Goal: Communication & Community: Participate in discussion

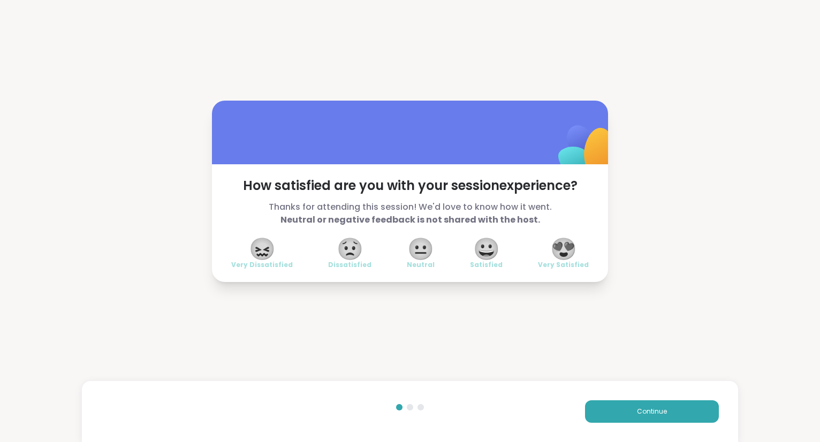
click at [586, 233] on div "How satisfied are you with your session experience? Thanks for attending this s…" at bounding box center [410, 223] width 396 height 118
click at [570, 249] on span "😍" at bounding box center [563, 248] width 27 height 19
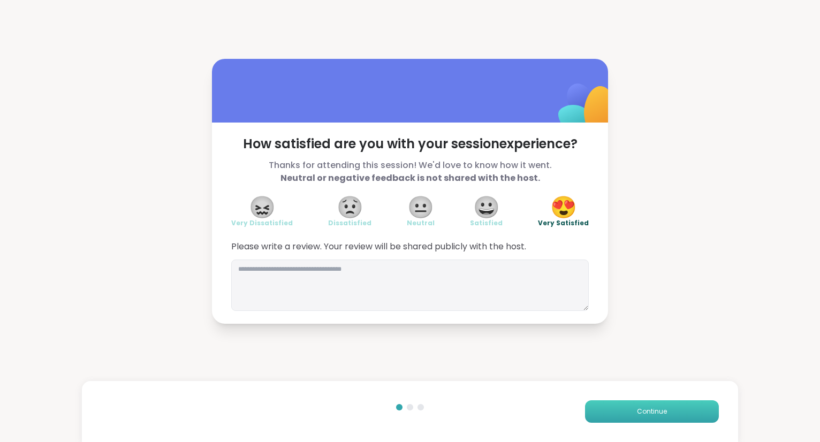
click at [604, 410] on button "Continue" at bounding box center [652, 412] width 134 height 22
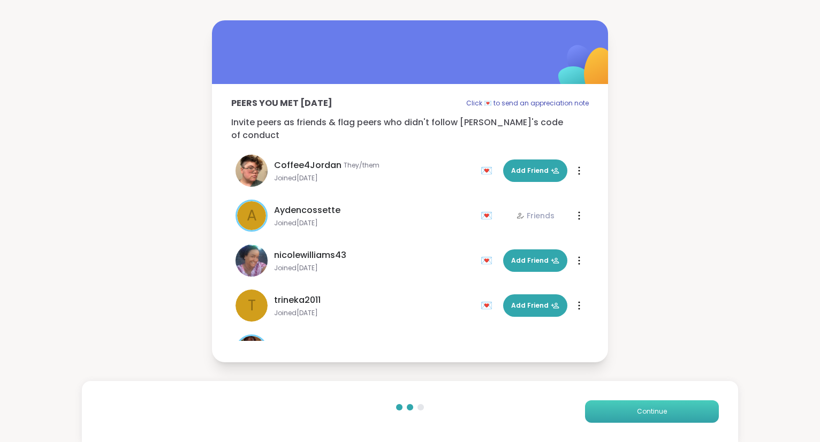
click at [596, 407] on button "Continue" at bounding box center [652, 412] width 134 height 22
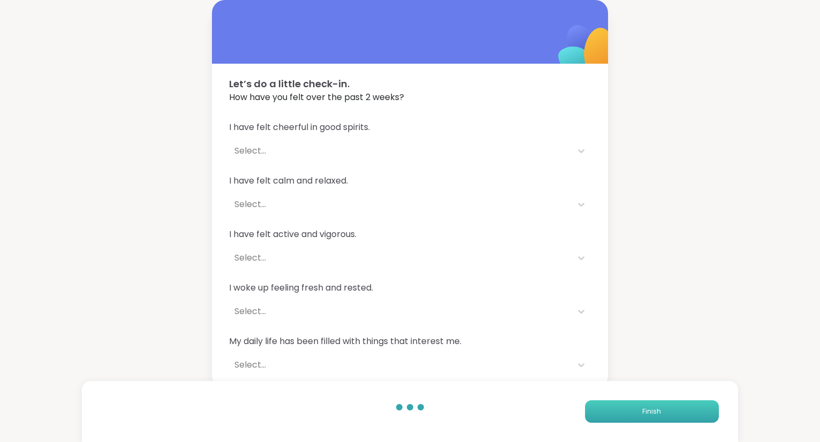
click at [596, 407] on button "Finish" at bounding box center [652, 412] width 134 height 22
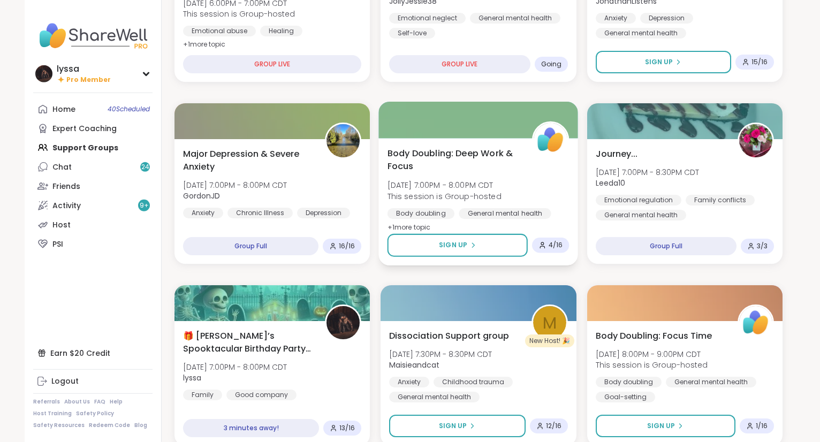
scroll to position [231, 0]
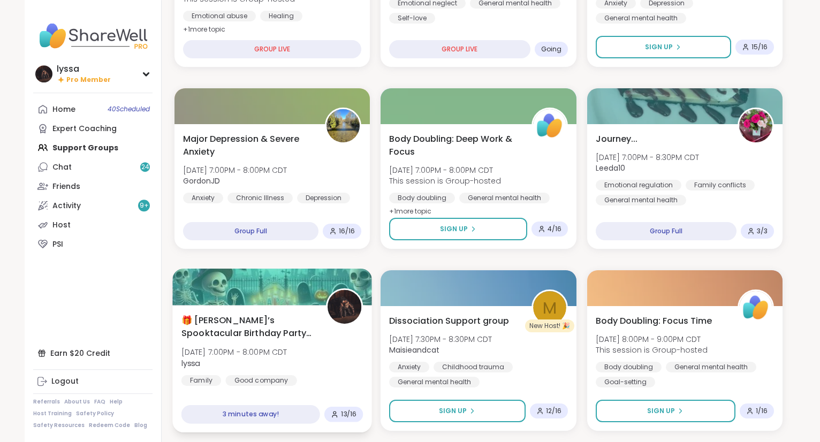
click at [215, 353] on span "[DATE] 7:00PM - 8:00PM CDT" at bounding box center [235, 352] width 106 height 11
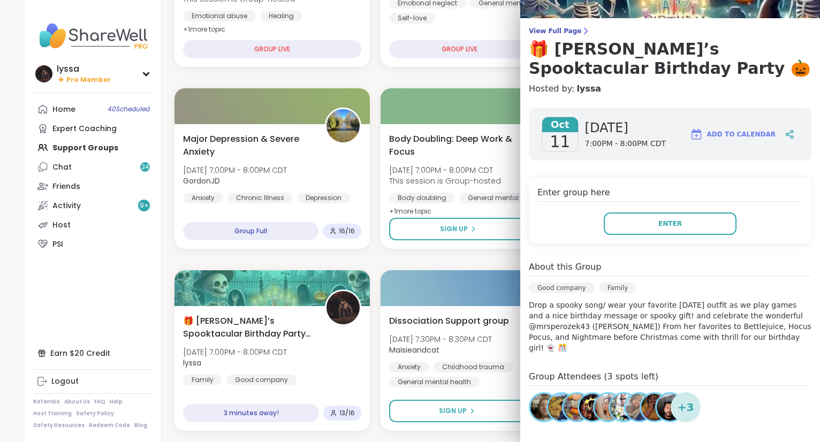
scroll to position [73, 0]
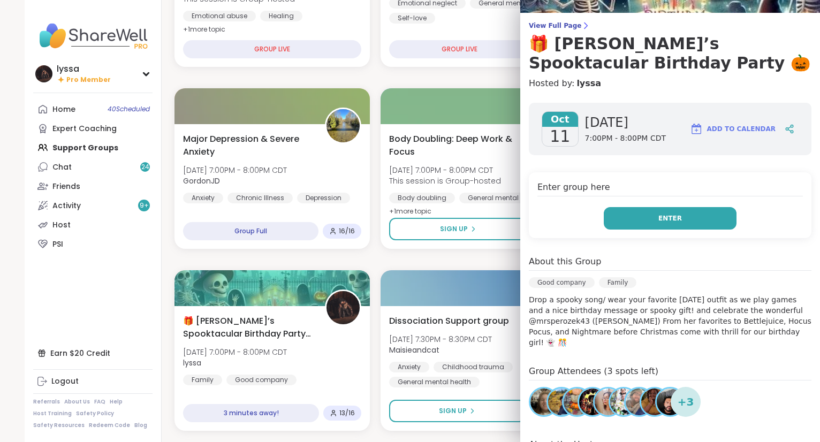
click at [714, 219] on button "Enter" at bounding box center [670, 218] width 133 height 22
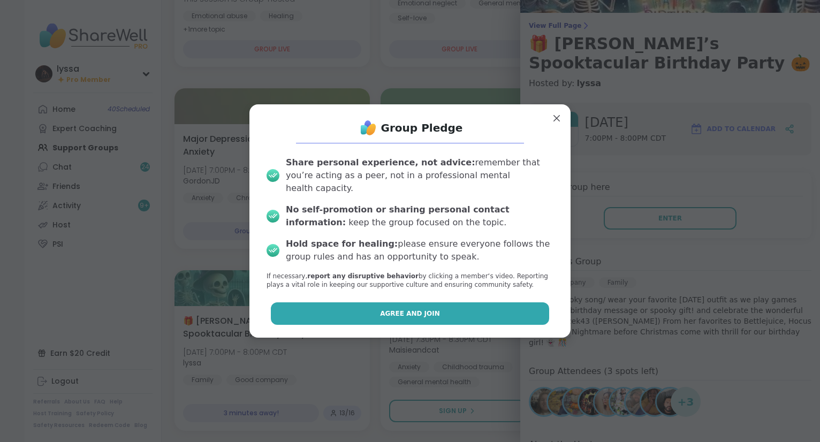
click at [423, 309] on span "Agree and Join" at bounding box center [410, 314] width 60 height 10
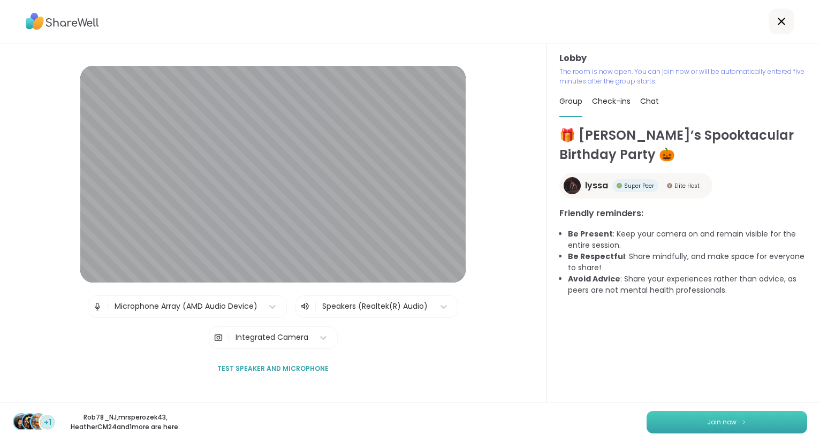
click at [760, 415] on button "Join now" at bounding box center [727, 422] width 161 height 22
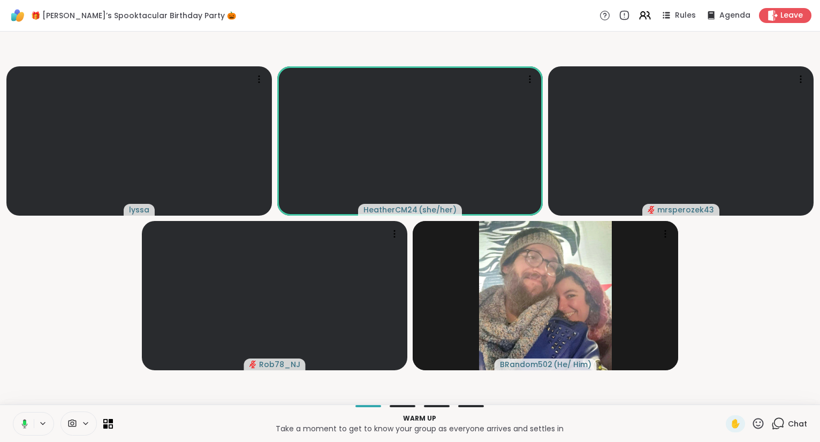
click at [759, 427] on icon at bounding box center [758, 423] width 13 height 13
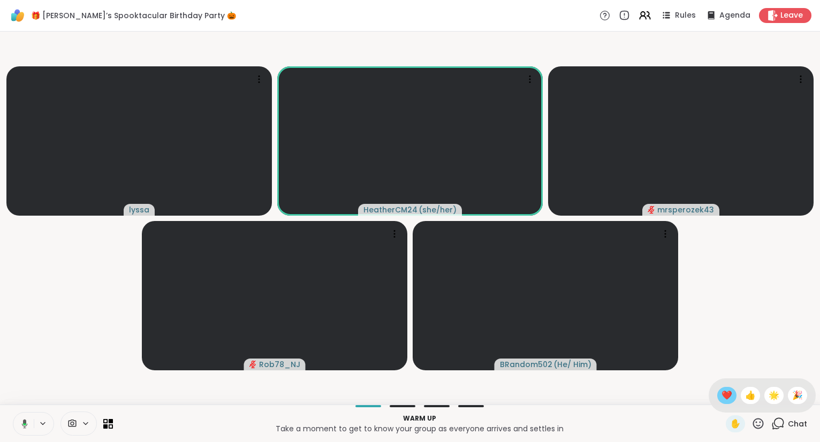
click at [725, 397] on span "❤️" at bounding box center [727, 395] width 11 height 13
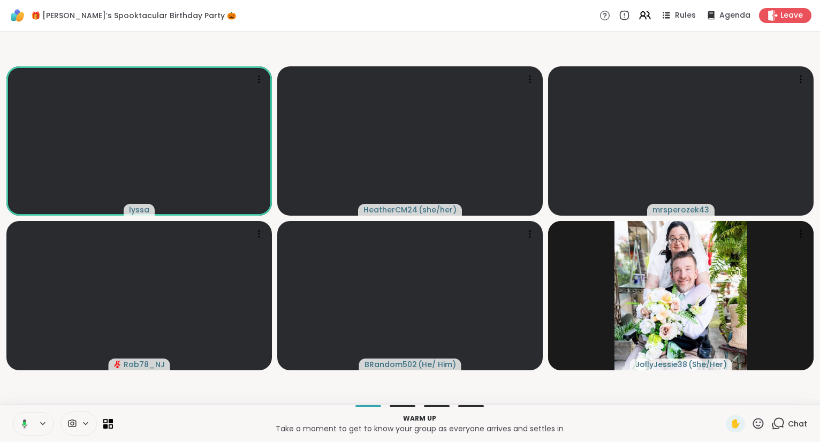
click at [764, 425] on icon at bounding box center [758, 423] width 11 height 11
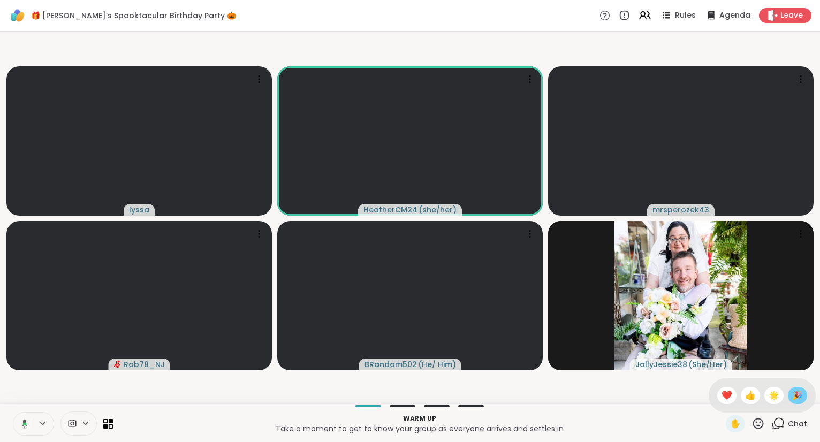
click at [801, 397] on span "🎉" at bounding box center [797, 395] width 11 height 13
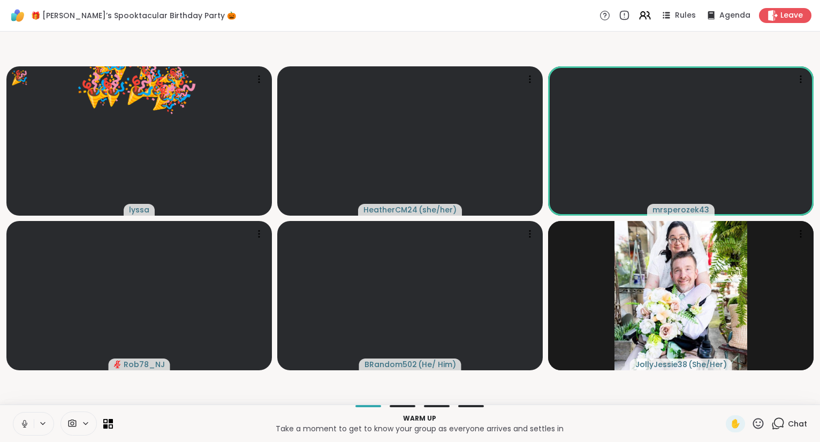
click at [759, 421] on icon at bounding box center [758, 423] width 13 height 13
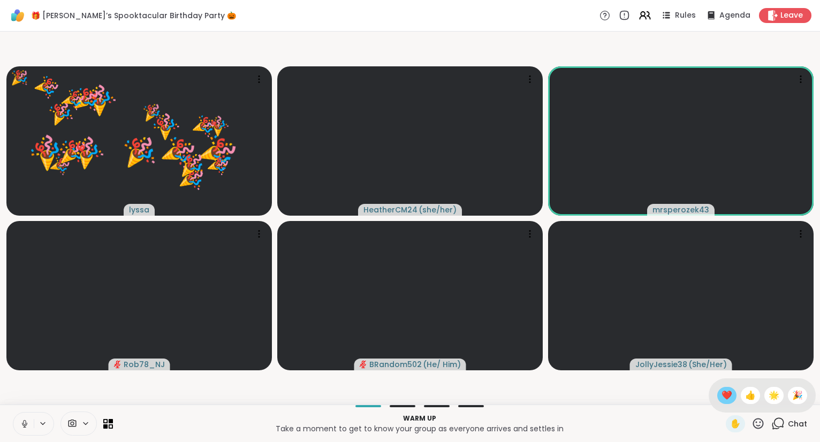
click at [723, 395] on span "❤️" at bounding box center [727, 395] width 11 height 13
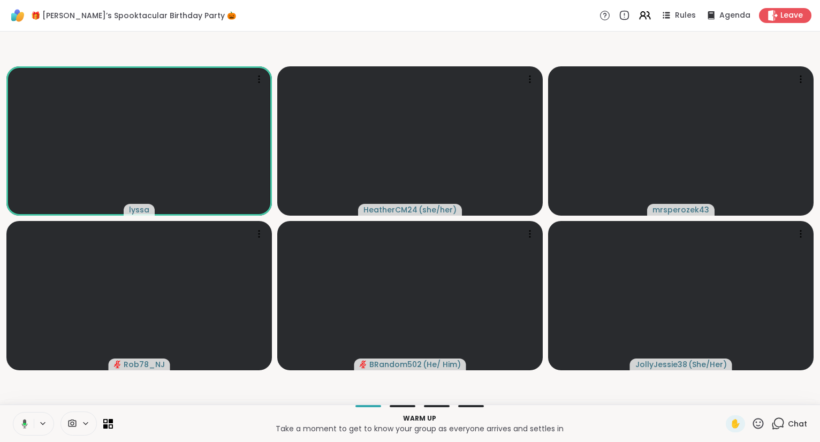
click at [761, 422] on icon at bounding box center [758, 423] width 13 height 13
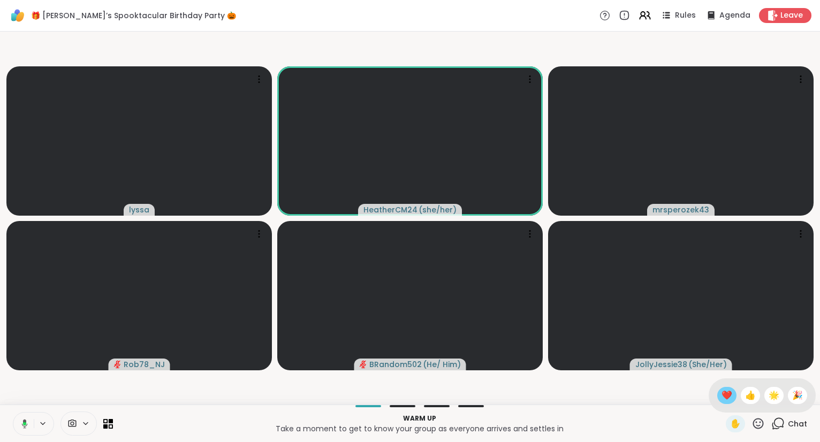
click at [722, 397] on span "❤️" at bounding box center [727, 395] width 11 height 13
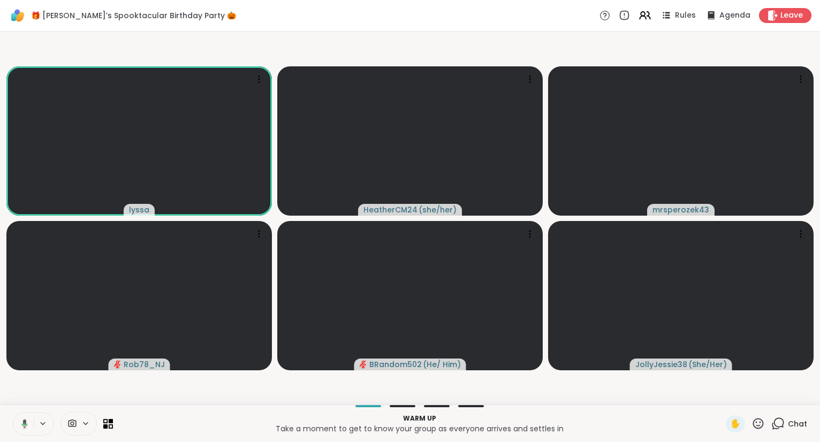
click at [757, 426] on icon at bounding box center [758, 423] width 13 height 13
click at [797, 398] on span "🎉" at bounding box center [797, 395] width 11 height 13
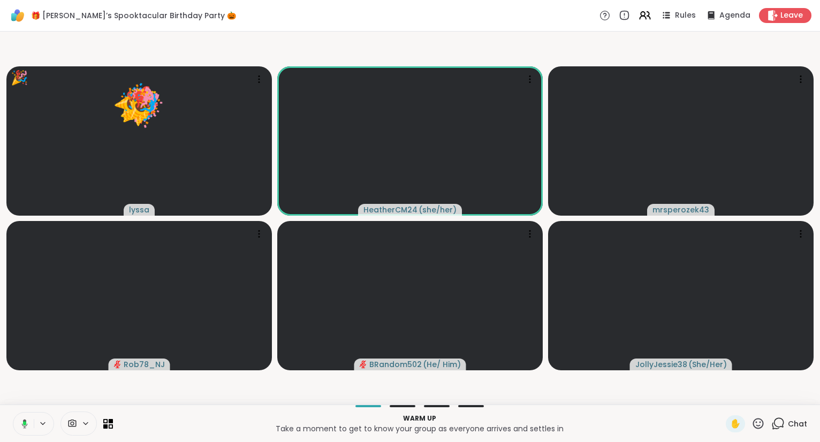
click at [758, 429] on icon at bounding box center [758, 423] width 11 height 11
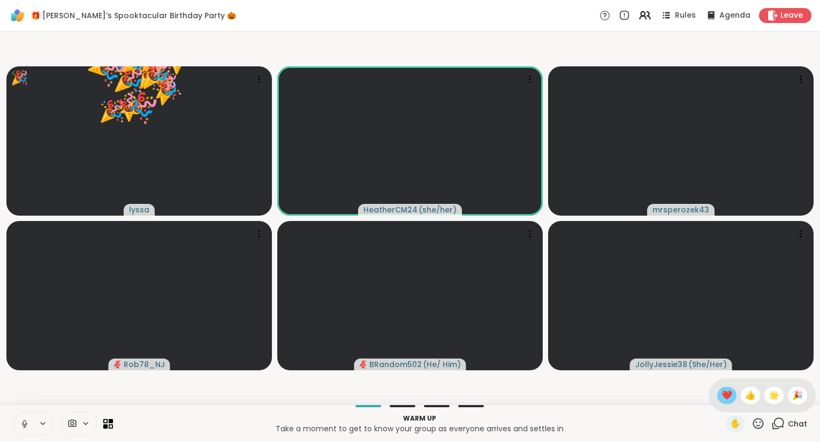
click at [728, 394] on span "❤️" at bounding box center [727, 395] width 11 height 13
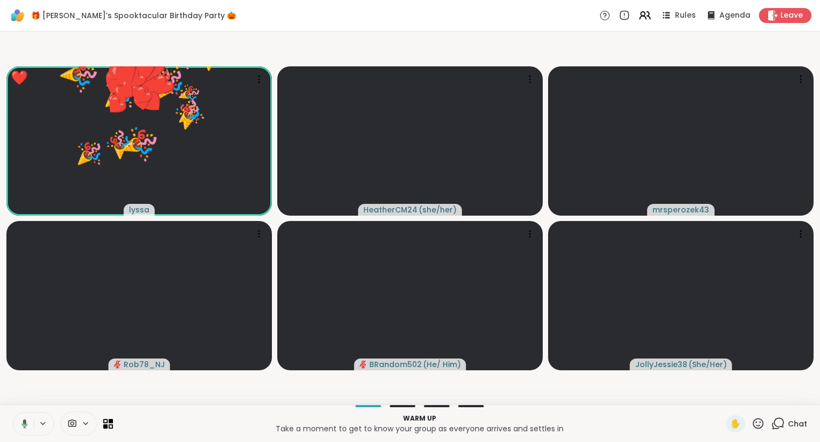
click at [760, 421] on icon at bounding box center [758, 423] width 13 height 13
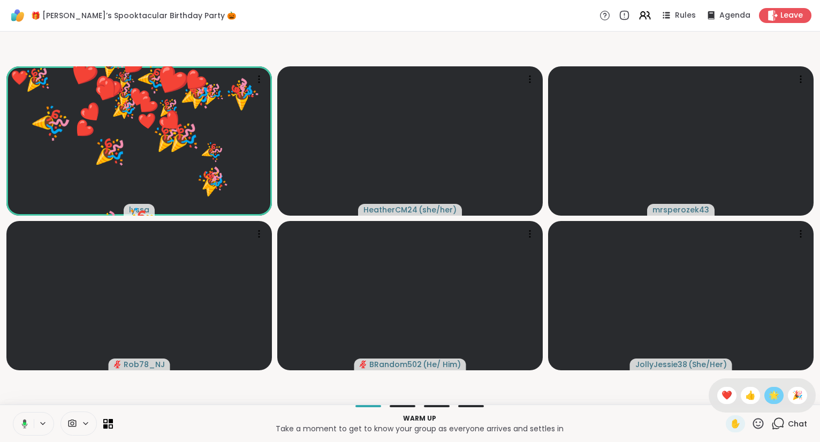
click at [772, 403] on div "🌟" at bounding box center [774, 395] width 19 height 17
click at [759, 425] on icon at bounding box center [758, 423] width 13 height 13
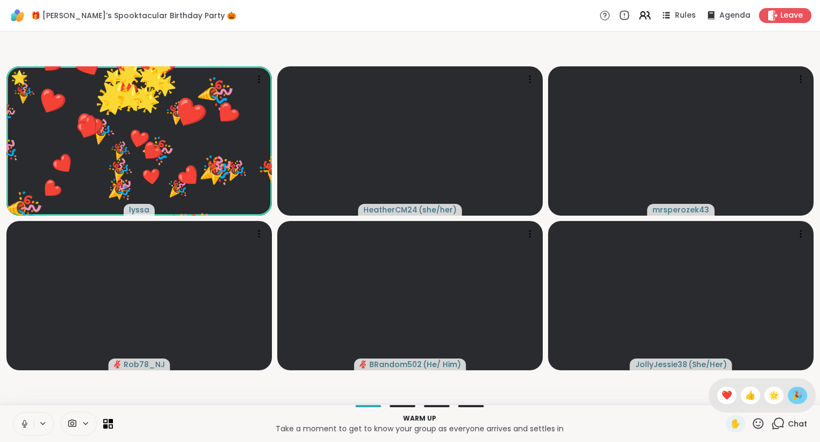
click at [798, 395] on span "🎉" at bounding box center [797, 395] width 11 height 13
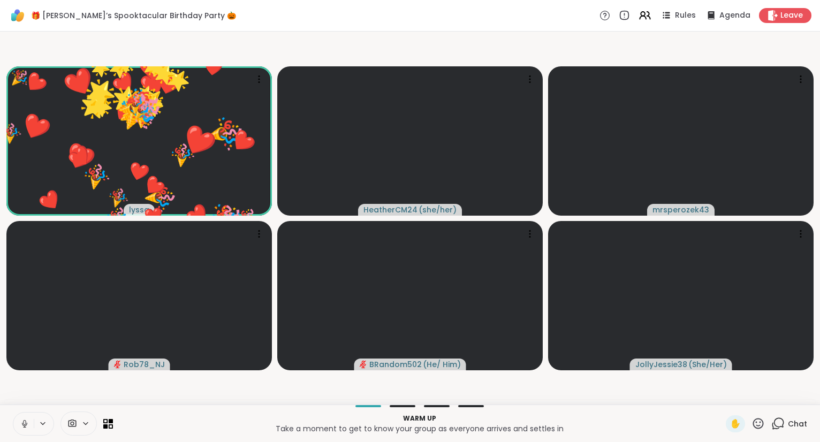
click at [758, 427] on icon at bounding box center [758, 423] width 13 height 13
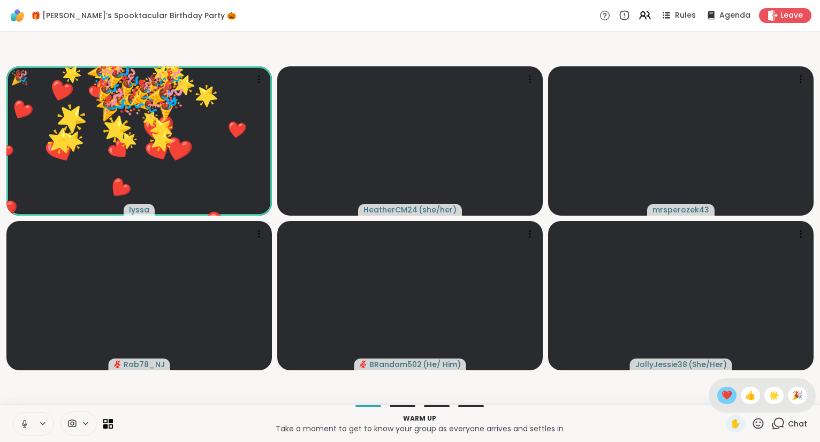
click at [728, 402] on span "❤️" at bounding box center [727, 395] width 11 height 13
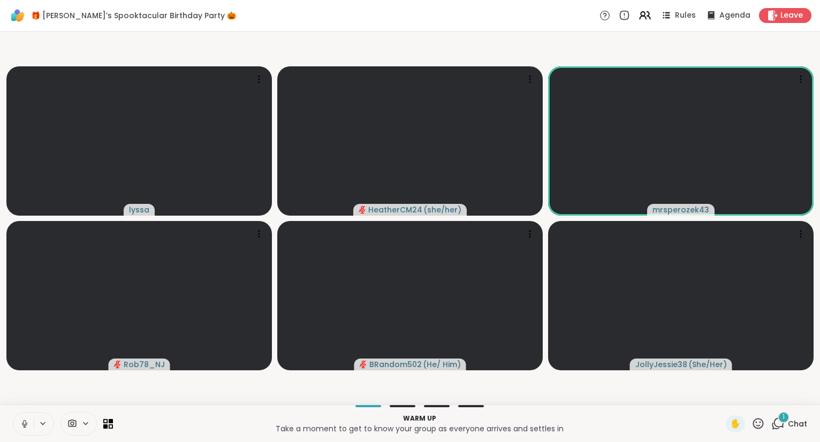
click at [764, 427] on icon at bounding box center [758, 423] width 11 height 11
click at [732, 398] on div "❤️" at bounding box center [726, 395] width 19 height 17
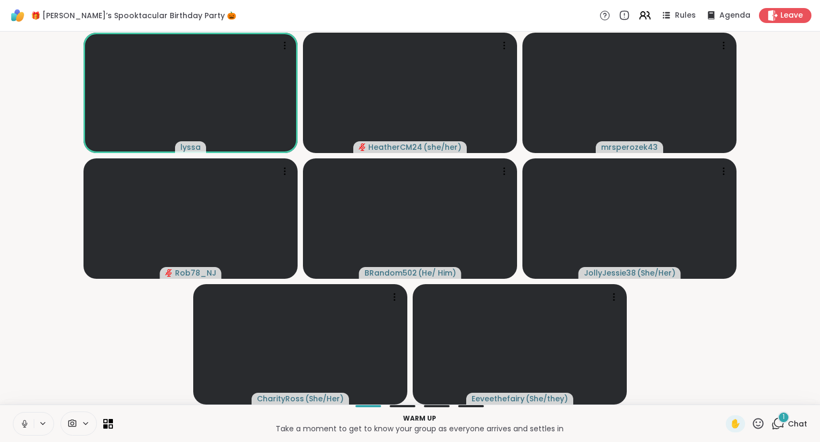
click at [761, 427] on icon at bounding box center [758, 423] width 13 height 13
click at [798, 399] on span "🎉" at bounding box center [797, 395] width 11 height 13
click at [762, 428] on icon at bounding box center [758, 423] width 11 height 11
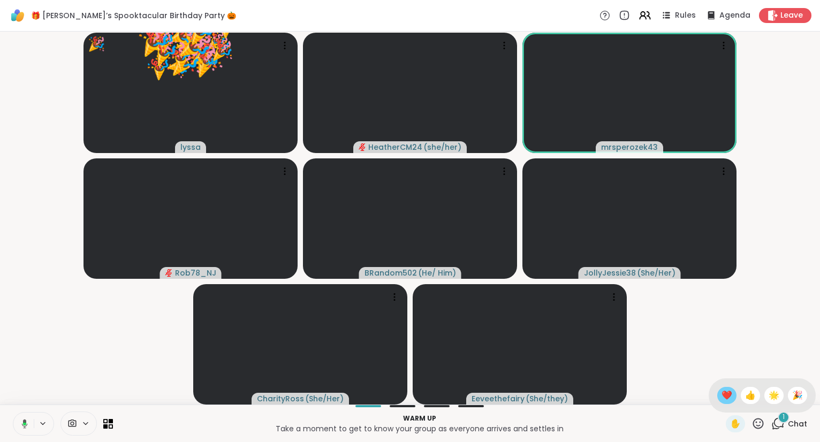
click at [722, 396] on span "❤️" at bounding box center [727, 395] width 11 height 13
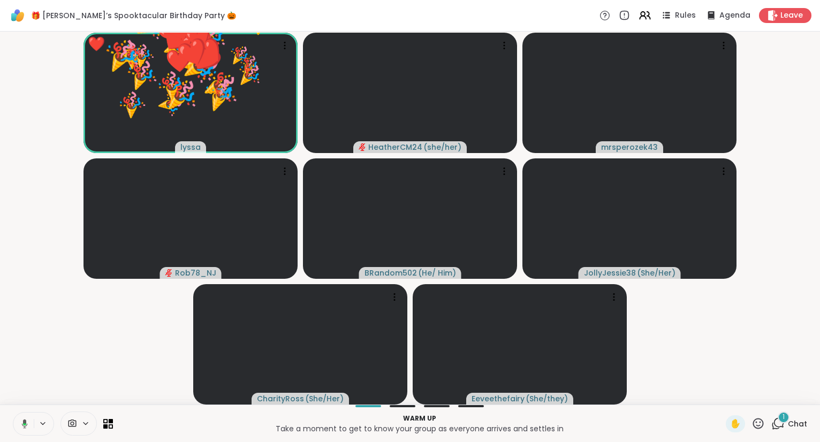
click at [762, 425] on icon at bounding box center [758, 423] width 13 height 13
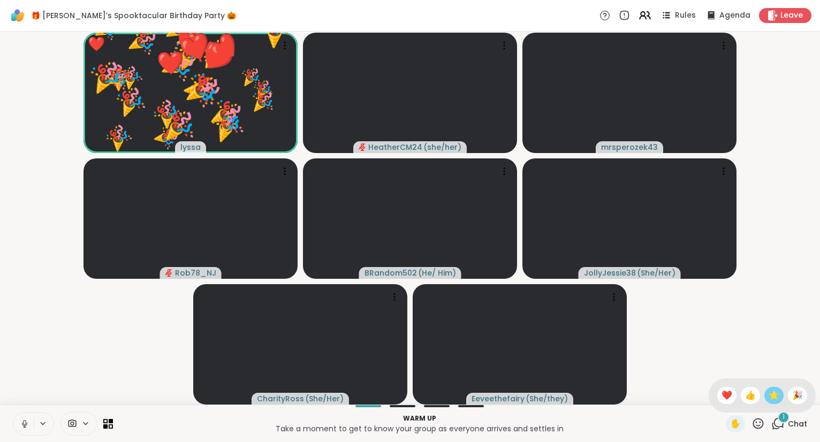
click at [771, 397] on span "🌟" at bounding box center [774, 395] width 11 height 13
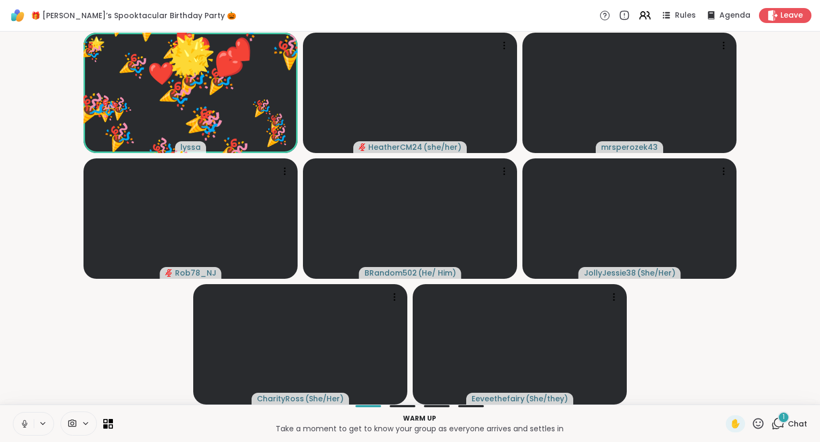
click at [760, 427] on icon at bounding box center [758, 423] width 11 height 11
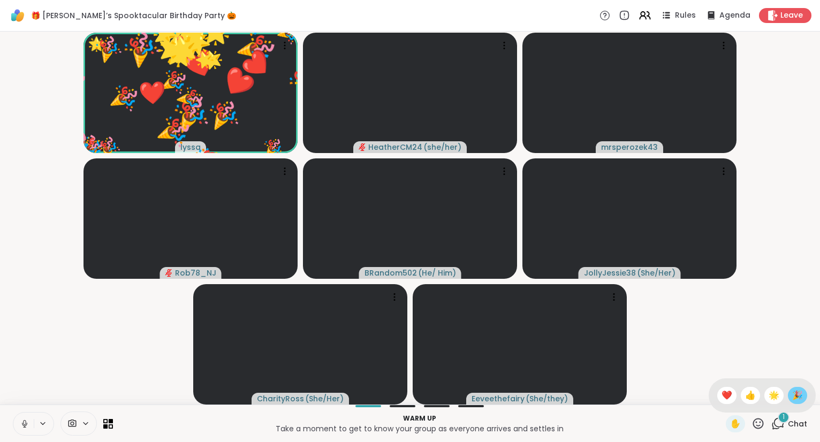
click at [799, 388] on div "🎉" at bounding box center [797, 395] width 19 height 17
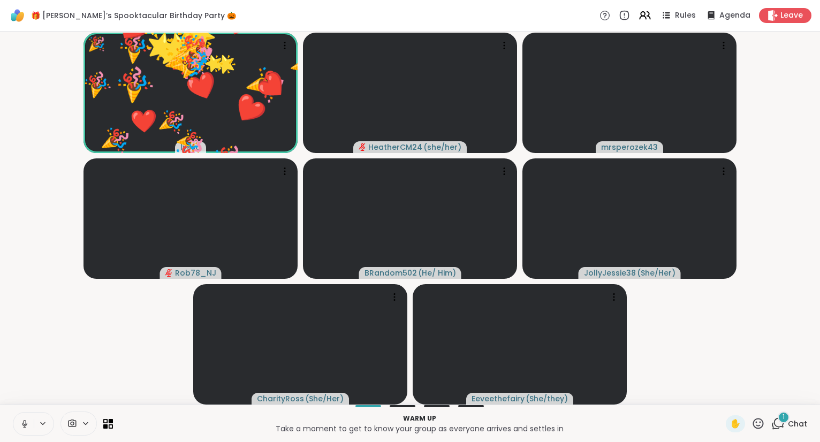
click at [763, 424] on icon at bounding box center [758, 423] width 13 height 13
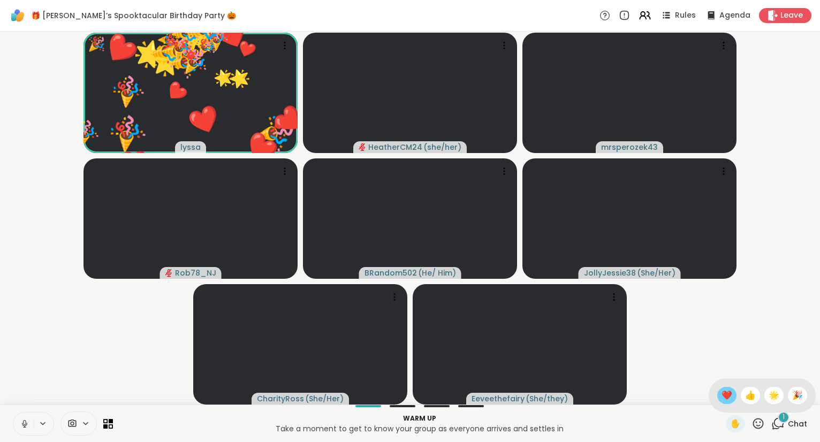
click at [727, 400] on span "❤️" at bounding box center [727, 395] width 11 height 13
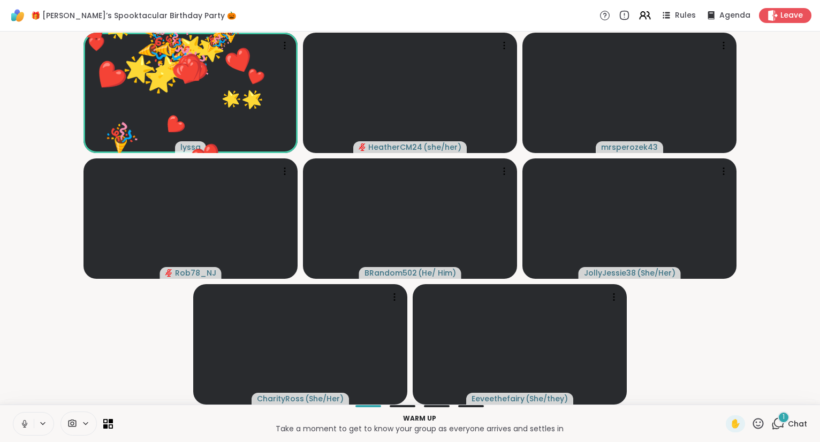
click at [759, 429] on icon at bounding box center [758, 423] width 11 height 11
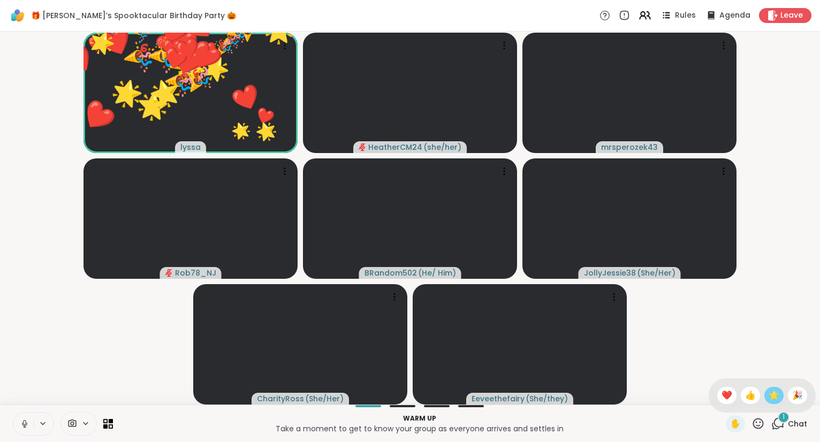
click at [773, 395] on span "🌟" at bounding box center [774, 395] width 11 height 13
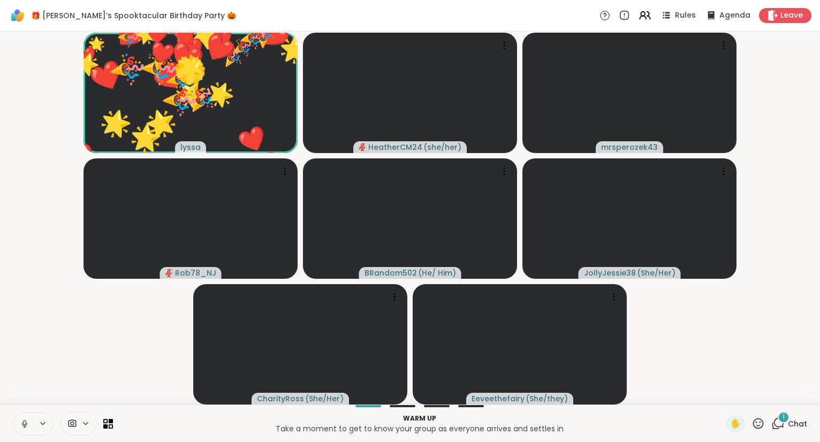
click at [759, 422] on icon at bounding box center [758, 423] width 13 height 13
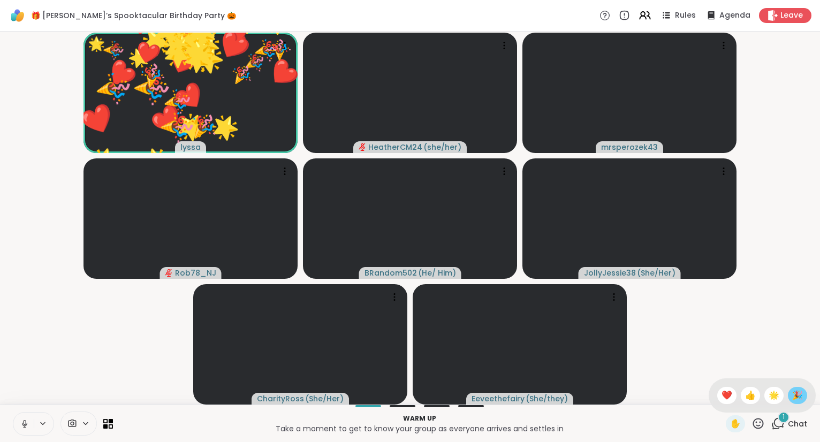
click at [804, 391] on div "🎉" at bounding box center [797, 395] width 19 height 17
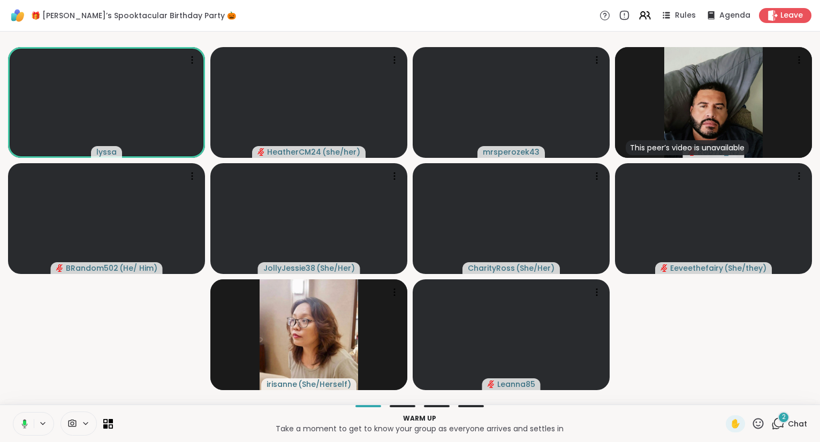
click at [754, 418] on icon at bounding box center [758, 423] width 13 height 13
click at [812, 389] on div "✋ ❤️ 👍 🌟 🎉" at bounding box center [762, 396] width 107 height 34
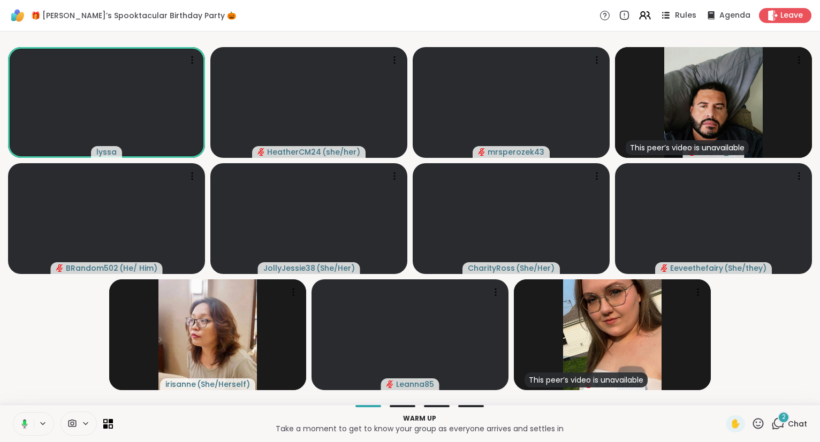
click at [678, 11] on span "Rules" at bounding box center [686, 15] width 22 height 11
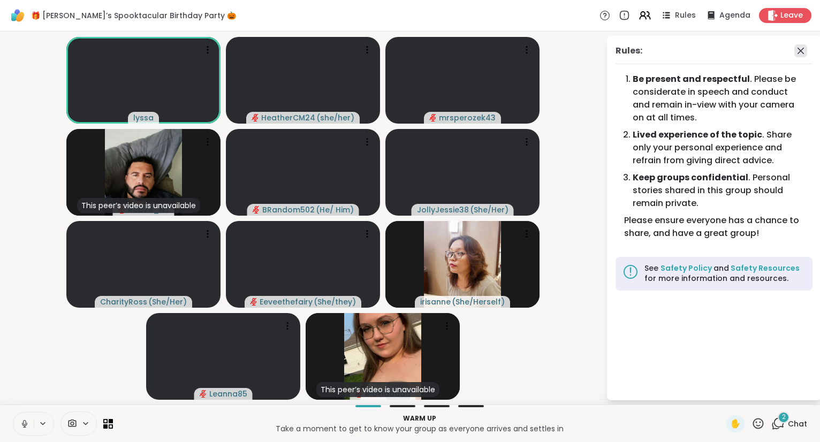
click at [797, 56] on icon at bounding box center [801, 50] width 13 height 13
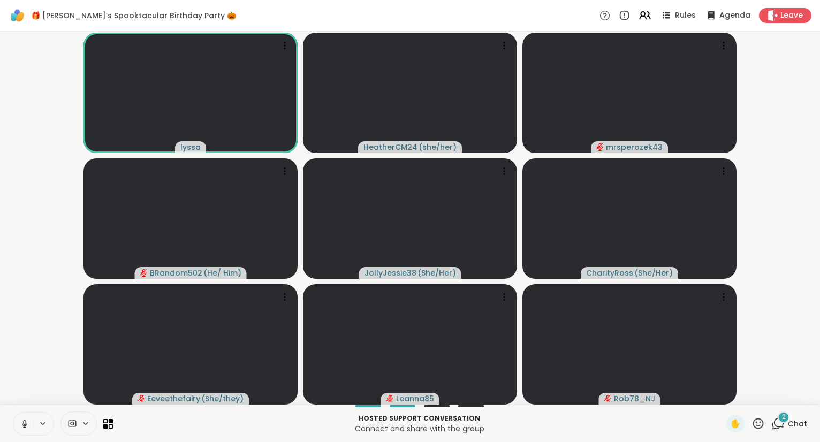
click at [30, 419] on button at bounding box center [23, 424] width 20 height 22
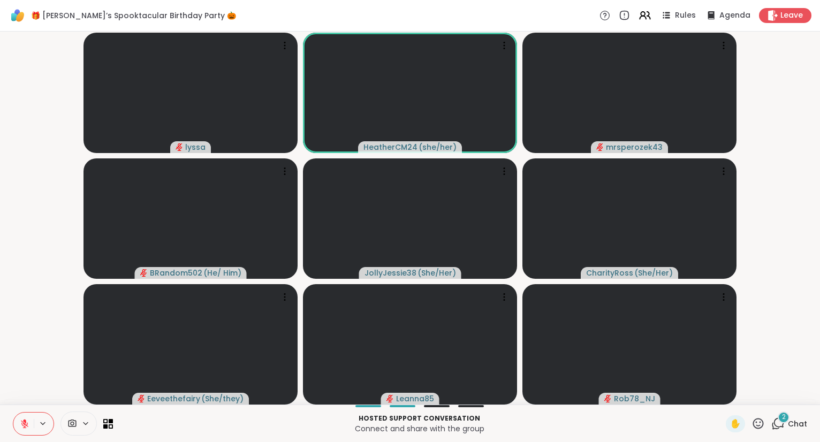
click at [760, 432] on div "✋" at bounding box center [745, 423] width 39 height 17
click at [757, 422] on icon at bounding box center [758, 423] width 13 height 13
click at [795, 400] on span "🎉" at bounding box center [797, 395] width 11 height 13
click at [757, 420] on icon at bounding box center [758, 423] width 11 height 11
click at [725, 399] on span "❤️" at bounding box center [727, 395] width 11 height 13
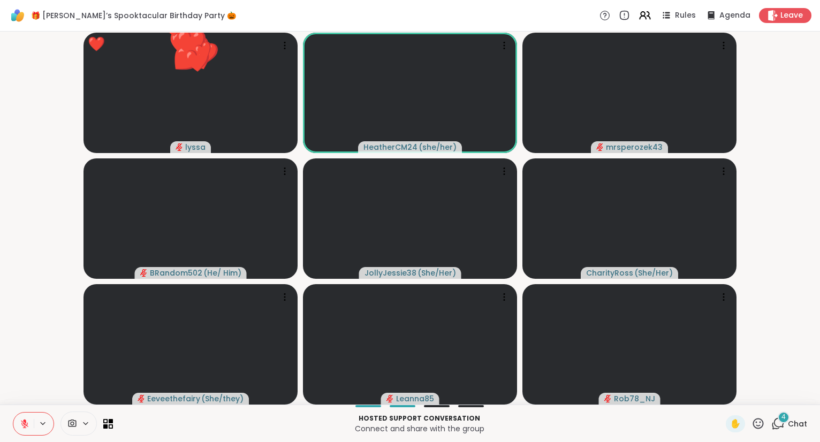
click at [791, 431] on div "4 Chat" at bounding box center [790, 423] width 36 height 17
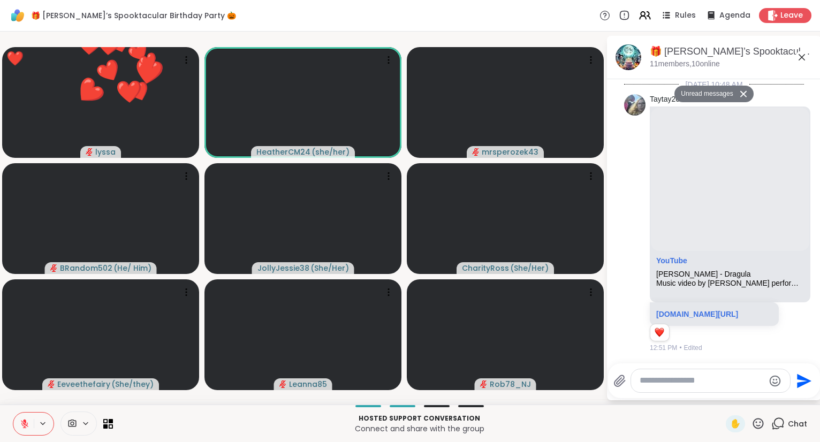
scroll to position [7195, 0]
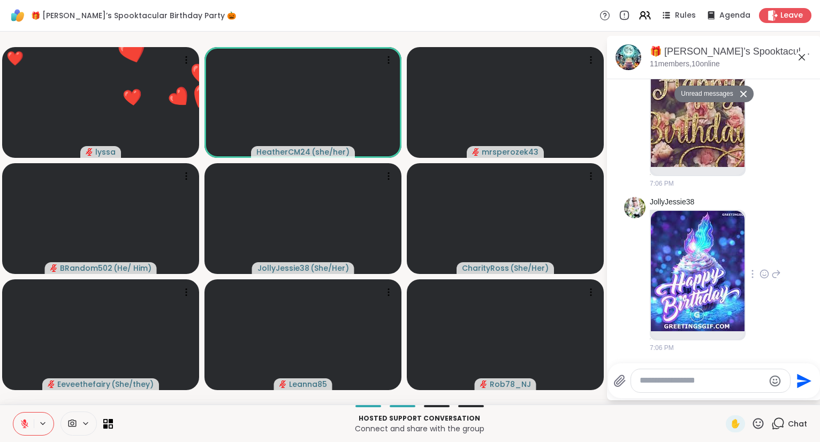
click at [764, 276] on icon at bounding box center [765, 274] width 10 height 11
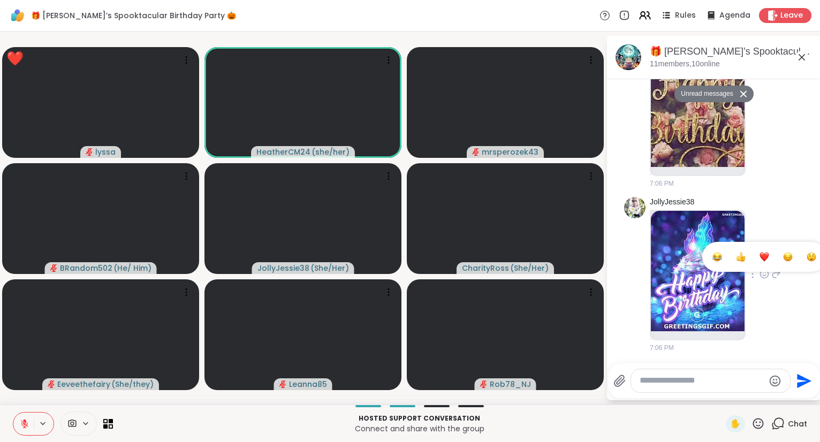
click at [758, 261] on button "Select Reaction: Heart" at bounding box center [764, 256] width 21 height 21
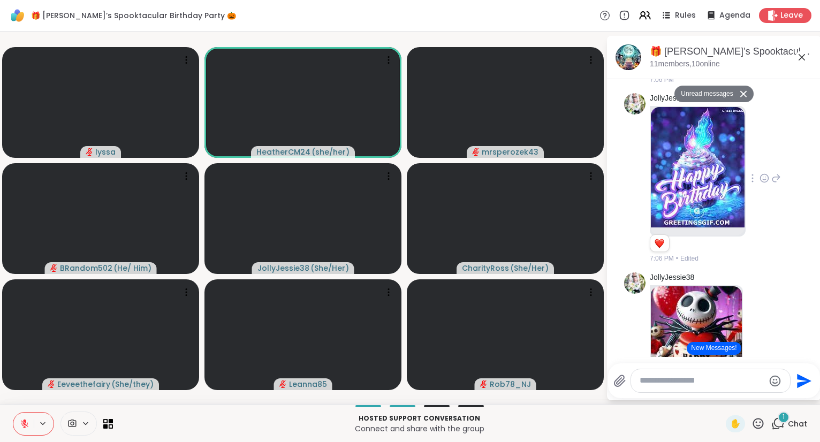
scroll to position [7111, 0]
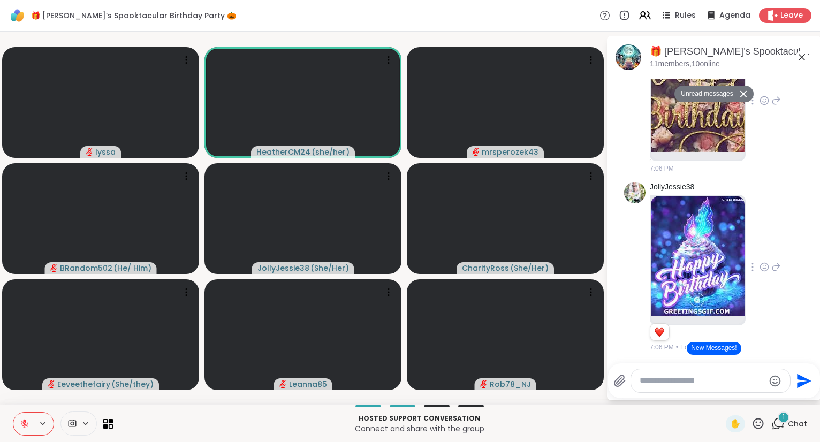
click at [764, 106] on icon at bounding box center [765, 100] width 10 height 11
click at [766, 88] on div "Select Reaction: Heart" at bounding box center [765, 84] width 10 height 10
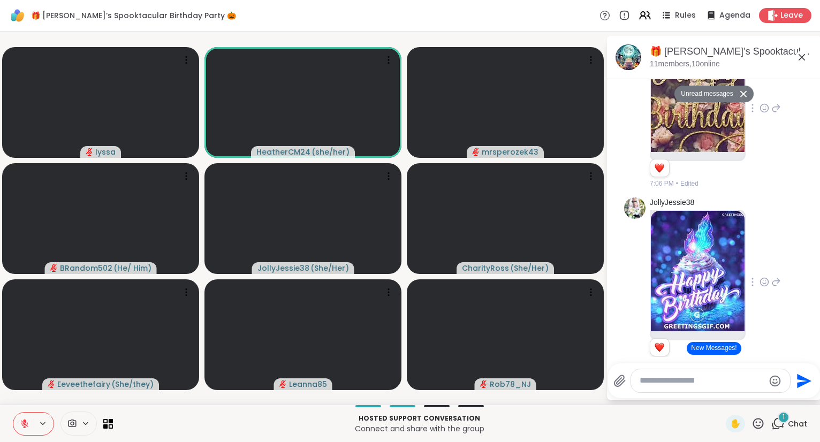
click at [755, 425] on icon at bounding box center [758, 423] width 11 height 11
click at [726, 395] on span "❤️" at bounding box center [727, 395] width 11 height 13
click at [800, 58] on icon at bounding box center [802, 57] width 6 height 6
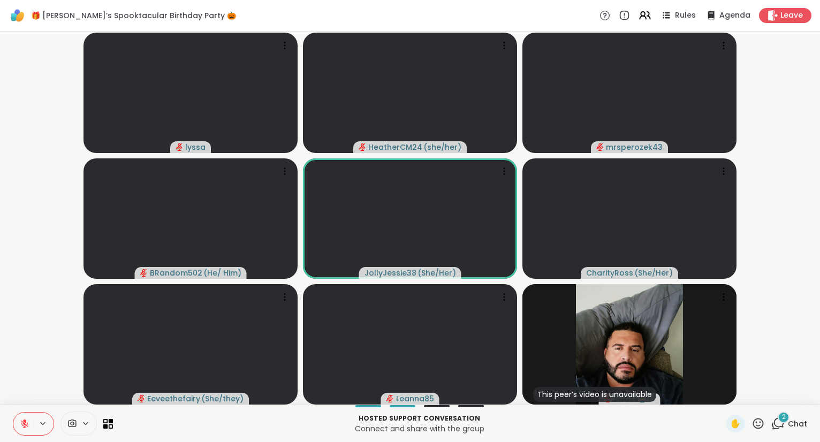
click at [754, 425] on icon at bounding box center [758, 423] width 13 height 13
click at [722, 395] on span "❤️" at bounding box center [727, 395] width 11 height 13
click at [759, 425] on icon at bounding box center [758, 423] width 13 height 13
click at [727, 396] on span "❤️" at bounding box center [727, 395] width 11 height 13
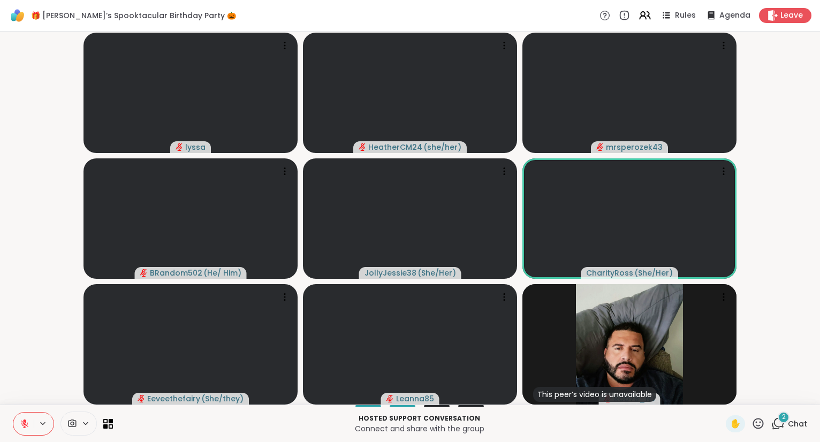
click at [762, 428] on icon at bounding box center [758, 423] width 11 height 11
click at [796, 399] on span "🎉" at bounding box center [797, 395] width 11 height 13
click at [750, 427] on div "✋" at bounding box center [745, 423] width 39 height 17
click at [759, 426] on icon at bounding box center [758, 423] width 11 height 11
click at [723, 396] on span "❤️" at bounding box center [727, 395] width 11 height 13
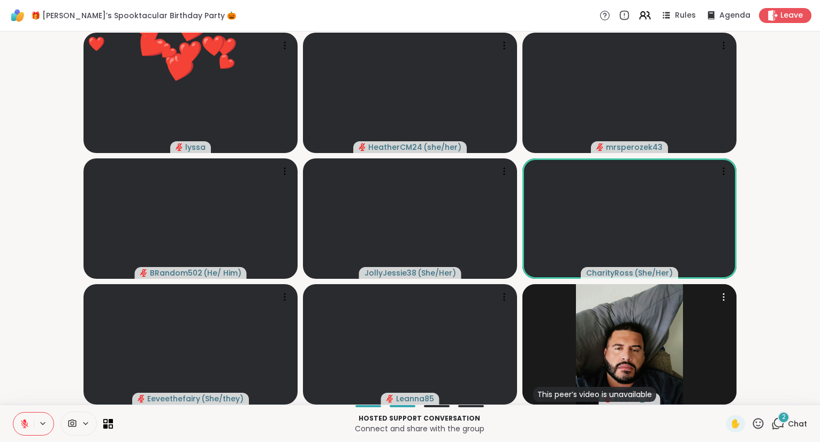
click at [758, 426] on icon at bounding box center [758, 423] width 11 height 11
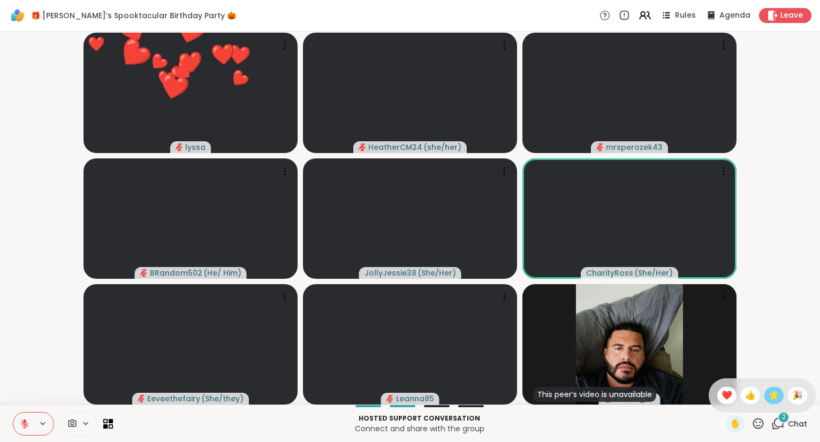
click at [772, 397] on span "🌟" at bounding box center [774, 395] width 11 height 13
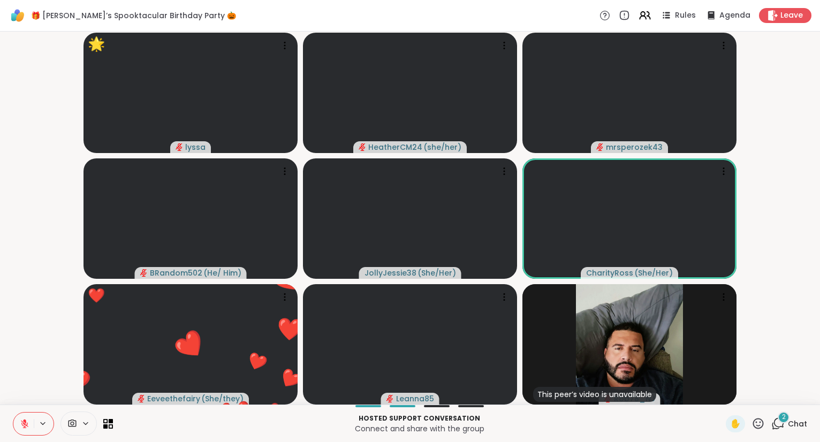
click at [761, 422] on icon at bounding box center [758, 423] width 13 height 13
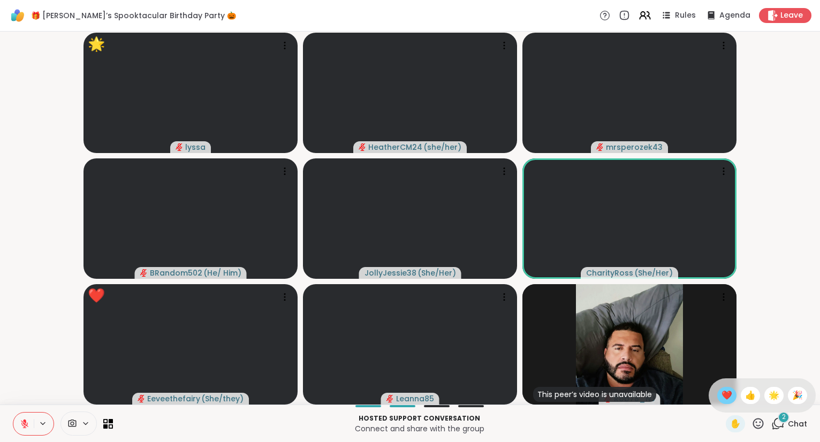
click at [729, 399] on span "❤️" at bounding box center [727, 395] width 11 height 13
click at [760, 422] on icon at bounding box center [758, 423] width 13 height 13
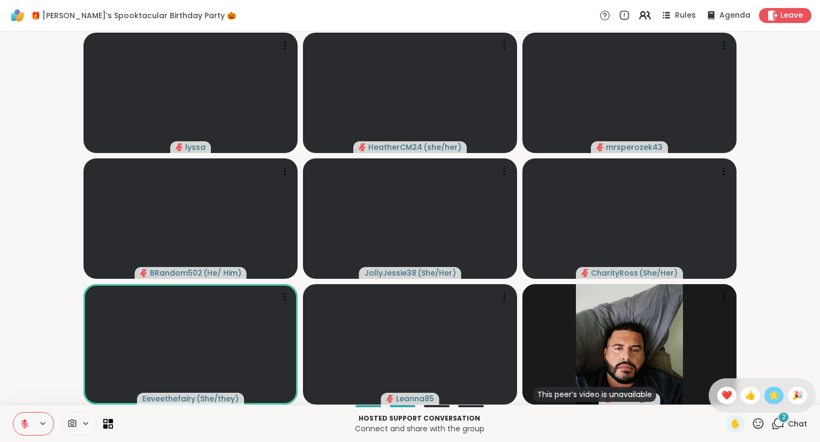
click at [772, 399] on span "🌟" at bounding box center [774, 395] width 11 height 13
click at [757, 424] on icon at bounding box center [758, 423] width 13 height 13
click at [725, 398] on span "❤️" at bounding box center [727, 395] width 11 height 13
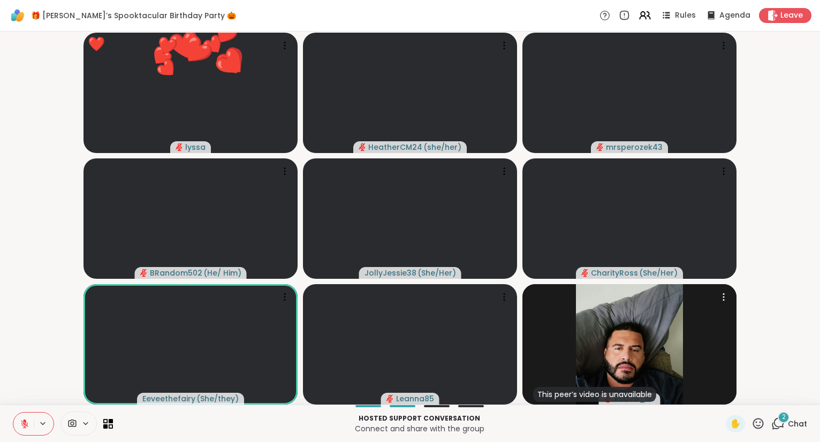
click at [757, 425] on icon at bounding box center [758, 423] width 13 height 13
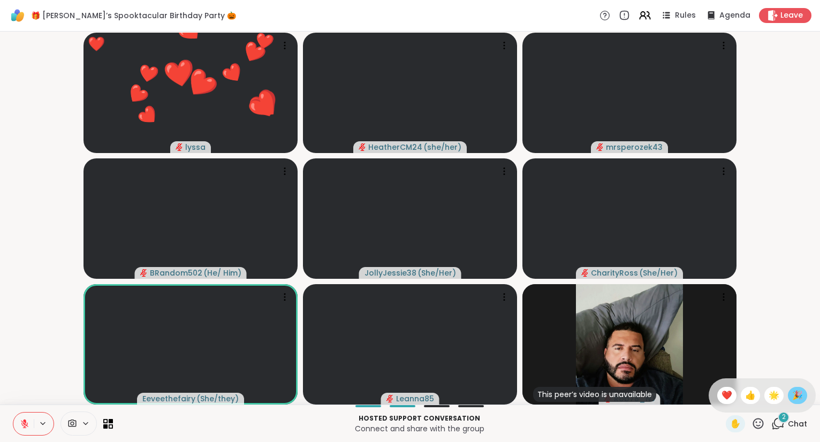
click at [798, 395] on span "🎉" at bounding box center [797, 395] width 11 height 13
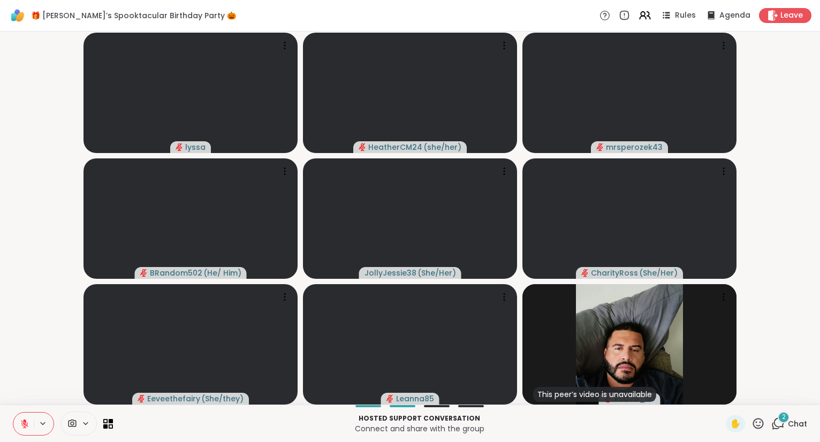
click at [27, 427] on icon at bounding box center [25, 424] width 10 height 10
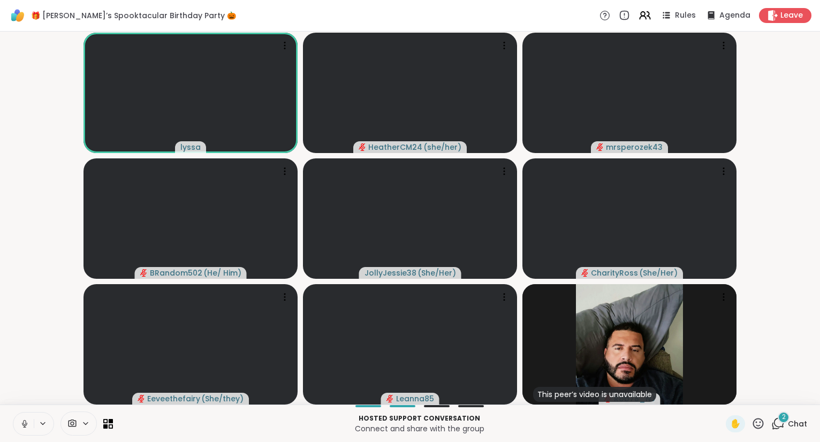
click at [22, 420] on icon at bounding box center [25, 424] width 10 height 10
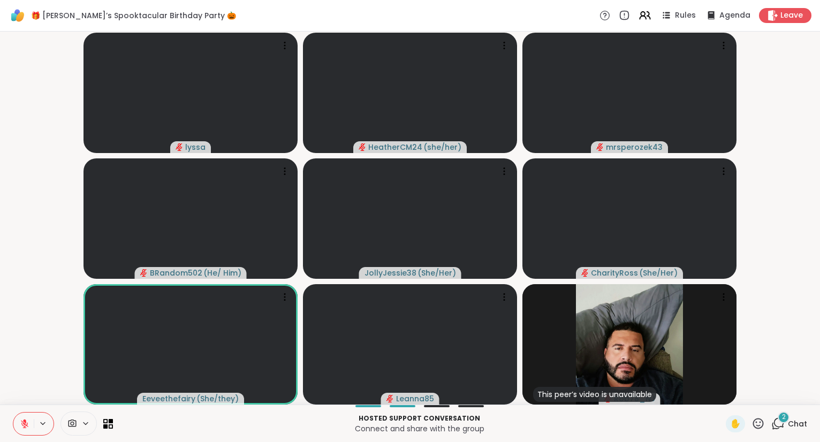
click at [14, 406] on div "Hosted support conversation Connect and share with the group ✋ 2 Chat" at bounding box center [410, 423] width 820 height 37
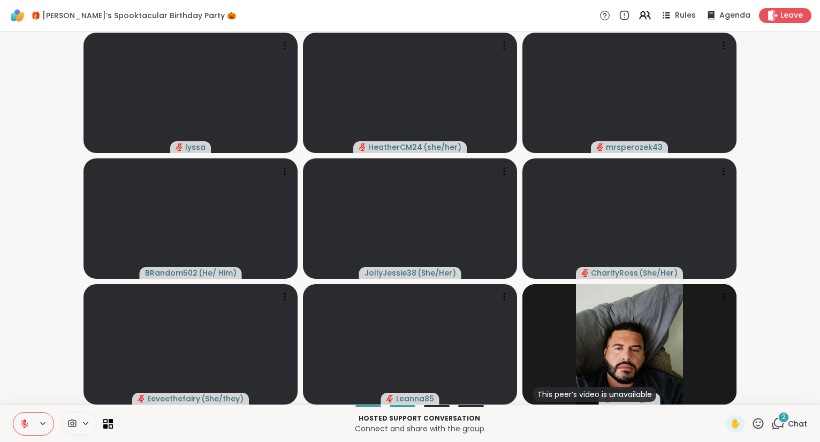
click at [761, 423] on icon at bounding box center [758, 423] width 11 height 11
click at [795, 397] on span "🎉" at bounding box center [797, 395] width 11 height 13
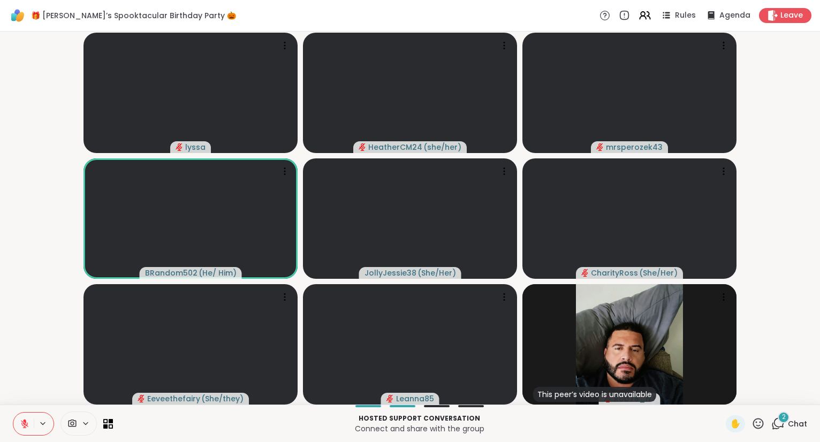
click at [765, 424] on icon at bounding box center [758, 423] width 13 height 13
click at [774, 402] on span "🌟" at bounding box center [774, 395] width 11 height 13
click at [761, 430] on icon at bounding box center [758, 423] width 13 height 13
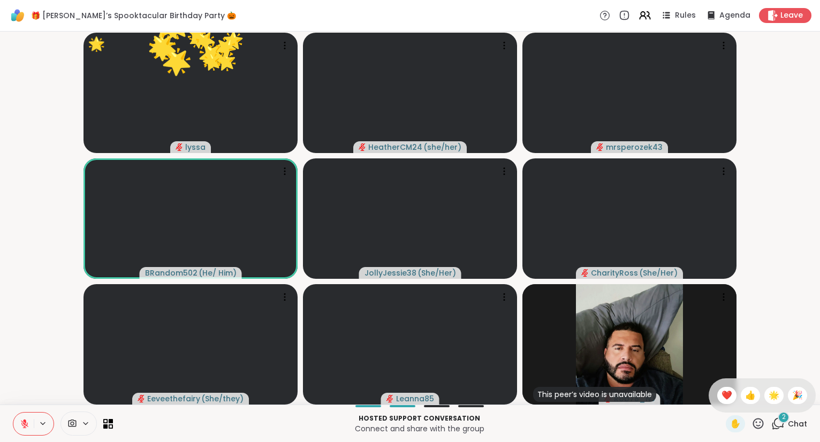
click at [760, 426] on icon at bounding box center [758, 423] width 11 height 11
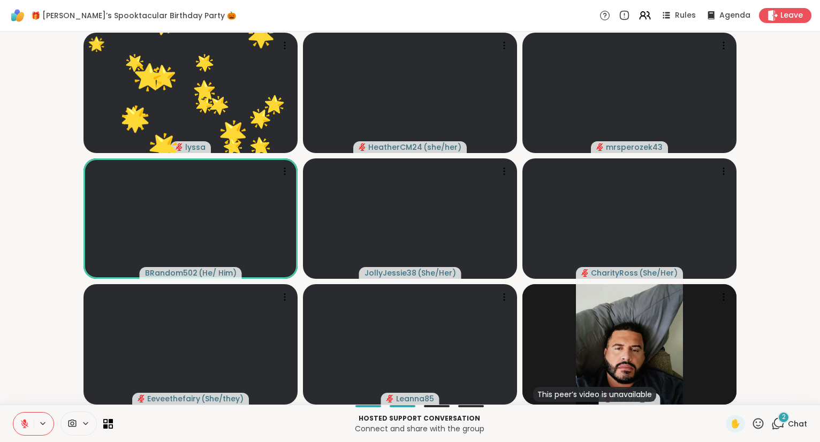
click at [763, 426] on icon at bounding box center [758, 423] width 13 height 13
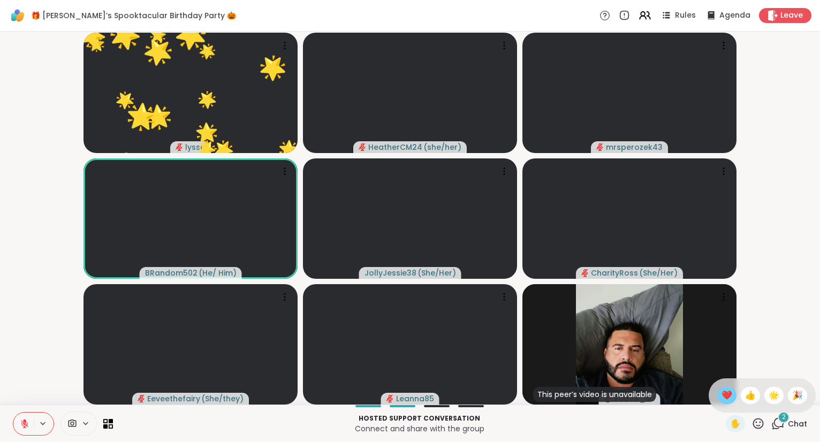
click at [727, 401] on span "❤️" at bounding box center [727, 395] width 11 height 13
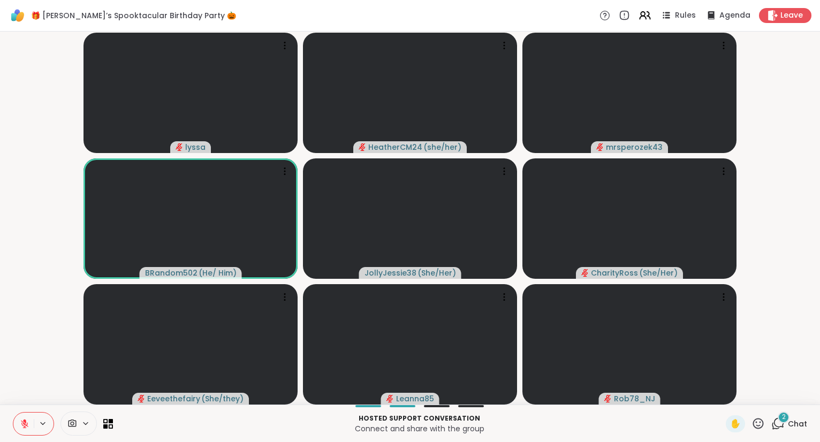
click at [764, 425] on icon at bounding box center [758, 423] width 11 height 11
click at [724, 397] on span "❤️" at bounding box center [727, 395] width 11 height 13
click at [779, 421] on icon at bounding box center [778, 423] width 13 height 13
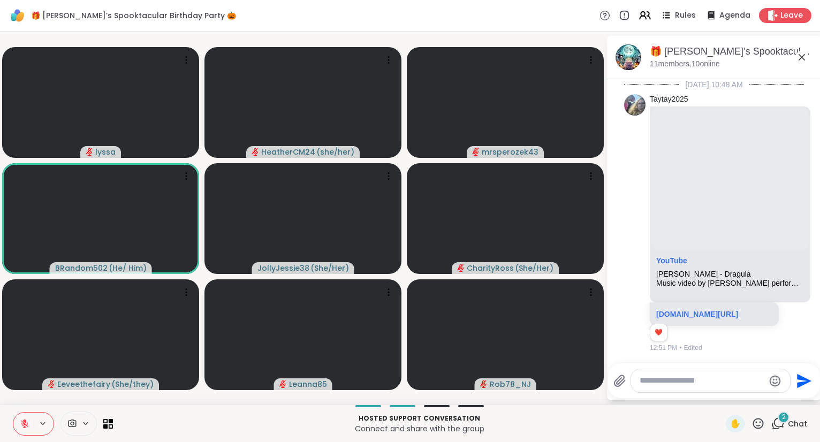
scroll to position [7500, 0]
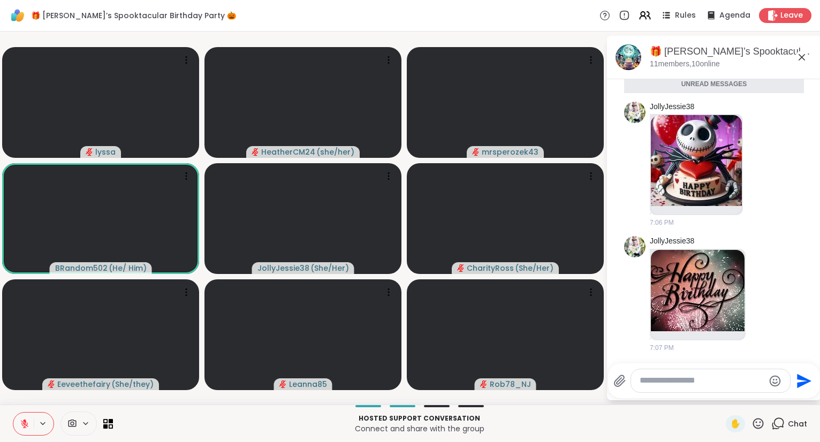
click at [728, 381] on textarea "Type your message" at bounding box center [702, 380] width 125 height 11
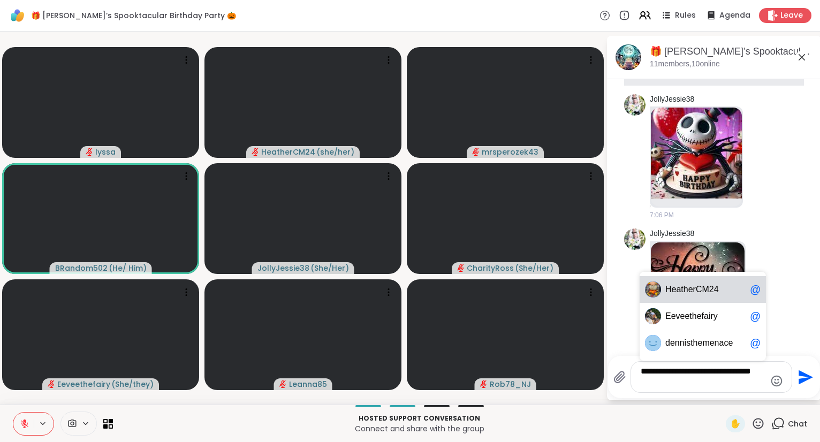
click at [730, 289] on span "He at he rCM24" at bounding box center [706, 289] width 80 height 11
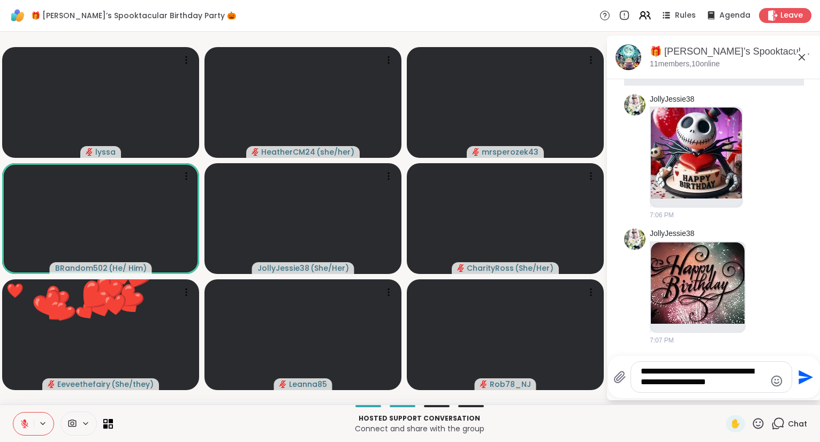
type textarea "**********"
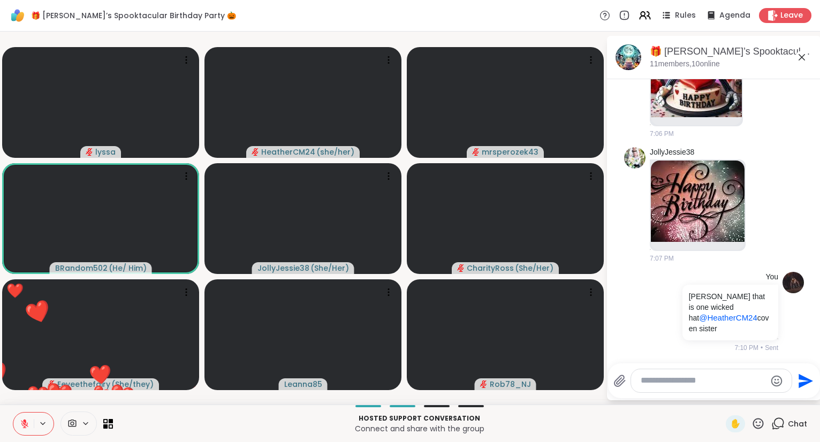
scroll to position [7564, 0]
click at [803, 56] on icon at bounding box center [802, 57] width 13 height 13
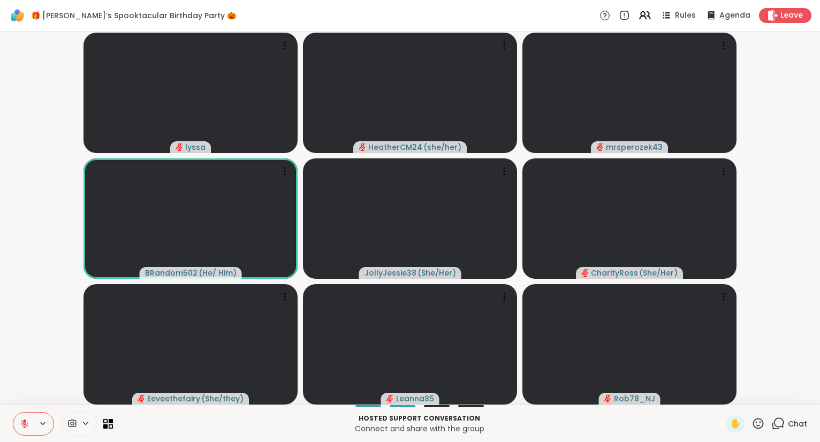
click at [757, 421] on icon at bounding box center [758, 423] width 13 height 13
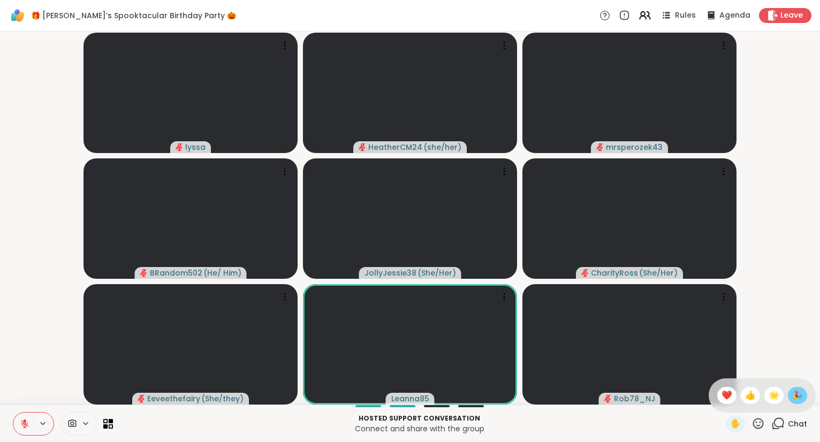
click at [797, 392] on span "🎉" at bounding box center [797, 395] width 11 height 13
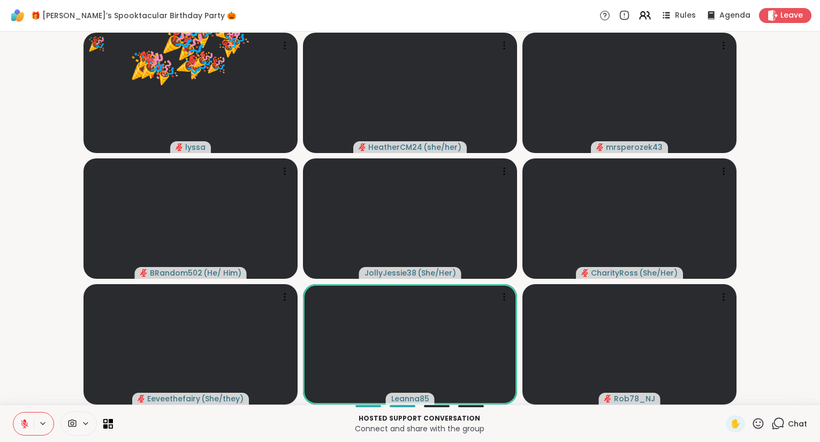
click at [759, 424] on icon at bounding box center [758, 423] width 13 height 13
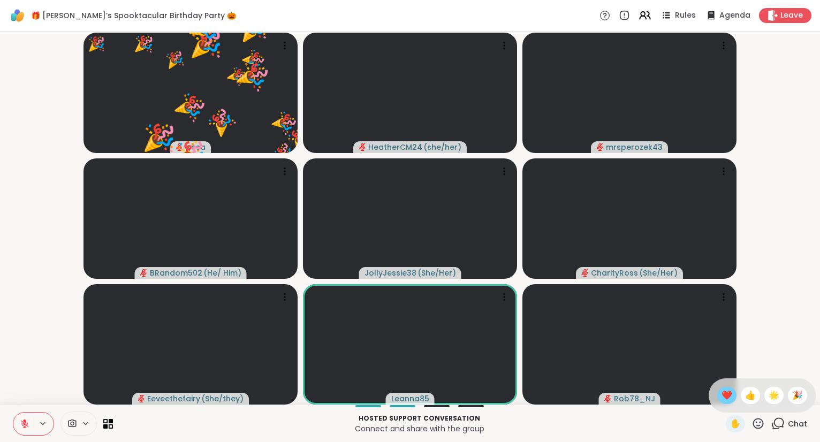
click at [722, 391] on span "❤️" at bounding box center [727, 395] width 11 height 13
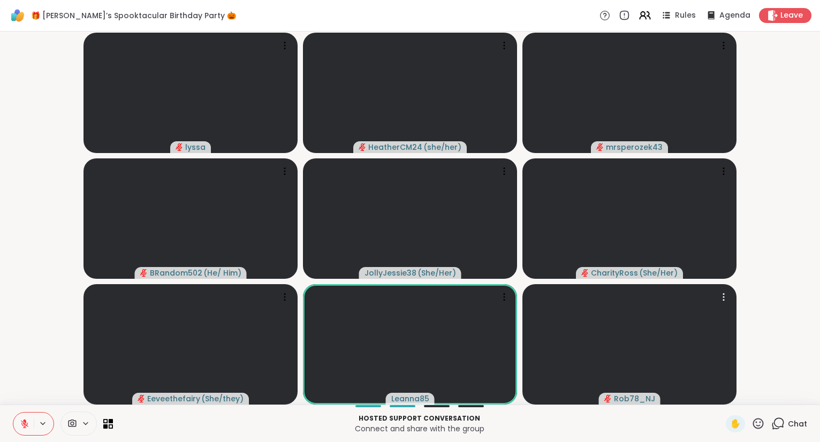
click at [760, 425] on icon at bounding box center [758, 423] width 13 height 13
click at [727, 402] on span "❤️" at bounding box center [727, 395] width 11 height 13
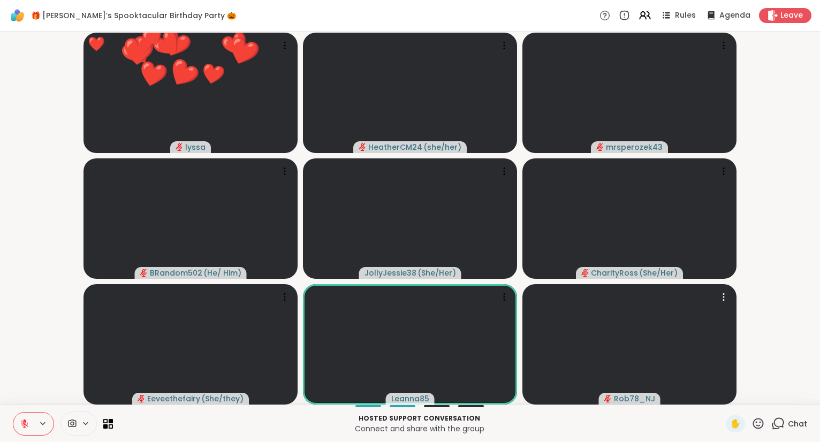
click at [760, 429] on icon at bounding box center [758, 423] width 11 height 11
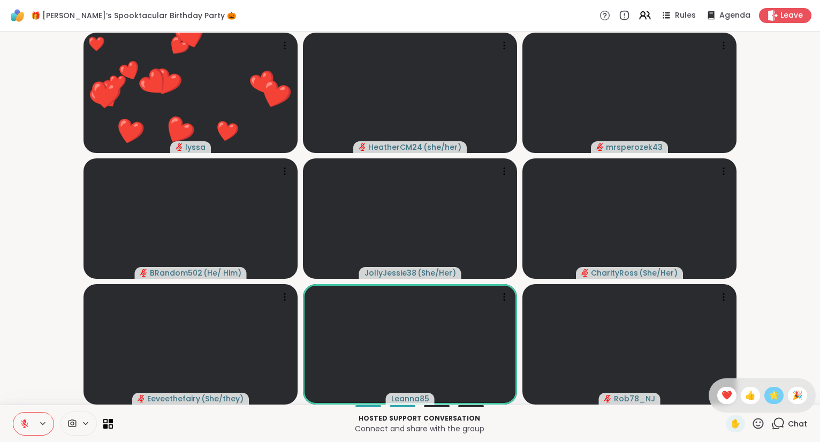
click at [775, 397] on span "🌟" at bounding box center [774, 395] width 11 height 13
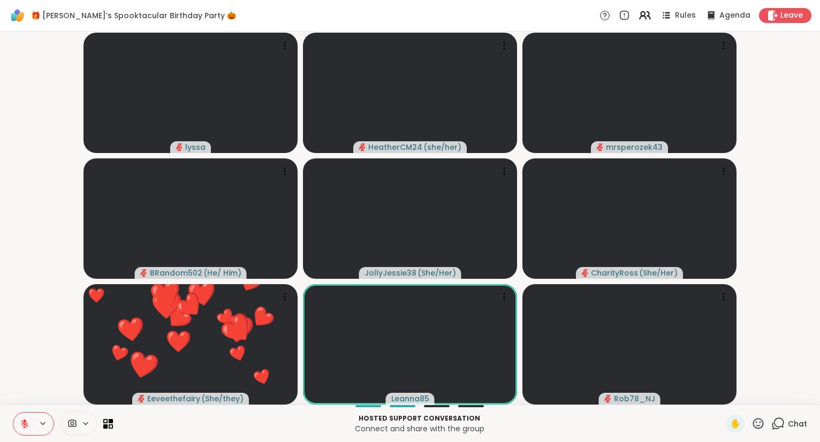
click at [758, 429] on icon at bounding box center [758, 423] width 11 height 11
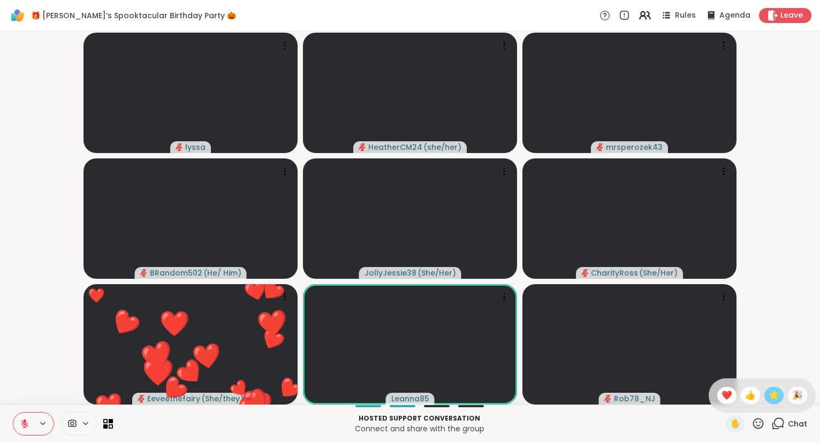
click at [773, 397] on span "🌟" at bounding box center [774, 395] width 11 height 13
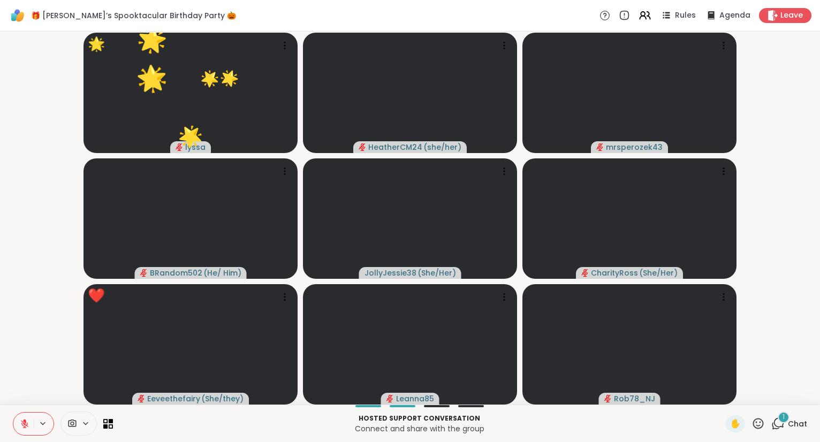
click at [779, 421] on icon at bounding box center [778, 423] width 13 height 13
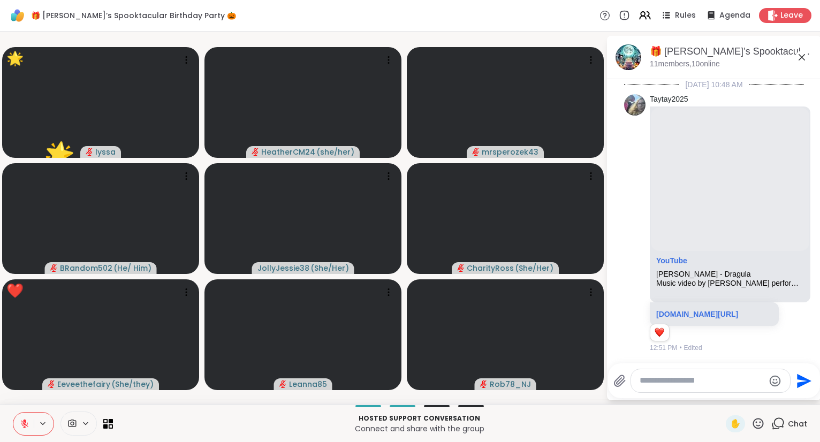
scroll to position [7853, 0]
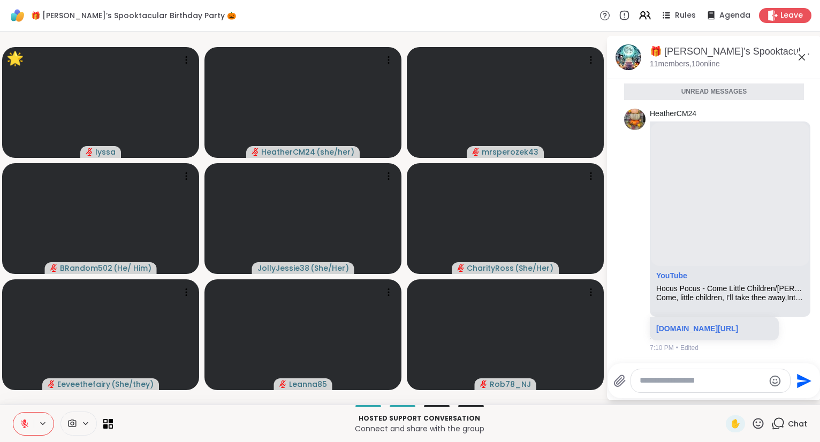
click at [721, 384] on textarea "Type your message" at bounding box center [702, 380] width 125 height 11
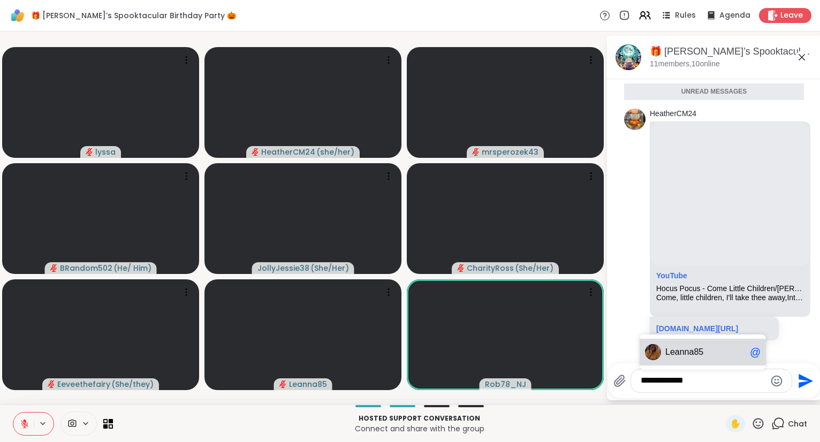
click at [697, 349] on span "anna85" at bounding box center [689, 352] width 28 height 11
click at [667, 347] on div "E ev eethefairy @" at bounding box center [703, 352] width 126 height 27
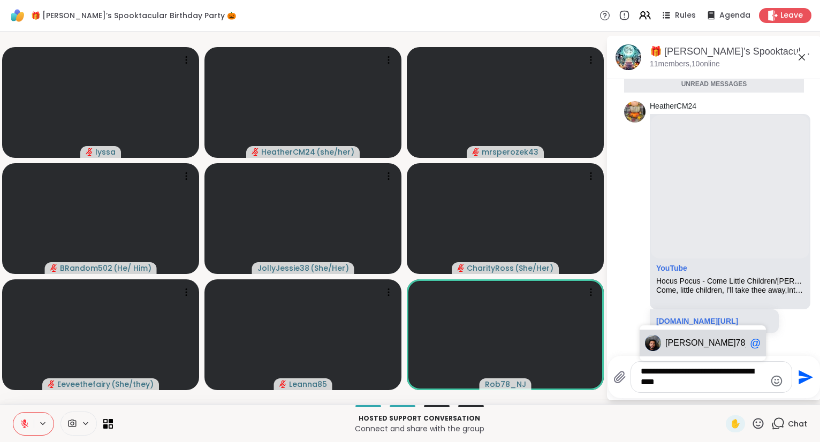
click at [671, 341] on span "Rob" at bounding box center [701, 343] width 71 height 11
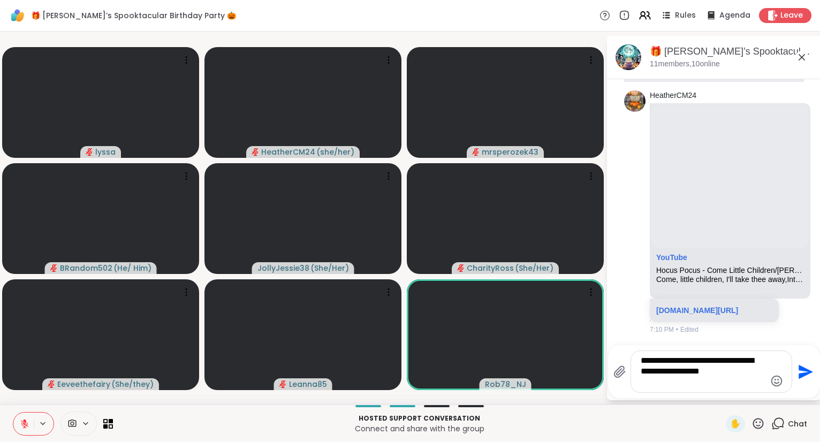
type textarea "**********"
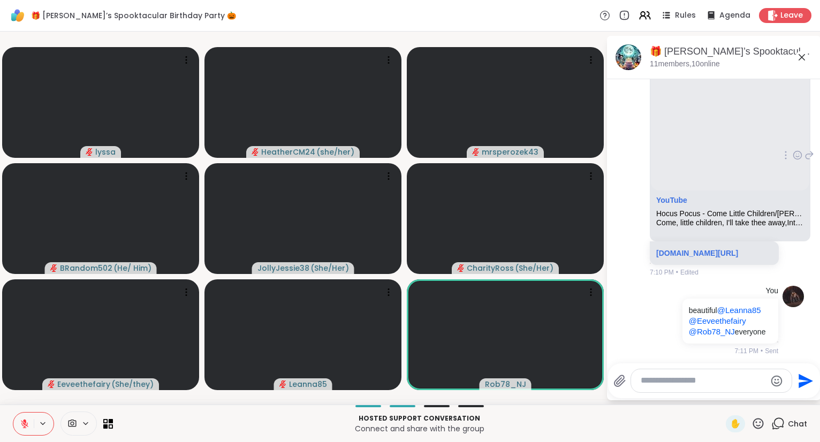
scroll to position [7794, 0]
click at [799, 160] on icon at bounding box center [798, 154] width 10 height 11
click at [714, 142] on div "Select Reaction: Heart" at bounding box center [713, 138] width 10 height 10
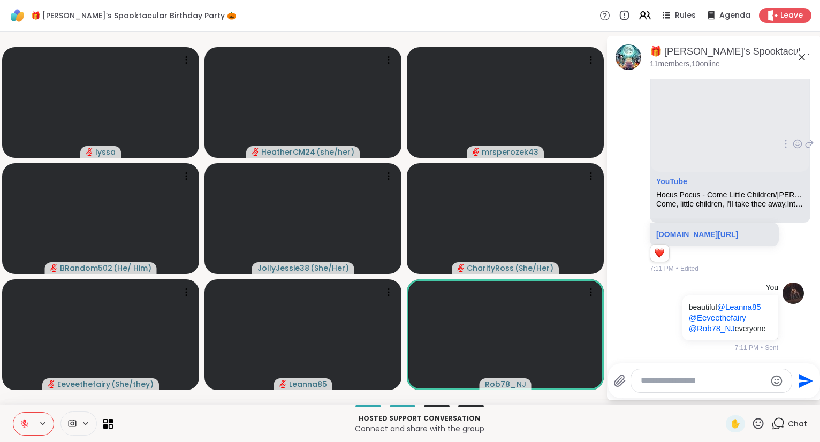
scroll to position [7921, 0]
click at [803, 54] on icon at bounding box center [802, 57] width 13 height 13
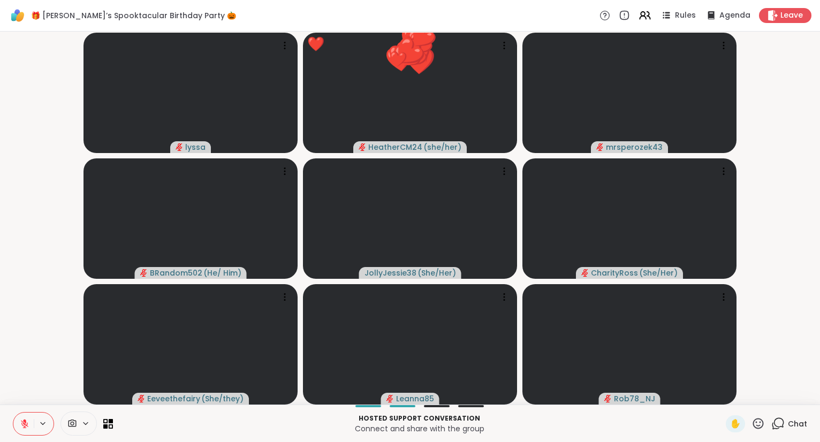
click at [760, 427] on icon at bounding box center [758, 423] width 13 height 13
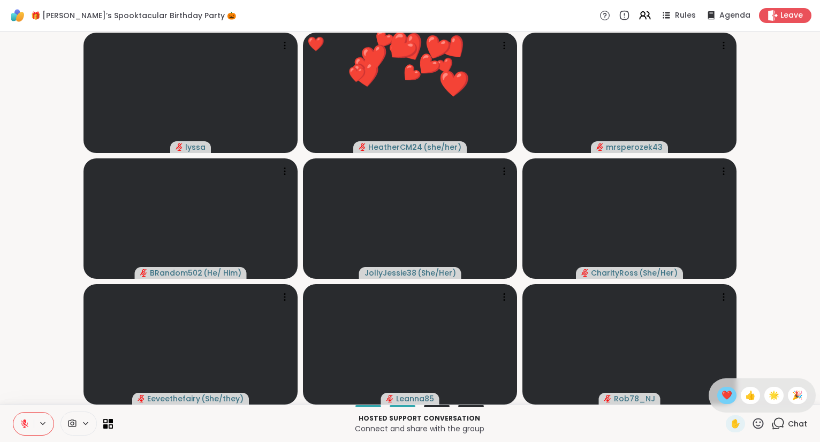
click at [727, 401] on span "❤️" at bounding box center [727, 395] width 11 height 13
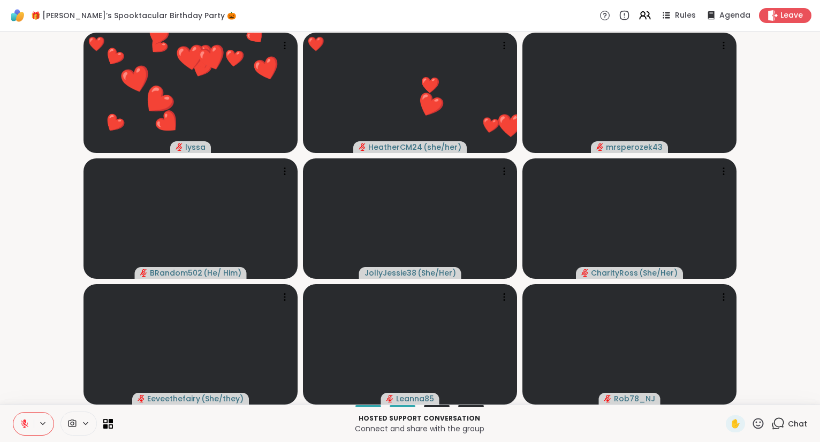
click at [22, 420] on icon at bounding box center [25, 424] width 10 height 10
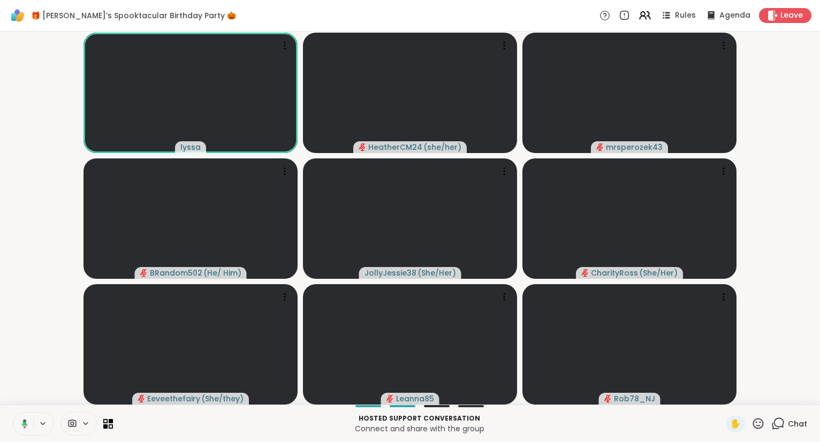
click at [14, 414] on button at bounding box center [23, 424] width 22 height 22
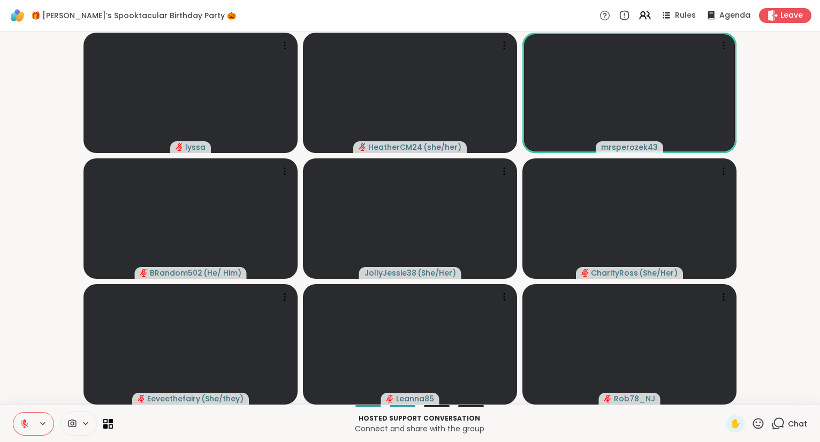
click at [757, 429] on icon at bounding box center [758, 423] width 13 height 13
click at [723, 396] on span "❤️" at bounding box center [727, 395] width 11 height 13
click at [760, 428] on icon at bounding box center [758, 423] width 13 height 13
click at [770, 400] on span "🌟" at bounding box center [774, 395] width 11 height 13
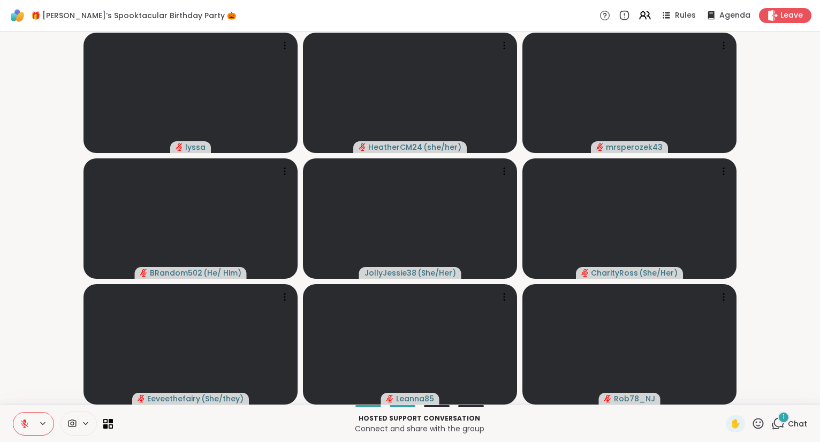
click at [24, 426] on icon at bounding box center [24, 423] width 7 height 7
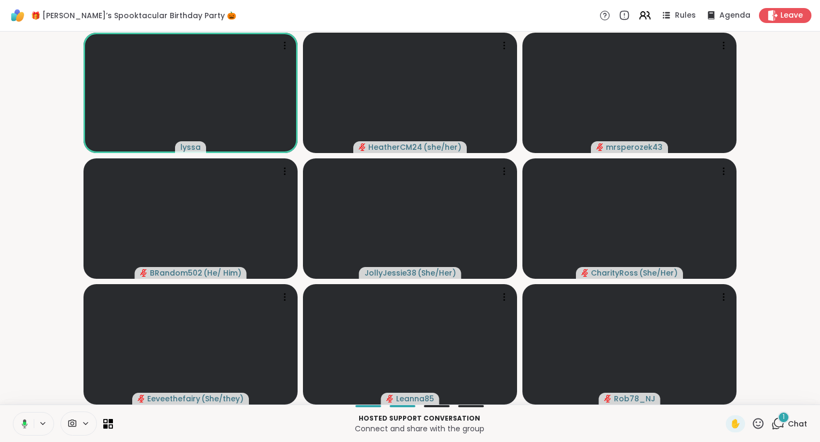
click at [763, 429] on icon at bounding box center [758, 423] width 13 height 13
click at [725, 396] on span "❤️" at bounding box center [727, 395] width 11 height 13
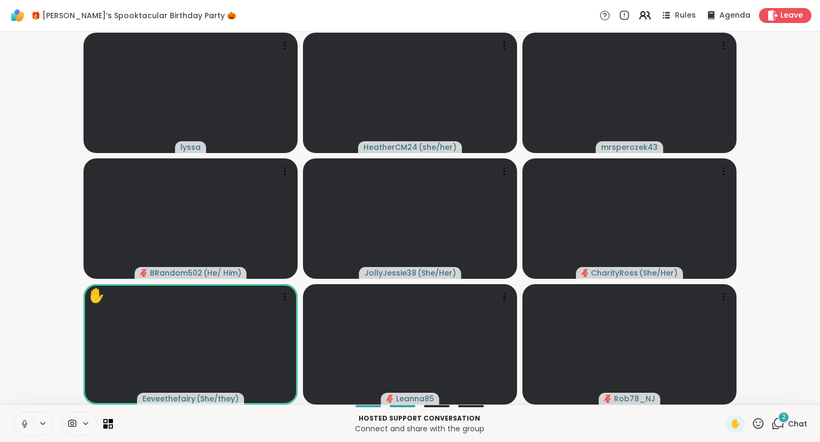
click at [762, 425] on icon at bounding box center [758, 423] width 13 height 13
click at [727, 399] on span "❤️" at bounding box center [727, 395] width 11 height 13
click at [763, 430] on icon at bounding box center [758, 423] width 13 height 13
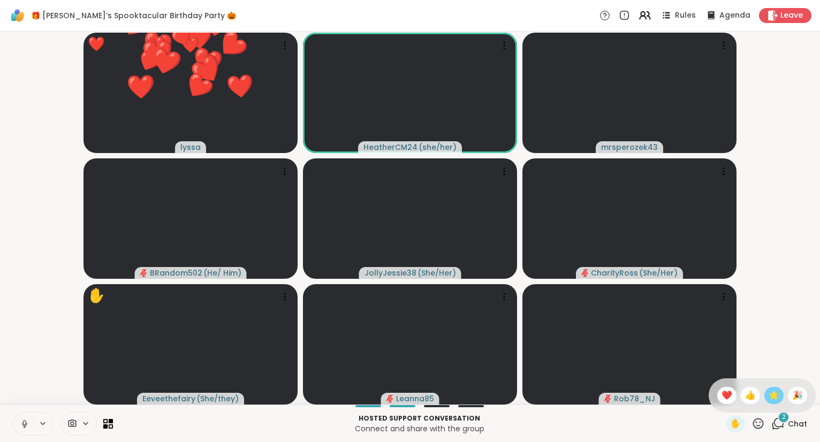
click at [776, 402] on span "🌟" at bounding box center [774, 395] width 11 height 13
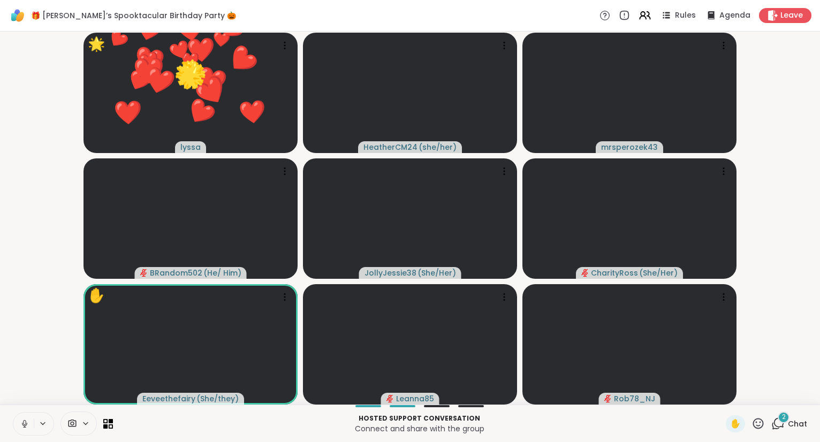
click at [759, 424] on icon at bounding box center [758, 423] width 13 height 13
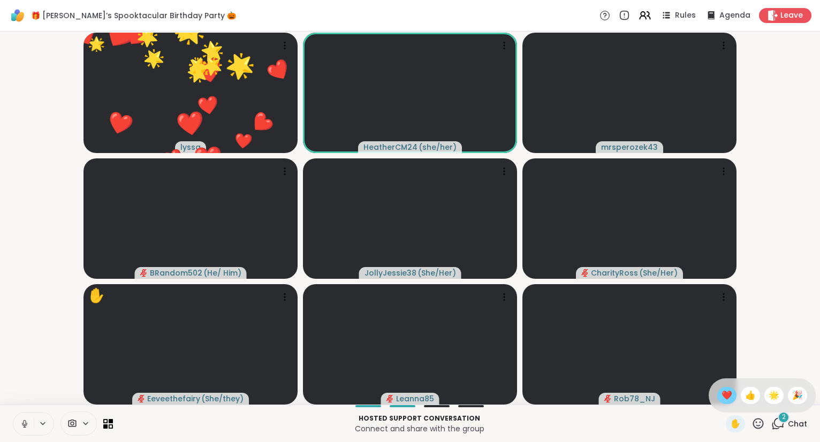
click at [731, 392] on div "❤️" at bounding box center [726, 395] width 19 height 17
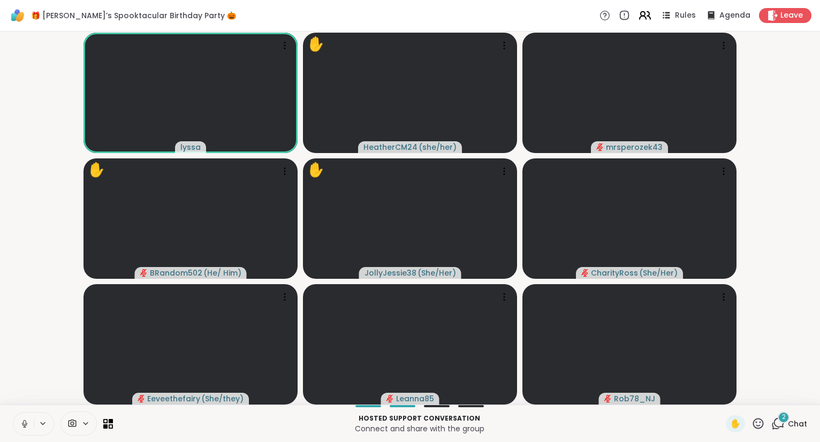
click at [652, 12] on icon at bounding box center [644, 15] width 13 height 13
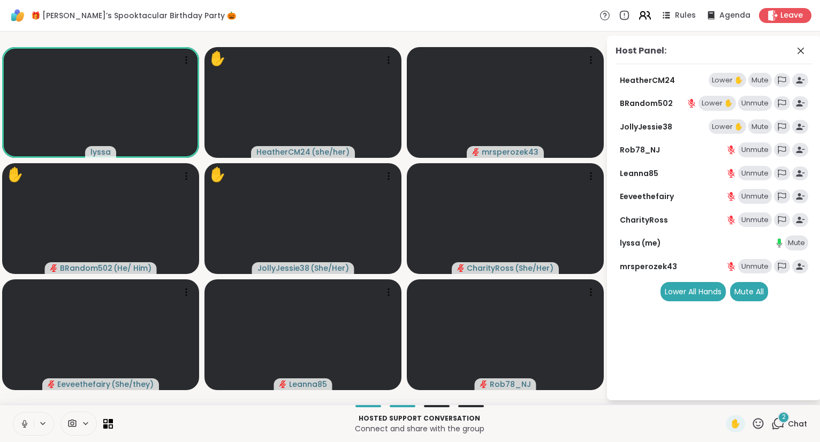
click at [652, 12] on icon at bounding box center [644, 15] width 13 height 13
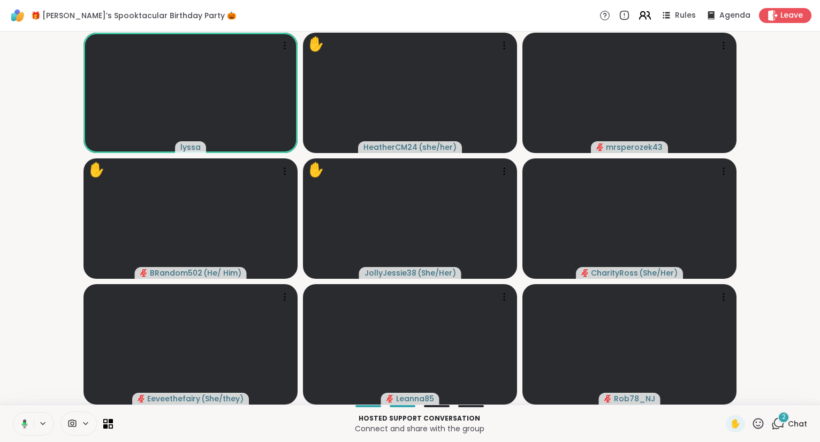
click at [652, 12] on icon at bounding box center [644, 15] width 13 height 13
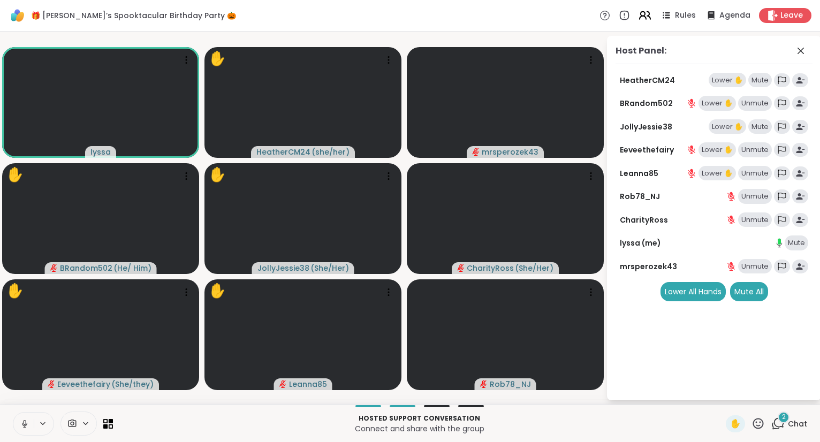
click at [646, 18] on icon at bounding box center [643, 17] width 6 height 3
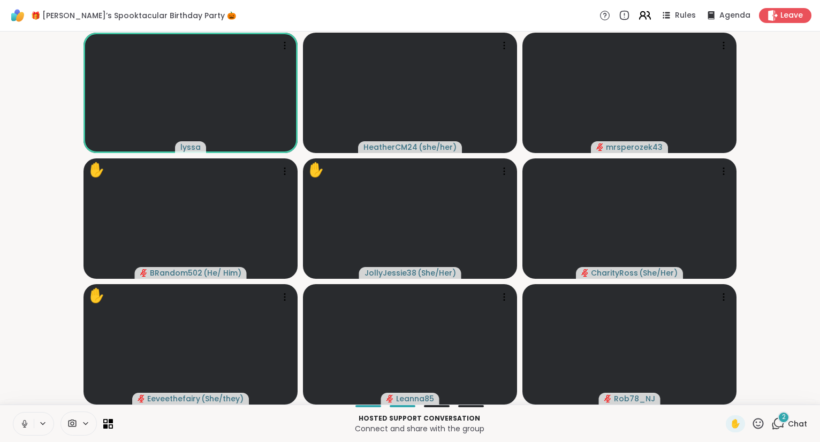
click at [651, 17] on icon at bounding box center [648, 15] width 3 height 7
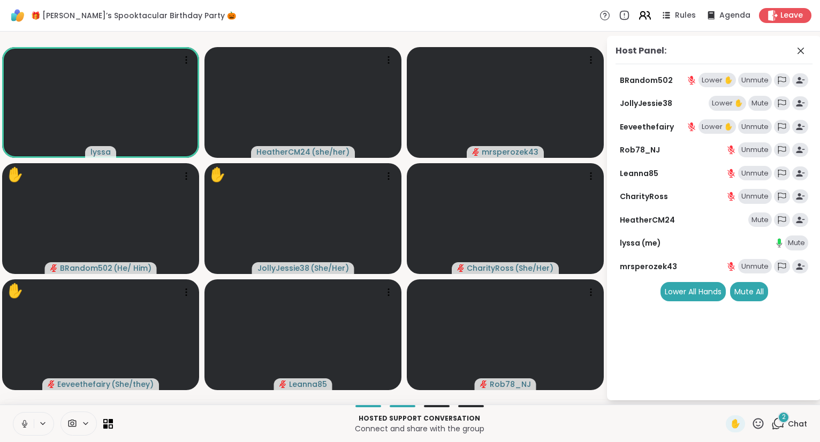
click at [651, 17] on icon at bounding box center [648, 15] width 3 height 7
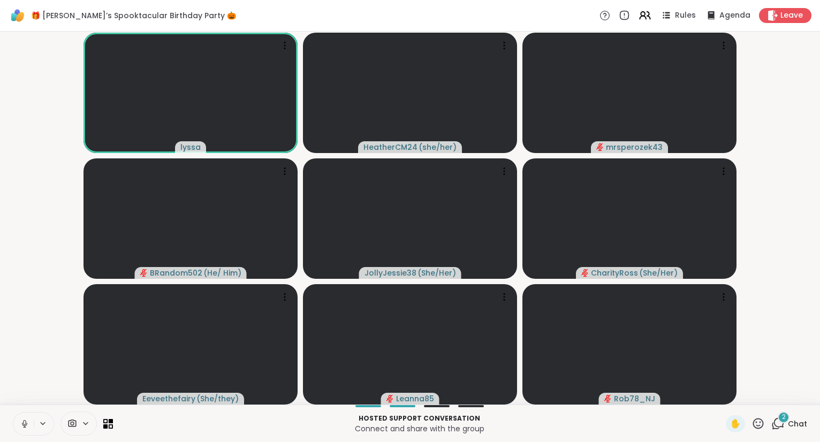
click at [27, 419] on icon at bounding box center [25, 424] width 10 height 10
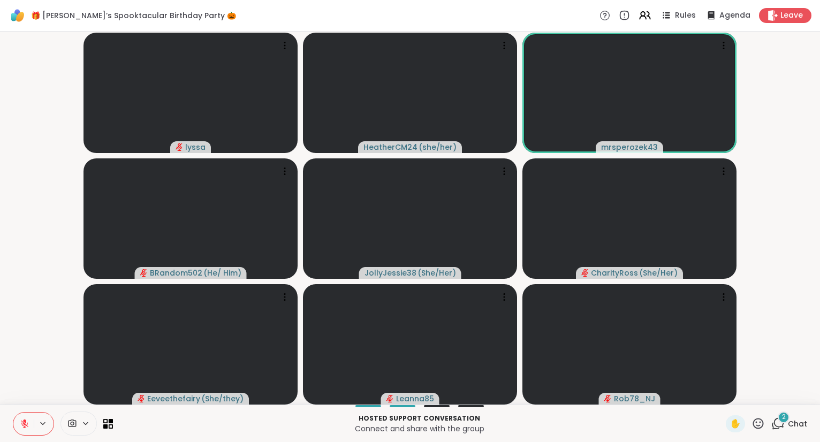
click at [764, 428] on icon at bounding box center [758, 423] width 13 height 13
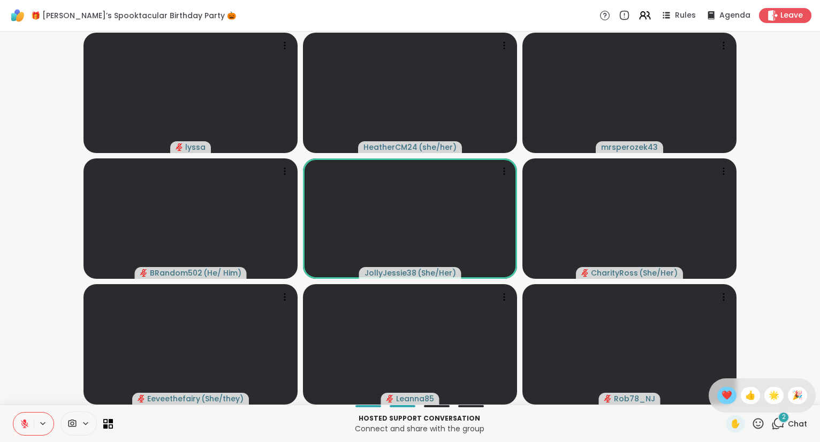
click at [726, 398] on span "❤️" at bounding box center [727, 395] width 11 height 13
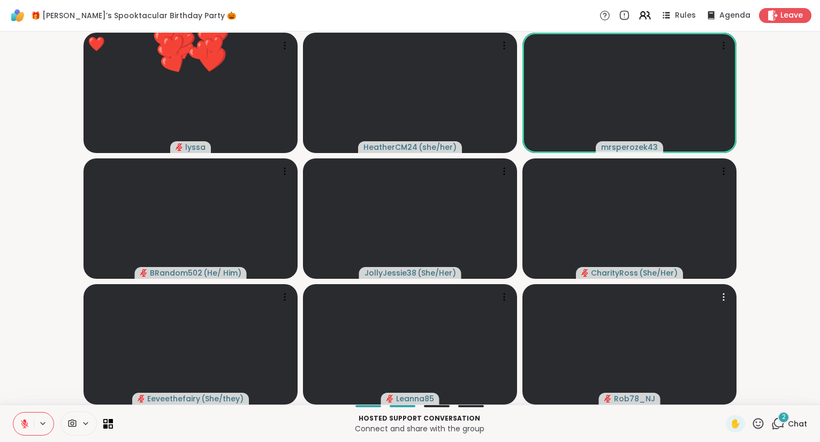
click at [757, 427] on icon at bounding box center [758, 423] width 13 height 13
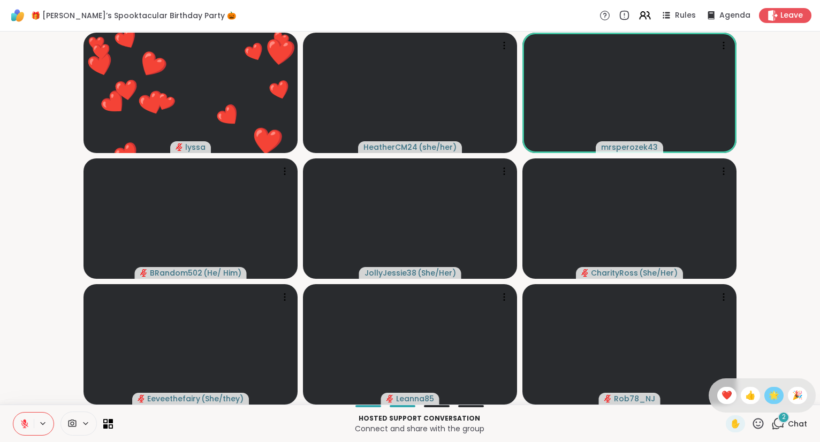
click at [773, 402] on span "🌟" at bounding box center [774, 395] width 11 height 13
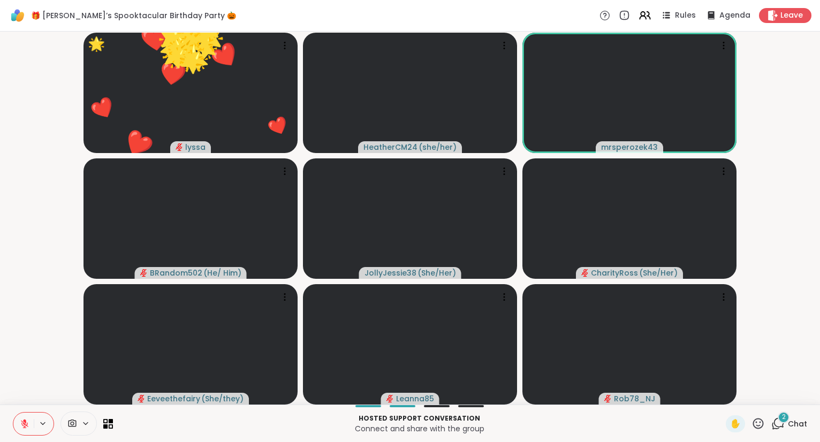
click at [762, 428] on icon at bounding box center [758, 423] width 11 height 11
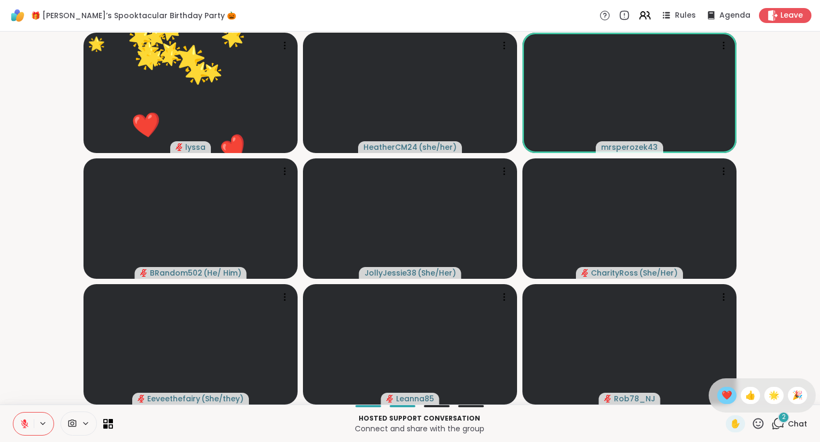
click at [730, 403] on div "❤️" at bounding box center [726, 395] width 19 height 17
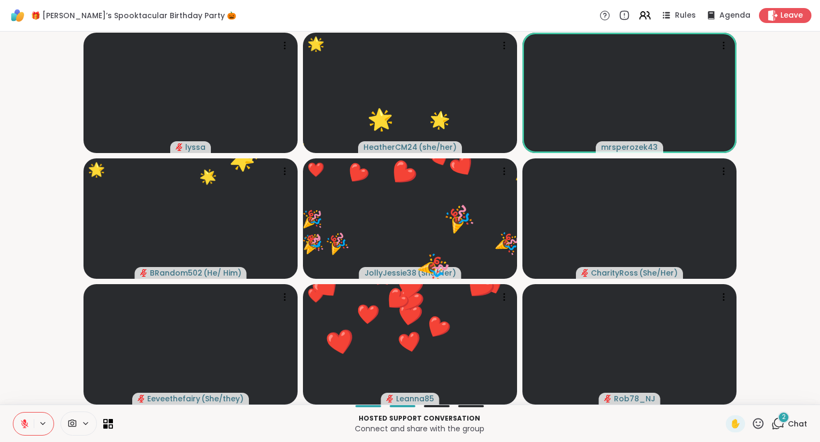
click at [758, 422] on icon at bounding box center [758, 423] width 11 height 11
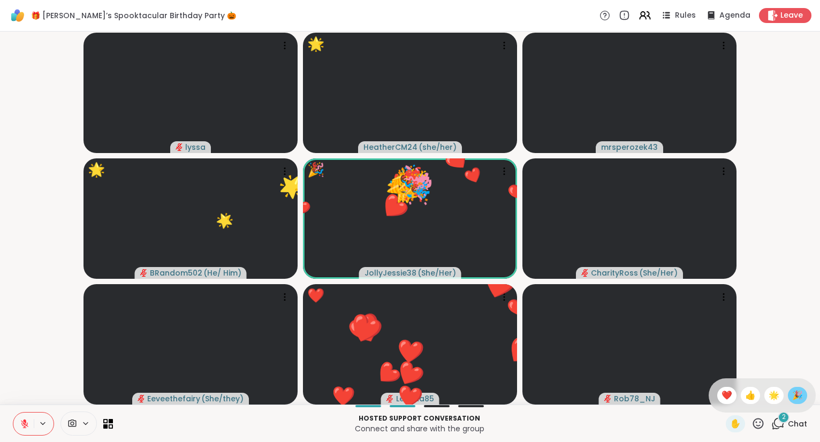
click at [796, 396] on span "🎉" at bounding box center [797, 395] width 11 height 13
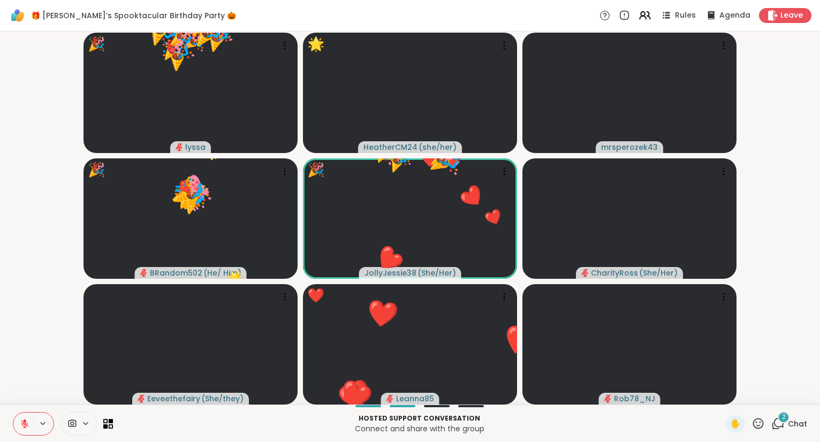
click at [761, 422] on icon at bounding box center [758, 423] width 11 height 11
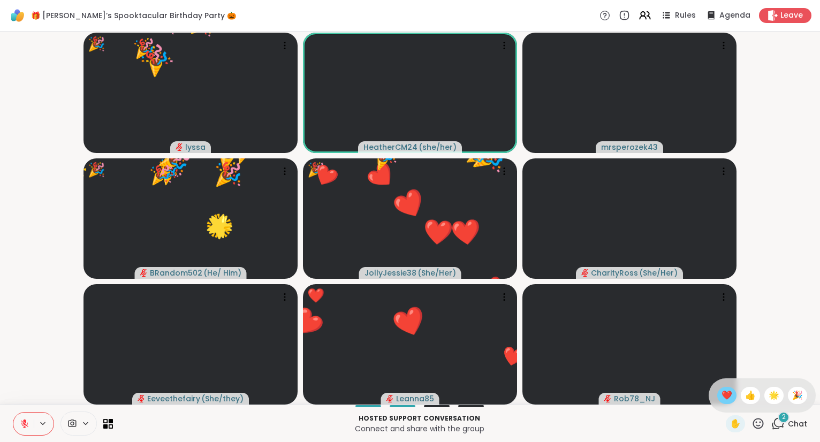
click at [725, 391] on span "❤️" at bounding box center [727, 395] width 11 height 13
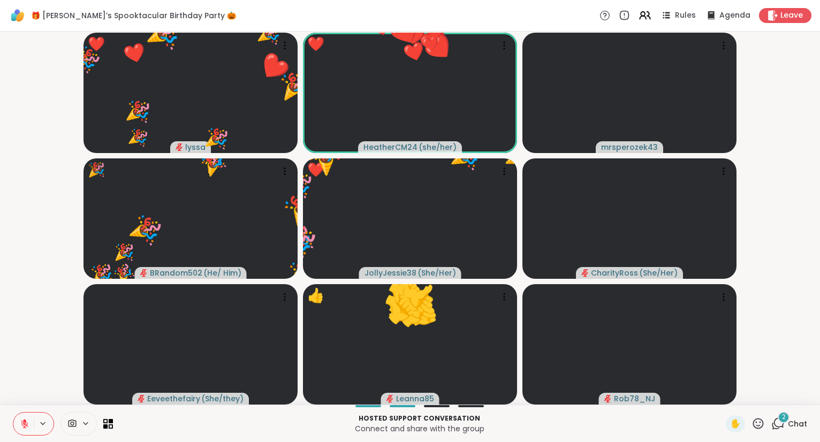
click at [19, 425] on button at bounding box center [23, 424] width 20 height 22
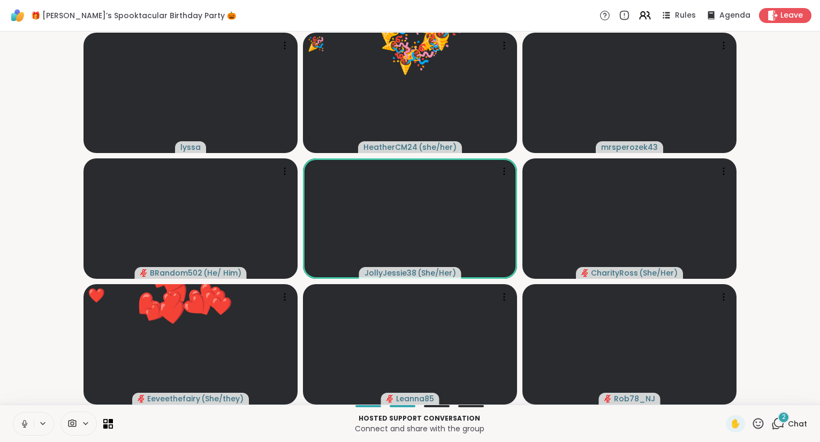
click at [756, 419] on icon at bounding box center [758, 423] width 13 height 13
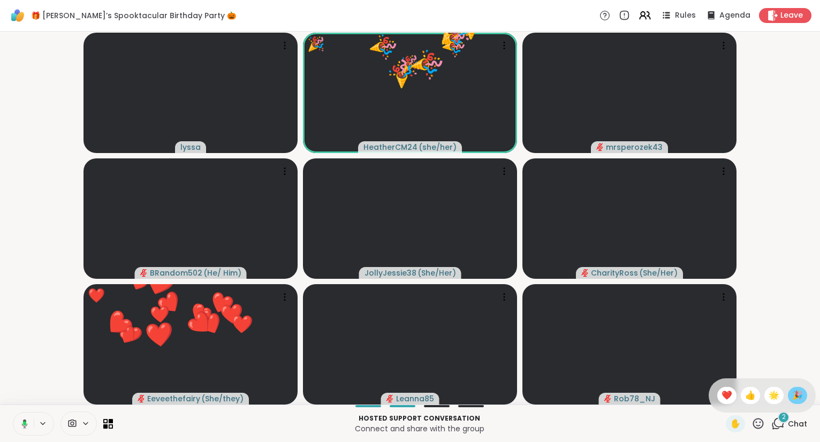
click at [800, 398] on span "🎉" at bounding box center [797, 395] width 11 height 13
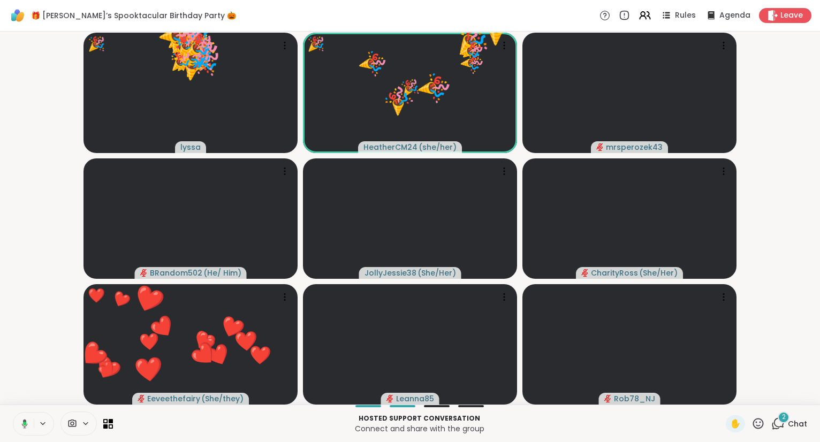
click at [761, 429] on icon at bounding box center [758, 423] width 11 height 11
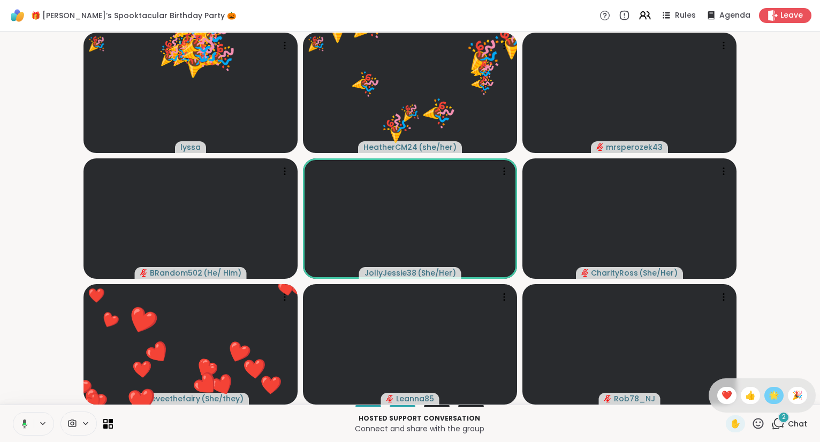
click at [772, 399] on span "🌟" at bounding box center [774, 395] width 11 height 13
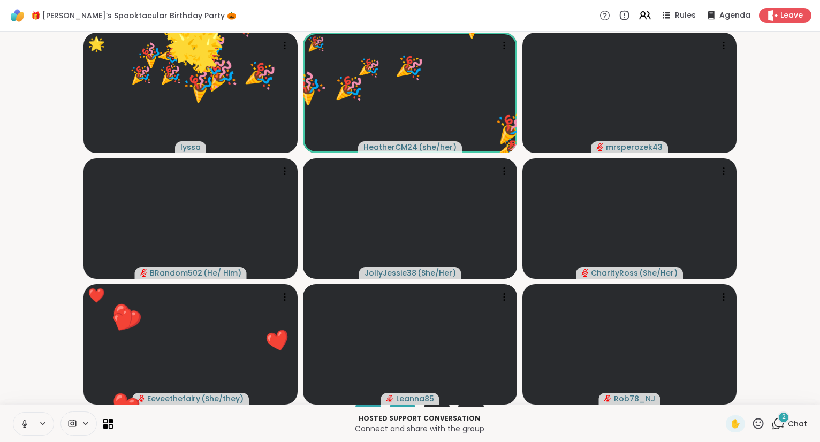
click at [760, 428] on icon at bounding box center [758, 423] width 13 height 13
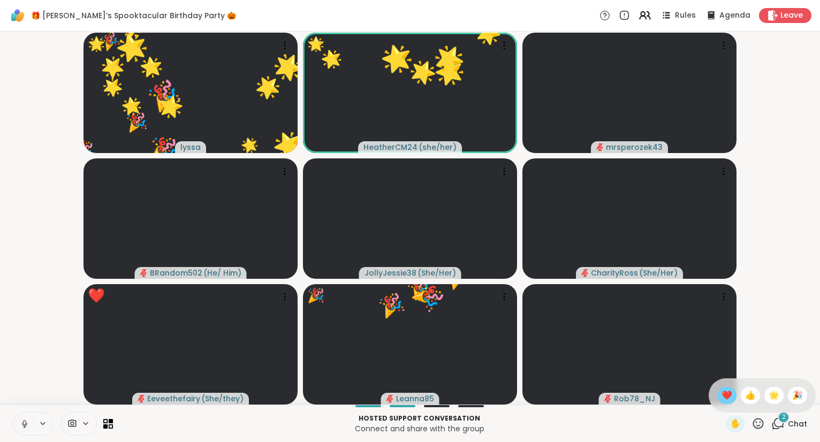
click at [724, 395] on span "❤️" at bounding box center [727, 395] width 11 height 13
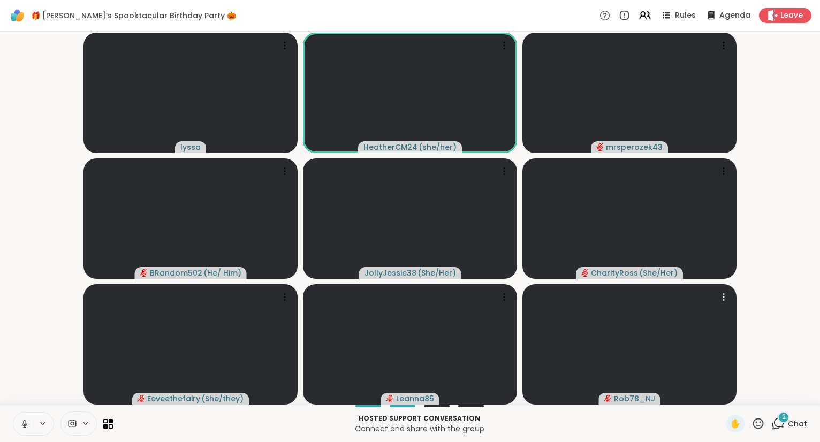
click at [757, 426] on icon at bounding box center [758, 423] width 11 height 11
click at [723, 390] on span "❤️" at bounding box center [727, 395] width 11 height 13
click at [761, 427] on icon at bounding box center [758, 423] width 13 height 13
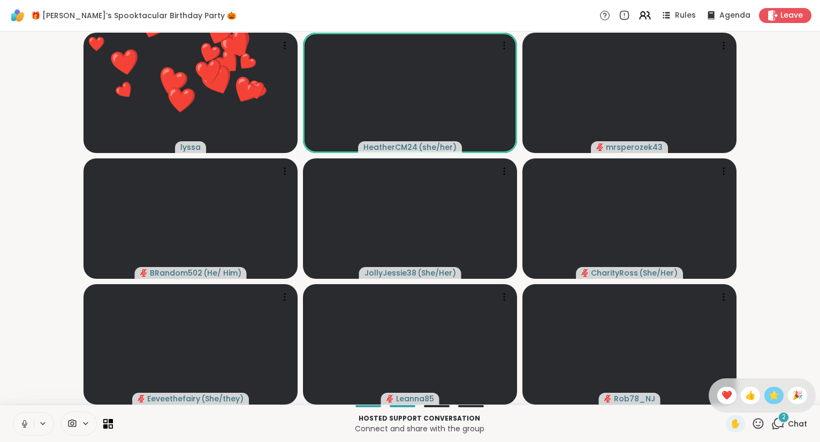
click at [769, 399] on span "🌟" at bounding box center [774, 395] width 11 height 13
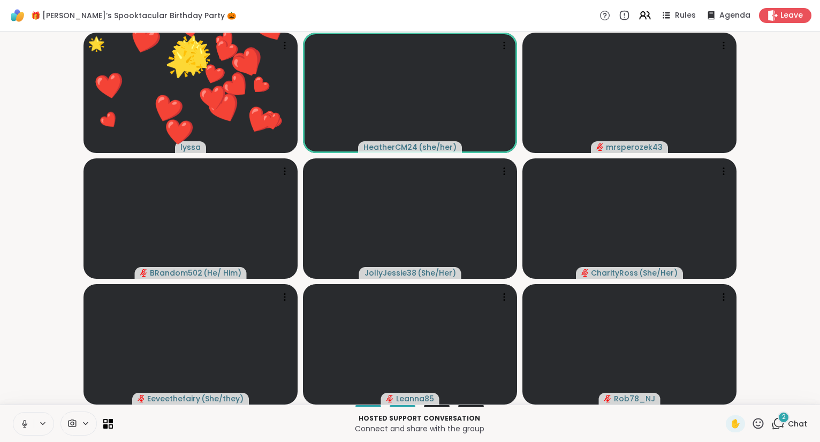
click at [758, 425] on icon at bounding box center [758, 423] width 13 height 13
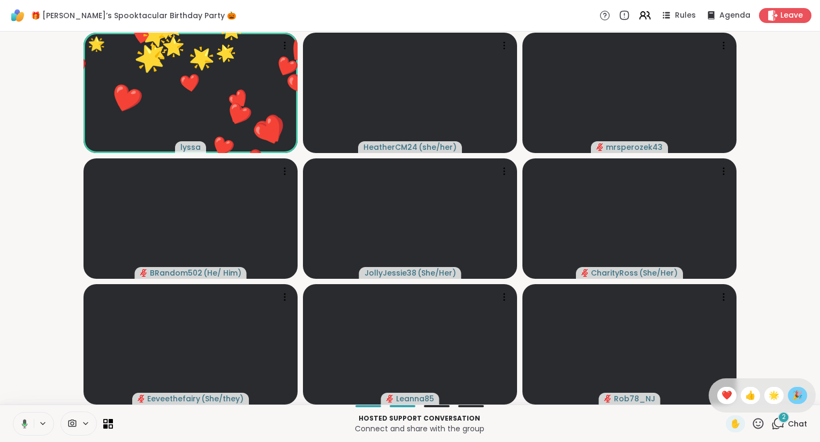
click at [796, 399] on span "🎉" at bounding box center [797, 395] width 11 height 13
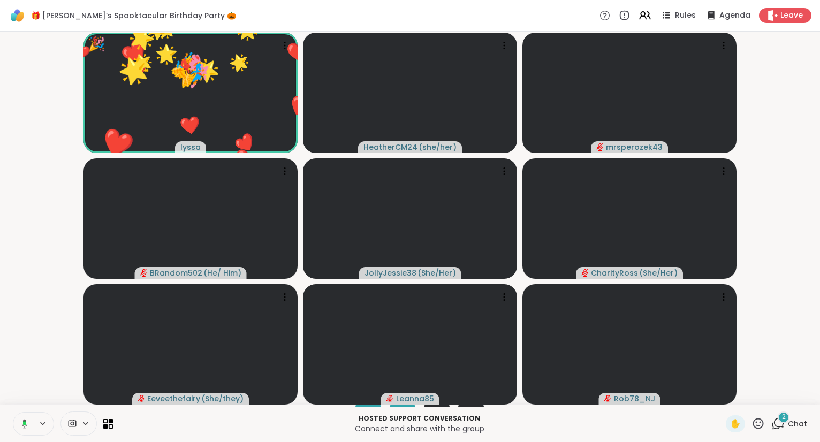
click at [761, 426] on icon at bounding box center [758, 423] width 11 height 11
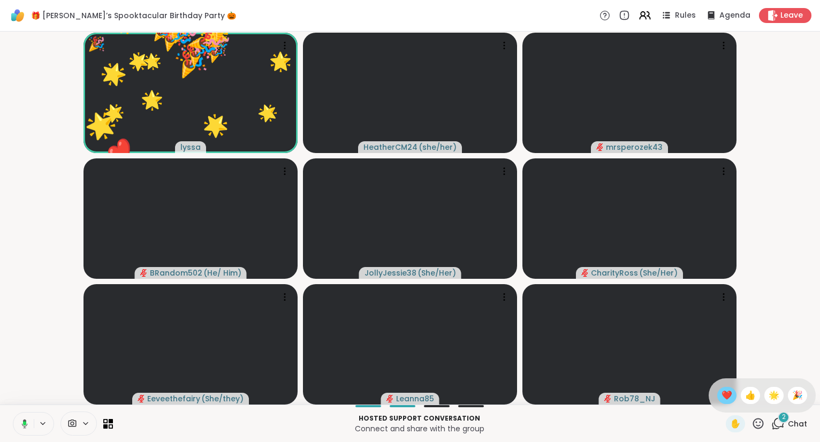
click at [730, 396] on div "❤️" at bounding box center [726, 395] width 19 height 17
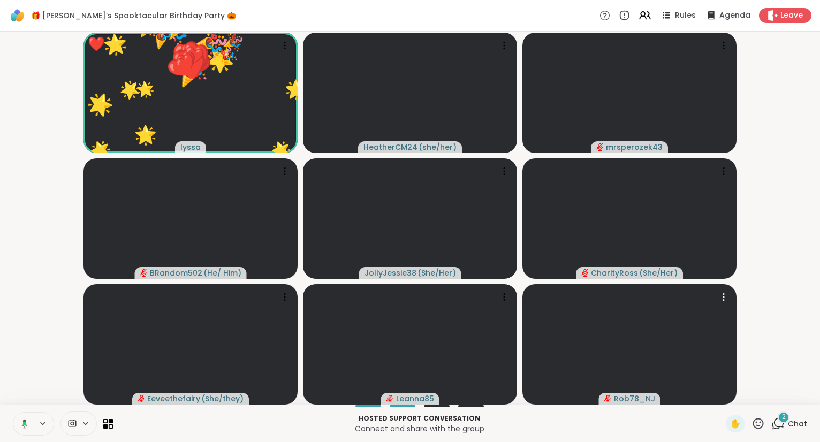
click at [766, 422] on div "✋ 2 Chat" at bounding box center [766, 423] width 81 height 17
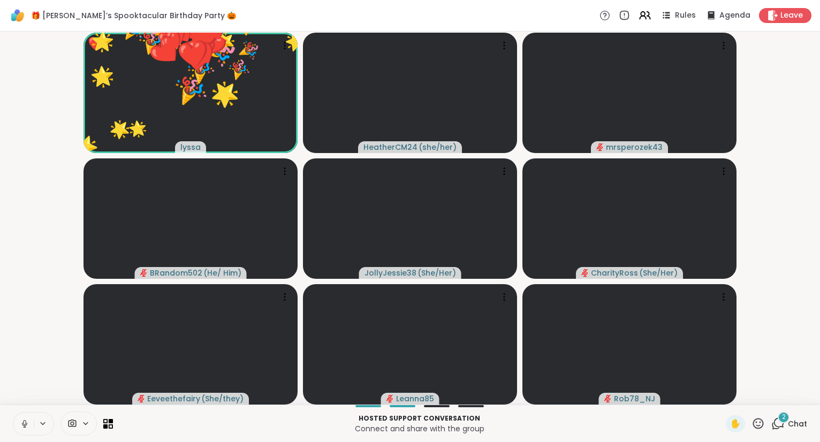
click at [775, 396] on video-player-container "❤️ lyssa ❤️ ❤️ ❤️ ❤️ ❤️ ❤️ ❤️ ❤️ ❤️ ❤️ ❤️ ❤️ ❤️ ❤️ ❤️ ❤️ ❤️ ❤️ ❤️ ❤️ ❤️ ❤️ ❤️ ❤…" at bounding box center [409, 218] width 807 height 365
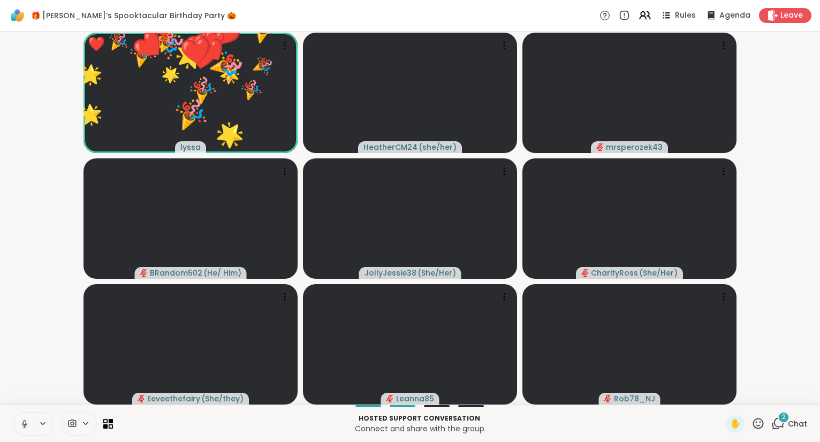
click at [759, 425] on icon at bounding box center [758, 423] width 13 height 13
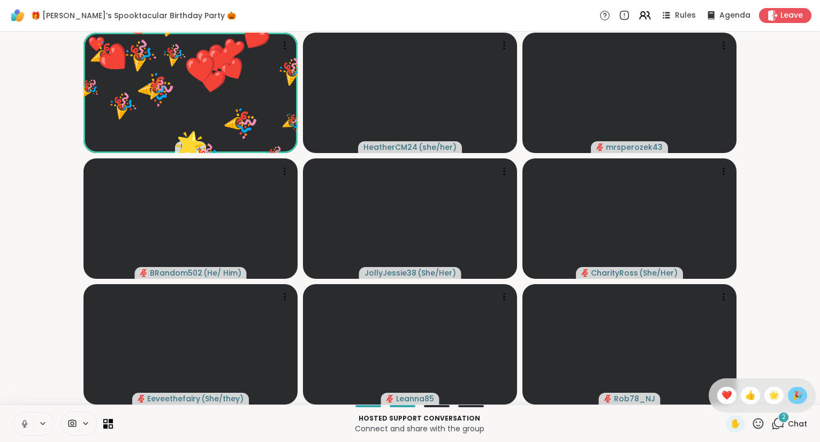
click at [795, 394] on span "🎉" at bounding box center [797, 395] width 11 height 13
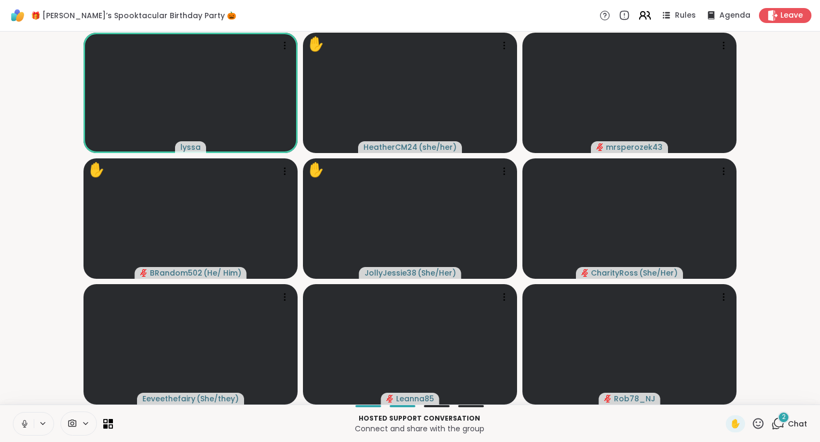
click at [648, 12] on icon at bounding box center [644, 15] width 13 height 13
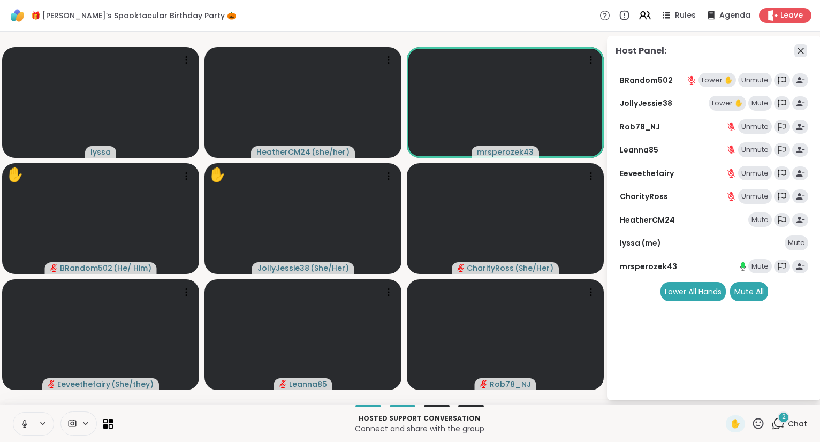
click at [800, 50] on icon at bounding box center [801, 51] width 6 height 6
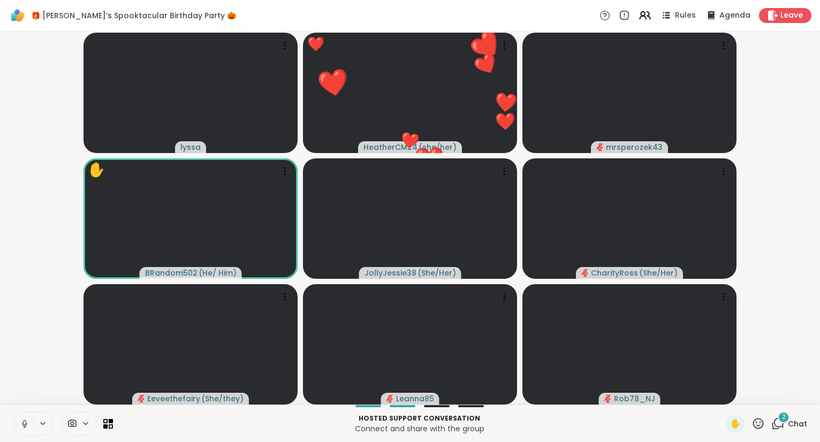
click at [759, 425] on icon at bounding box center [758, 423] width 13 height 13
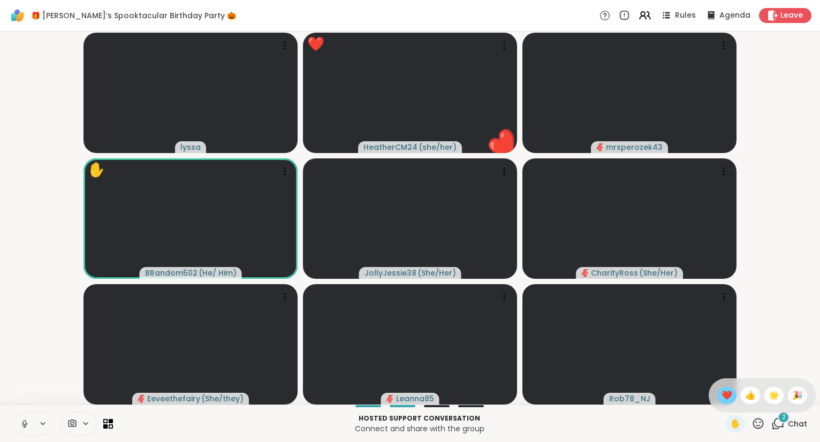
click at [727, 396] on span "❤️" at bounding box center [727, 395] width 11 height 13
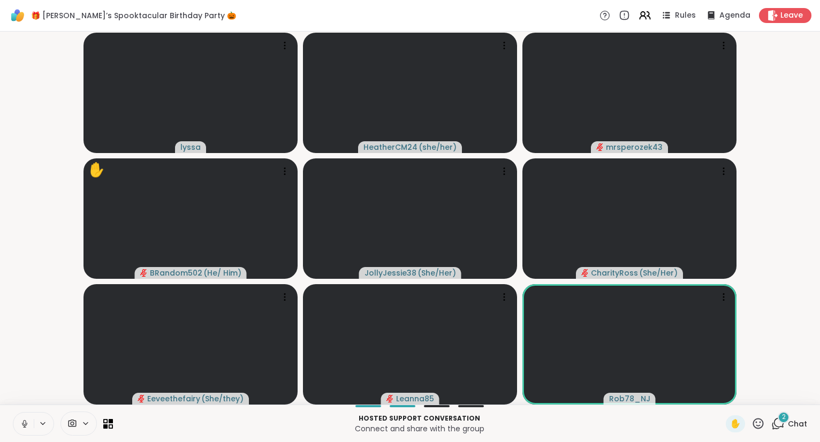
click at [761, 428] on icon at bounding box center [758, 423] width 11 height 11
click at [772, 396] on span "🌟" at bounding box center [774, 395] width 11 height 13
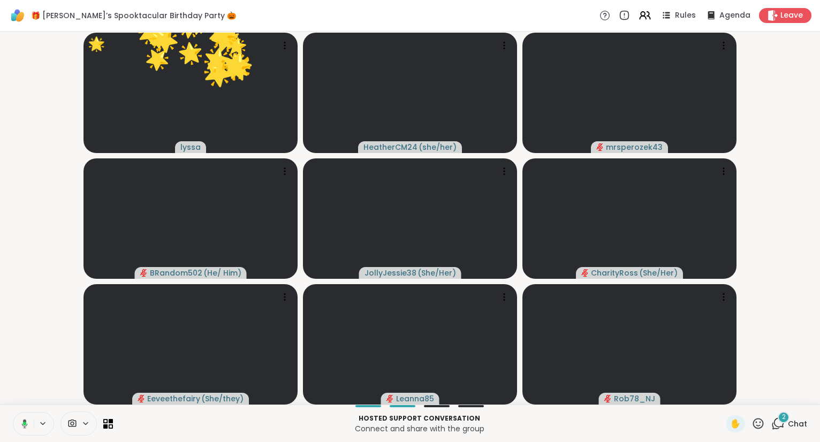
click at [756, 428] on icon at bounding box center [758, 423] width 11 height 11
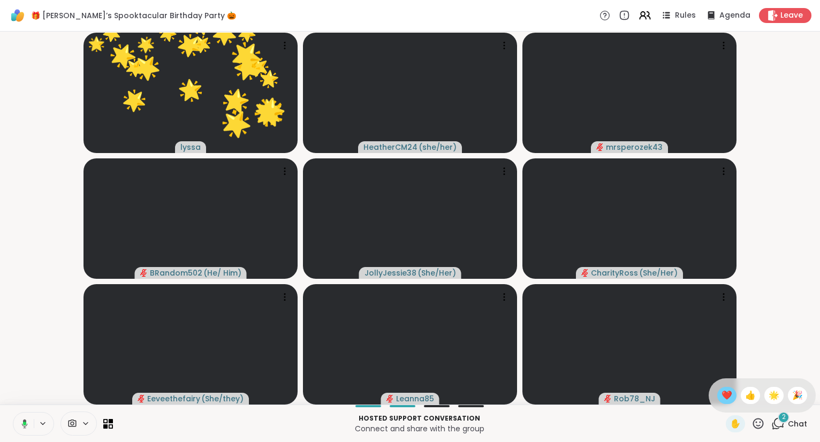
click at [723, 397] on span "❤️" at bounding box center [727, 395] width 11 height 13
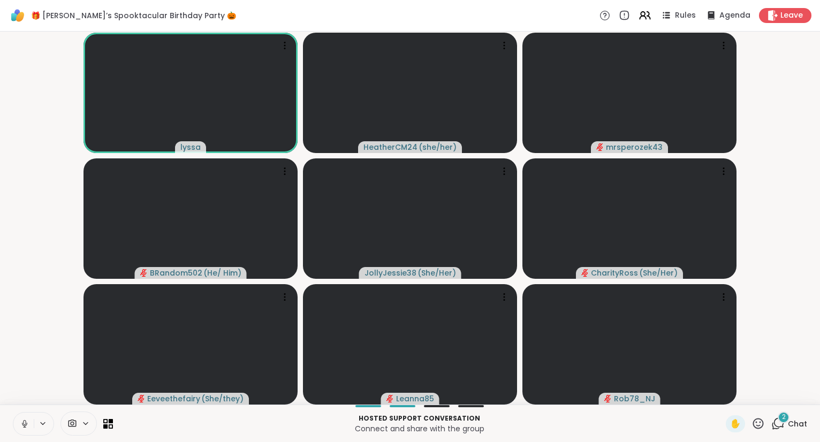
click at [22, 417] on button at bounding box center [23, 424] width 20 height 22
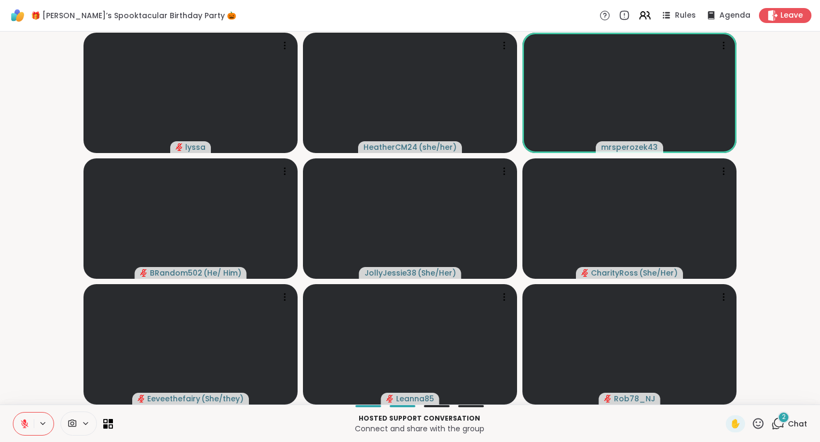
click at [24, 422] on icon at bounding box center [24, 421] width 3 height 4
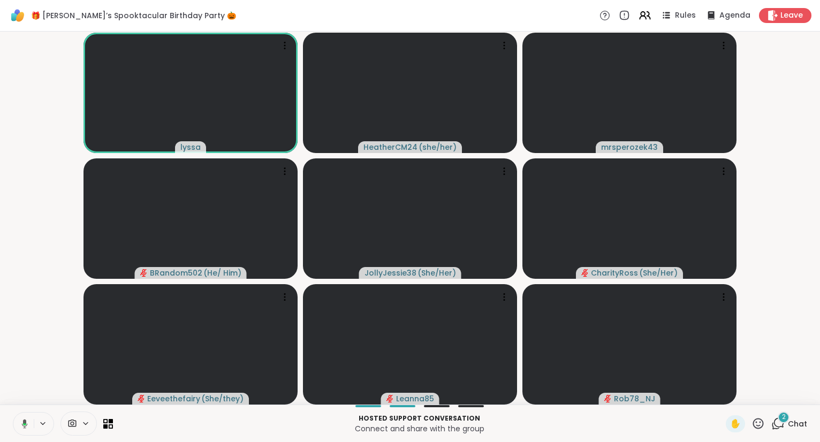
click at [757, 425] on icon at bounding box center [758, 423] width 13 height 13
click at [724, 397] on span "❤️" at bounding box center [727, 395] width 11 height 13
click at [760, 421] on icon at bounding box center [758, 423] width 13 height 13
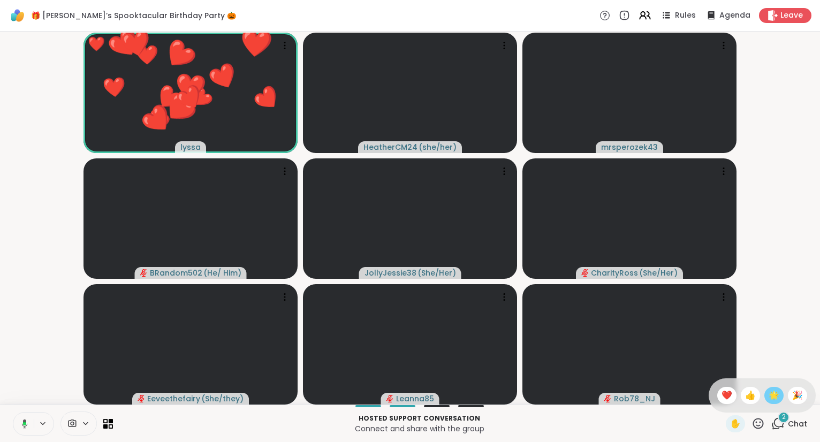
click at [778, 395] on span "🌟" at bounding box center [774, 395] width 11 height 13
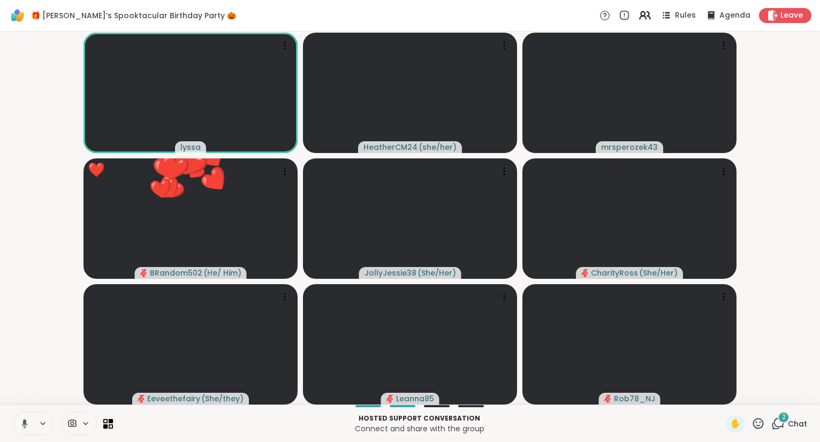
click at [760, 425] on icon at bounding box center [758, 423] width 13 height 13
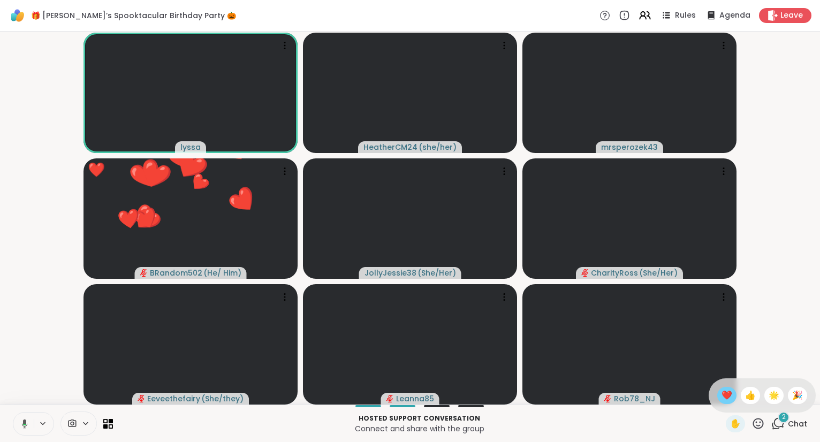
click at [725, 397] on span "❤️" at bounding box center [727, 395] width 11 height 13
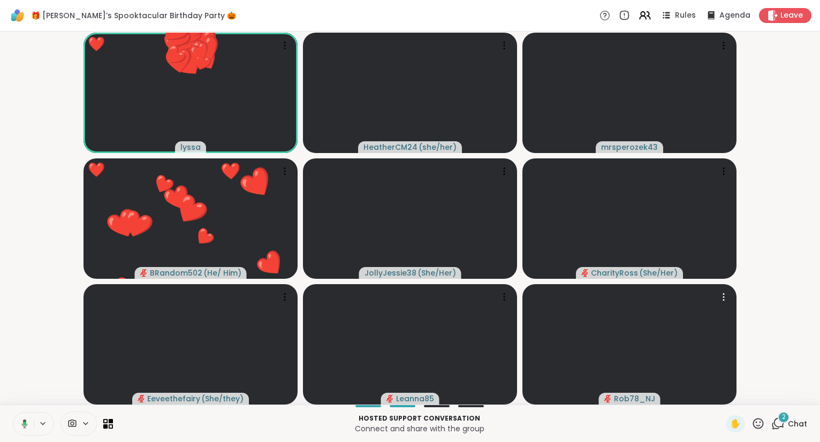
click at [761, 425] on icon at bounding box center [758, 423] width 13 height 13
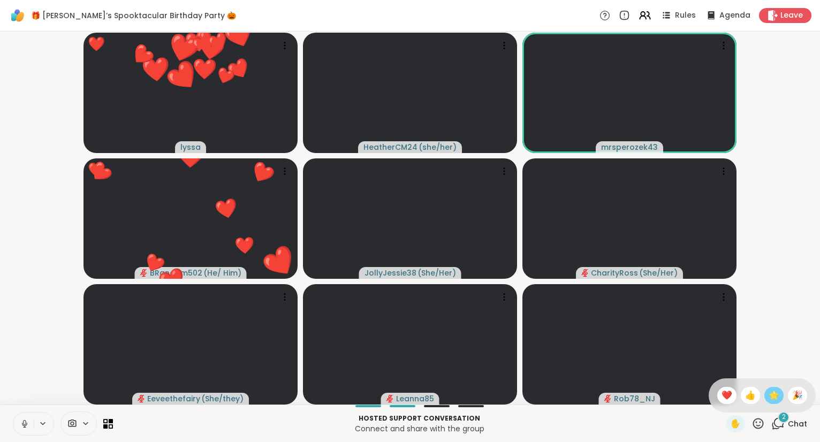
click at [773, 399] on span "🌟" at bounding box center [774, 395] width 11 height 13
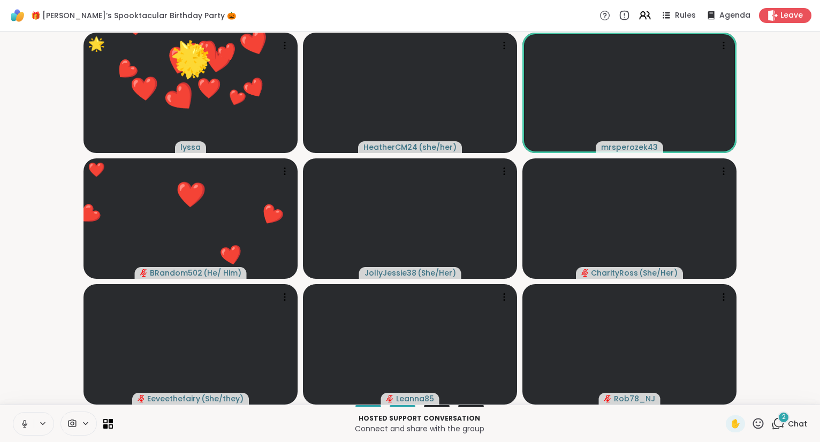
click at [759, 431] on div "✋" at bounding box center [745, 423] width 39 height 17
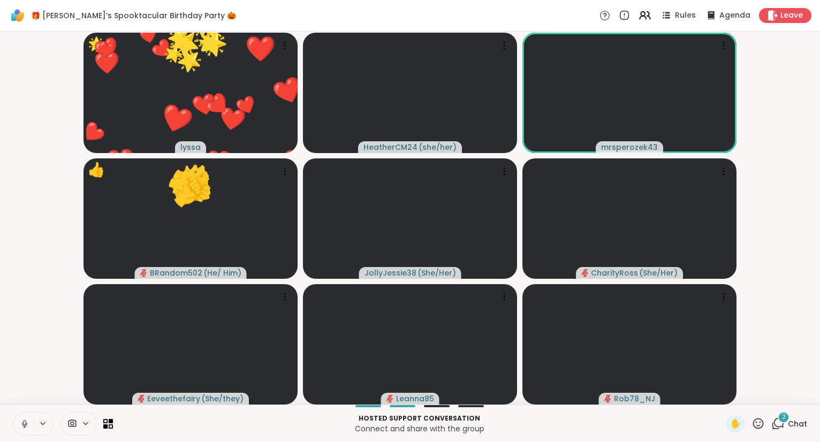
click at [800, 396] on video-player-container "🌟 lyssa ❤️ ❤️ ❤️ ❤️ ❤️ ❤️ ❤️ ❤️ ❤️ ❤️ ❤️ ❤️ ❤️ ❤️ ❤️ ❤️ ❤️ ❤️ ❤️ ❤️ ❤️ ❤️ ❤️ ❤️…" at bounding box center [409, 218] width 807 height 365
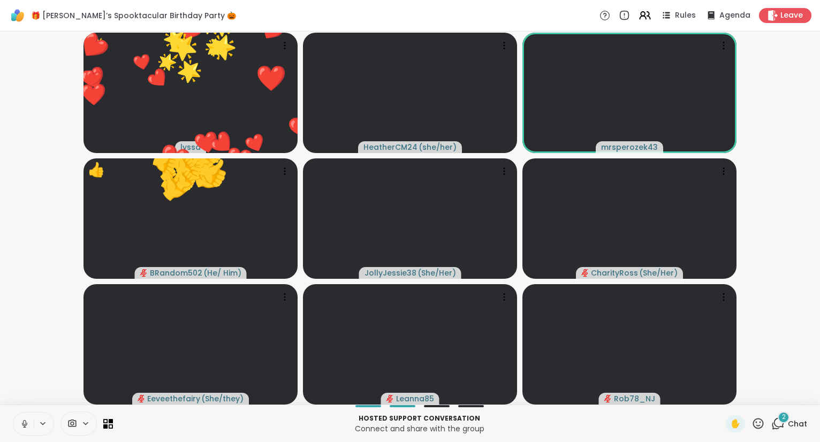
click at [760, 427] on icon at bounding box center [758, 423] width 13 height 13
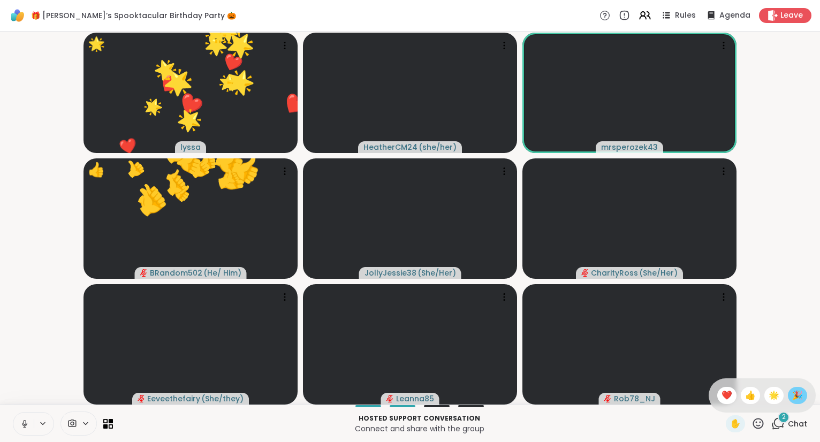
click at [797, 396] on span "🎉" at bounding box center [797, 395] width 11 height 13
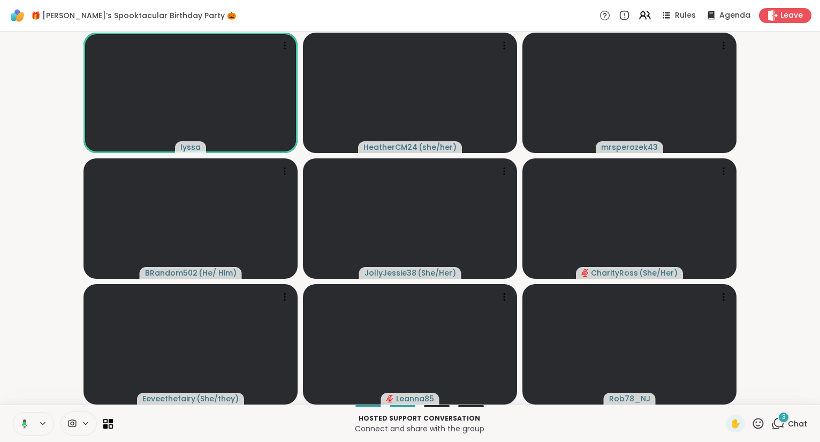
click at [756, 425] on icon at bounding box center [758, 423] width 13 height 13
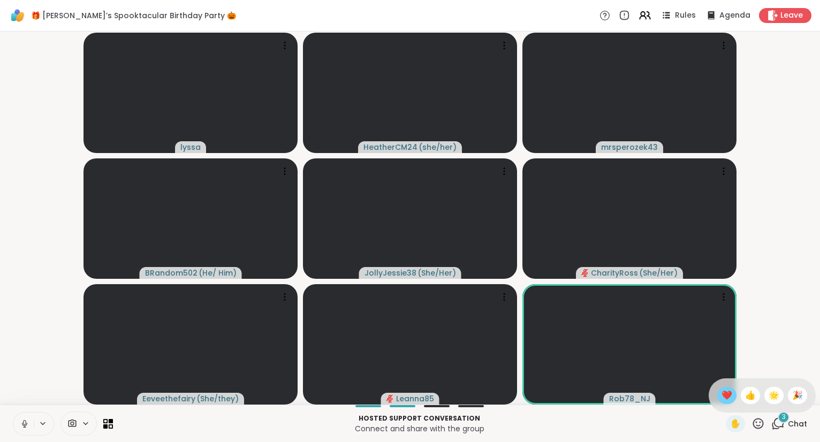
click at [727, 398] on span "❤️" at bounding box center [727, 395] width 11 height 13
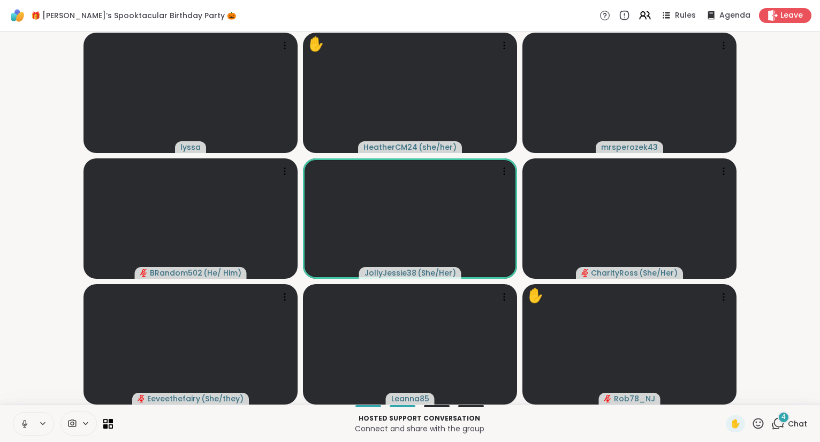
click at [759, 425] on icon at bounding box center [758, 423] width 13 height 13
click at [727, 399] on span "❤️" at bounding box center [727, 395] width 11 height 13
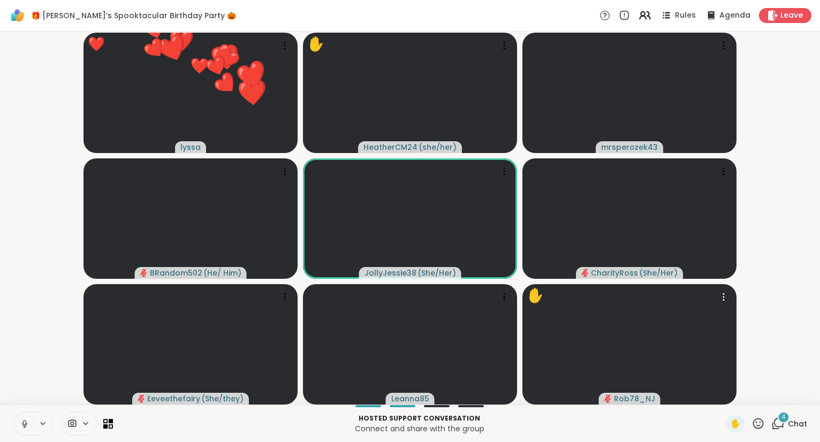
click at [764, 426] on icon at bounding box center [758, 423] width 11 height 11
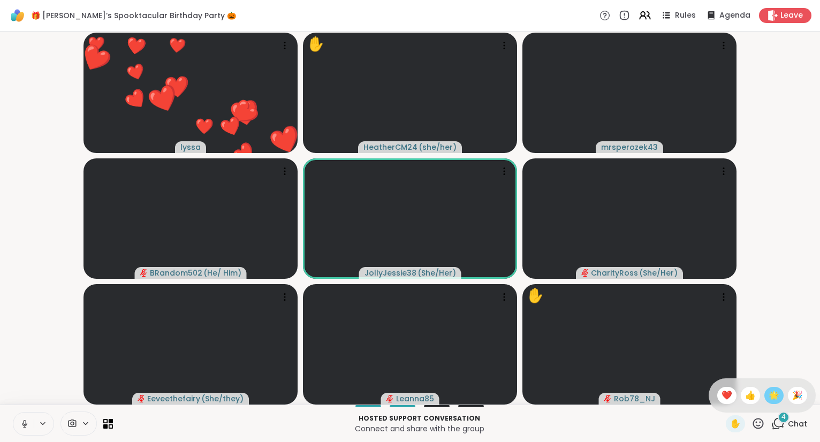
click at [772, 402] on span "🌟" at bounding box center [774, 395] width 11 height 13
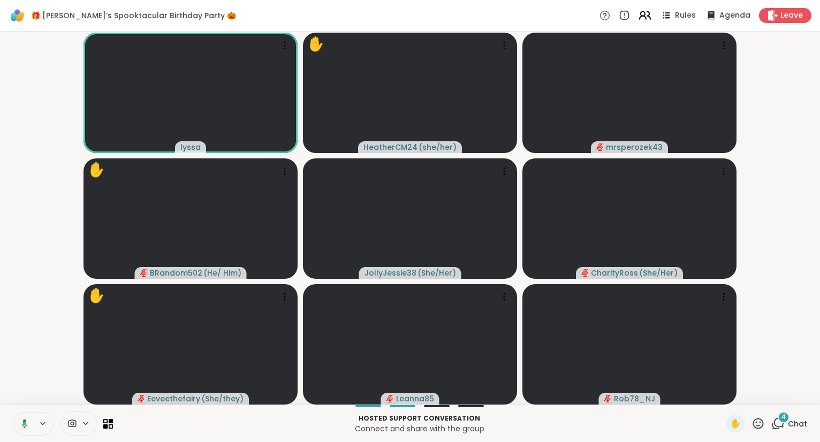
click at [645, 14] on icon at bounding box center [643, 14] width 4 height 4
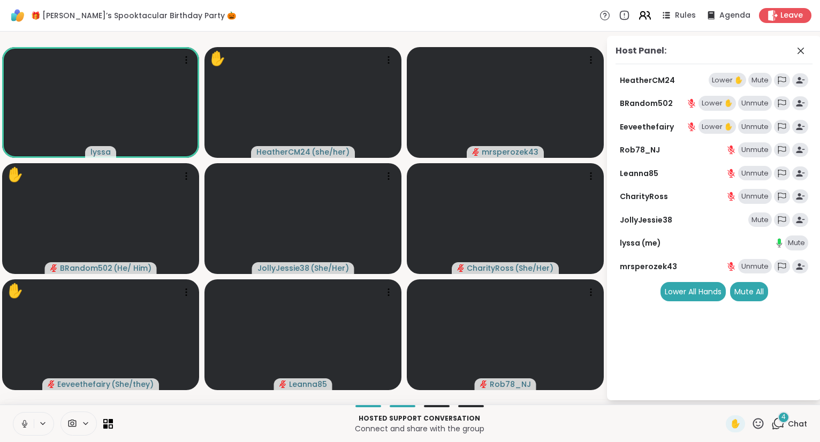
click at [645, 14] on icon at bounding box center [643, 14] width 4 height 4
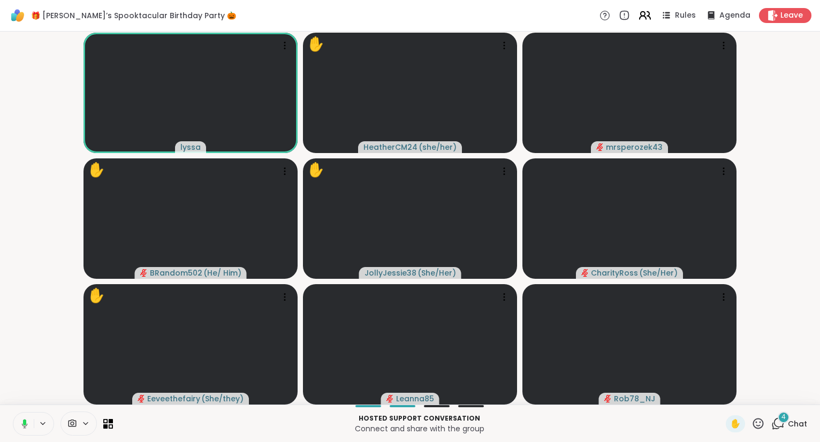
click at [646, 17] on icon at bounding box center [644, 15] width 13 height 13
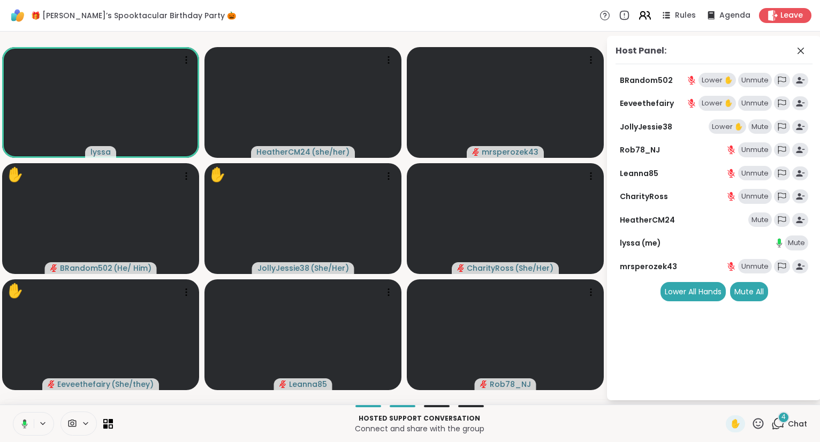
click at [646, 18] on icon at bounding box center [644, 15] width 13 height 13
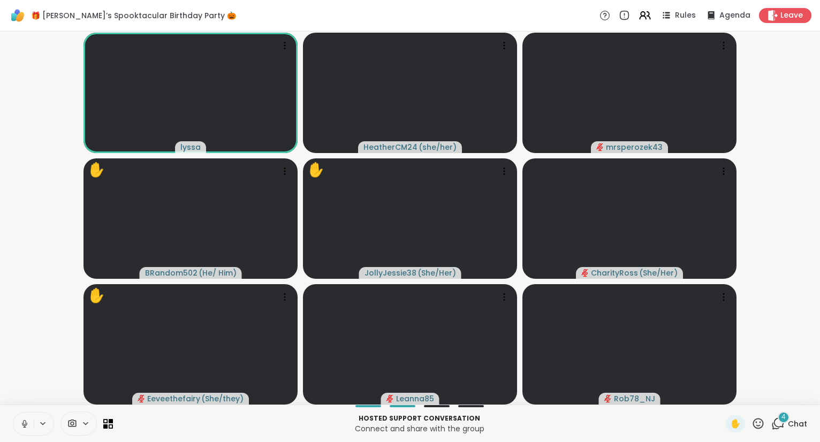
click at [19, 426] on button at bounding box center [23, 424] width 20 height 22
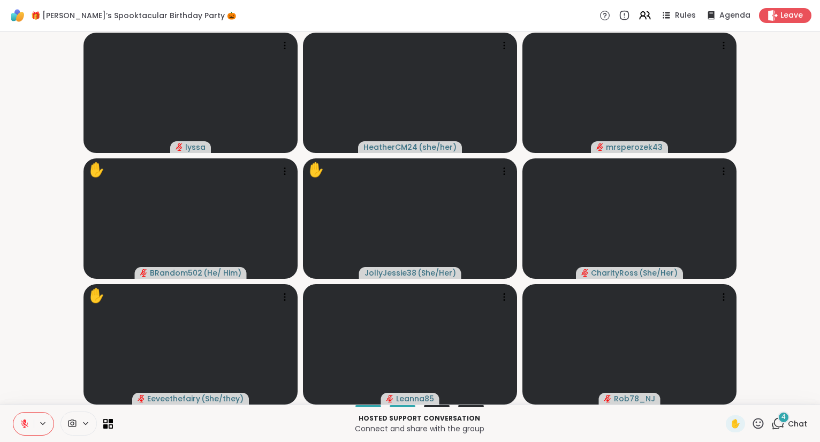
click at [19, 426] on button at bounding box center [23, 424] width 20 height 22
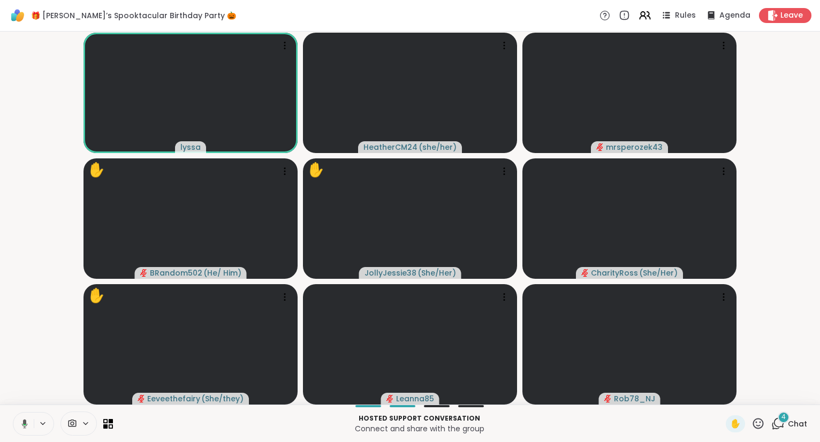
click at [758, 425] on icon at bounding box center [758, 423] width 13 height 13
click at [723, 389] on div "❤️" at bounding box center [726, 395] width 19 height 17
click at [28, 421] on button at bounding box center [23, 424] width 22 height 22
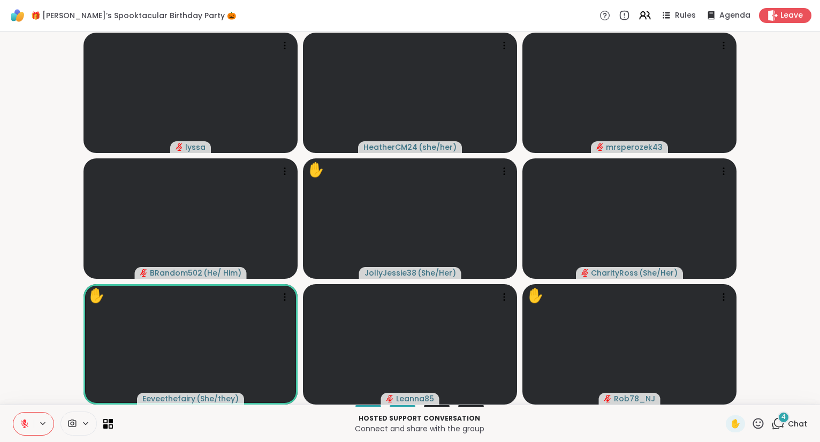
click at [16, 420] on button at bounding box center [23, 424] width 20 height 22
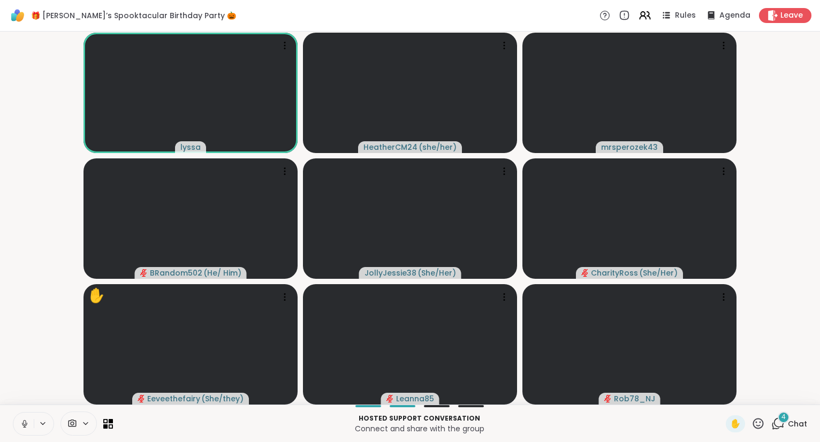
click at [16, 417] on button at bounding box center [23, 424] width 20 height 22
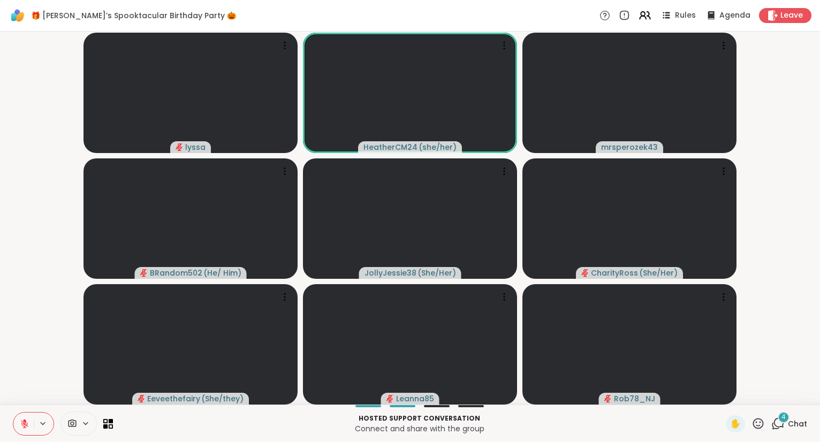
click at [28, 426] on icon at bounding box center [25, 424] width 10 height 10
click at [759, 420] on icon at bounding box center [758, 423] width 11 height 11
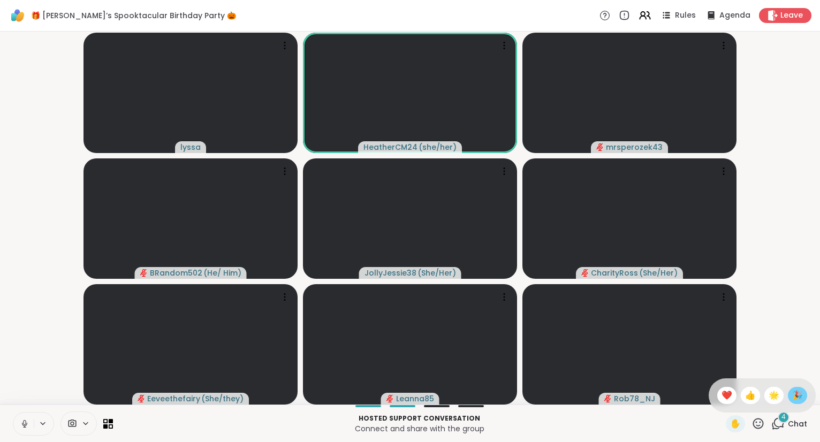
click at [796, 393] on span "🎉" at bounding box center [797, 395] width 11 height 13
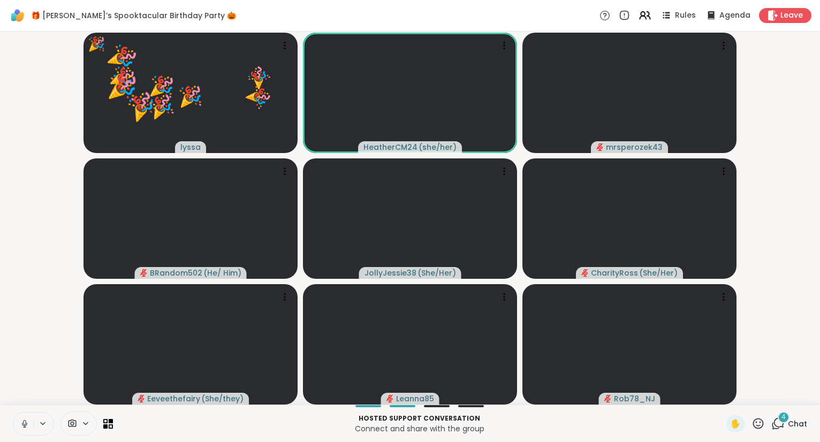
click at [754, 423] on icon at bounding box center [758, 423] width 13 height 13
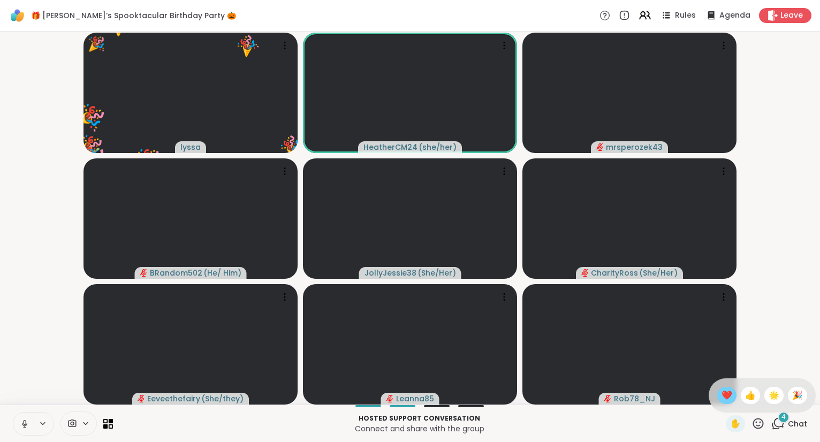
click at [724, 393] on span "❤️" at bounding box center [727, 395] width 11 height 13
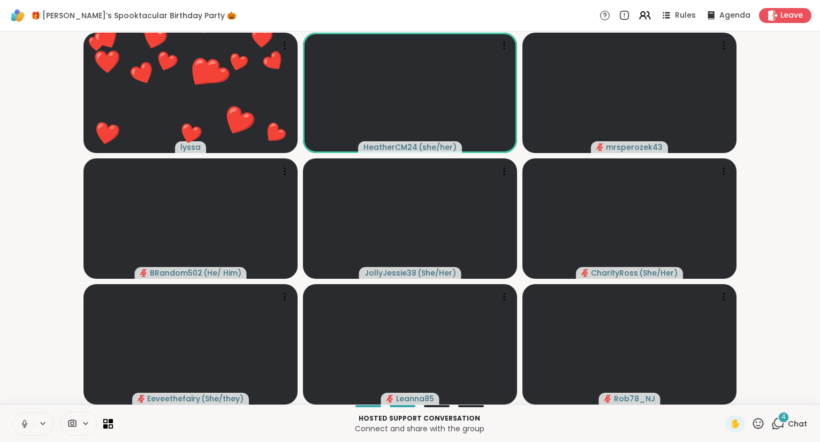
click at [22, 432] on button at bounding box center [23, 424] width 20 height 22
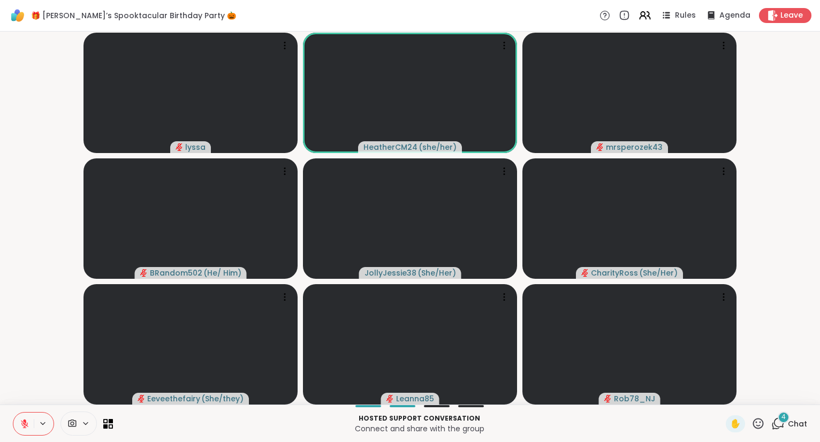
click at [23, 428] on icon at bounding box center [24, 423] width 7 height 7
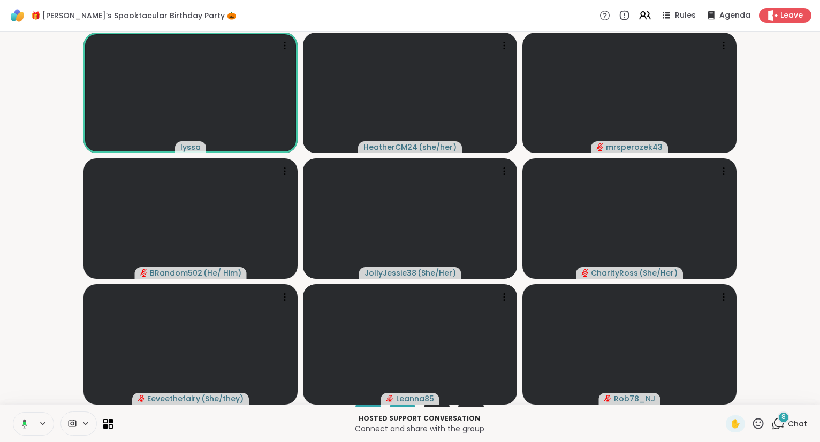
click at [790, 424] on span "Chat" at bounding box center [797, 424] width 19 height 11
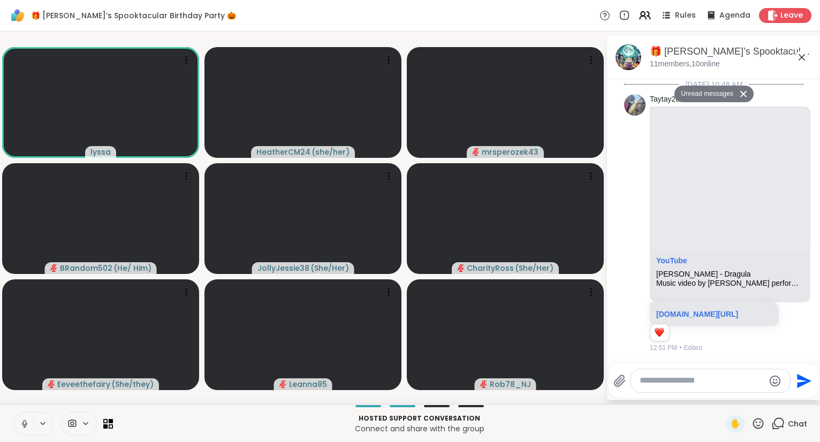
scroll to position [8726, 0]
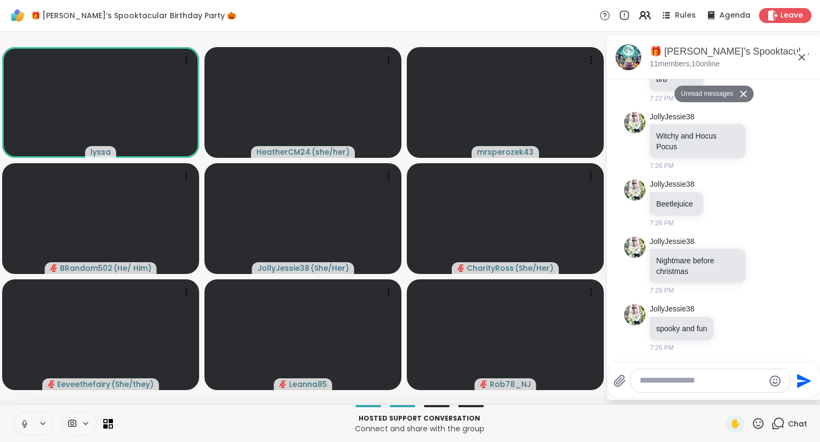
click at [32, 418] on button at bounding box center [23, 424] width 20 height 22
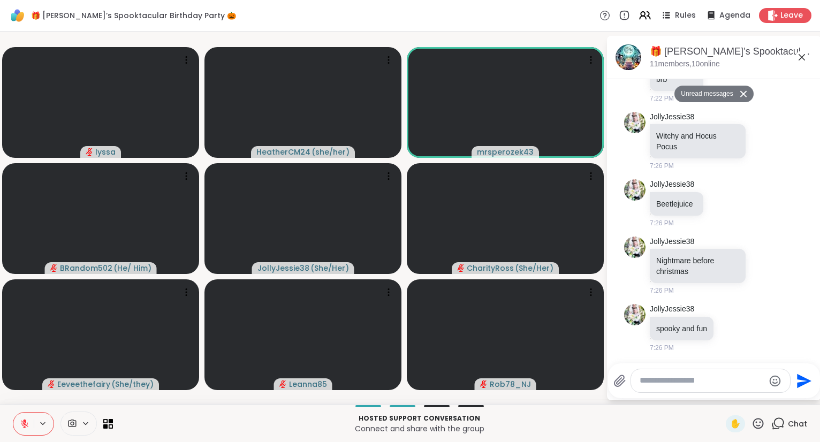
click at [26, 424] on icon at bounding box center [25, 424] width 10 height 10
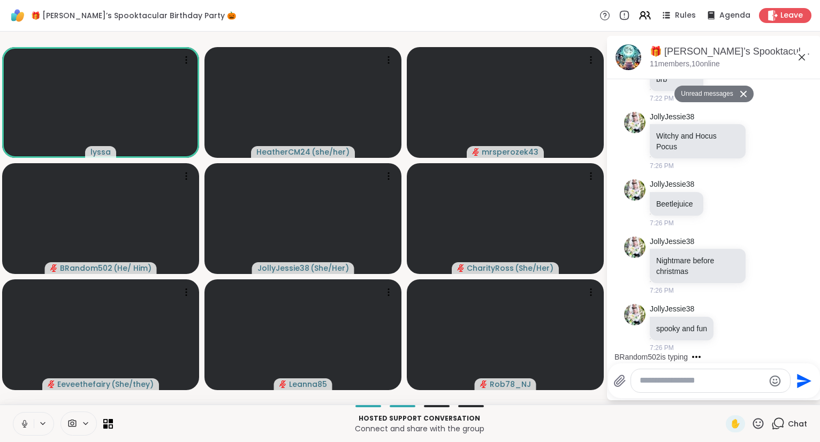
click at [27, 428] on icon at bounding box center [25, 424] width 10 height 10
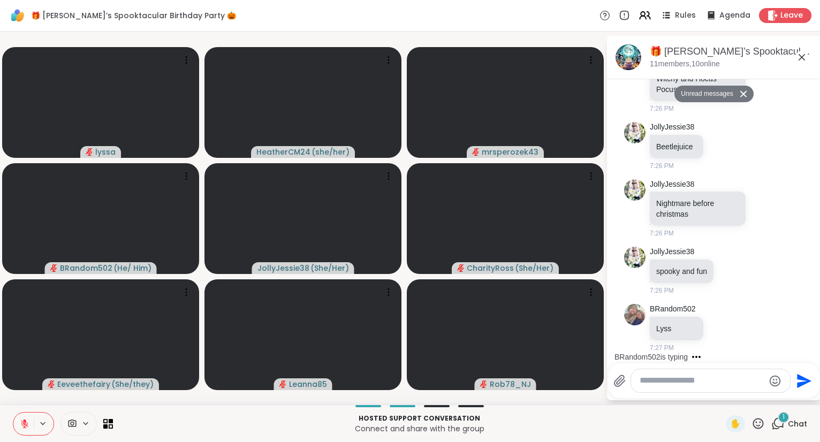
scroll to position [8758, 0]
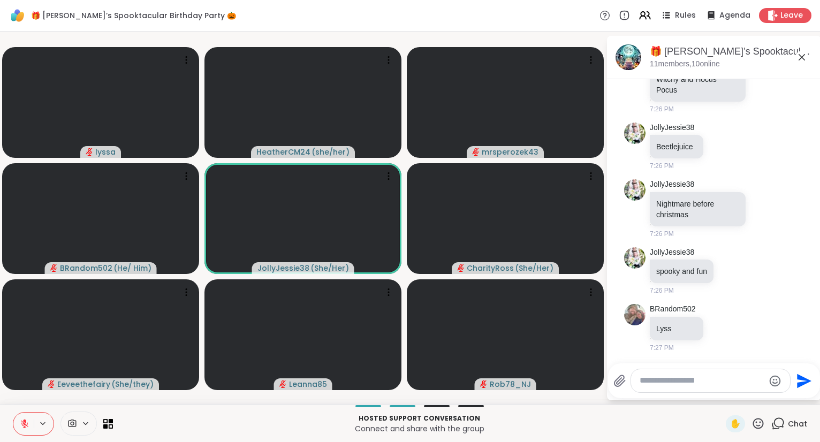
click at [28, 418] on button at bounding box center [23, 424] width 20 height 22
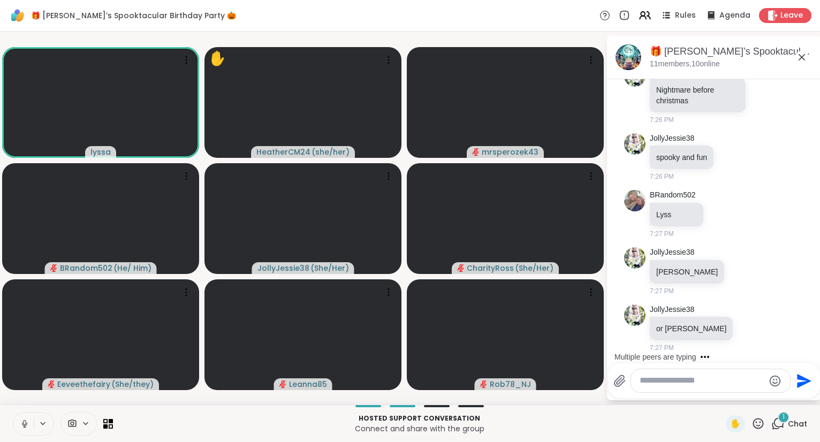
scroll to position [8928, 0]
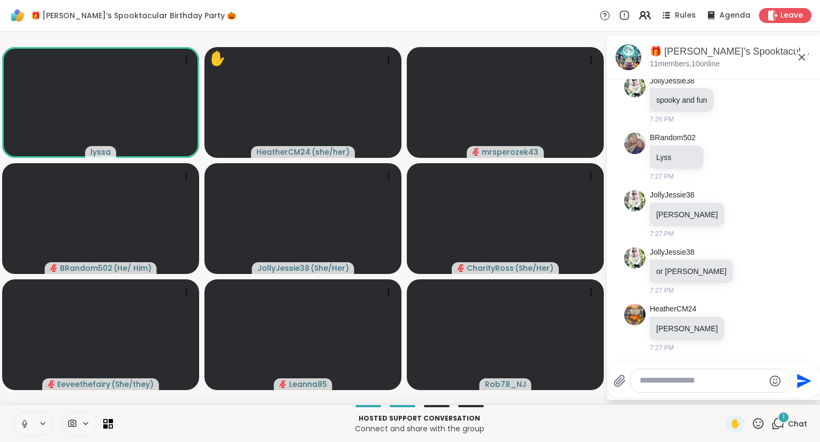
click at [13, 424] on button at bounding box center [23, 424] width 20 height 22
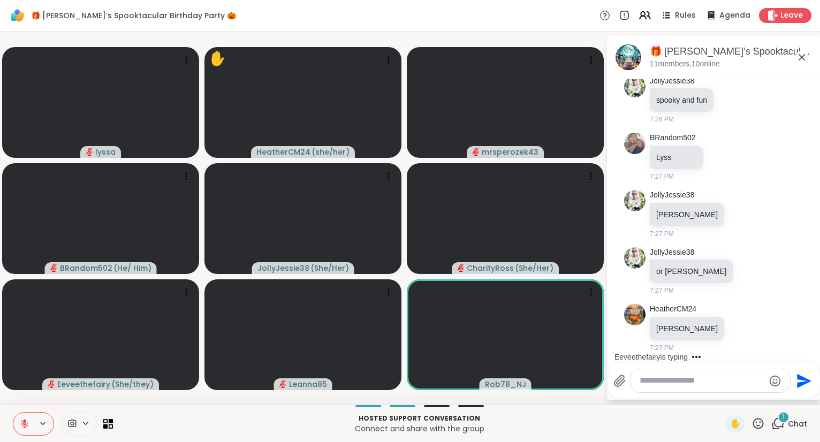
click at [20, 423] on icon at bounding box center [25, 424] width 10 height 10
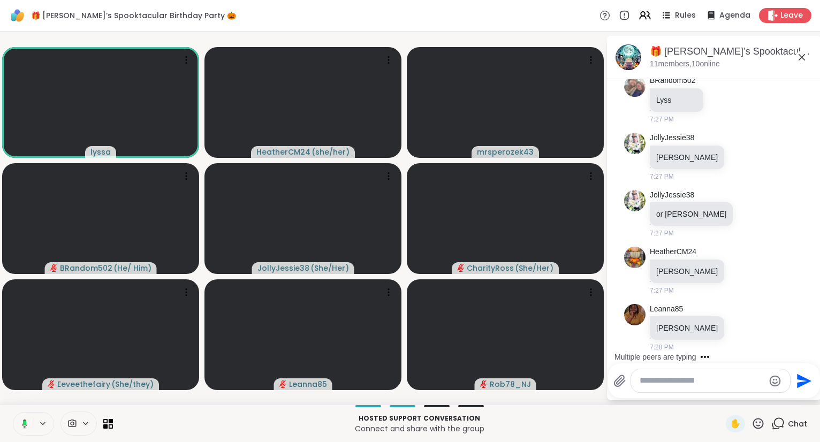
scroll to position [8985, 0]
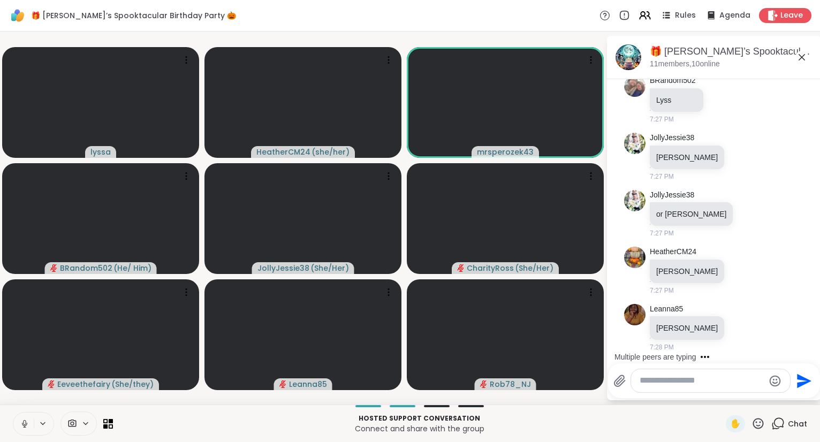
click at [27, 417] on button at bounding box center [23, 424] width 20 height 22
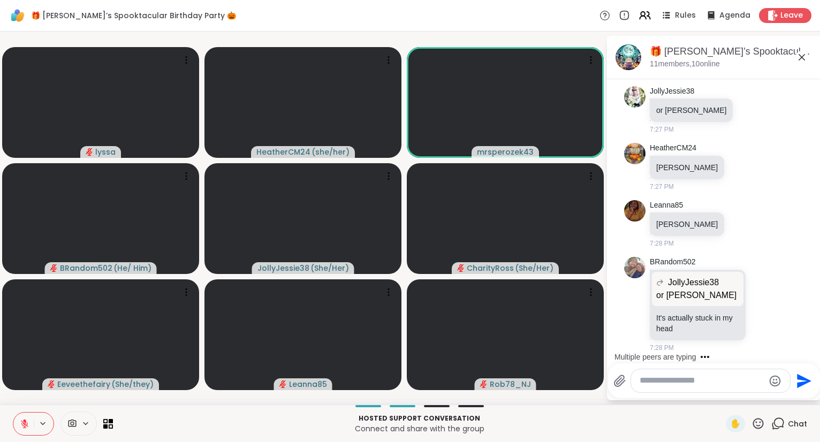
click at [25, 423] on icon at bounding box center [24, 421] width 3 height 4
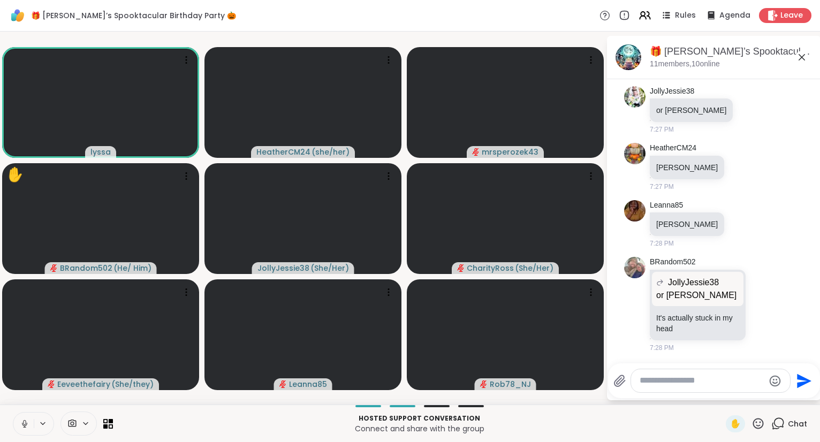
click at [807, 56] on icon at bounding box center [802, 57] width 13 height 13
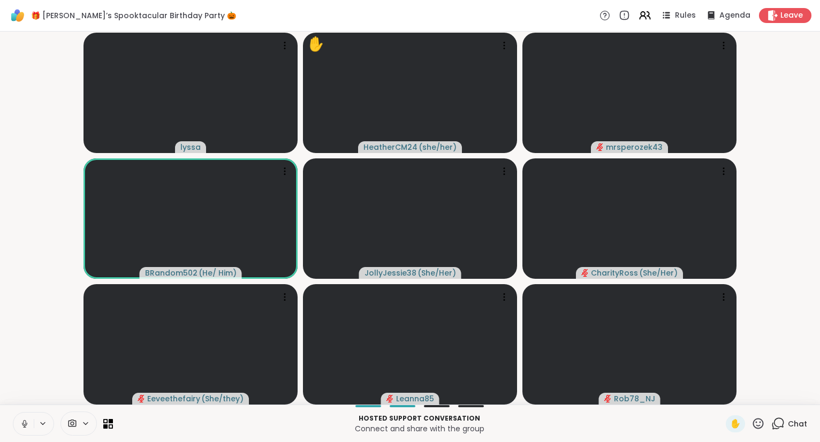
click at [24, 422] on icon at bounding box center [25, 424] width 10 height 10
click at [785, 425] on icon at bounding box center [778, 423] width 13 height 13
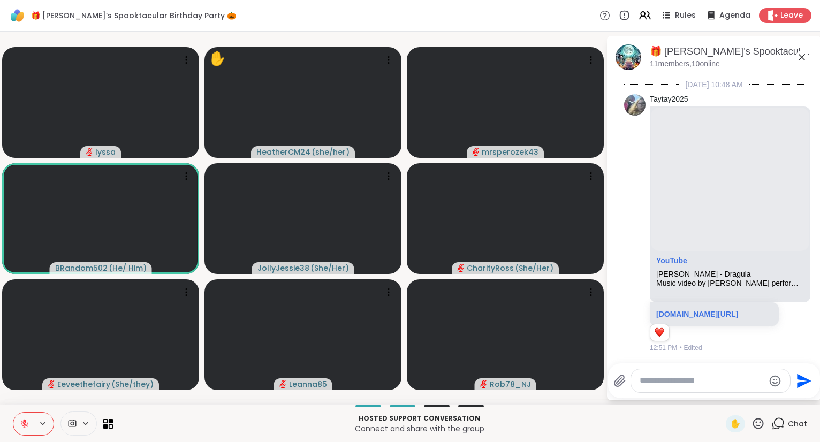
scroll to position [9078, 0]
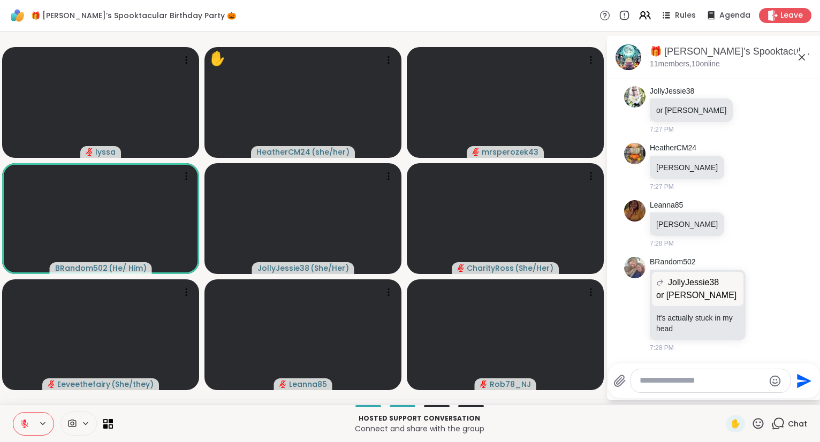
click at [692, 382] on textarea "Type your message" at bounding box center [702, 380] width 125 height 11
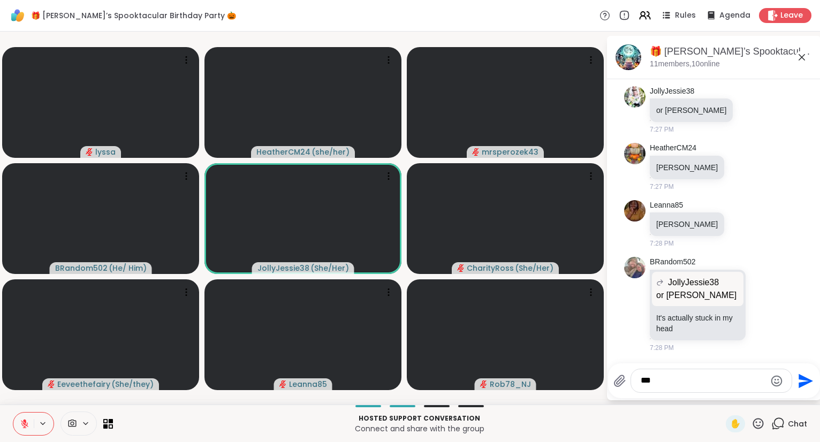
type textarea "****"
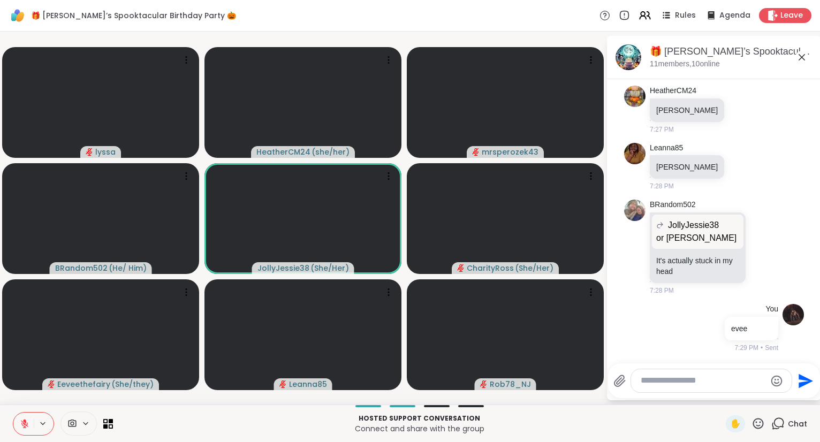
scroll to position [9135, 0]
click at [802, 55] on icon at bounding box center [802, 57] width 13 height 13
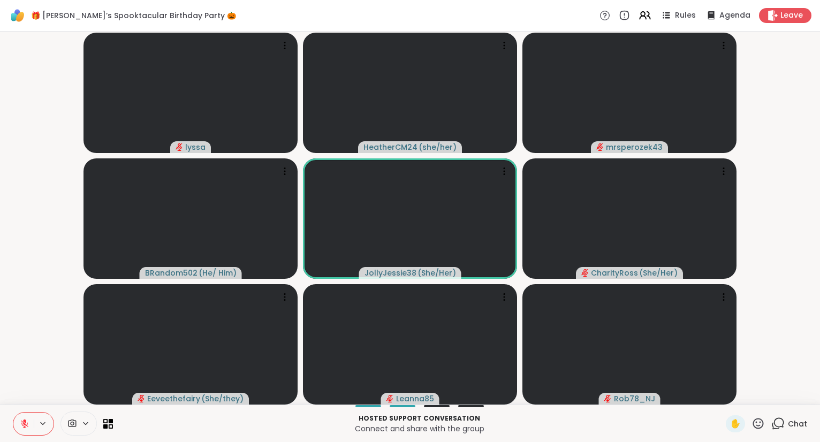
click at [763, 421] on icon at bounding box center [758, 423] width 11 height 11
click at [728, 395] on span "❤️" at bounding box center [727, 395] width 11 height 13
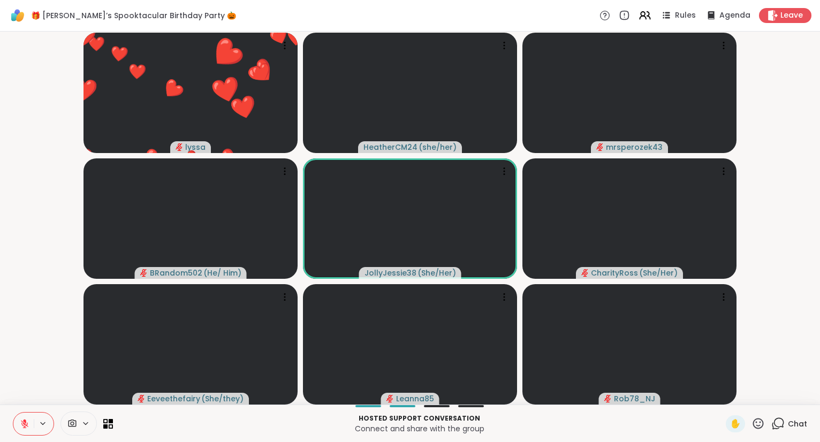
click at [19, 421] on button at bounding box center [23, 424] width 20 height 22
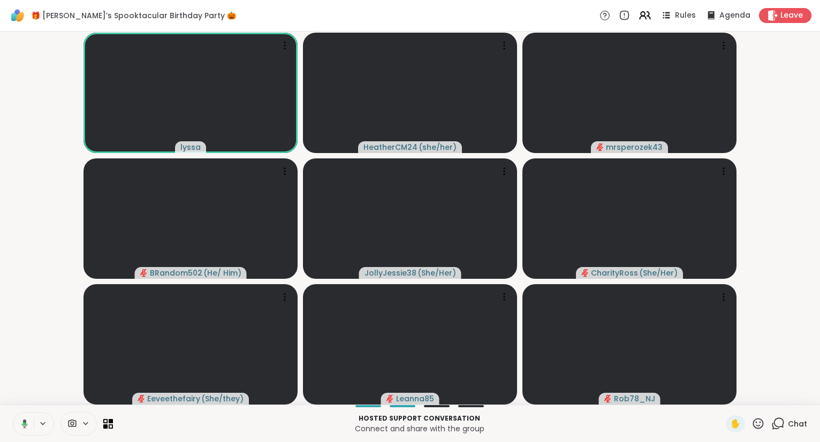
click at [783, 423] on icon at bounding box center [778, 423] width 13 height 13
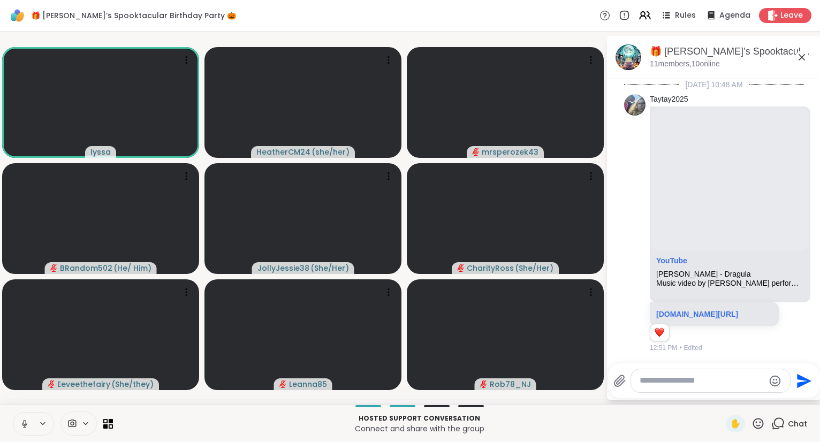
scroll to position [9228, 0]
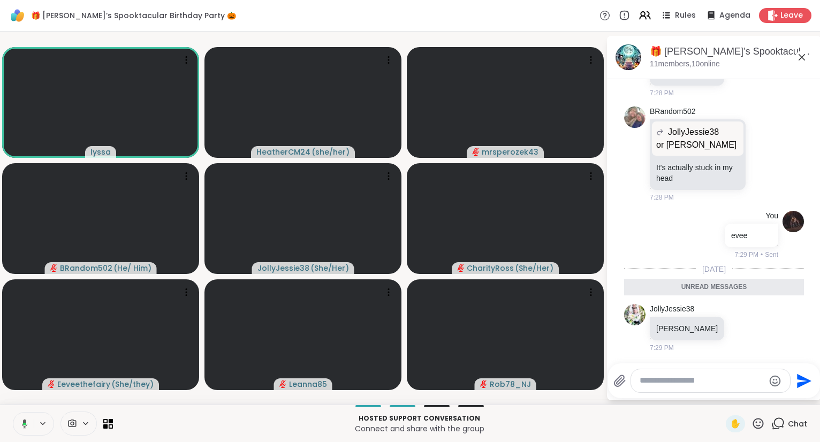
click at [802, 57] on icon at bounding box center [802, 57] width 6 height 6
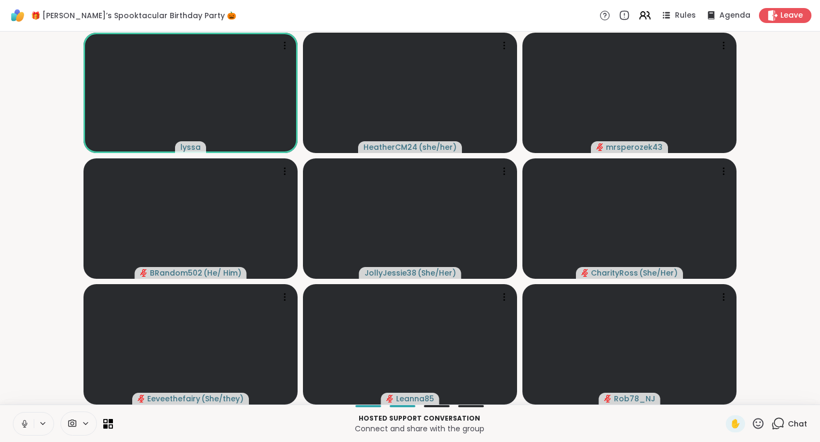
click at [22, 419] on button at bounding box center [23, 424] width 20 height 22
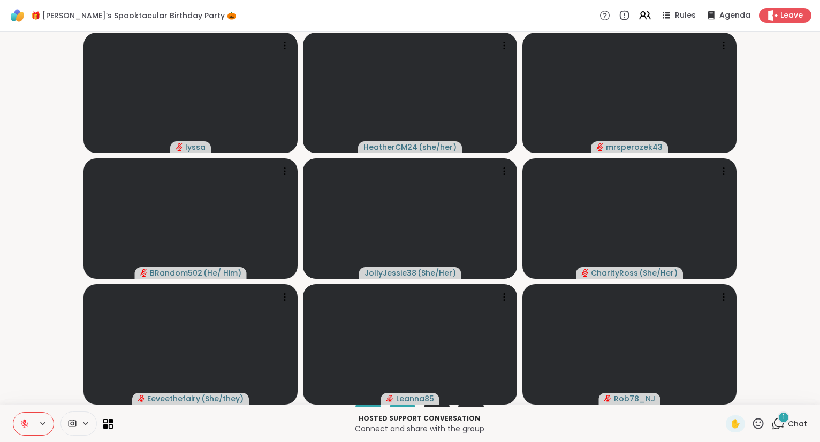
click at [22, 419] on button at bounding box center [23, 424] width 20 height 22
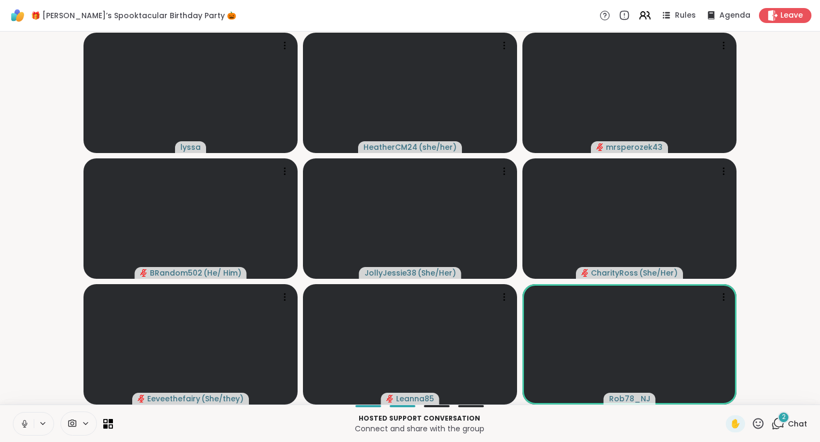
click at [21, 417] on button at bounding box center [23, 424] width 20 height 22
click at [27, 417] on button at bounding box center [23, 424] width 20 height 22
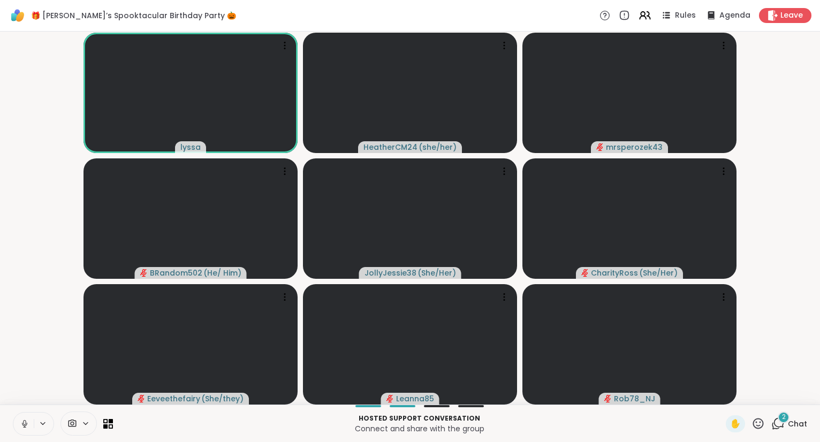
click at [24, 422] on icon at bounding box center [25, 424] width 10 height 10
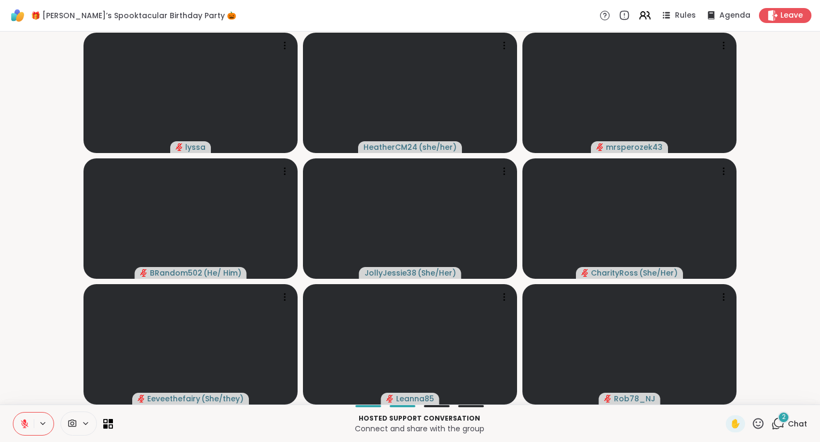
click at [25, 417] on button at bounding box center [23, 424] width 20 height 22
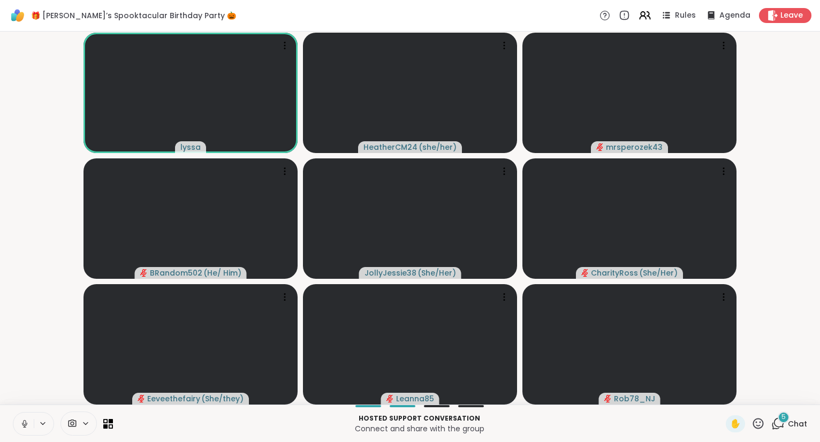
click at [756, 425] on icon at bounding box center [758, 423] width 13 height 13
click at [717, 393] on div "❤️" at bounding box center [726, 395] width 19 height 17
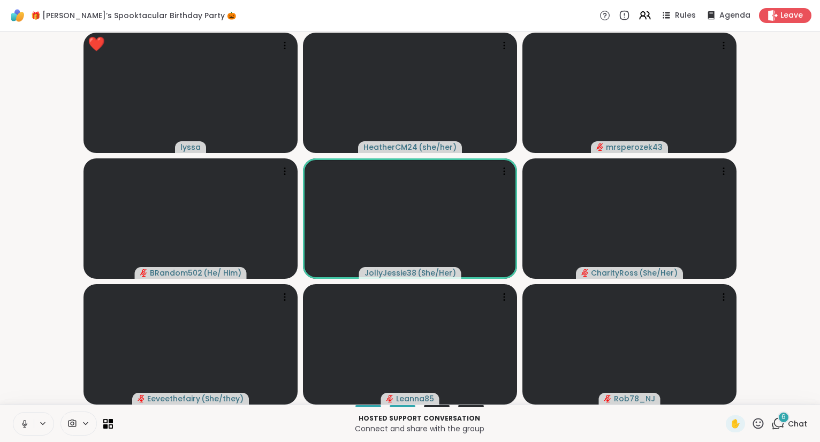
click at [783, 416] on span "6" at bounding box center [784, 417] width 4 height 9
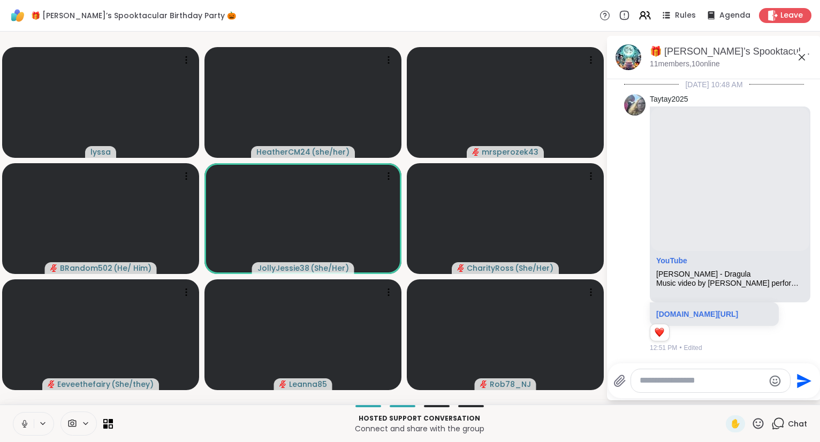
scroll to position [9627, 0]
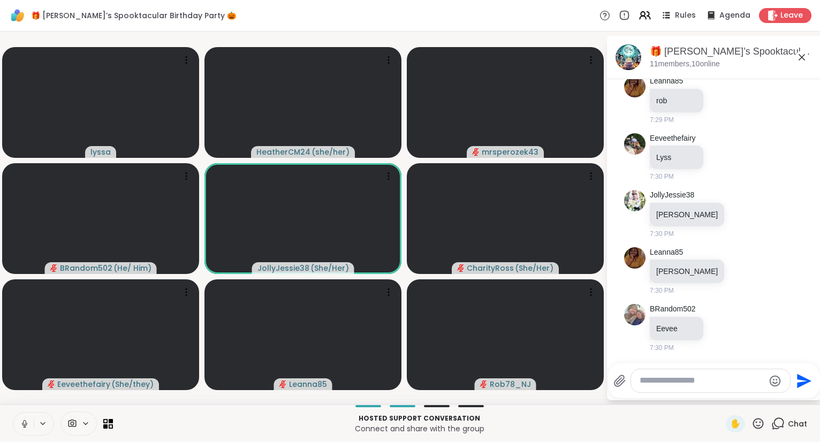
click at [804, 54] on icon at bounding box center [802, 57] width 13 height 13
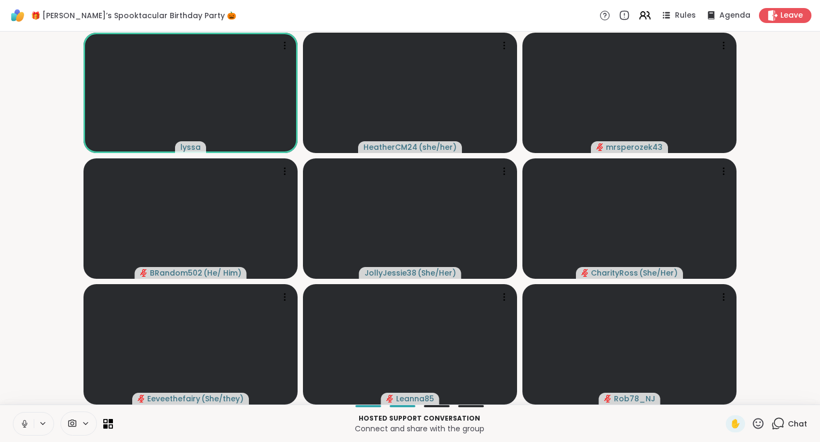
click at [25, 412] on div "Hosted support conversation Connect and share with the group ✋ Chat" at bounding box center [410, 423] width 820 height 37
click at [19, 425] on button at bounding box center [23, 424] width 20 height 22
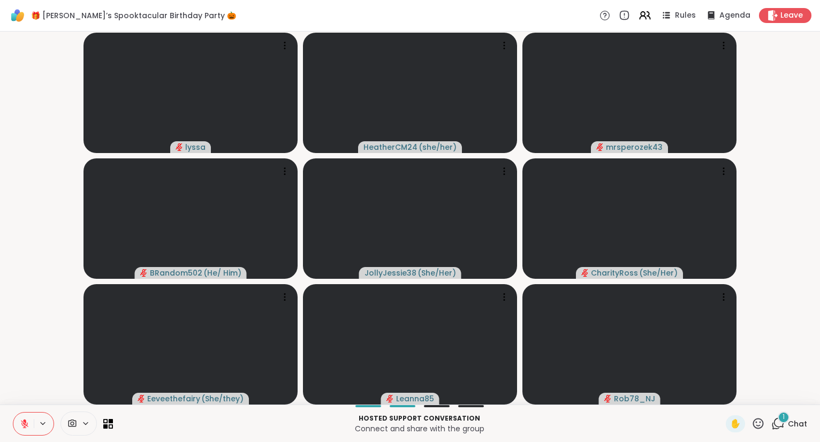
click at [788, 422] on div "1" at bounding box center [784, 418] width 12 height 12
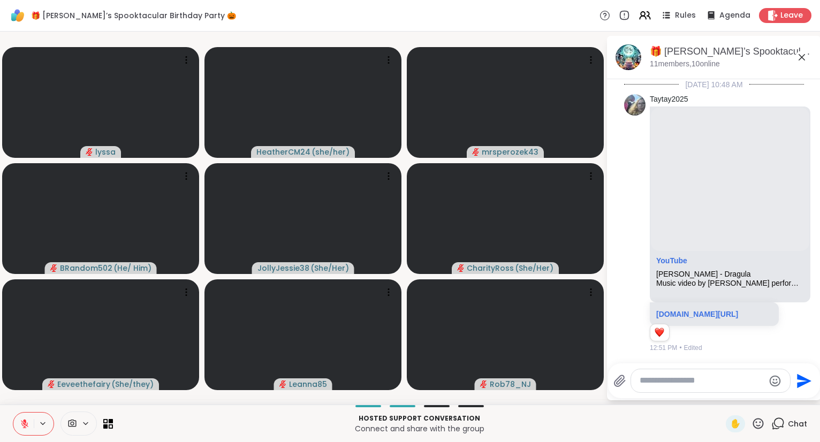
scroll to position [9683, 0]
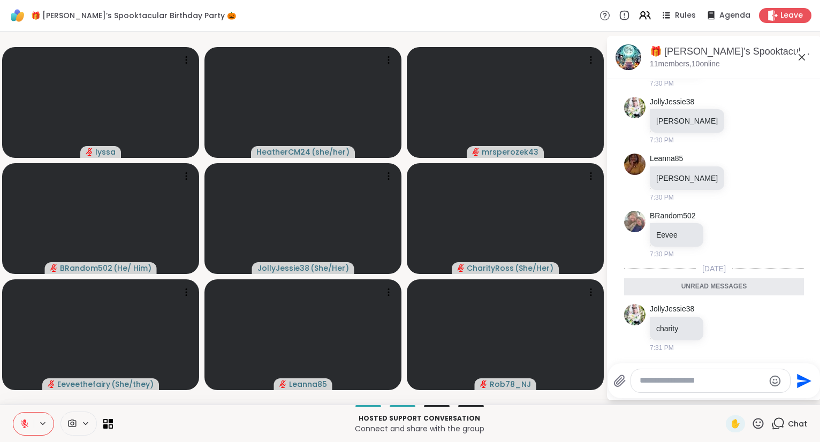
click at [680, 381] on textarea "Type your message" at bounding box center [702, 380] width 125 height 11
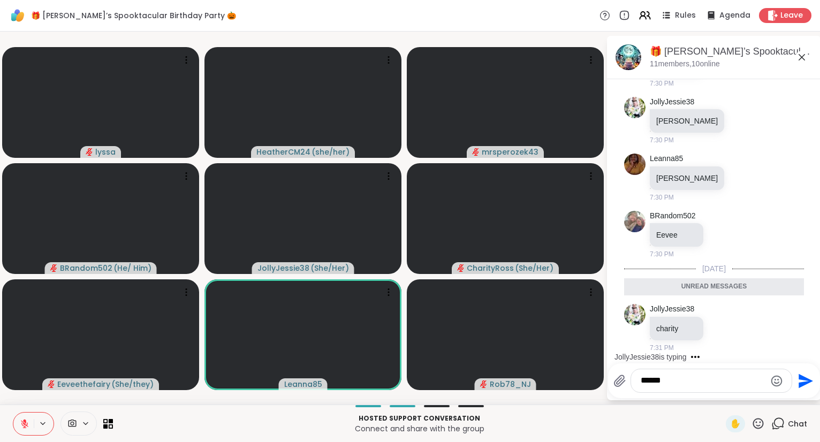
type textarea "*******"
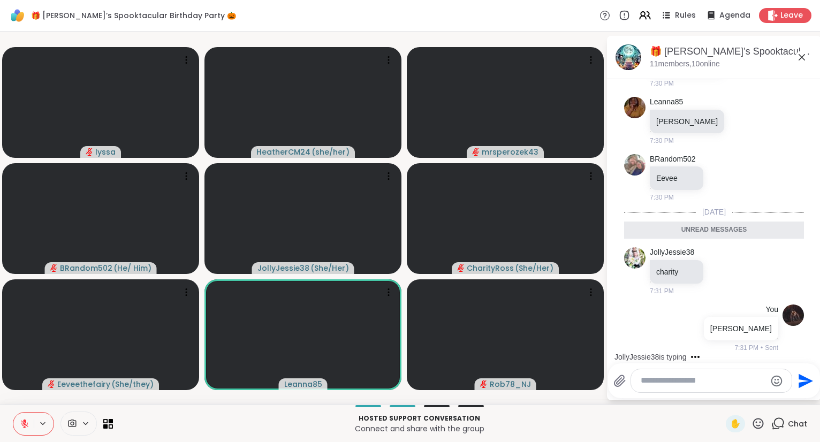
scroll to position [9715, 0]
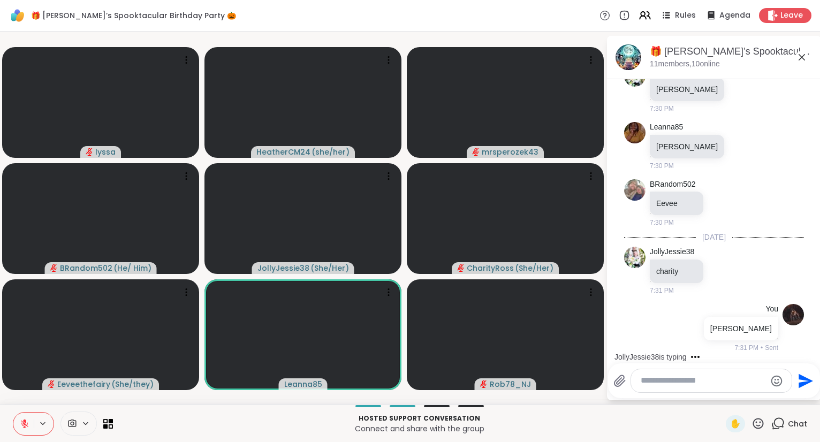
click at [24, 421] on icon at bounding box center [24, 421] width 3 height 4
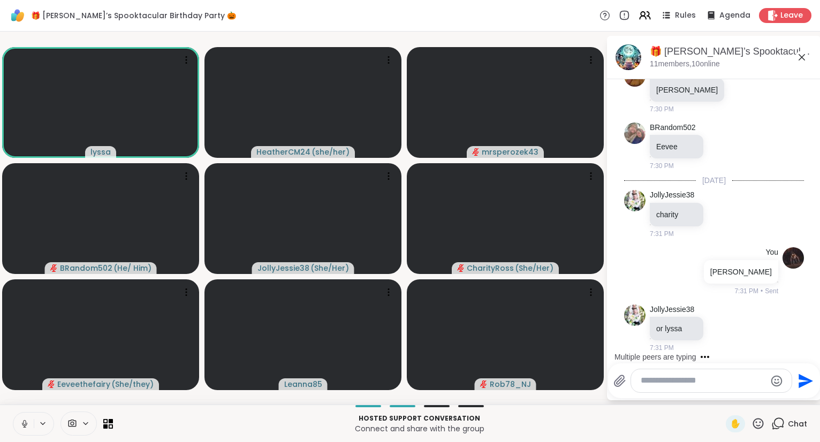
scroll to position [9828, 0]
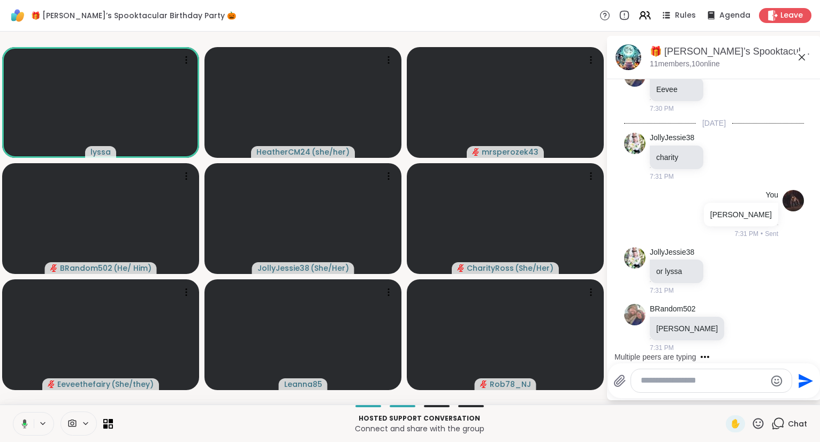
click at [804, 59] on icon at bounding box center [802, 57] width 13 height 13
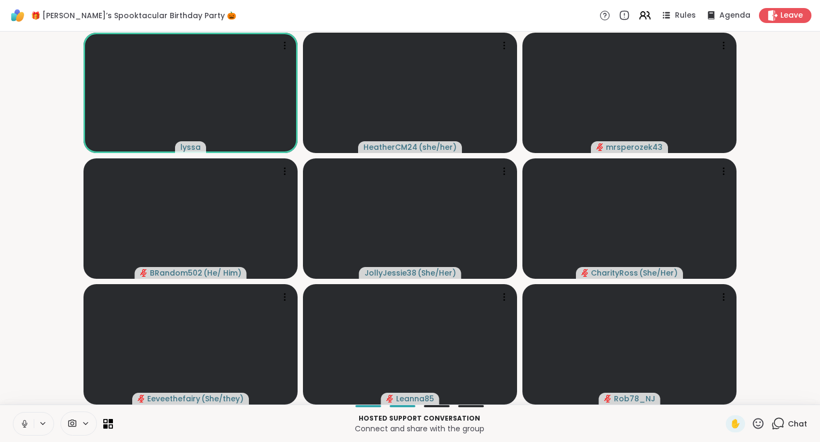
click at [24, 427] on icon at bounding box center [24, 427] width 3 height 1
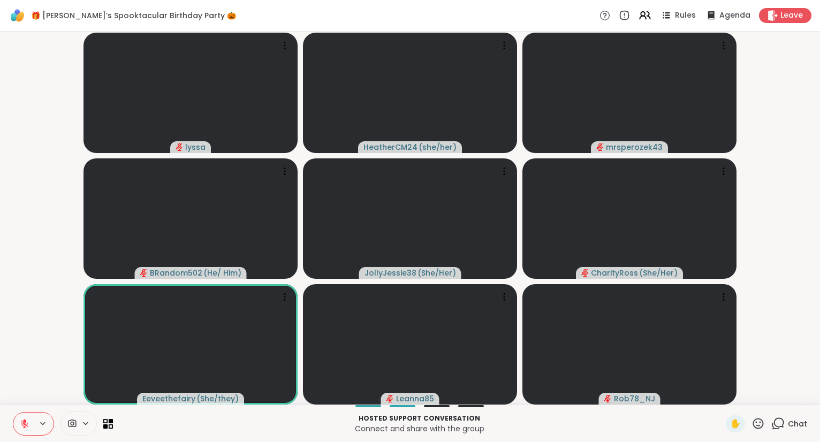
click at [20, 420] on icon at bounding box center [25, 424] width 10 height 10
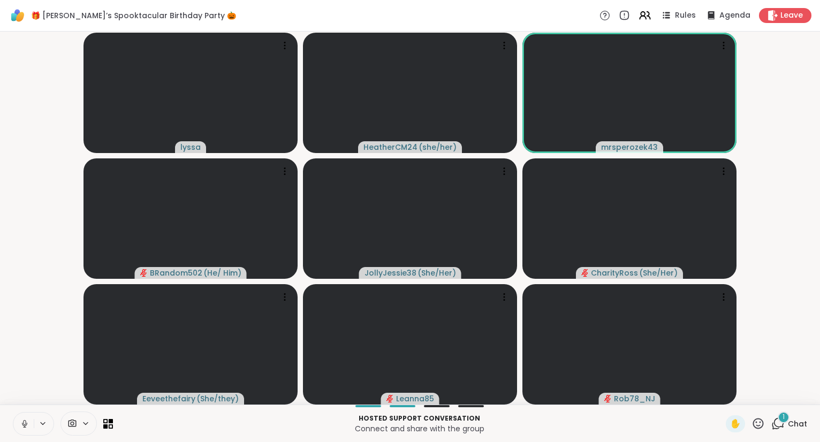
click at [24, 418] on button at bounding box center [23, 424] width 20 height 22
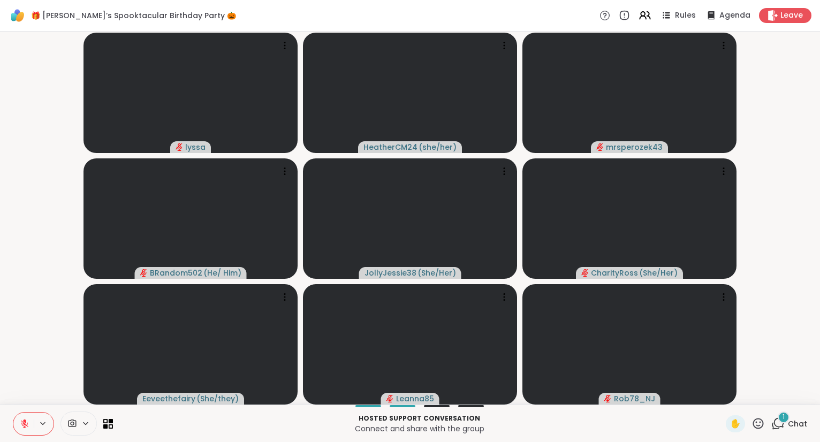
click at [779, 423] on icon at bounding box center [778, 423] width 13 height 13
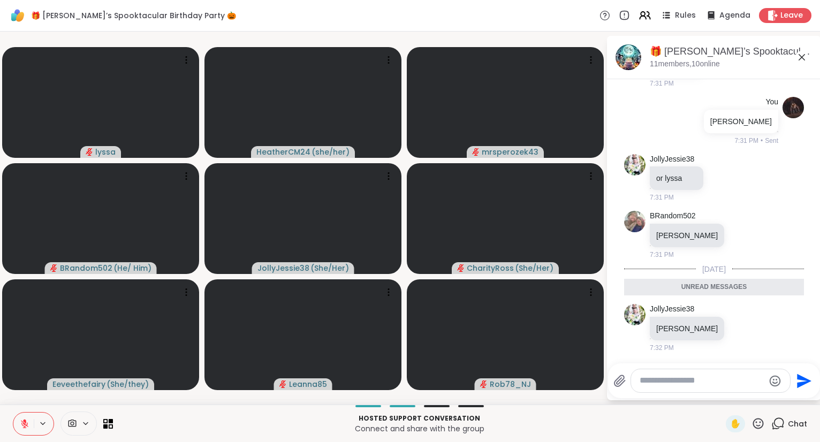
click at [724, 379] on textarea "Type your message" at bounding box center [702, 380] width 125 height 11
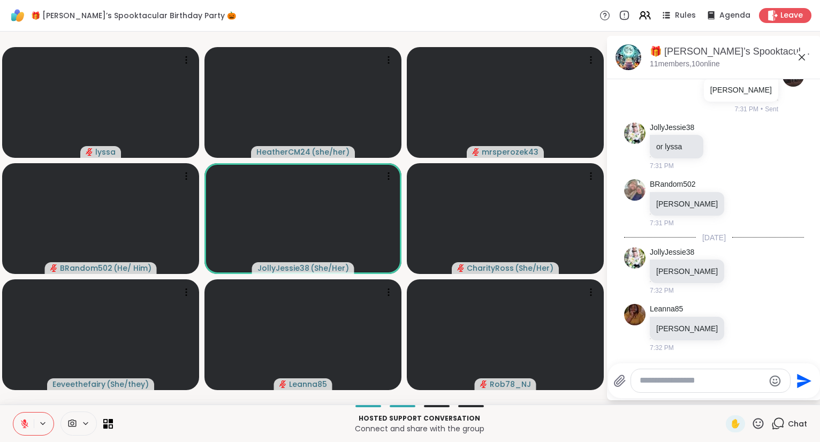
scroll to position [9942, 0]
type textarea "******"
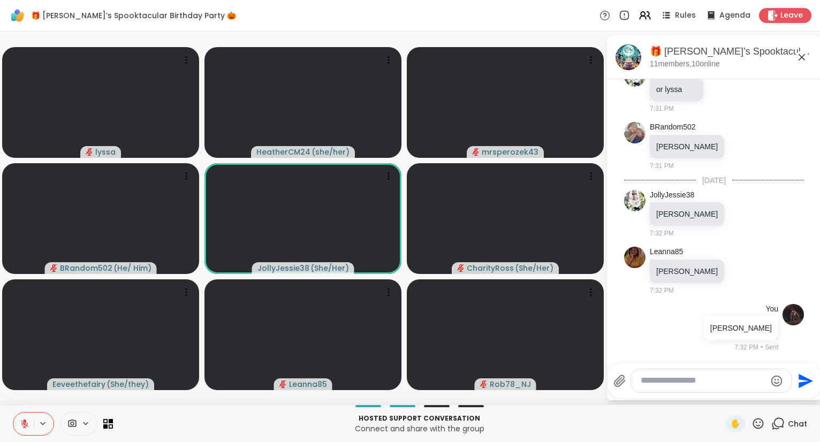
scroll to position [9999, 0]
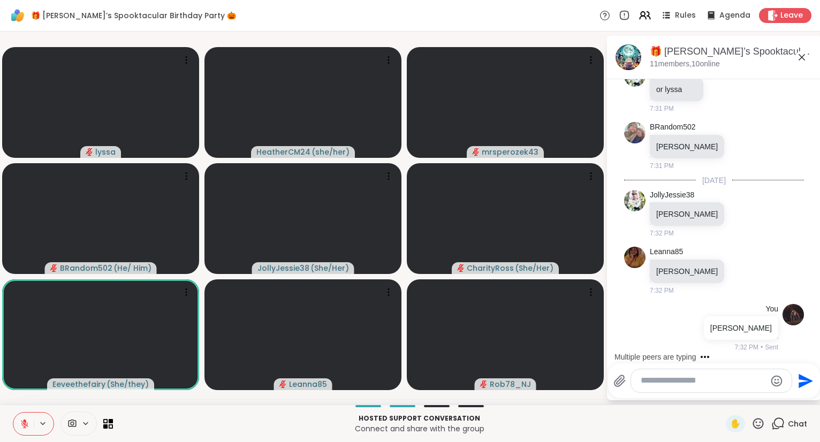
click at [803, 57] on icon at bounding box center [802, 57] width 13 height 13
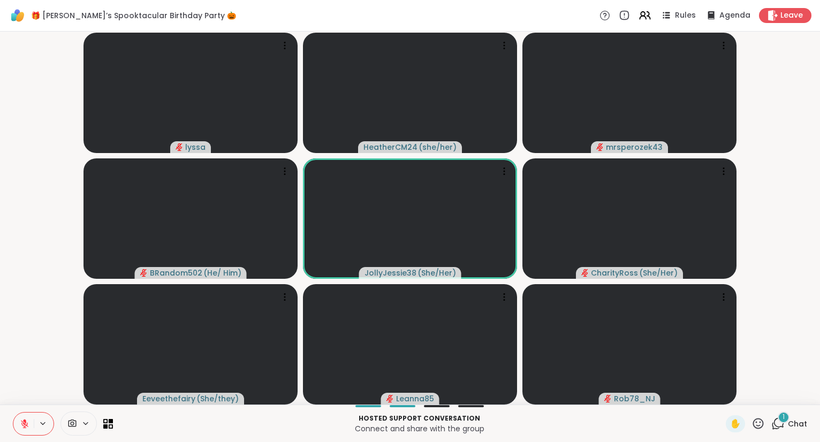
click at [759, 423] on icon at bounding box center [758, 423] width 13 height 13
click at [722, 395] on span "❤️" at bounding box center [727, 395] width 11 height 13
click at [19, 423] on button at bounding box center [23, 424] width 20 height 22
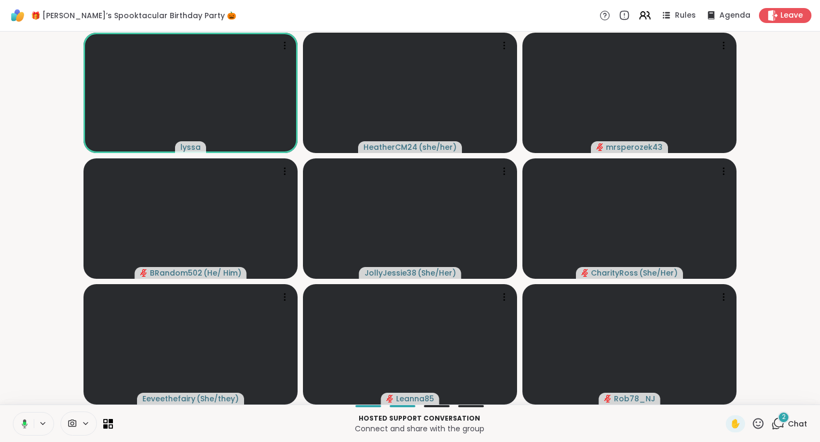
click at [20, 424] on icon at bounding box center [23, 424] width 10 height 10
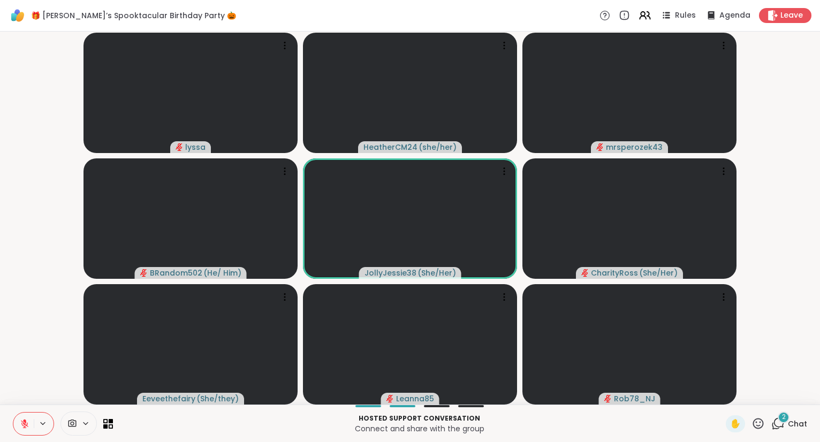
click at [22, 426] on icon at bounding box center [25, 424] width 10 height 10
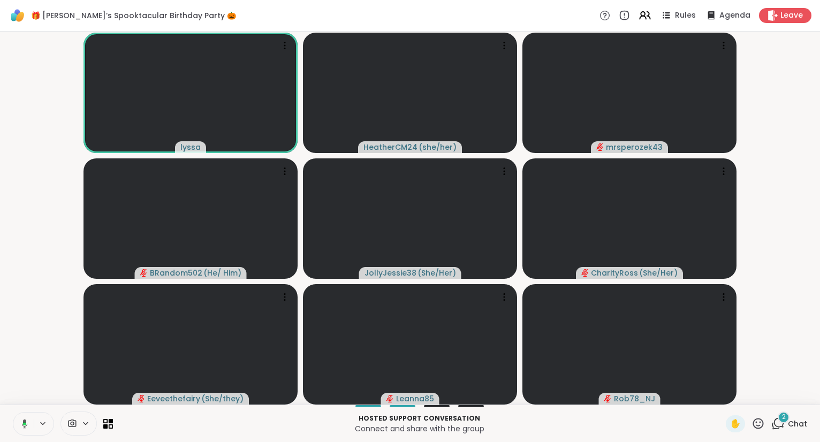
click at [791, 430] on div "2 Chat" at bounding box center [790, 423] width 36 height 17
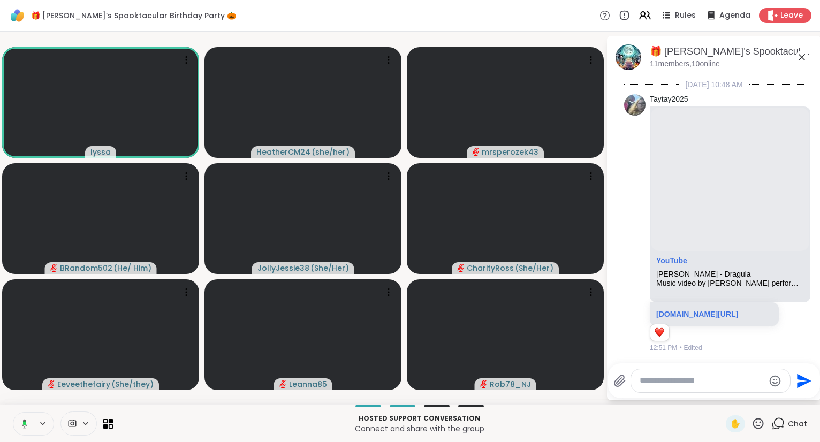
scroll to position [10138, 0]
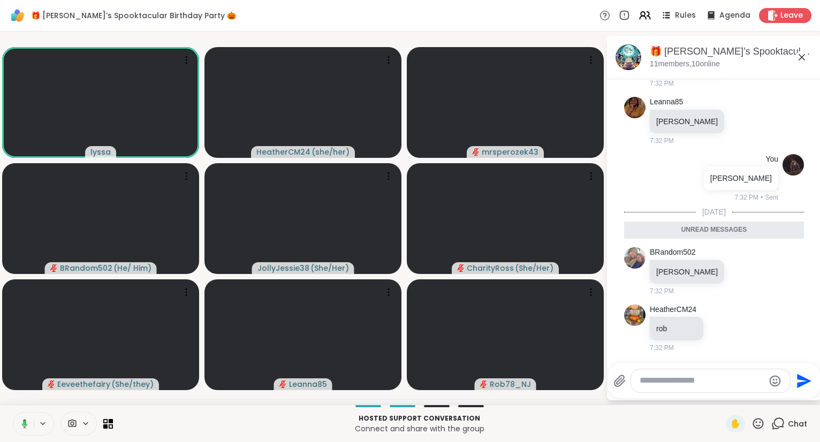
click at [802, 55] on icon at bounding box center [802, 57] width 13 height 13
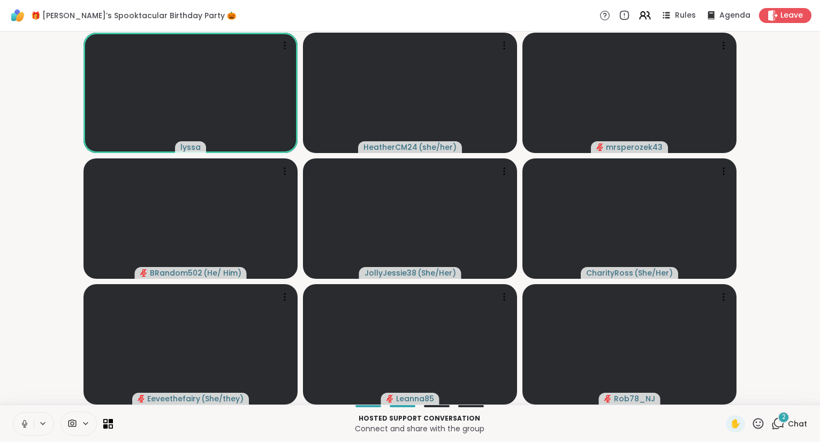
click at [760, 428] on icon at bounding box center [758, 423] width 13 height 13
click at [722, 395] on span "❤️" at bounding box center [727, 395] width 11 height 13
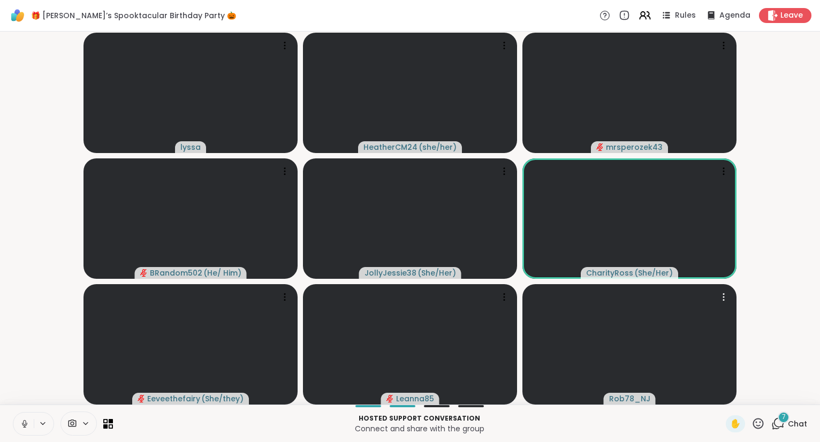
click at [759, 428] on icon at bounding box center [758, 423] width 13 height 13
click at [726, 397] on span "❤️" at bounding box center [727, 395] width 11 height 13
click at [762, 426] on icon at bounding box center [758, 423] width 13 height 13
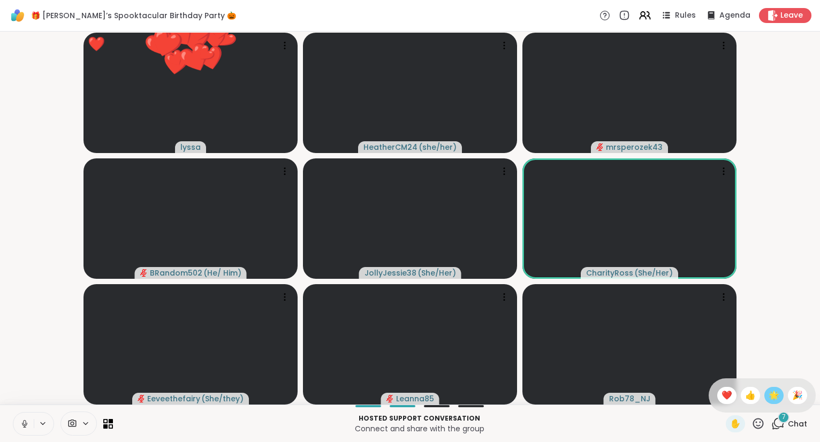
click at [772, 400] on span "🌟" at bounding box center [774, 395] width 11 height 13
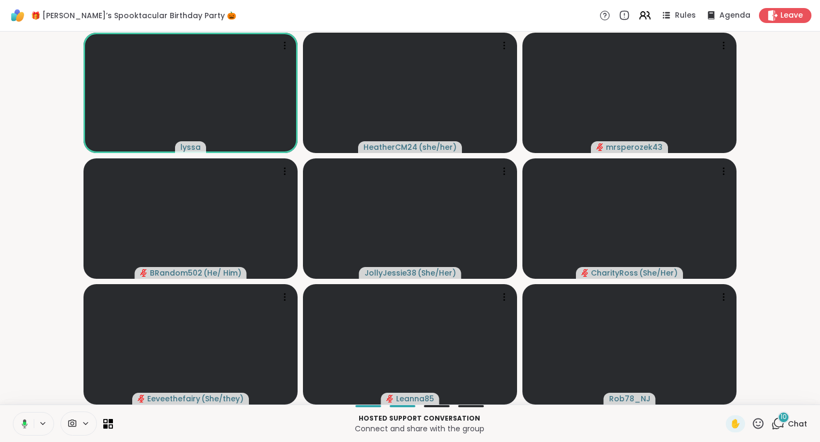
click at [18, 426] on icon at bounding box center [23, 424] width 10 height 10
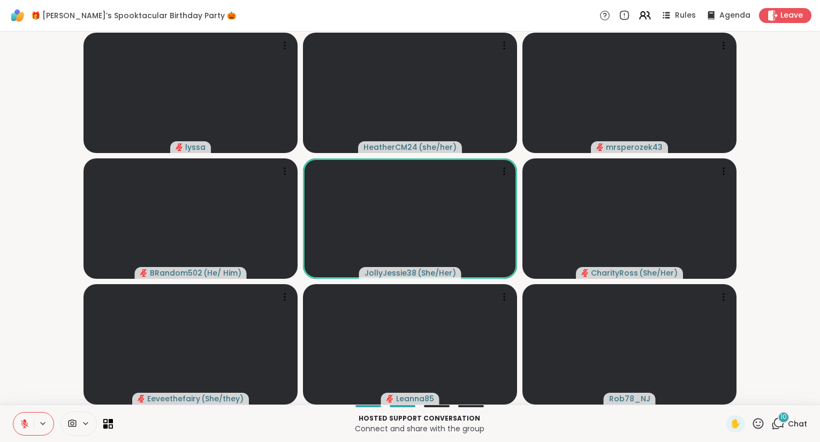
click at [22, 417] on button at bounding box center [23, 424] width 20 height 22
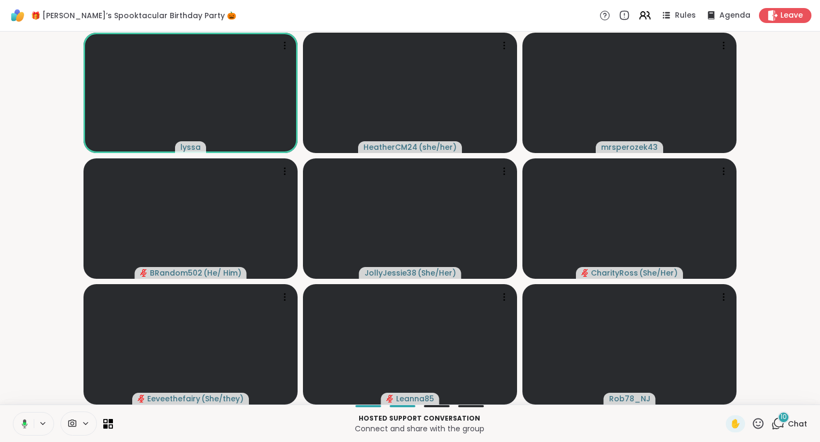
click at [793, 421] on span "Chat" at bounding box center [797, 424] width 19 height 11
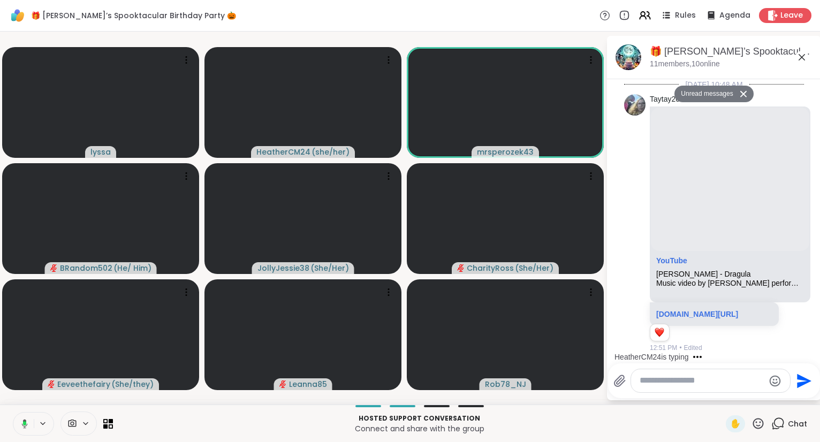
scroll to position [10743, 0]
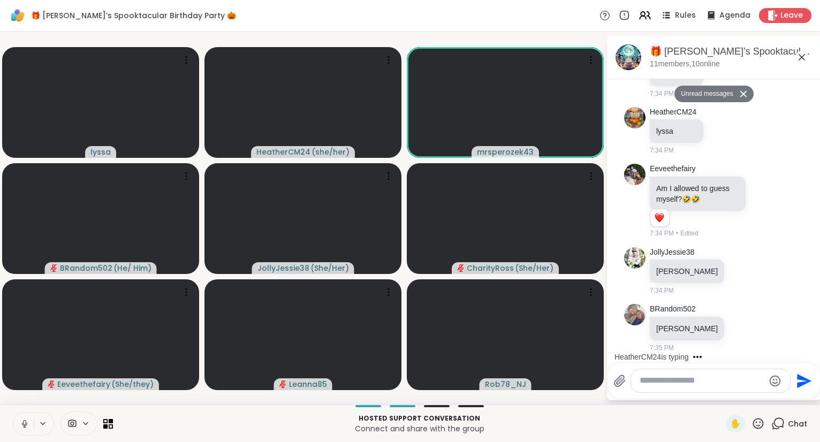
click at [673, 383] on textarea "Type your message" at bounding box center [702, 380] width 125 height 11
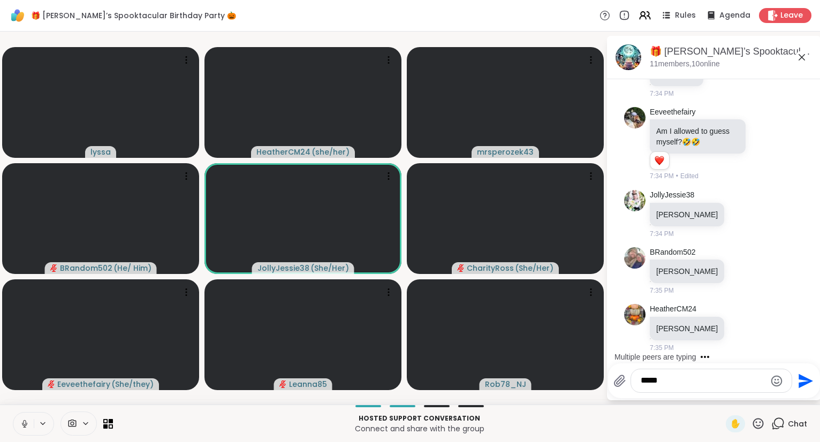
type textarea "******"
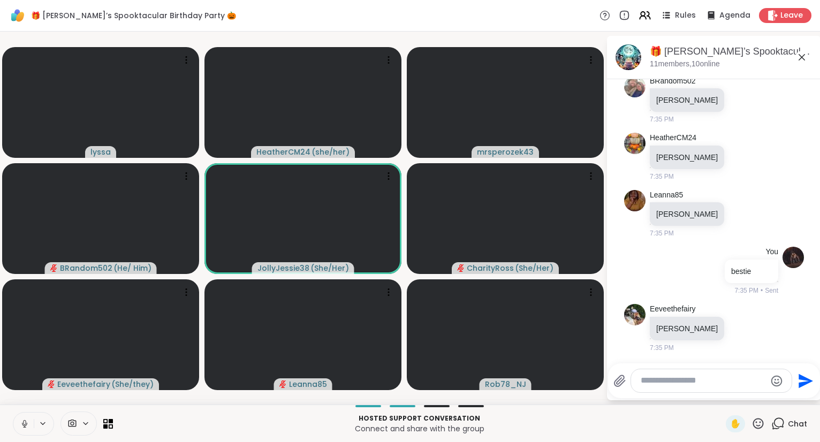
scroll to position [10945, 0]
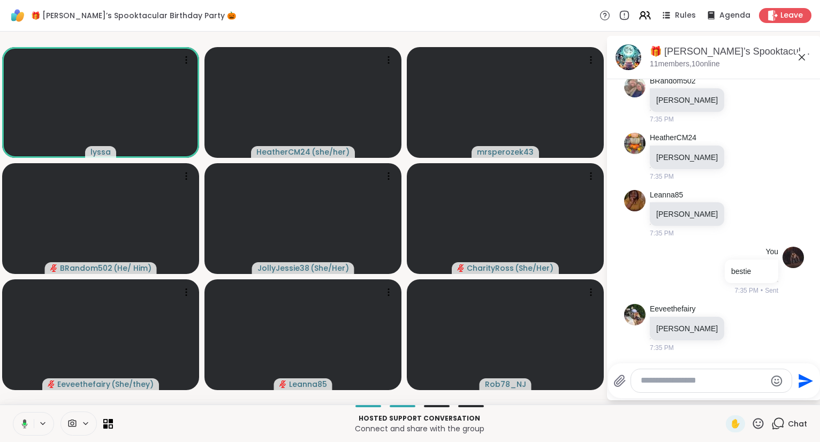
click at [802, 57] on icon at bounding box center [802, 57] width 6 height 6
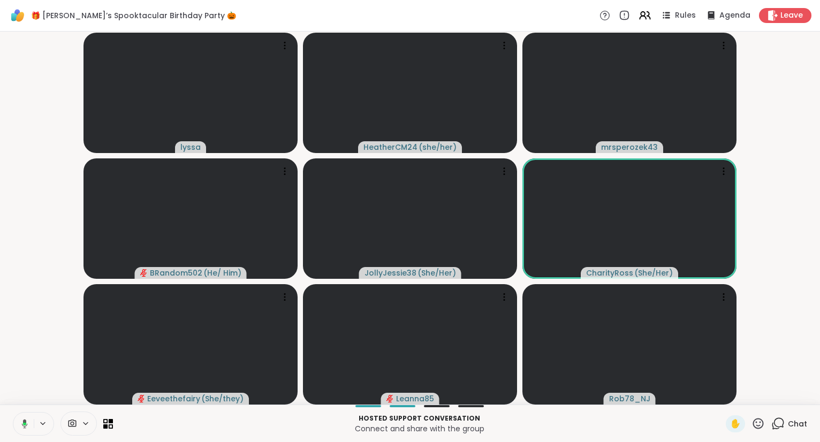
click at [785, 419] on icon at bounding box center [778, 423] width 13 height 13
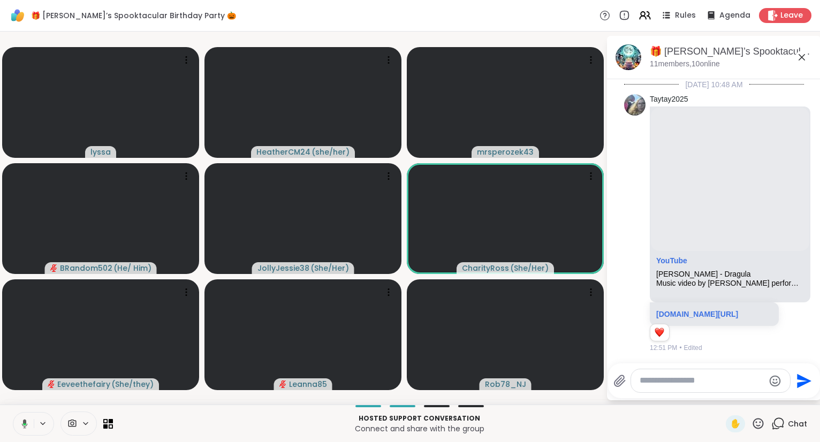
scroll to position [10935, 0]
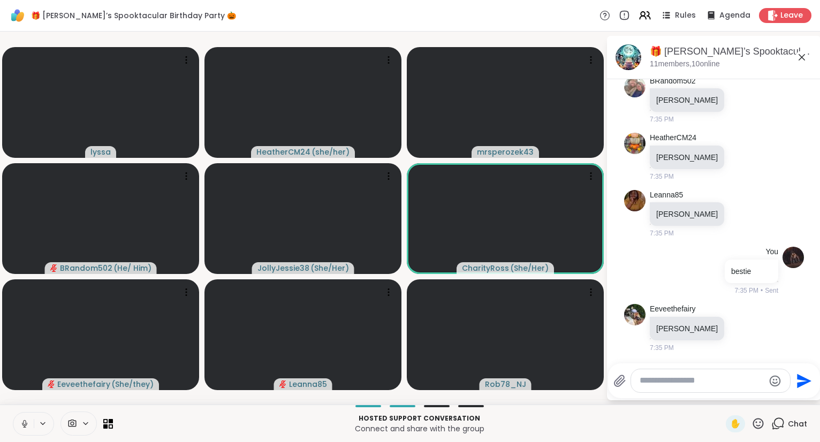
click at [803, 54] on icon at bounding box center [802, 57] width 13 height 13
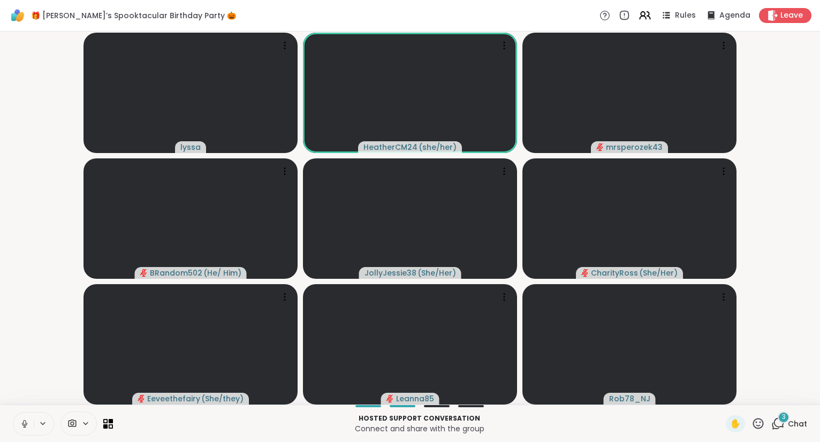
click at [800, 435] on div "Hosted support conversation Connect and share with the group ✋ 3 Chat" at bounding box center [410, 423] width 820 height 37
click at [785, 422] on span "3" at bounding box center [784, 417] width 4 height 9
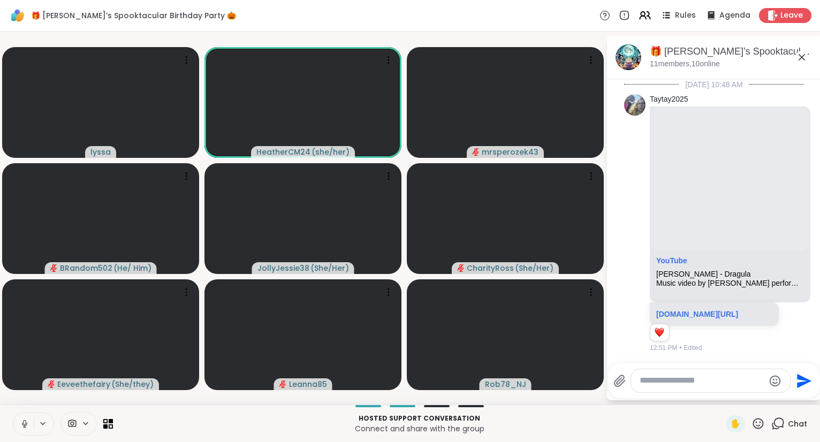
click at [693, 376] on textarea "Type your message" at bounding box center [702, 380] width 125 height 11
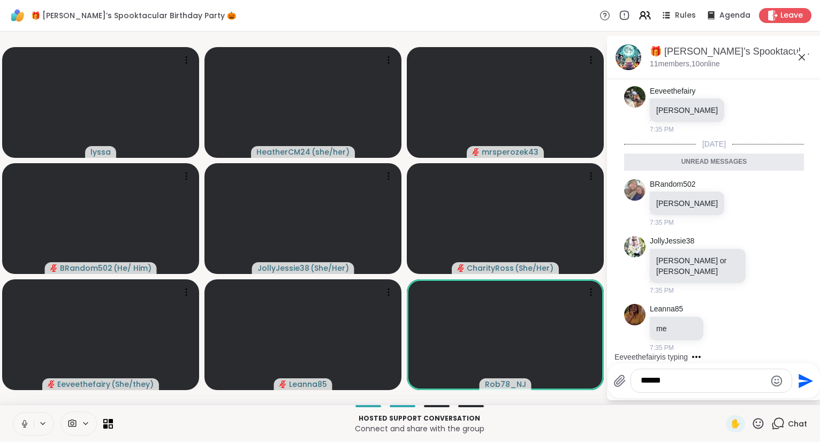
type textarea "*******"
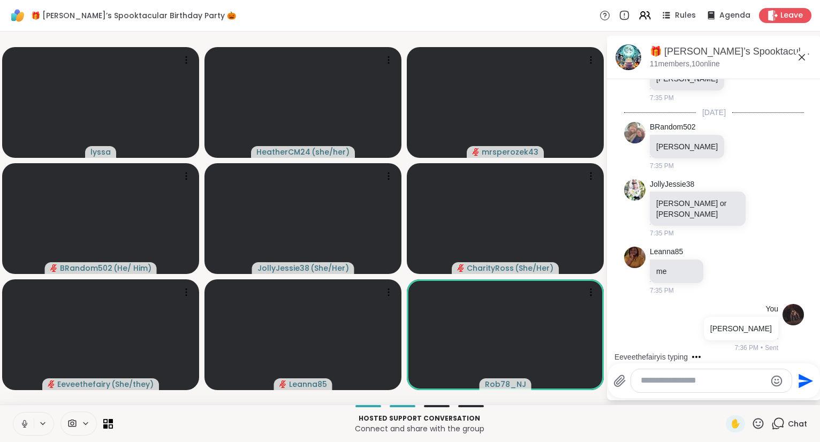
scroll to position [11188, 0]
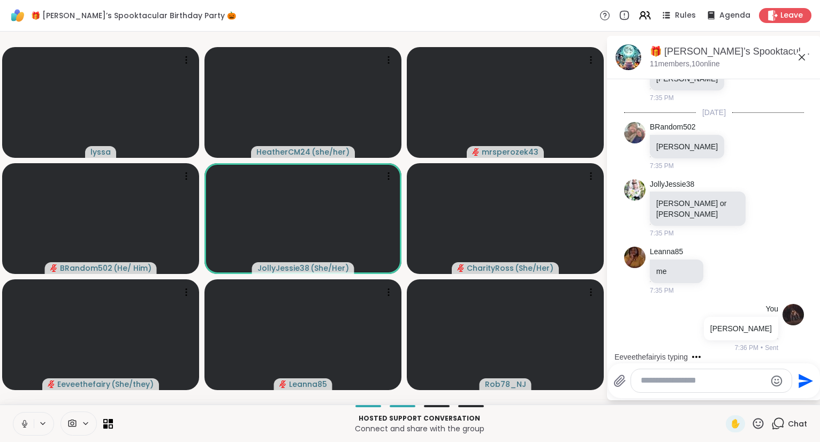
click at [803, 57] on icon at bounding box center [802, 57] width 6 height 6
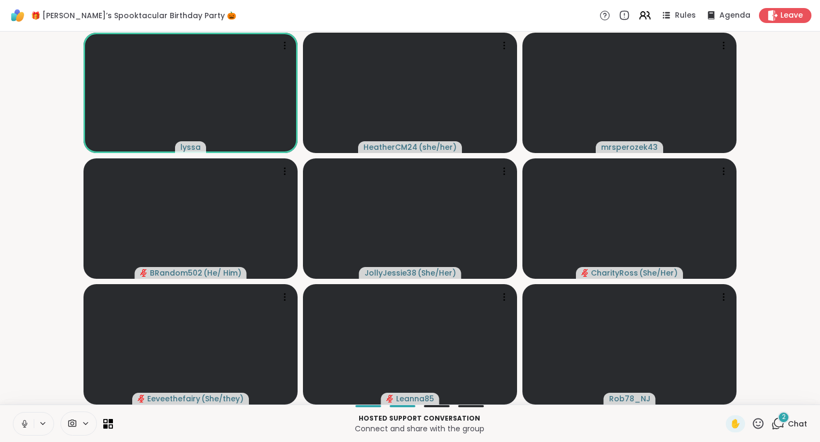
click at [25, 419] on button at bounding box center [23, 424] width 20 height 22
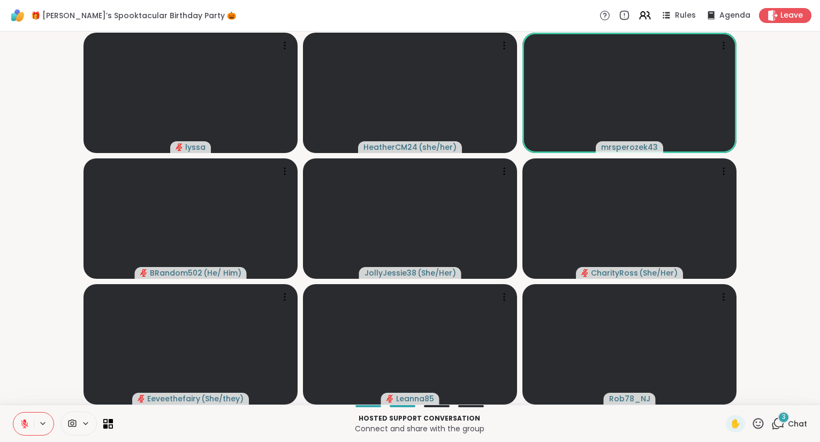
click at [797, 422] on span "Chat" at bounding box center [797, 424] width 19 height 11
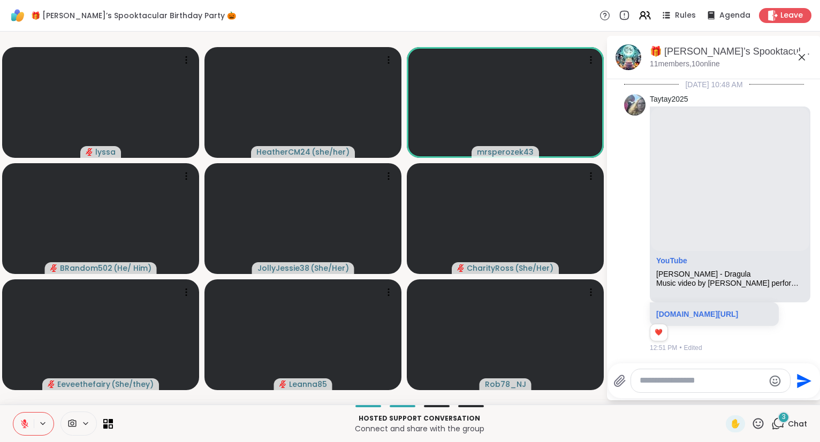
click at [737, 386] on textarea "Type your message" at bounding box center [702, 380] width 125 height 11
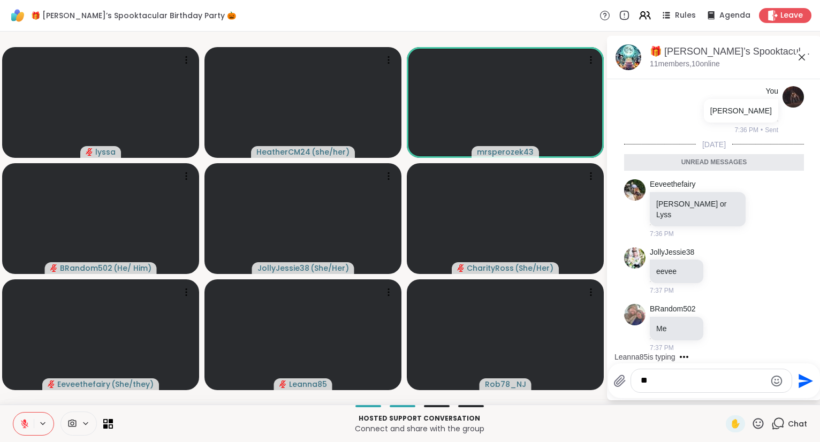
type textarea "***"
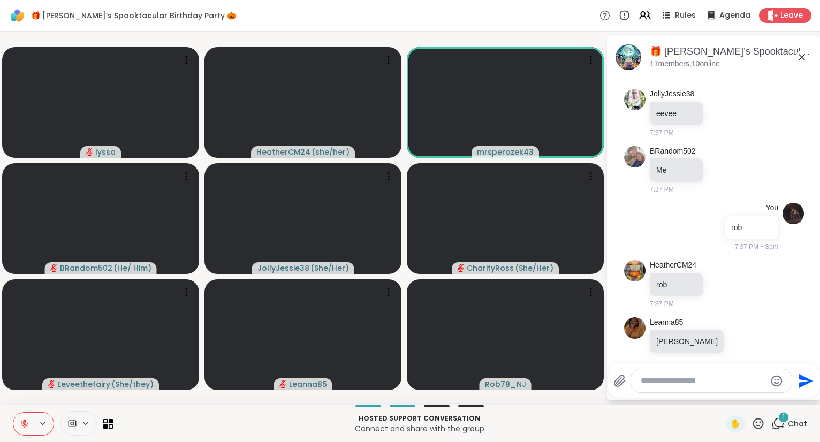
scroll to position [11529, 0]
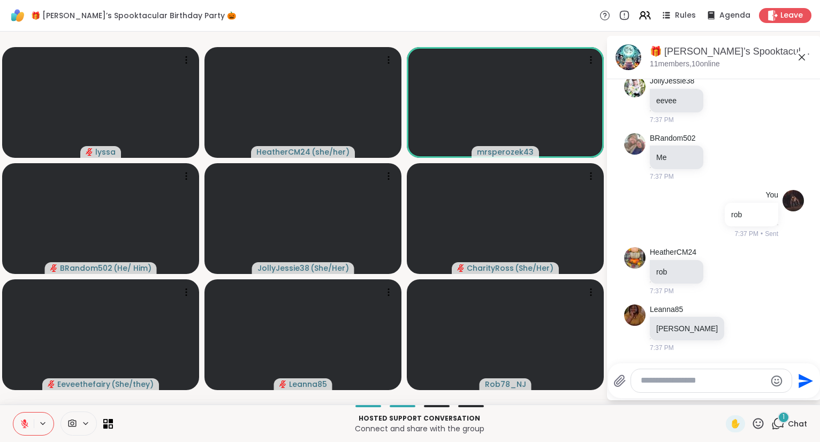
click at [802, 51] on icon at bounding box center [802, 57] width 13 height 13
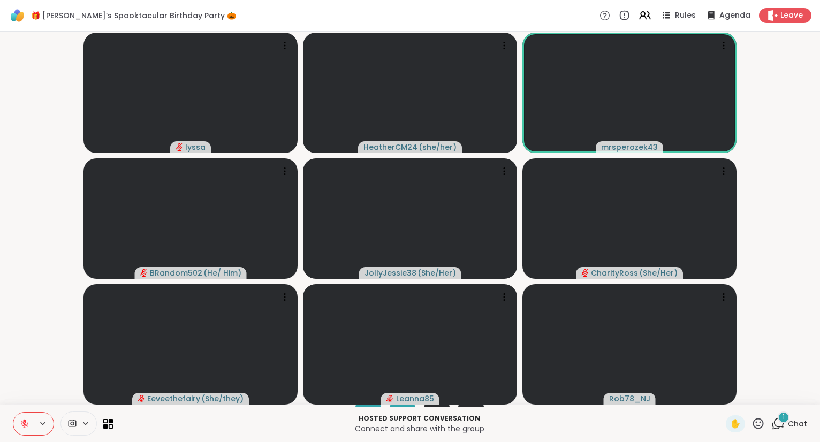
click at [17, 421] on button at bounding box center [23, 424] width 20 height 22
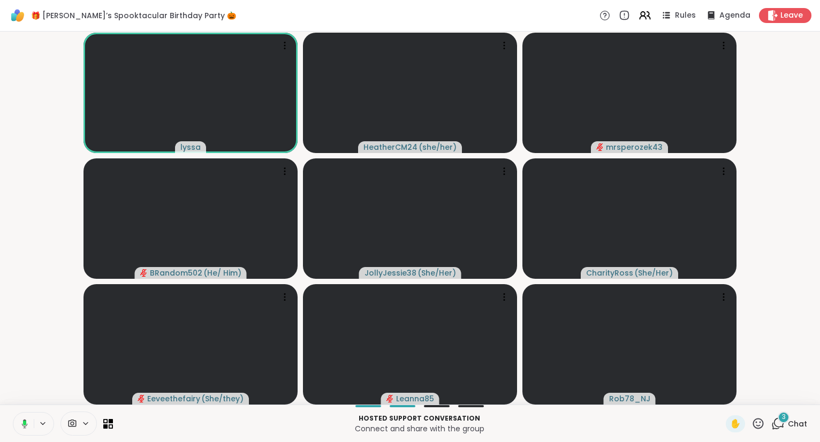
click at [757, 429] on icon at bounding box center [758, 423] width 13 height 13
click at [722, 398] on span "❤️" at bounding box center [727, 395] width 11 height 13
click at [761, 426] on icon at bounding box center [758, 423] width 11 height 11
click at [794, 398] on span "🎉" at bounding box center [797, 395] width 11 height 13
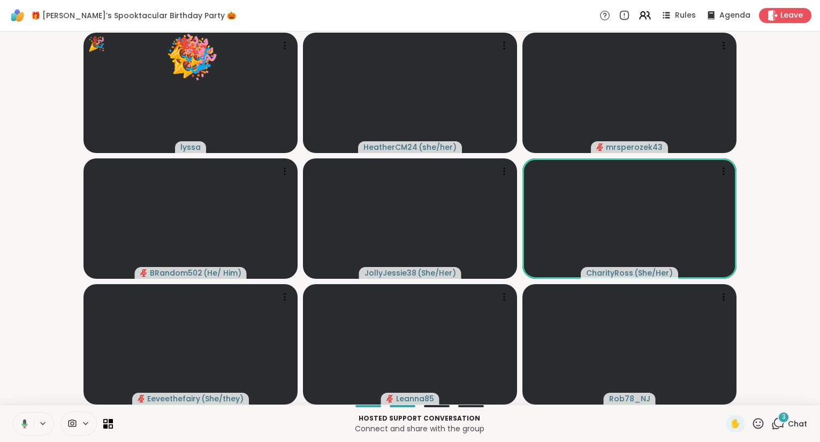
click at [765, 430] on icon at bounding box center [758, 423] width 13 height 13
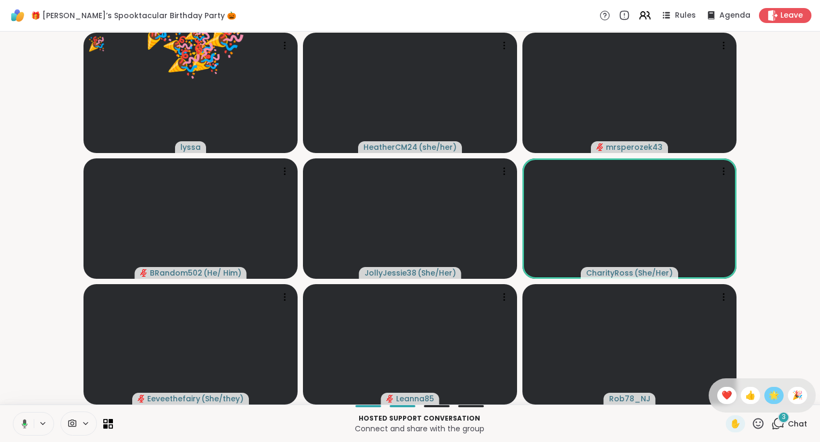
click at [771, 398] on span "🌟" at bounding box center [774, 395] width 11 height 13
click at [758, 430] on icon at bounding box center [758, 423] width 13 height 13
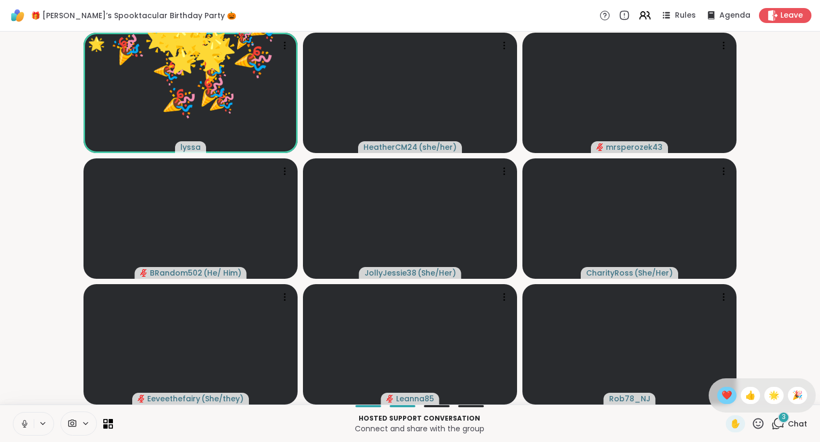
click at [726, 401] on span "❤️" at bounding box center [727, 395] width 11 height 13
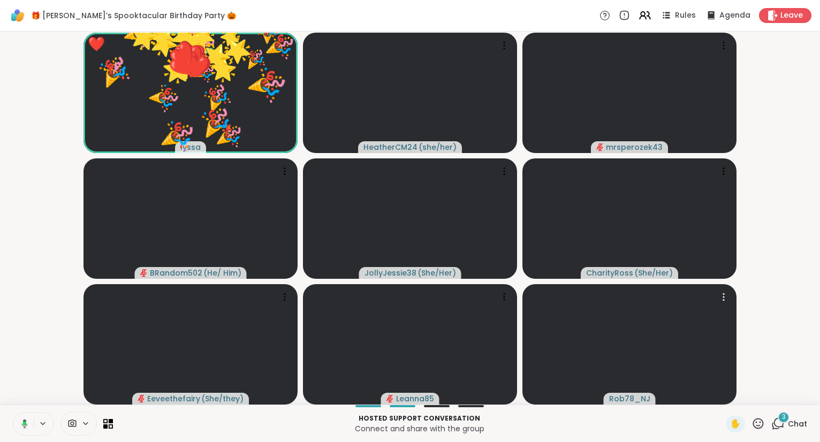
click at [754, 423] on icon at bounding box center [758, 423] width 11 height 11
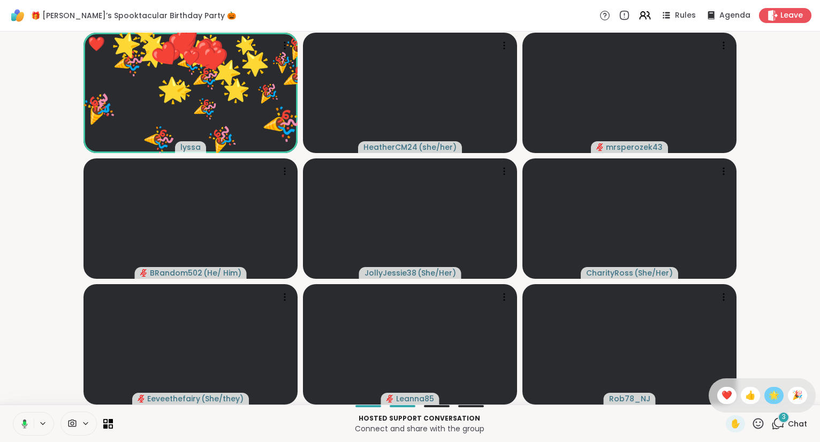
click at [775, 390] on span "🌟" at bounding box center [774, 395] width 11 height 13
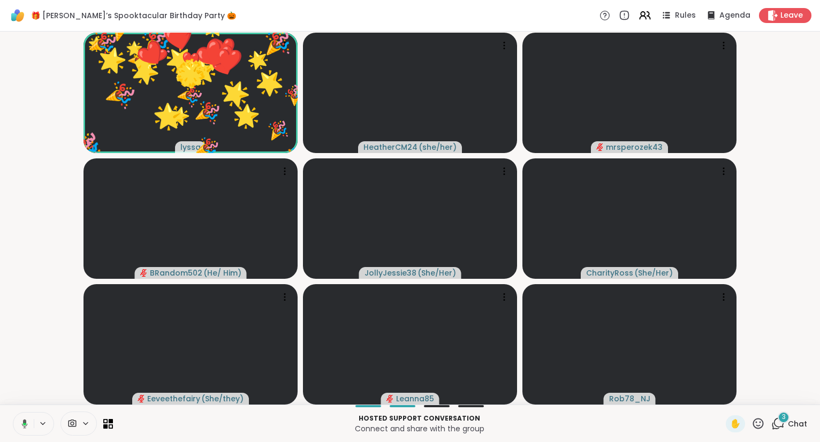
click at [757, 429] on icon at bounding box center [758, 423] width 13 height 13
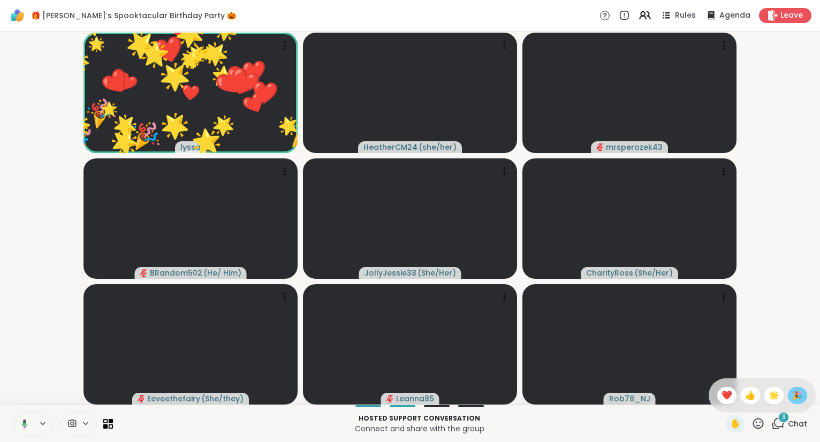
click at [799, 394] on span "🎉" at bounding box center [797, 395] width 11 height 13
click at [764, 423] on icon at bounding box center [758, 423] width 11 height 11
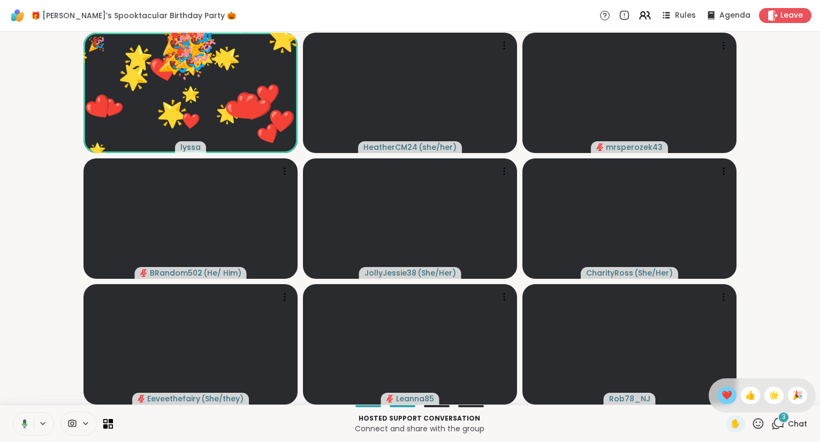
click at [732, 396] on div "❤️" at bounding box center [726, 395] width 19 height 17
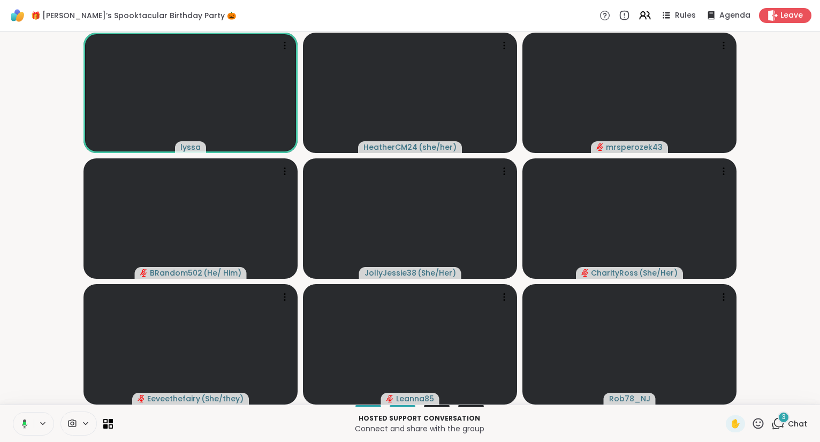
click at [26, 419] on button at bounding box center [23, 424] width 22 height 22
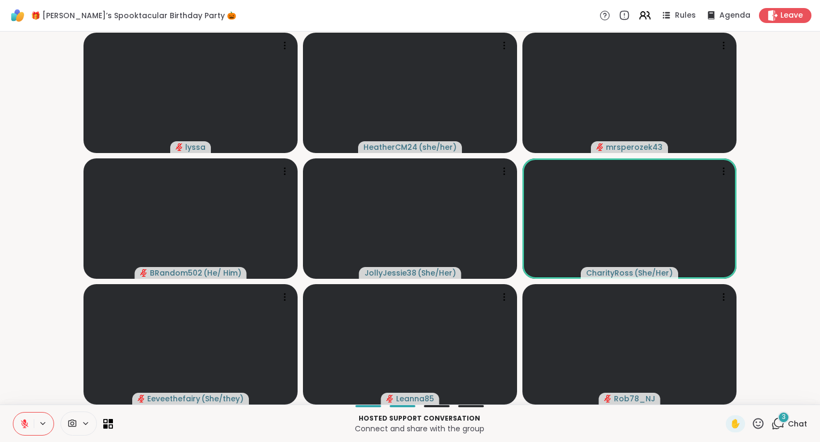
click at [761, 421] on icon at bounding box center [758, 423] width 13 height 13
click at [726, 393] on span "❤️" at bounding box center [727, 395] width 11 height 13
click at [21, 419] on icon at bounding box center [25, 424] width 10 height 10
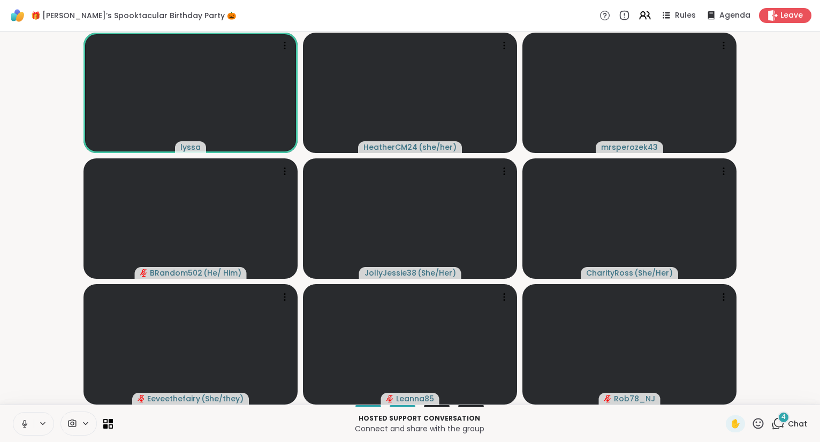
click at [781, 414] on div "4" at bounding box center [784, 418] width 12 height 12
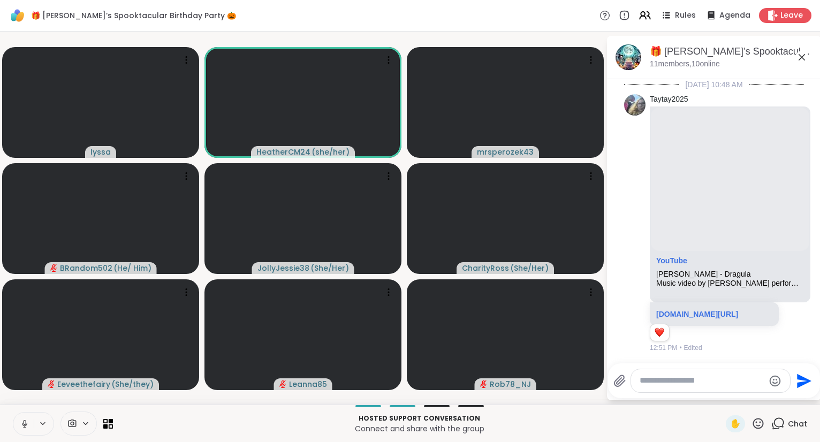
scroll to position [11736, 0]
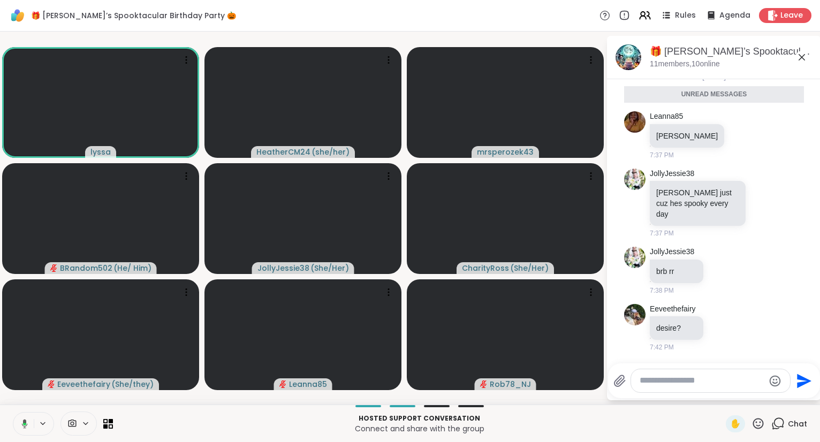
click at [800, 55] on icon at bounding box center [802, 57] width 6 height 6
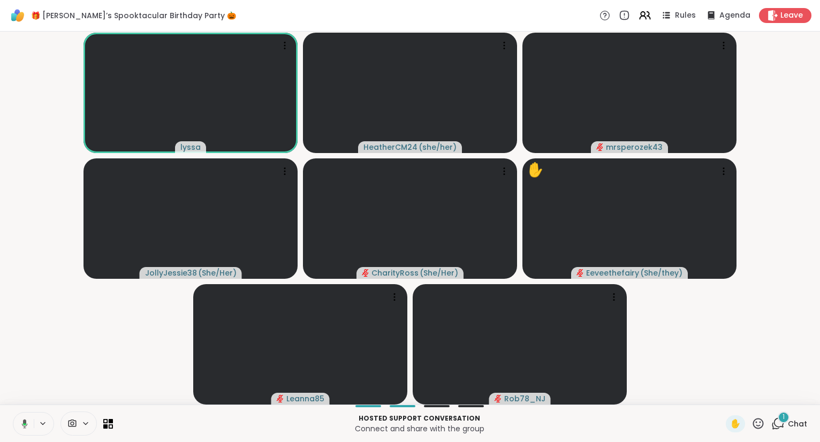
click at [785, 427] on icon at bounding box center [778, 423] width 13 height 13
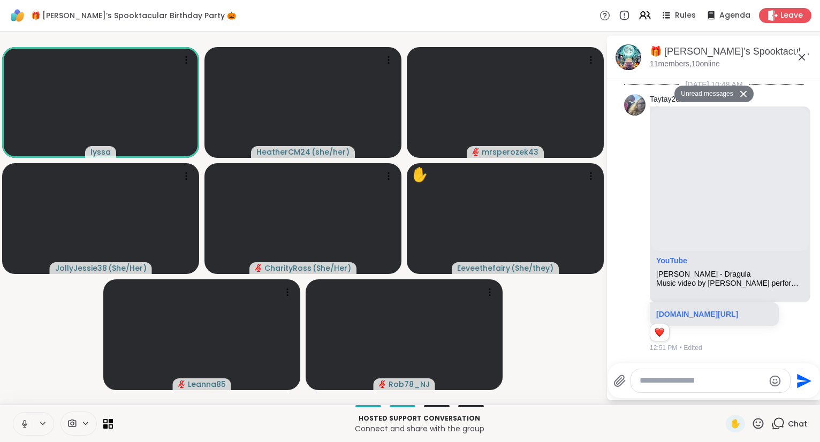
scroll to position [11769, 0]
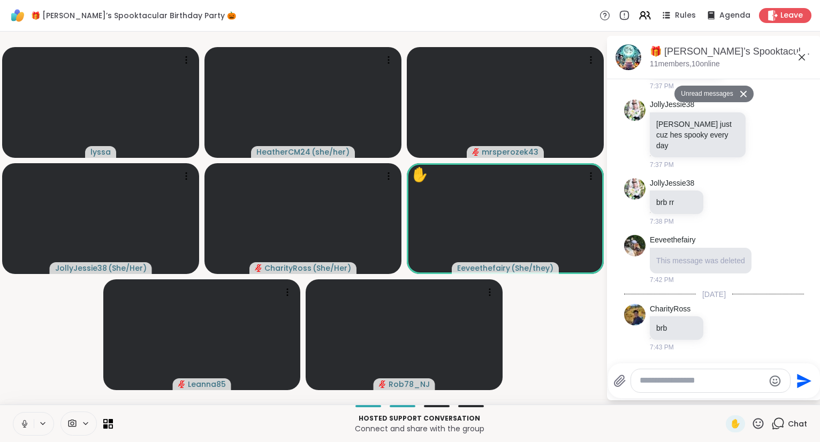
click at [802, 57] on icon at bounding box center [802, 57] width 6 height 6
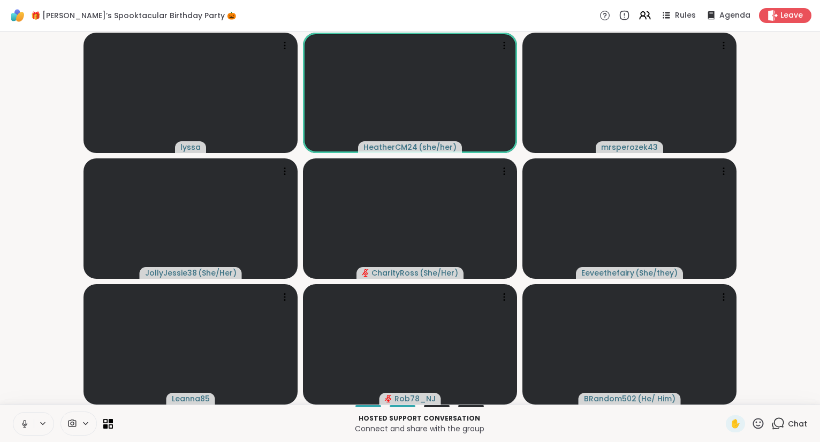
click at [782, 442] on div "Hosted support conversation Connect and share with the group ✋ Chat" at bounding box center [410, 423] width 820 height 37
click at [790, 427] on span "Chat" at bounding box center [797, 424] width 19 height 11
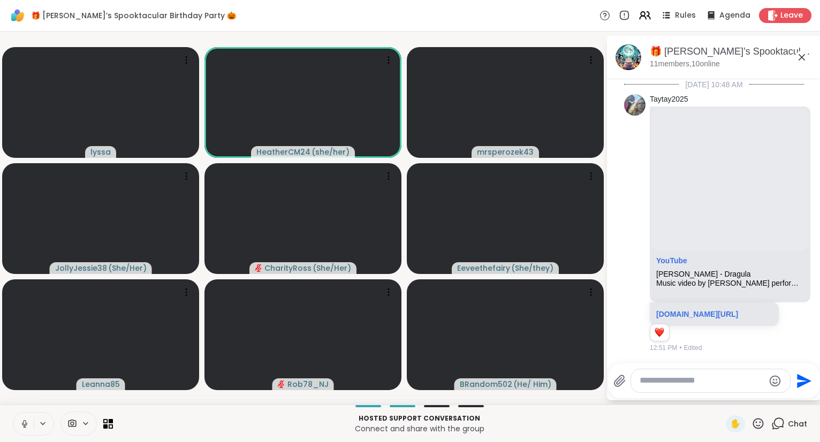
scroll to position [11758, 0]
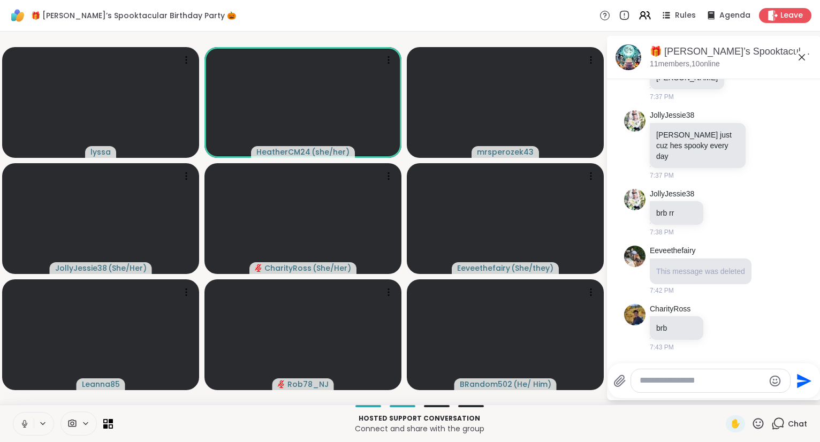
click at [797, 63] on icon at bounding box center [802, 57] width 13 height 13
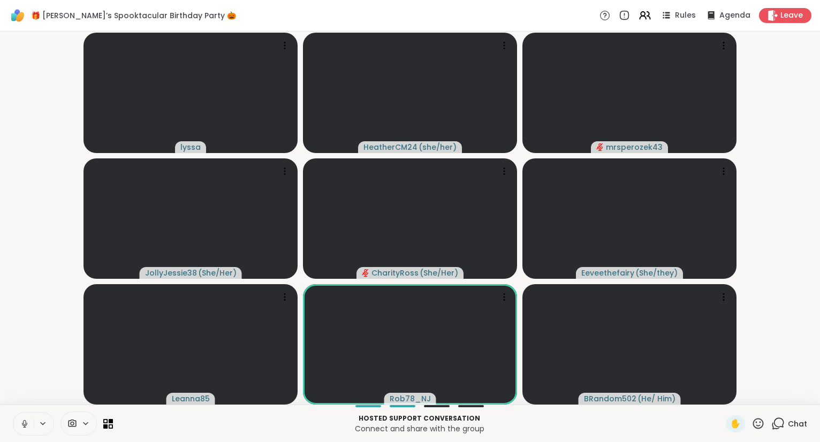
click at [764, 433] on div "Hosted support conversation Connect and share with the group ✋ Chat" at bounding box center [410, 423] width 820 height 37
click at [761, 427] on icon at bounding box center [758, 423] width 13 height 13
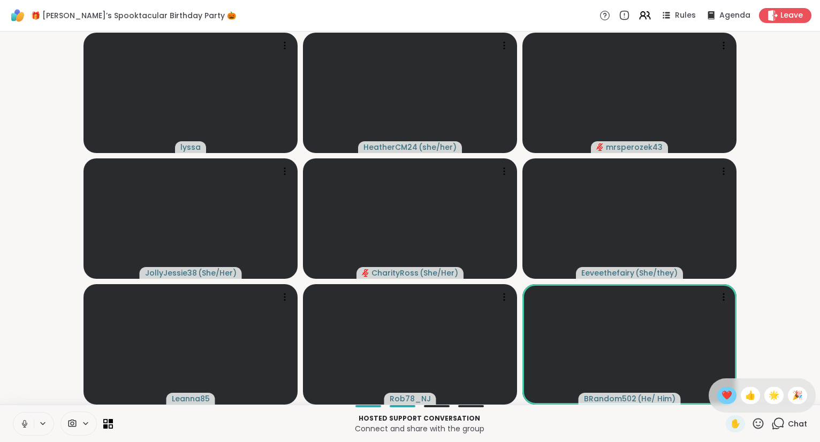
click at [727, 399] on span "❤️" at bounding box center [727, 395] width 11 height 13
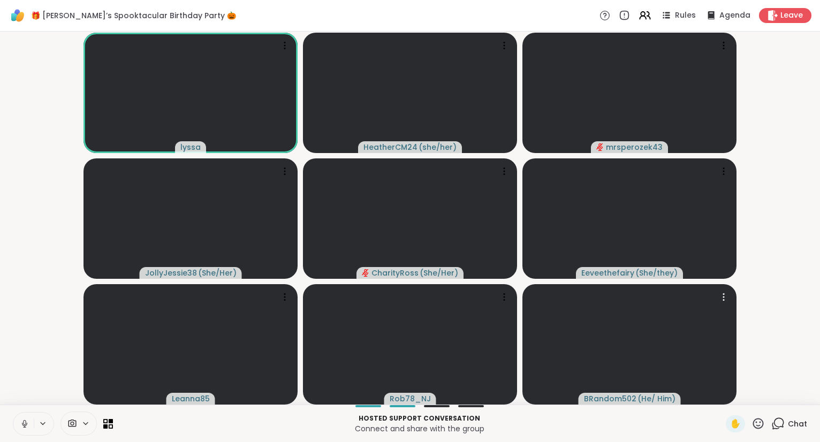
click at [783, 425] on icon at bounding box center [778, 423] width 13 height 13
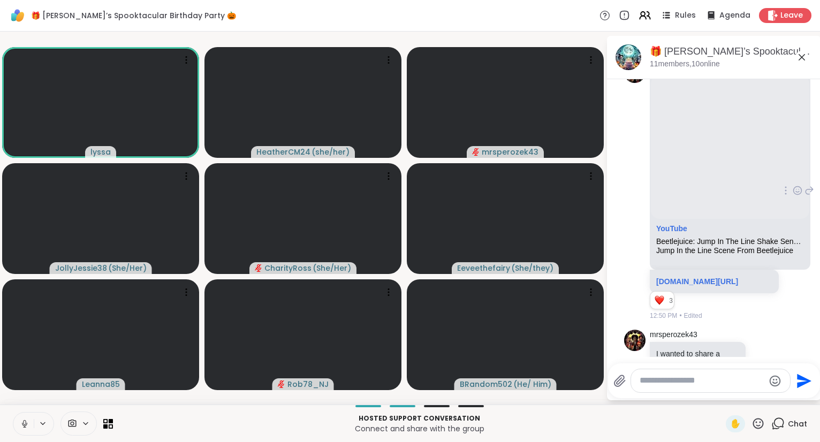
scroll to position [3327, 0]
click at [809, 196] on icon at bounding box center [810, 189] width 10 height 13
type textarea "****"
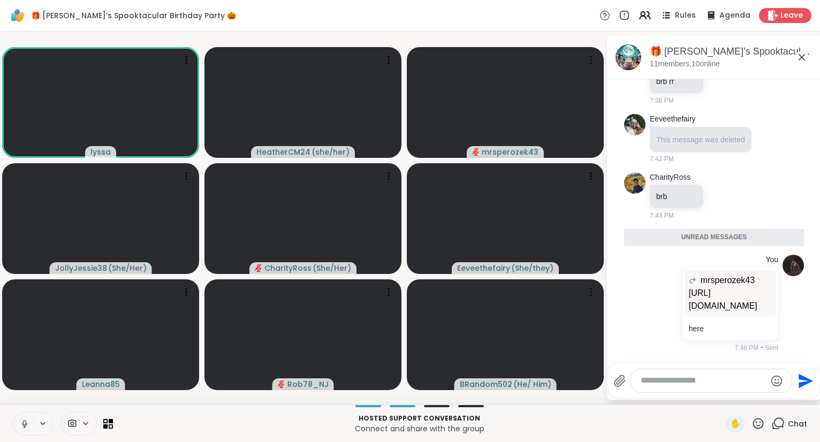
scroll to position [11877, 0]
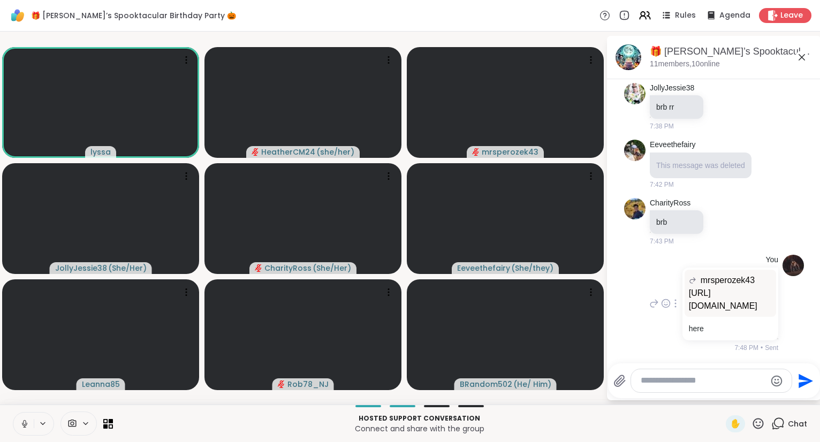
click at [729, 287] on p "https://youtu.be/nbkybaDR_Co?si=8OvcPyaDmwNjyac0" at bounding box center [730, 300] width 83 height 26
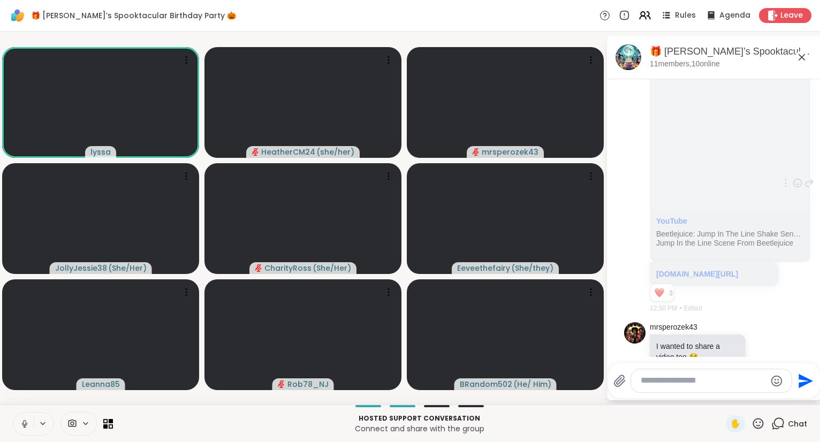
click at [636, 155] on div "mrsperozek43 YouTube Beetlejuice: Jump In The Line Shake Senora Jump In the Lin…" at bounding box center [714, 184] width 180 height 268
click at [22, 423] on icon at bounding box center [24, 423] width 5 height 3
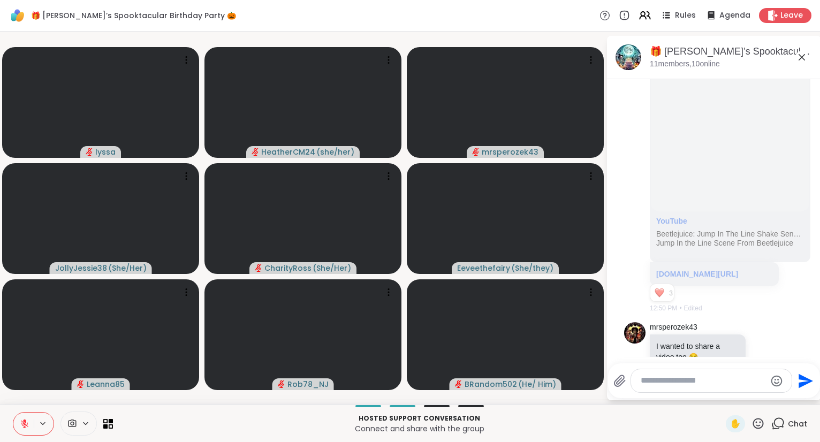
click at [760, 422] on icon at bounding box center [758, 423] width 13 height 13
click at [717, 399] on div "❤️" at bounding box center [726, 395] width 19 height 17
click at [755, 419] on icon at bounding box center [758, 423] width 13 height 13
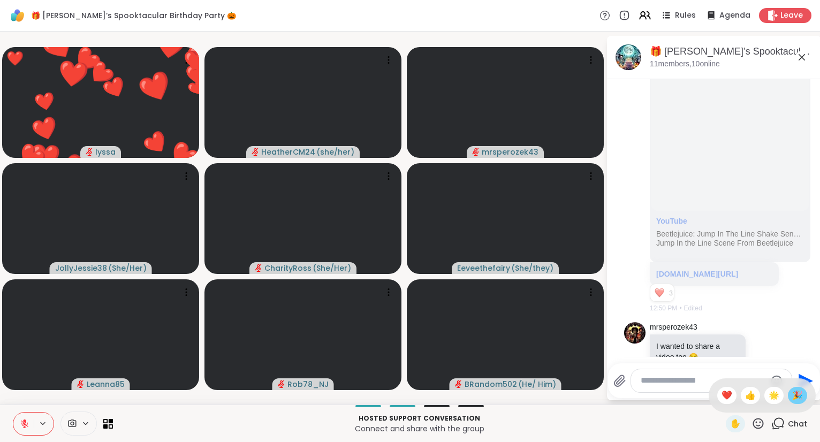
click at [796, 396] on span "🎉" at bounding box center [797, 395] width 11 height 13
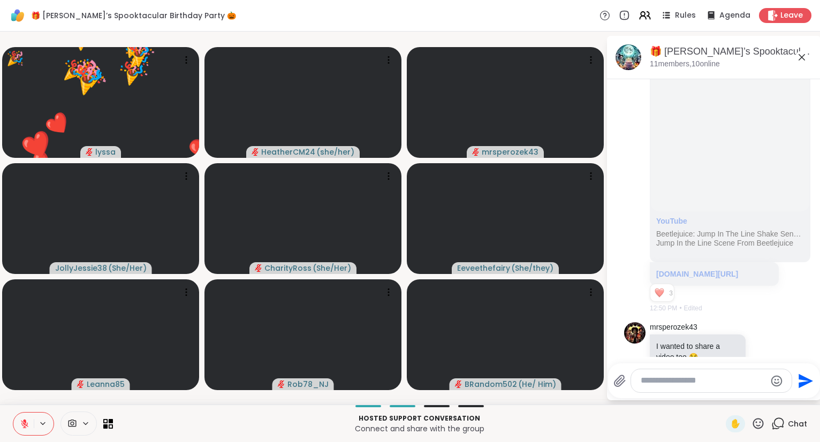
click at [759, 421] on icon at bounding box center [758, 423] width 13 height 13
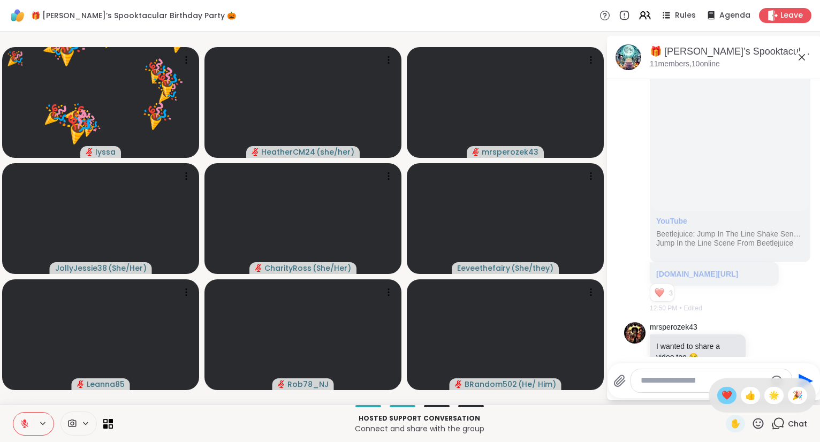
click at [727, 397] on span "❤️" at bounding box center [727, 395] width 11 height 13
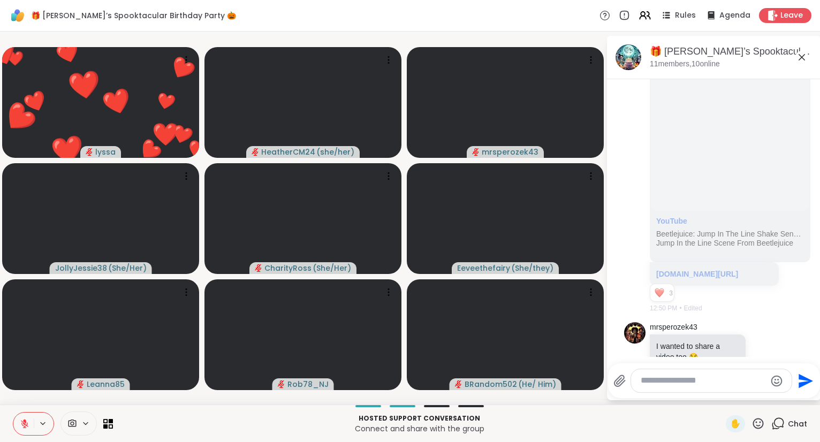
click at [757, 425] on icon at bounding box center [758, 423] width 13 height 13
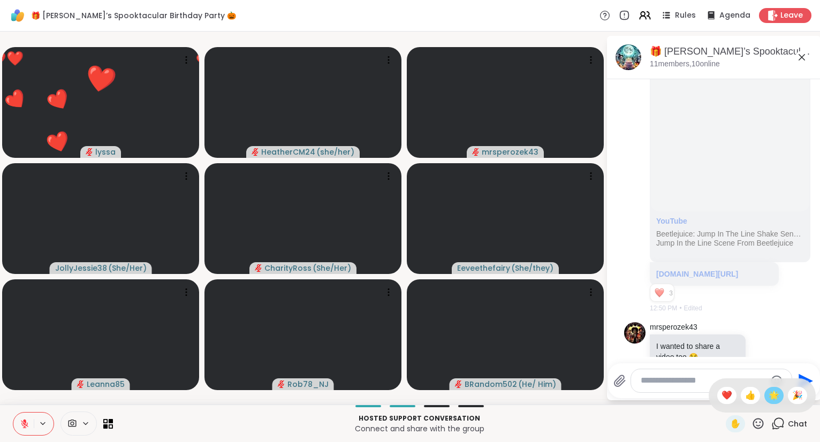
click at [773, 401] on span "🌟" at bounding box center [774, 395] width 11 height 13
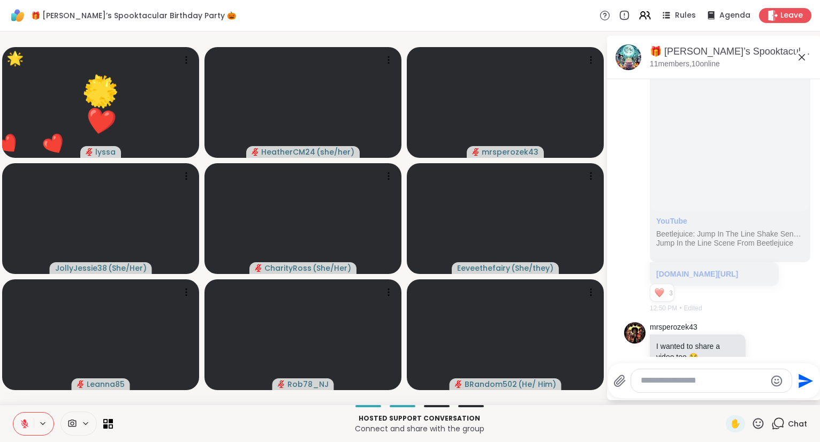
click at [758, 430] on icon at bounding box center [758, 423] width 13 height 13
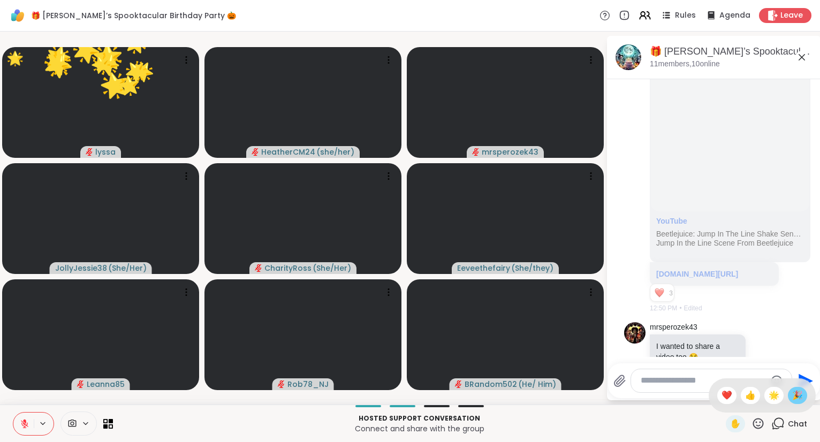
click at [797, 402] on span "🎉" at bounding box center [797, 395] width 11 height 13
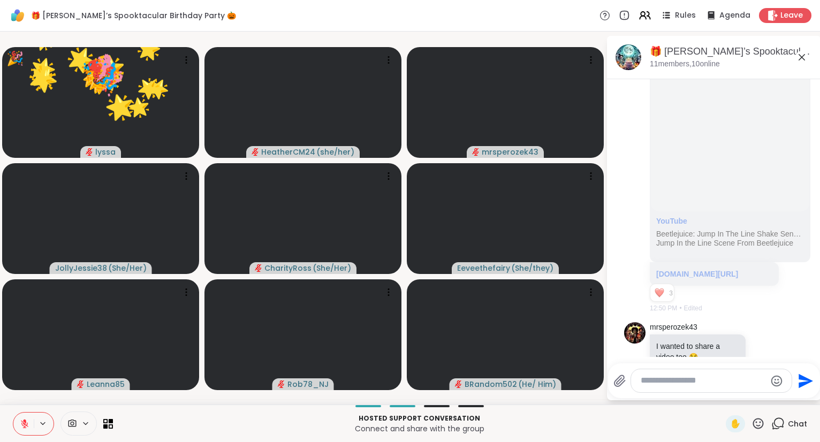
click at [758, 429] on icon at bounding box center [758, 423] width 13 height 13
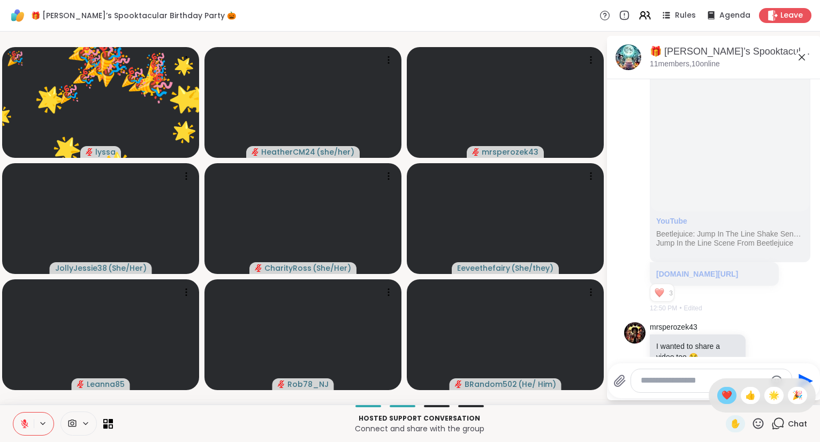
click at [722, 402] on span "❤️" at bounding box center [727, 395] width 11 height 13
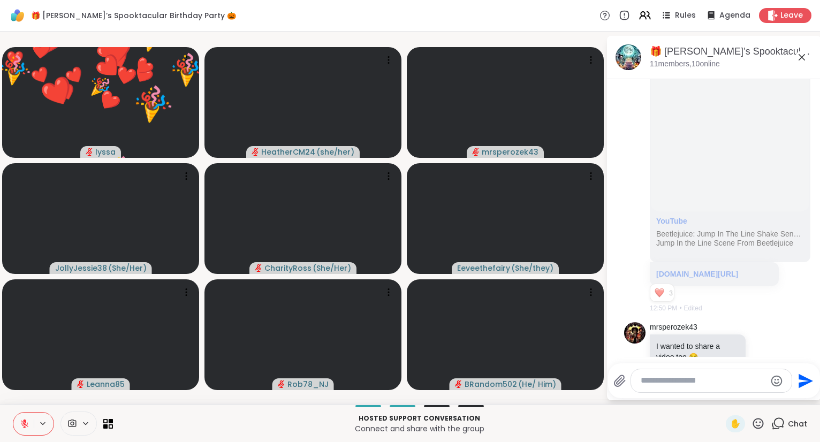
click at [763, 425] on icon at bounding box center [758, 423] width 13 height 13
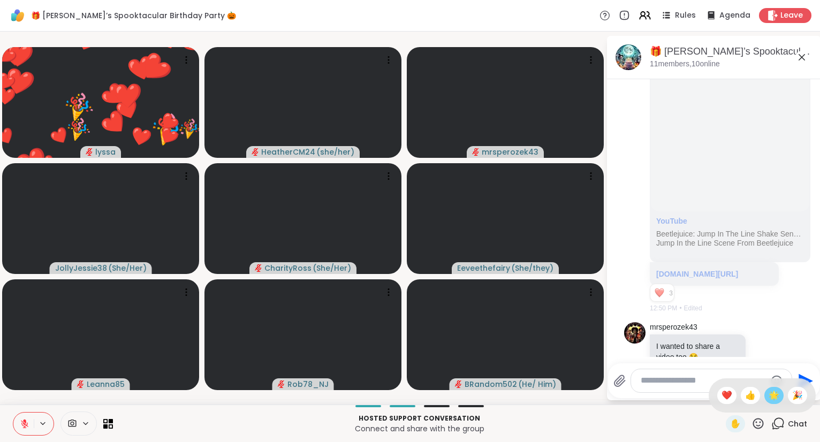
click at [774, 400] on span "🌟" at bounding box center [774, 395] width 11 height 13
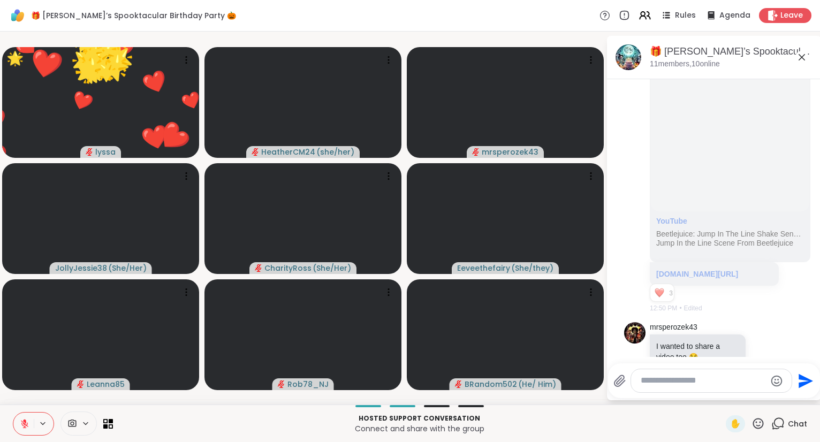
click at [759, 427] on icon at bounding box center [758, 423] width 11 height 11
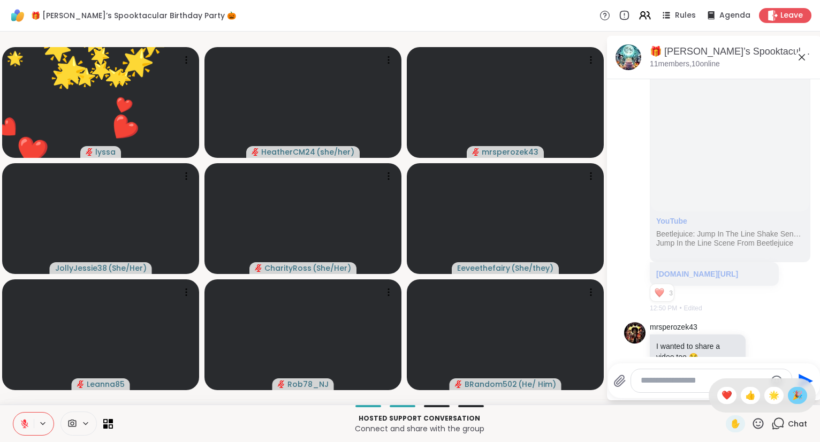
click at [797, 401] on span "🎉" at bounding box center [797, 395] width 11 height 13
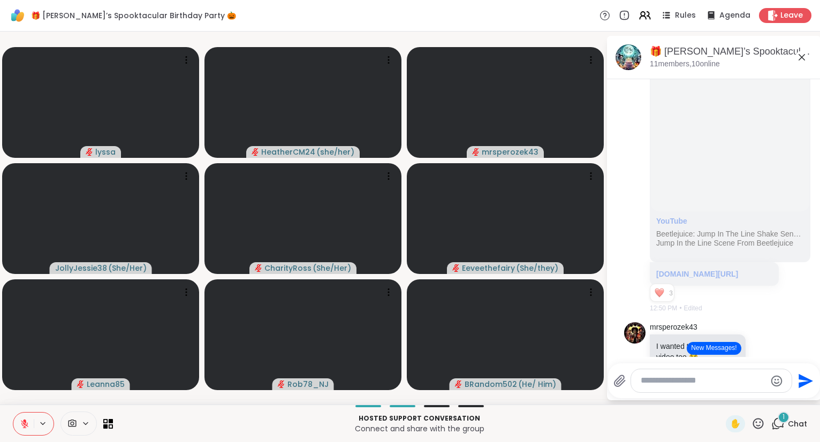
click at [751, 421] on div "✋" at bounding box center [745, 423] width 39 height 17
click at [761, 421] on icon at bounding box center [758, 423] width 13 height 13
click at [730, 396] on div "❤️" at bounding box center [726, 395] width 19 height 17
click at [759, 424] on icon at bounding box center [758, 423] width 13 height 13
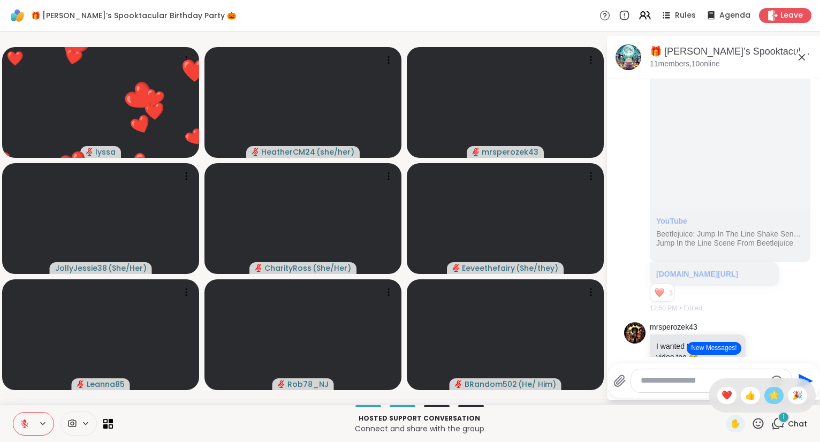
click at [772, 394] on span "🌟" at bounding box center [774, 395] width 11 height 13
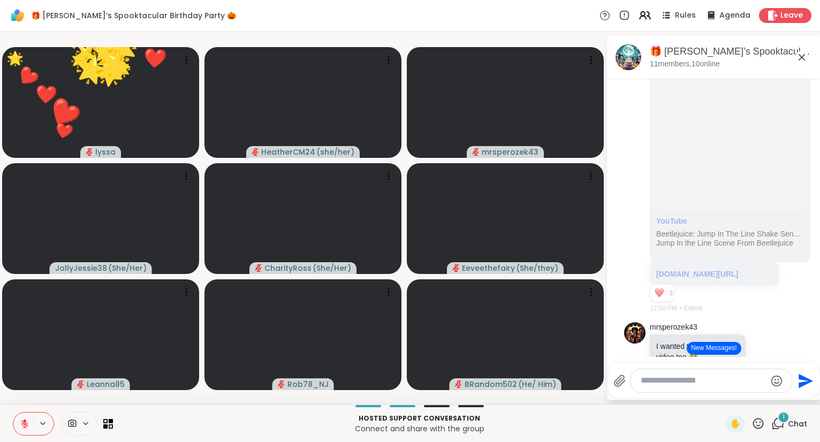
click at [758, 429] on icon at bounding box center [758, 423] width 11 height 11
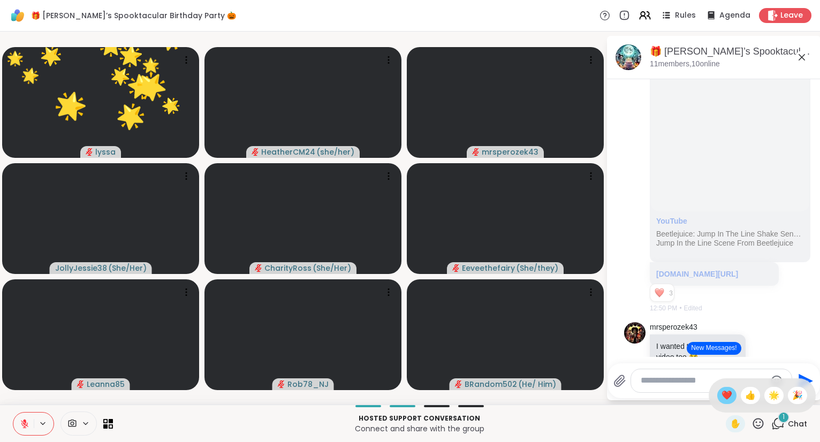
click at [722, 396] on span "❤️" at bounding box center [727, 395] width 11 height 13
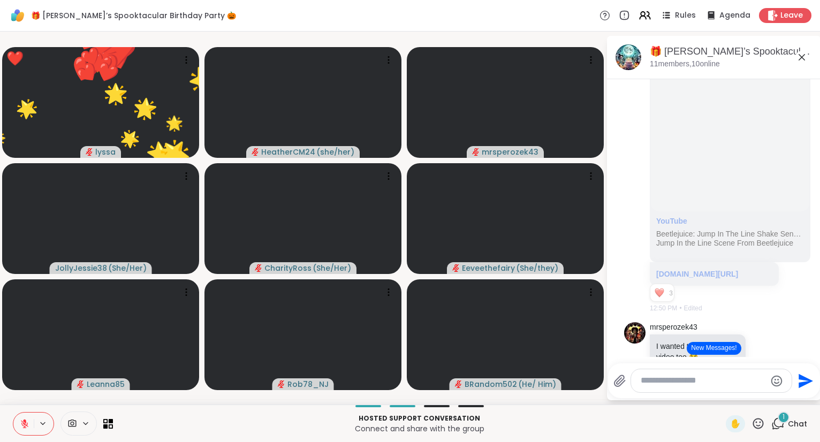
click at [764, 424] on icon at bounding box center [758, 423] width 11 height 11
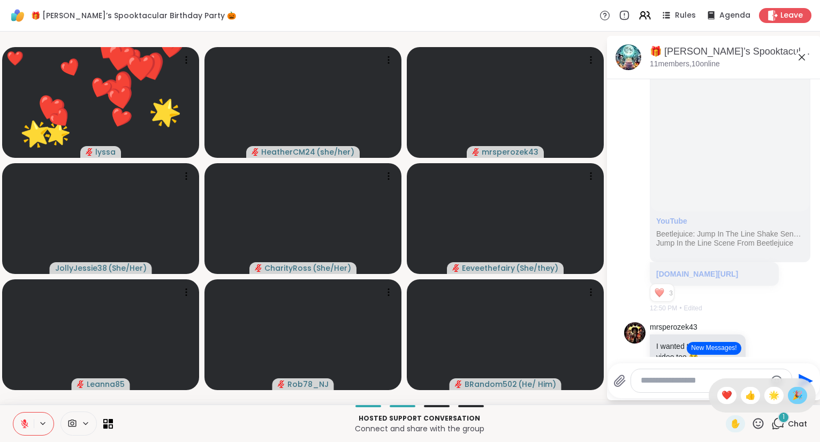
click at [792, 399] on span "🎉" at bounding box center [797, 395] width 11 height 13
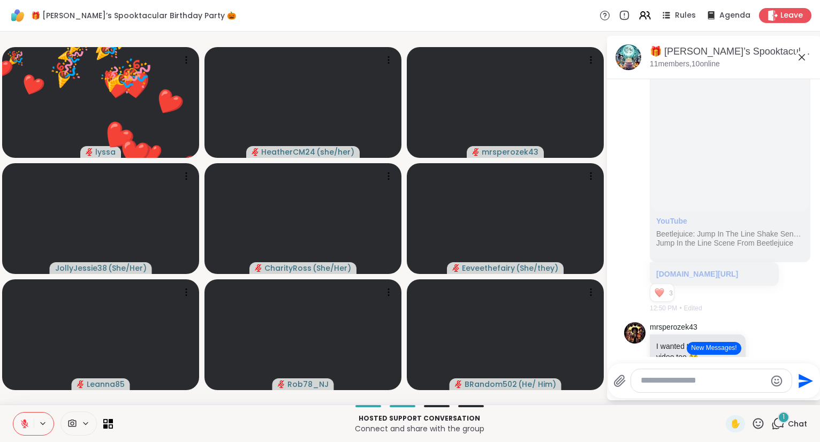
click at [755, 417] on div "✋" at bounding box center [745, 423] width 39 height 17
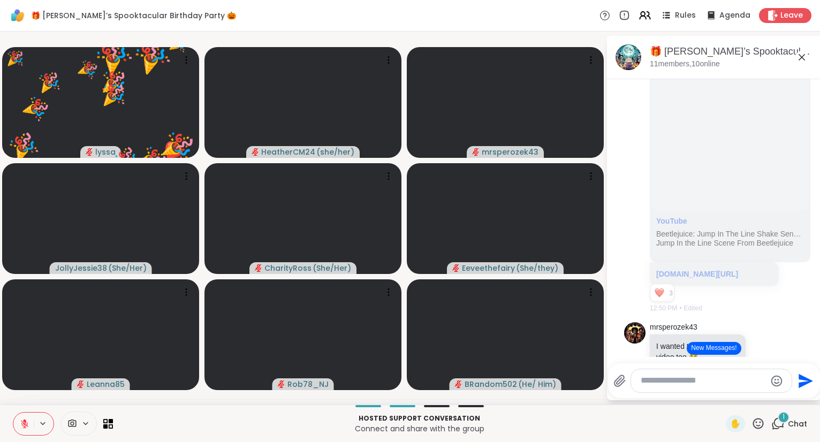
click at [761, 423] on icon at bounding box center [758, 423] width 11 height 11
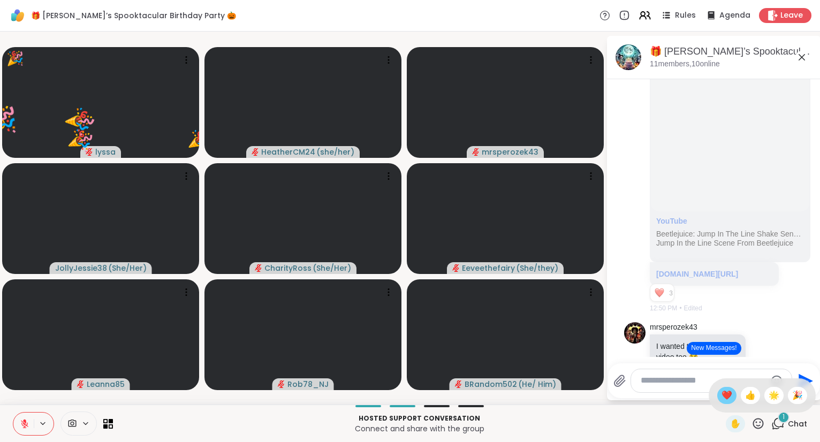
click at [725, 393] on span "❤️" at bounding box center [727, 395] width 11 height 13
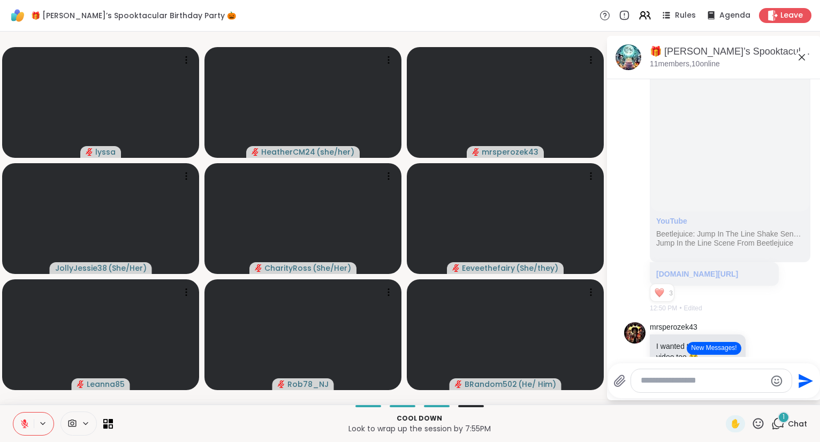
click at [763, 422] on icon at bounding box center [758, 423] width 13 height 13
click at [728, 395] on span "❤️" at bounding box center [727, 395] width 11 height 13
click at [758, 421] on icon at bounding box center [758, 423] width 13 height 13
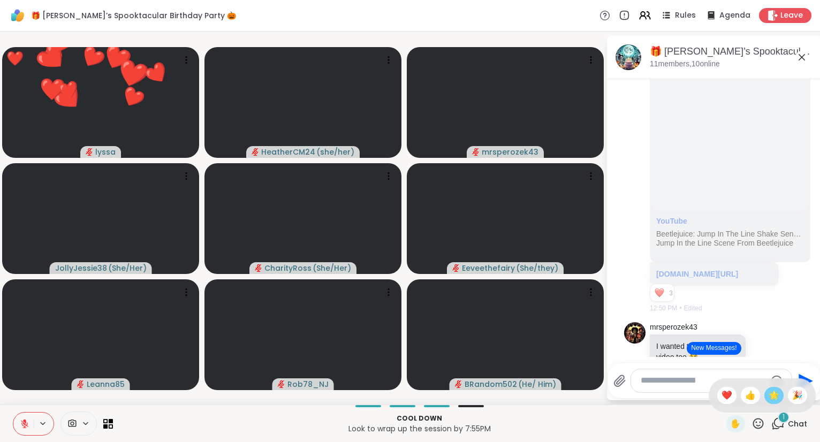
click at [770, 402] on span "🌟" at bounding box center [774, 395] width 11 height 13
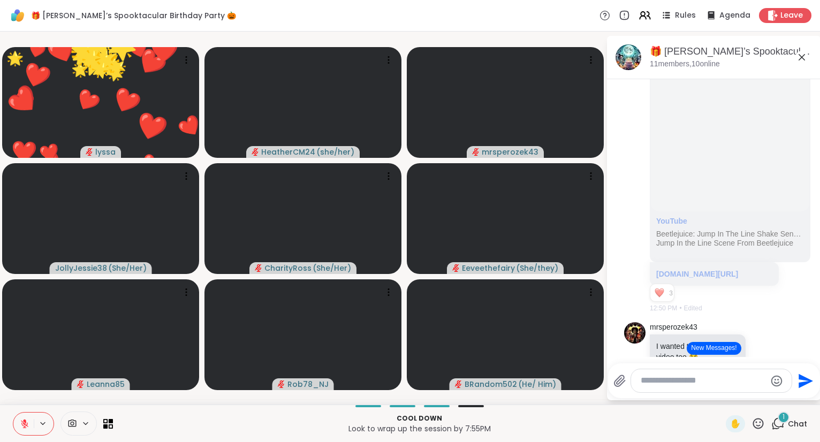
click at [760, 420] on icon at bounding box center [758, 423] width 11 height 11
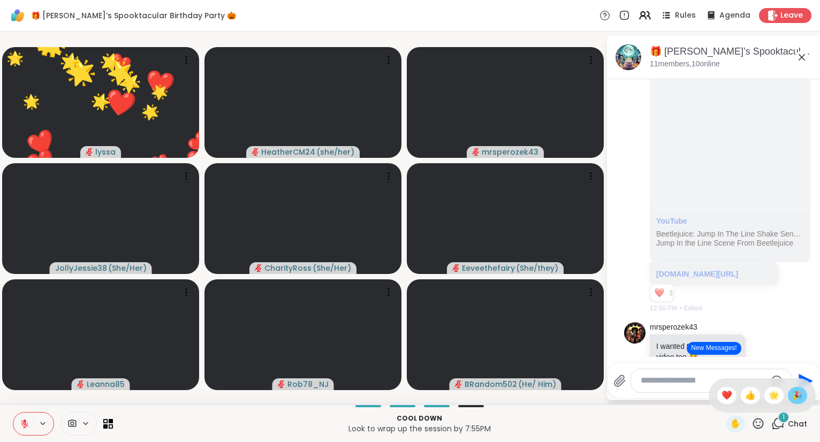
click at [793, 397] on span "🎉" at bounding box center [797, 395] width 11 height 13
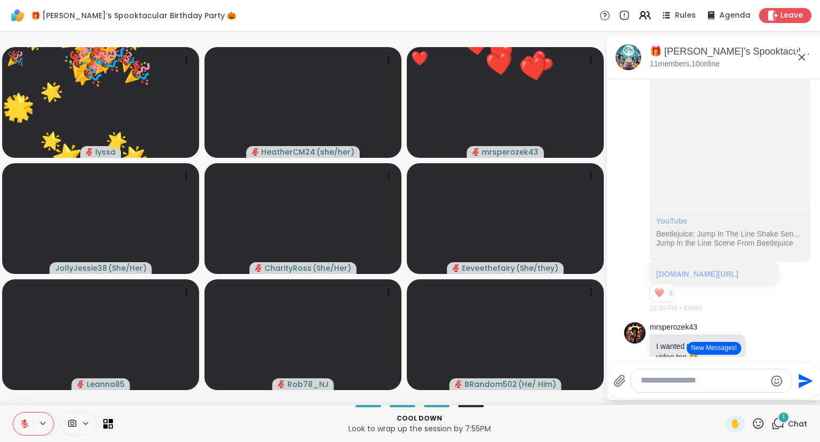
click at [750, 427] on div "✋" at bounding box center [745, 423] width 39 height 17
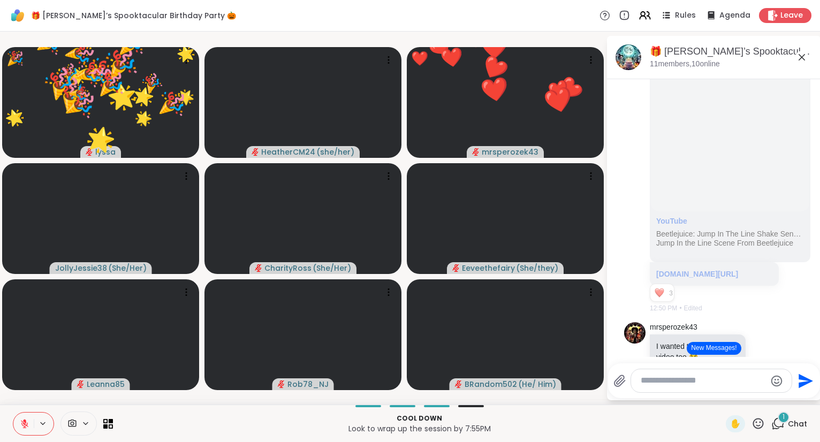
click at [755, 427] on icon at bounding box center [758, 423] width 11 height 11
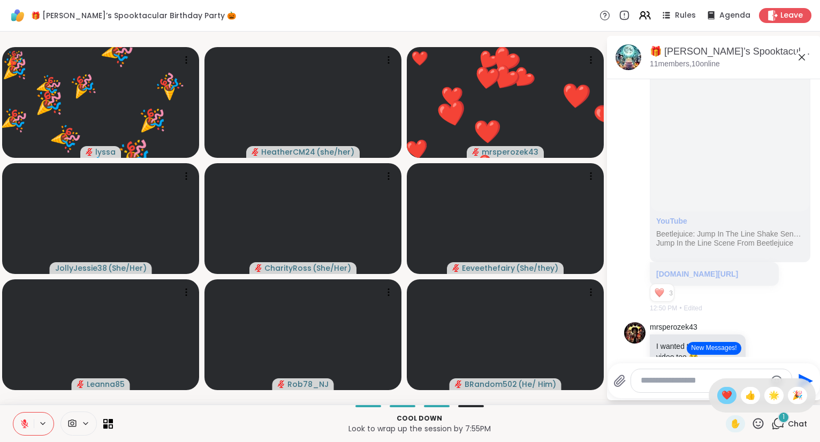
click at [724, 397] on span "❤️" at bounding box center [727, 395] width 11 height 13
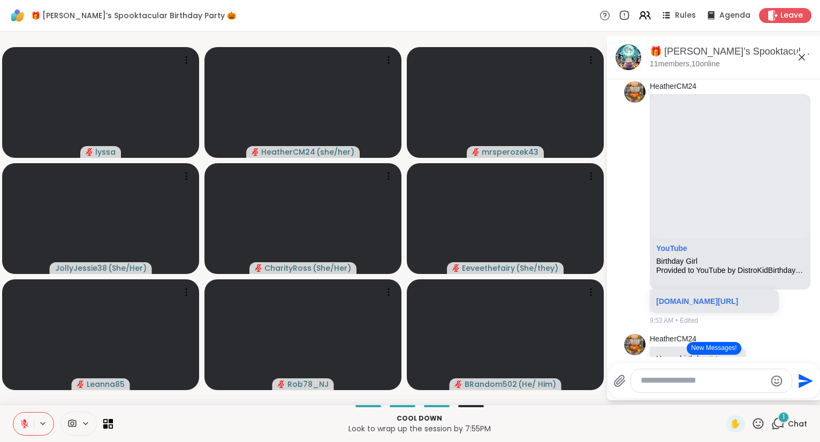
scroll to position [1262, 0]
click at [764, 422] on icon at bounding box center [758, 423] width 11 height 11
click at [775, 395] on span "🌟" at bounding box center [774, 395] width 11 height 13
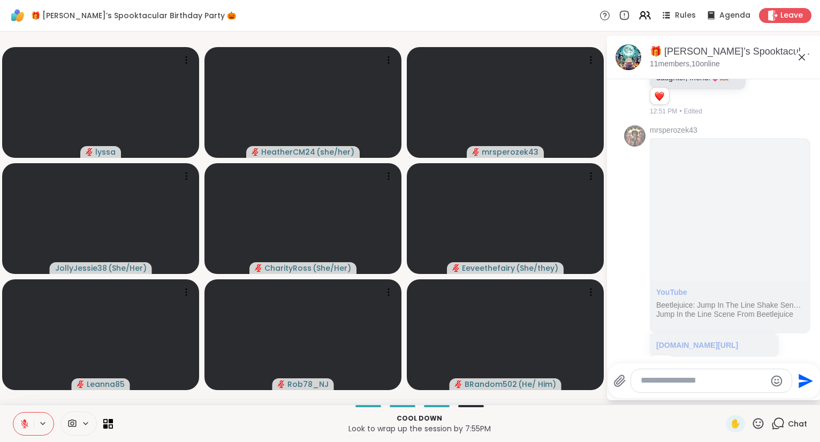
scroll to position [3365, 0]
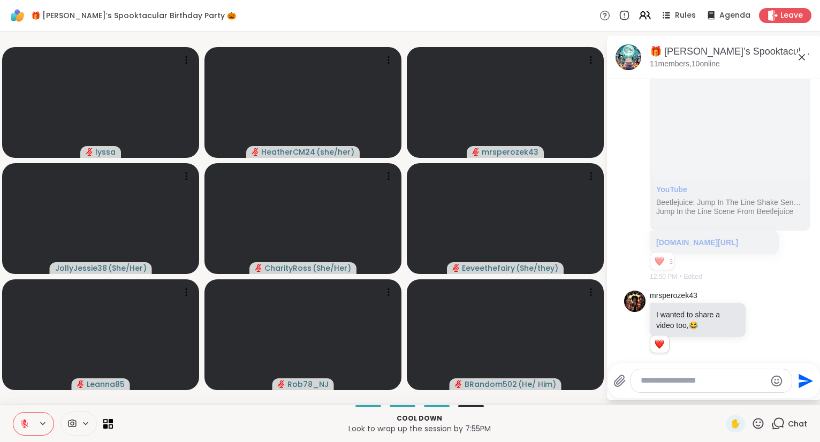
click at [25, 421] on icon at bounding box center [24, 421] width 3 height 4
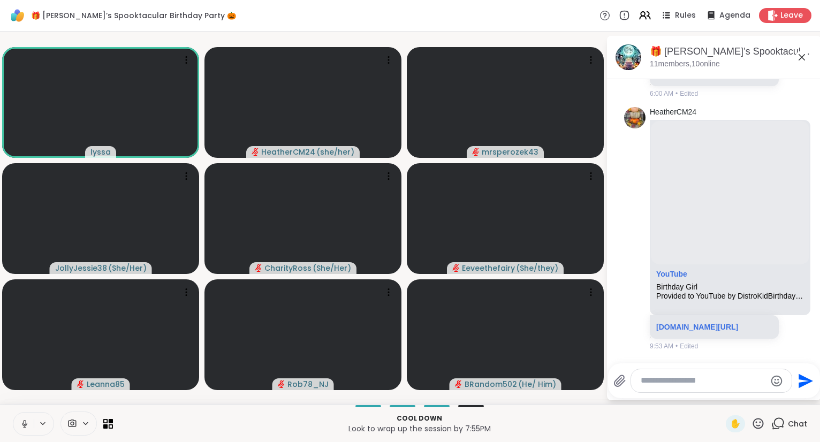
scroll to position [1236, 0]
click at [809, 235] on icon at bounding box center [810, 228] width 10 height 13
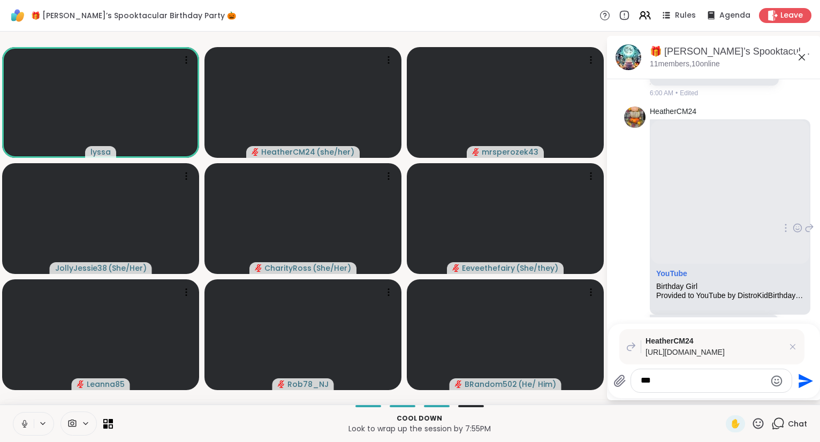
type textarea "****"
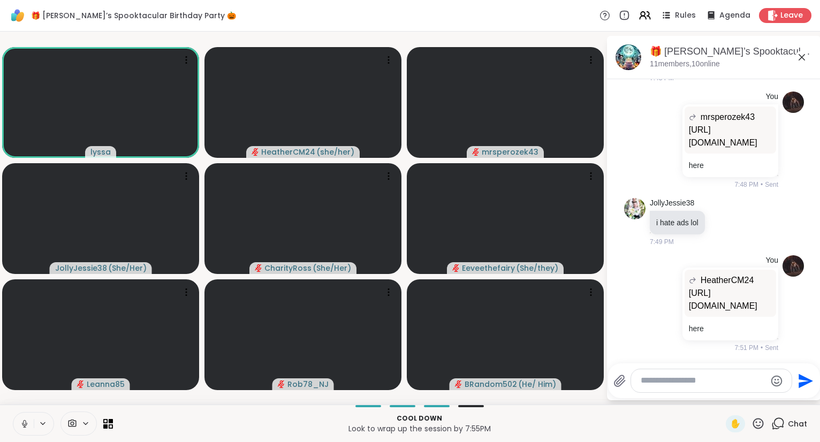
scroll to position [12053, 0]
click at [724, 287] on p "https://youtu.be/dPBJzVRt_p4?si=eCcI8p3FpeueYnM5" at bounding box center [730, 300] width 83 height 26
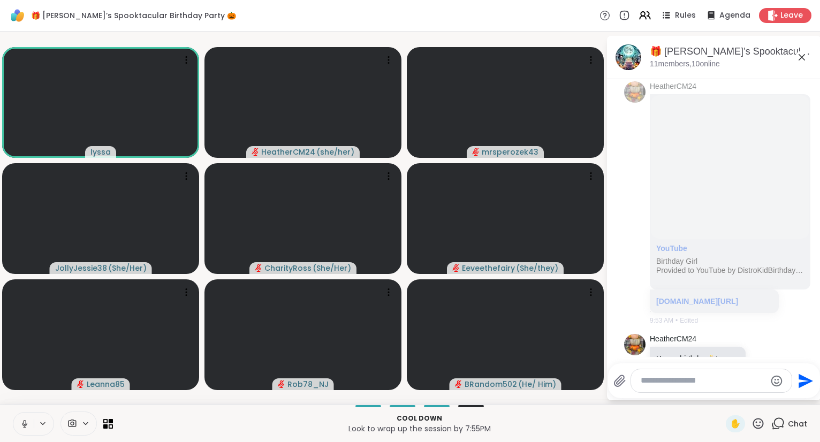
click at [28, 417] on button at bounding box center [23, 424] width 20 height 22
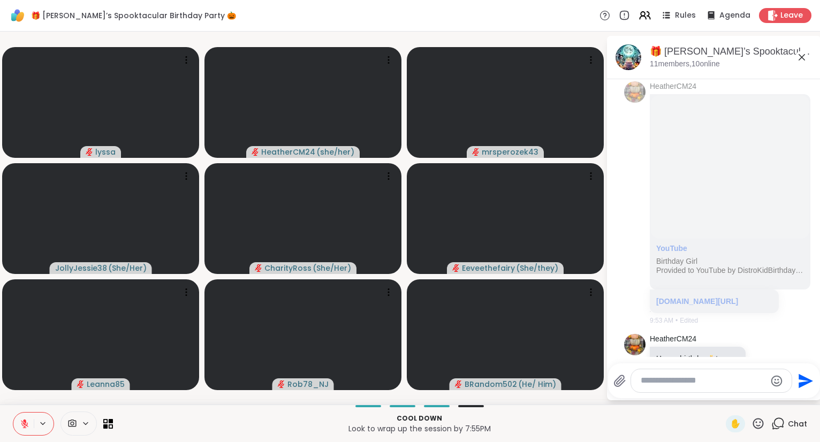
click at [764, 429] on icon at bounding box center [758, 423] width 13 height 13
click at [794, 399] on span "🎉" at bounding box center [797, 395] width 11 height 13
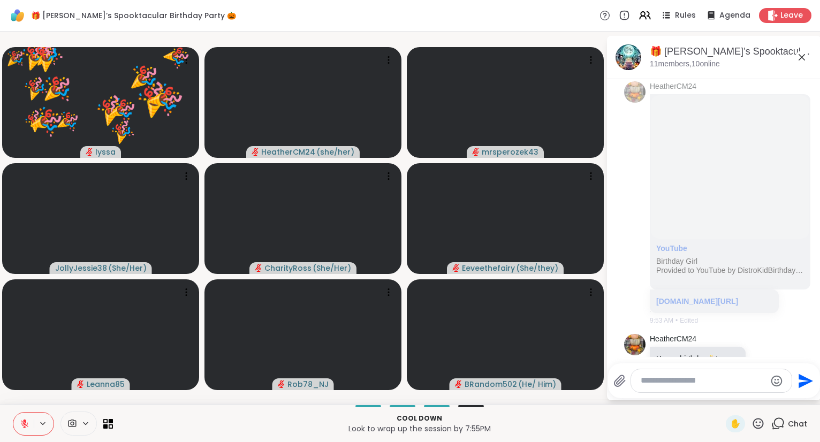
click at [757, 427] on icon at bounding box center [758, 423] width 13 height 13
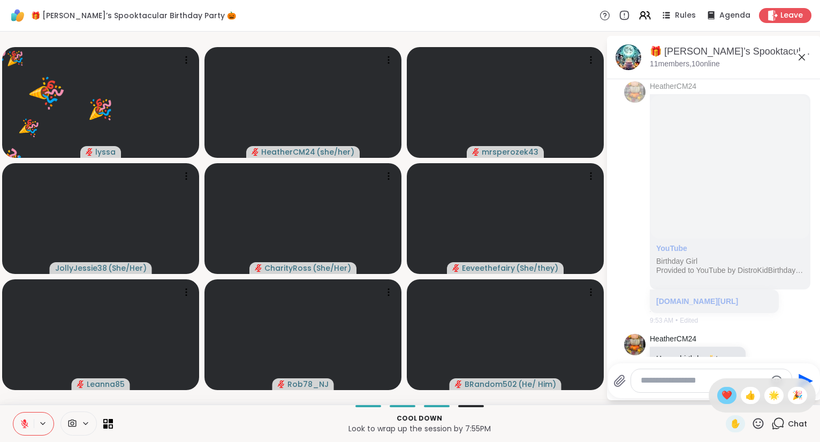
click at [724, 398] on span "❤️" at bounding box center [727, 395] width 11 height 13
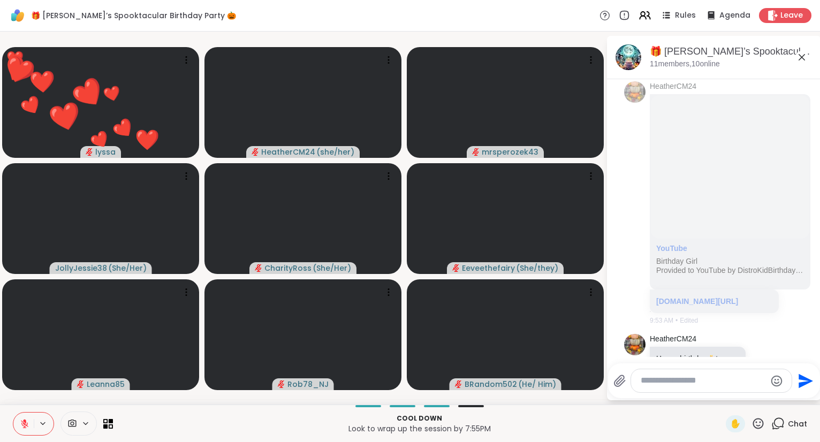
click at [761, 422] on icon at bounding box center [758, 423] width 13 height 13
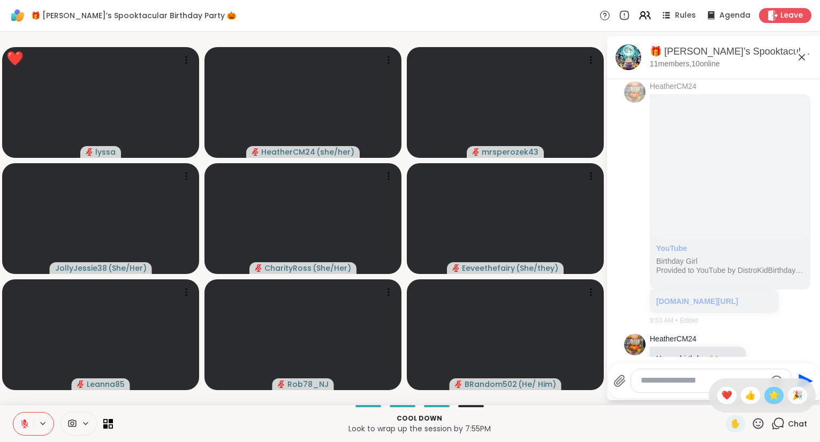
click at [773, 396] on span "🌟" at bounding box center [774, 395] width 11 height 13
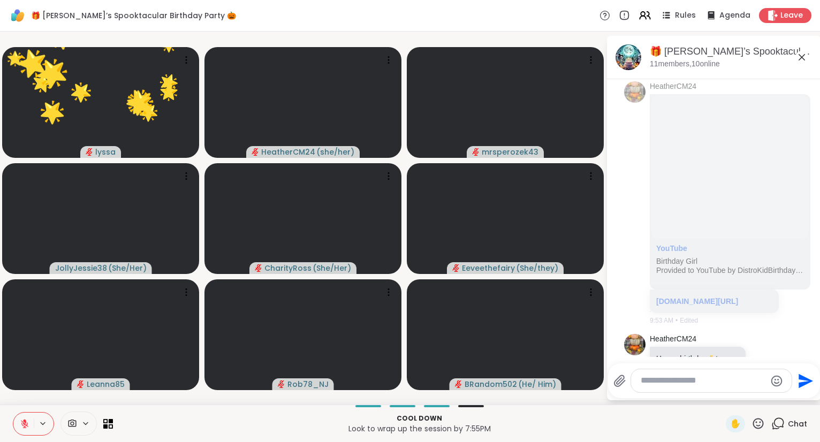
click at [753, 420] on icon at bounding box center [758, 423] width 13 height 13
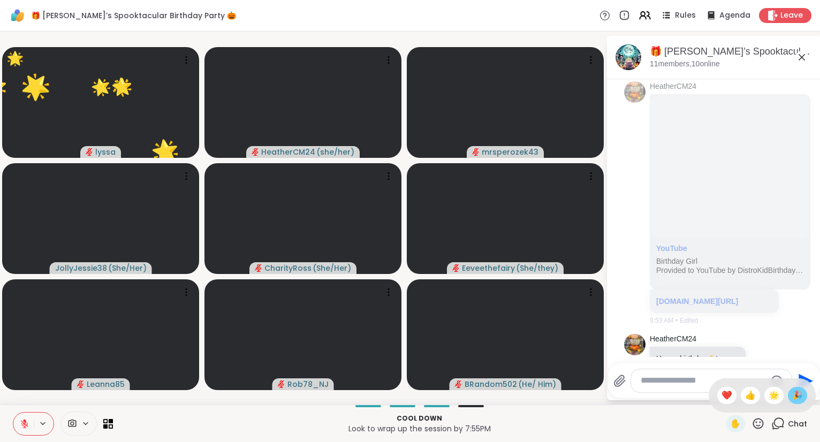
click at [799, 393] on span "🎉" at bounding box center [797, 395] width 11 height 13
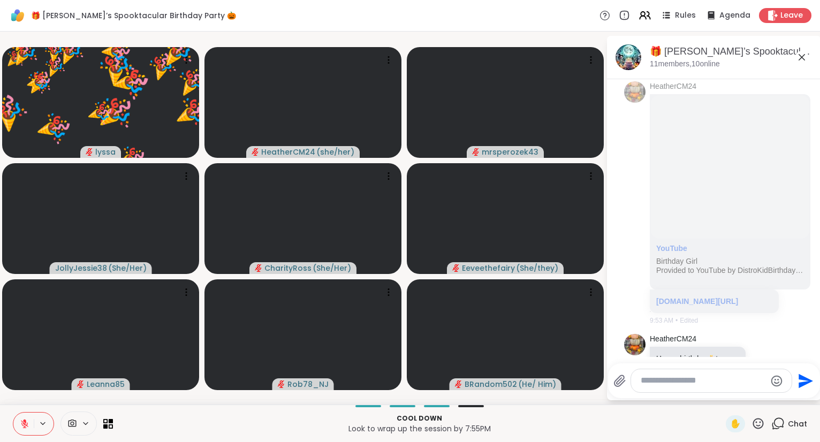
click at [754, 421] on icon at bounding box center [758, 423] width 13 height 13
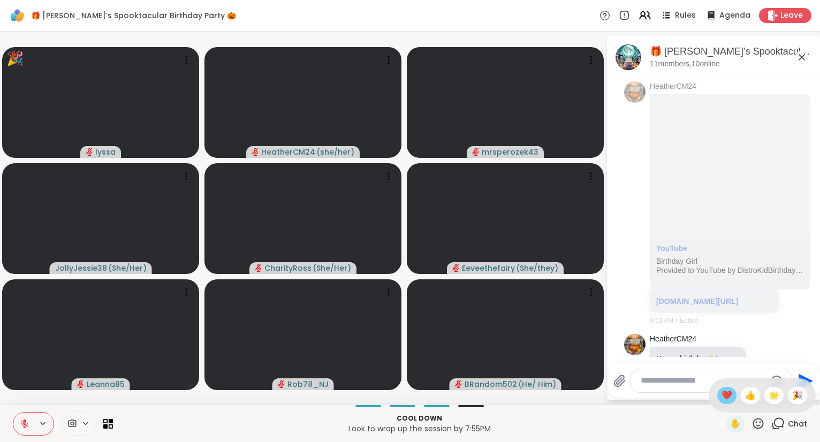
click at [725, 396] on span "❤️" at bounding box center [727, 395] width 11 height 13
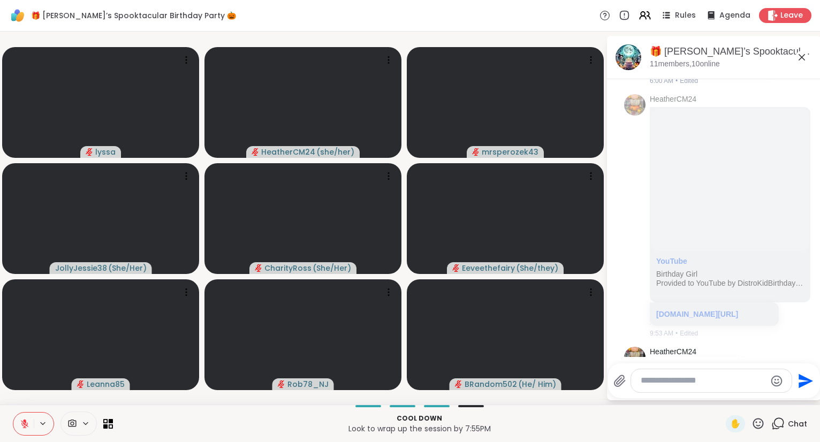
scroll to position [1235, 0]
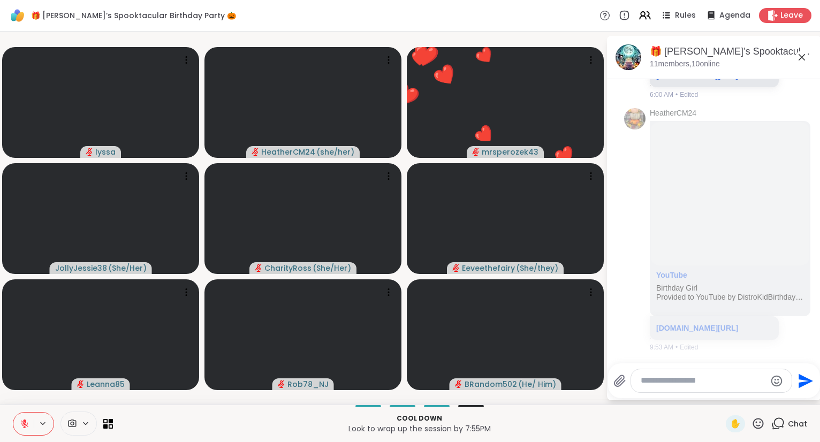
click at [761, 421] on icon at bounding box center [758, 423] width 13 height 13
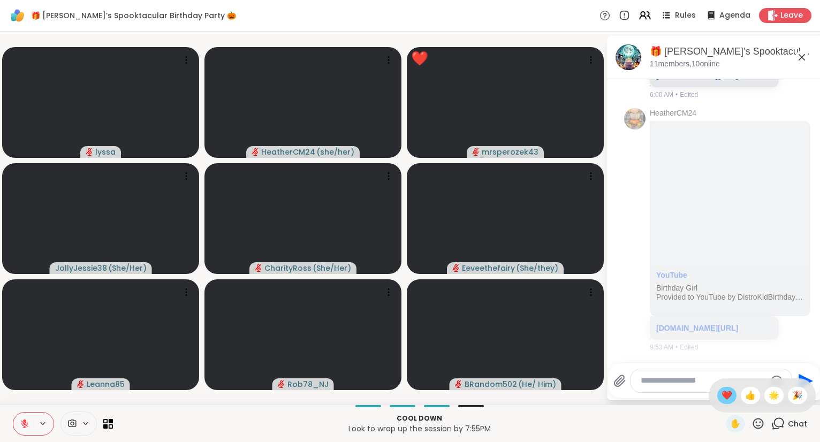
click at [722, 397] on span "❤️" at bounding box center [727, 395] width 11 height 13
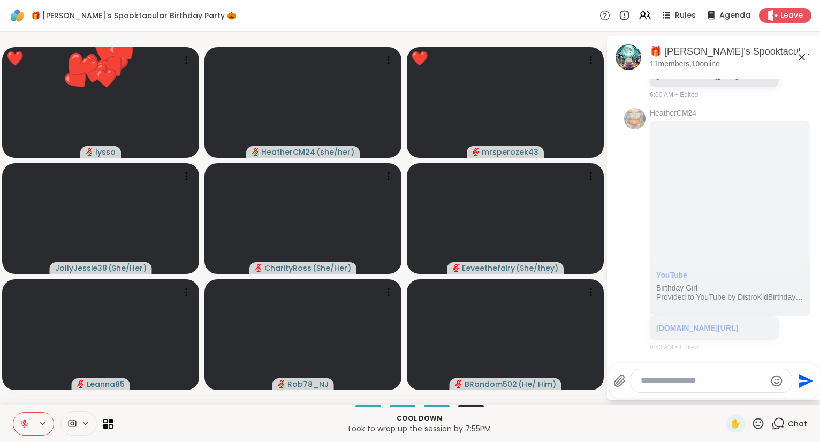
click at [758, 421] on icon at bounding box center [758, 423] width 13 height 13
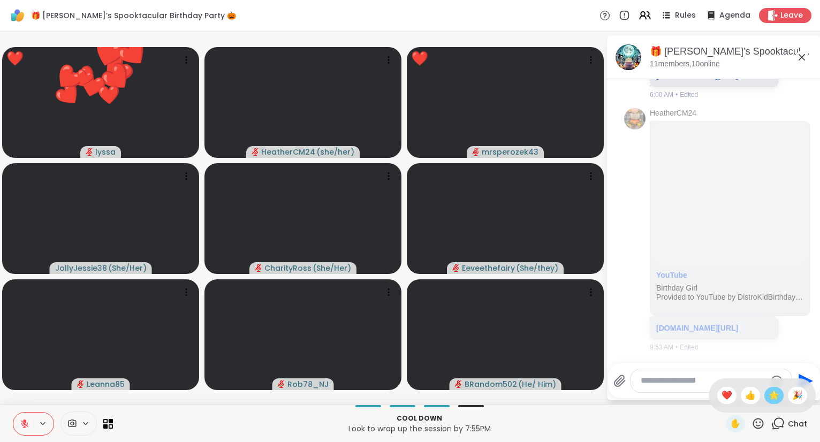
click at [773, 397] on span "🌟" at bounding box center [774, 395] width 11 height 13
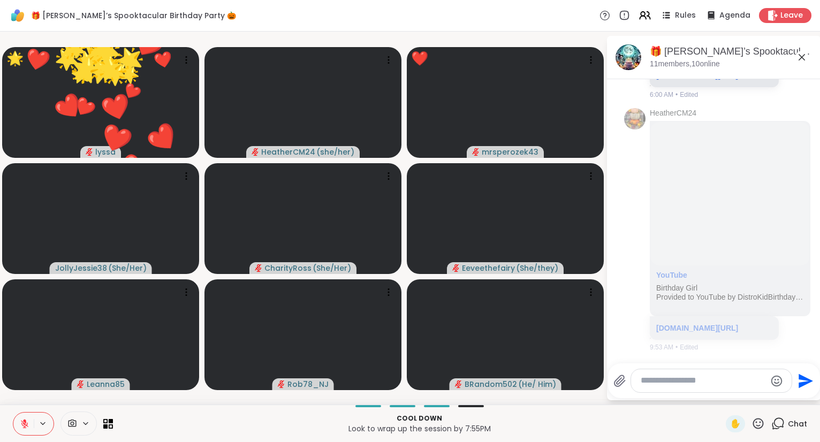
click at [761, 419] on icon at bounding box center [758, 423] width 13 height 13
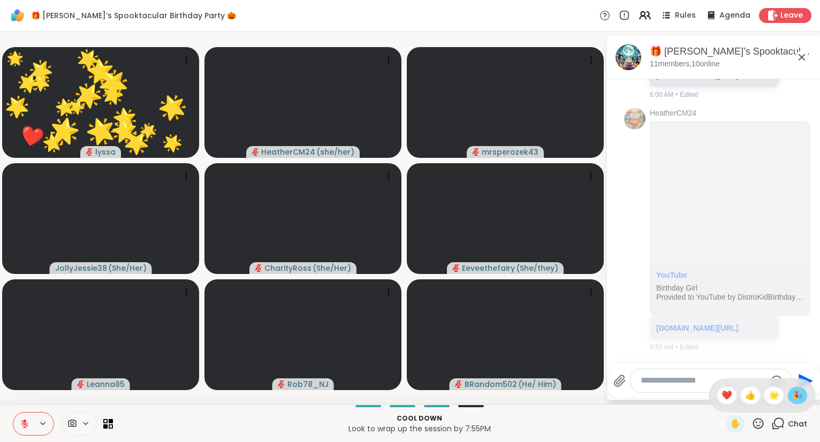
click at [802, 389] on div "🎉" at bounding box center [797, 395] width 19 height 17
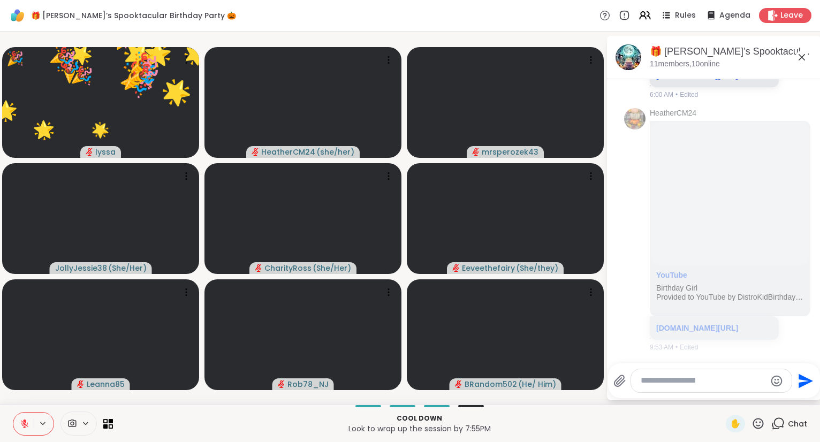
click at [759, 421] on icon at bounding box center [758, 423] width 13 height 13
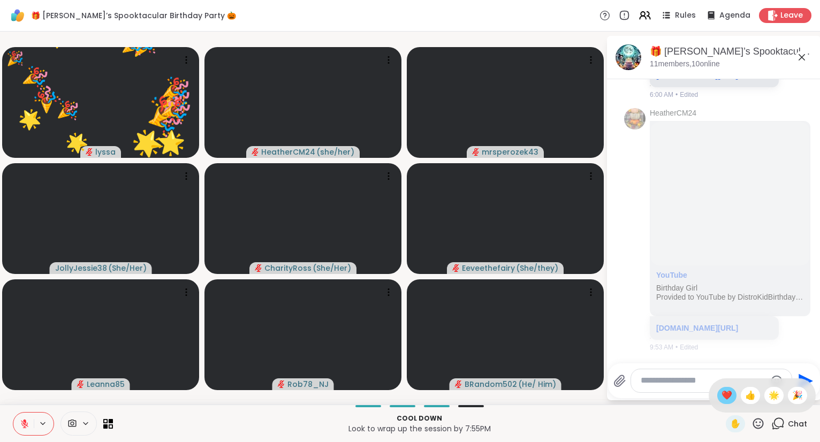
click at [730, 398] on div "❤️" at bounding box center [726, 395] width 19 height 17
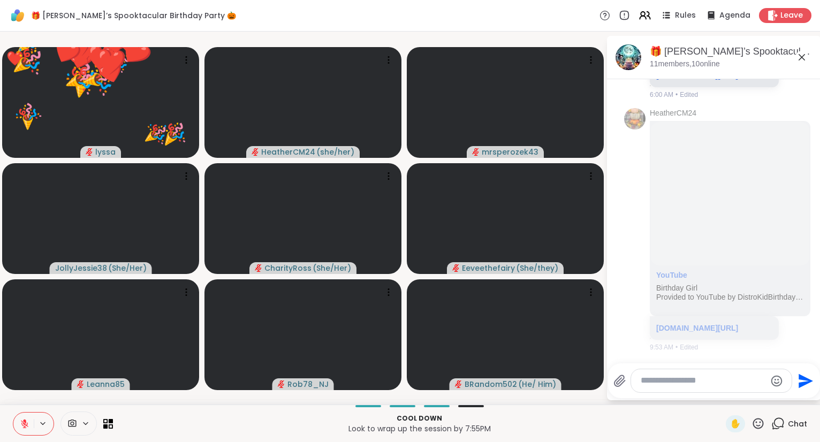
click at [758, 422] on icon at bounding box center [758, 423] width 13 height 13
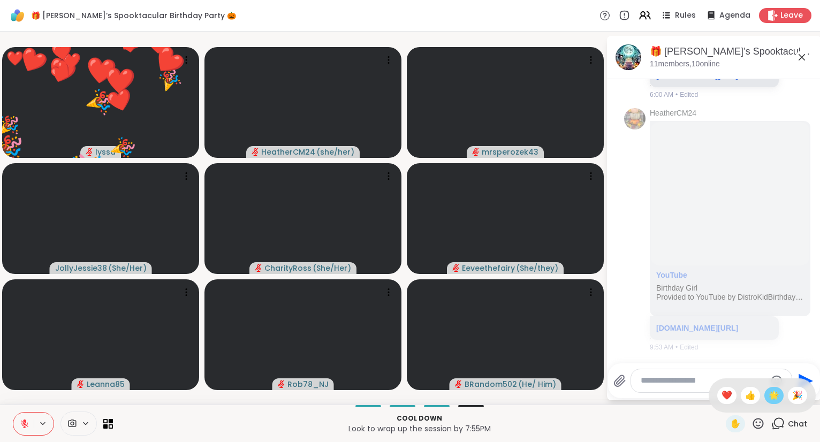
click at [770, 401] on span "🌟" at bounding box center [774, 395] width 11 height 13
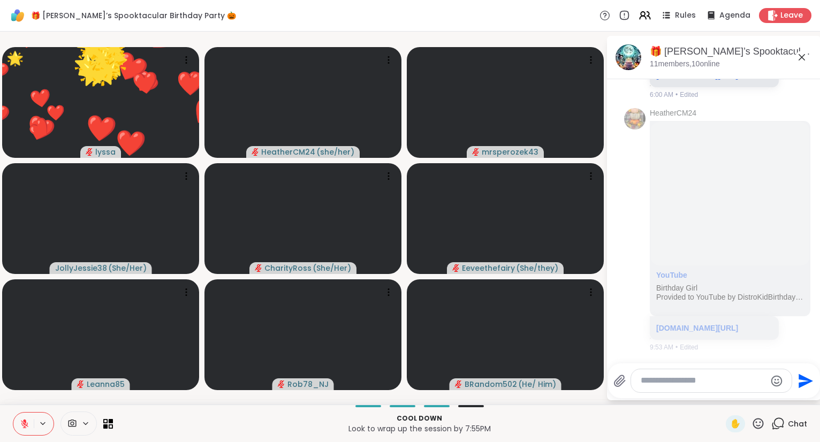
click at [755, 423] on icon at bounding box center [758, 423] width 11 height 11
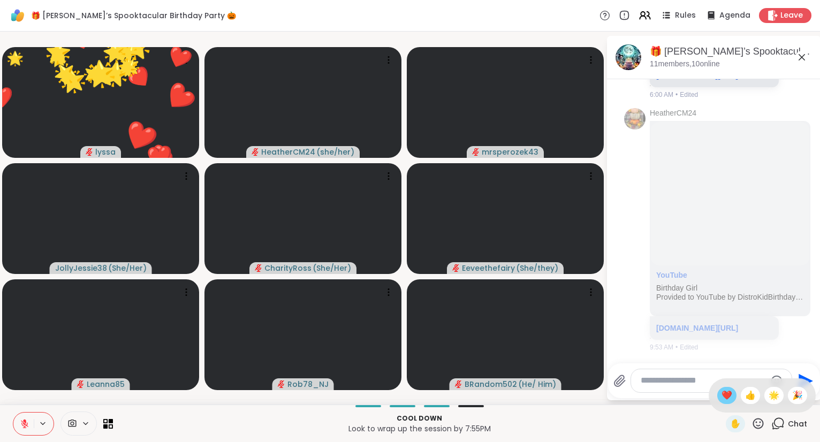
click at [729, 393] on span "❤️" at bounding box center [727, 395] width 11 height 13
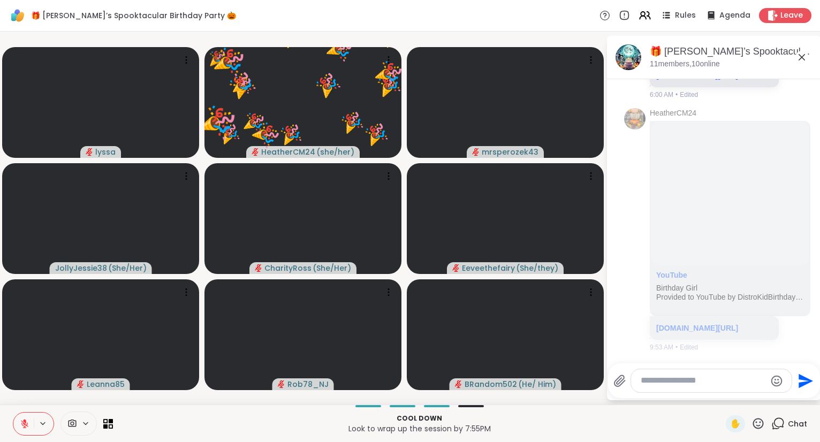
click at [758, 424] on icon at bounding box center [758, 423] width 13 height 13
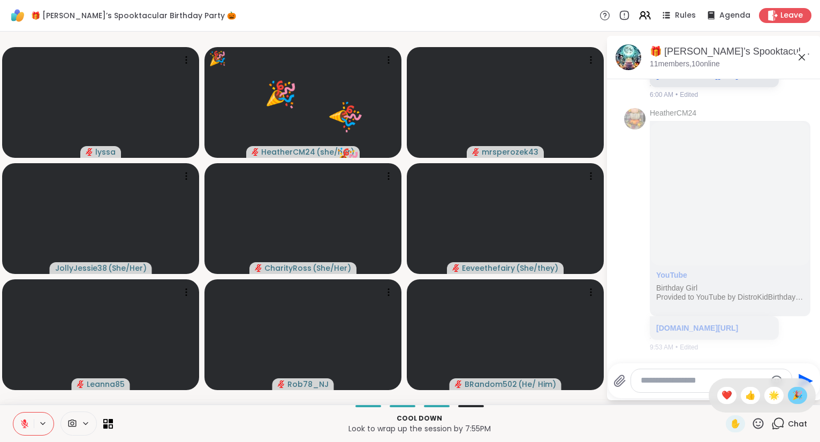
click at [798, 397] on span "🎉" at bounding box center [797, 395] width 11 height 13
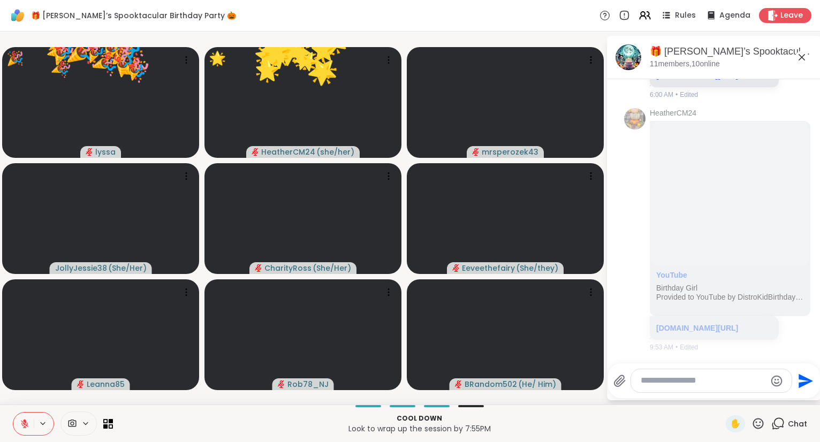
click at [753, 419] on icon at bounding box center [758, 423] width 13 height 13
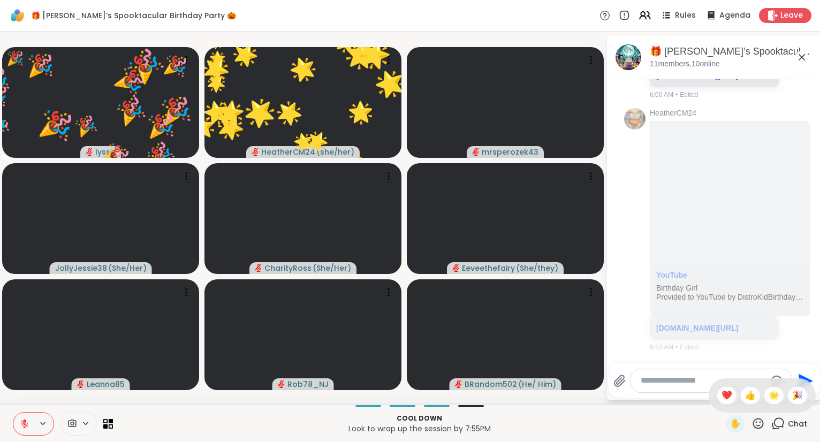
click at [761, 393] on div "✋ ❤️ 👍 🌟 🎉" at bounding box center [762, 396] width 107 height 34
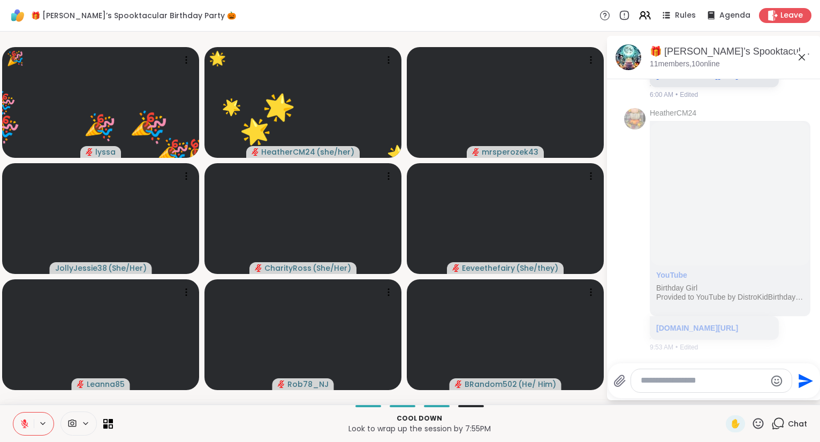
click at [760, 421] on icon at bounding box center [758, 423] width 13 height 13
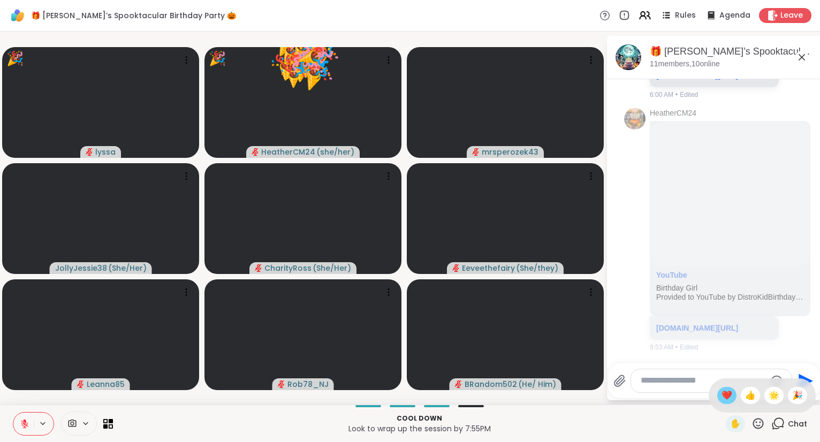
click at [728, 391] on span "❤️" at bounding box center [727, 395] width 11 height 13
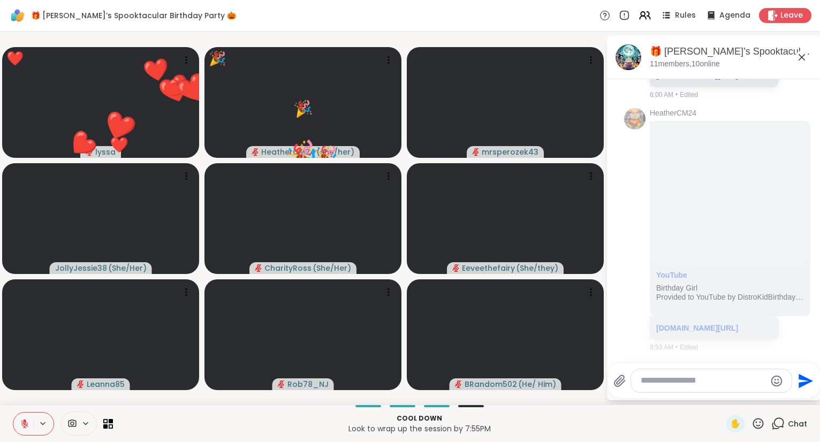
click at [21, 421] on icon at bounding box center [25, 424] width 10 height 10
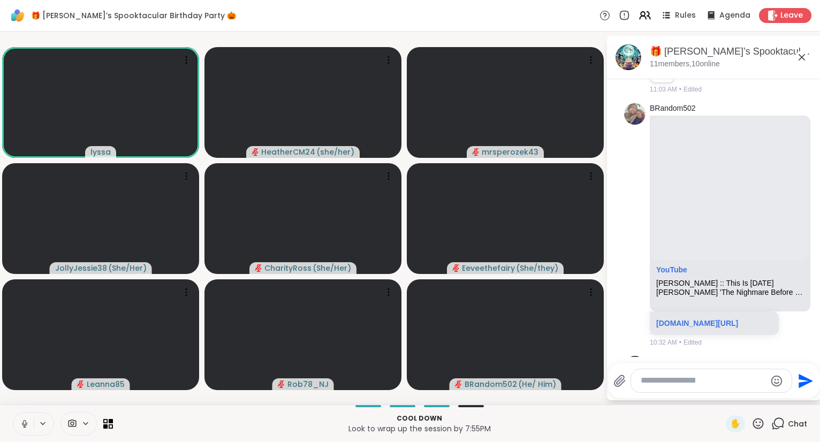
scroll to position [1951, 0]
click at [813, 229] on icon at bounding box center [809, 225] width 7 height 7
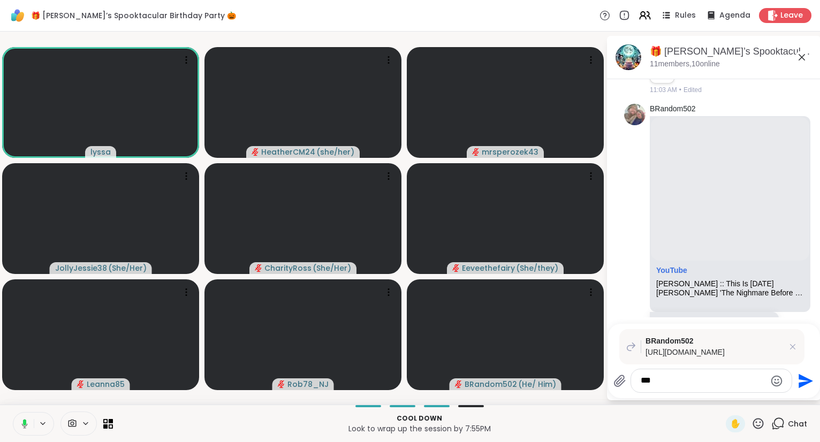
type textarea "****"
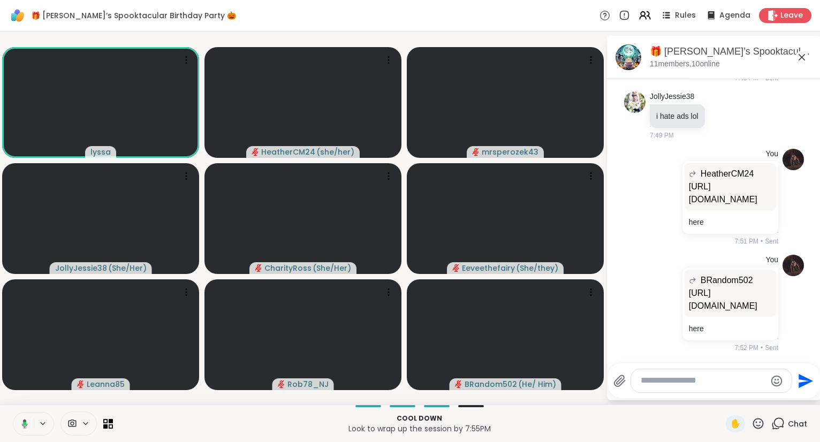
scroll to position [12171, 0]
click at [734, 287] on p "https://youtu.be/jU6iP0WLsU8?si=lx8J-PJXZPvFHEin" at bounding box center [730, 300] width 83 height 26
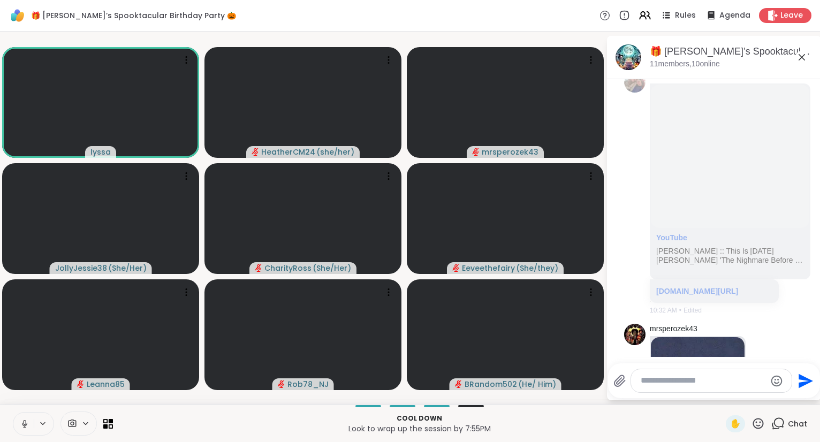
click at [20, 422] on icon at bounding box center [25, 424] width 10 height 10
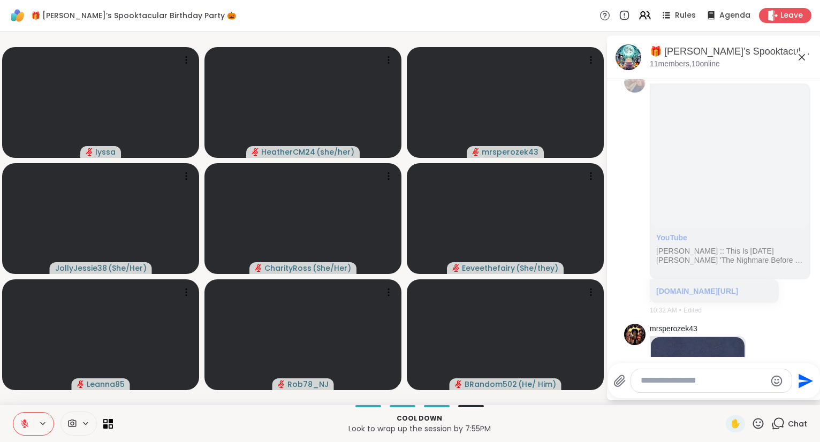
click at [762, 427] on icon at bounding box center [758, 423] width 13 height 13
click at [727, 399] on span "❤️" at bounding box center [727, 395] width 11 height 13
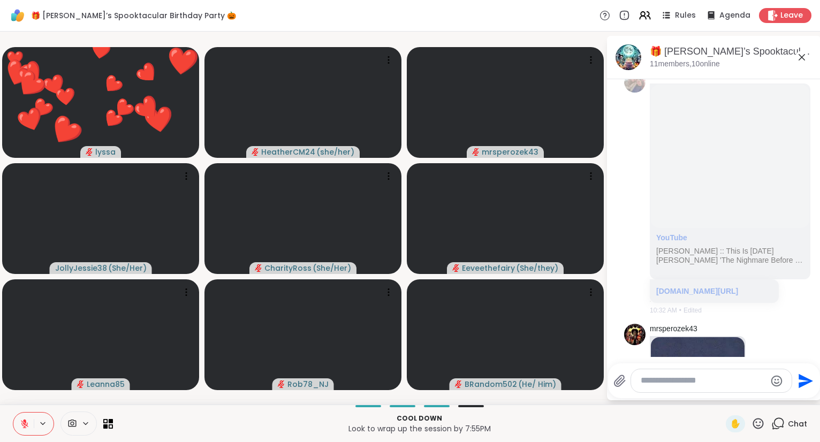
click at [757, 426] on icon at bounding box center [758, 423] width 13 height 13
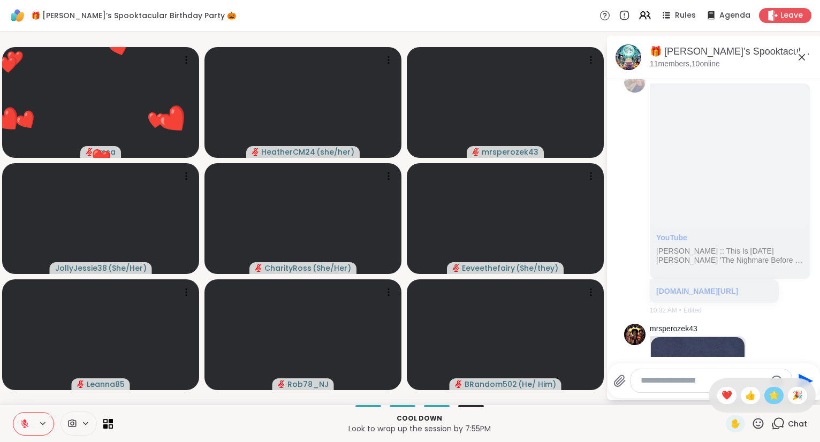
click at [778, 395] on span "🌟" at bounding box center [774, 395] width 11 height 13
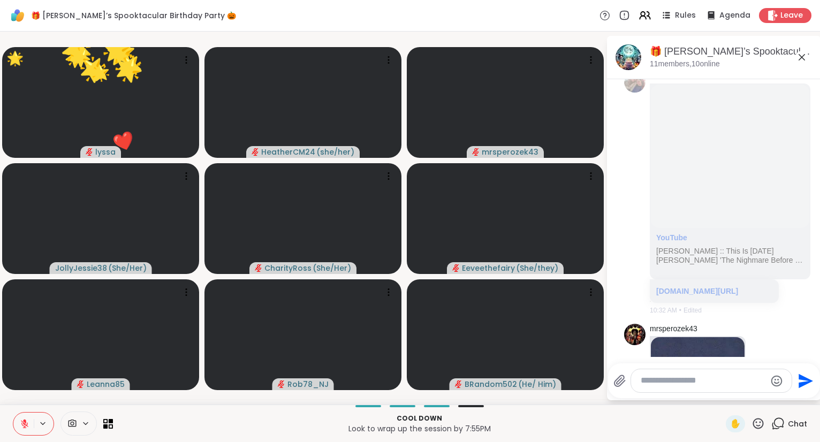
click at [758, 421] on icon at bounding box center [758, 423] width 13 height 13
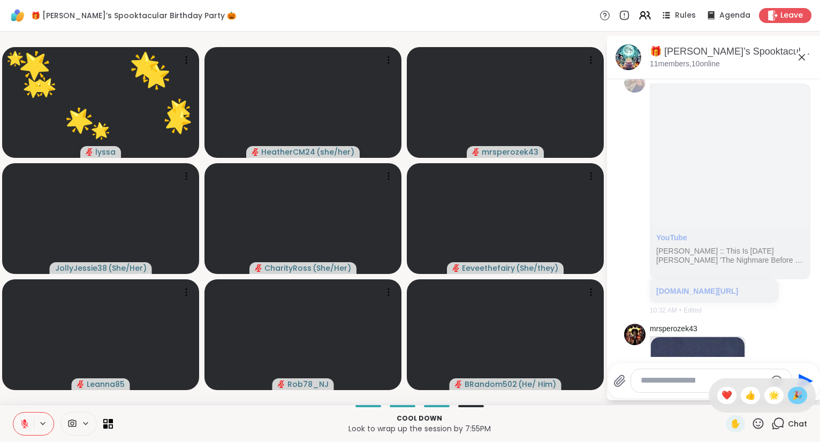
click at [794, 394] on span "🎉" at bounding box center [797, 395] width 11 height 13
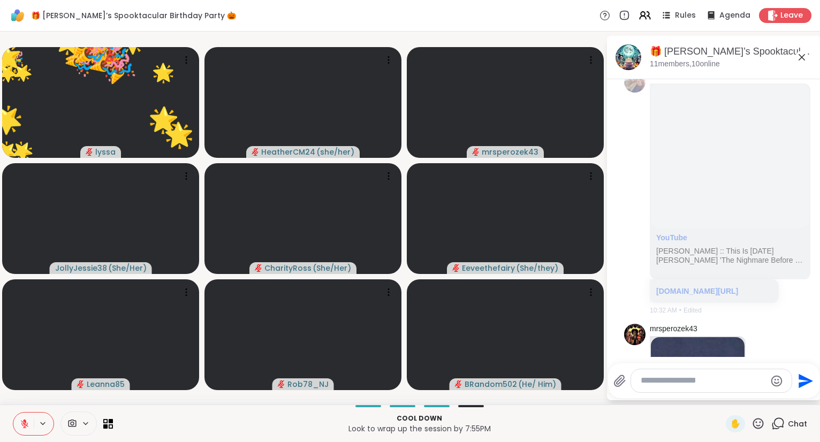
click at [760, 424] on icon at bounding box center [758, 423] width 13 height 13
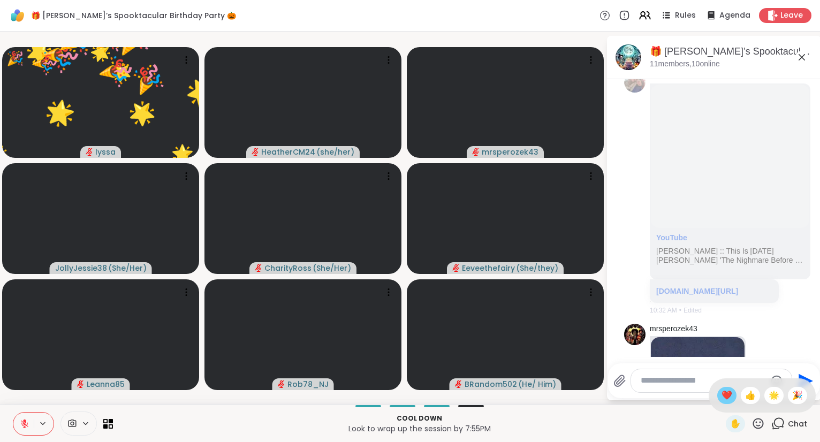
click at [725, 399] on span "❤️" at bounding box center [727, 395] width 11 height 13
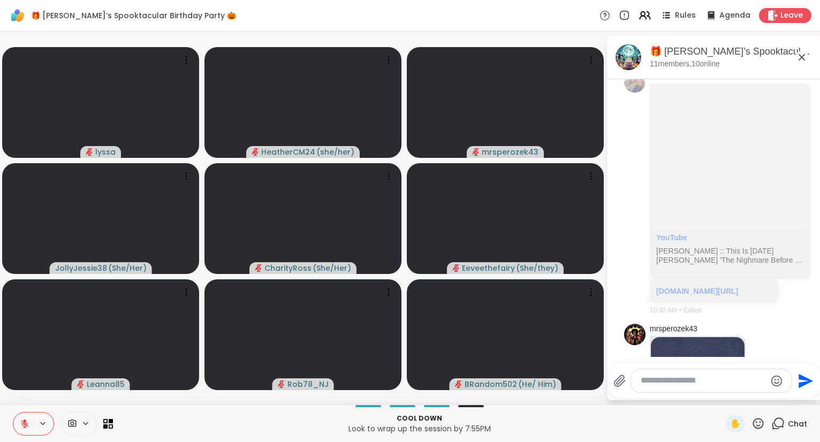
click at [758, 422] on icon at bounding box center [758, 423] width 11 height 11
click at [729, 402] on span "❤️" at bounding box center [727, 395] width 11 height 13
click at [757, 423] on icon at bounding box center [758, 423] width 13 height 13
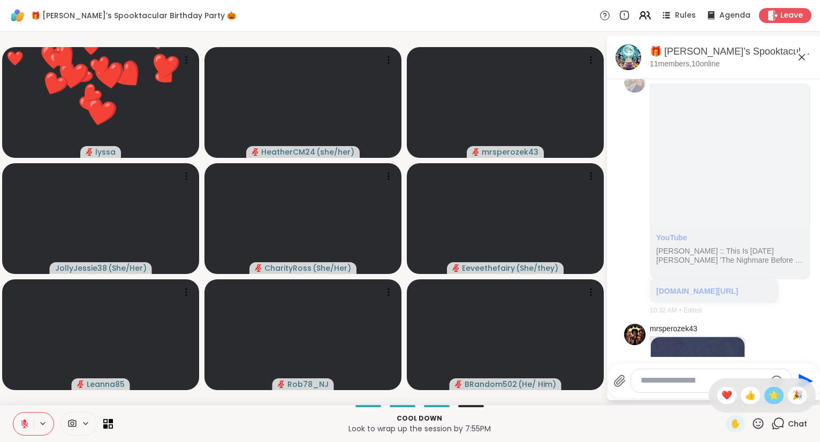
click at [769, 398] on span "🌟" at bounding box center [774, 395] width 11 height 13
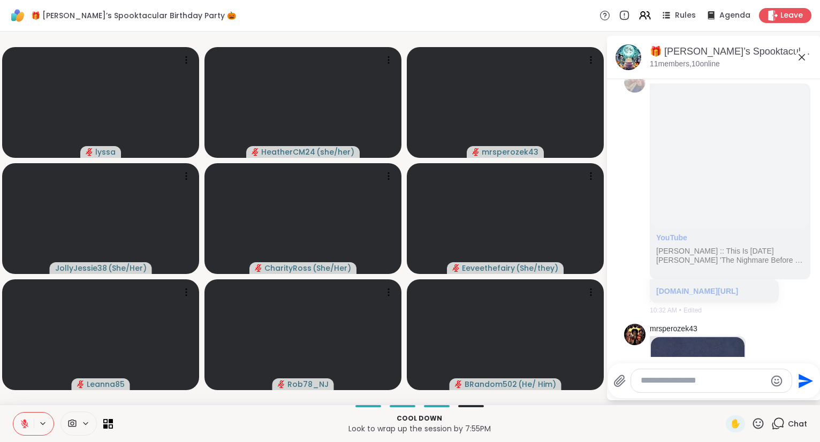
click at [764, 432] on div "✋" at bounding box center [745, 423] width 39 height 17
click at [759, 426] on icon at bounding box center [758, 423] width 11 height 11
click at [772, 399] on span "🌟" at bounding box center [774, 395] width 11 height 13
click at [759, 426] on icon at bounding box center [758, 423] width 13 height 13
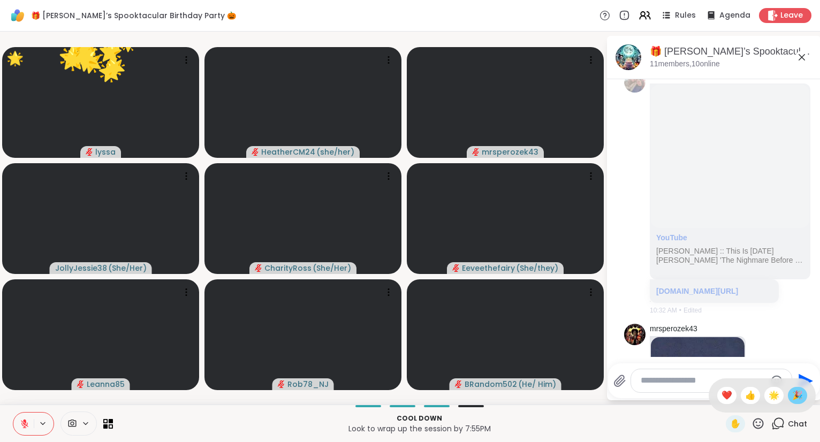
click at [796, 397] on span "🎉" at bounding box center [797, 395] width 11 height 13
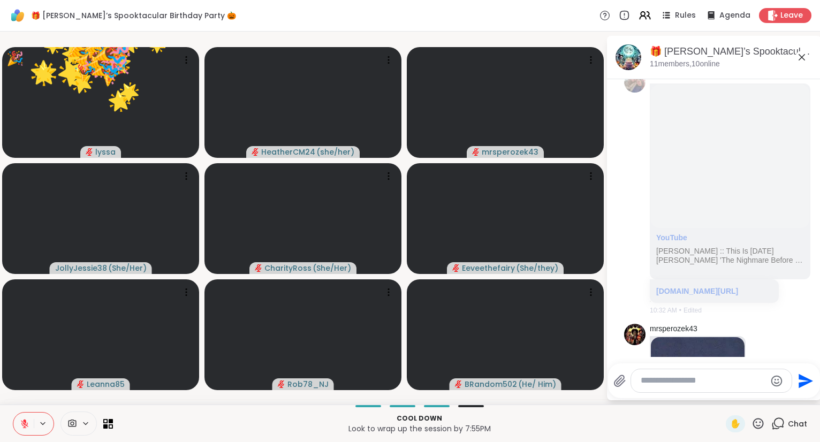
click at [759, 426] on icon at bounding box center [758, 423] width 13 height 13
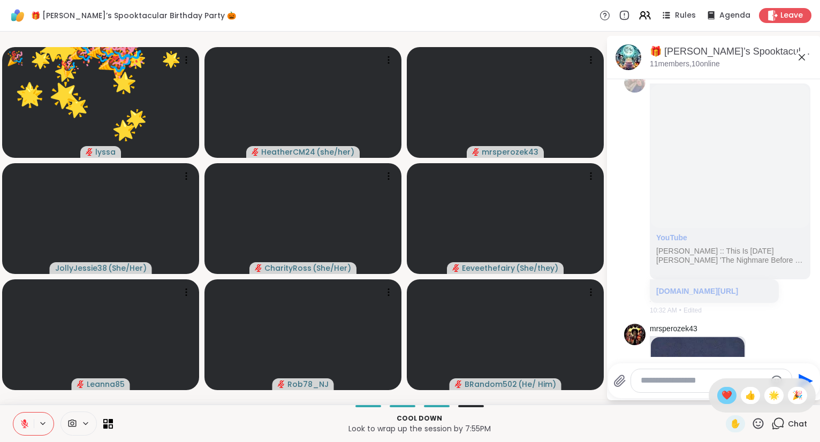
click at [725, 397] on span "❤️" at bounding box center [727, 395] width 11 height 13
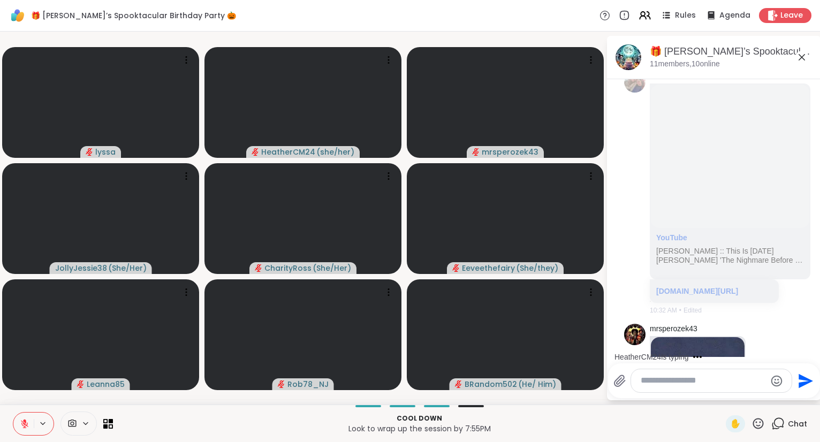
click at [759, 421] on icon at bounding box center [758, 423] width 13 height 13
click at [727, 394] on span "❤️" at bounding box center [727, 395] width 11 height 13
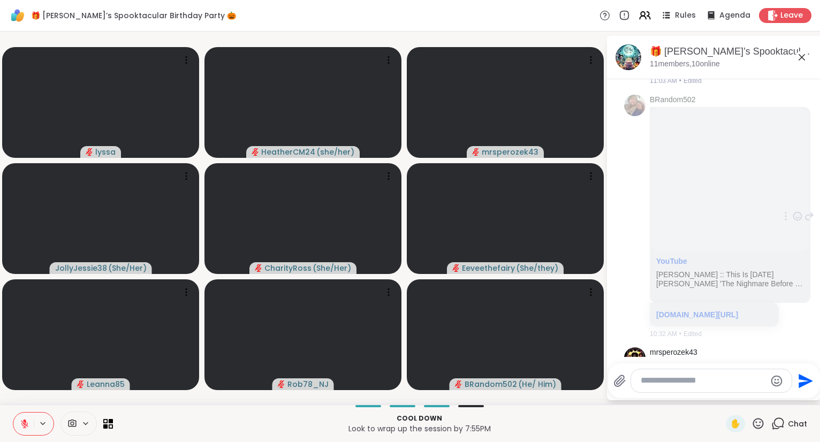
scroll to position [1960, 0]
click at [22, 426] on icon at bounding box center [24, 423] width 7 height 7
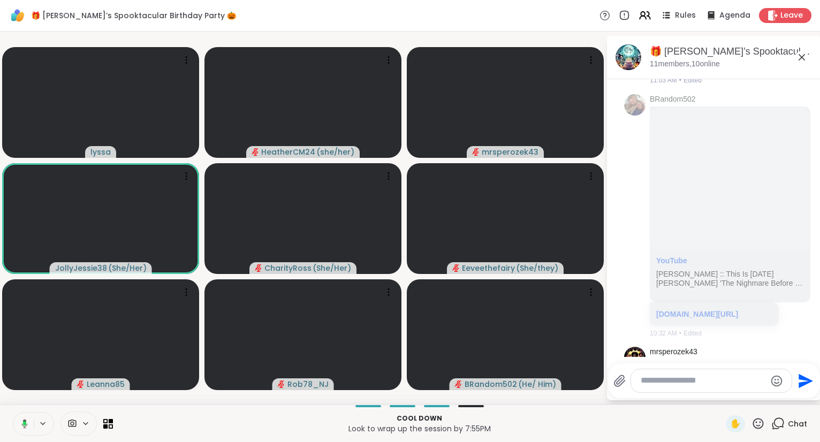
click at [761, 425] on icon at bounding box center [758, 423] width 13 height 13
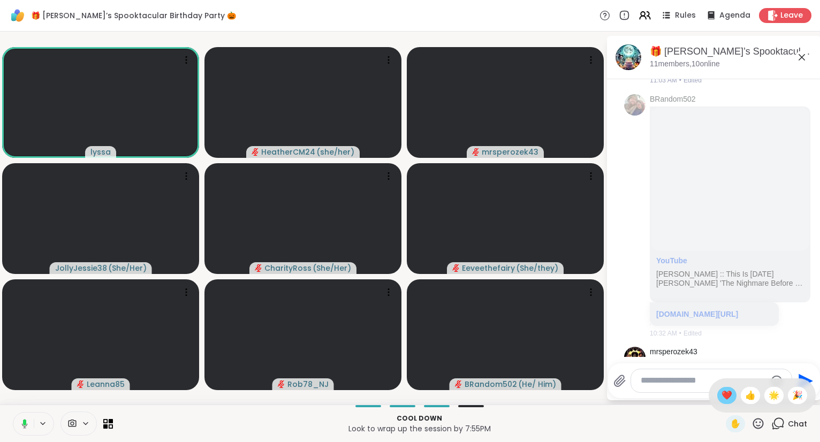
click at [723, 395] on span "❤️" at bounding box center [727, 395] width 11 height 13
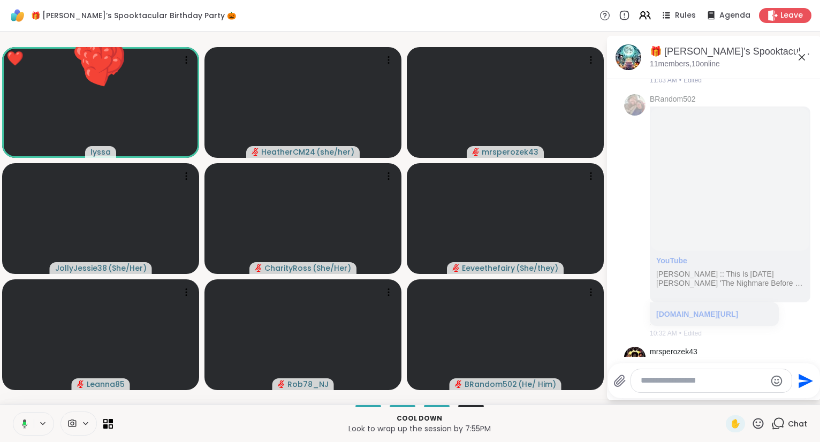
click at [760, 425] on icon at bounding box center [758, 423] width 13 height 13
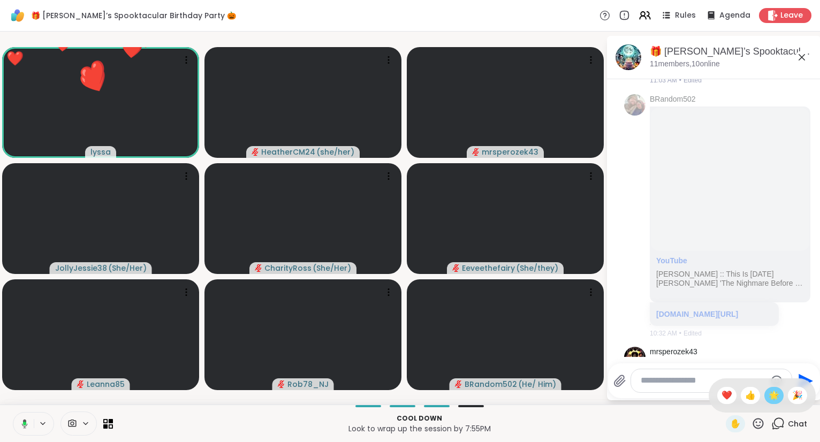
click at [771, 397] on span "🌟" at bounding box center [774, 395] width 11 height 13
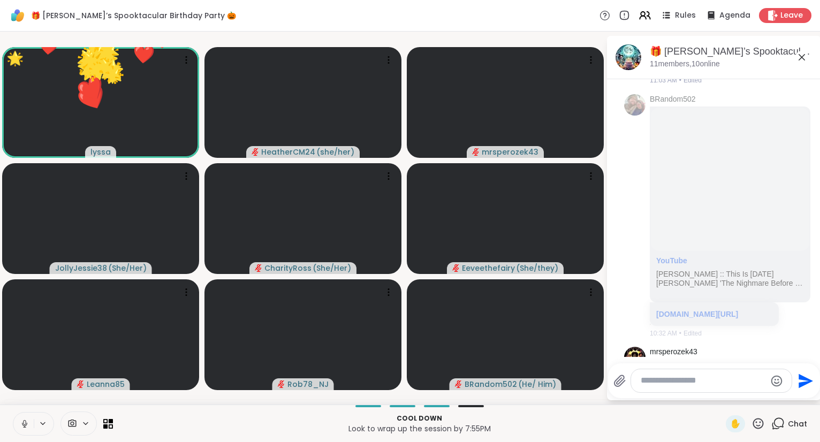
click at [762, 425] on icon at bounding box center [758, 423] width 13 height 13
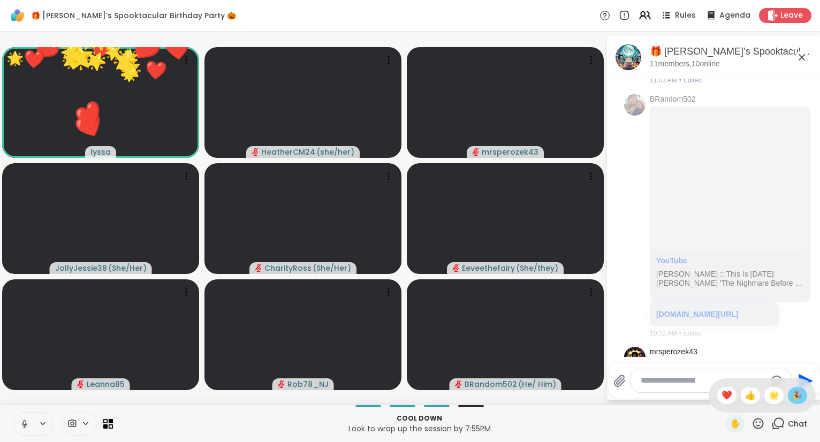
click at [798, 400] on span "🎉" at bounding box center [797, 395] width 11 height 13
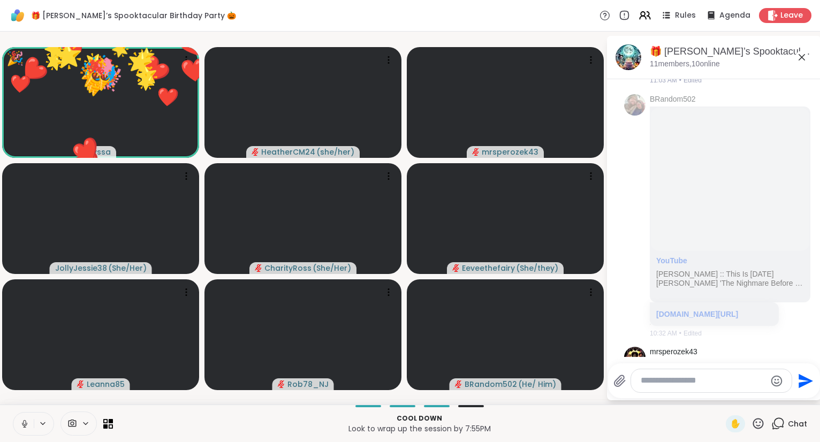
click at [758, 432] on div "✋" at bounding box center [745, 423] width 39 height 17
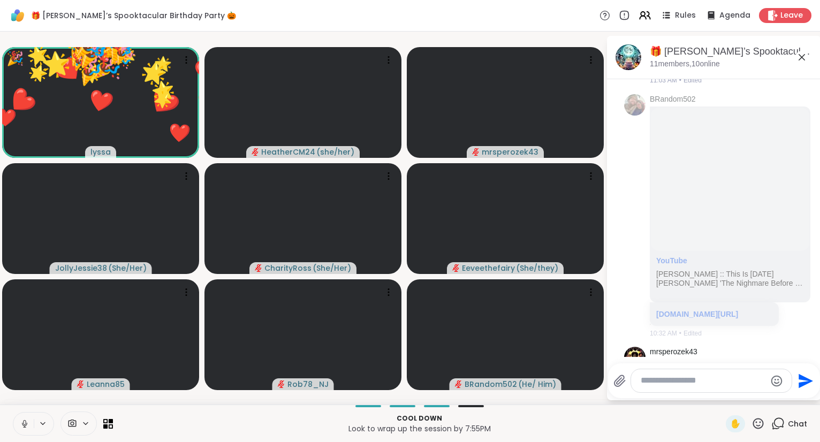
click at [717, 399] on div "🎁 Lynette’s Spooktacular Birthday Party 🎃 , Oct 11 11 members, 10 online 10/9/2…" at bounding box center [714, 218] width 214 height 365
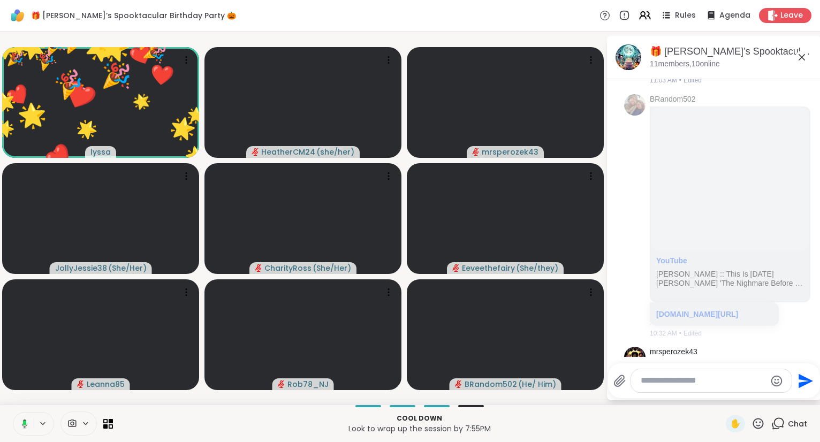
click at [759, 424] on icon at bounding box center [758, 423] width 13 height 13
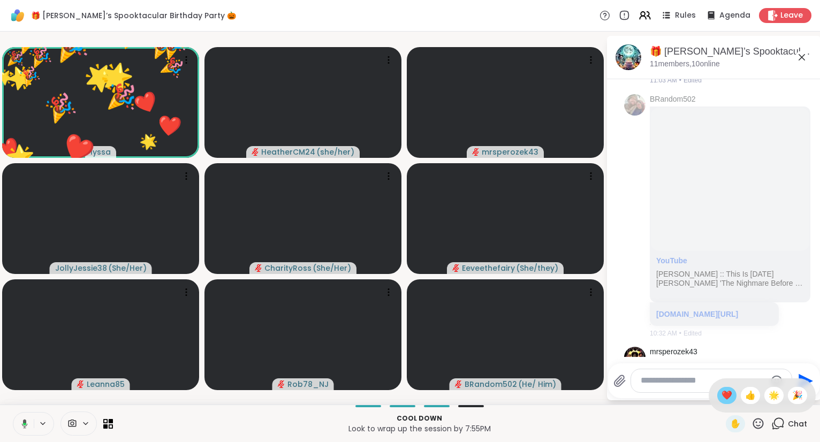
click at [723, 395] on span "❤️" at bounding box center [727, 395] width 11 height 13
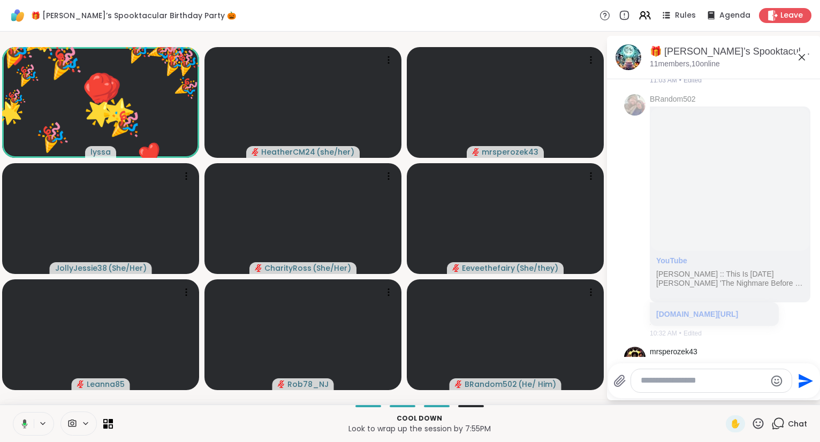
click at [757, 426] on icon at bounding box center [758, 423] width 13 height 13
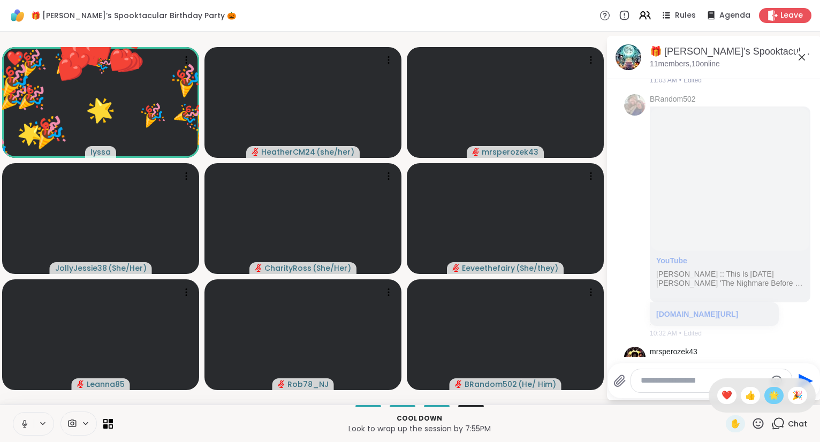
click at [770, 396] on span "🌟" at bounding box center [774, 395] width 11 height 13
click at [760, 426] on icon at bounding box center [758, 423] width 13 height 13
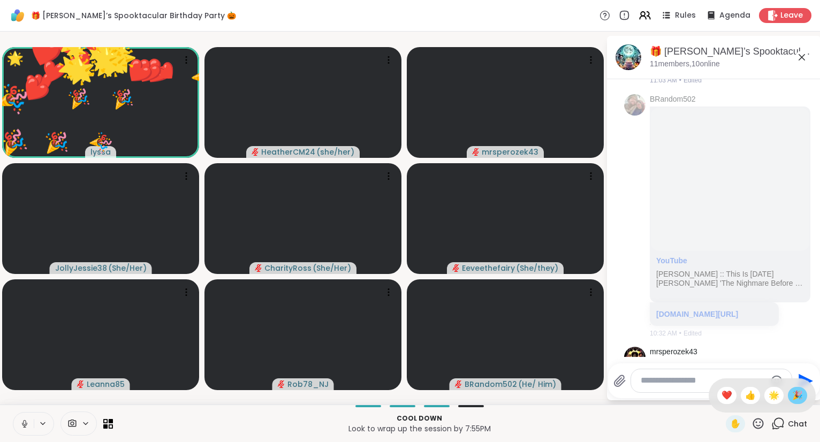
click at [799, 392] on span "🎉" at bounding box center [797, 395] width 11 height 13
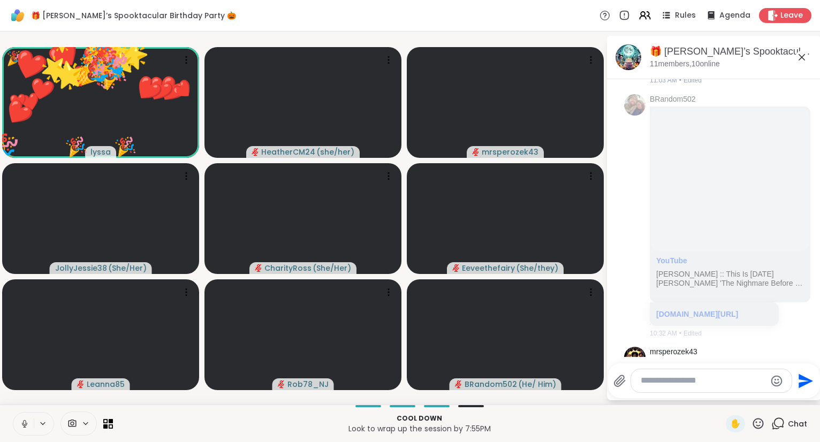
click at [764, 427] on icon at bounding box center [758, 423] width 11 height 11
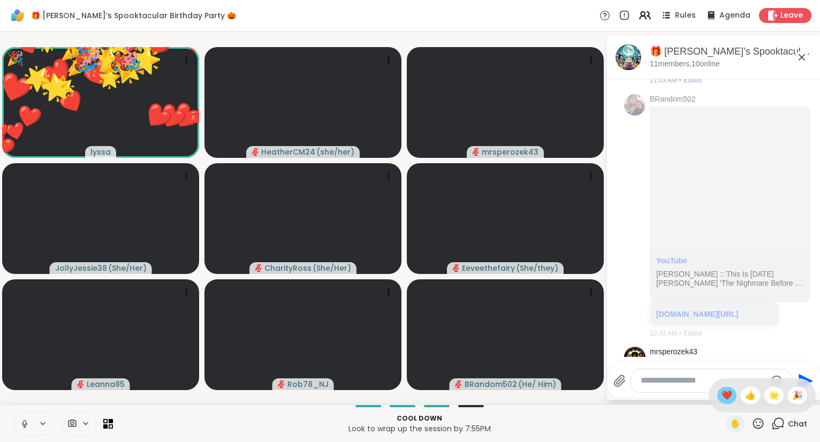
click at [725, 397] on span "❤️" at bounding box center [727, 395] width 11 height 13
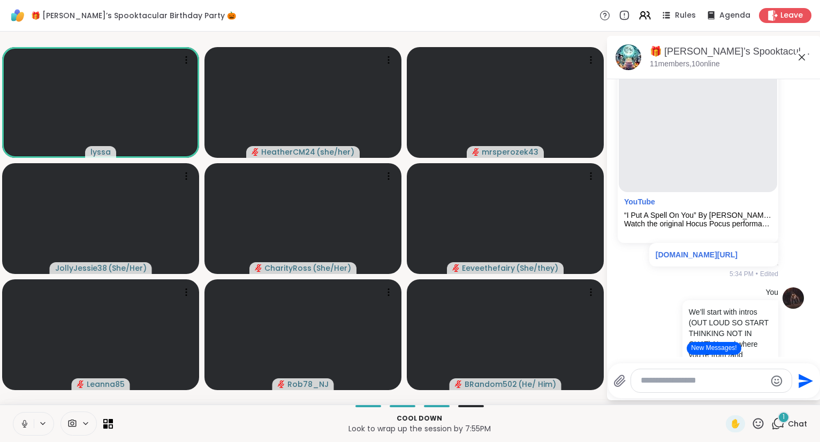
scroll to position [6329, 0]
click at [618, 160] on icon at bounding box center [620, 156] width 7 height 7
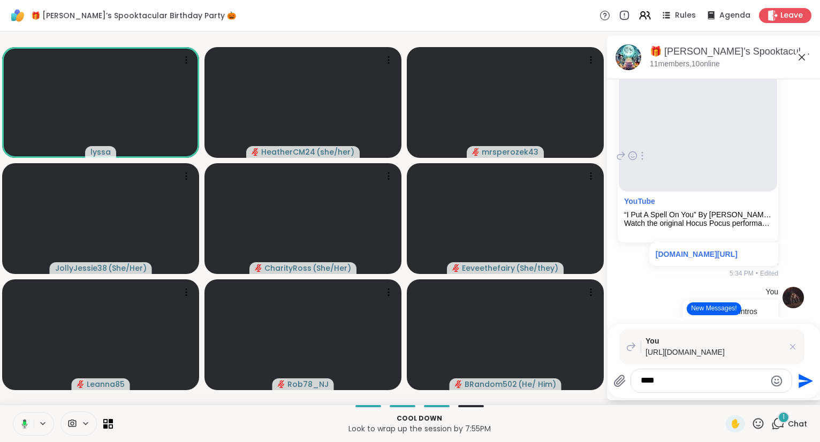
type textarea "*****"
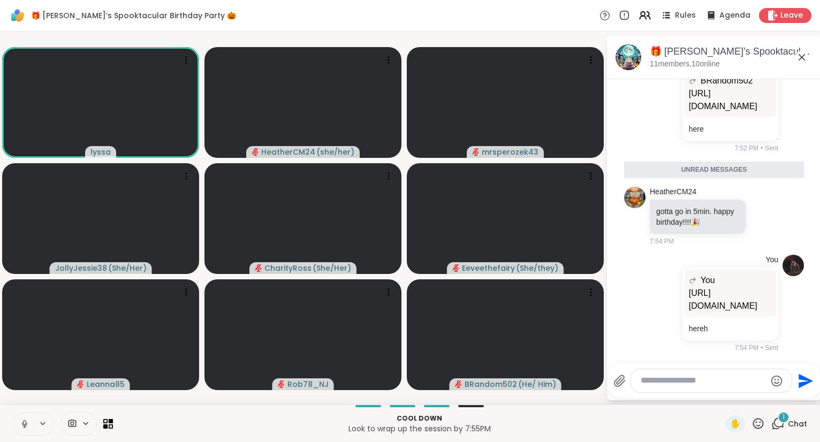
scroll to position [12358, 0]
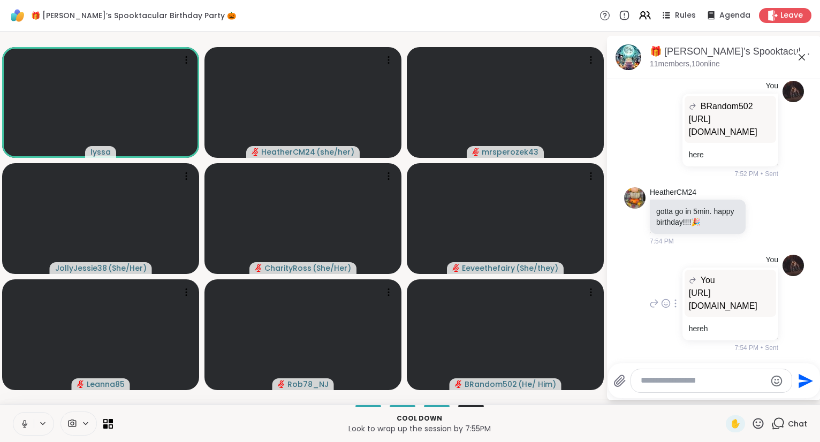
click at [740, 287] on p "https://m.youtube.com/watch?v=DCTbr3vjb6I" at bounding box center [730, 300] width 83 height 26
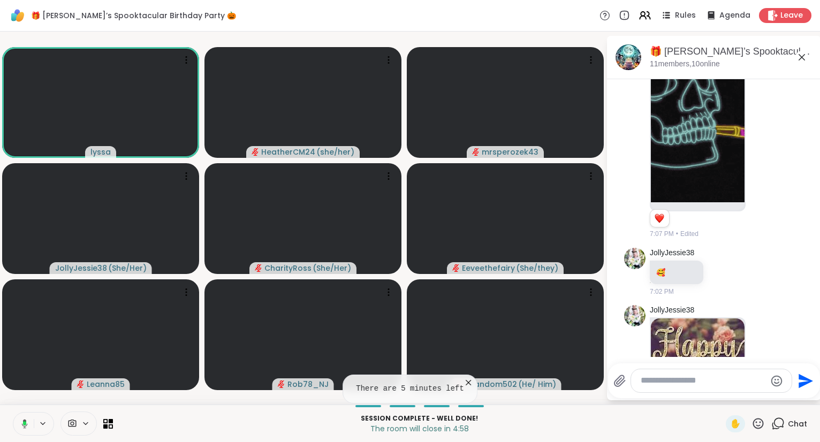
scroll to position [6809, 0]
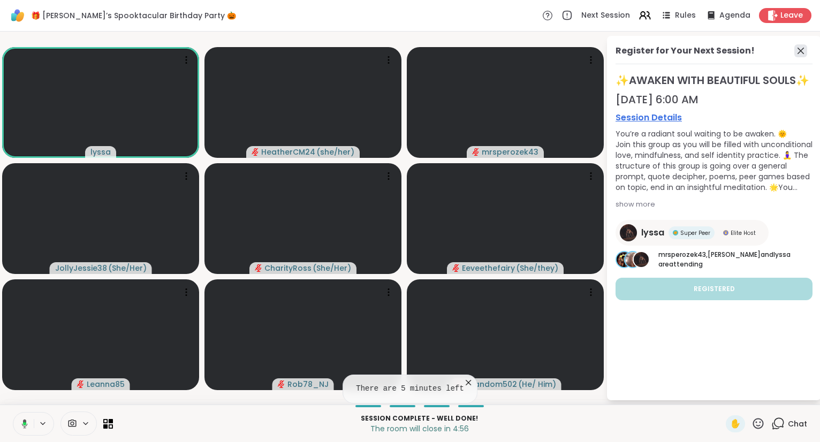
click at [800, 51] on icon at bounding box center [801, 51] width 6 height 6
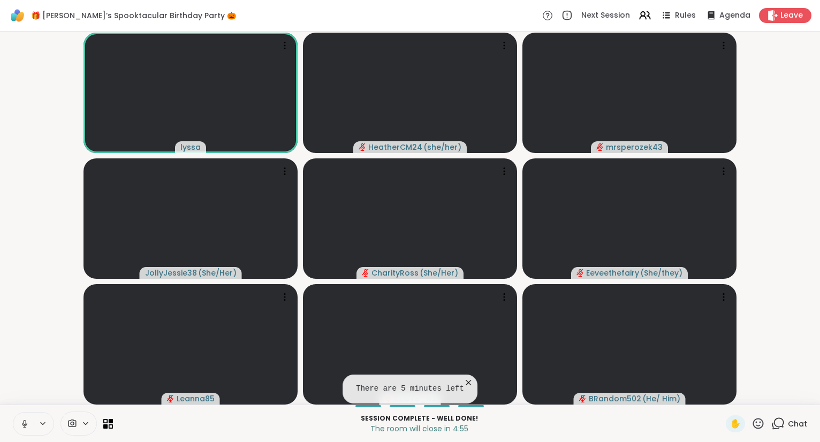
click at [787, 427] on div "Chat" at bounding box center [790, 423] width 36 height 17
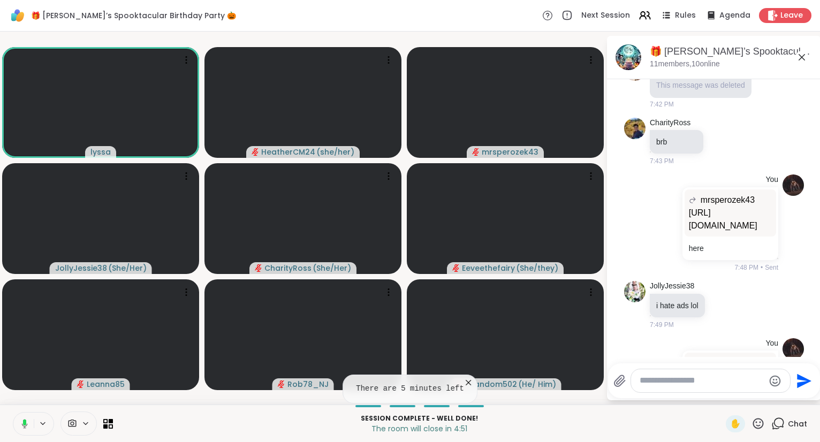
scroll to position [12358, 0]
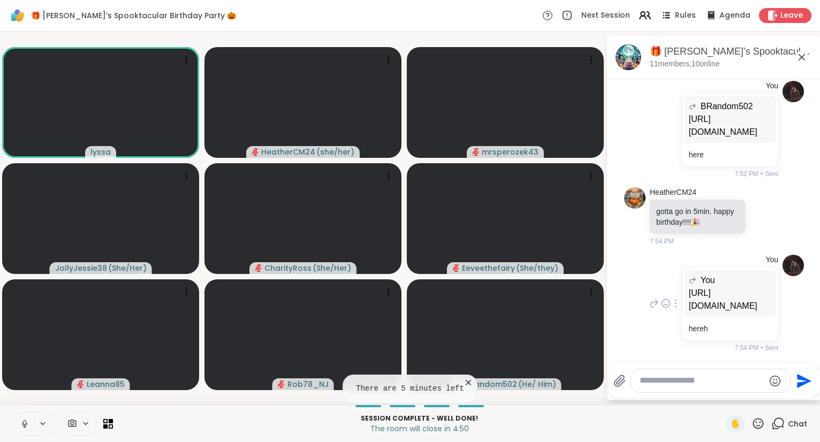
click at [717, 290] on p "https://m.youtube.com/watch?v=DCTbr3vjb6I" at bounding box center [730, 300] width 83 height 26
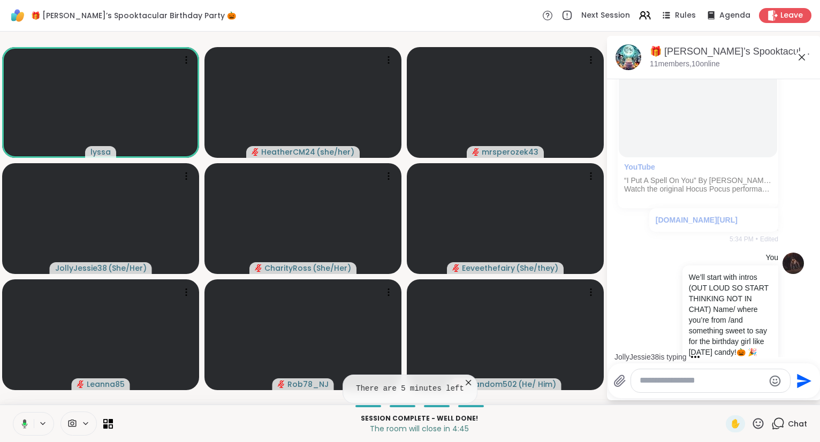
click at [20, 425] on icon at bounding box center [23, 424] width 10 height 10
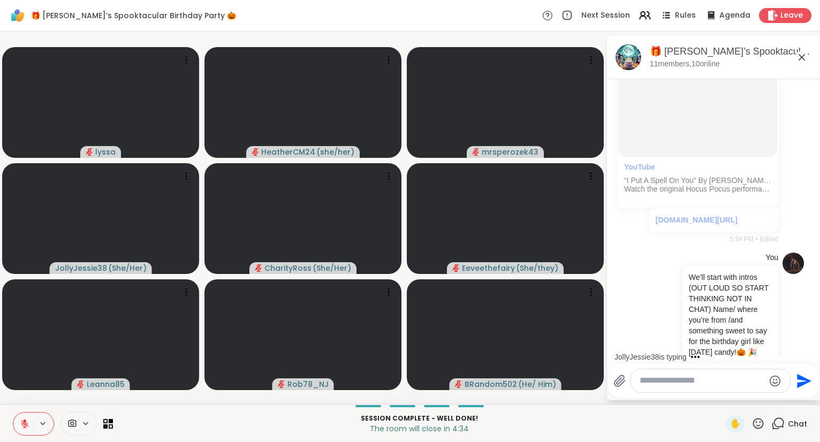
click at [678, 378] on textarea "Type your message" at bounding box center [702, 380] width 125 height 11
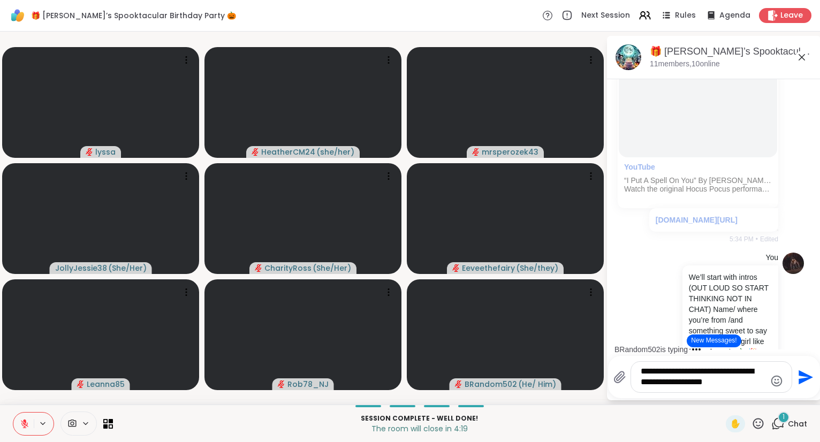
type textarea "**********"
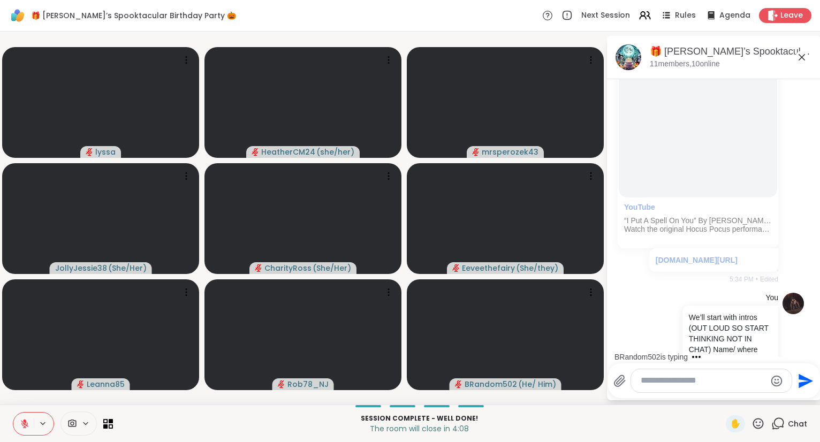
scroll to position [6321, 0]
click at [761, 421] on icon at bounding box center [758, 423] width 13 height 13
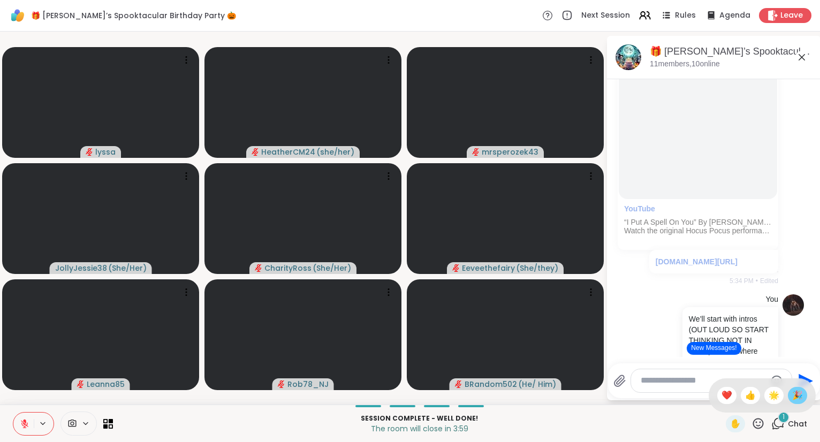
click at [794, 398] on span "🎉" at bounding box center [797, 395] width 11 height 13
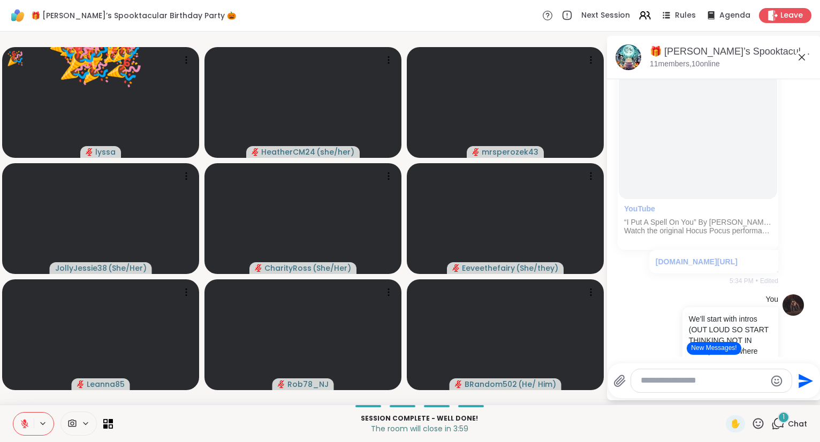
click at [759, 418] on icon at bounding box center [758, 423] width 13 height 13
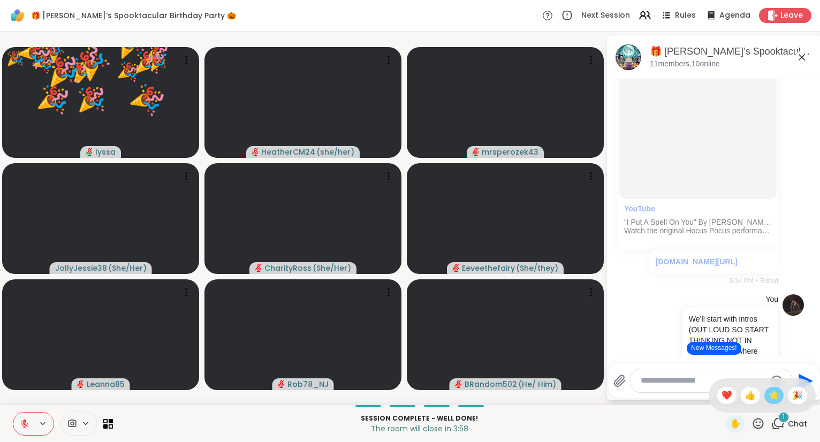
click at [770, 398] on span "🌟" at bounding box center [774, 395] width 11 height 13
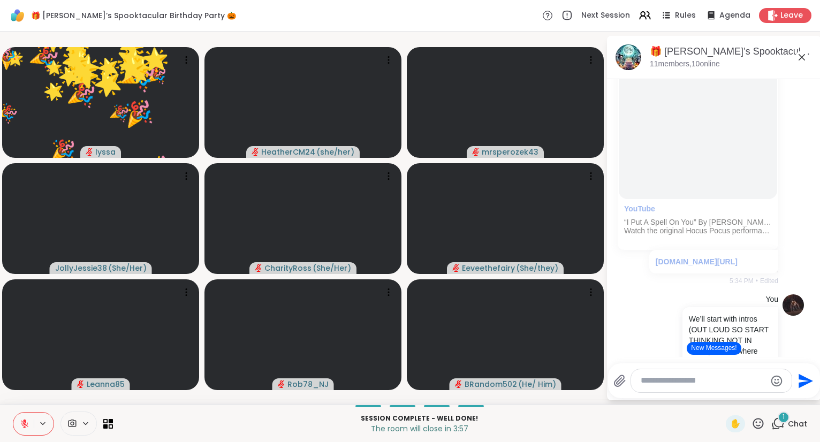
click at [755, 419] on icon at bounding box center [758, 423] width 13 height 13
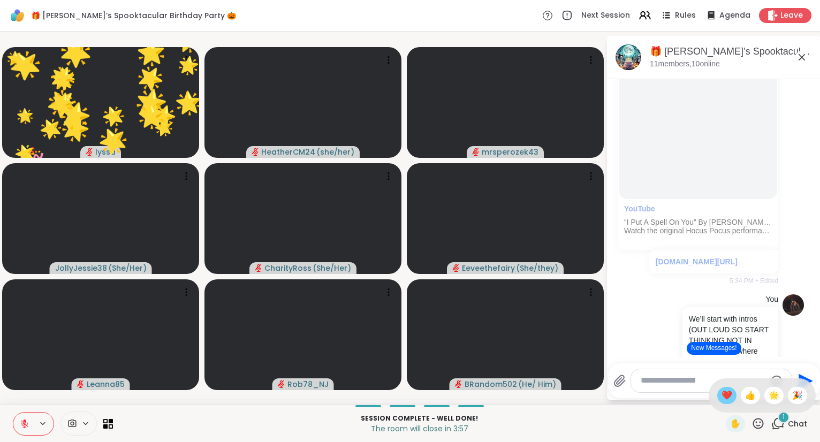
click at [728, 398] on span "❤️" at bounding box center [727, 395] width 11 height 13
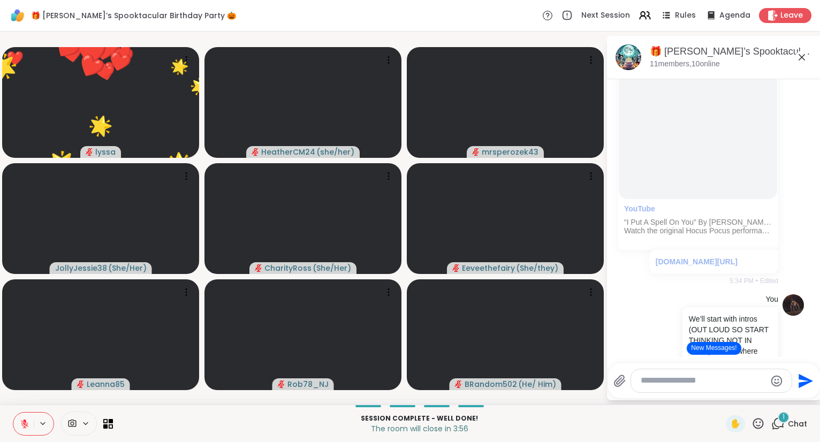
drag, startPoint x: 757, startPoint y: 420, endPoint x: 767, endPoint y: 413, distance: 12.0
click at [758, 419] on icon at bounding box center [758, 423] width 11 height 11
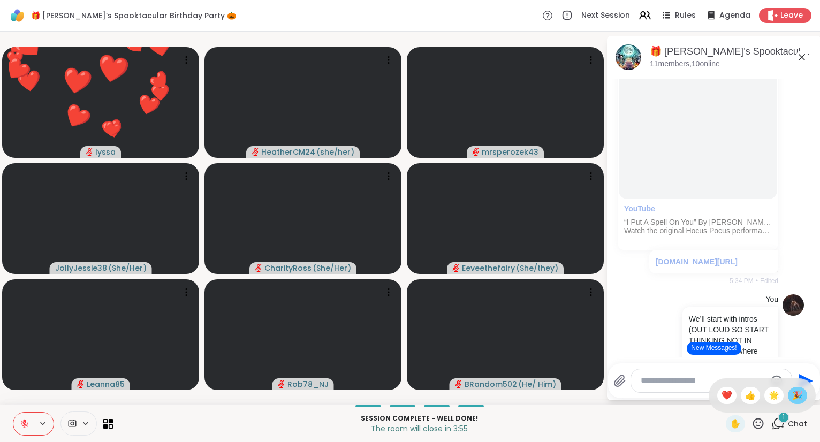
click at [792, 398] on span "🎉" at bounding box center [797, 395] width 11 height 13
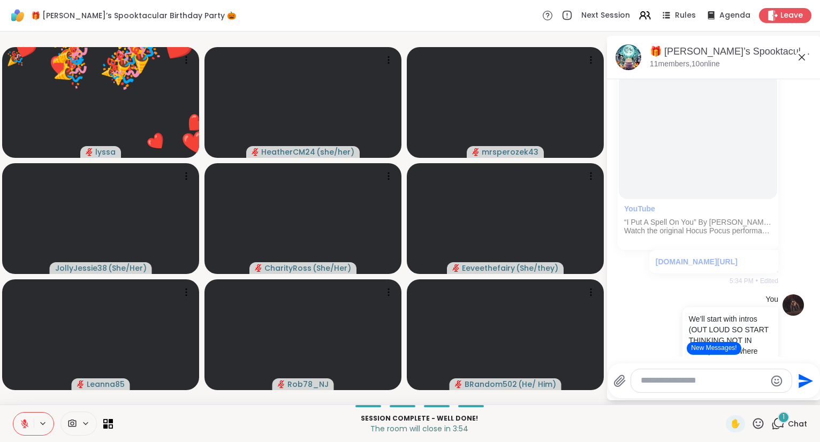
click at [762, 420] on icon at bounding box center [758, 423] width 11 height 11
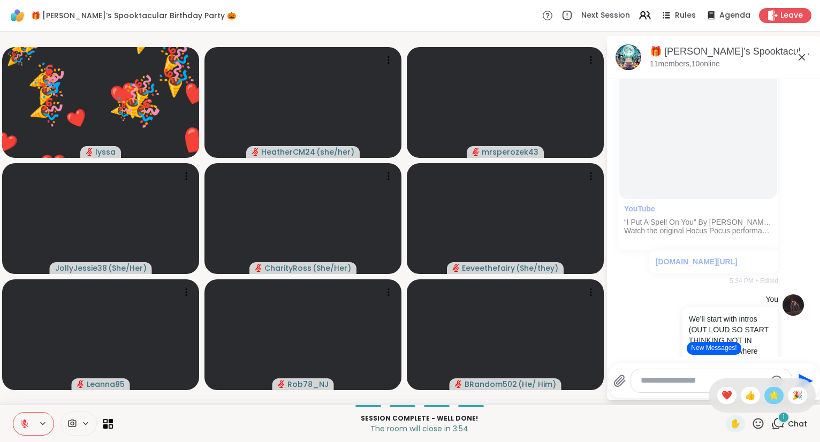
click at [773, 402] on span "🌟" at bounding box center [774, 395] width 11 height 13
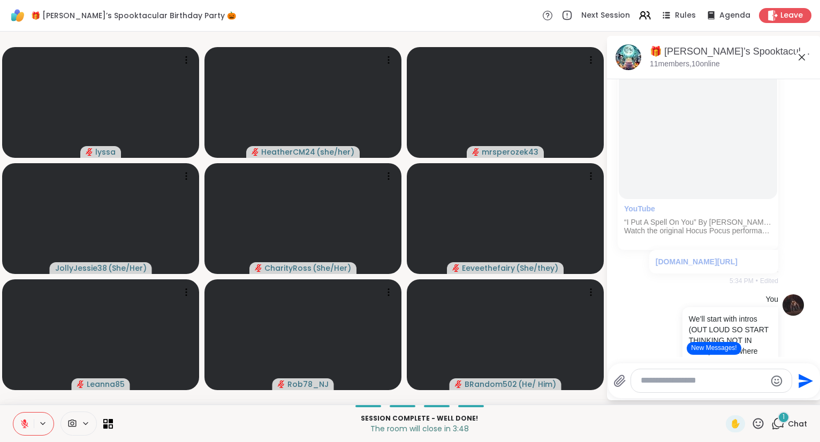
click at [22, 421] on icon at bounding box center [25, 424] width 10 height 10
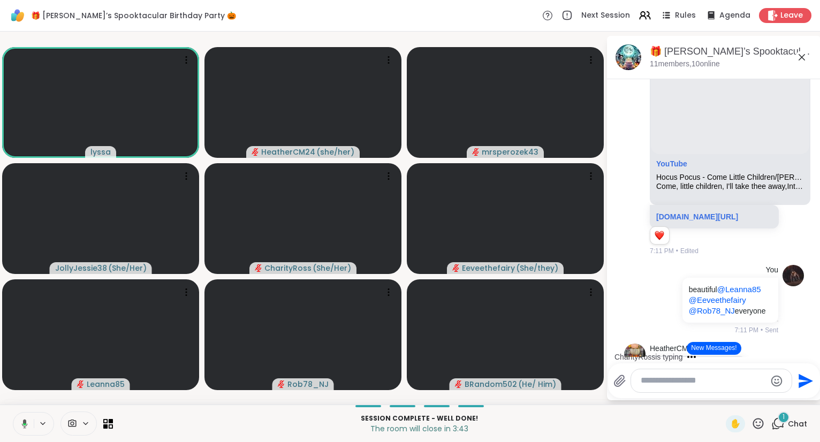
scroll to position [7820, 0]
click at [812, 132] on icon at bounding box center [810, 125] width 10 height 13
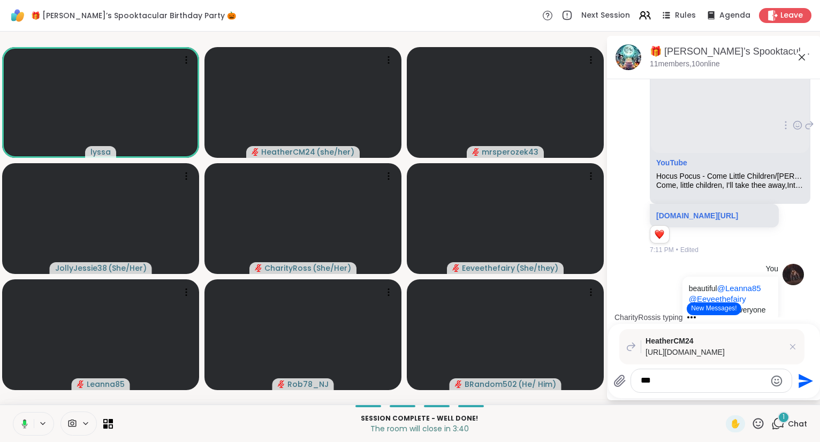
type textarea "****"
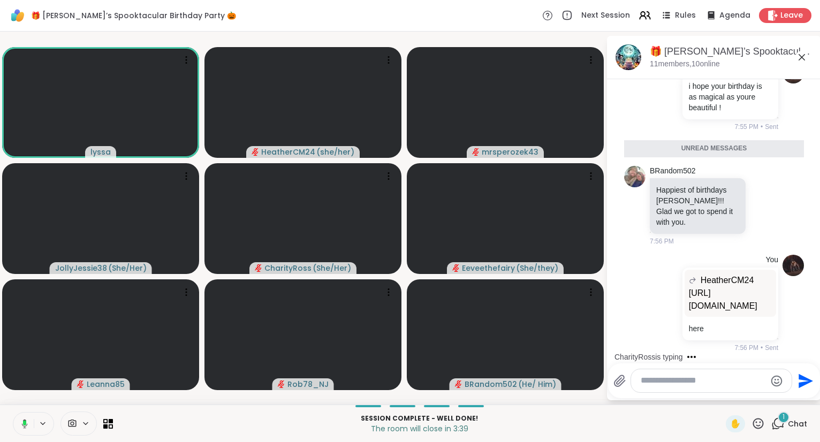
scroll to position [12755, 0]
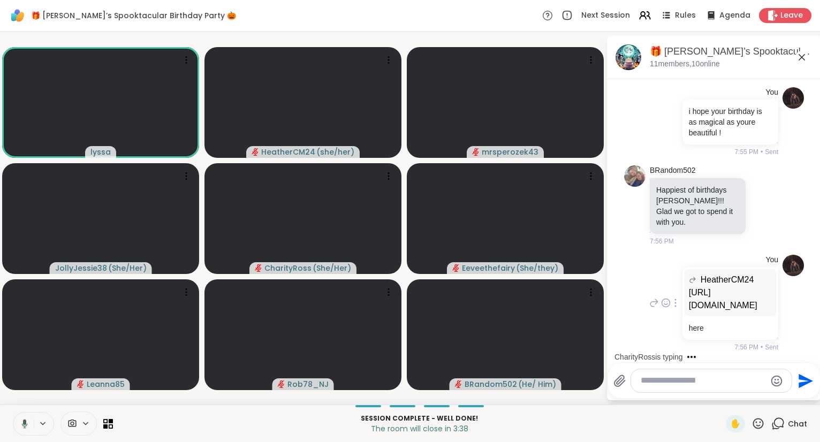
click at [689, 307] on div "HeatherCM24 https://youtu.be/K2h2Nsh8r4M?si=uLEU25AkNncBBzQl" at bounding box center [731, 292] width 92 height 47
click at [736, 296] on p "https://youtu.be/K2h2Nsh8r4M?si=uLEU25AkNncBBzQl" at bounding box center [730, 299] width 83 height 26
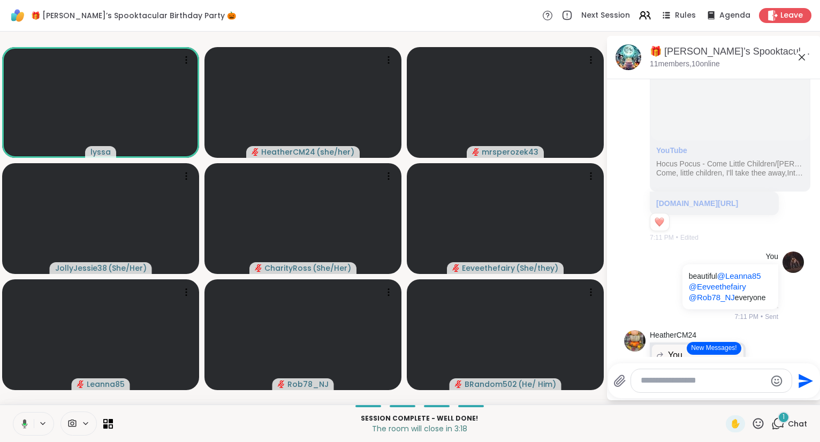
click at [20, 425] on icon at bounding box center [23, 424] width 10 height 10
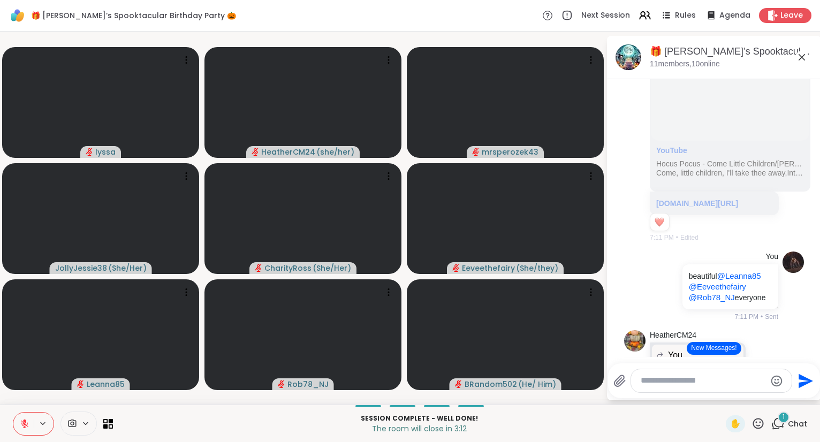
click at [758, 422] on icon at bounding box center [758, 423] width 13 height 13
click at [730, 395] on div "❤️" at bounding box center [726, 395] width 19 height 17
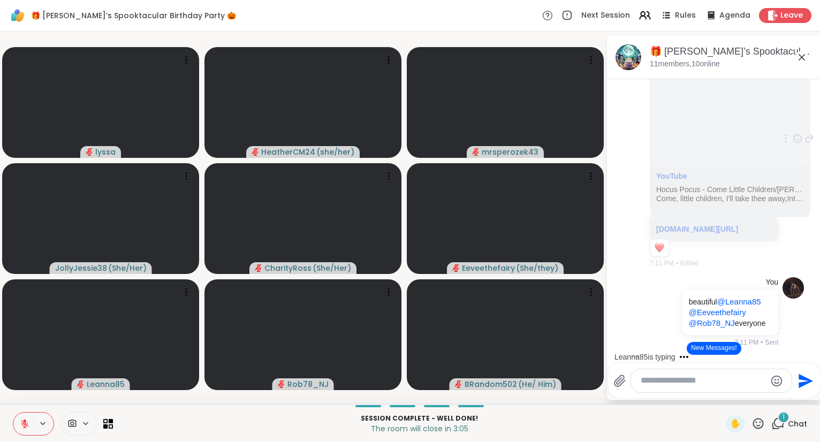
scroll to position [7817, 0]
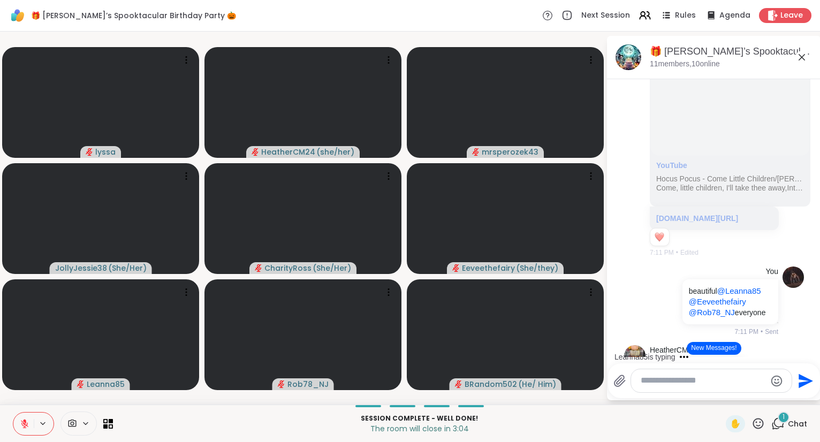
click at [759, 421] on icon at bounding box center [758, 423] width 13 height 13
click at [736, 398] on div "✋ ❤️ 👍 🌟 🎉" at bounding box center [762, 396] width 107 height 34
click at [764, 424] on icon at bounding box center [758, 423] width 13 height 13
click at [725, 402] on span "❤️" at bounding box center [727, 395] width 11 height 13
click at [755, 426] on icon at bounding box center [758, 423] width 13 height 13
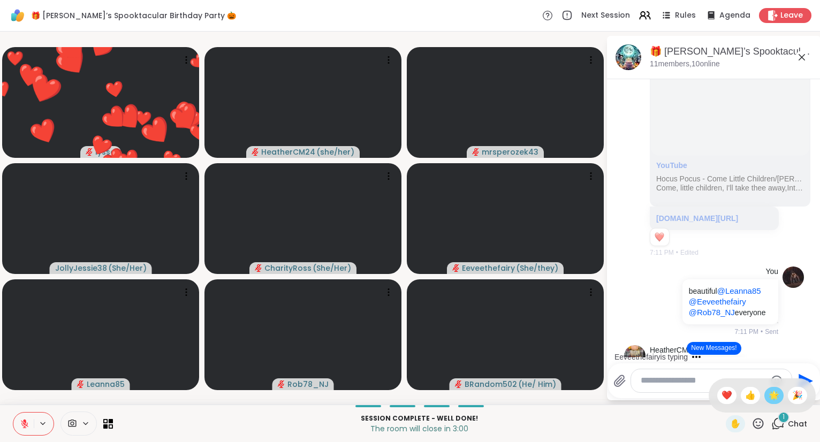
click at [770, 392] on span "🌟" at bounding box center [774, 395] width 11 height 13
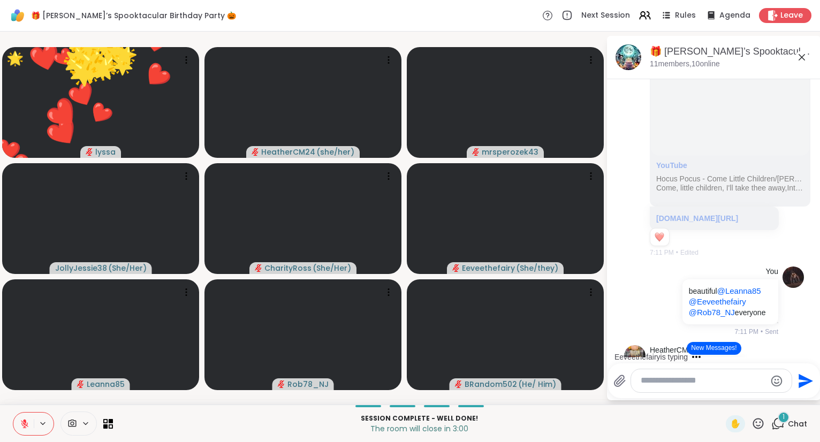
click at [762, 423] on icon at bounding box center [758, 423] width 13 height 13
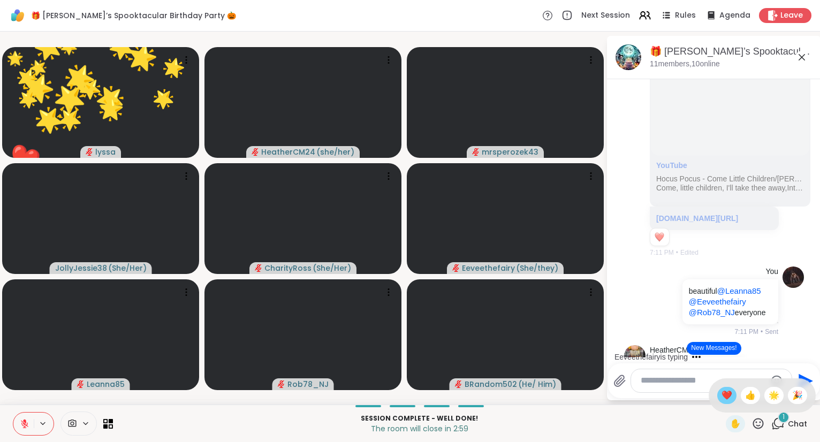
click at [723, 397] on span "❤️" at bounding box center [727, 395] width 11 height 13
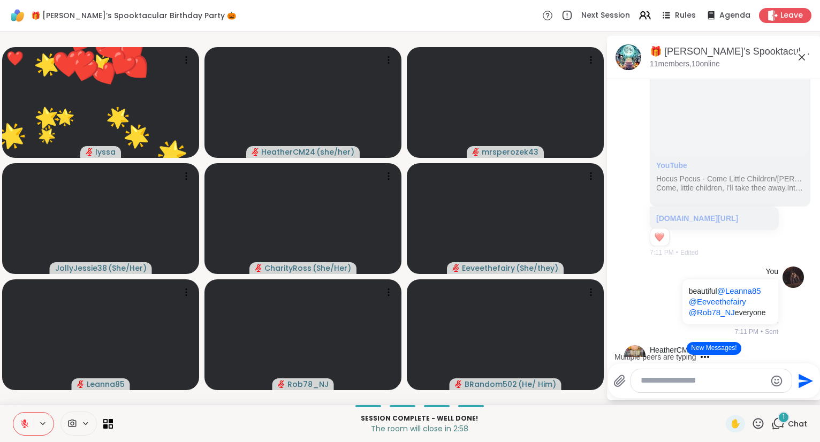
click at [754, 425] on icon at bounding box center [758, 423] width 11 height 11
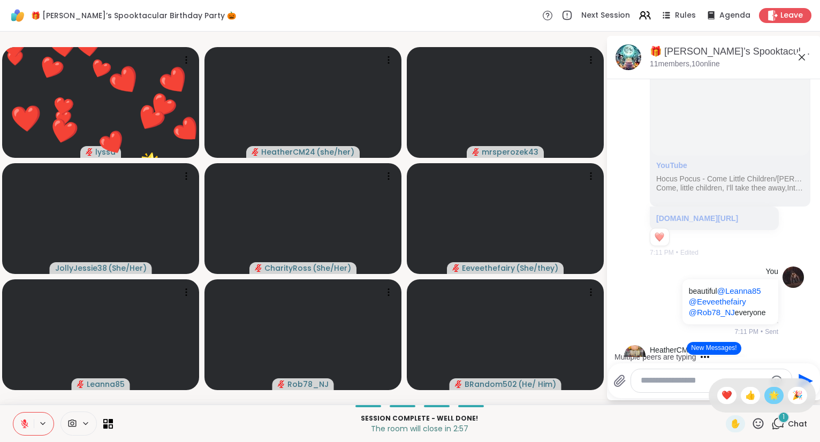
click at [776, 394] on span "🌟" at bounding box center [774, 395] width 11 height 13
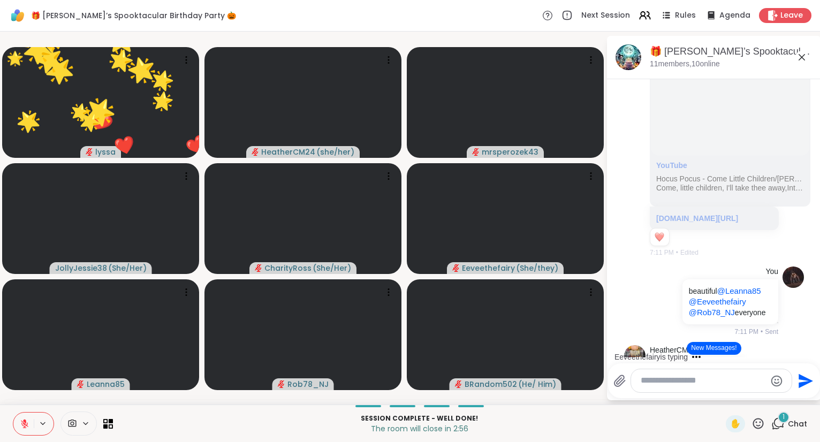
click at [759, 421] on icon at bounding box center [758, 423] width 13 height 13
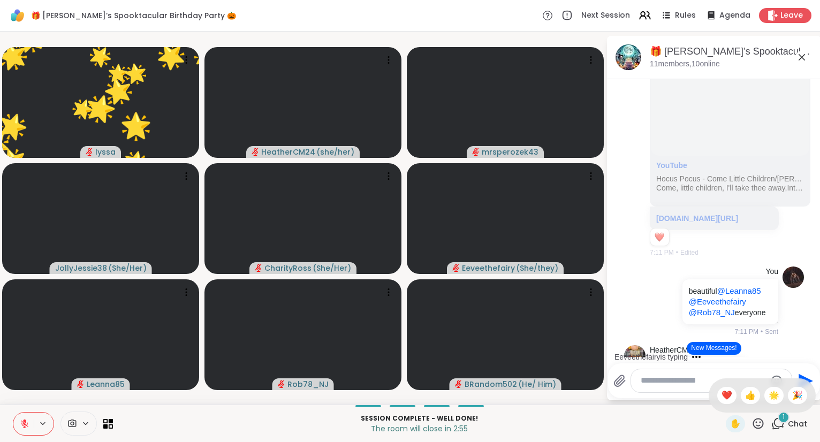
click at [711, 393] on div "✋ ❤️ 👍 🌟 🎉" at bounding box center [762, 396] width 107 height 34
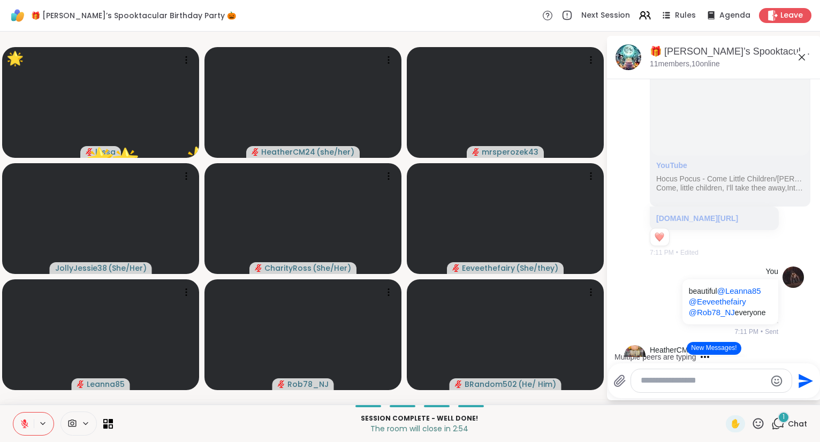
click at [761, 426] on icon at bounding box center [758, 423] width 11 height 11
click at [792, 399] on span "🎉" at bounding box center [797, 395] width 11 height 13
click at [759, 429] on icon at bounding box center [758, 423] width 11 height 11
click at [725, 401] on span "❤️" at bounding box center [727, 395] width 11 height 13
click at [761, 427] on icon at bounding box center [758, 423] width 13 height 13
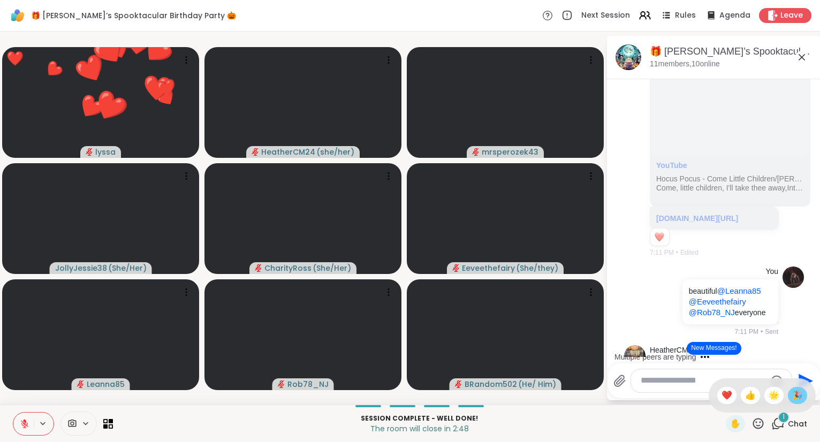
click at [798, 399] on span "🎉" at bounding box center [797, 395] width 11 height 13
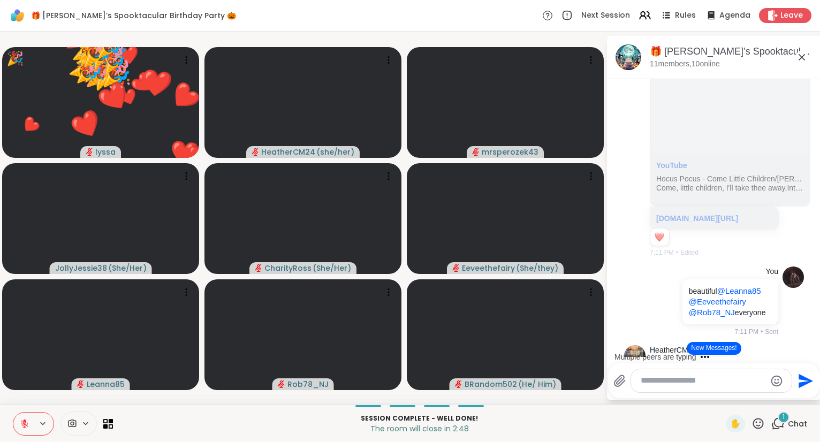
click at [755, 430] on icon at bounding box center [758, 423] width 13 height 13
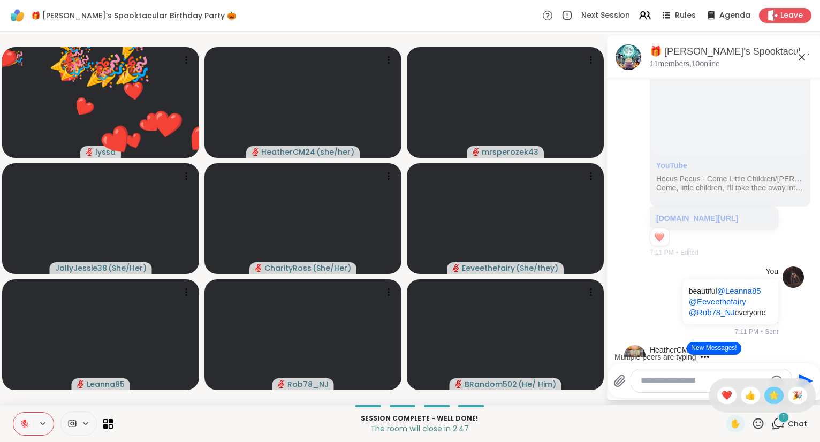
click at [772, 398] on span "🌟" at bounding box center [774, 395] width 11 height 13
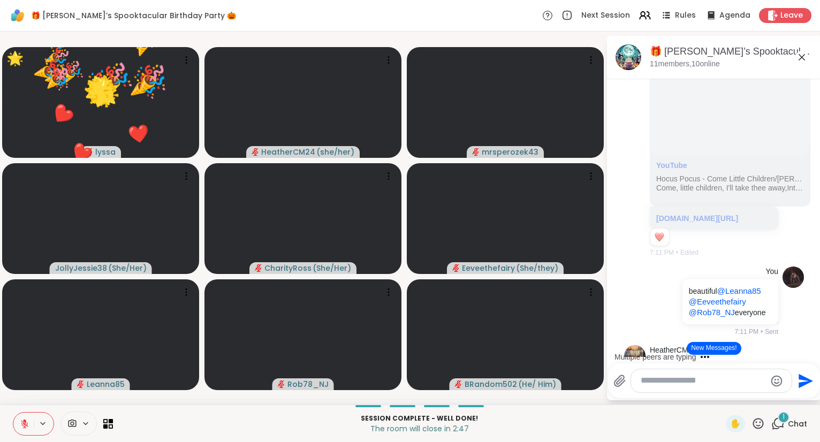
click at [761, 428] on icon at bounding box center [758, 423] width 13 height 13
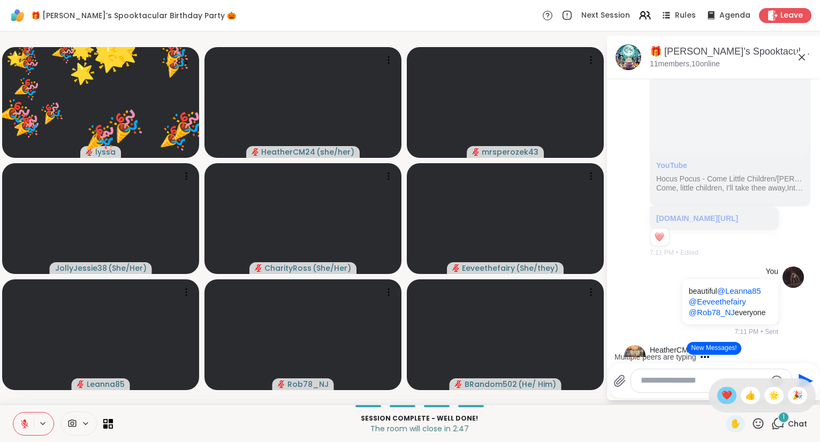
click at [730, 397] on div "❤️" at bounding box center [726, 395] width 19 height 17
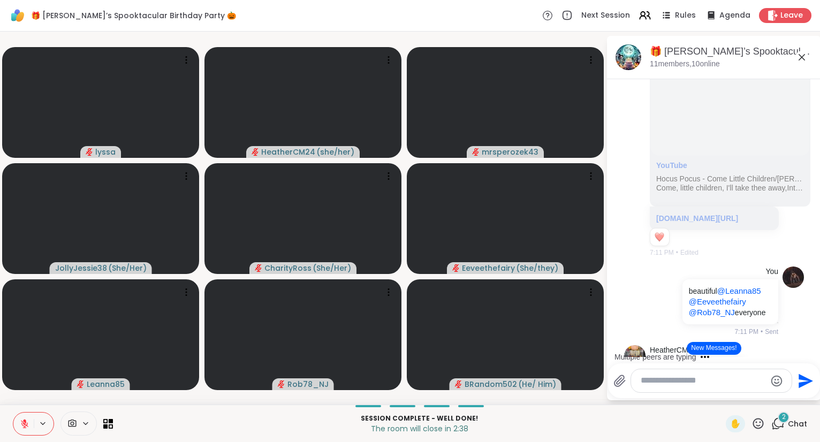
click at [720, 344] on button "New Messages!" at bounding box center [714, 348] width 54 height 13
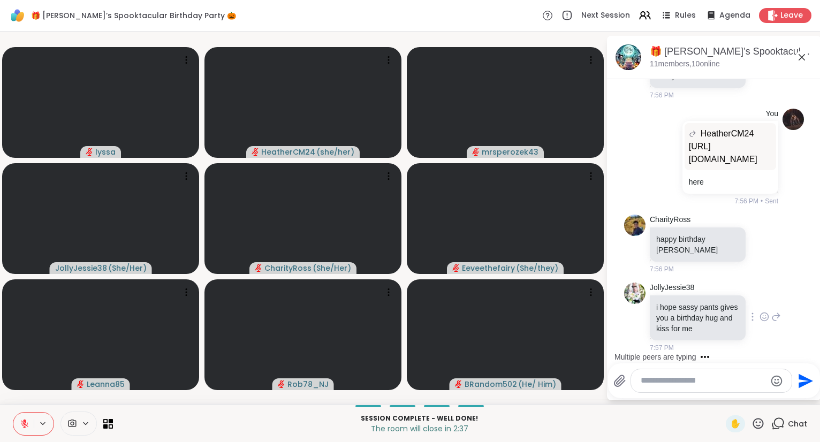
scroll to position [12890, 0]
click at [760, 247] on icon at bounding box center [765, 244] width 10 height 11
click at [760, 231] on div "Select Reaction: Heart" at bounding box center [765, 227] width 10 height 10
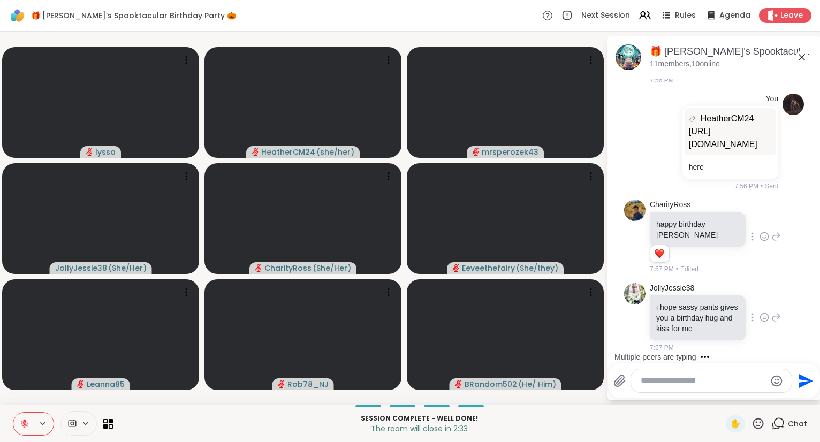
click at [764, 323] on icon at bounding box center [765, 317] width 10 height 11
click at [676, 305] on div "Select Reaction: Heart" at bounding box center [680, 301] width 10 height 10
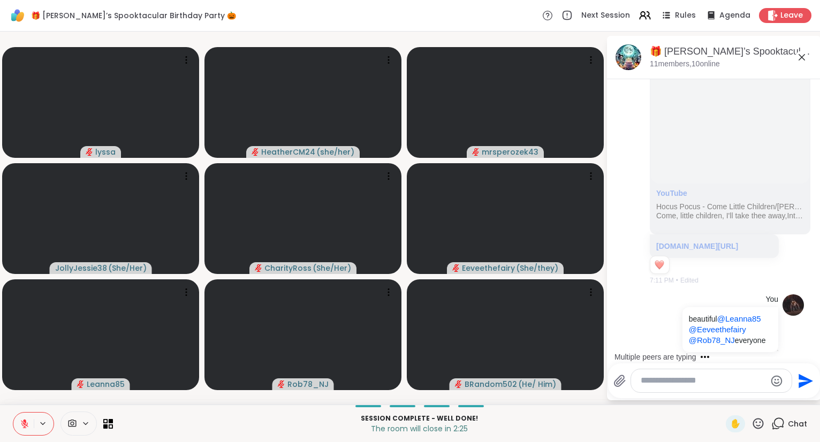
scroll to position [7826, 0]
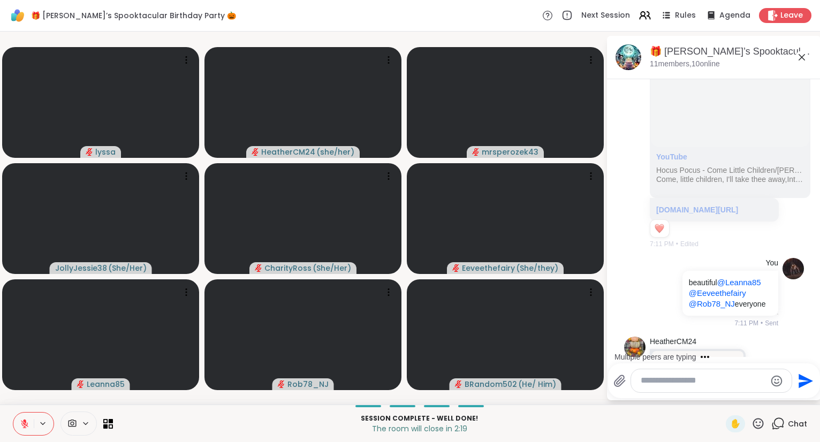
click at [19, 422] on button at bounding box center [23, 424] width 20 height 22
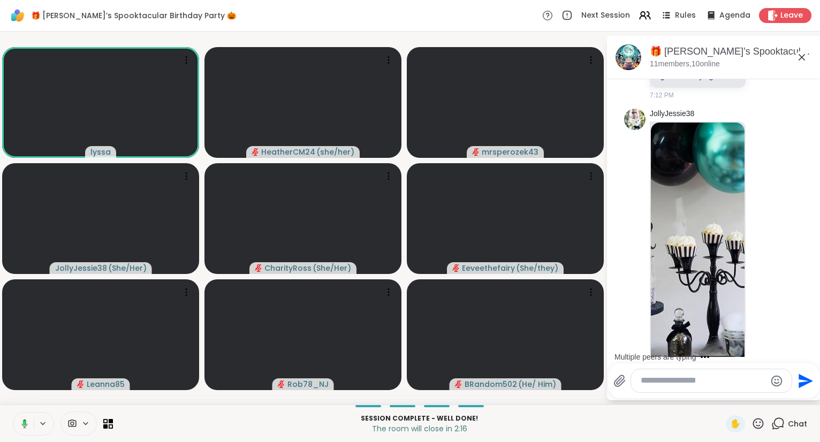
scroll to position [8196, 0]
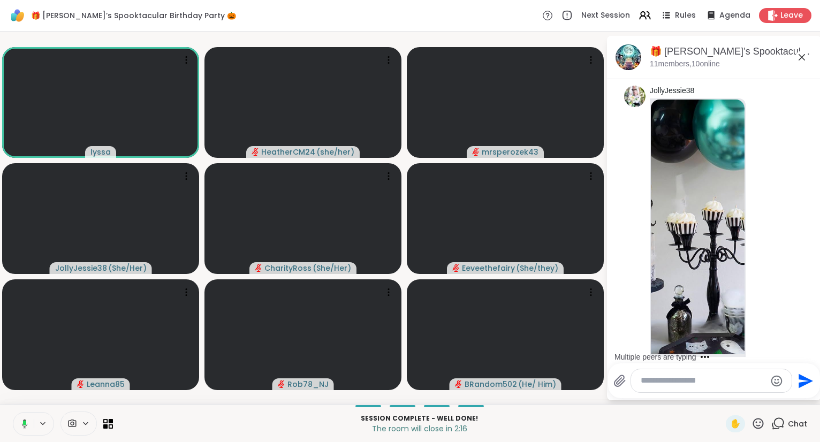
click at [802, 56] on icon at bounding box center [802, 57] width 6 height 6
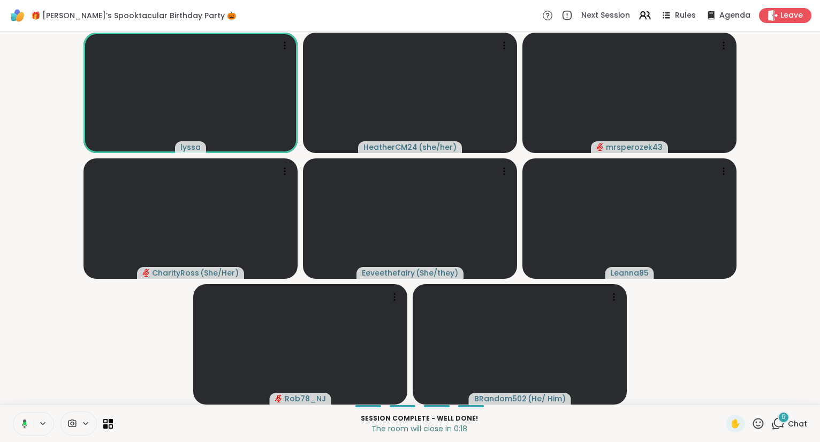
click at [760, 425] on icon at bounding box center [758, 423] width 13 height 13
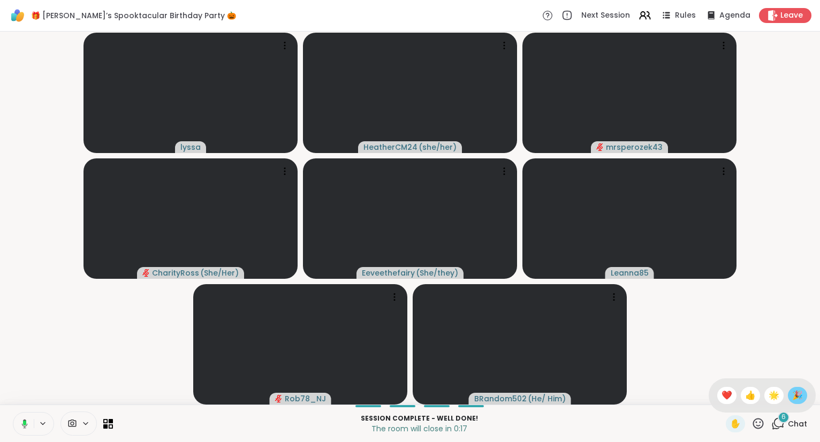
click at [794, 394] on span "🎉" at bounding box center [797, 395] width 11 height 13
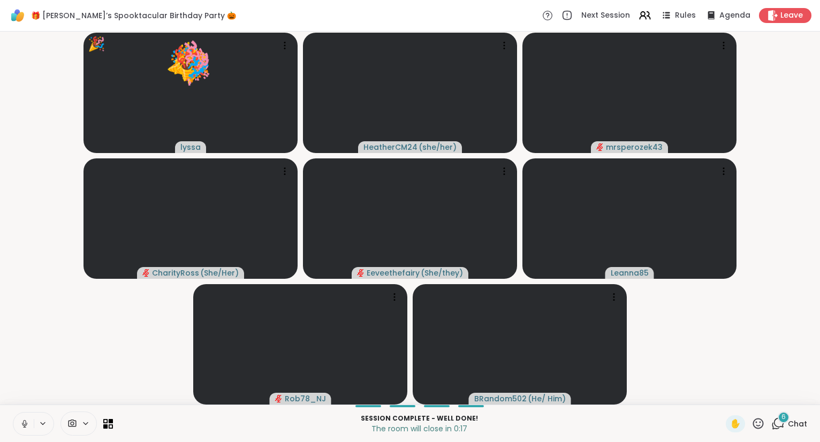
click at [759, 432] on div "✋" at bounding box center [745, 423] width 39 height 17
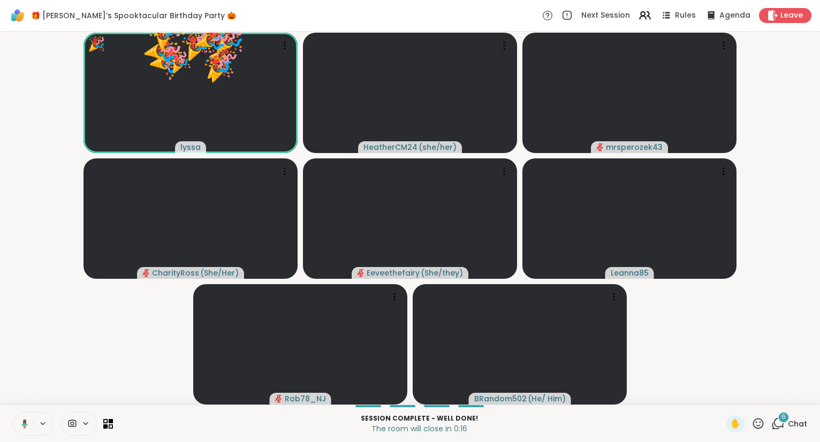
click at [727, 402] on div "🎉 lyssa 🎉 🎉 🎉 🎉 🎉 🎉 🎉 🎉 🎉 🎉 🎉 🎉 🎉 🎉 🎉 🎉 🎉 🎉 🎉 🎉 🎉 🎉 🎉 🎉 HeatherCM24 ( she/her )…" at bounding box center [410, 218] width 820 height 373
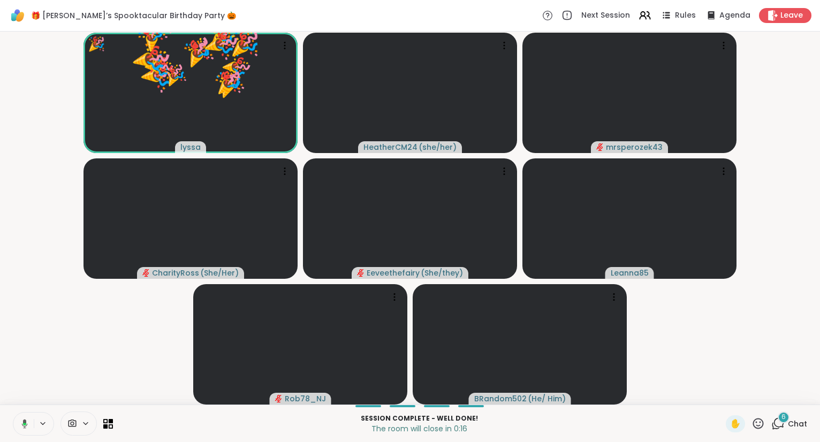
click at [762, 425] on icon at bounding box center [758, 423] width 13 height 13
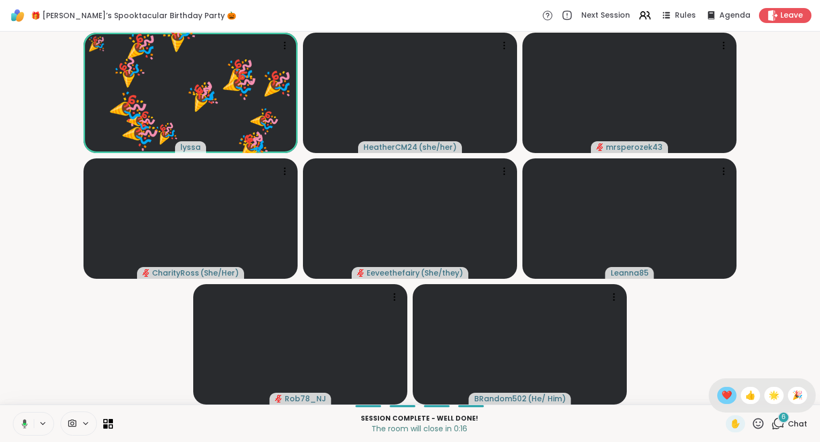
click at [727, 404] on div "❤️" at bounding box center [726, 395] width 19 height 17
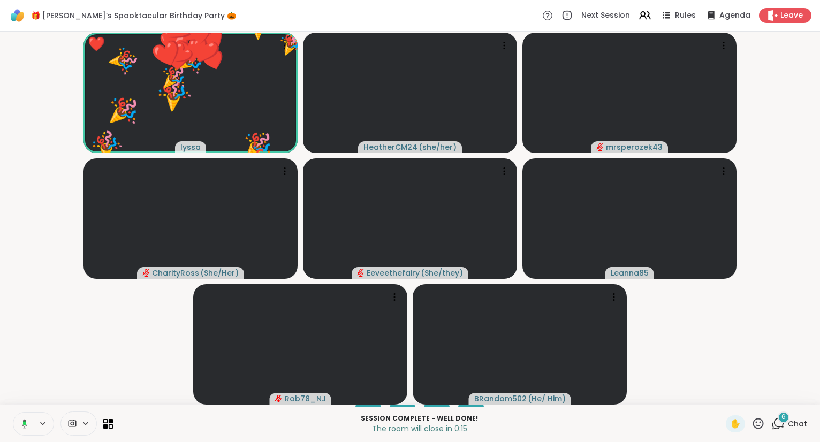
click at [759, 428] on icon at bounding box center [758, 423] width 13 height 13
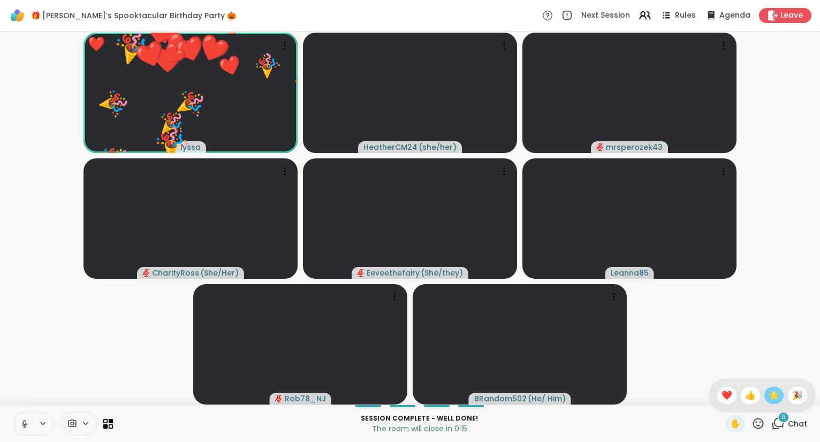
click at [772, 396] on span "🌟" at bounding box center [774, 395] width 11 height 13
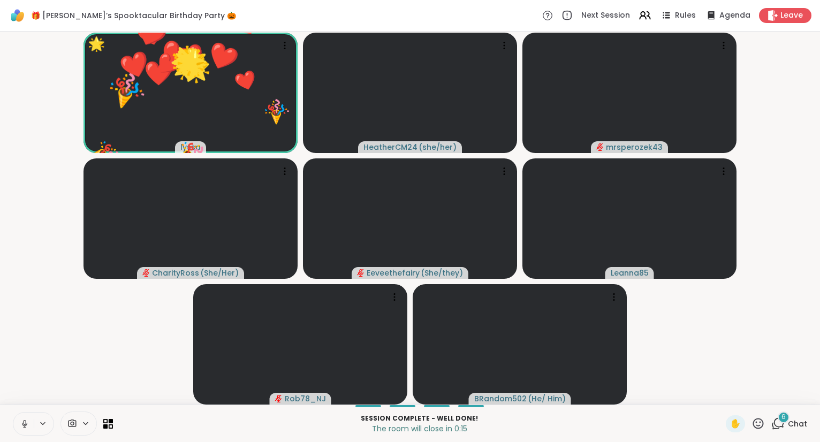
click at [761, 425] on icon at bounding box center [758, 423] width 13 height 13
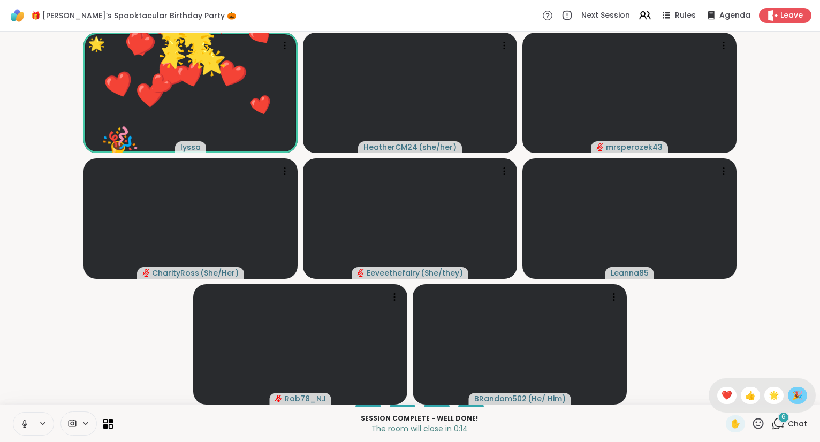
click at [791, 398] on div "🎉" at bounding box center [797, 395] width 19 height 17
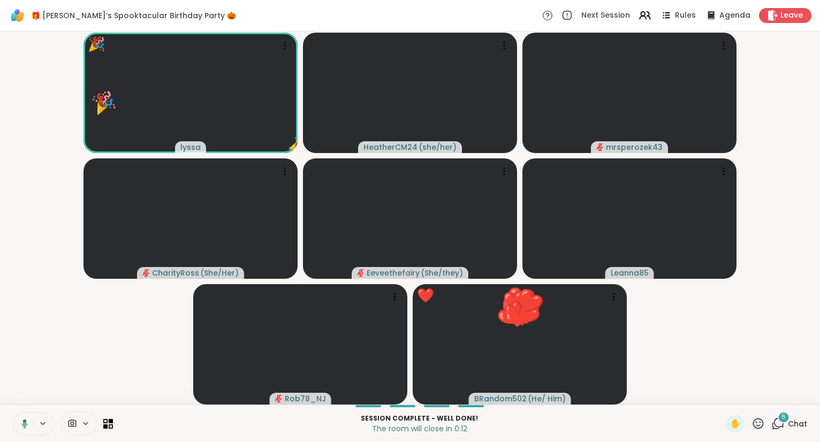
click at [759, 424] on icon at bounding box center [758, 423] width 13 height 13
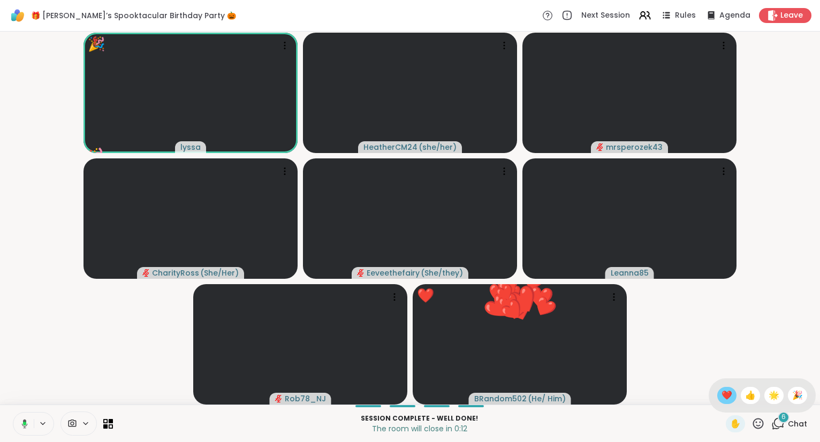
click at [726, 396] on span "❤️" at bounding box center [727, 395] width 11 height 13
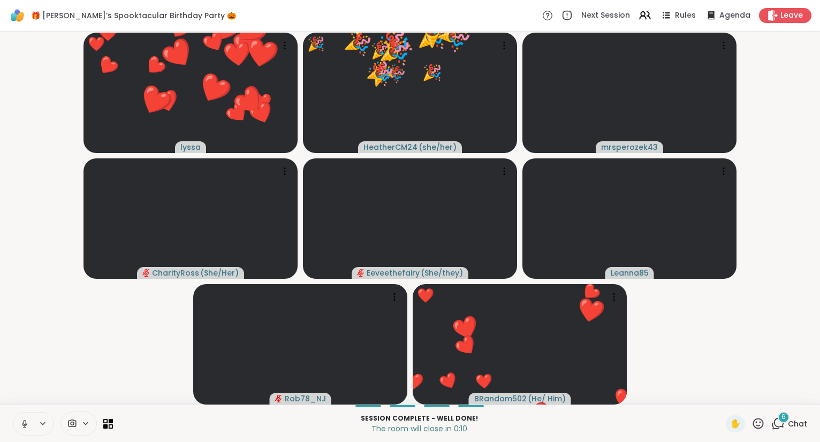
click at [21, 422] on icon at bounding box center [25, 424] width 10 height 10
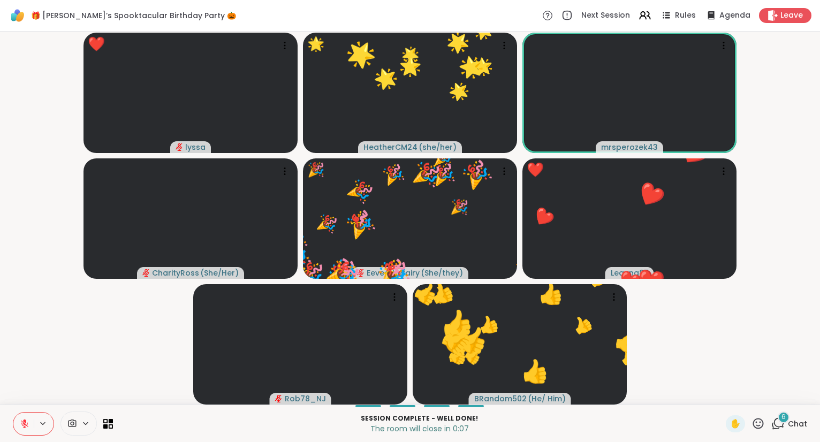
click at [760, 424] on icon at bounding box center [758, 423] width 13 height 13
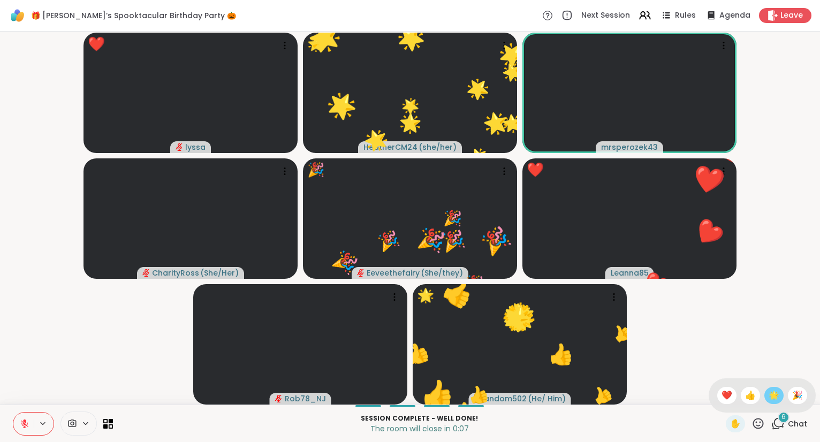
click at [768, 403] on div "🌟" at bounding box center [774, 395] width 19 height 17
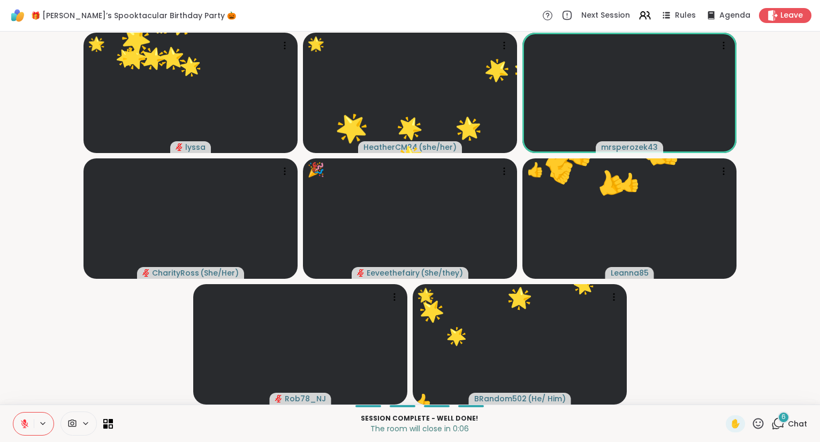
click at [22, 418] on button at bounding box center [23, 424] width 20 height 22
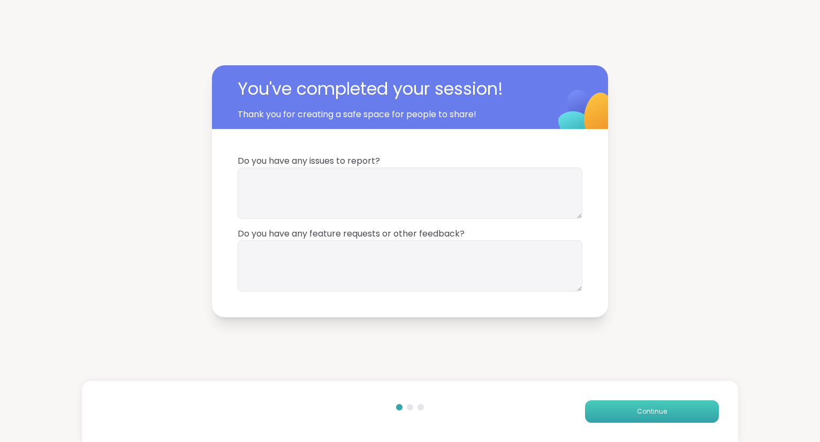
click at [641, 404] on button "Continue" at bounding box center [652, 412] width 134 height 22
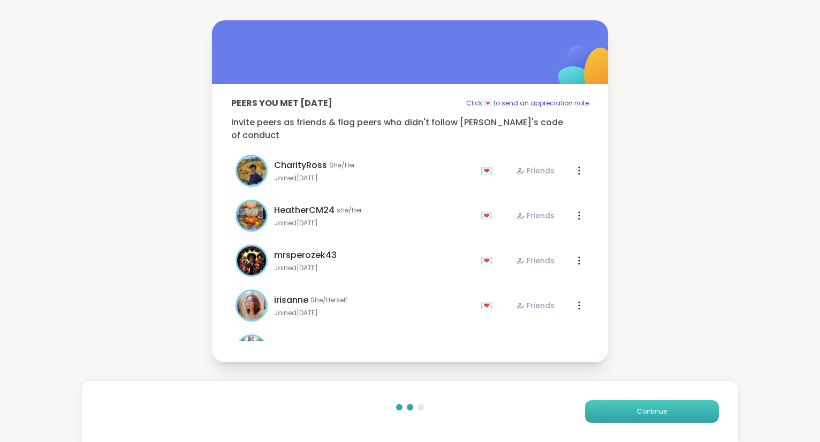
click at [640, 404] on button "Continue" at bounding box center [652, 412] width 134 height 22
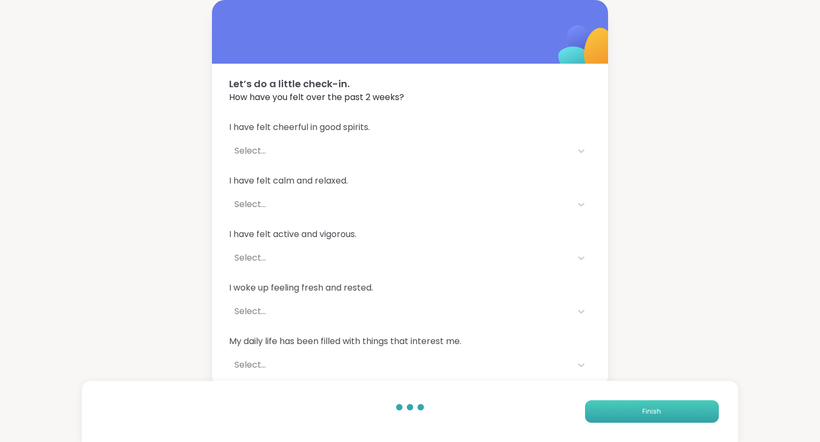
click at [640, 404] on button "Finish" at bounding box center [652, 412] width 134 height 22
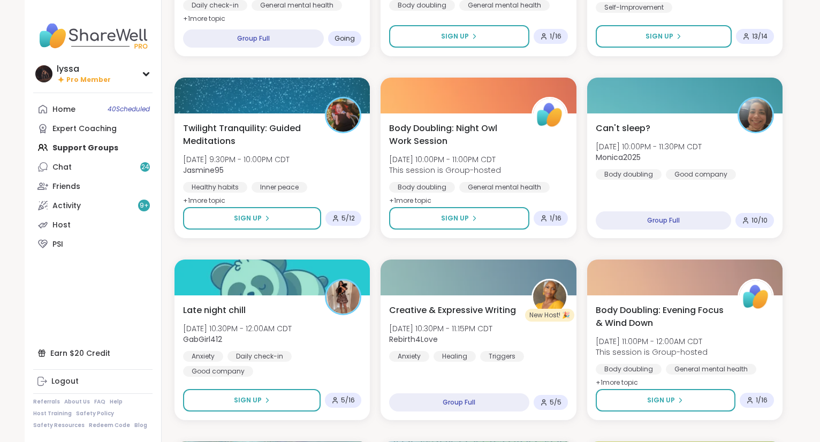
scroll to position [609, 0]
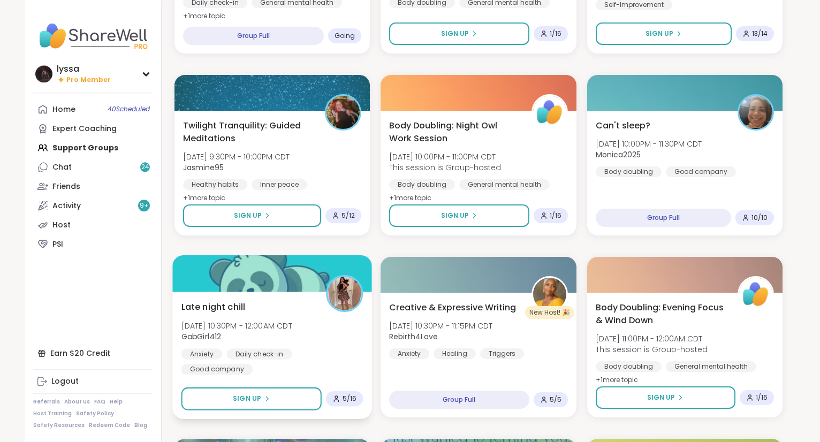
click at [341, 332] on div "Late night chill [DATE] 10:30PM - 12:00AM CDT GabGirl412 Anxiety Daily check-in…" at bounding box center [273, 337] width 182 height 74
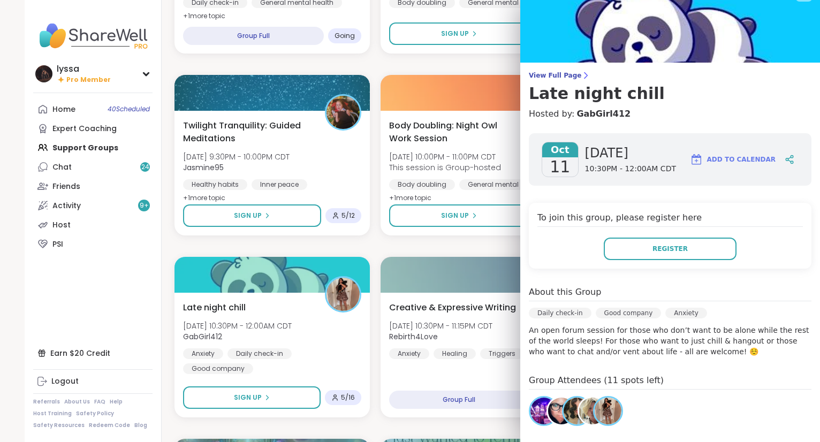
scroll to position [0, 0]
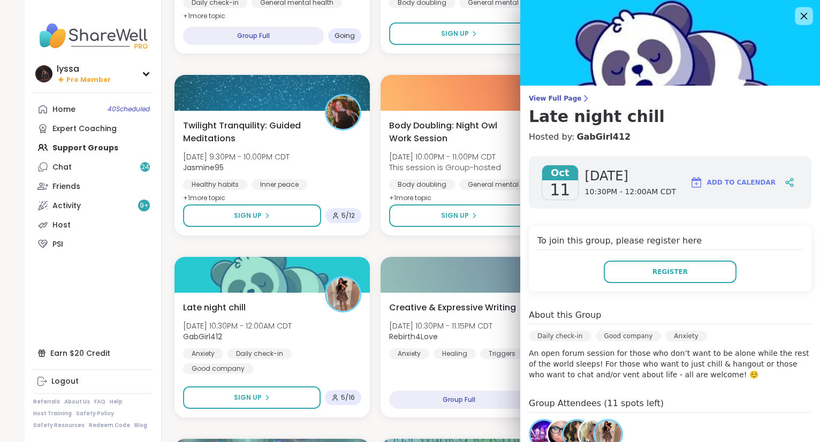
click at [804, 12] on icon at bounding box center [803, 15] width 13 height 13
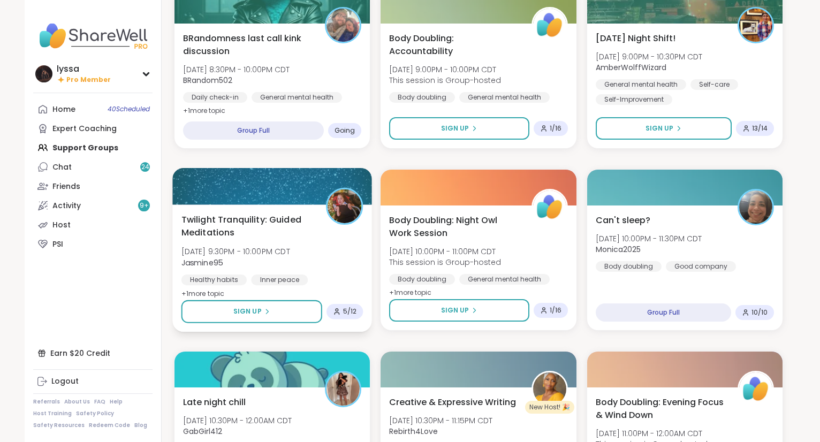
scroll to position [515, 0]
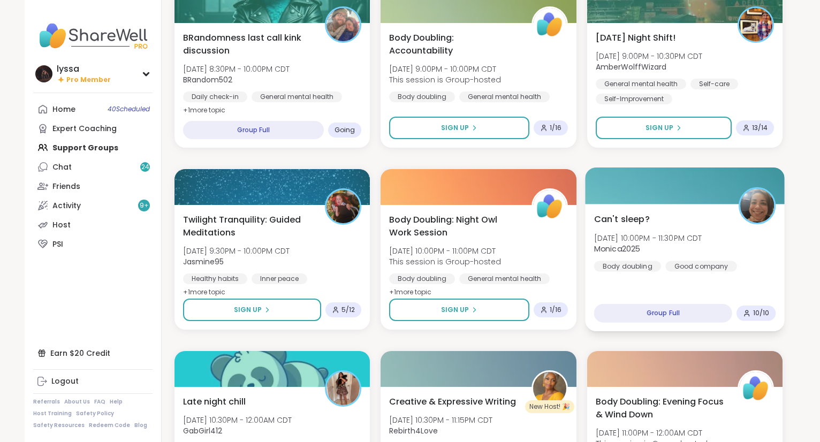
click at [702, 222] on div "Can't sleep? Sat, Oct 11 | 10:00PM - 11:30PM CDT Monica2025 Body doubling Good …" at bounding box center [685, 242] width 182 height 59
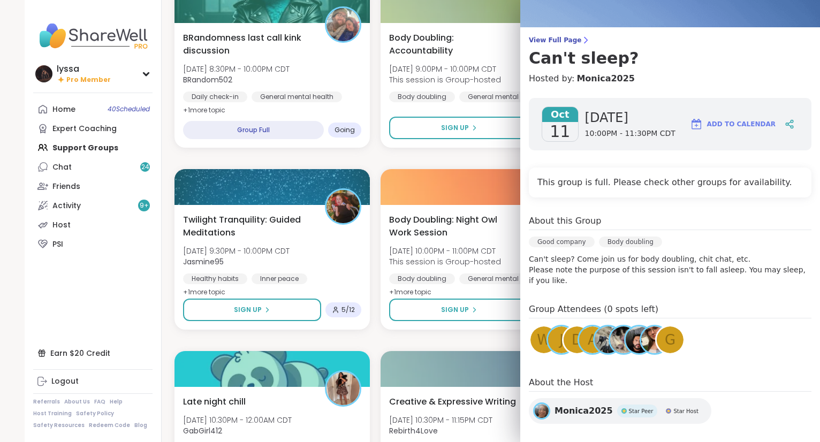
scroll to position [0, 0]
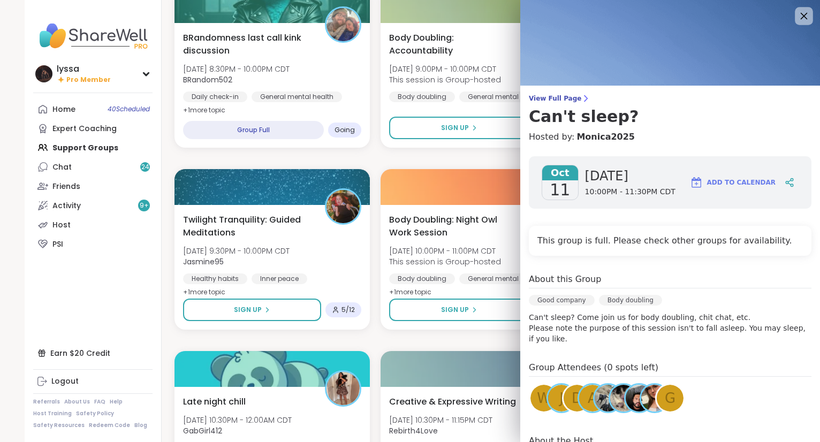
click at [801, 17] on icon at bounding box center [803, 15] width 13 height 13
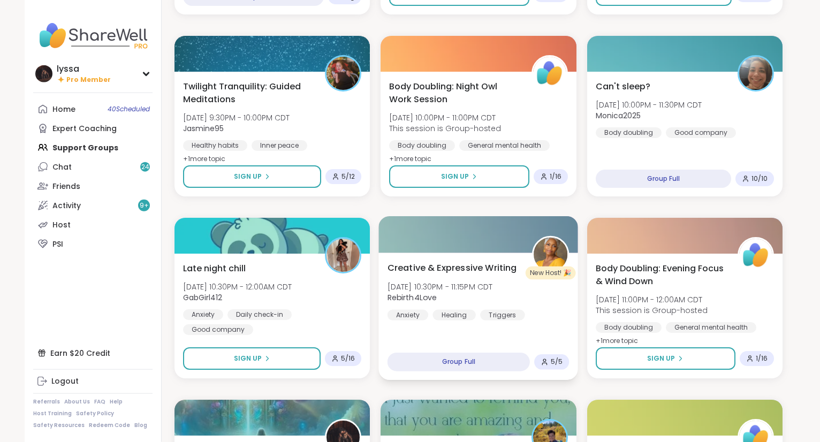
scroll to position [676, 0]
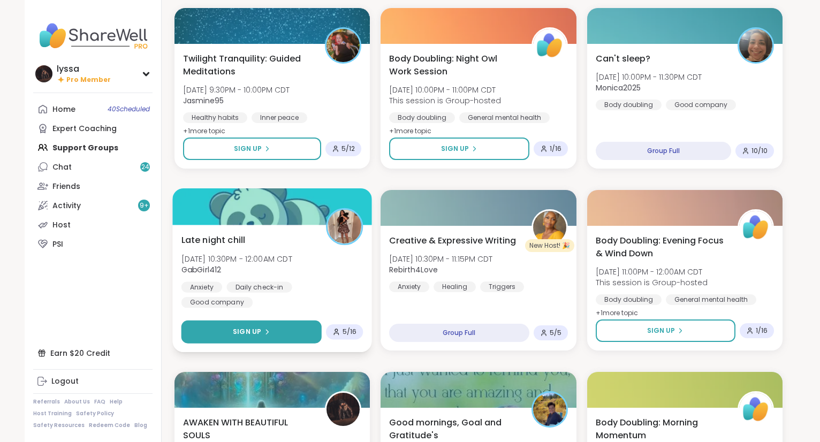
click at [294, 332] on button "Sign Up" at bounding box center [252, 332] width 140 height 23
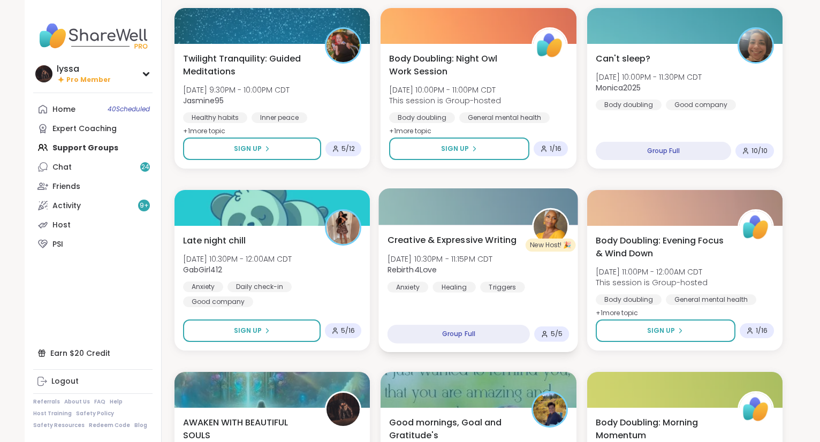
click at [437, 290] on div "Healing" at bounding box center [454, 287] width 43 height 11
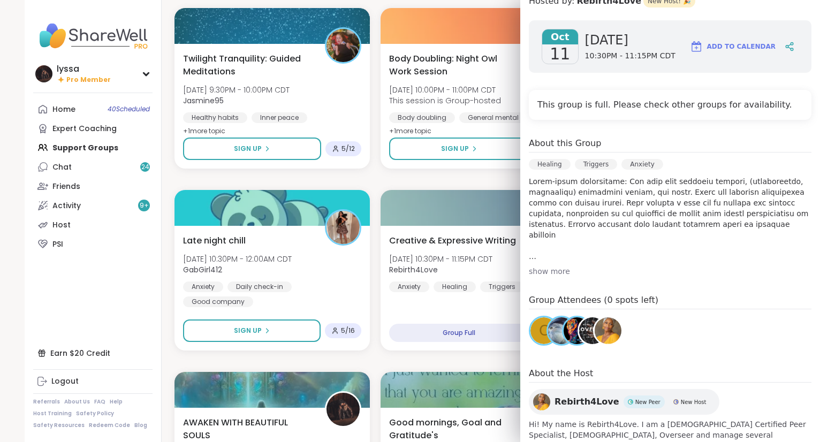
scroll to position [0, 0]
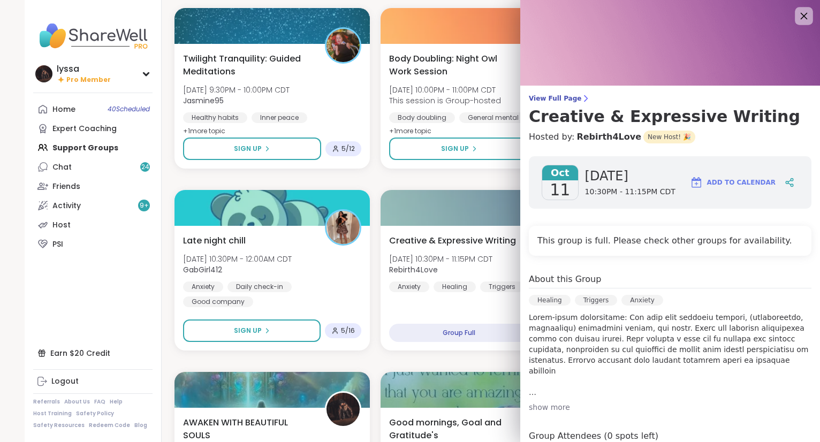
click at [800, 13] on icon at bounding box center [803, 15] width 13 height 13
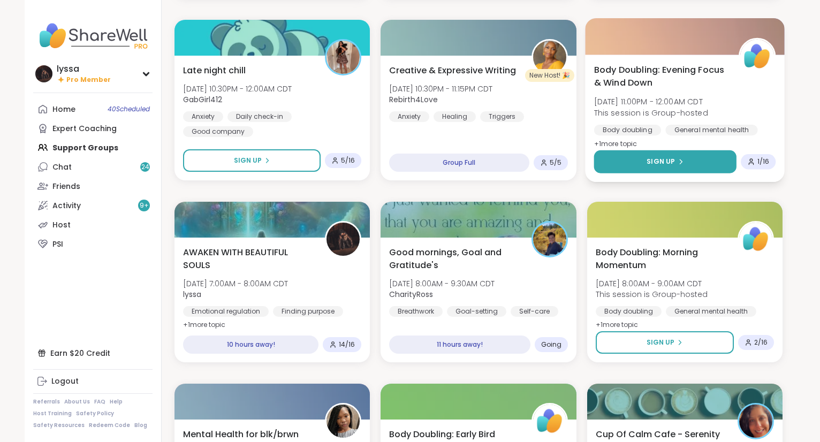
scroll to position [847, 0]
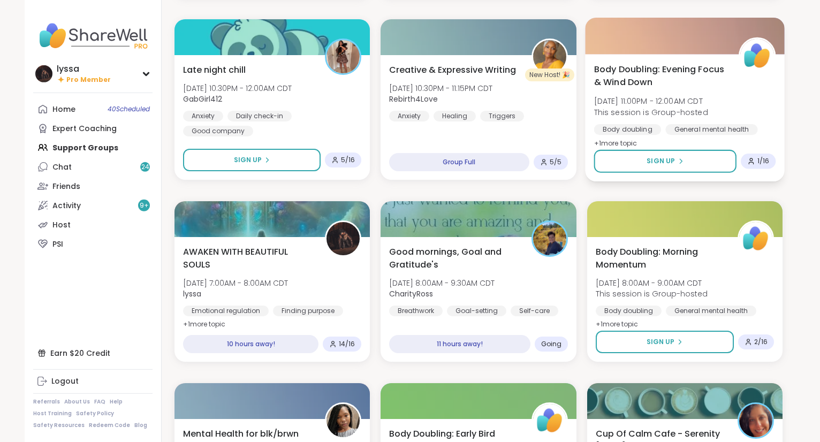
click at [677, 106] on span "[DATE] 11:00PM - 12:00AM CDT" at bounding box center [651, 101] width 114 height 11
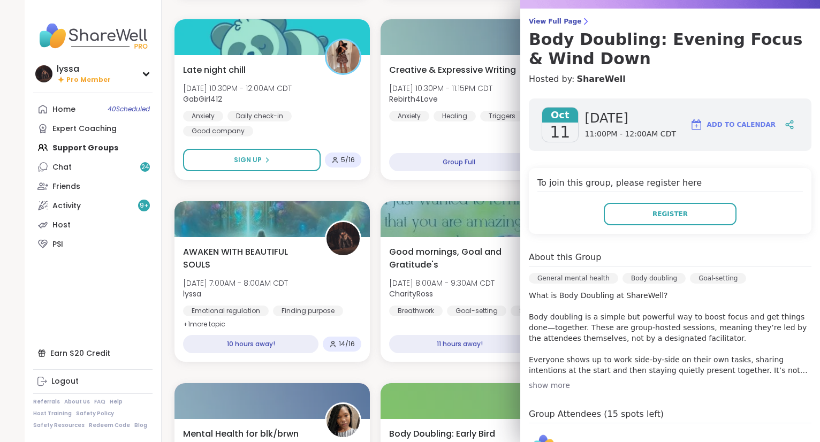
scroll to position [0, 0]
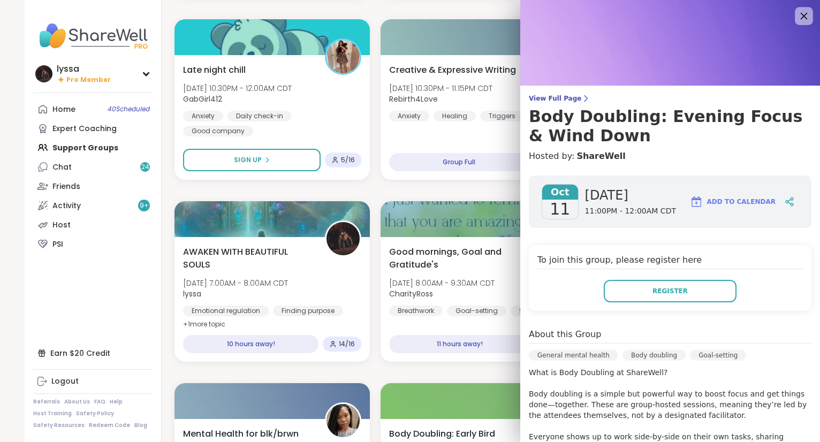
click at [803, 16] on icon at bounding box center [803, 15] width 13 height 13
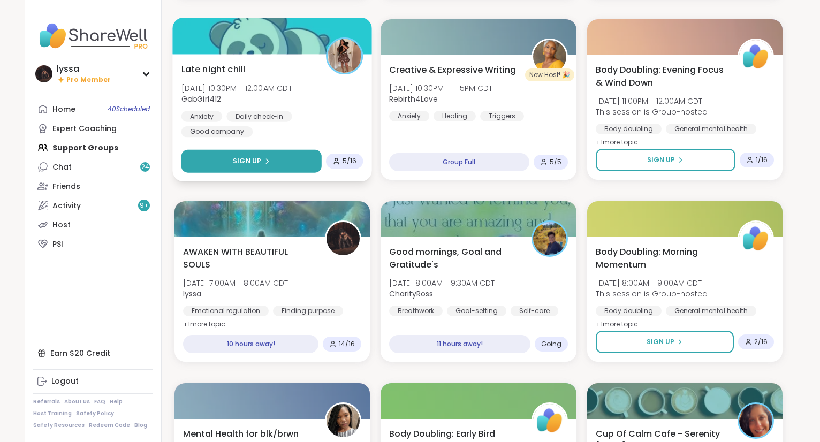
click at [293, 161] on button "Sign Up" at bounding box center [252, 161] width 140 height 23
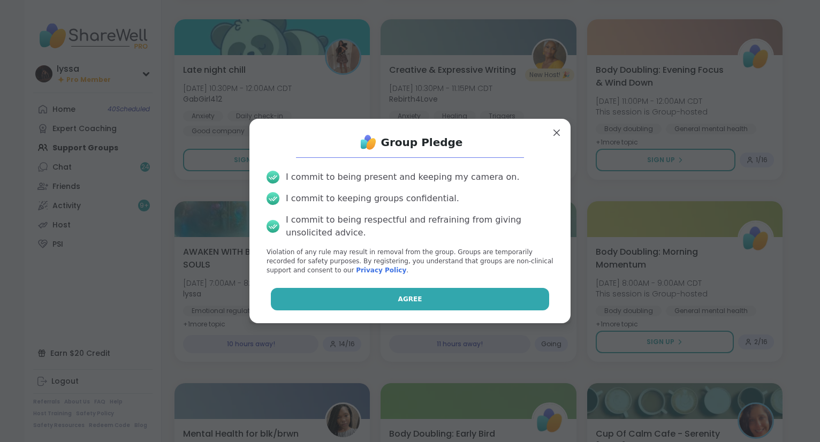
click at [354, 295] on button "Agree" at bounding box center [410, 299] width 279 height 22
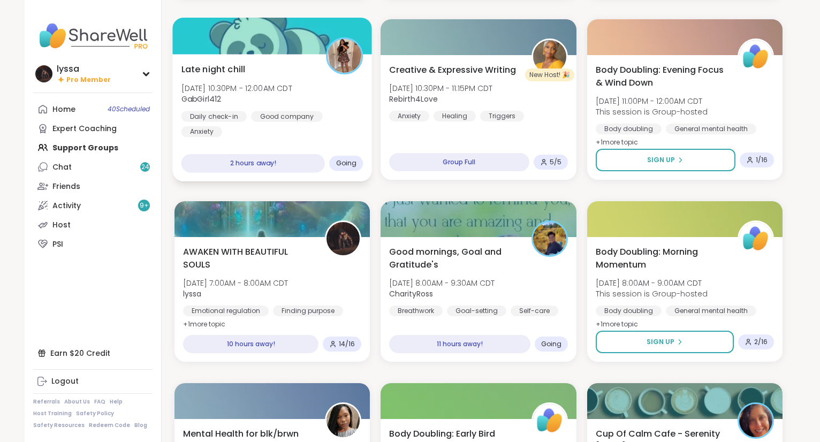
click at [314, 117] on div "Good company" at bounding box center [287, 116] width 72 height 11
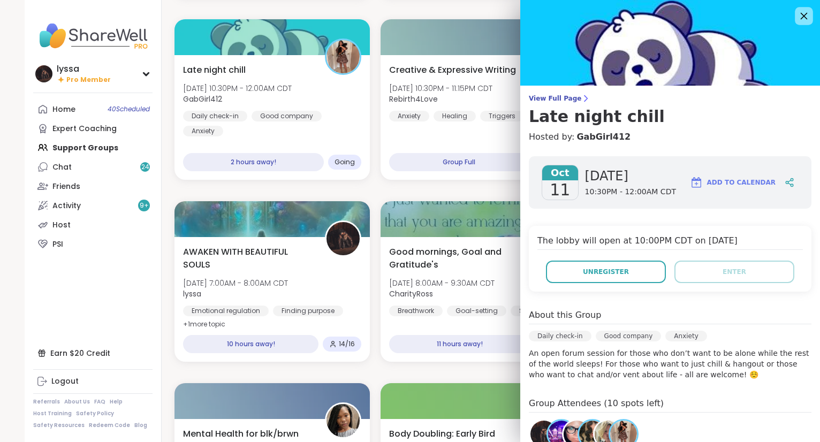
click at [805, 17] on icon at bounding box center [804, 16] width 7 height 7
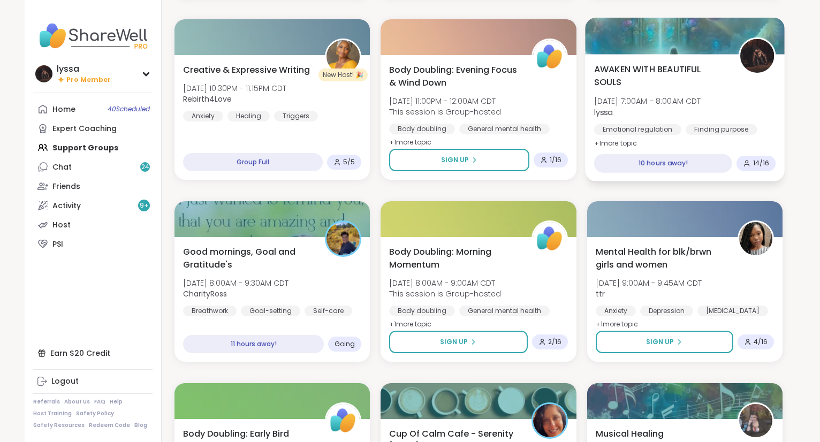
click at [766, 143] on div "AWAKEN WITH BEAUTIFUL SOULS Sun, Oct 12 | 7:00AM - 8:00AM CDT lyssa Emotional r…" at bounding box center [685, 117] width 200 height 127
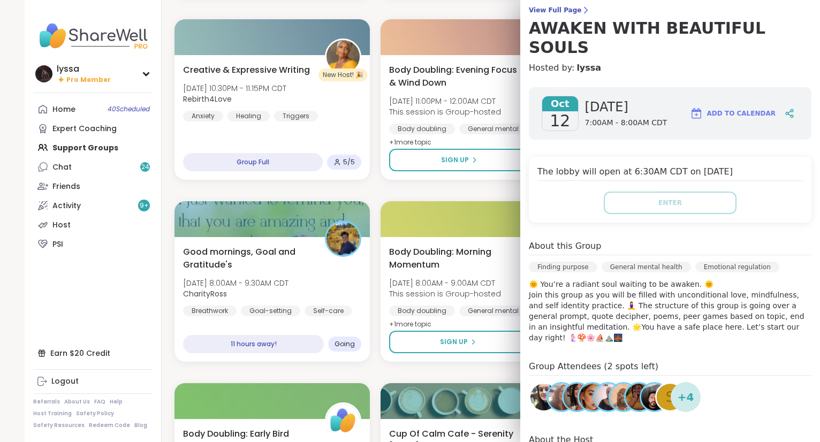
scroll to position [84, 0]
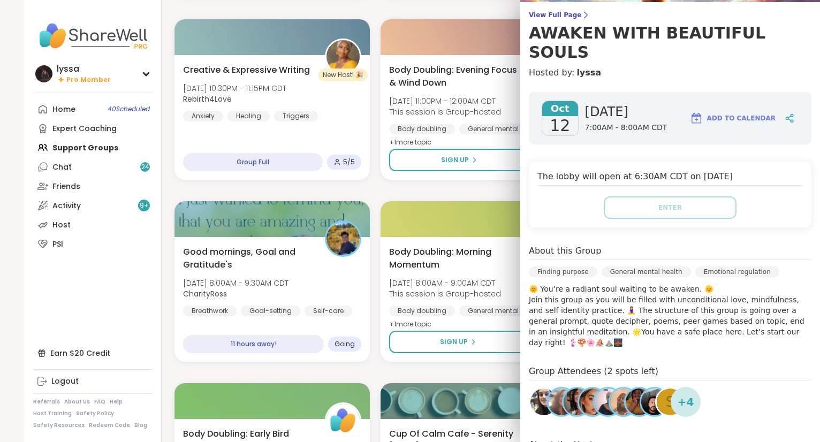
click at [731, 245] on div "About this Group" at bounding box center [670, 253] width 283 height 16
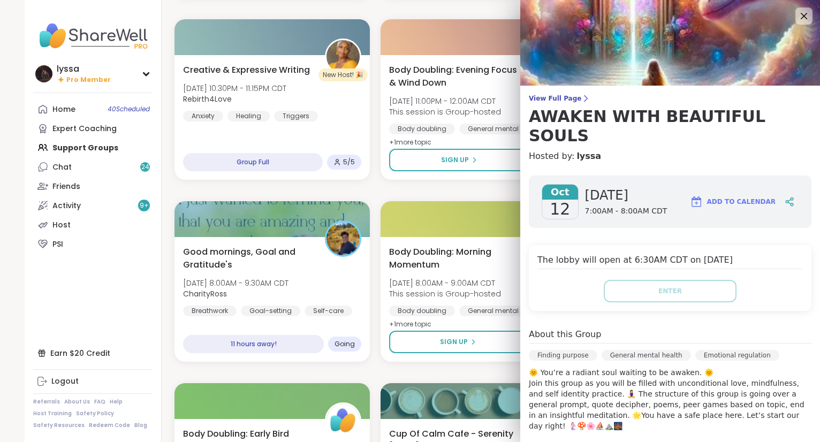
scroll to position [180, 0]
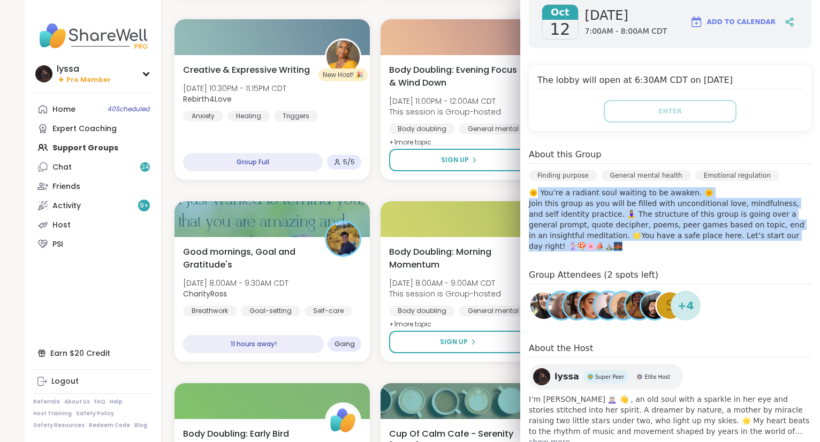
drag, startPoint x: 768, startPoint y: 219, endPoint x: 534, endPoint y: 172, distance: 238.1
click at [534, 187] on p "🌞 You’re a radiant soul waiting to be awaken. 🌞 Join this group as you will be …" at bounding box center [670, 219] width 283 height 64
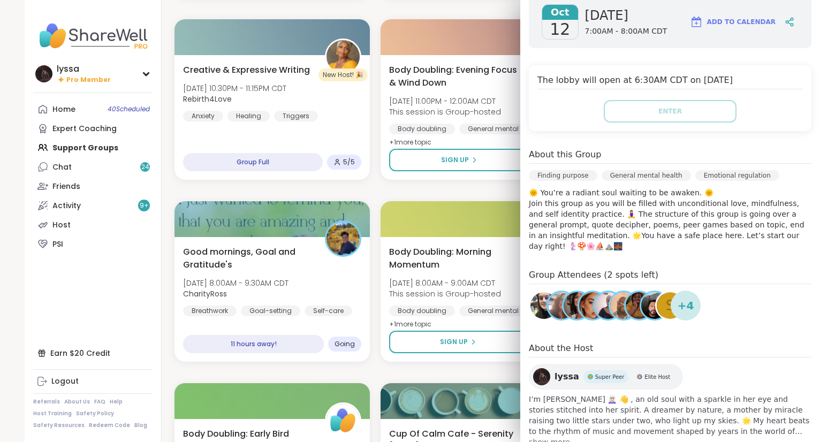
click at [776, 222] on div "Oct 12 Sunday 7:00AM - 8:00AM CDT Add to Calendar The lobby will open at 6:30AM…" at bounding box center [670, 221] width 300 height 469
drag, startPoint x: 770, startPoint y: 214, endPoint x: 531, endPoint y: 190, distance: 240.5
click at [520, 186] on div "View Full Page AWAKEN WITH BEAUTIFUL SOULS Hosted by: lyssa Oct 12 Sunday 7:00A…" at bounding box center [670, 221] width 300 height 442
click at [648, 269] on h4 "Group Attendees (2 spots left)" at bounding box center [670, 277] width 283 height 16
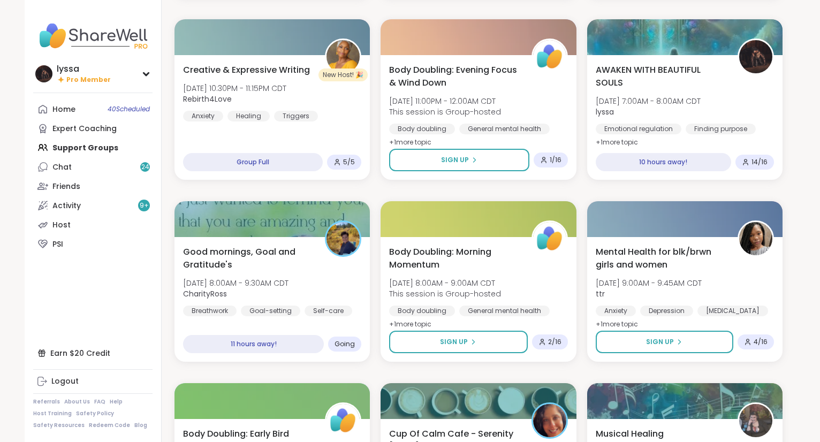
click at [485, 187] on div "You Are Not Alone With This™ Sat, Oct 11 | 7:00PM - 8:30PM CDT JonathanListens …" at bounding box center [479, 372] width 608 height 2163
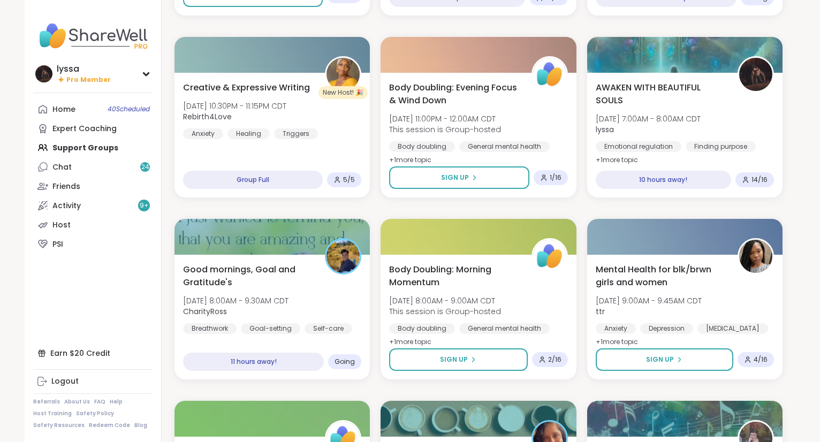
scroll to position [829, 0]
click at [743, 157] on div "AWAKEN WITH BEAUTIFUL SOULS Sun, Oct 12 | 7:00AM - 8:00AM CDT lyssa Emotional r…" at bounding box center [685, 135] width 200 height 127
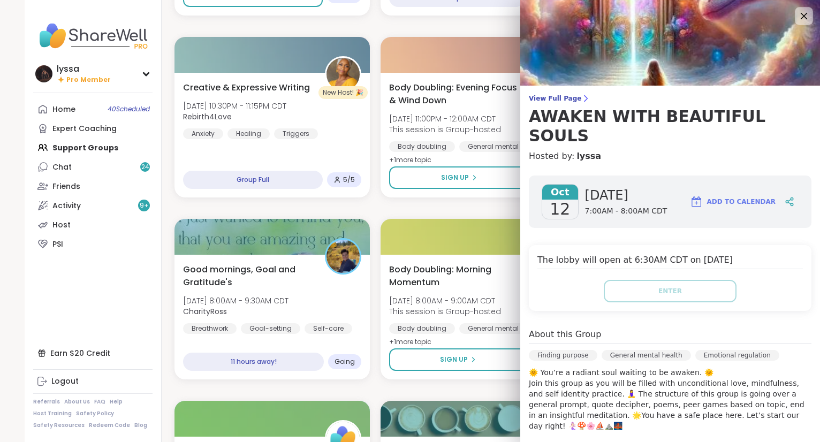
click at [804, 14] on icon at bounding box center [803, 15] width 13 height 13
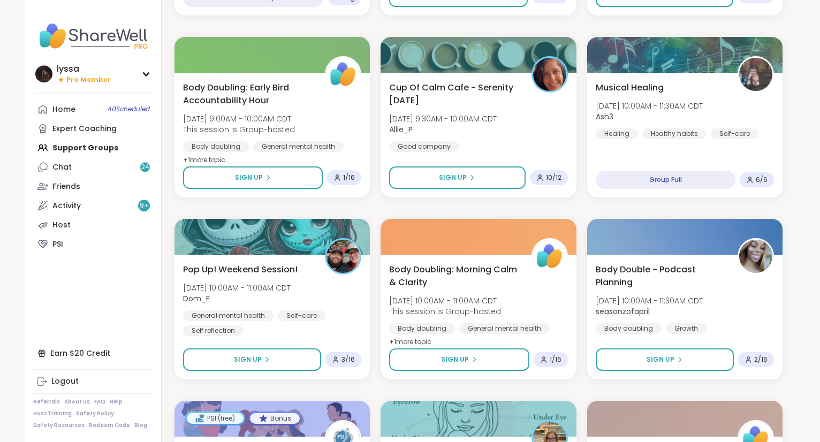
scroll to position [1193, 0]
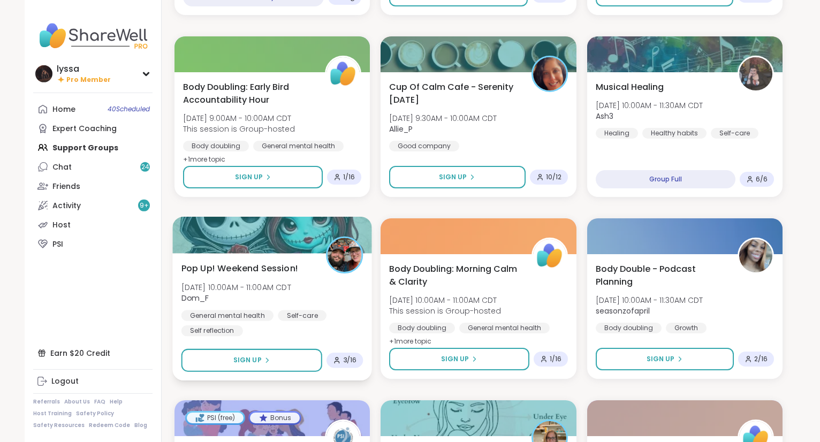
click at [291, 303] on span "Dom_F" at bounding box center [237, 298] width 110 height 11
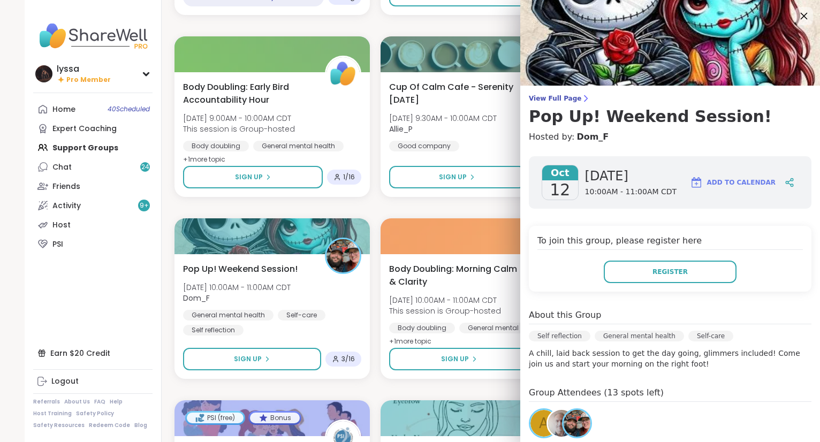
click at [801, 16] on icon at bounding box center [803, 15] width 13 height 13
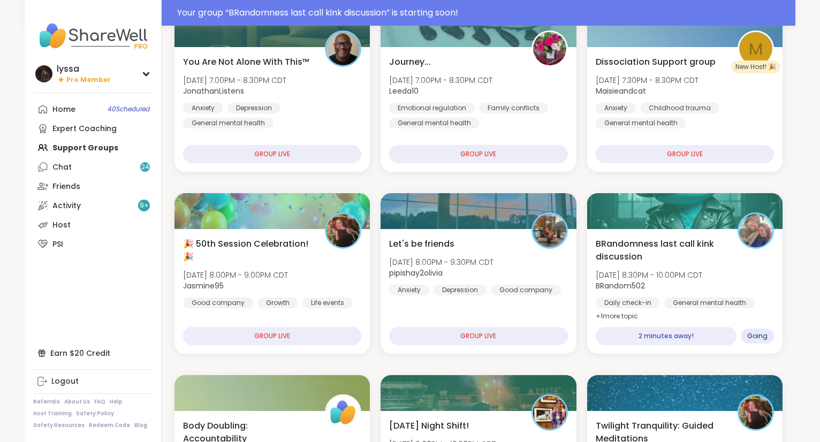
scroll to position [151, 0]
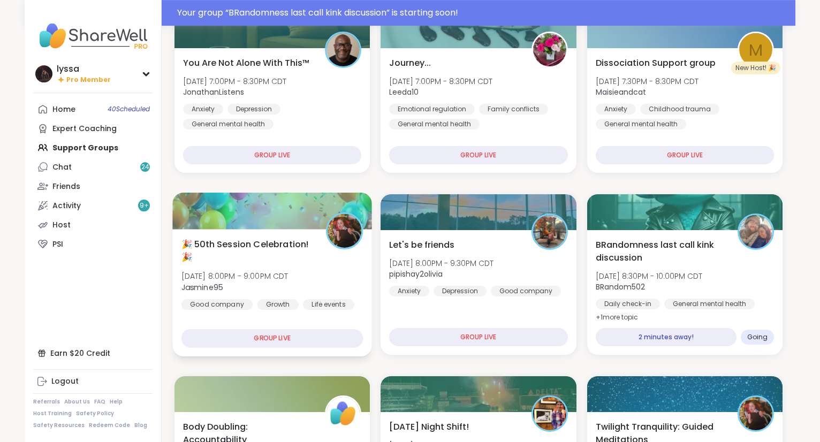
click at [354, 261] on div "🎉 50th Session Celebration! 🎉 Sat, Oct 11 | 8:00PM - 9:00PM CDT Jasmine95 Good …" at bounding box center [273, 274] width 182 height 72
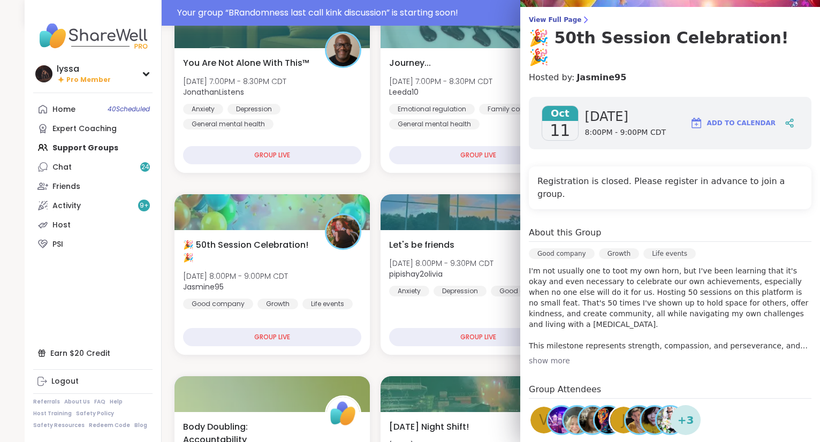
scroll to position [0, 0]
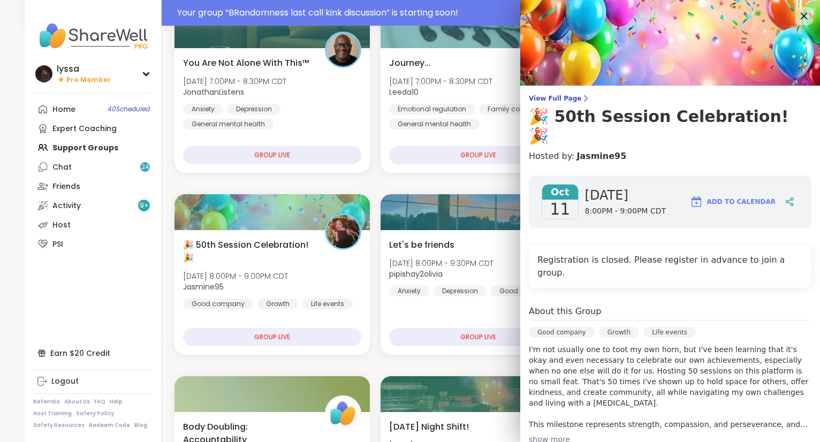
click at [804, 16] on icon at bounding box center [804, 16] width 7 height 7
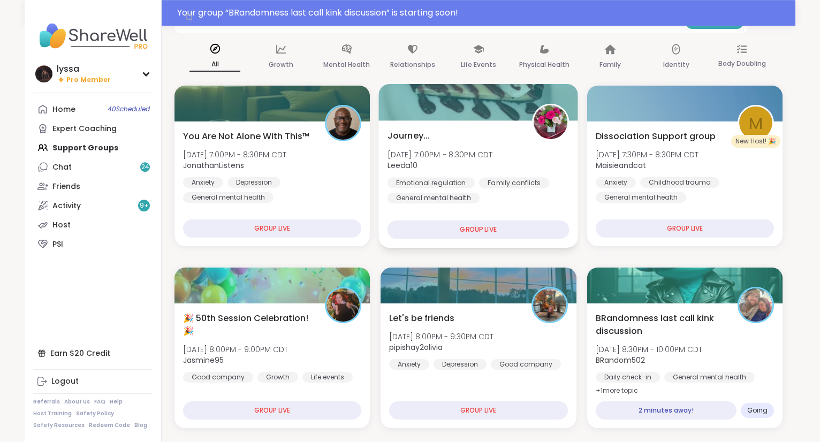
scroll to position [89, 0]
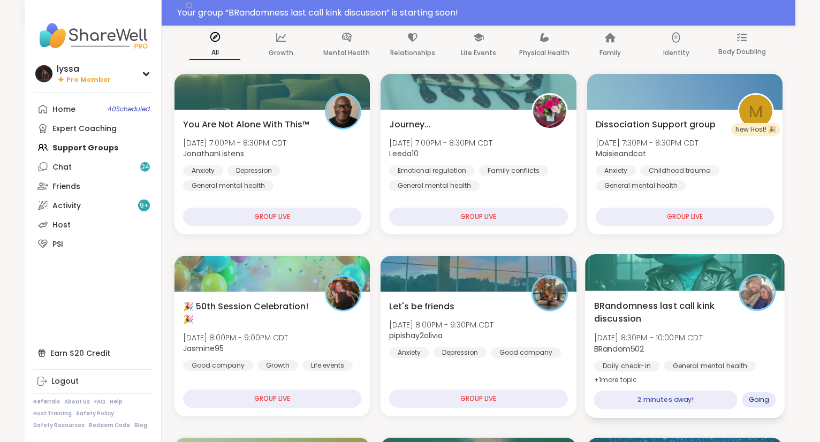
click at [648, 304] on span "BRandomness last call kink discussion" at bounding box center [660, 312] width 133 height 26
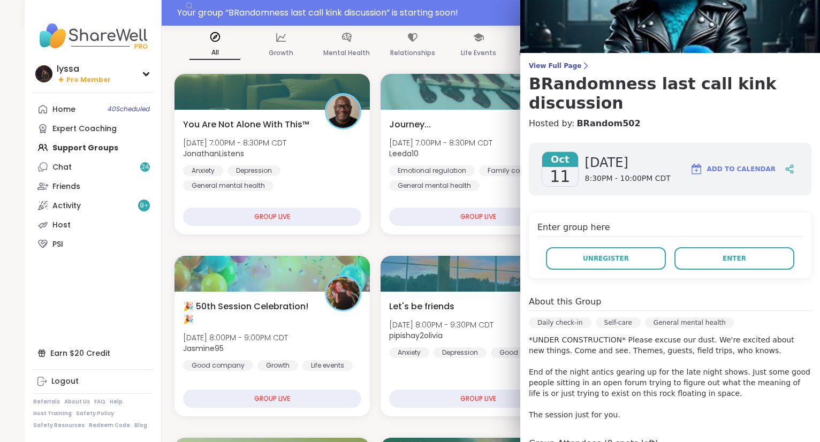
scroll to position [21, 0]
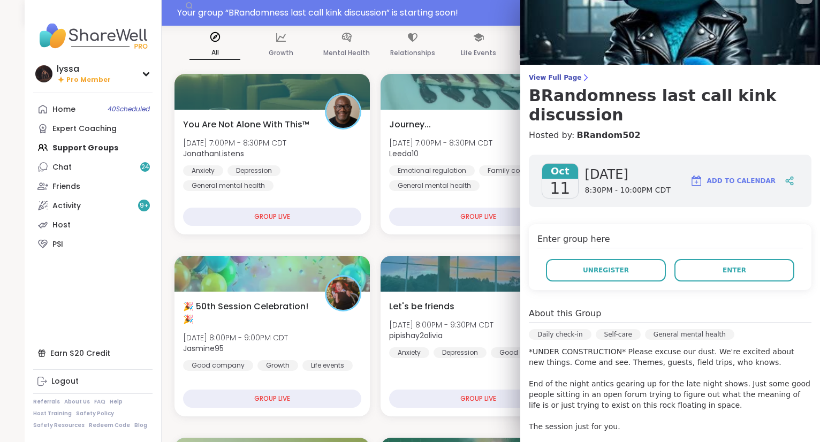
click at [574, 71] on div "View Full Page BRandomness last call kink discussion Hosted by: BRandom502 Oct …" at bounding box center [670, 316] width 300 height 675
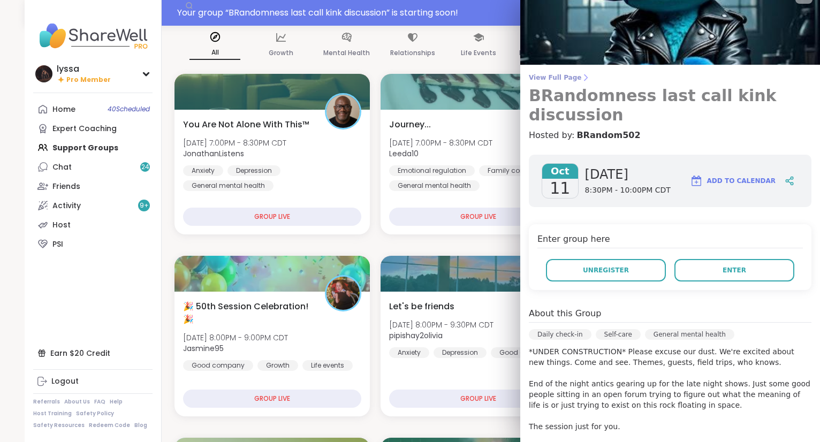
click at [564, 83] on link "View Full Page BRandomness last call kink discussion" at bounding box center [670, 98] width 283 height 51
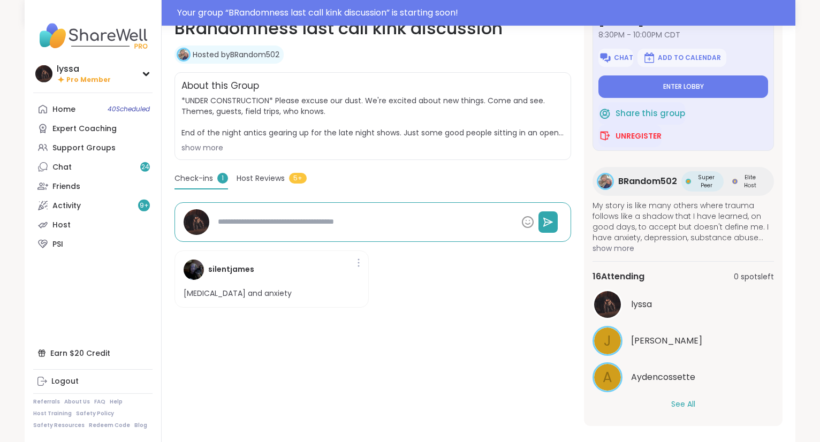
scroll to position [193, 0]
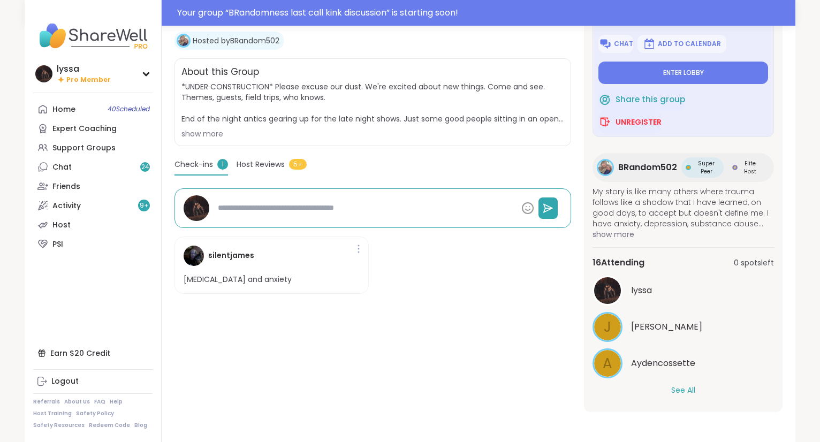
click at [677, 386] on button "See All" at bounding box center [683, 390] width 24 height 11
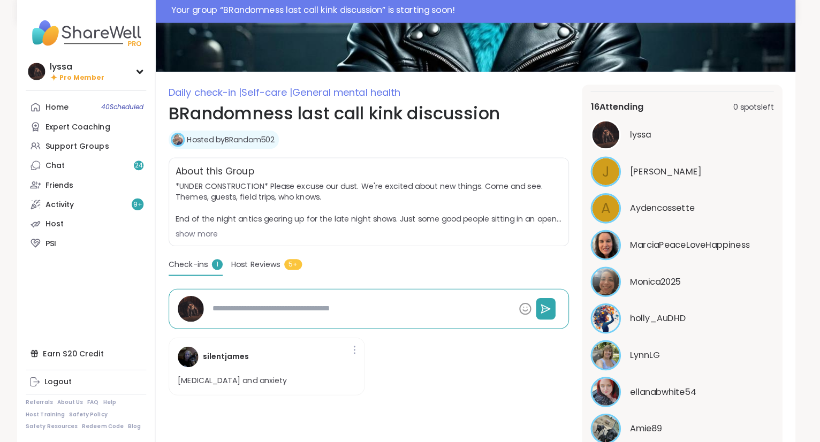
scroll to position [243, 0]
click at [184, 16] on div "Your group “ BRandomness last call kink discussion ” has started. Click here to…" at bounding box center [483, 12] width 612 height 13
type textarea "*"
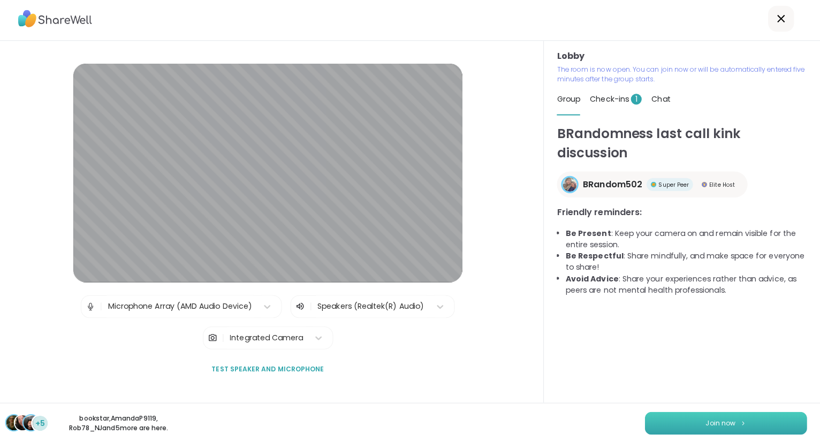
click at [665, 416] on button "Join now" at bounding box center [727, 422] width 161 height 22
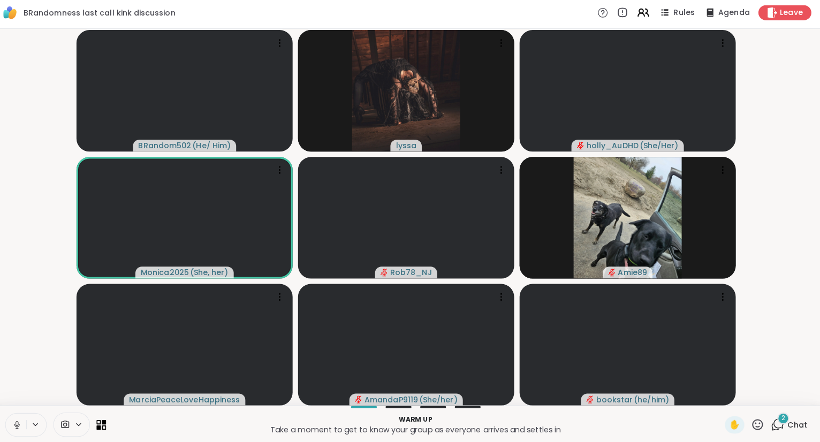
click at [17, 422] on button at bounding box center [23, 424] width 20 height 22
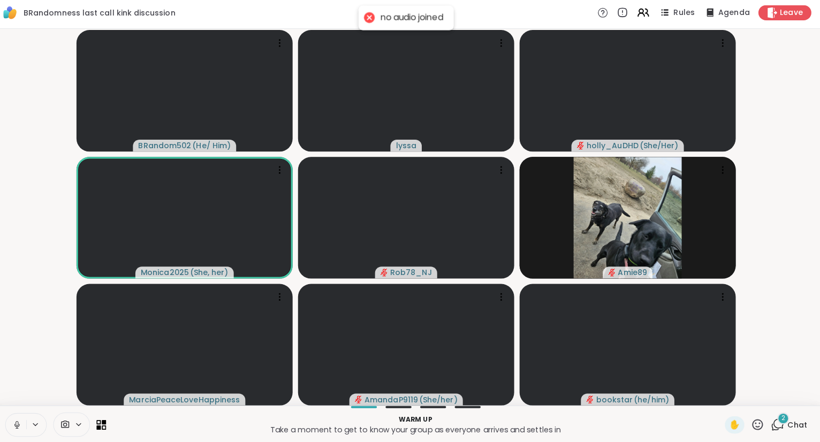
click at [19, 421] on button at bounding box center [23, 424] width 20 height 22
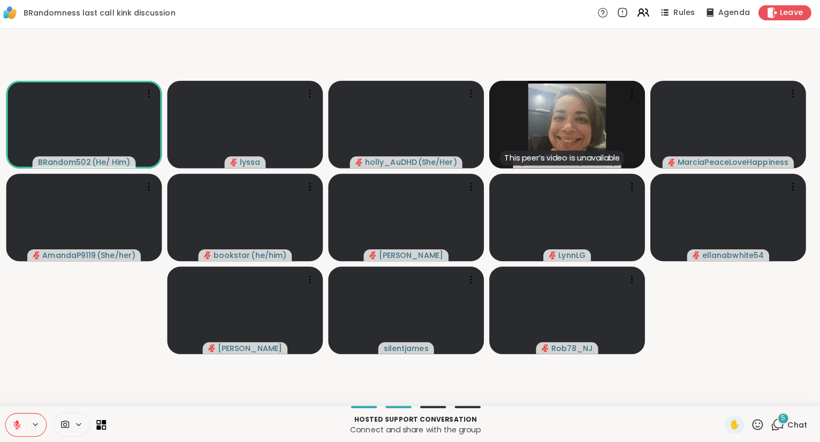
click at [132, 367] on video-player-container "BRandom502 ( He/ Him ) lyssa holly_AuDHD ( She/Her ) This peer’s video is unava…" at bounding box center [409, 218] width 807 height 365
click at [472, 282] on icon at bounding box center [474, 280] width 11 height 11
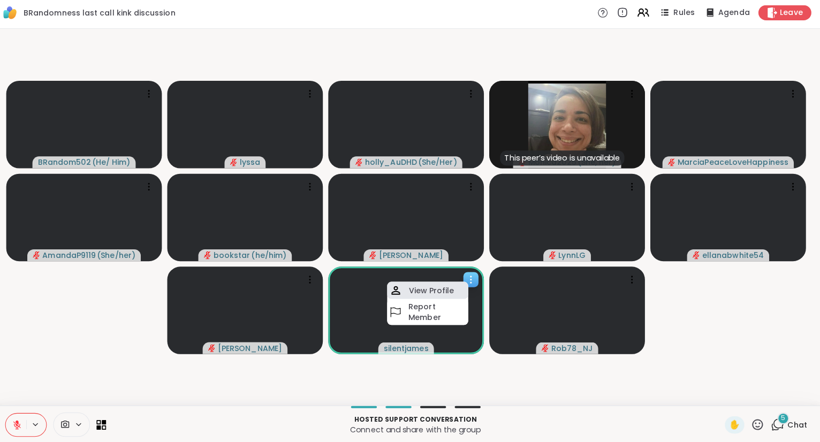
click at [456, 290] on h4 "View Profile" at bounding box center [435, 290] width 45 height 11
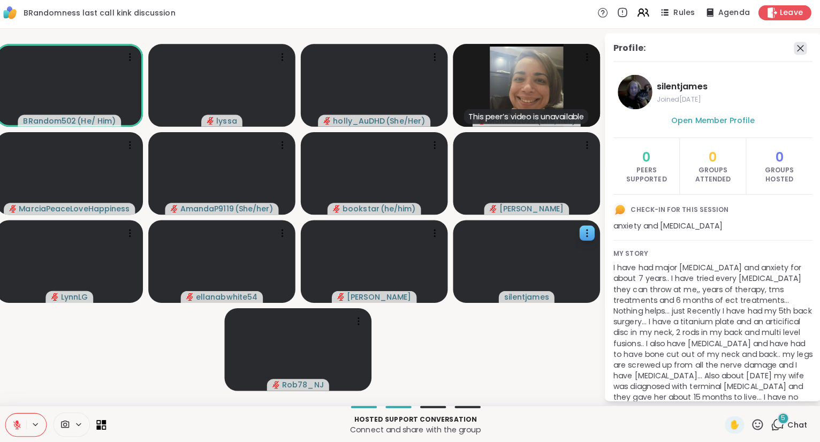
click at [802, 50] on icon at bounding box center [801, 50] width 13 height 13
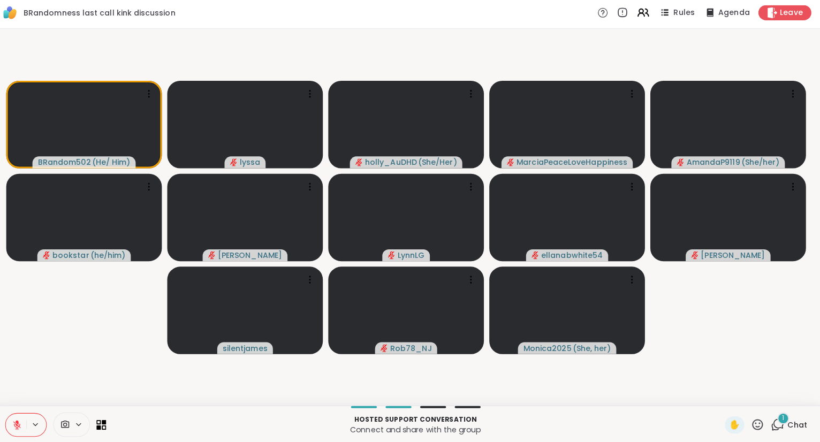
click at [754, 421] on icon at bounding box center [758, 423] width 13 height 13
click at [730, 397] on div "❤️" at bounding box center [726, 395] width 19 height 17
click at [782, 418] on div "2" at bounding box center [784, 418] width 12 height 12
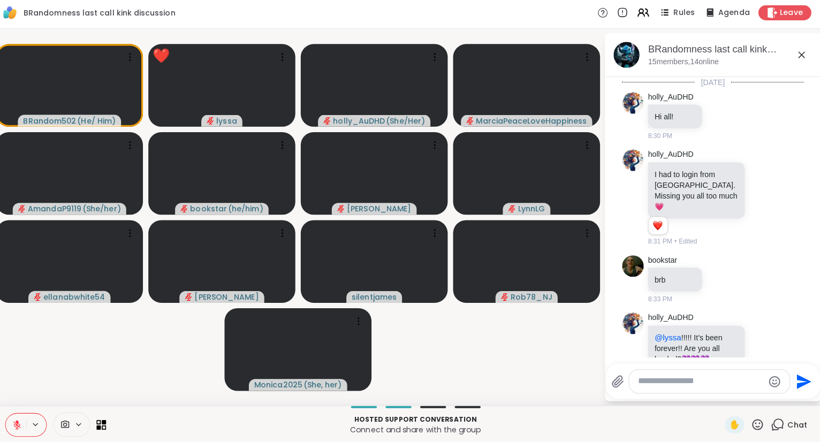
scroll to position [818, 0]
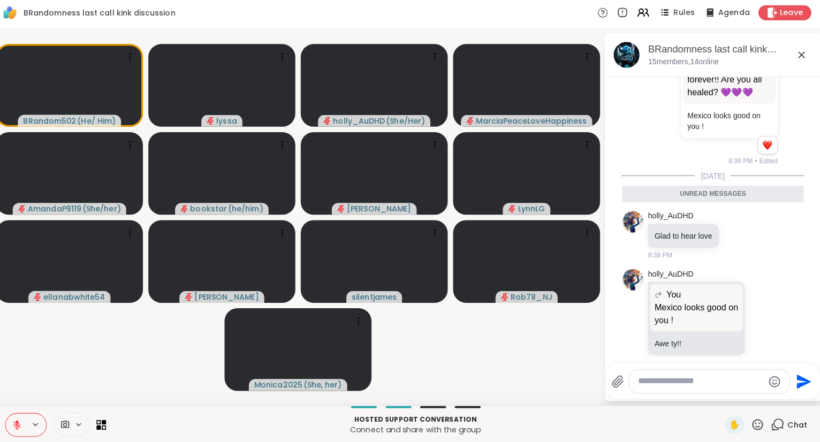
click at [800, 54] on icon at bounding box center [802, 57] width 13 height 13
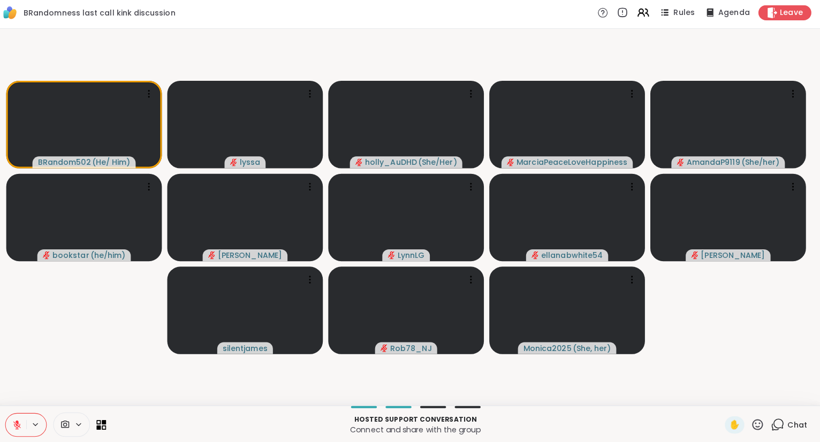
click at [759, 418] on icon at bounding box center [758, 423] width 13 height 13
click at [769, 389] on div "🌟" at bounding box center [774, 395] width 19 height 17
click at [757, 420] on icon at bounding box center [758, 423] width 11 height 11
click at [745, 395] on span "👍" at bounding box center [750, 395] width 11 height 13
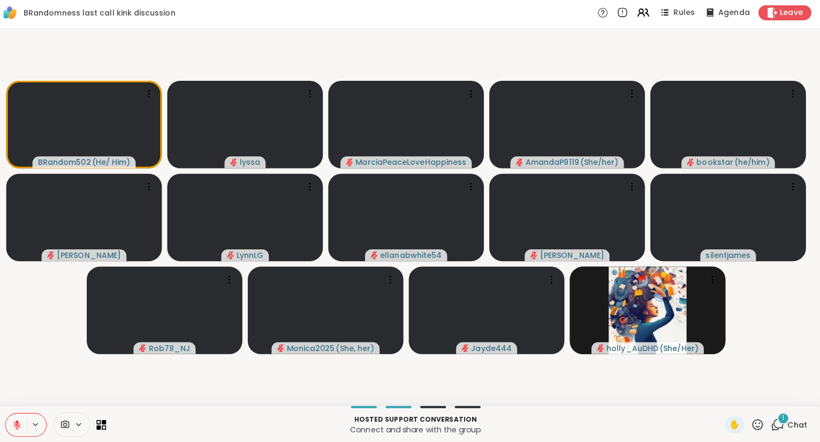
click at [761, 420] on icon at bounding box center [758, 423] width 11 height 11
click at [753, 395] on span "👍" at bounding box center [750, 395] width 11 height 13
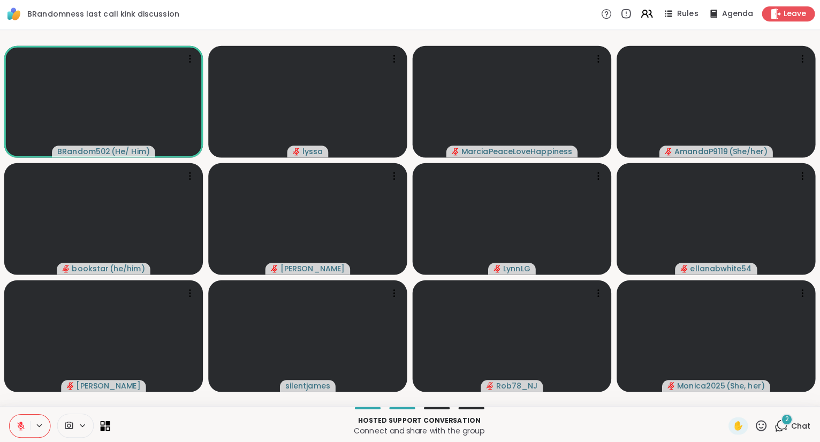
click at [755, 430] on icon at bounding box center [758, 423] width 13 height 13
click at [725, 398] on span "❤️" at bounding box center [727, 395] width 11 height 13
click at [28, 419] on button at bounding box center [23, 424] width 20 height 22
click at [791, 262] on div at bounding box center [713, 218] width 197 height 111
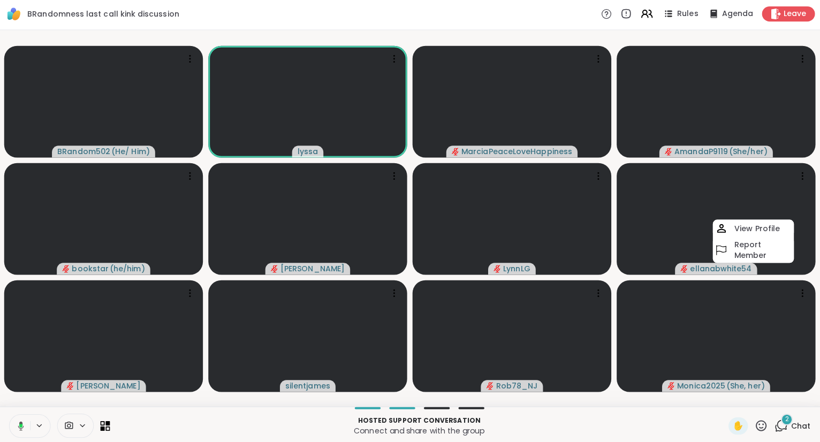
click at [28, 420] on button at bounding box center [23, 424] width 22 height 22
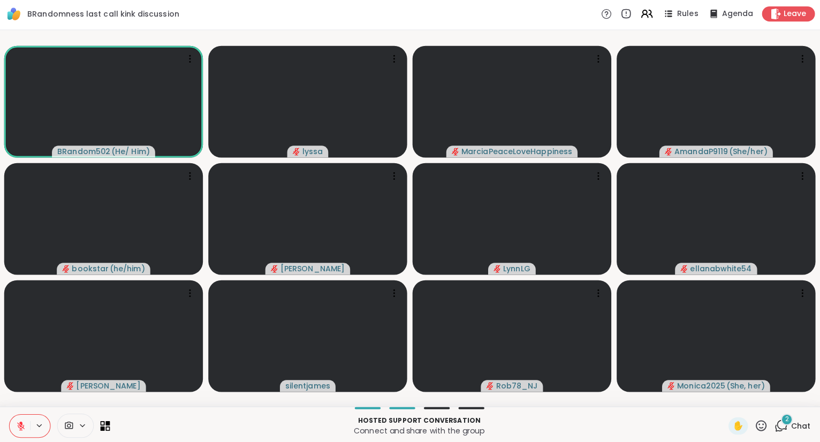
click at [757, 417] on div "✋" at bounding box center [745, 423] width 39 height 17
click at [755, 425] on icon at bounding box center [758, 423] width 13 height 13
click at [717, 396] on div "❤️" at bounding box center [726, 395] width 19 height 17
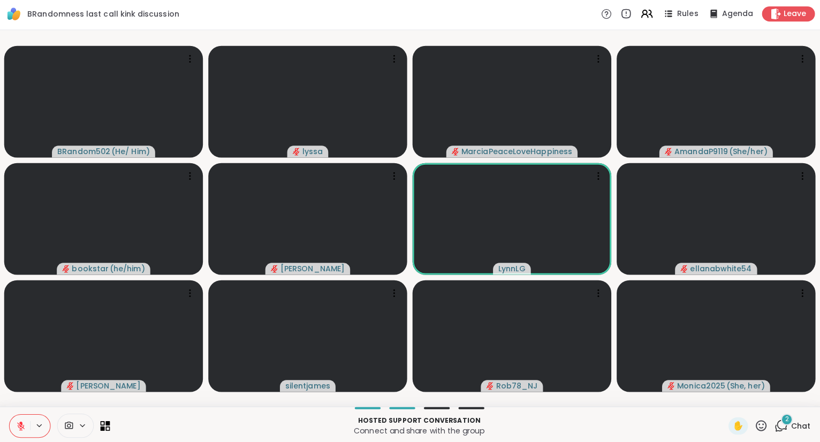
click at [758, 425] on icon at bounding box center [758, 423] width 13 height 13
click at [722, 399] on span "❤️" at bounding box center [727, 395] width 11 height 13
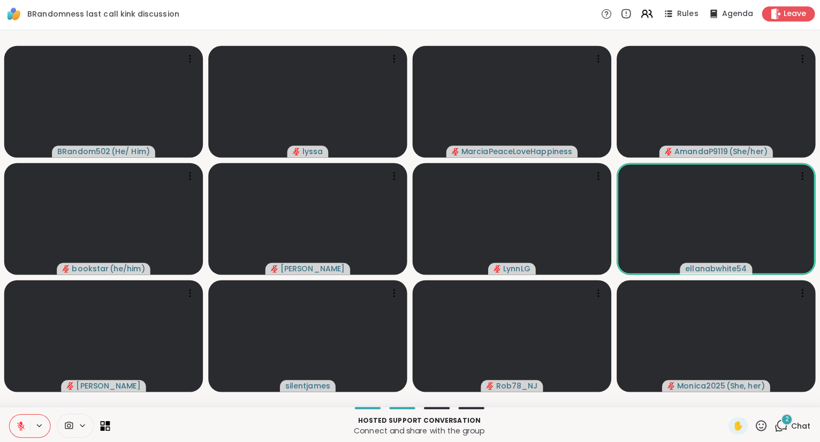
click at [758, 427] on icon at bounding box center [758, 423] width 13 height 13
click at [727, 396] on span "❤️" at bounding box center [727, 395] width 11 height 13
click at [761, 427] on icon at bounding box center [758, 423] width 13 height 13
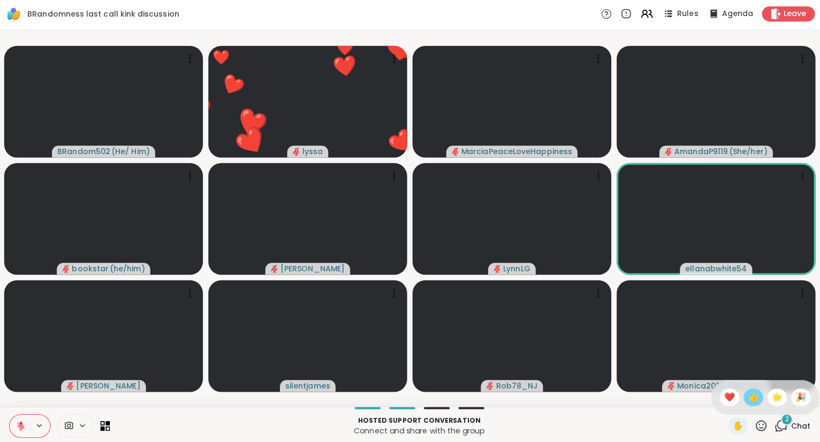
click at [751, 397] on span "👍" at bounding box center [750, 395] width 11 height 13
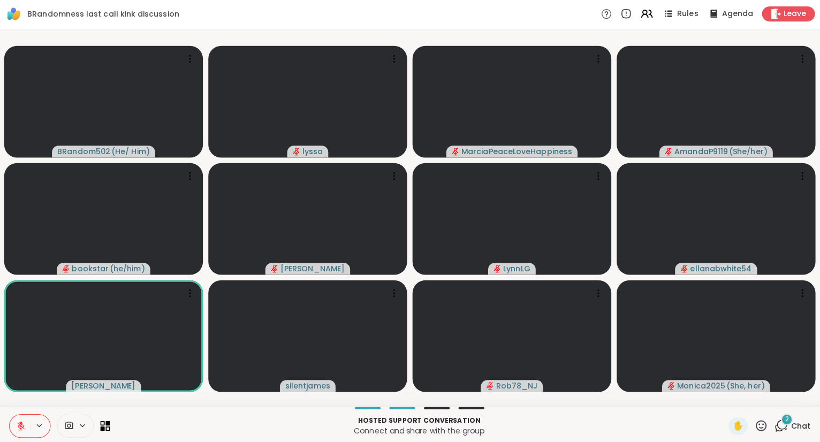
click at [759, 426] on icon at bounding box center [758, 423] width 11 height 11
click at [726, 398] on span "❤️" at bounding box center [727, 395] width 11 height 13
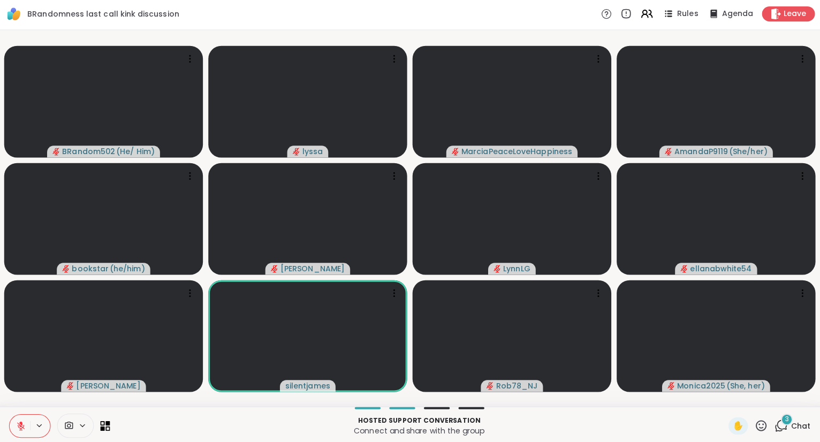
drag, startPoint x: 762, startPoint y: 422, endPoint x: 743, endPoint y: 398, distance: 30.9
click at [761, 417] on div "✋" at bounding box center [745, 423] width 39 height 17
click at [755, 425] on icon at bounding box center [758, 423] width 13 height 13
click at [726, 400] on span "❤️" at bounding box center [727, 395] width 11 height 13
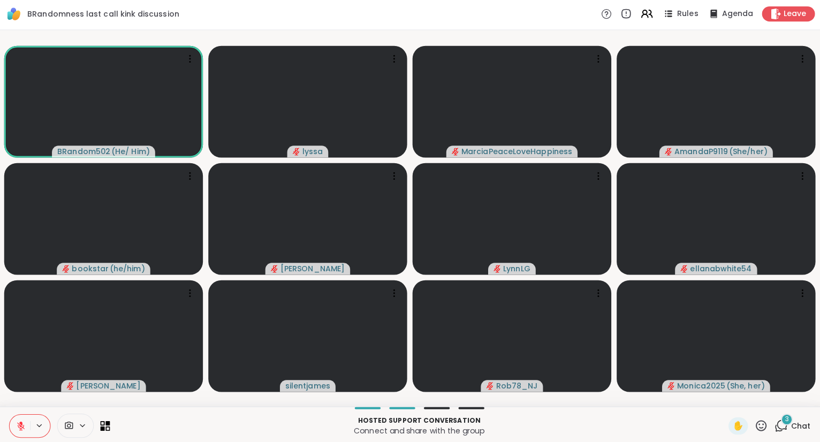
click at [756, 421] on icon at bounding box center [758, 423] width 11 height 11
click at [776, 397] on span "🌟" at bounding box center [774, 395] width 11 height 13
click at [759, 420] on icon at bounding box center [758, 423] width 13 height 13
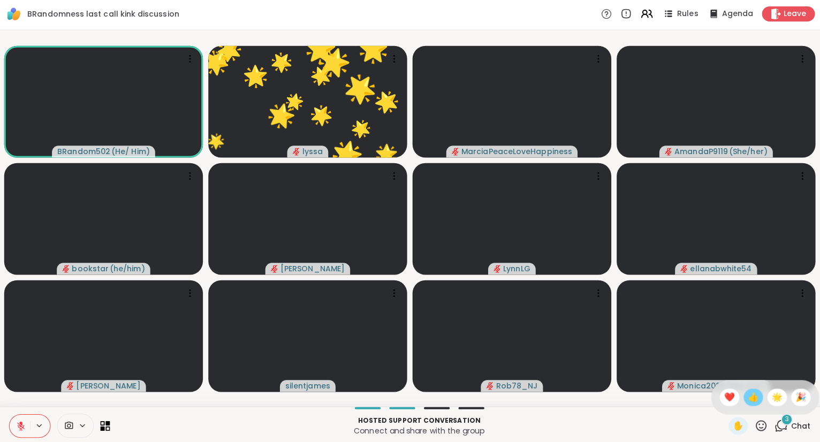
click at [741, 398] on div "👍" at bounding box center [750, 395] width 19 height 17
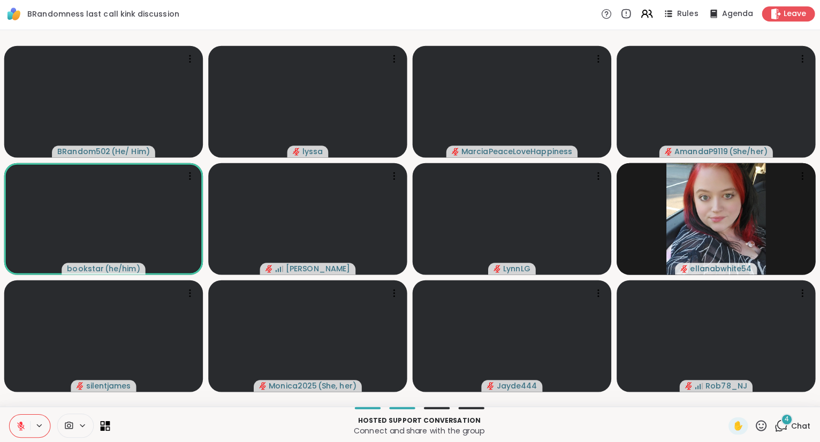
click at [760, 424] on icon at bounding box center [758, 423] width 13 height 13
click at [722, 393] on span "❤️" at bounding box center [727, 395] width 11 height 13
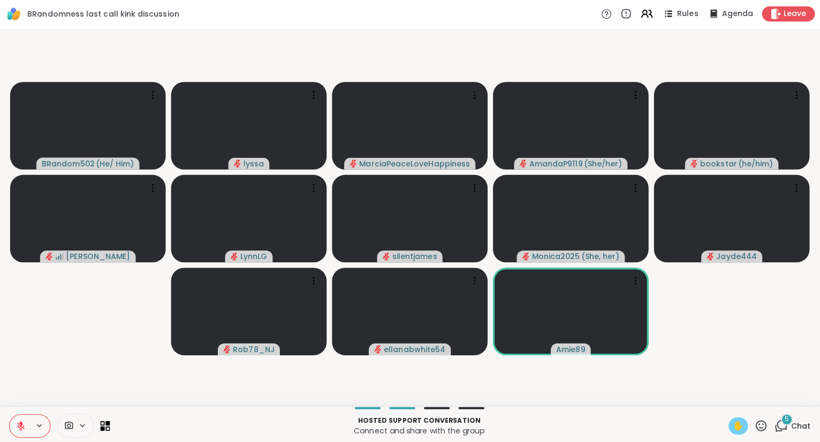
click at [738, 422] on span "✋" at bounding box center [735, 424] width 11 height 13
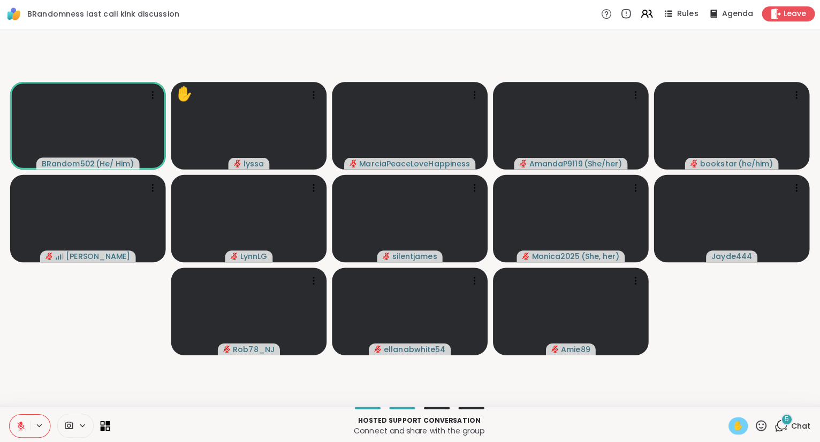
click at [21, 425] on icon at bounding box center [25, 424] width 10 height 10
click at [25, 419] on button at bounding box center [23, 424] width 20 height 22
click at [740, 428] on span "✋" at bounding box center [735, 424] width 11 height 13
click at [790, 426] on span "Chat" at bounding box center [797, 424] width 19 height 11
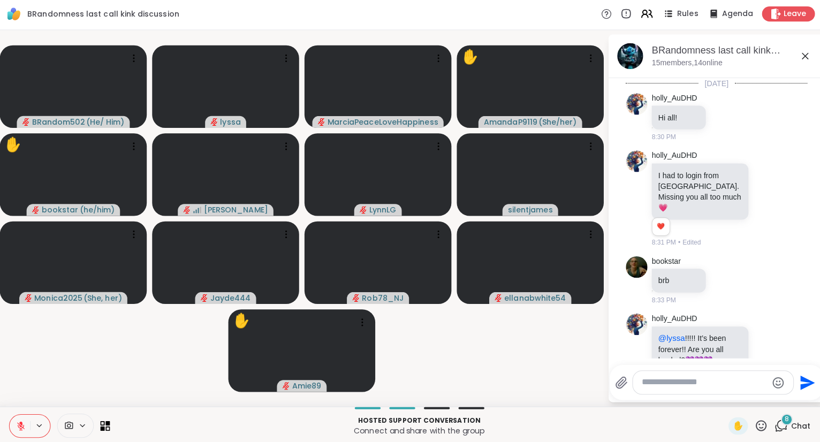
scroll to position [2239, 0]
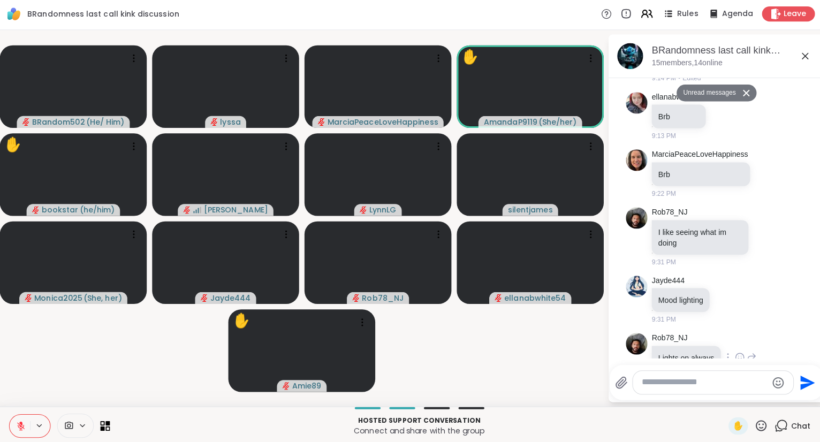
click at [783, 343] on div "Rob78_NJ Lights on always 9:31 PM" at bounding box center [714, 356] width 180 height 57
click at [730, 350] on div at bounding box center [737, 356] width 33 height 13
click at [735, 351] on icon at bounding box center [737, 356] width 10 height 11
click at [740, 334] on div "Select Reaction: Heart" at bounding box center [737, 339] width 10 height 10
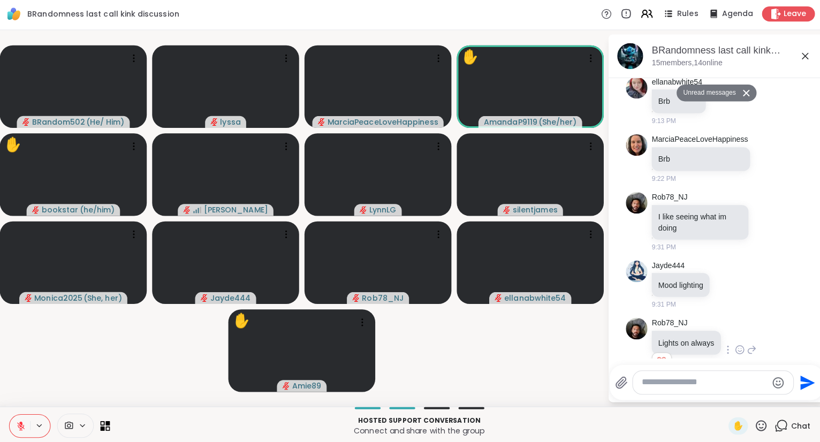
click at [797, 58] on icon at bounding box center [802, 57] width 13 height 13
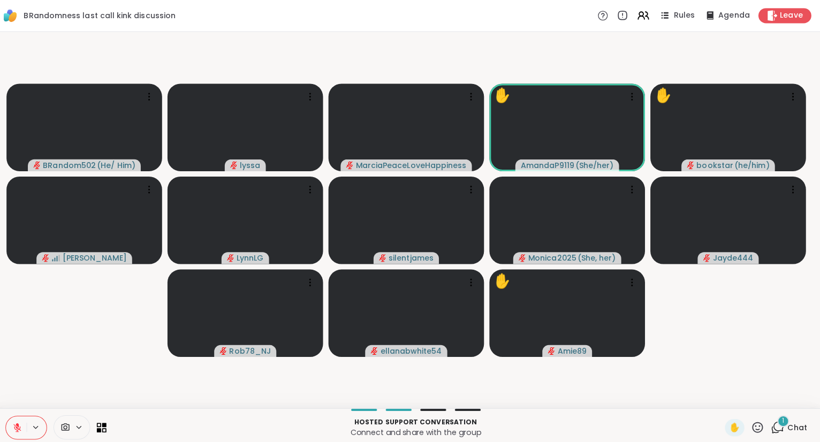
click at [764, 425] on icon at bounding box center [758, 423] width 11 height 11
click at [722, 397] on span "❤️" at bounding box center [727, 395] width 11 height 13
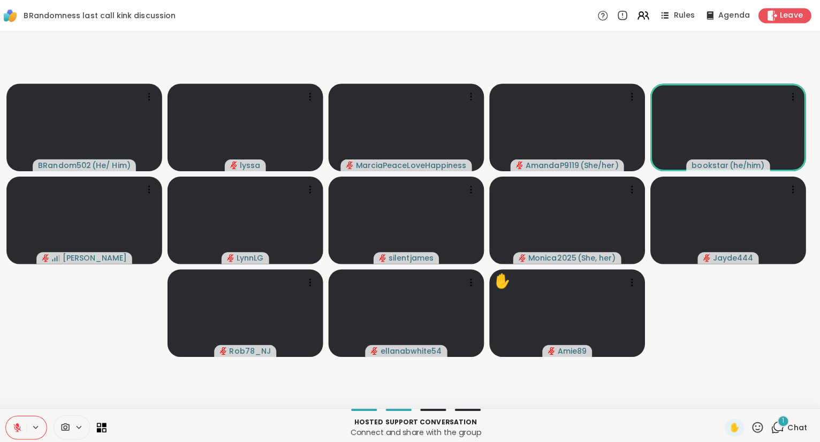
click at [758, 427] on icon at bounding box center [758, 423] width 13 height 13
click at [727, 396] on span "❤️" at bounding box center [727, 395] width 11 height 13
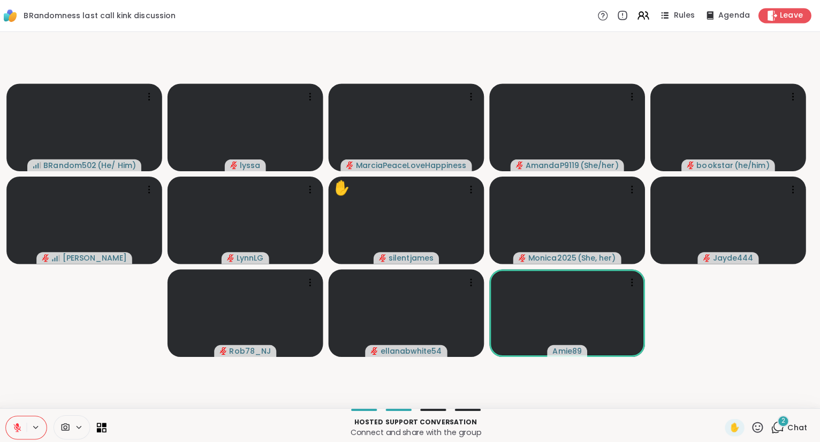
click at [791, 426] on span "Chat" at bounding box center [797, 424] width 19 height 11
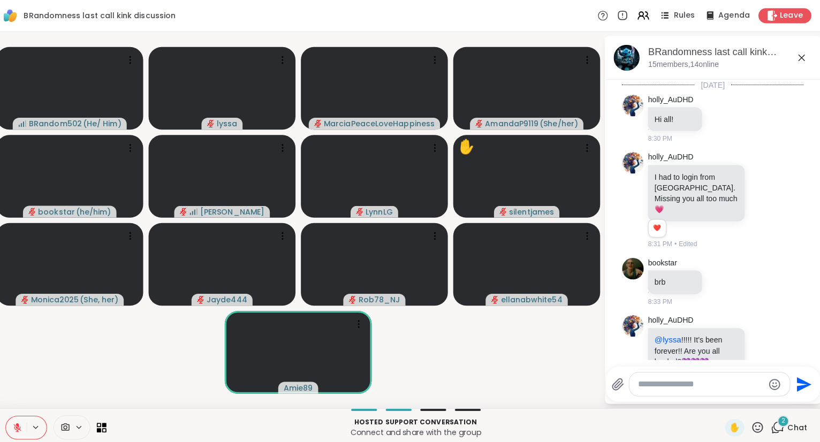
scroll to position [2479, 0]
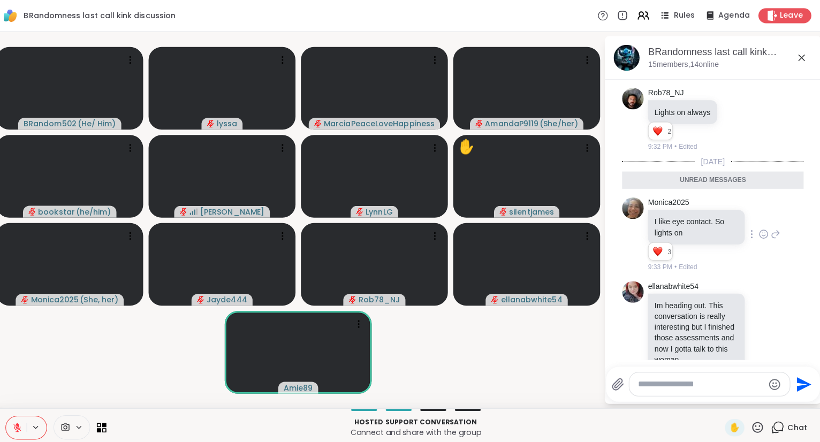
click at [766, 222] on div "Monica2025 I like eye contact. So lights on 3 3 3 9:33 PM • Edited" at bounding box center [715, 233] width 131 height 74
click at [663, 245] on div "Reactions: love" at bounding box center [660, 250] width 10 height 10
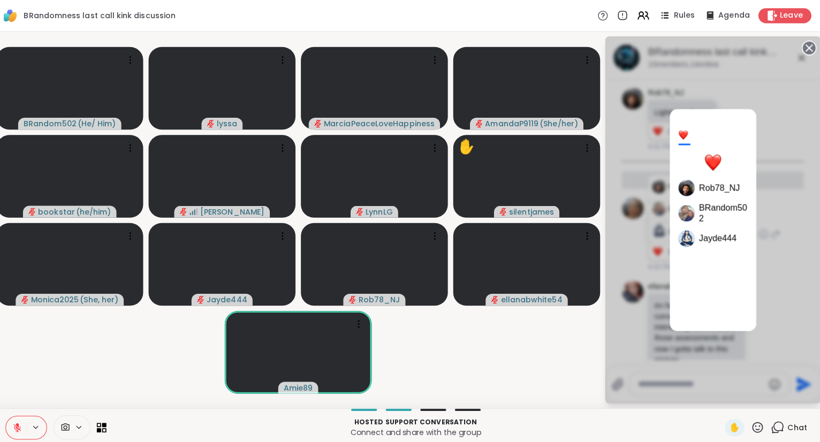
click at [807, 52] on circle at bounding box center [809, 47] width 13 height 13
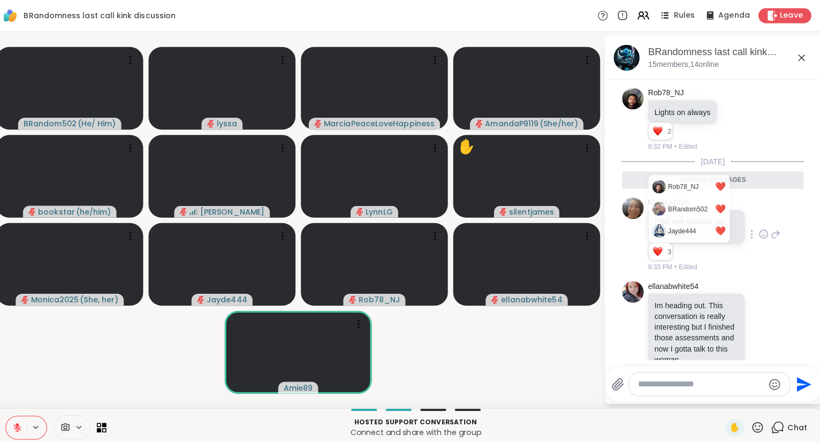
click at [760, 232] on div "Monica2025 I like eye contact. So lights on Rob78_NJ ❤️ BRandom502 ❤️ Jayde444 …" at bounding box center [715, 233] width 131 height 74
click at [761, 227] on icon at bounding box center [765, 232] width 10 height 11
click at [770, 192] on div "Monica2025 I like eye contact. So lights on Rob78_NJ ❤️ BRandom502 ❤️ Jayde444 …" at bounding box center [714, 233] width 180 height 83
click at [662, 245] on div "Reactions: love" at bounding box center [660, 250] width 10 height 10
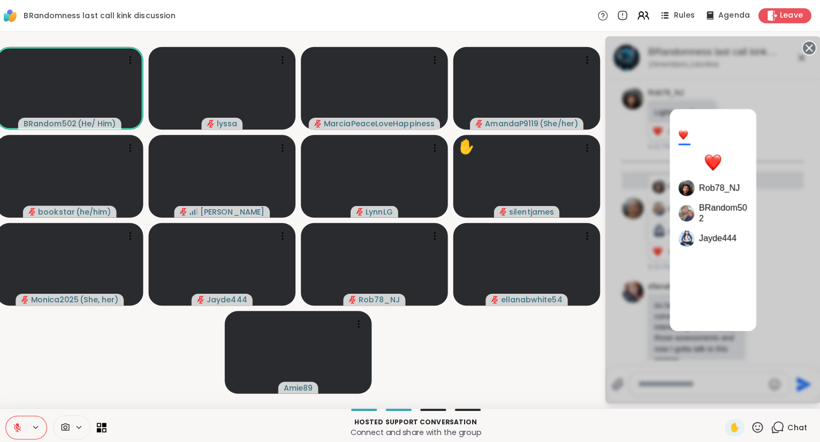
scroll to position [2494, 0]
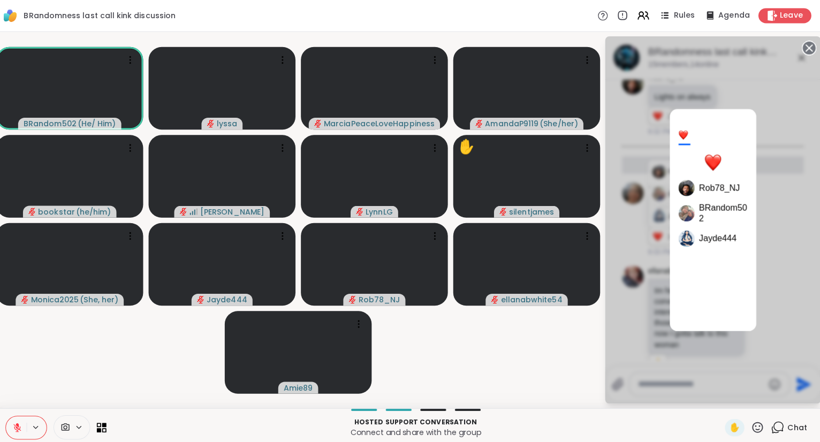
click at [801, 46] on div "3 Rob78_NJ BRandom502 Jayde444" at bounding box center [714, 218] width 214 height 365
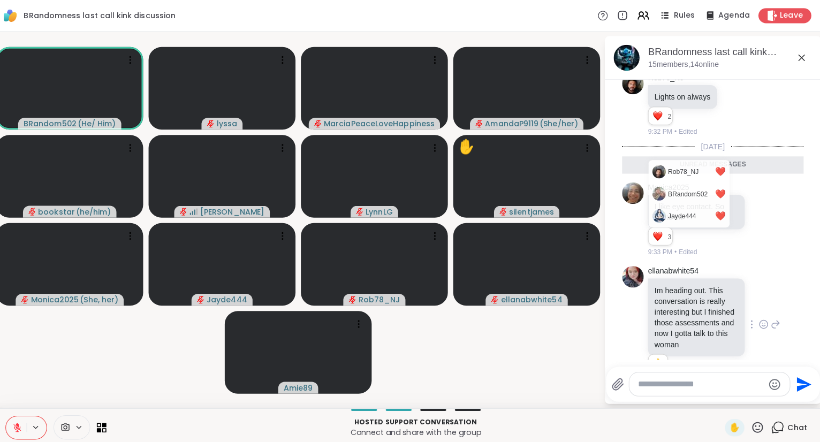
click at [788, 260] on div "ellanabwhite54 Im heading out. This conversation is really interesting but I fi…" at bounding box center [714, 323] width 180 height 126
click at [795, 223] on div "Monica2025 I like eye contact. So lights on Rob78_NJ ❤️ BRandom502 ❤️ Jayde444 …" at bounding box center [714, 218] width 180 height 83
click at [762, 214] on icon at bounding box center [765, 218] width 8 height 8
click at [675, 182] on link "BRandom502 ❤️" at bounding box center [690, 193] width 79 height 22
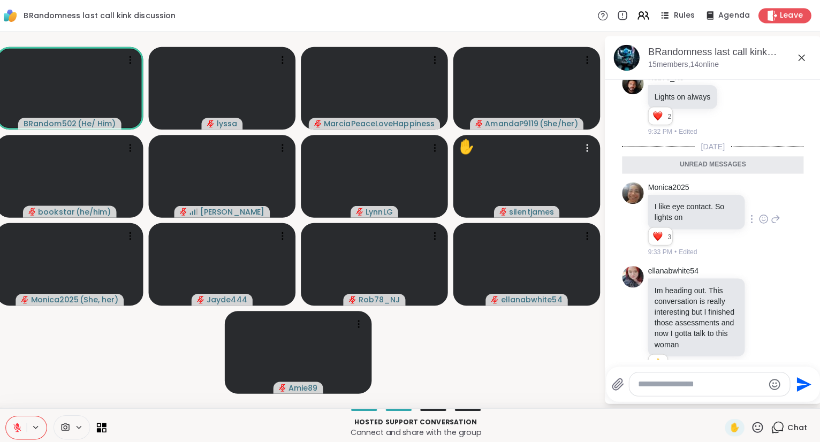
click at [762, 214] on icon at bounding box center [765, 218] width 8 height 8
click at [671, 190] on button "Select Reaction: Heart" at bounding box center [679, 200] width 21 height 21
click at [805, 61] on icon at bounding box center [802, 57] width 13 height 13
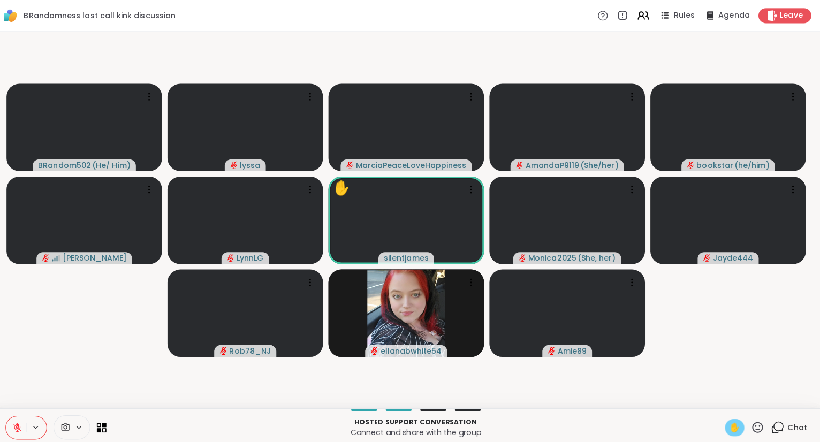
click at [735, 422] on span "✋" at bounding box center [735, 424] width 11 height 13
click at [758, 425] on icon at bounding box center [758, 423] width 13 height 13
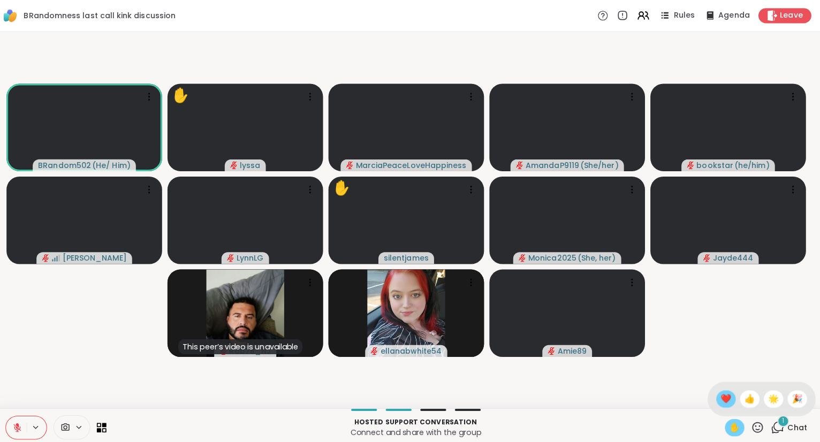
click at [728, 394] on span "❤️" at bounding box center [727, 395] width 11 height 13
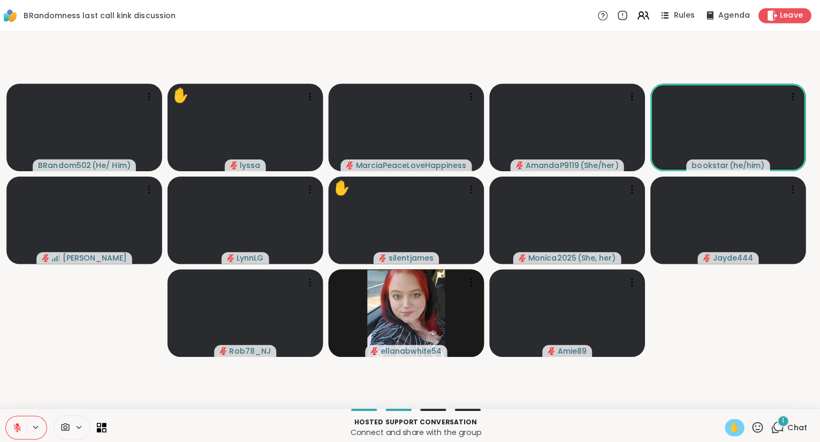
click at [760, 425] on icon at bounding box center [758, 423] width 13 height 13
click at [726, 398] on span "❤️" at bounding box center [727, 395] width 11 height 13
click at [760, 427] on icon at bounding box center [758, 423] width 11 height 11
click at [727, 396] on span "❤️" at bounding box center [727, 395] width 11 height 13
click at [798, 426] on span "Chat" at bounding box center [797, 424] width 19 height 11
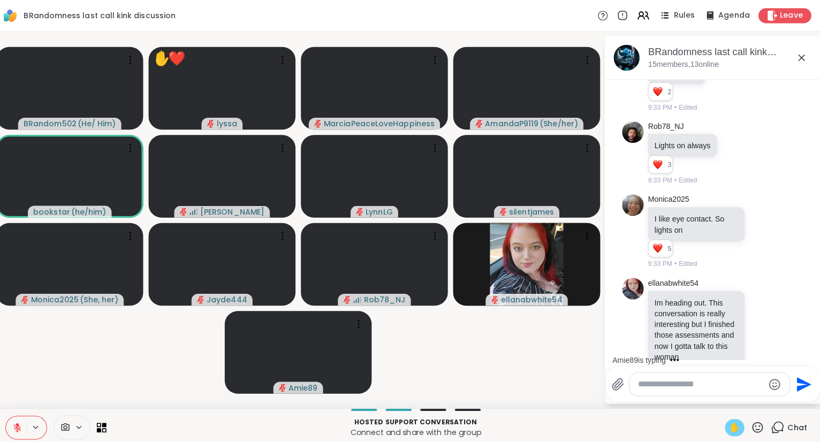
scroll to position [2435, 0]
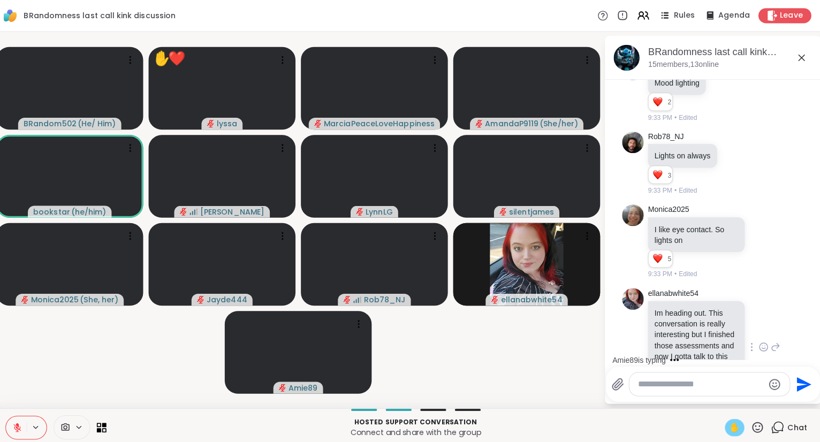
click at [768, 329] on div "ellanabwhite54 Im heading out. This conversation is really interesting but I fi…" at bounding box center [715, 344] width 131 height 117
click at [766, 339] on icon at bounding box center [765, 344] width 10 height 11
click at [682, 322] on div "Select Reaction: Heart" at bounding box center [680, 327] width 10 height 10
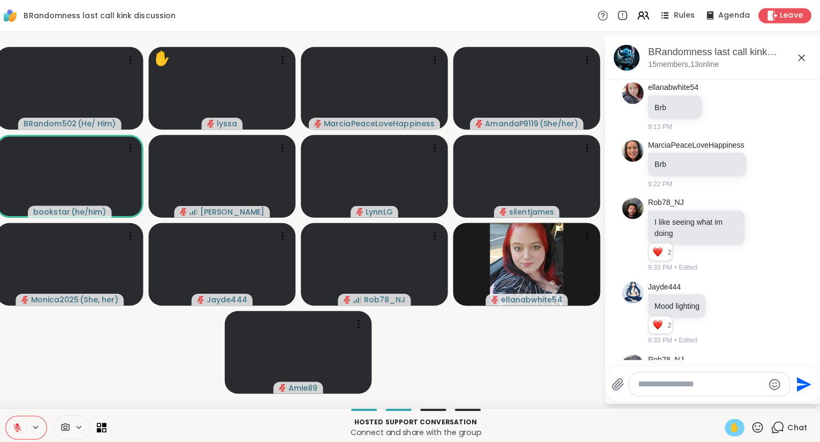
scroll to position [2194, 0]
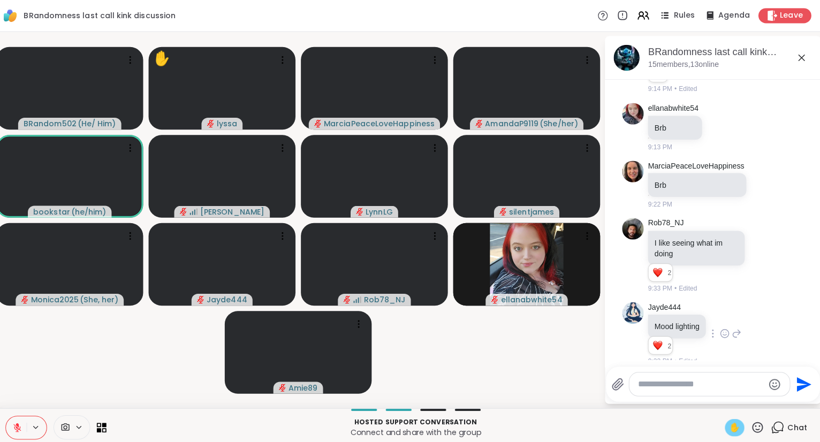
click at [750, 323] on div "Jayde444 Mood lighting 2 2 2 9:33 PM • Edited" at bounding box center [714, 332] width 180 height 72
click at [726, 326] on icon at bounding box center [726, 331] width 10 height 11
click at [729, 309] on div "Select Reaction: Heart" at bounding box center [726, 314] width 10 height 10
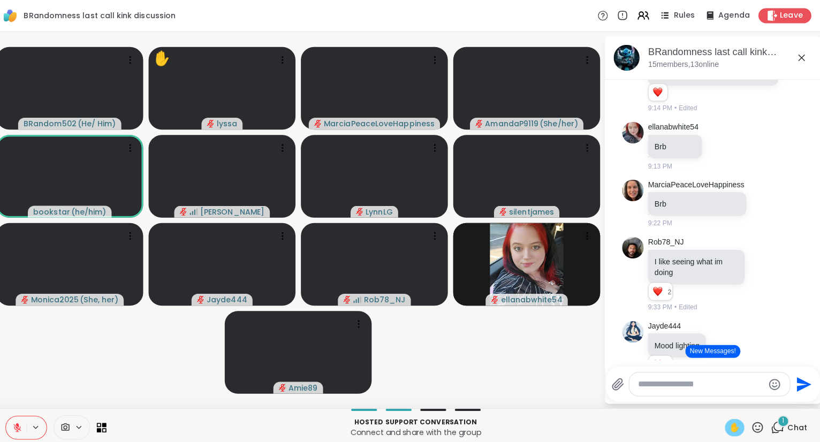
scroll to position [2171, 0]
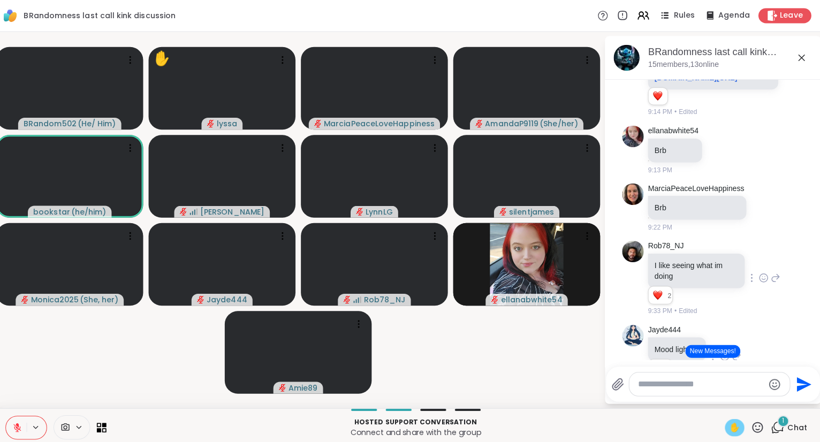
click at [763, 272] on icon at bounding box center [765, 276] width 8 height 8
click at [686, 248] on button "Select Reaction: Heart" at bounding box center [679, 258] width 21 height 21
click at [804, 63] on icon at bounding box center [802, 57] width 13 height 13
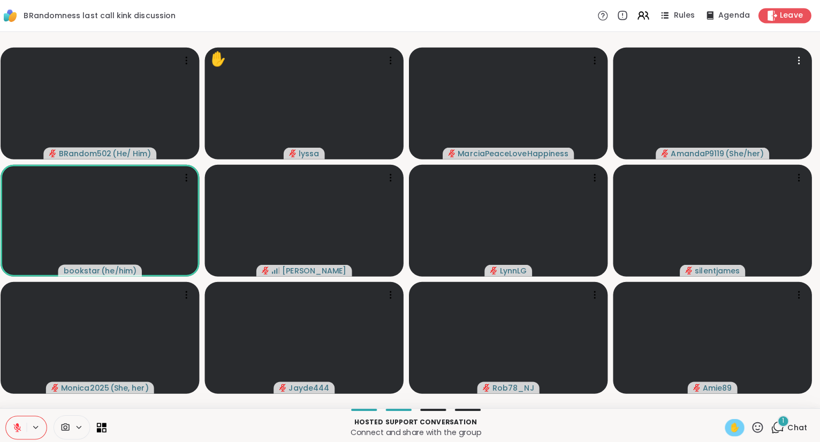
click at [763, 421] on icon at bounding box center [758, 423] width 11 height 11
click at [727, 398] on span "❤️" at bounding box center [727, 395] width 11 height 13
click at [761, 427] on icon at bounding box center [758, 423] width 13 height 13
click at [722, 402] on span "❤️" at bounding box center [727, 395] width 11 height 13
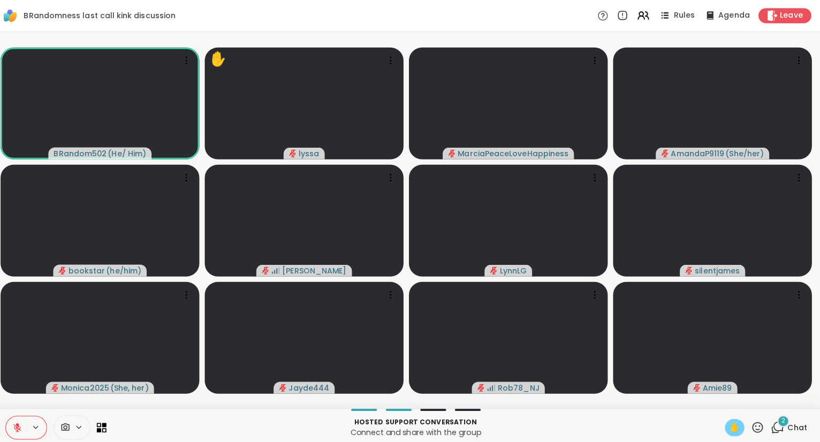
click at [25, 421] on icon at bounding box center [24, 421] width 3 height 4
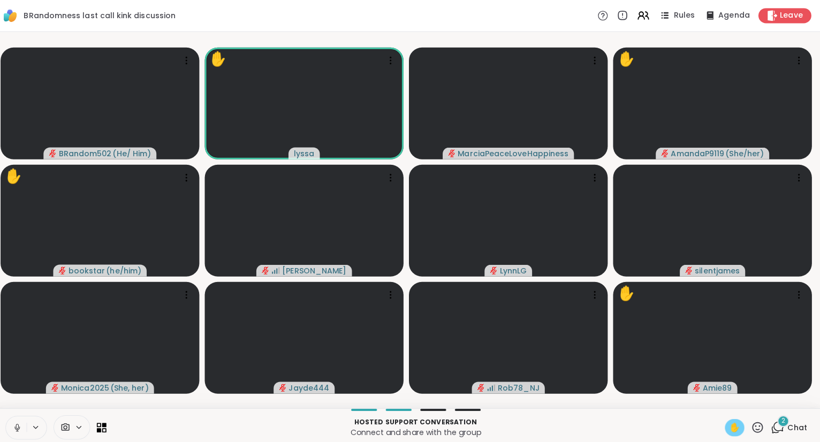
click at [28, 425] on icon at bounding box center [25, 424] width 10 height 10
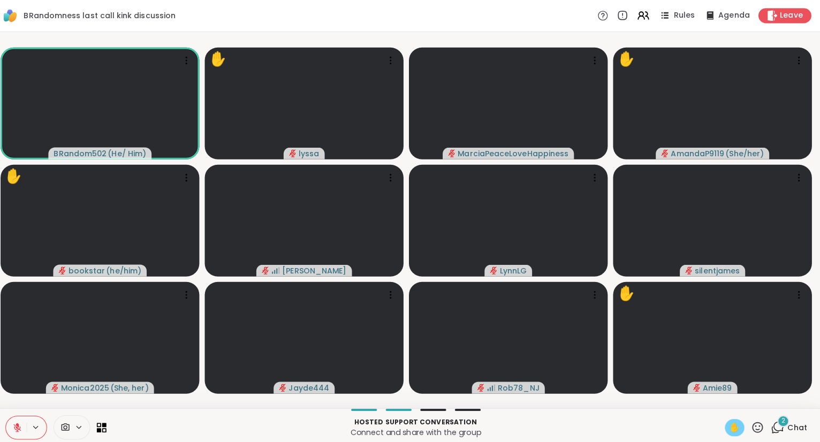
click at [727, 430] on div "✋" at bounding box center [735, 423] width 19 height 17
click at [737, 427] on span "✋" at bounding box center [735, 424] width 11 height 13
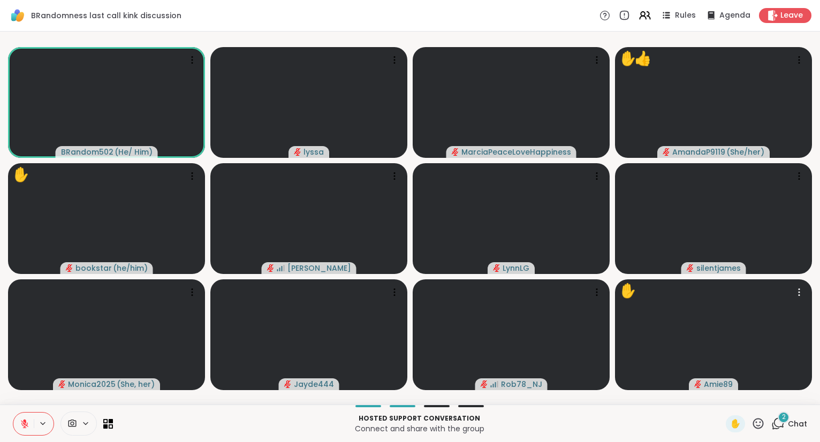
click at [796, 418] on div "2 Chat" at bounding box center [790, 423] width 36 height 17
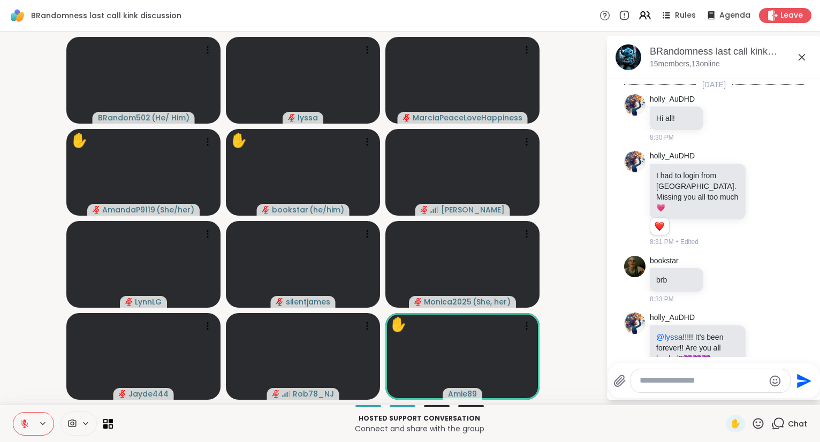
scroll to position [2778, 0]
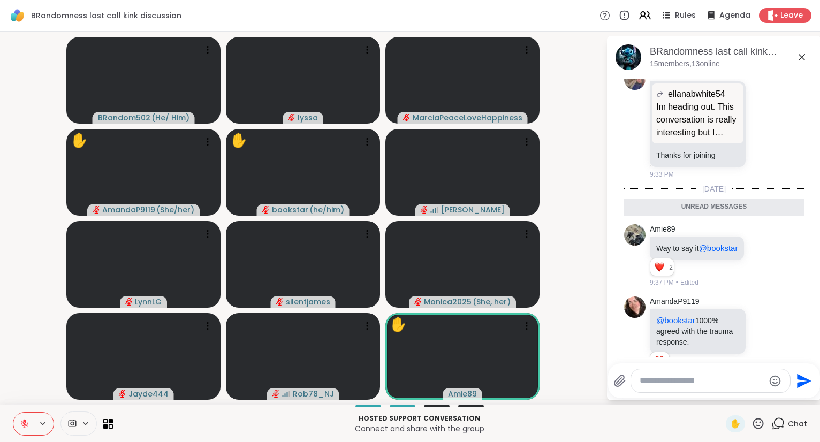
click at [739, 383] on textarea "Type your message" at bounding box center [702, 380] width 125 height 11
click at [735, 384] on textarea "Type your message" at bounding box center [702, 380] width 125 height 11
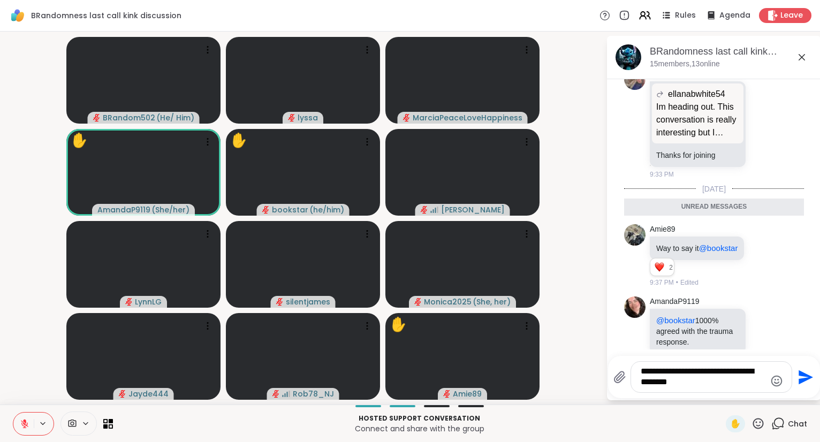
type textarea "**********"
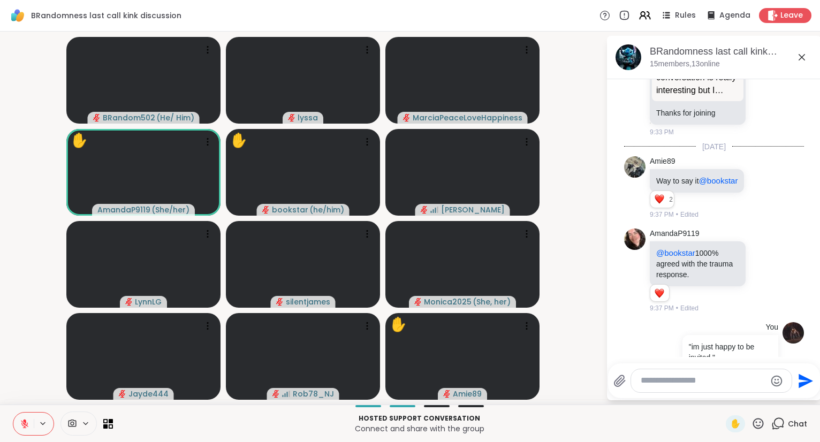
click at [800, 52] on icon at bounding box center [802, 57] width 13 height 13
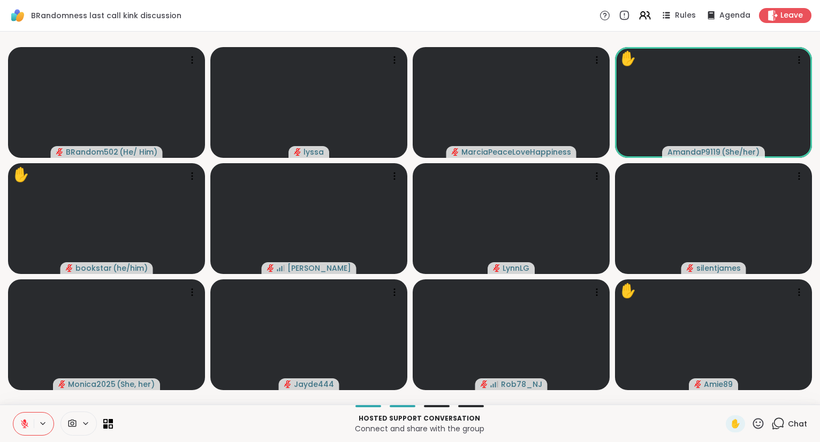
click at [761, 428] on icon at bounding box center [758, 423] width 11 height 11
click at [723, 398] on span "❤️" at bounding box center [727, 395] width 11 height 13
click at [757, 430] on icon at bounding box center [758, 423] width 13 height 13
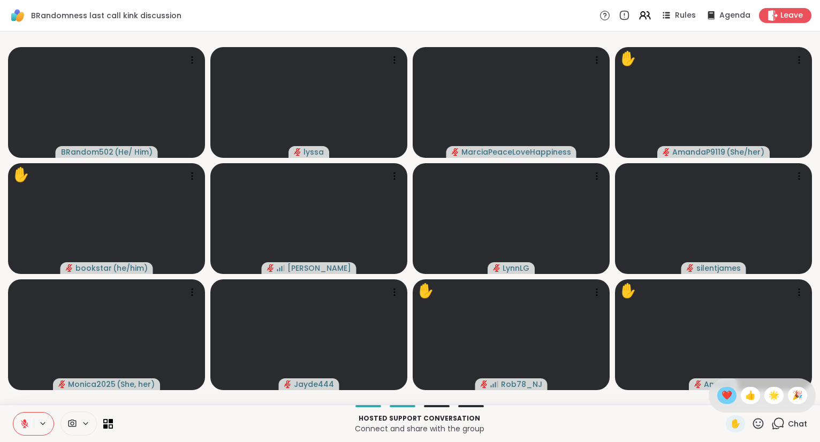
click at [725, 401] on span "❤️" at bounding box center [727, 395] width 11 height 13
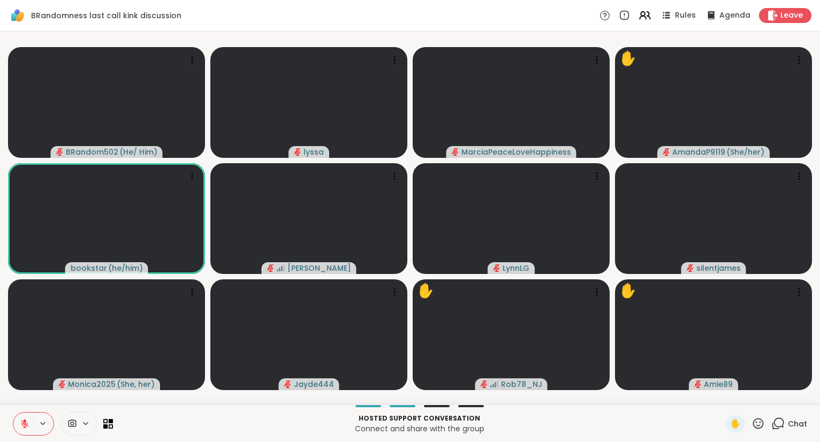
click at [763, 425] on icon at bounding box center [758, 423] width 13 height 13
click at [773, 400] on span "🌟" at bounding box center [774, 395] width 11 height 13
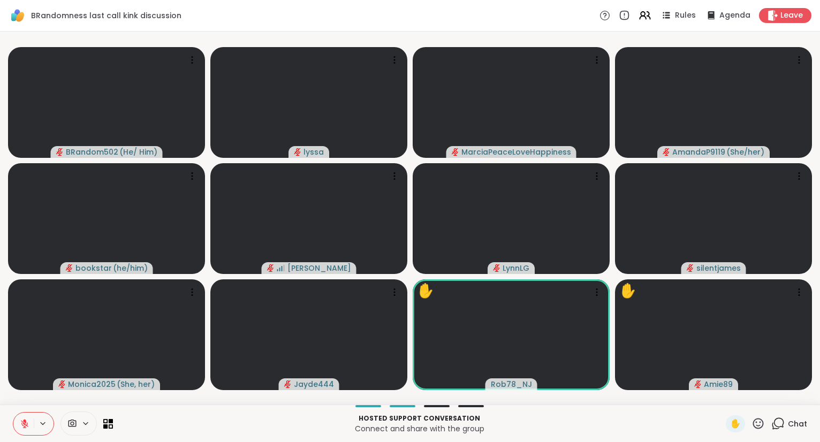
click at [764, 430] on icon at bounding box center [758, 423] width 13 height 13
click at [699, 427] on p "Connect and share with the group" at bounding box center [419, 429] width 600 height 11
click at [756, 422] on icon at bounding box center [758, 423] width 13 height 13
click at [691, 409] on div "Hosted support conversation Connect and share with the group ✋ Chat" at bounding box center [410, 423] width 820 height 37
click at [757, 422] on icon at bounding box center [758, 423] width 13 height 13
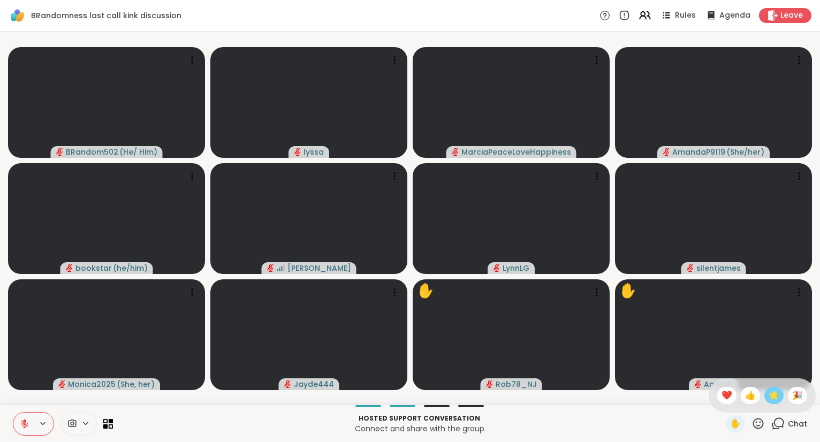
click at [775, 394] on span "🌟" at bounding box center [774, 395] width 11 height 13
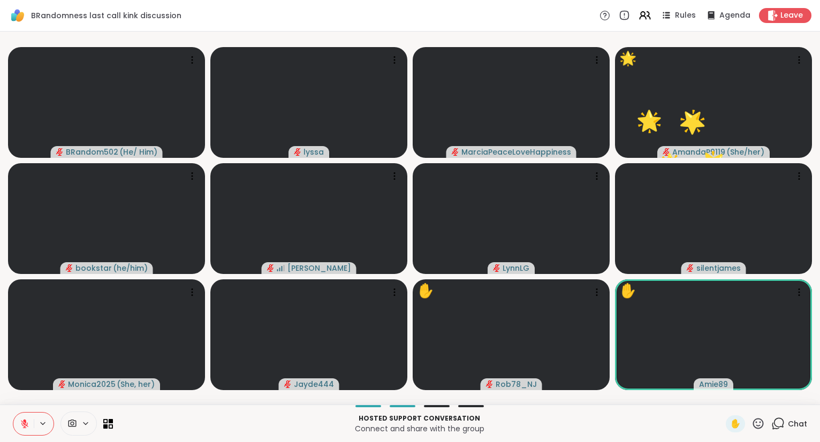
click at [758, 422] on icon at bounding box center [758, 423] width 13 height 13
click at [704, 423] on p "Hosted support conversation" at bounding box center [419, 419] width 600 height 10
click at [764, 422] on icon at bounding box center [758, 423] width 11 height 11
click at [706, 423] on p "Hosted support conversation" at bounding box center [419, 419] width 600 height 10
click at [754, 419] on icon at bounding box center [758, 423] width 13 height 13
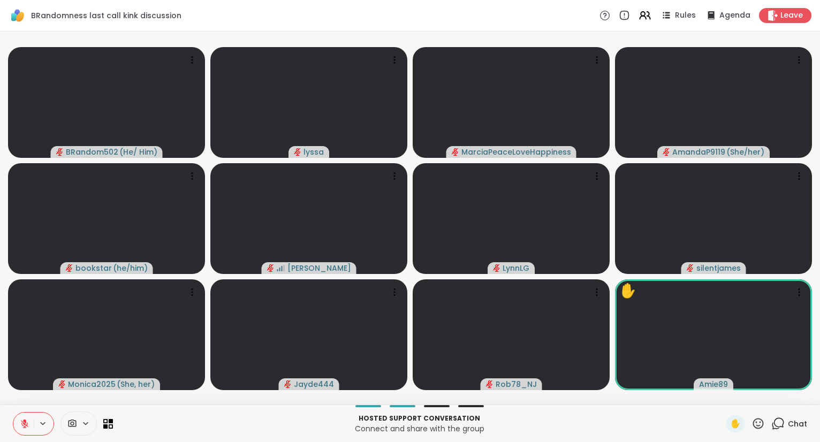
click at [694, 426] on p "Connect and share with the group" at bounding box center [419, 429] width 600 height 11
click at [758, 420] on icon at bounding box center [758, 423] width 11 height 11
click at [722, 392] on span "❤️" at bounding box center [727, 395] width 11 height 13
click at [755, 425] on icon at bounding box center [758, 423] width 13 height 13
click at [722, 397] on span "❤️" at bounding box center [727, 395] width 11 height 13
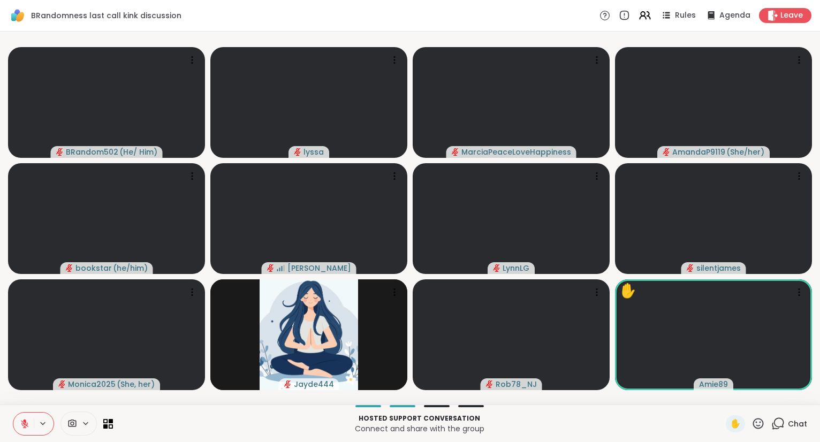
click at [760, 427] on icon at bounding box center [758, 423] width 13 height 13
click at [722, 398] on span "❤️" at bounding box center [727, 395] width 11 height 13
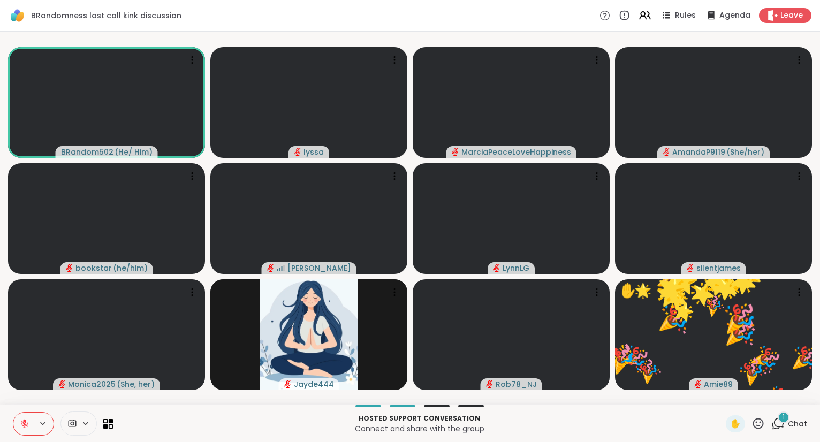
click at [762, 427] on icon at bounding box center [758, 423] width 13 height 13
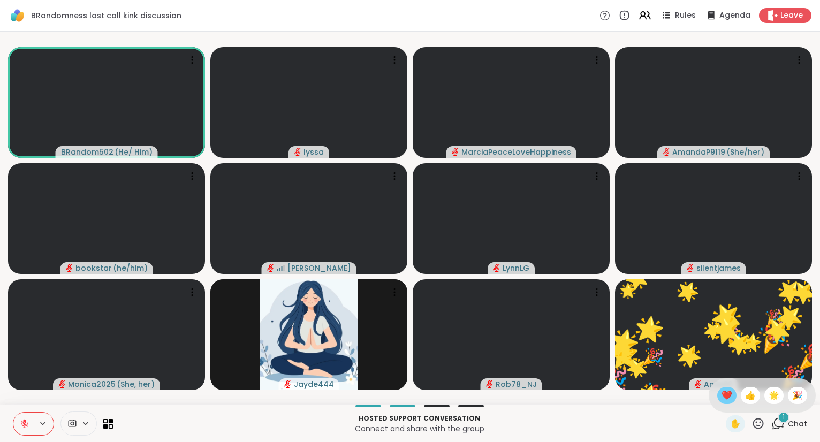
click at [727, 403] on div "❤️" at bounding box center [726, 395] width 19 height 17
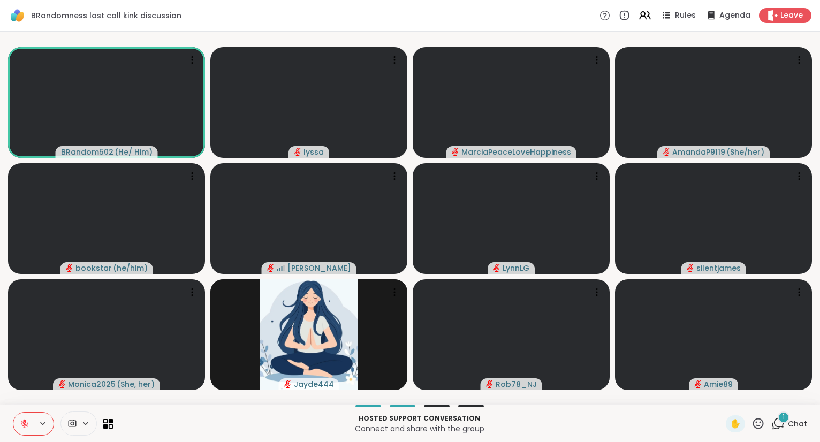
click at [755, 422] on icon at bounding box center [758, 423] width 13 height 13
click at [747, 391] on span "👍" at bounding box center [750, 395] width 11 height 13
click at [776, 418] on icon at bounding box center [778, 423] width 13 height 13
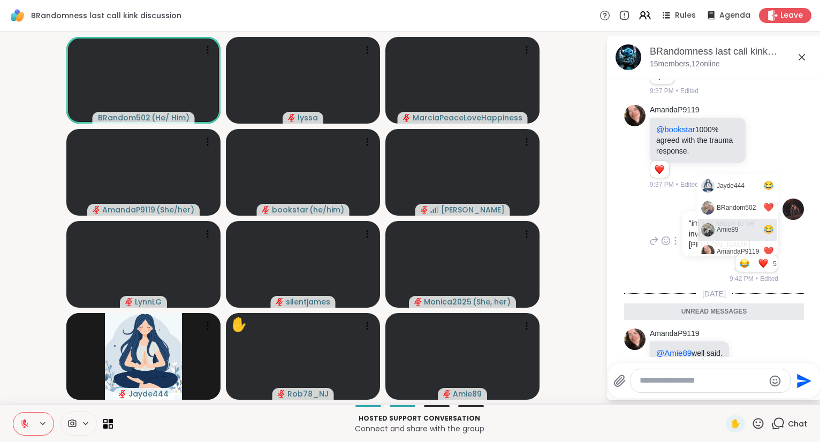
scroll to position [30, 0]
click at [667, 236] on icon at bounding box center [666, 241] width 10 height 11
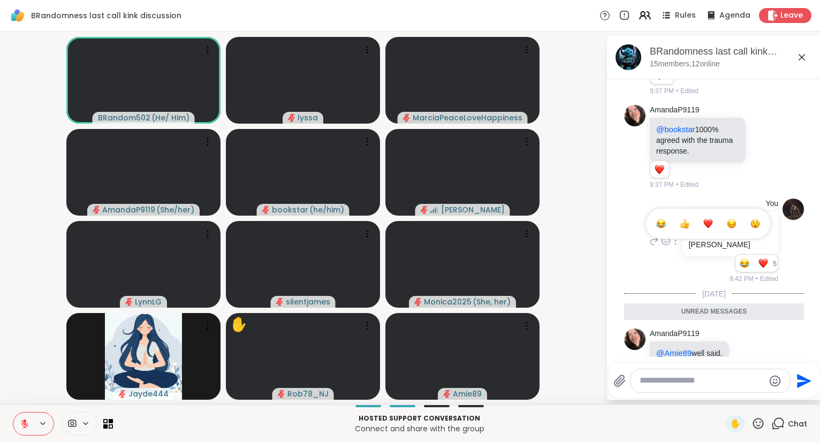
click at [659, 219] on div "Select Reaction: Joy" at bounding box center [661, 224] width 10 height 10
click at [802, 51] on icon at bounding box center [802, 57] width 13 height 13
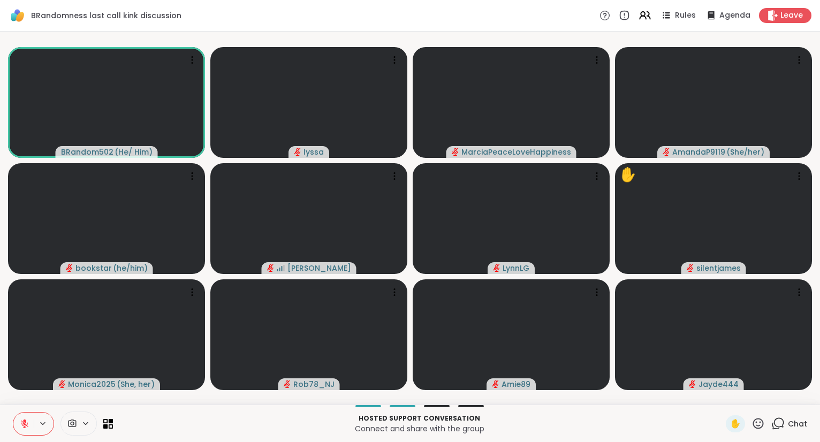
click at [786, 428] on div "Chat" at bounding box center [790, 423] width 36 height 17
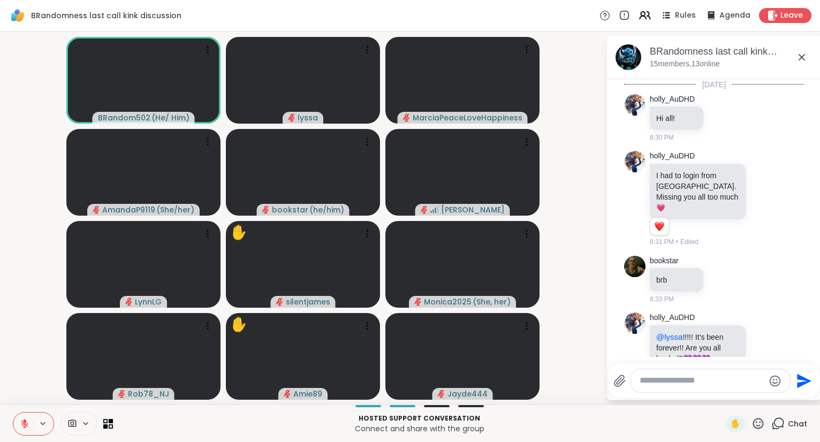
scroll to position [2897, 0]
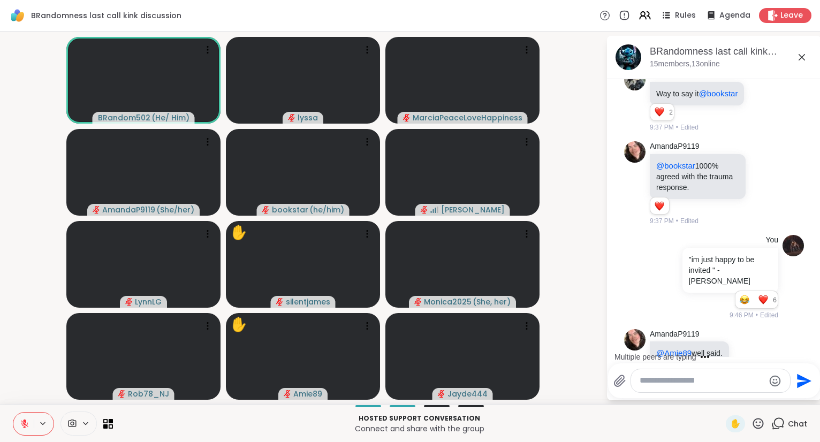
click at [722, 381] on textarea "Type your message" at bounding box center [702, 380] width 125 height 11
click at [804, 50] on div "BRandomness last call kink discussion, [DATE]" at bounding box center [731, 51] width 163 height 13
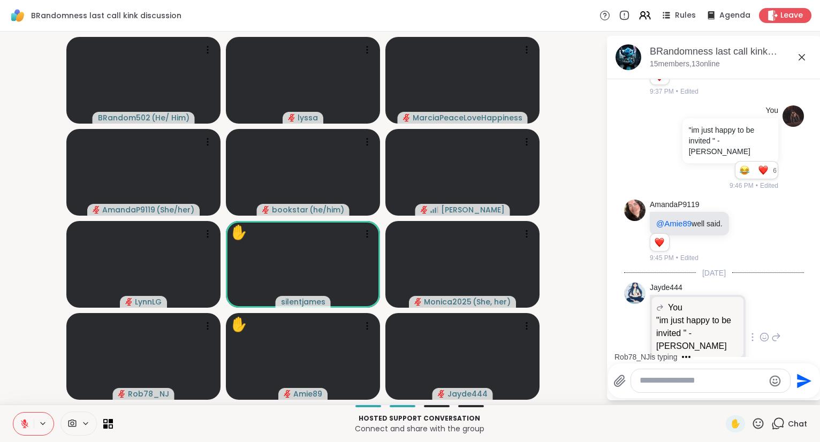
click at [766, 332] on icon at bounding box center [765, 337] width 10 height 11
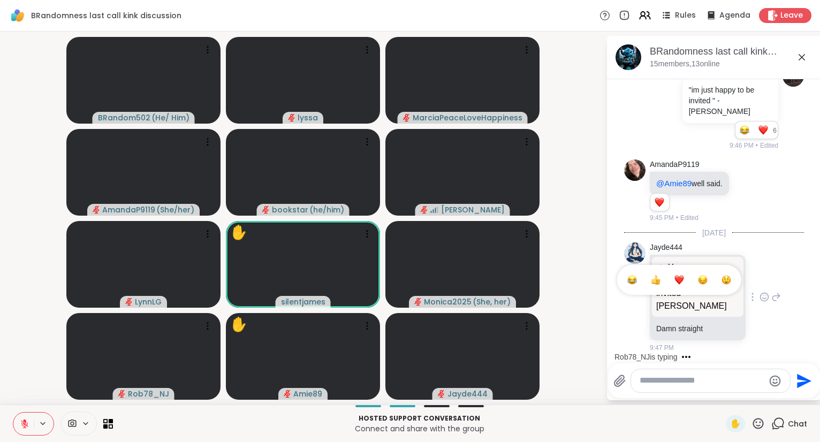
click at [637, 278] on div "Jayde444 You "im just happy to be invited " -brandon lmao "im just happy to be …" at bounding box center [714, 297] width 180 height 119
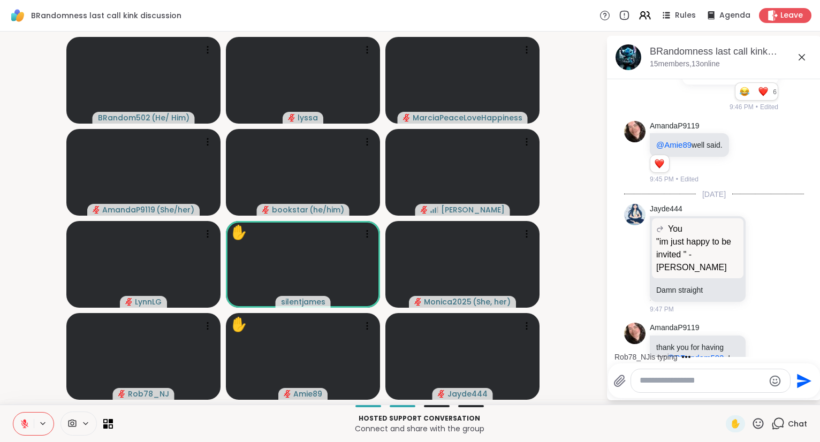
scroll to position [3173, 0]
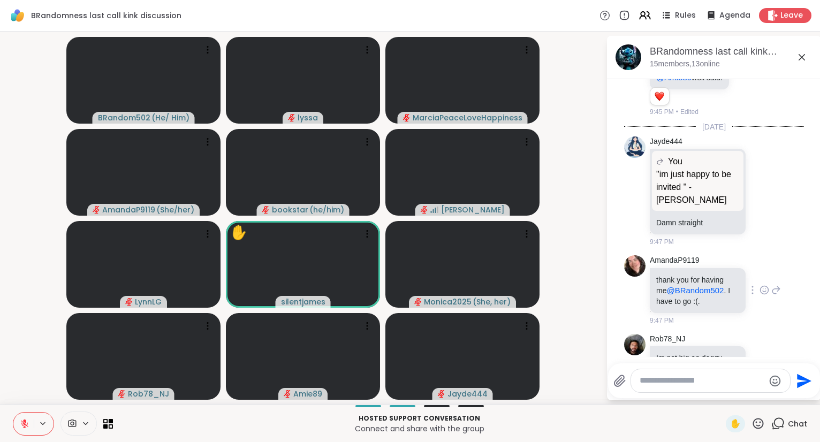
click at [767, 285] on icon at bounding box center [765, 290] width 10 height 11
click at [682, 268] on div "Select Reaction: Heart" at bounding box center [680, 273] width 10 height 10
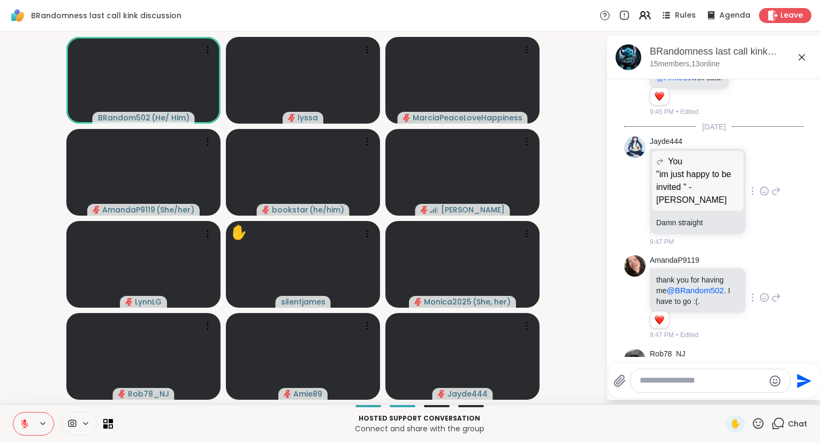
click at [762, 186] on icon at bounding box center [765, 191] width 10 height 11
click at [630, 169] on div "Select Reaction: Joy" at bounding box center [633, 174] width 10 height 10
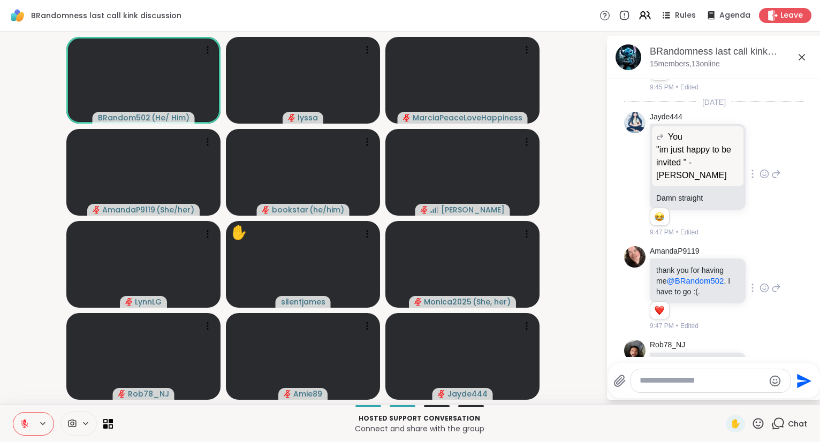
scroll to position [3202, 0]
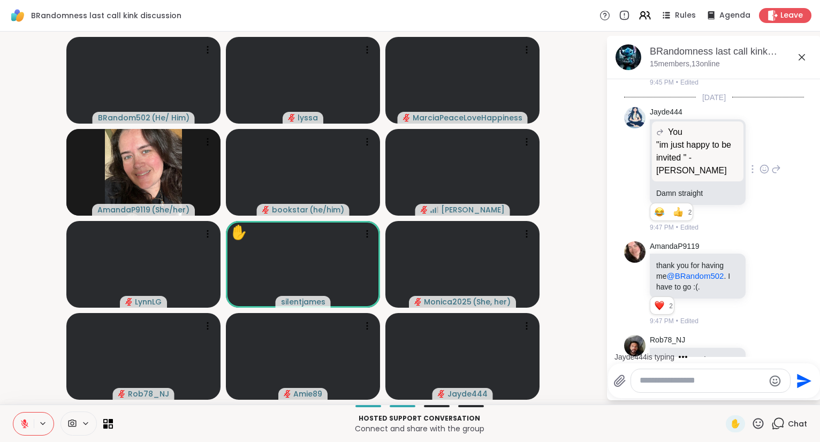
click at [770, 277] on div at bounding box center [764, 283] width 33 height 13
click at [766, 278] on icon at bounding box center [765, 283] width 10 height 11
click at [701, 261] on div "Select Reaction: Sad" at bounding box center [703, 266] width 10 height 10
click at [764, 278] on icon at bounding box center [765, 283] width 10 height 11
click at [680, 261] on div "Select Reaction: Heart" at bounding box center [680, 266] width 10 height 10
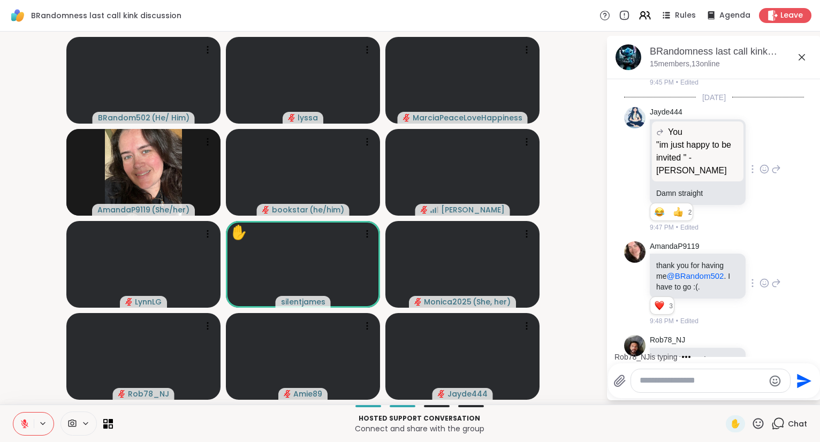
scroll to position [3203, 0]
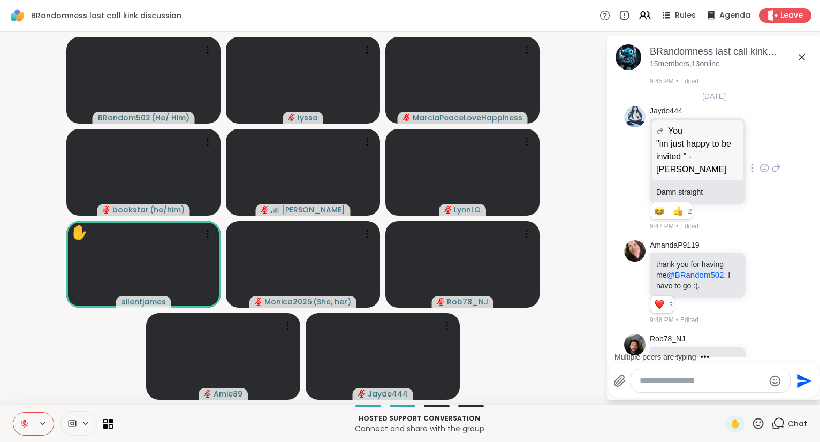
click at [764, 358] on icon at bounding box center [765, 363] width 10 height 11
click at [683, 341] on div "Select Reaction: Heart" at bounding box center [680, 346] width 10 height 10
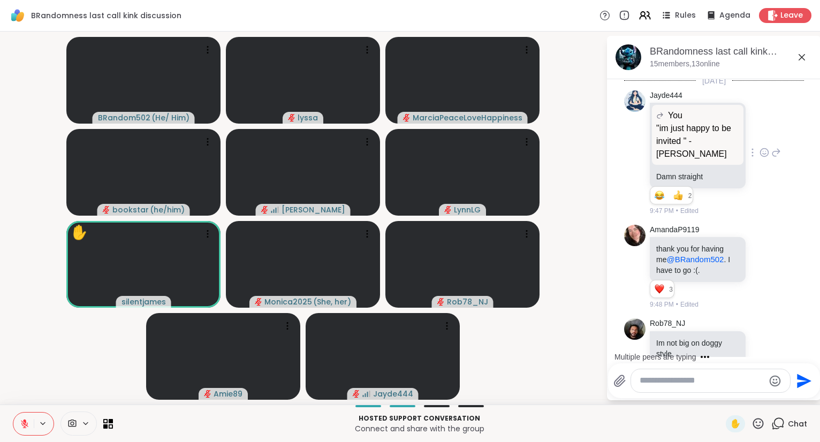
click at [765, 350] on icon at bounding box center [765, 355] width 10 height 11
click at [682, 334] on div "Select Reaction: Heart" at bounding box center [680, 339] width 10 height 10
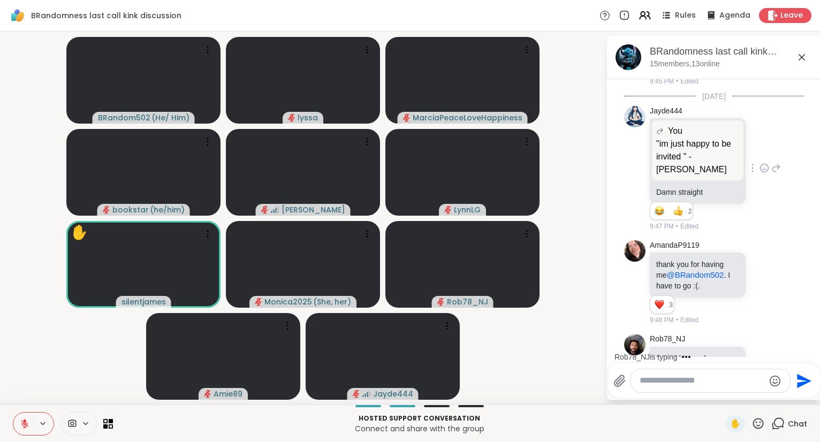
click at [801, 56] on icon at bounding box center [802, 57] width 6 height 6
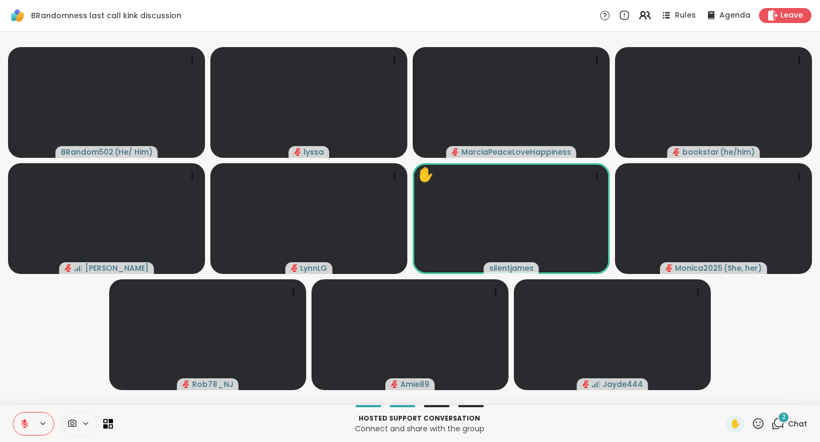
click at [783, 422] on div "2" at bounding box center [784, 418] width 12 height 12
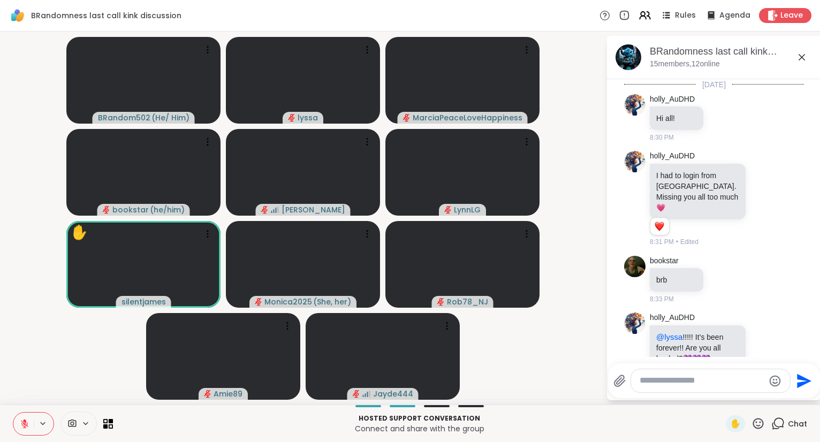
scroll to position [3395, 0]
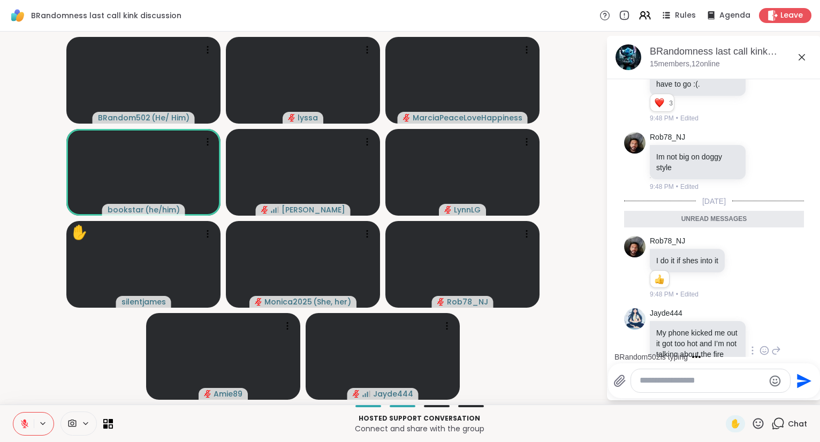
click at [764, 345] on icon at bounding box center [765, 350] width 10 height 11
click at [636, 329] on div "Select Reaction: Joy" at bounding box center [633, 334] width 10 height 10
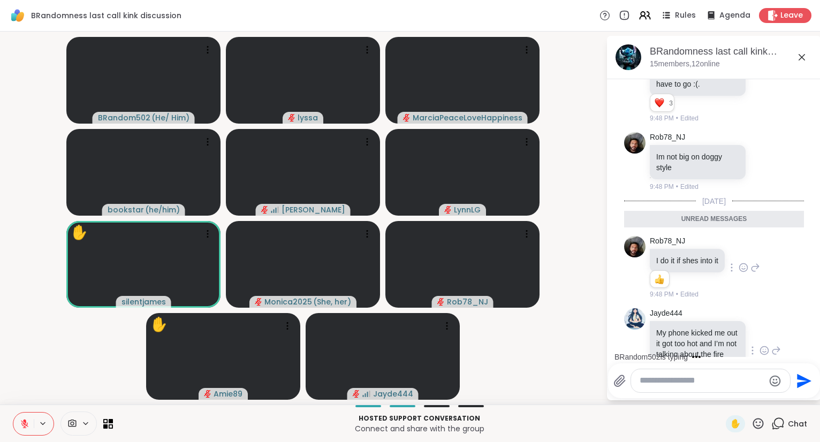
click at [746, 262] on icon at bounding box center [744, 267] width 10 height 11
click at [745, 240] on button "Select Reaction: Heart" at bounding box center [743, 250] width 21 height 21
click at [757, 261] on icon at bounding box center [756, 267] width 10 height 13
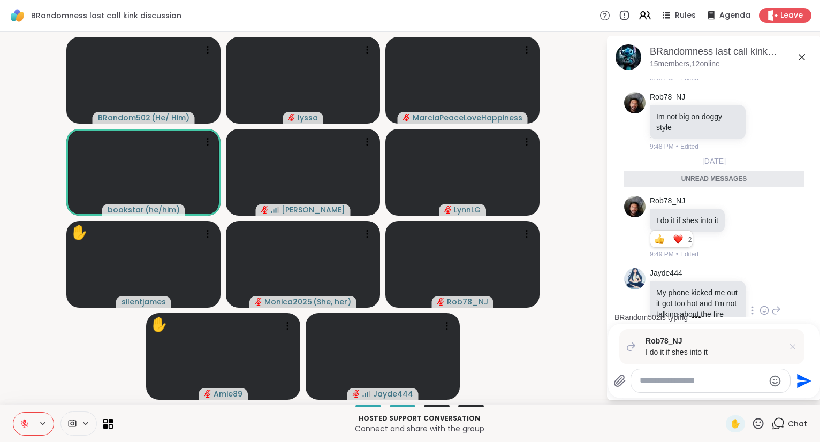
click at [794, 345] on icon at bounding box center [793, 347] width 11 height 11
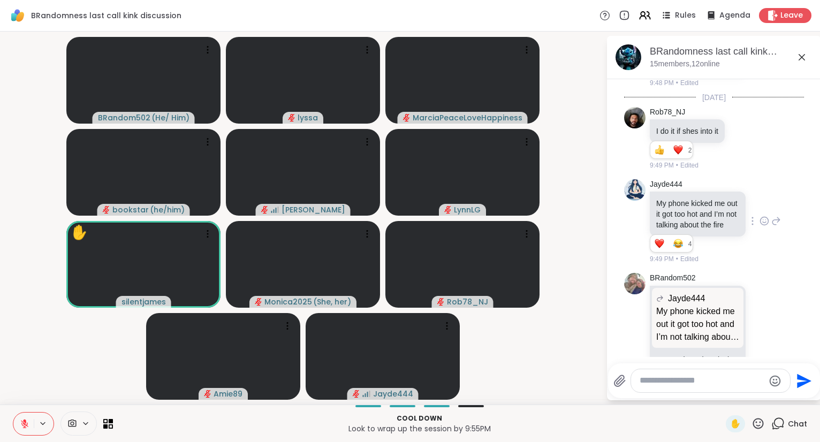
scroll to position [3567, 0]
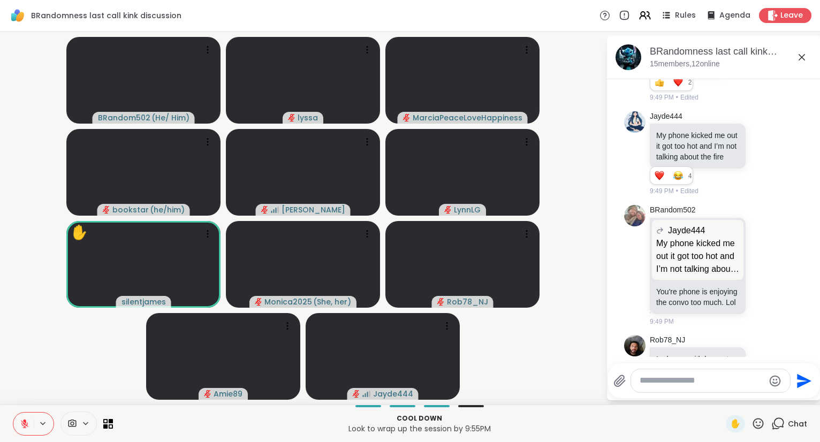
drag, startPoint x: 794, startPoint y: 367, endPoint x: 771, endPoint y: 337, distance: 37.8
click at [771, 337] on div "BRandomness last call kink discussion, Oct 11 15 members, 12 online Today holly…" at bounding box center [714, 218] width 214 height 365
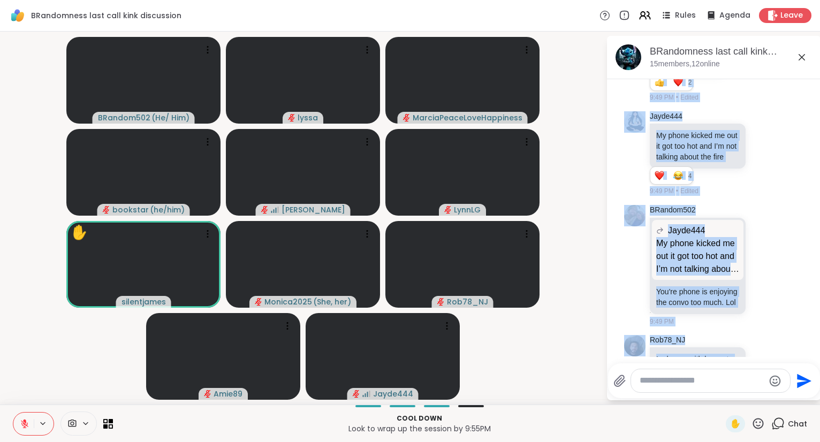
scroll to position [3582, 0]
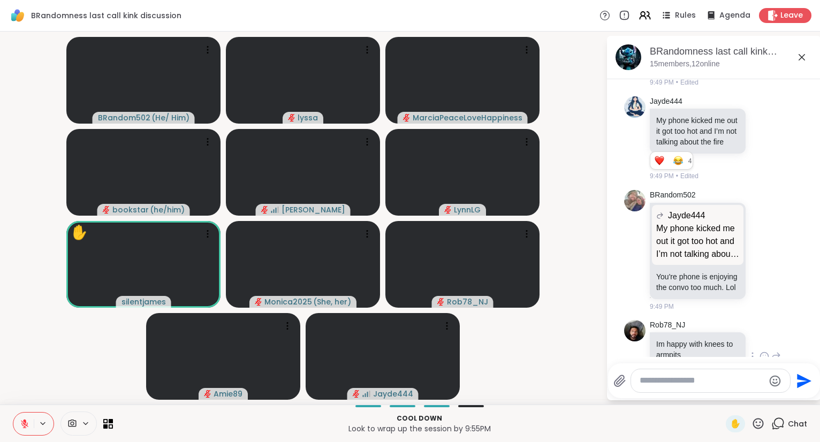
click at [777, 350] on icon at bounding box center [777, 356] width 10 height 13
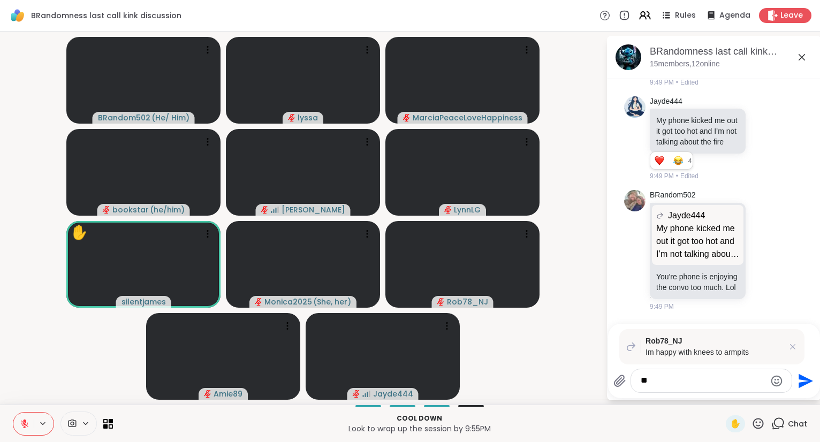
type textarea "*"
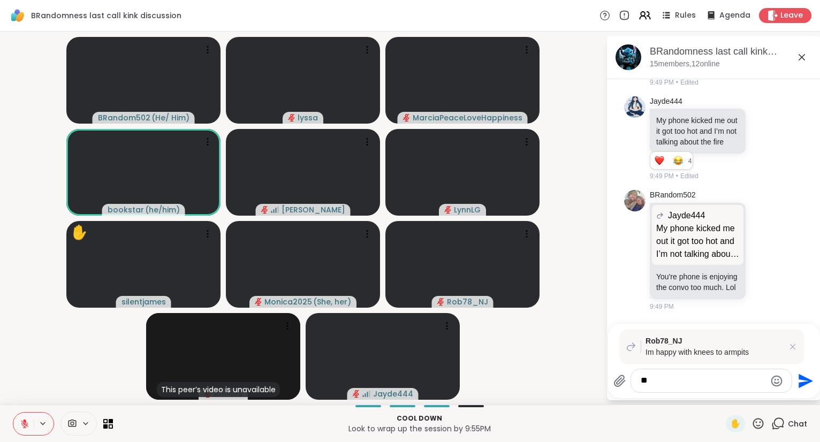
type textarea "*"
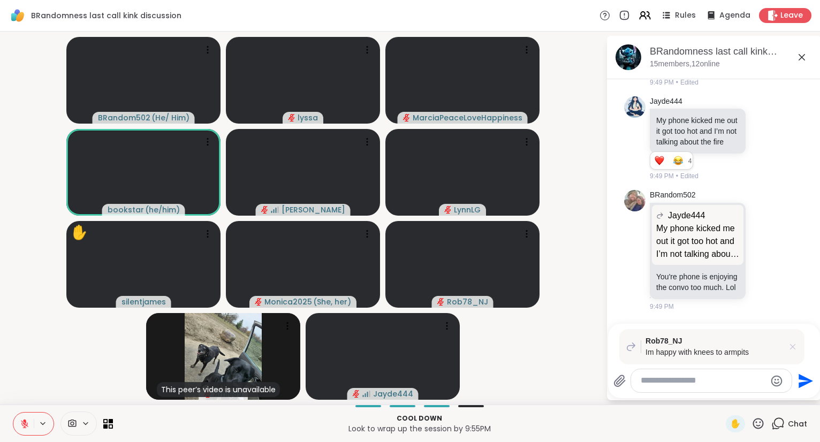
click at [794, 348] on icon at bounding box center [793, 347] width 11 height 11
click at [697, 380] on textarea "Type your message" at bounding box center [703, 380] width 125 height 11
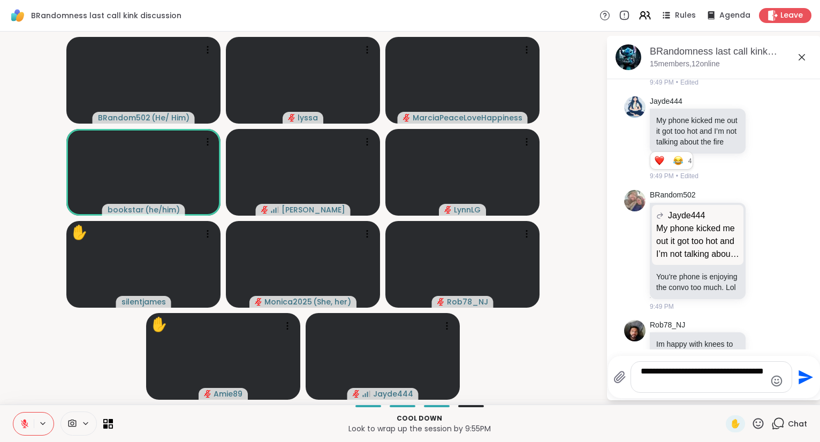
type textarea "**********"
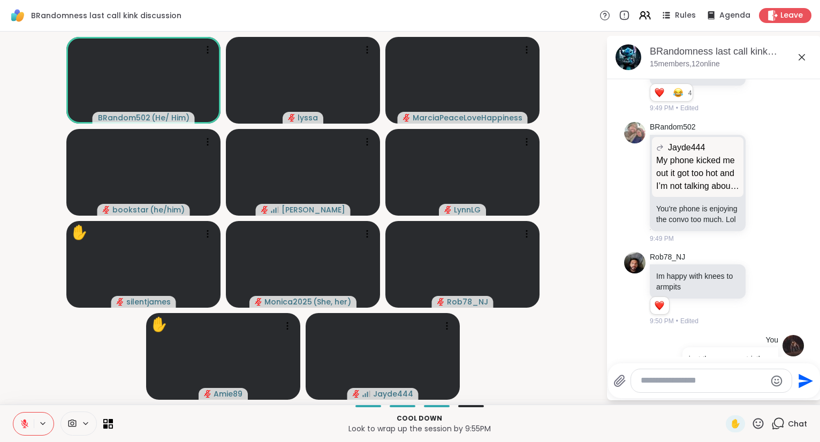
click at [803, 57] on icon at bounding box center [802, 57] width 6 height 6
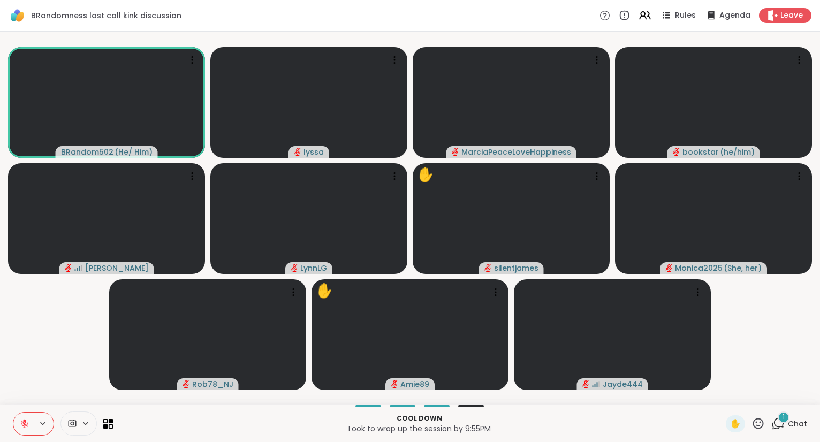
click at [782, 428] on icon at bounding box center [778, 423] width 13 height 13
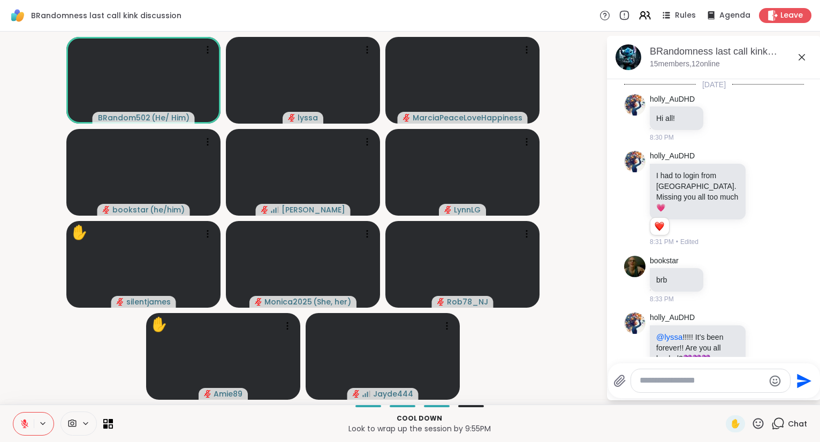
scroll to position [3731, 0]
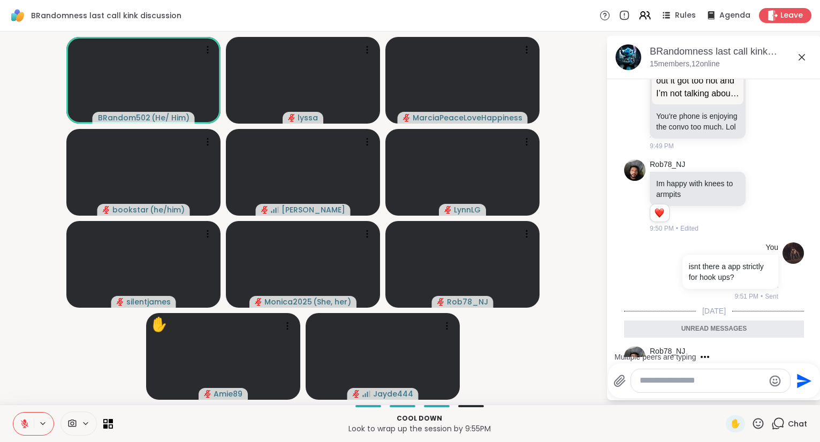
click at [684, 373] on div at bounding box center [710, 380] width 159 height 23
click at [675, 380] on textarea "Type your message" at bounding box center [702, 380] width 125 height 11
type textarea "**********"
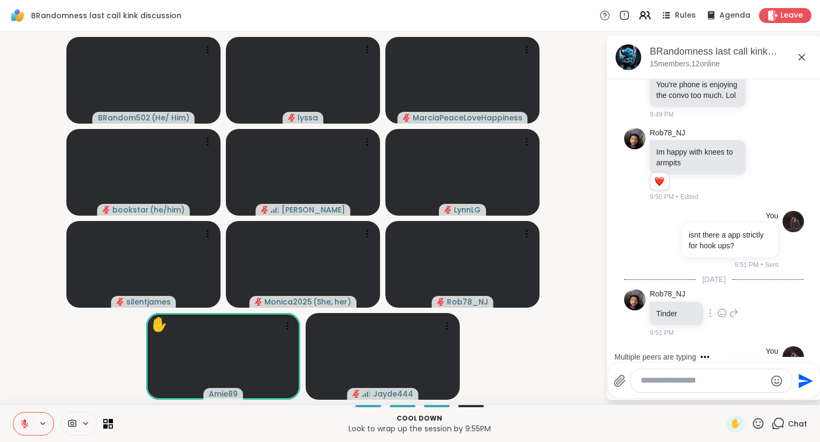
click at [722, 308] on icon at bounding box center [722, 313] width 10 height 11
click at [701, 291] on div "Select Reaction: Thumbs up" at bounding box center [699, 296] width 10 height 10
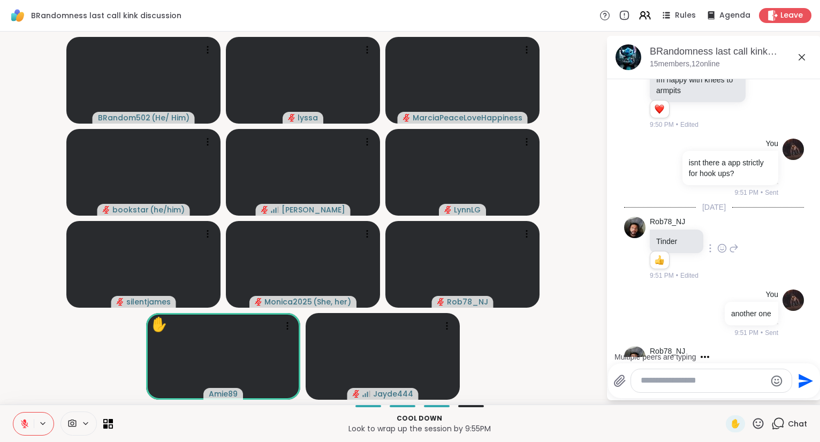
click at [804, 61] on icon at bounding box center [802, 57] width 13 height 13
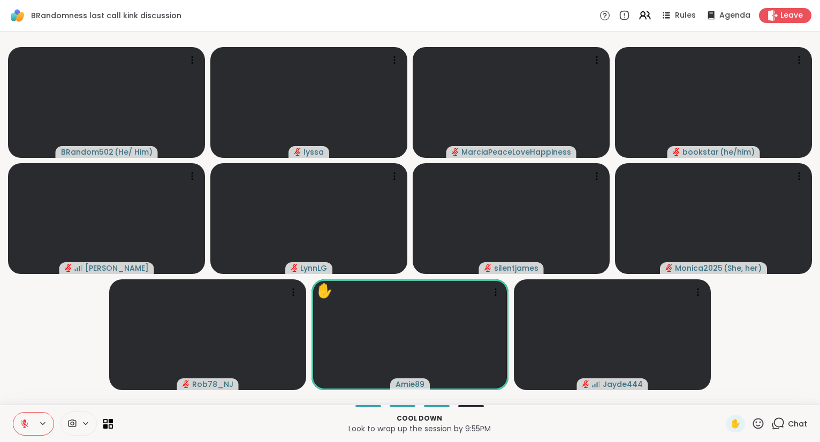
click at [776, 419] on icon at bounding box center [778, 423] width 13 height 13
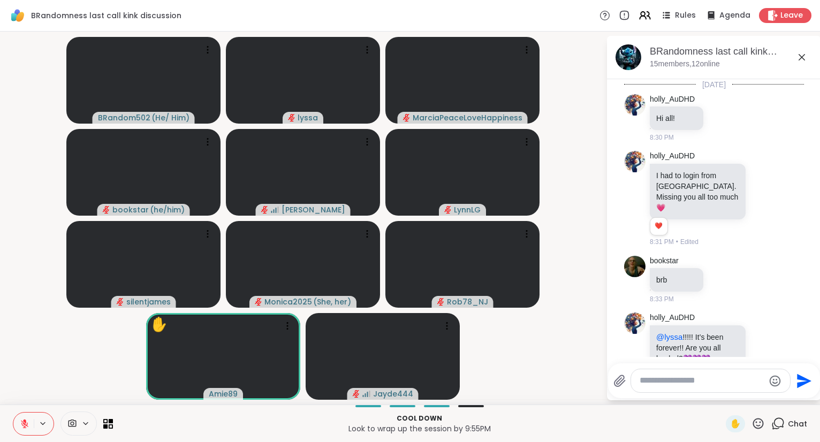
scroll to position [3825, 0]
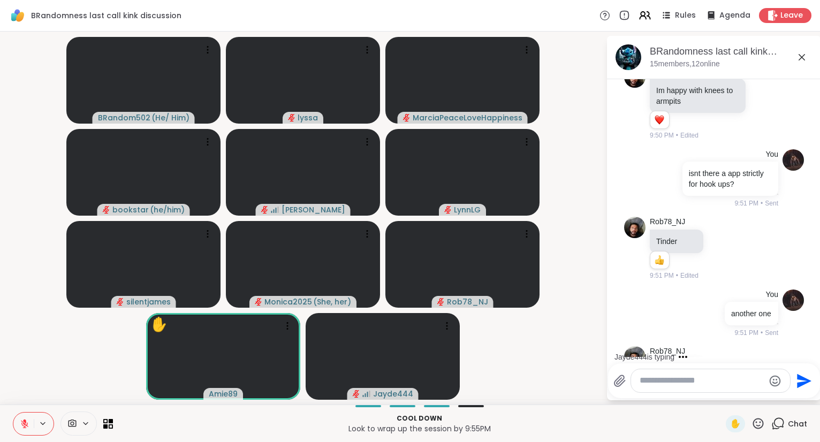
click at [802, 56] on icon at bounding box center [802, 57] width 13 height 13
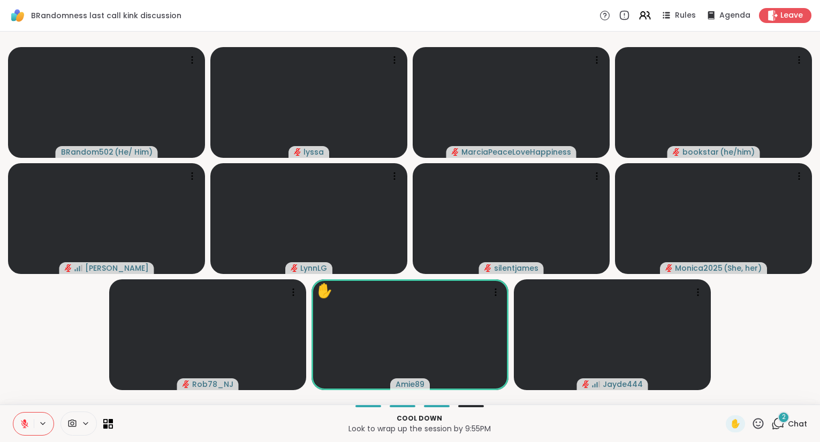
click at [781, 422] on icon at bounding box center [778, 423] width 13 height 13
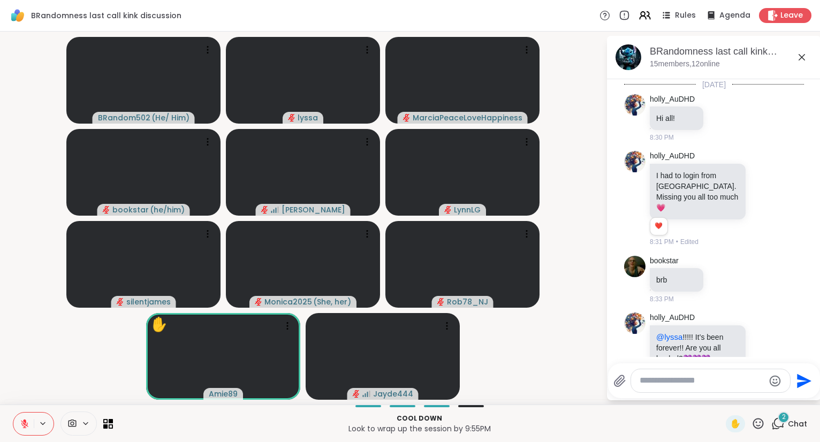
scroll to position [4079, 0]
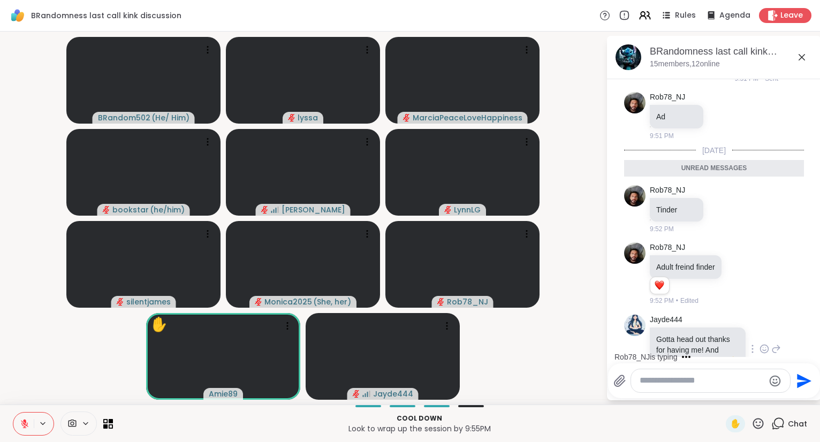
click at [760, 344] on icon at bounding box center [765, 349] width 10 height 11
click at [681, 327] on div "Select Reaction: Heart" at bounding box center [680, 332] width 10 height 10
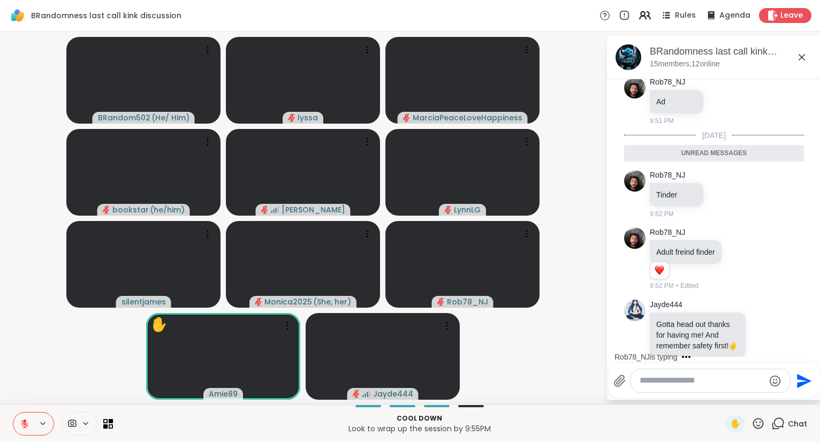
click at [667, 382] on textarea "Type your message" at bounding box center [702, 380] width 125 height 11
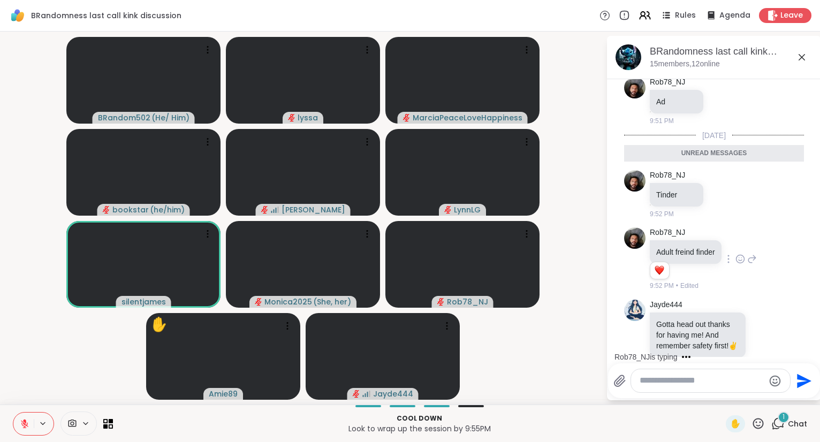
scroll to position [4136, 0]
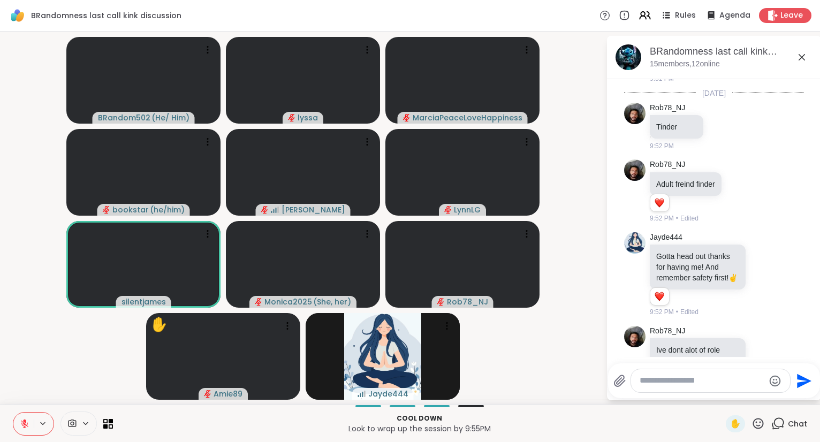
click at [799, 57] on icon at bounding box center [802, 57] width 13 height 13
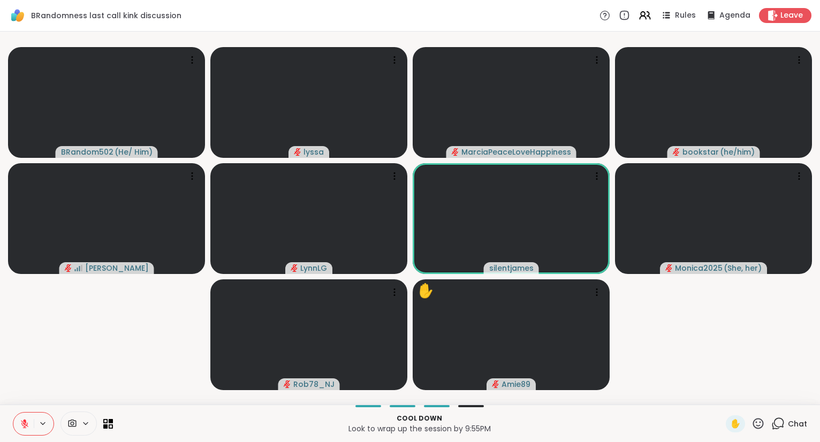
click at [755, 425] on icon at bounding box center [758, 423] width 13 height 13
click at [728, 394] on span "❤️" at bounding box center [727, 395] width 11 height 13
click at [757, 424] on icon at bounding box center [758, 423] width 13 height 13
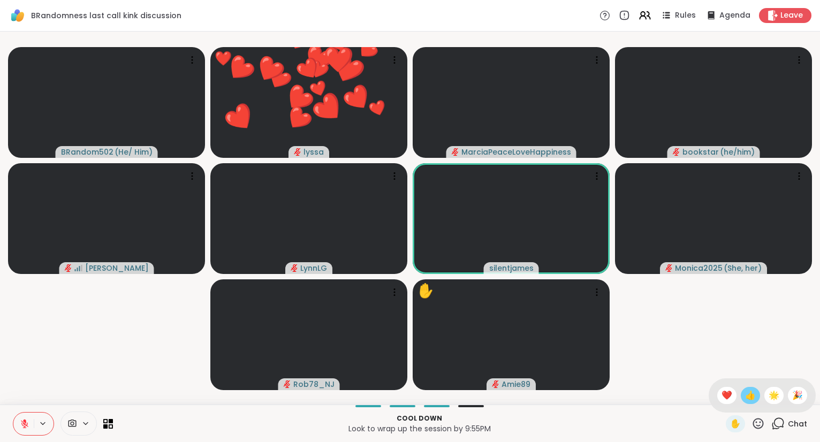
click at [751, 395] on span "👍" at bounding box center [750, 395] width 11 height 13
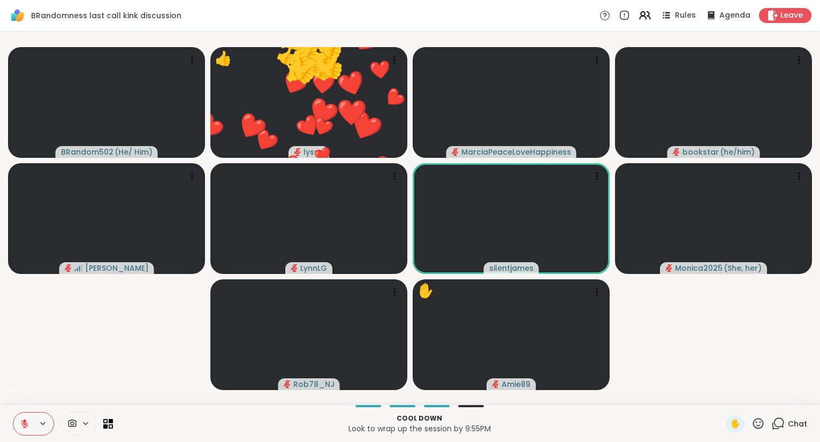
click at [758, 426] on icon at bounding box center [758, 423] width 11 height 11
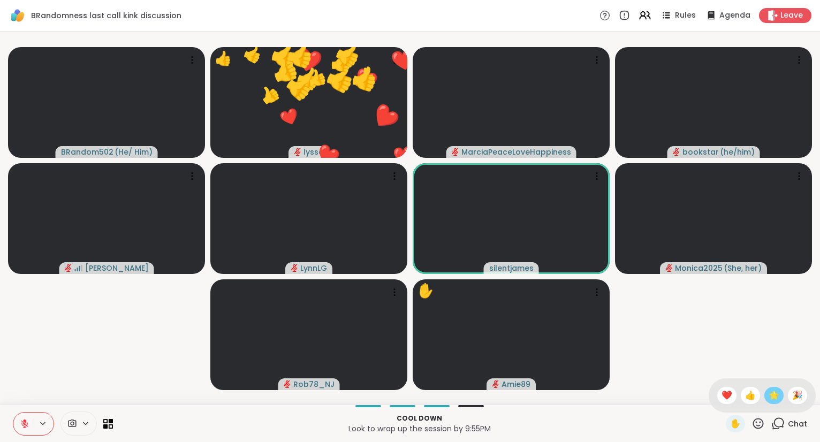
click at [772, 398] on span "🌟" at bounding box center [774, 395] width 11 height 13
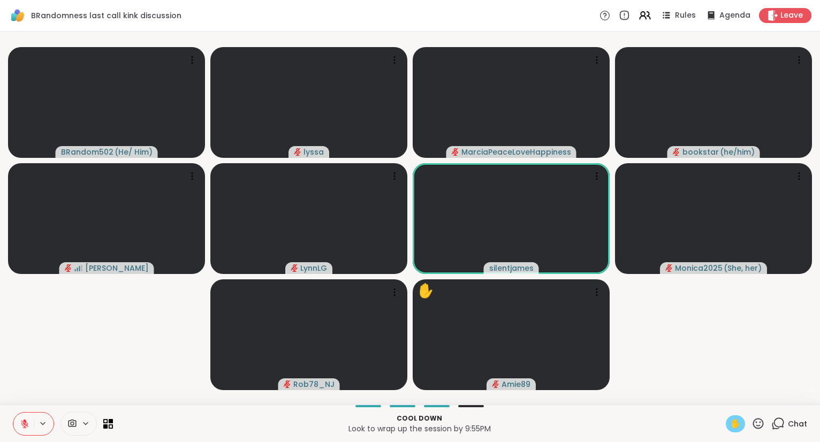
click at [737, 421] on span "✋" at bounding box center [735, 424] width 11 height 13
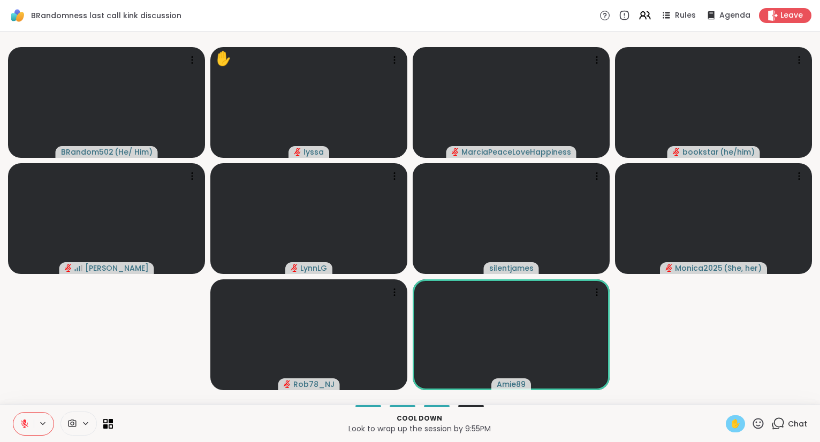
click at [22, 424] on icon at bounding box center [25, 424] width 10 height 10
click at [23, 425] on icon at bounding box center [24, 424] width 3 height 3
click at [736, 420] on span "✋" at bounding box center [735, 424] width 11 height 13
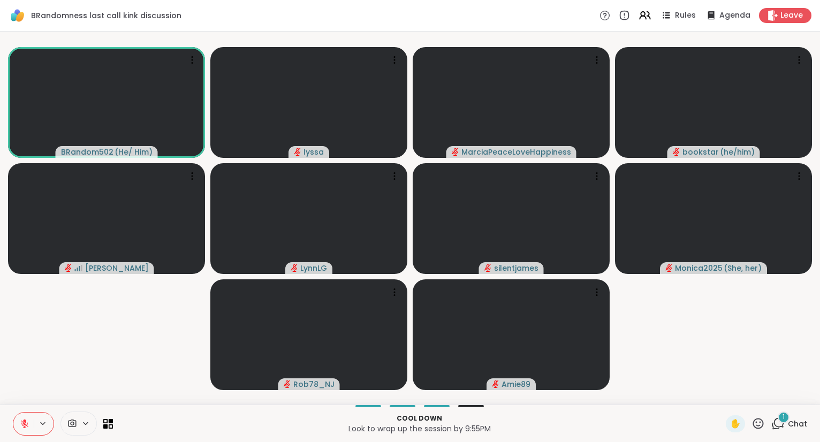
click at [25, 412] on div "Cool down Look to wrap up the session by 9:55PM ✋ 1 Chat" at bounding box center [410, 423] width 820 height 37
click at [24, 418] on button at bounding box center [23, 424] width 20 height 22
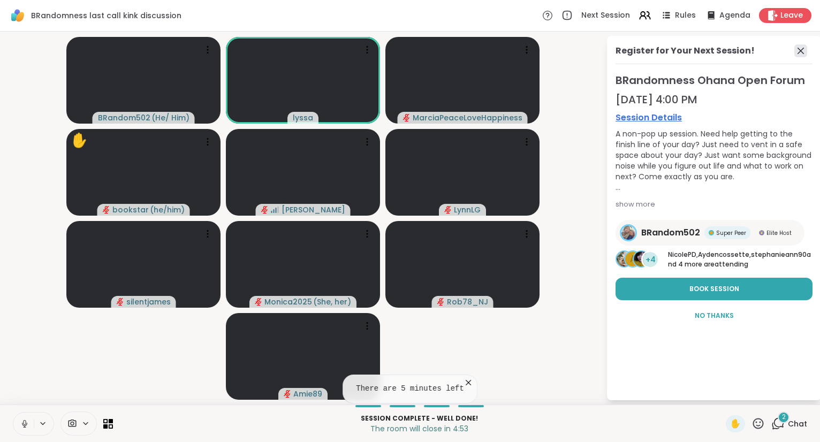
click at [799, 55] on icon at bounding box center [801, 50] width 13 height 13
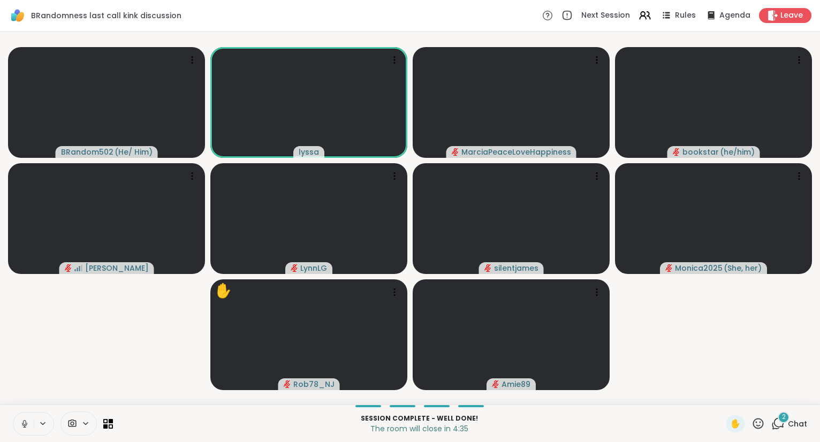
click at [17, 426] on button at bounding box center [23, 424] width 20 height 22
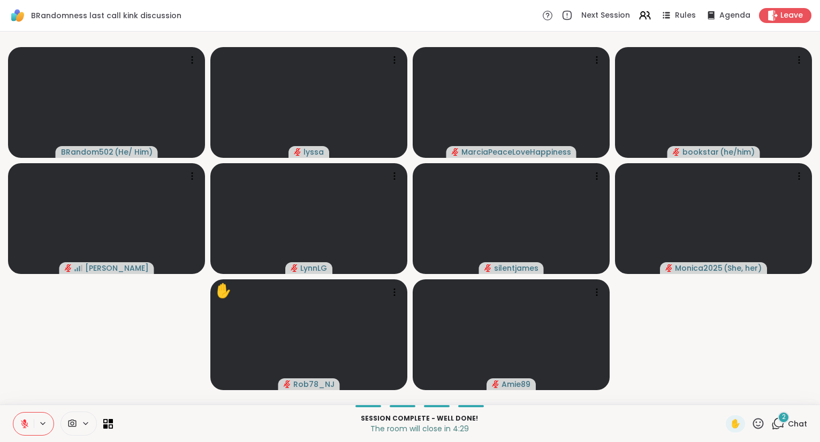
click at [757, 427] on icon at bounding box center [758, 423] width 13 height 13
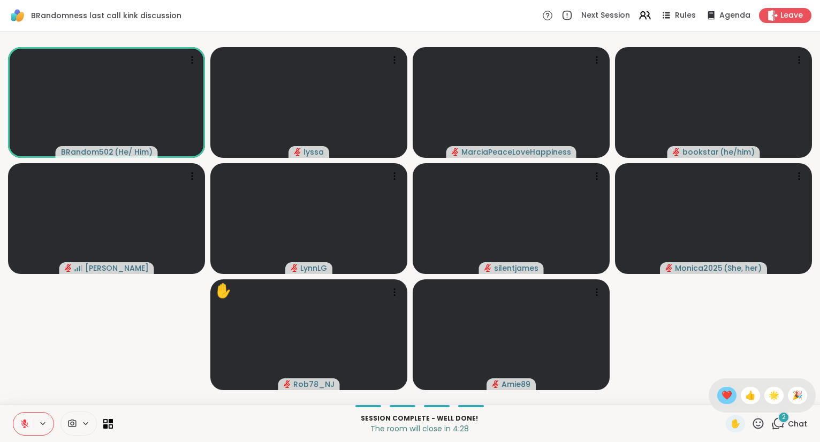
click at [725, 393] on span "❤️" at bounding box center [727, 395] width 11 height 13
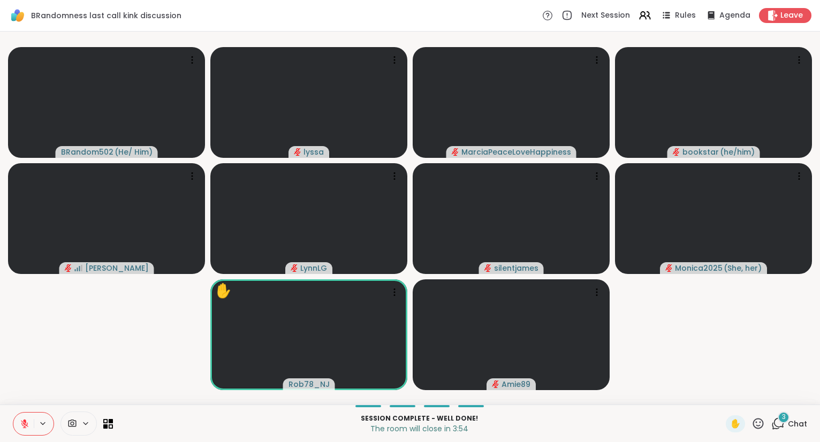
click at [759, 424] on icon at bounding box center [758, 423] width 13 height 13
click at [728, 393] on span "❤️" at bounding box center [727, 395] width 11 height 13
click at [761, 419] on icon at bounding box center [758, 423] width 11 height 11
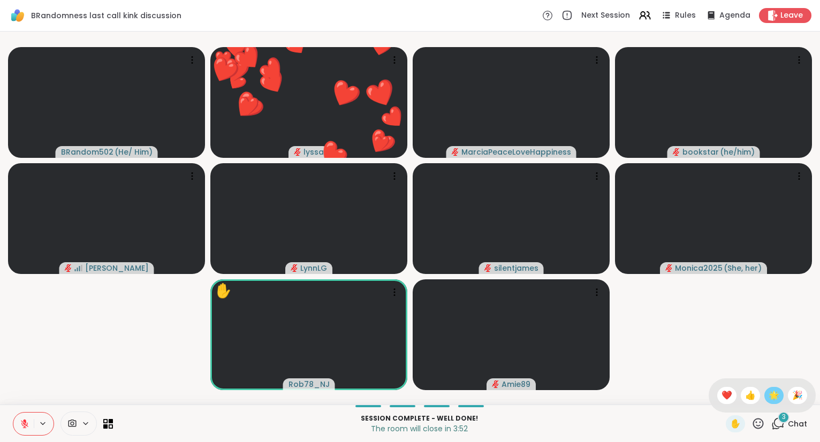
click at [774, 392] on span "🌟" at bounding box center [774, 395] width 11 height 13
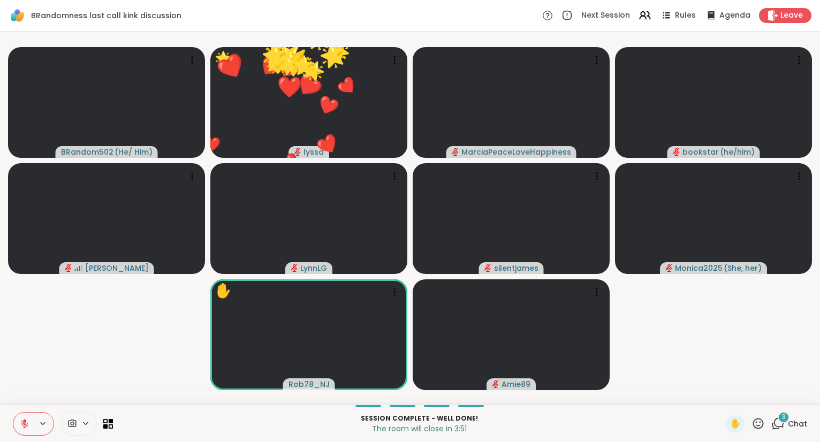
click at [757, 421] on icon at bounding box center [758, 423] width 13 height 13
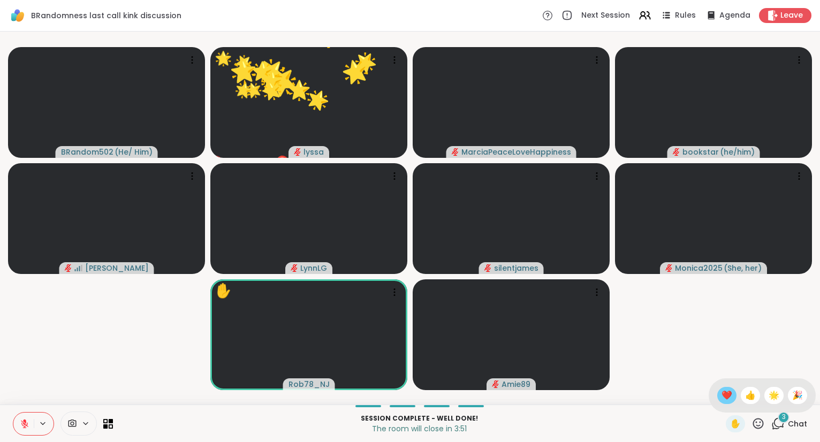
click at [723, 403] on div "❤️" at bounding box center [726, 395] width 19 height 17
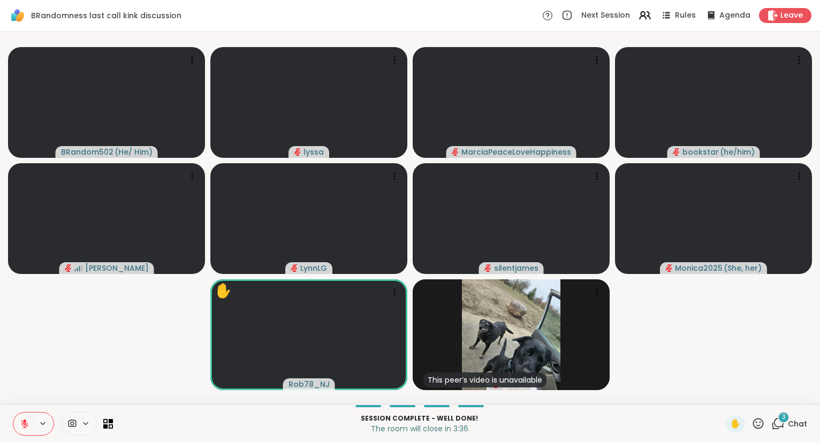
click at [757, 424] on icon at bounding box center [758, 423] width 13 height 13
click at [727, 398] on span "❤️" at bounding box center [727, 395] width 11 height 13
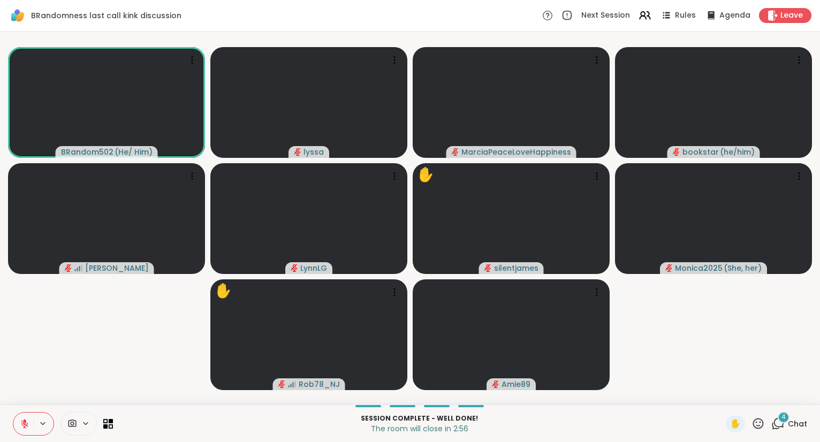
click at [781, 415] on div "4" at bounding box center [784, 418] width 12 height 12
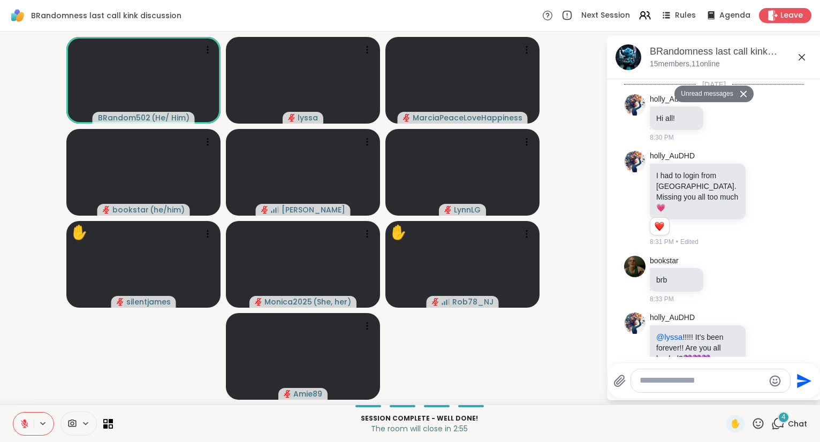
scroll to position [4782, 0]
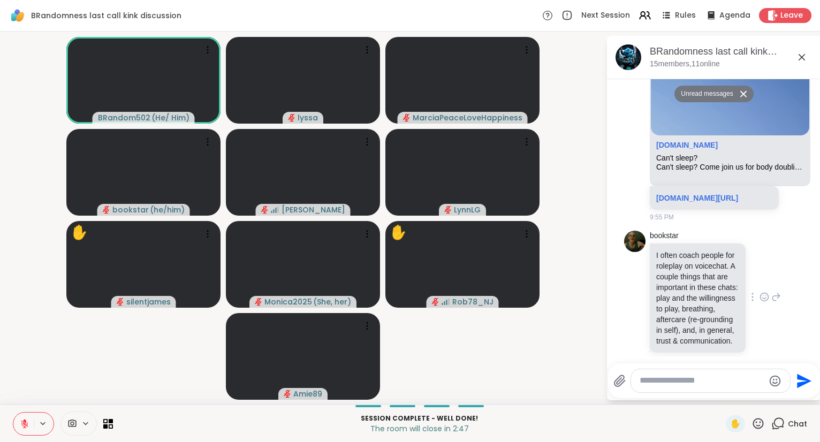
click at [762, 292] on icon at bounding box center [765, 297] width 10 height 11
click at [684, 269] on button "Select Reaction: Heart" at bounding box center [679, 279] width 21 height 21
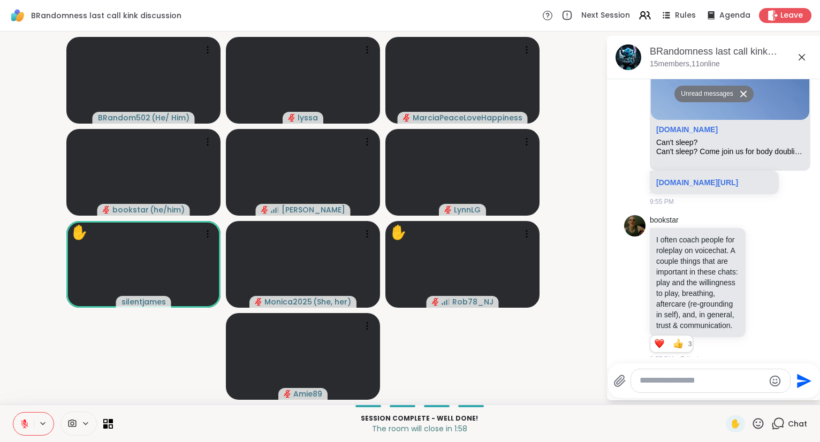
click at [761, 423] on icon at bounding box center [758, 423] width 11 height 11
click at [723, 391] on span "❤️" at bounding box center [727, 395] width 11 height 13
click at [761, 426] on icon at bounding box center [758, 423] width 11 height 11
click at [772, 395] on span "🌟" at bounding box center [774, 395] width 11 height 13
click at [761, 421] on icon at bounding box center [758, 423] width 13 height 13
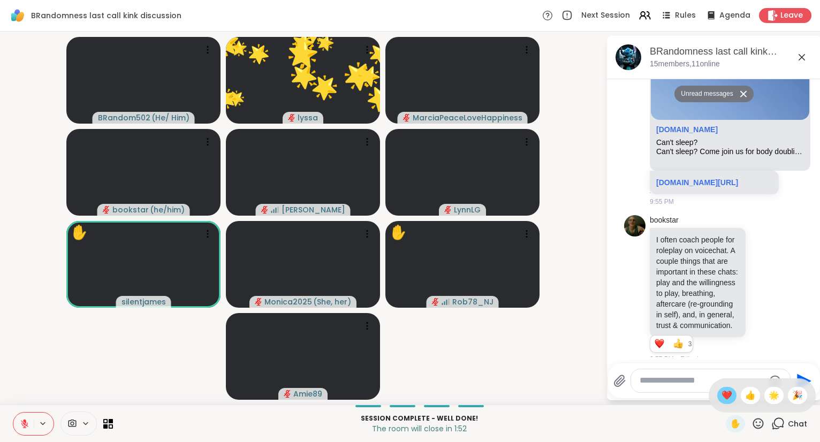
click at [723, 395] on span "❤️" at bounding box center [727, 395] width 11 height 13
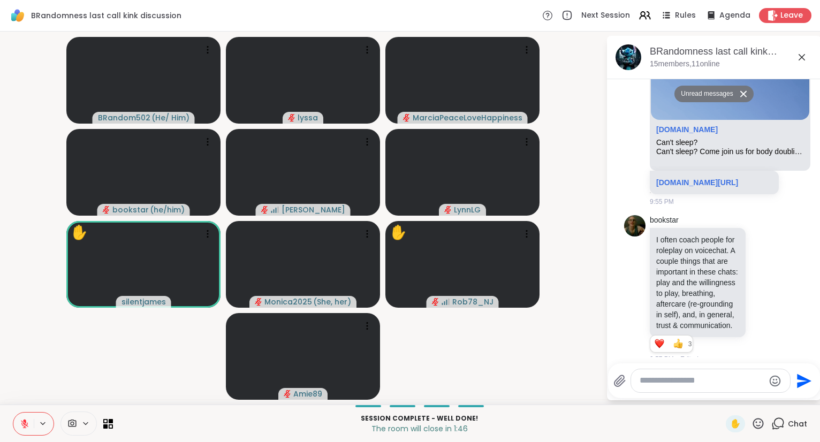
click at [761, 427] on icon at bounding box center [758, 423] width 13 height 13
click at [728, 397] on span "❤️" at bounding box center [727, 395] width 11 height 13
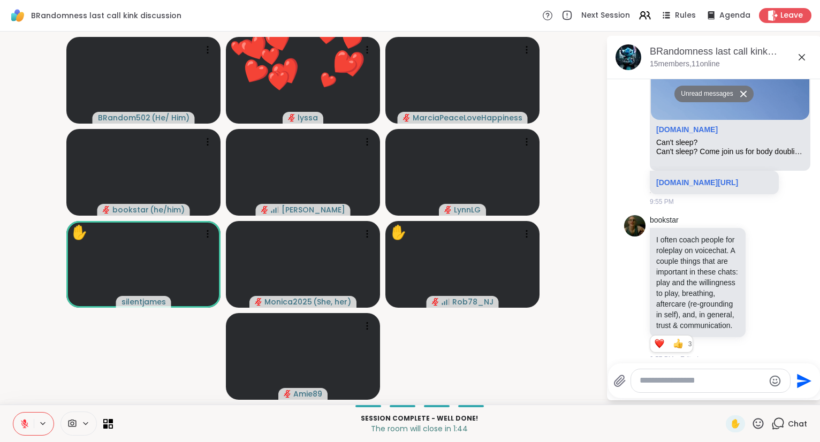
click at [594, 367] on video-player-container "BRandom502 ( He/ Him ) ❤️ lyssa ❤️ ❤️ ❤️ ❤️ ❤️ ❤️ ❤️ ❤️ ❤️ ❤️ ❤️ ❤️ ❤️ ❤️ ❤️ ❤️…" at bounding box center [302, 218] width 593 height 365
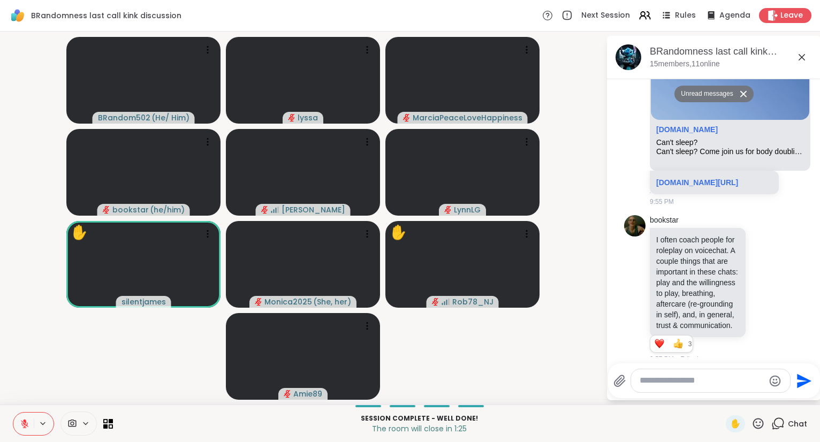
click at [764, 424] on icon at bounding box center [758, 423] width 11 height 11
click at [697, 416] on p "Session Complete - well done!" at bounding box center [419, 419] width 600 height 10
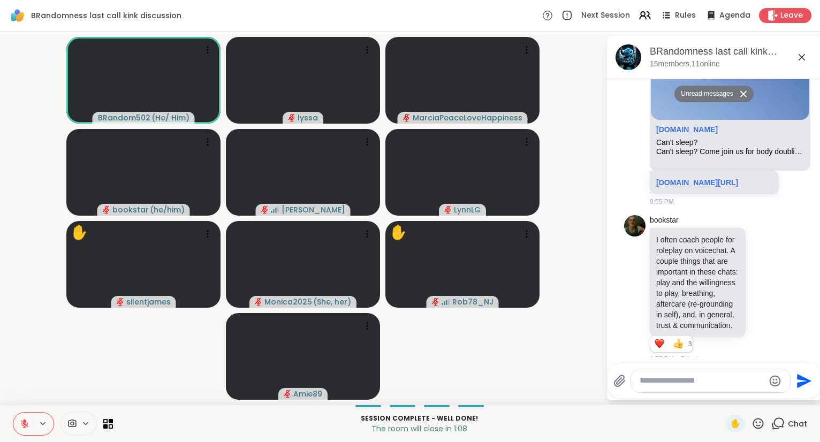
click at [759, 421] on icon at bounding box center [758, 423] width 13 height 13
click at [725, 399] on span "❤️" at bounding box center [727, 395] width 11 height 13
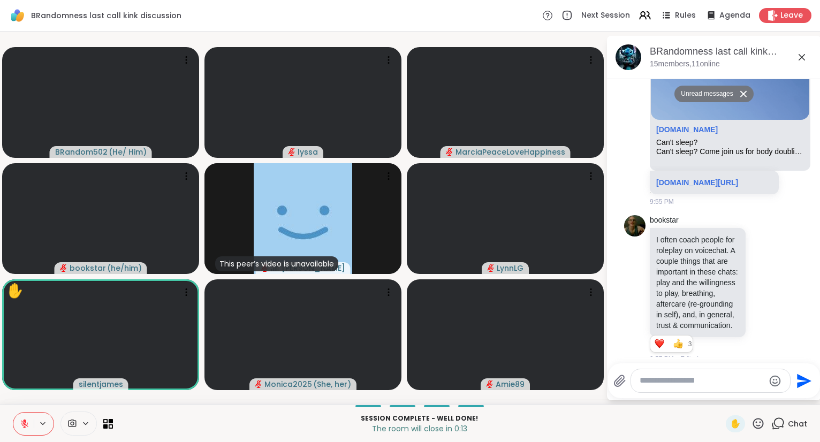
click at [802, 56] on icon at bounding box center [802, 57] width 13 height 13
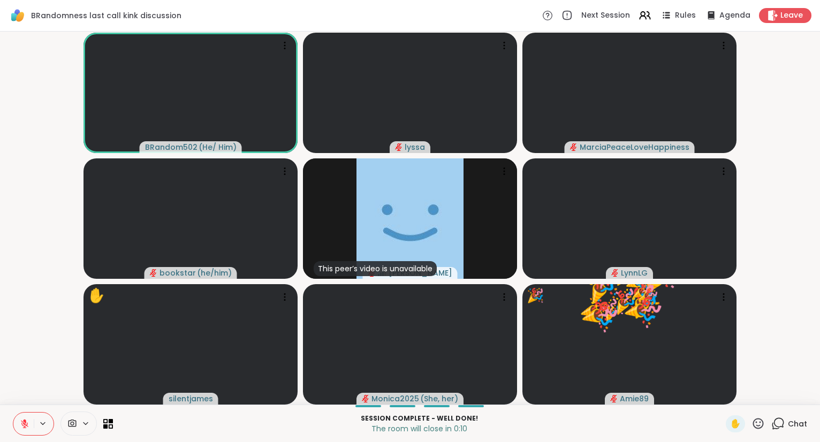
click at [759, 420] on icon at bounding box center [758, 423] width 13 height 13
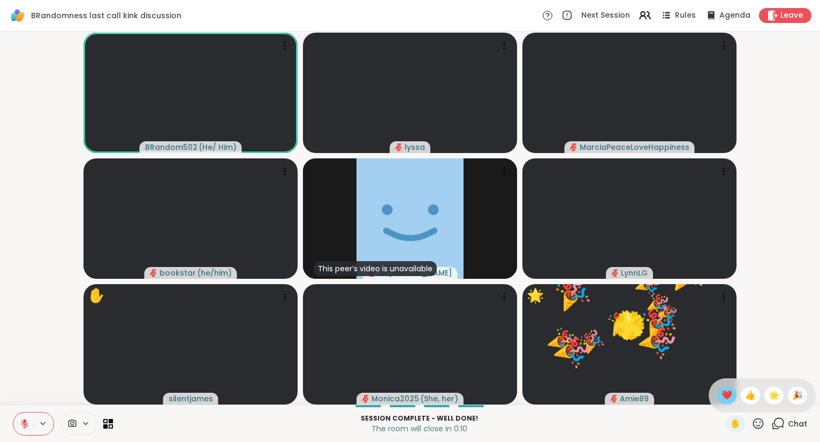
click at [730, 399] on div "❤️" at bounding box center [726, 395] width 19 height 17
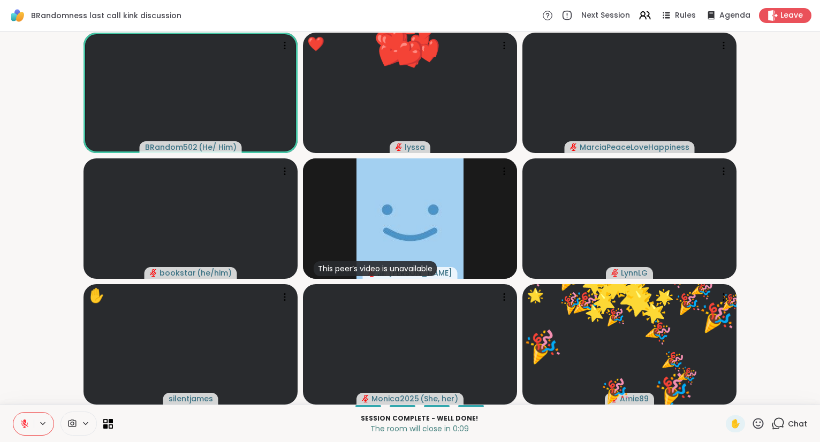
click at [764, 423] on icon at bounding box center [758, 423] width 11 height 11
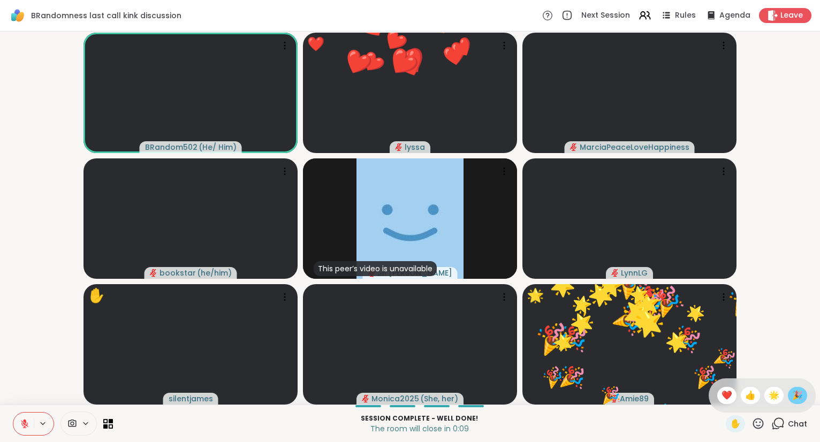
click at [797, 395] on span "🎉" at bounding box center [797, 395] width 11 height 13
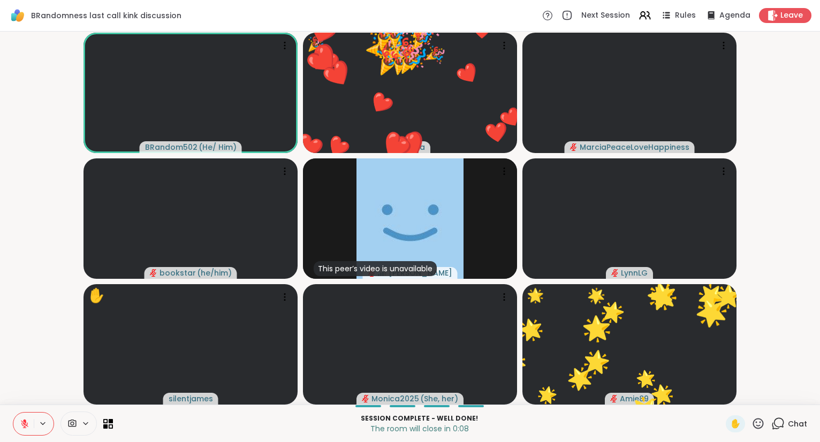
click at [761, 421] on icon at bounding box center [758, 423] width 13 height 13
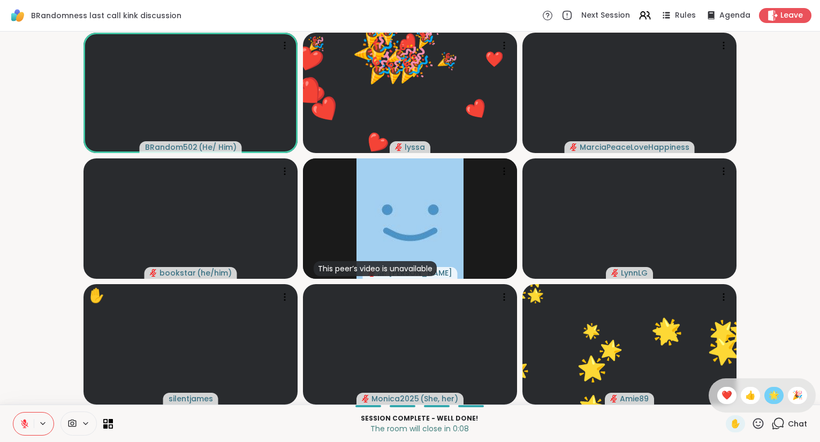
click at [772, 398] on span "🌟" at bounding box center [774, 395] width 11 height 13
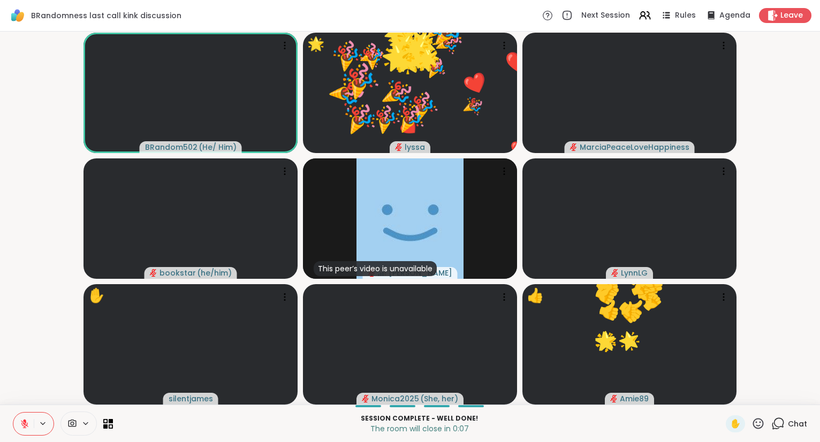
click at [747, 425] on div "✋" at bounding box center [745, 423] width 39 height 17
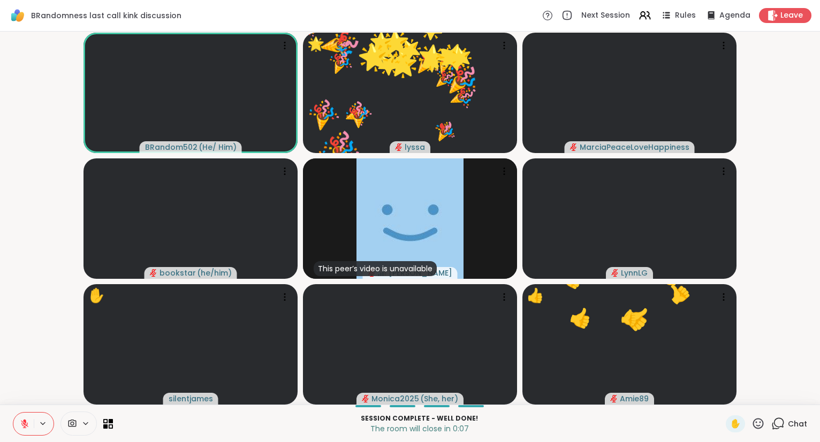
click at [759, 421] on icon at bounding box center [758, 423] width 13 height 13
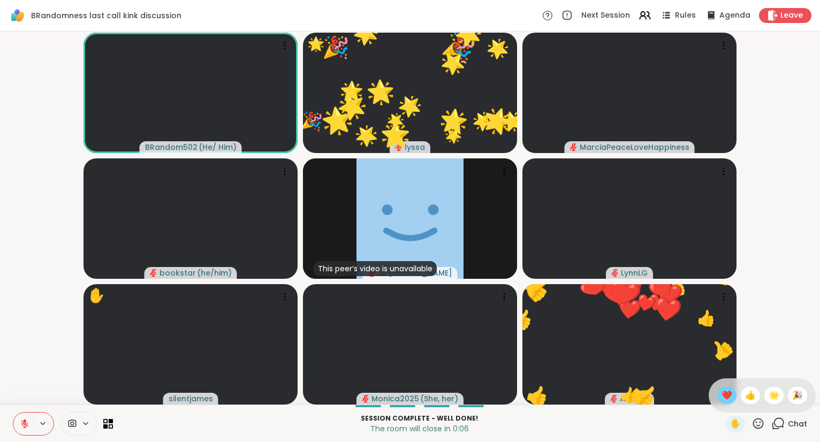
click at [726, 396] on span "❤️" at bounding box center [727, 395] width 11 height 13
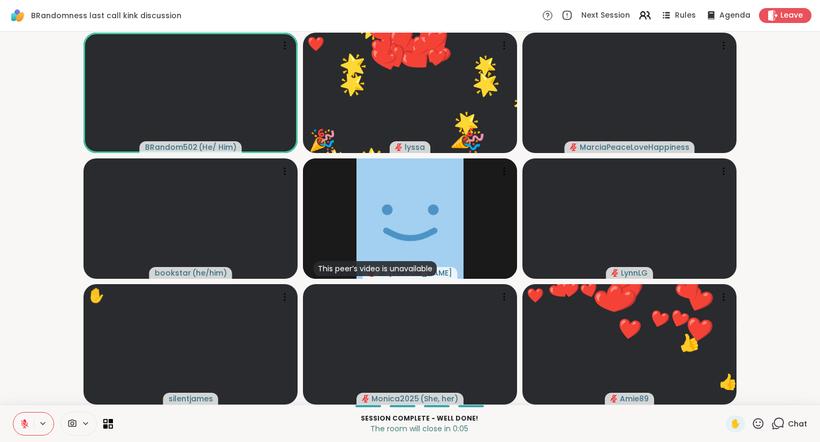
click at [758, 424] on icon at bounding box center [758, 423] width 13 height 13
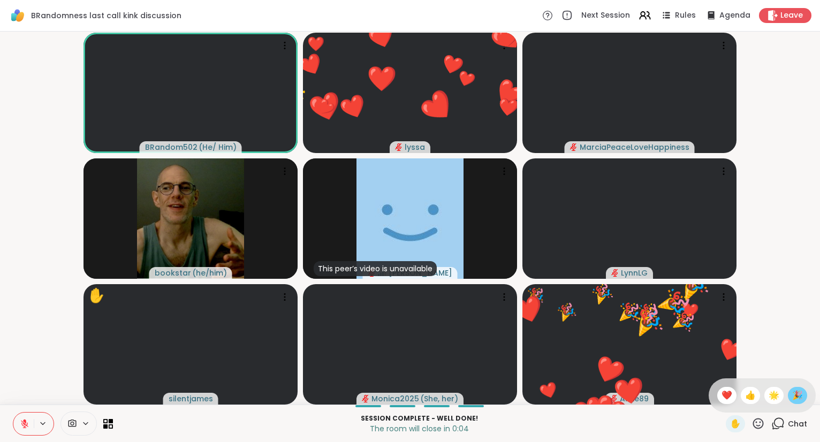
click at [791, 393] on div "🎉" at bounding box center [797, 395] width 19 height 17
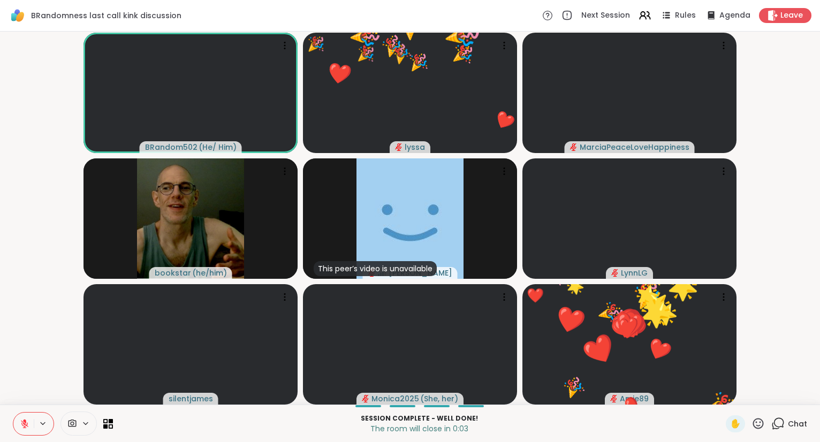
click at [782, 418] on icon at bounding box center [778, 423] width 13 height 13
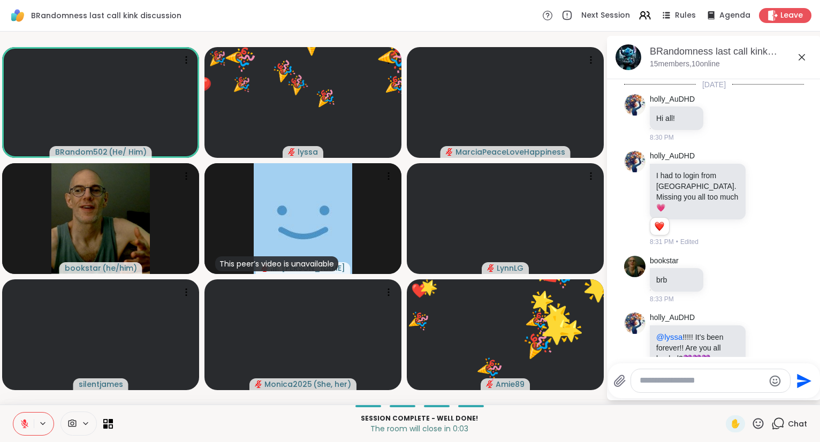
scroll to position [4762, 0]
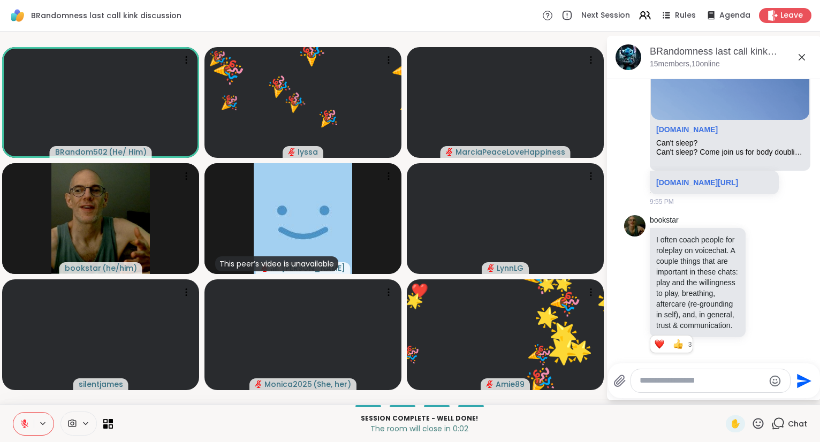
click at [739, 391] on div at bounding box center [710, 380] width 159 height 23
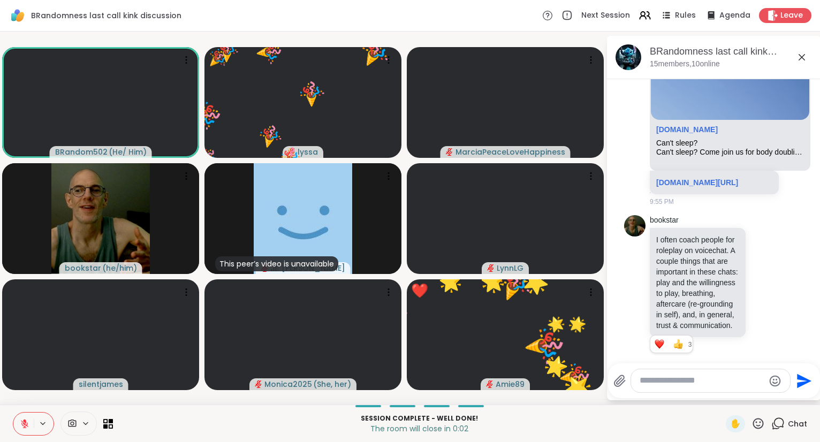
click at [732, 382] on textarea "Type your message" at bounding box center [702, 380] width 125 height 11
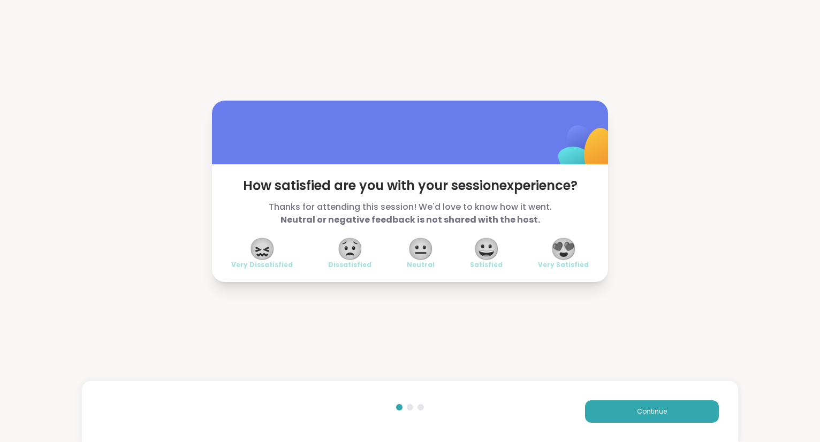
click at [550, 248] on div "😍 Very Satisfied" at bounding box center [563, 254] width 51 height 30
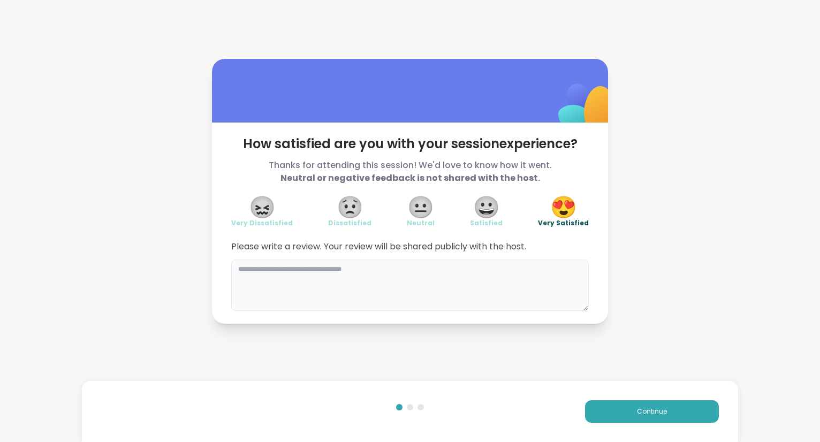
click at [481, 272] on textarea at bounding box center [410, 285] width 358 height 51
type textarea "**********"
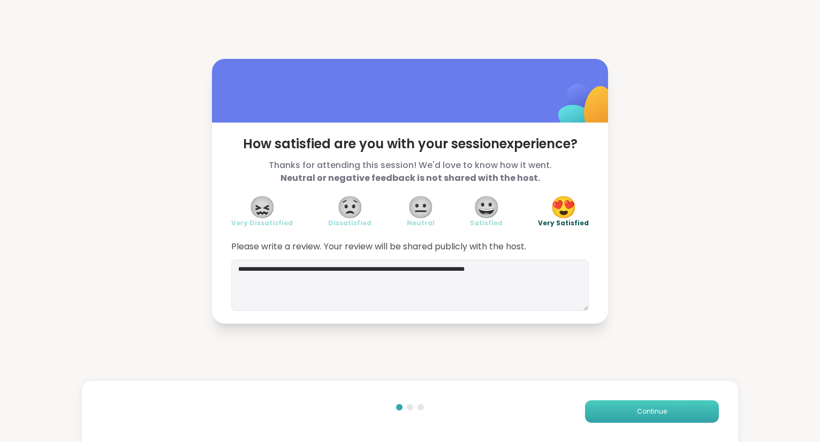
click at [601, 405] on button "Continue" at bounding box center [652, 412] width 134 height 22
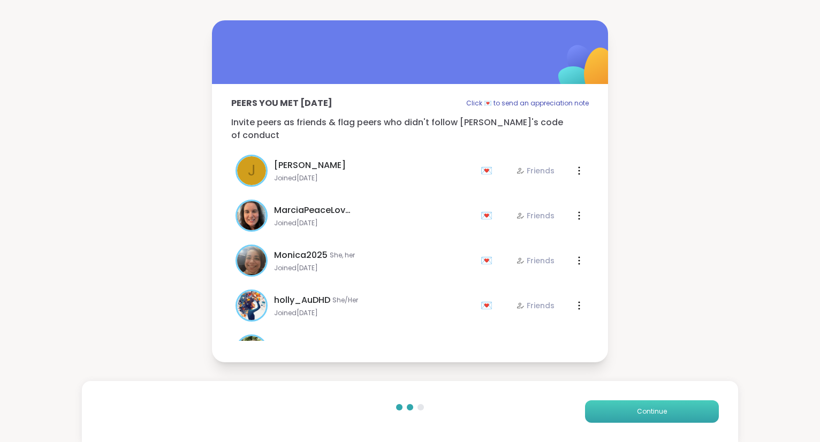
click at [602, 403] on button "Continue" at bounding box center [652, 412] width 134 height 22
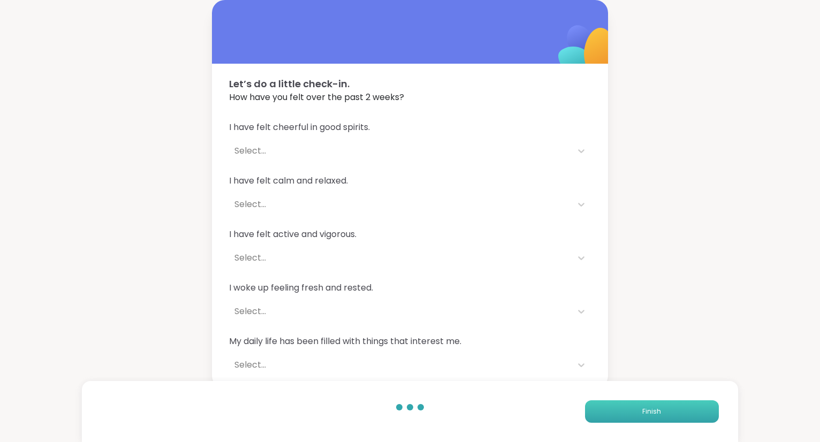
click at [602, 406] on button "Finish" at bounding box center [652, 412] width 134 height 22
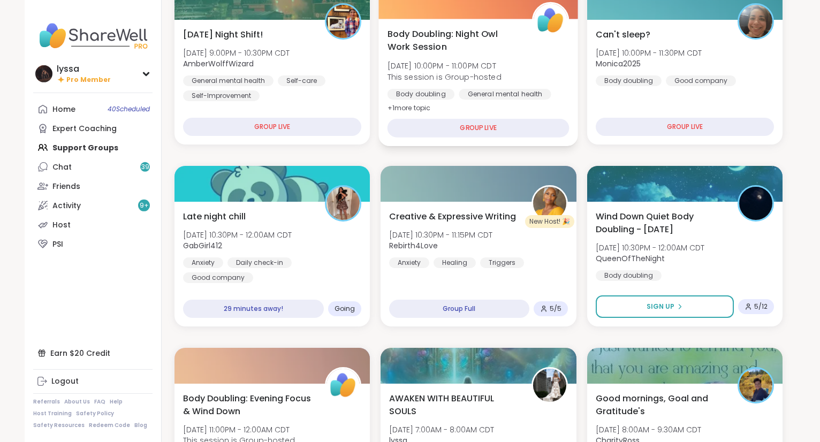
scroll to position [232, 0]
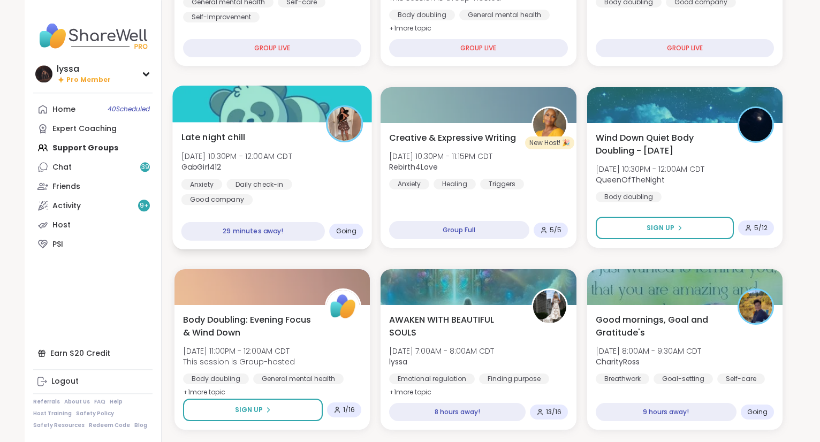
click at [316, 180] on div "Anxiety Daily check-in Good company" at bounding box center [273, 192] width 182 height 26
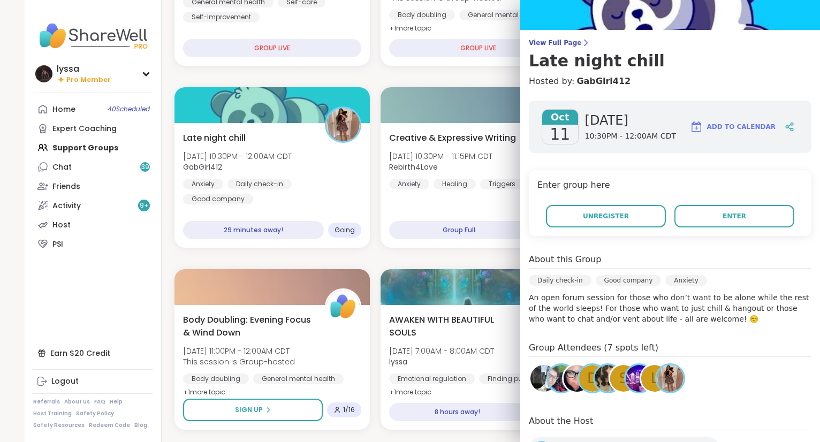
scroll to position [0, 0]
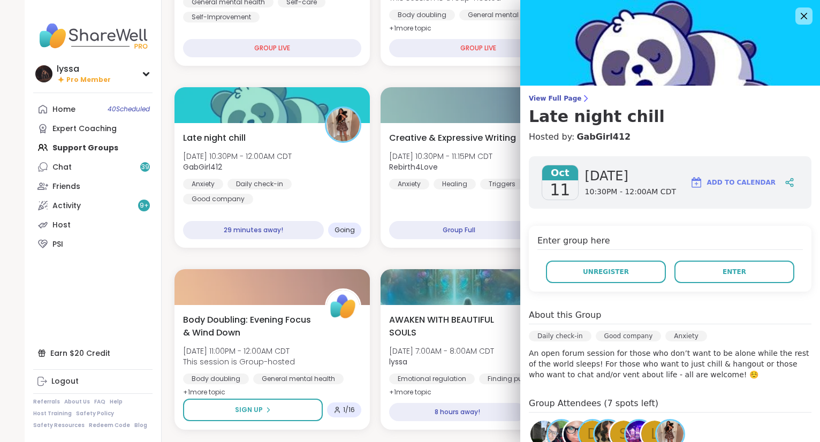
click at [577, 344] on div "Daily check-in Good company Anxiety" at bounding box center [670, 339] width 283 height 17
click at [800, 18] on icon at bounding box center [803, 15] width 13 height 13
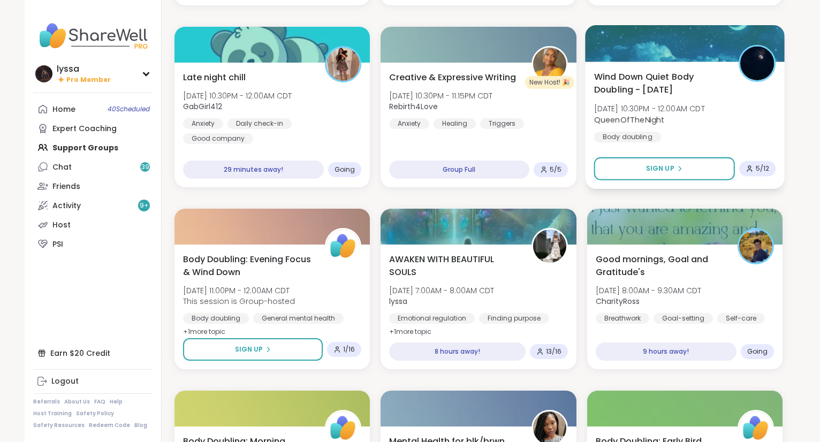
scroll to position [293, 0]
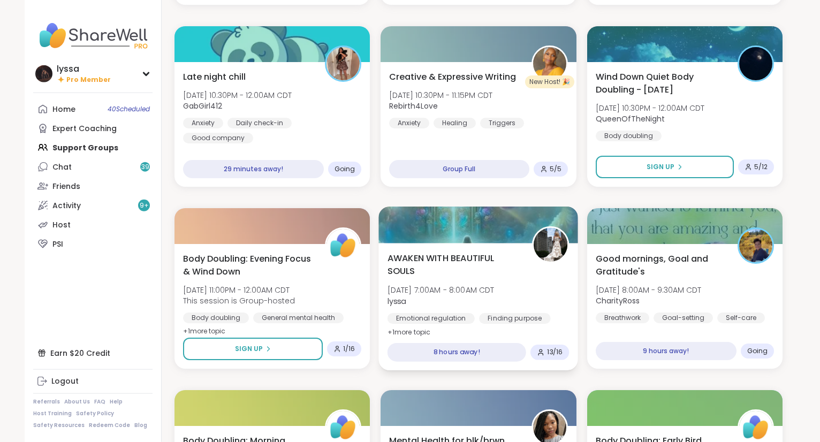
click at [495, 262] on span "AWAKEN WITH BEAUTIFUL SOULS" at bounding box center [454, 265] width 133 height 26
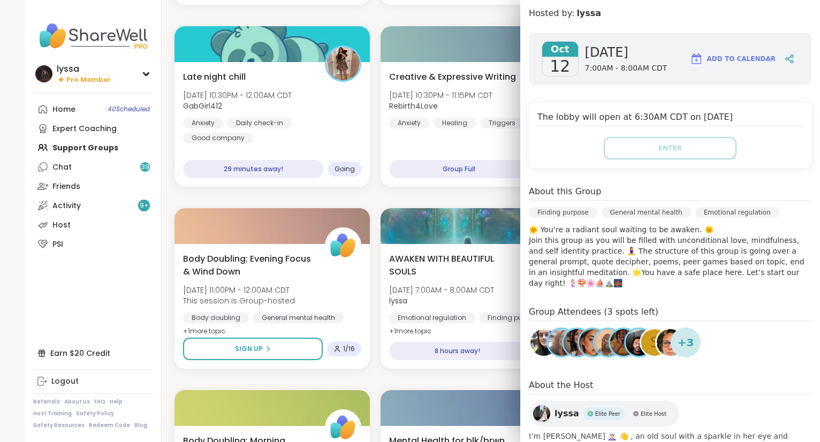
scroll to position [0, 0]
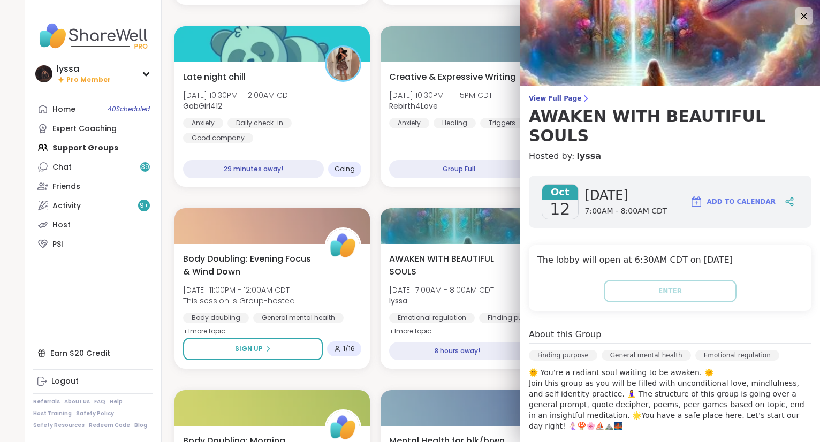
click at [805, 18] on icon at bounding box center [803, 15] width 13 height 13
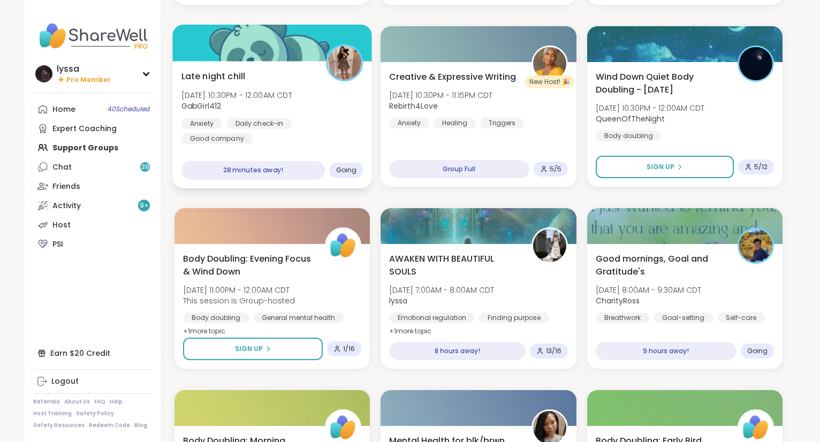
click at [337, 150] on div "Late night chill Sat, Oct 11 | 10:30PM - 12:00AM CDT GabGirl412 Anxiety Daily c…" at bounding box center [272, 124] width 200 height 127
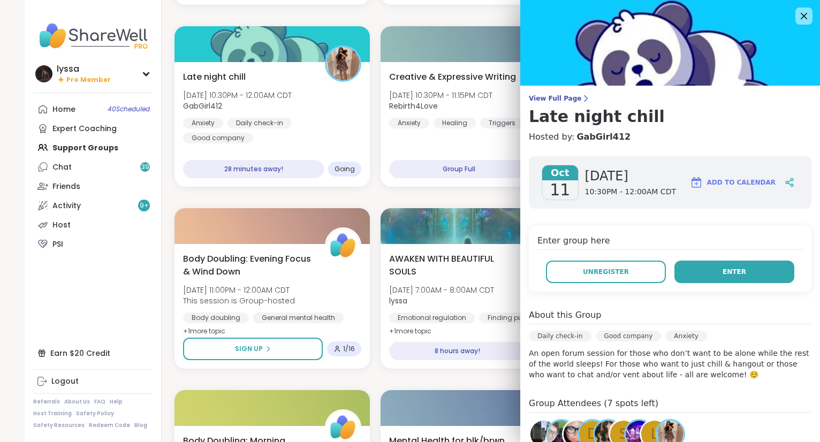
click at [723, 263] on button "Enter" at bounding box center [735, 272] width 120 height 22
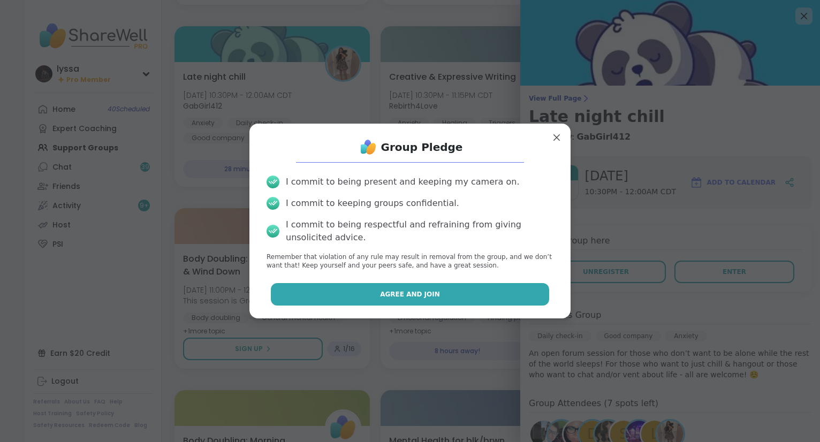
click at [518, 297] on button "Agree and Join" at bounding box center [410, 294] width 279 height 22
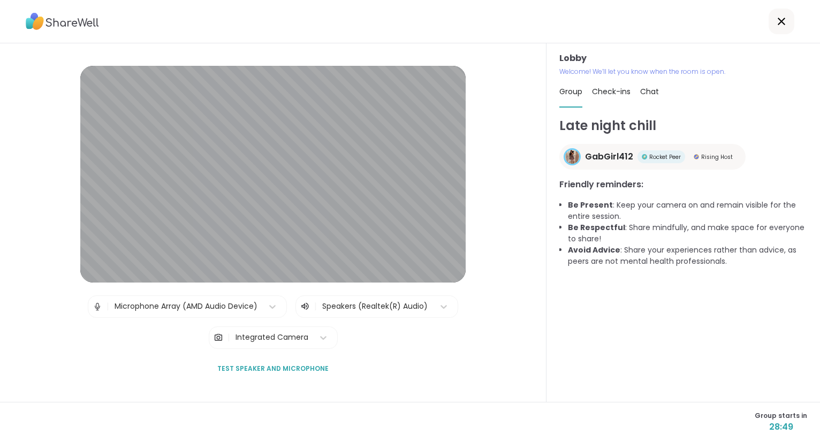
click at [787, 20] on icon at bounding box center [781, 21] width 13 height 13
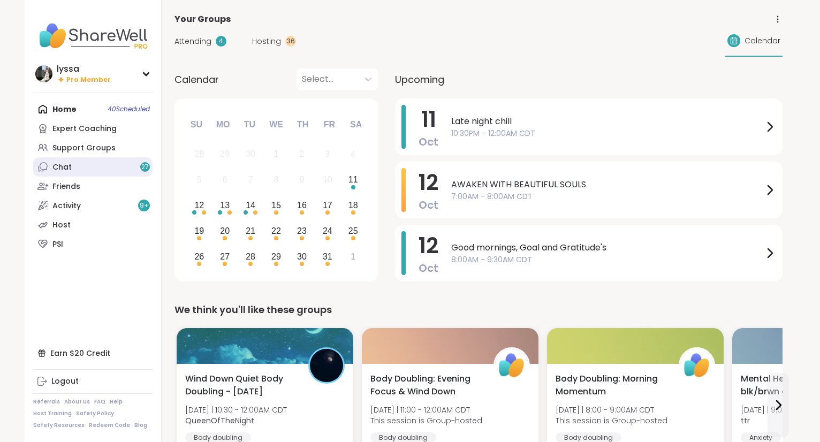
click at [56, 163] on div "Chat 27" at bounding box center [61, 167] width 19 height 11
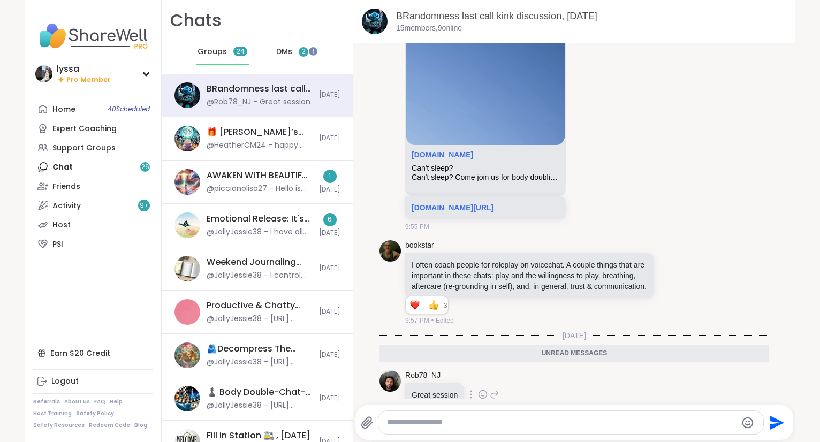
click at [479, 389] on icon at bounding box center [483, 394] width 10 height 11
click at [483, 367] on button "Select Reaction: Heart" at bounding box center [482, 377] width 21 height 21
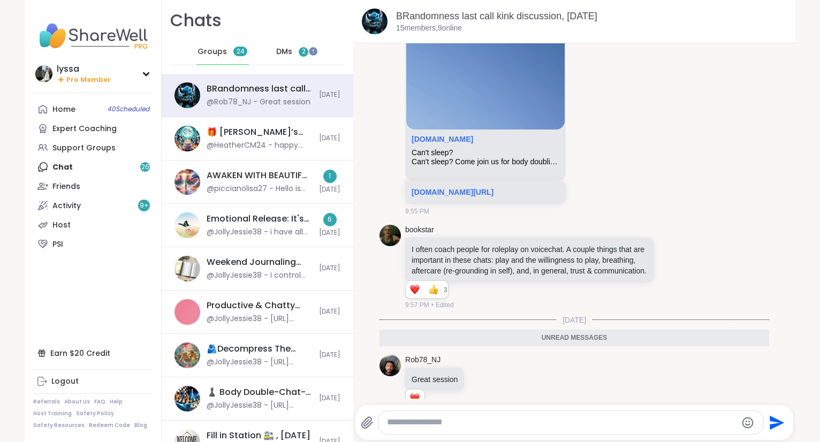
click at [410, 425] on textarea "Type your message" at bounding box center [562, 422] width 350 height 11
type textarea "**********"
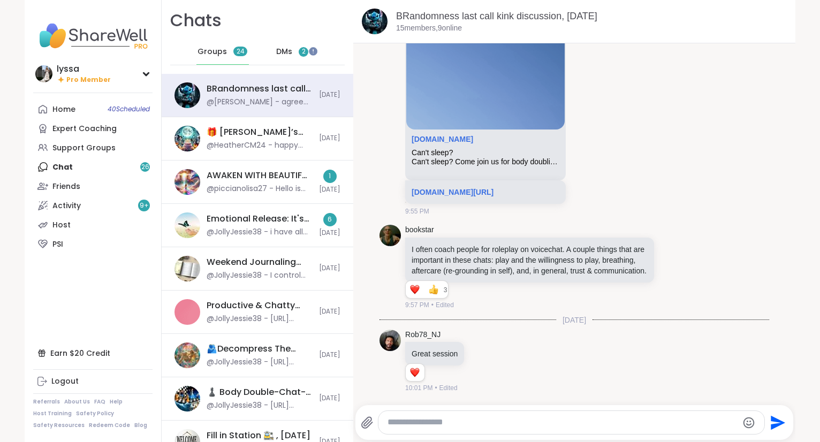
scroll to position [4075, 0]
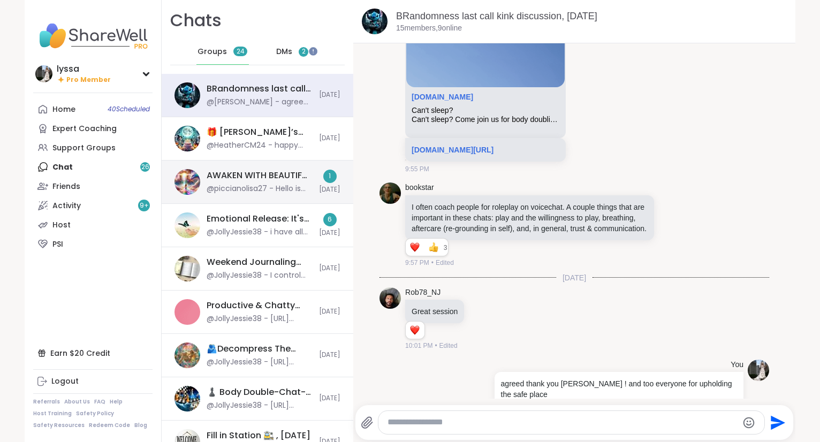
click at [307, 175] on div "AWAKEN WITH BEAUTIFUL SOULS, [DATE]" at bounding box center [260, 176] width 106 height 12
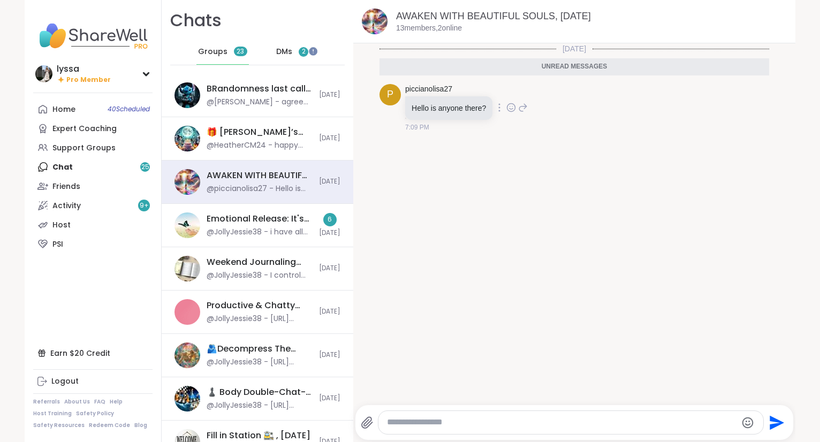
scroll to position [0, 0]
click at [526, 106] on icon at bounding box center [523, 107] width 7 height 7
type textarea "******"
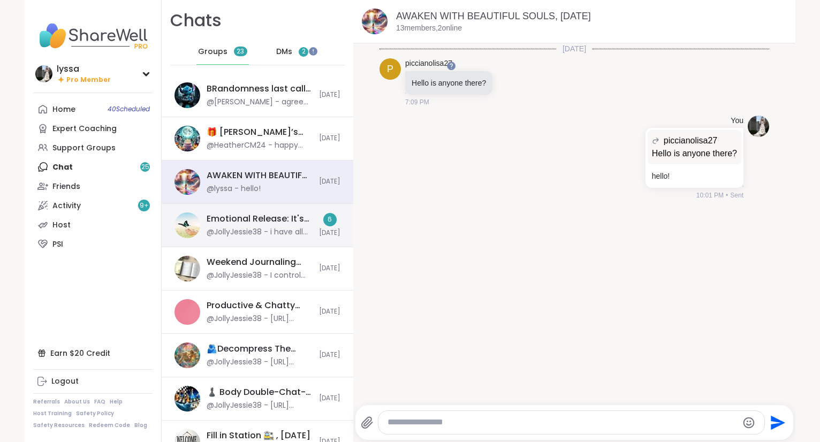
click at [185, 227] on img at bounding box center [188, 226] width 26 height 26
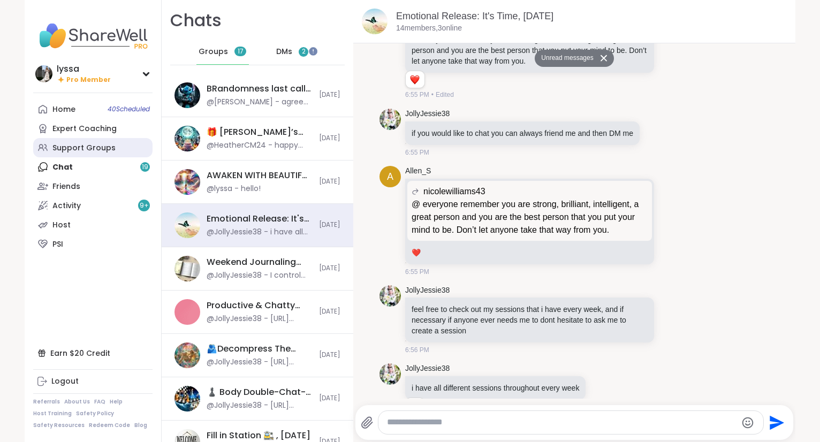
click at [122, 155] on link "Support Groups" at bounding box center [92, 147] width 119 height 19
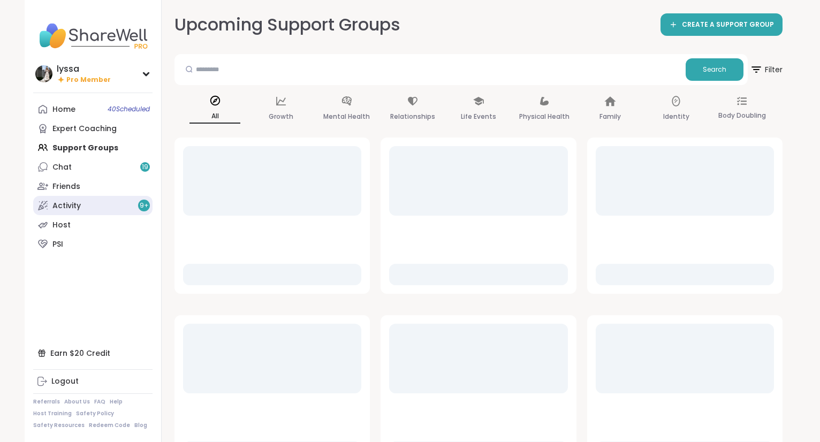
click at [86, 206] on link "Activity 9 +" at bounding box center [92, 205] width 119 height 19
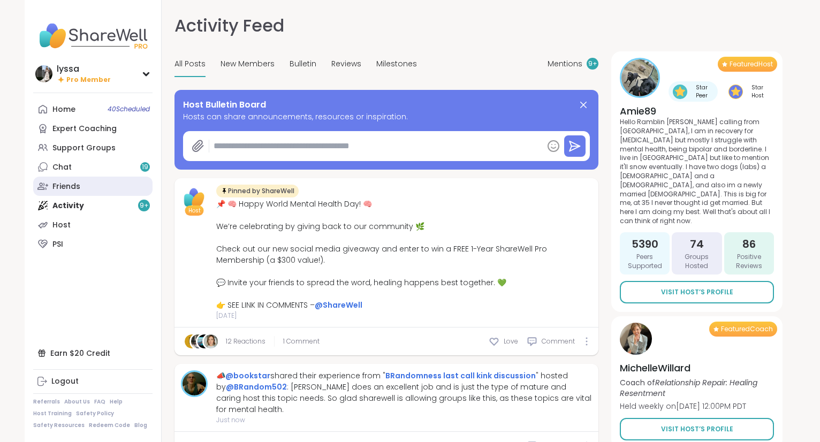
click at [80, 186] on link "Friends" at bounding box center [92, 186] width 119 height 19
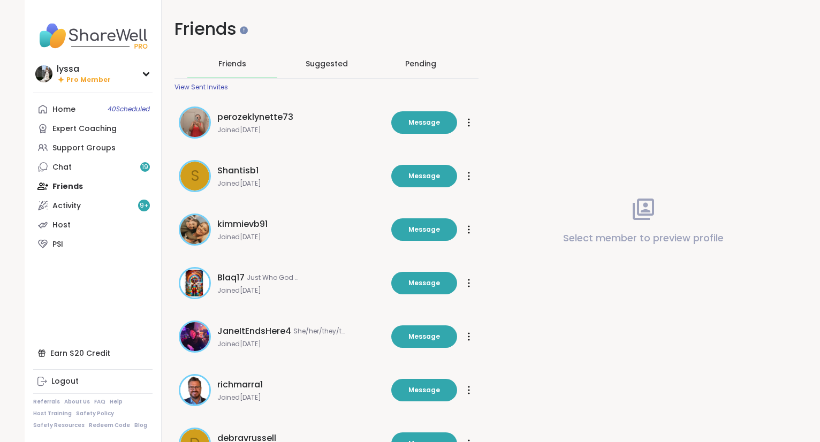
click at [425, 62] on div "Pending" at bounding box center [420, 63] width 31 height 11
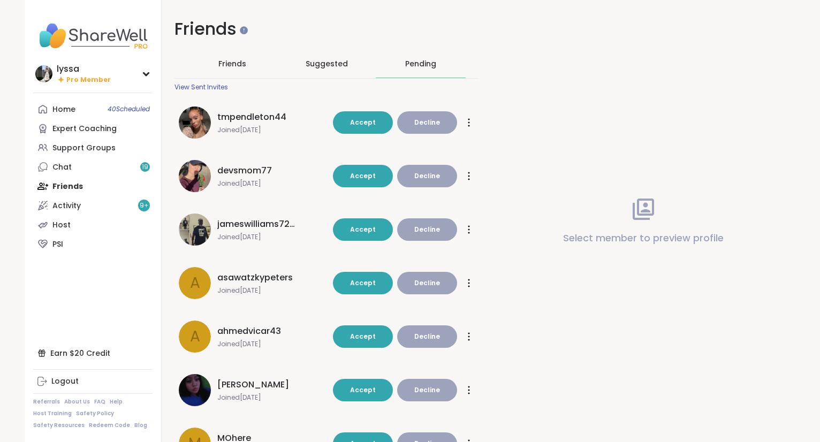
scroll to position [245, 0]
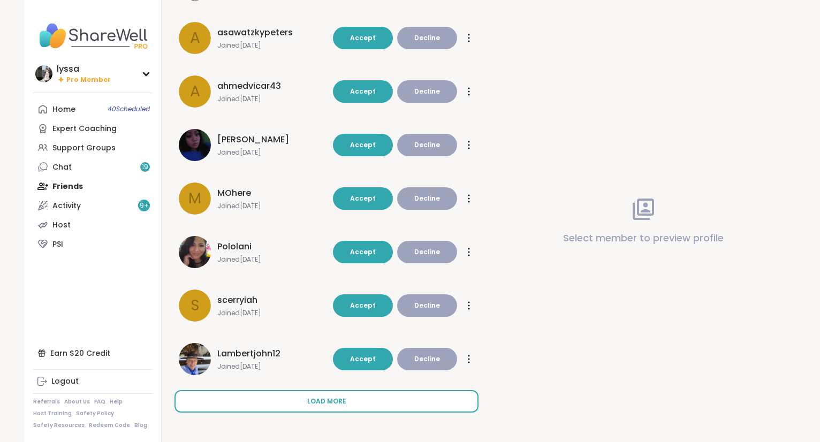
click at [224, 404] on button "Load more" at bounding box center [327, 401] width 304 height 22
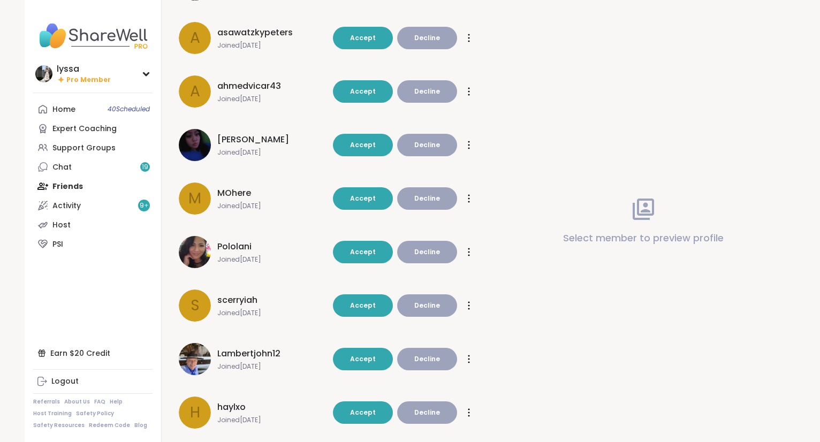
scroll to position [482, 0]
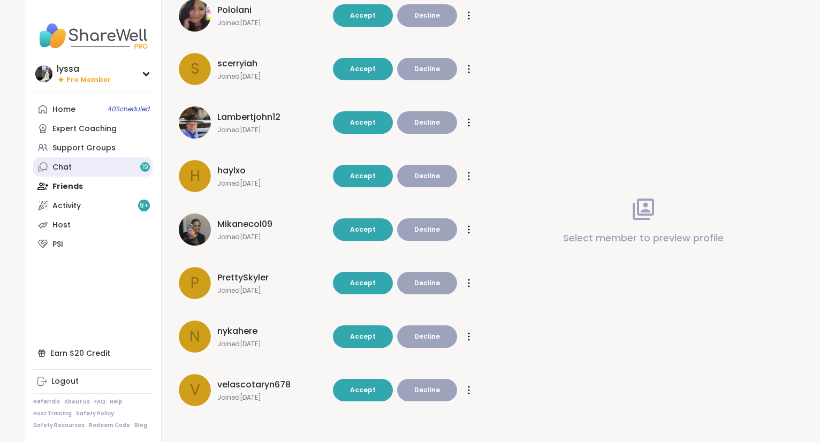
click at [66, 162] on div "Chat 19" at bounding box center [61, 167] width 19 height 11
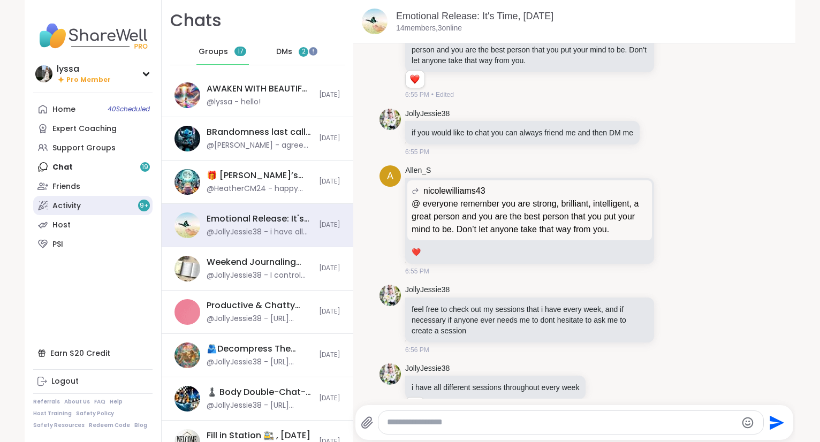
click at [80, 206] on link "Activity 9 +" at bounding box center [92, 205] width 119 height 19
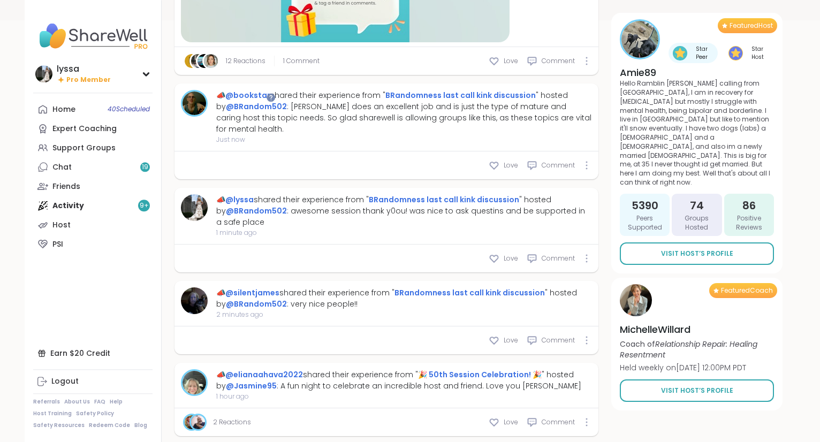
scroll to position [445, 0]
click at [500, 160] on icon at bounding box center [494, 165] width 11 height 11
click at [511, 335] on div "Love" at bounding box center [503, 340] width 29 height 11
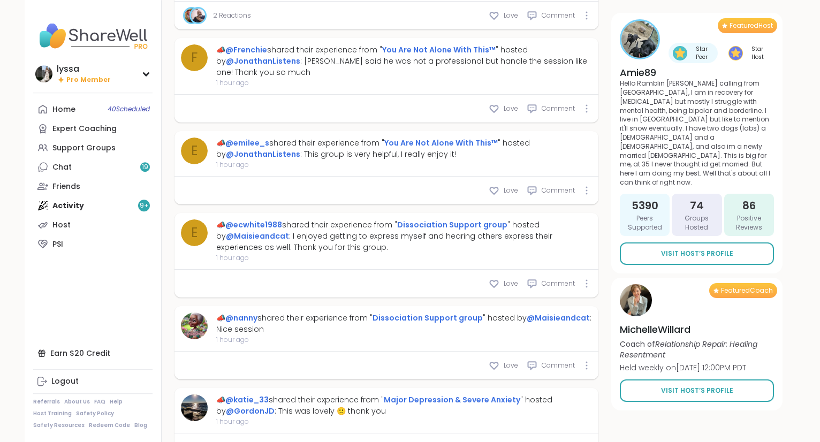
scroll to position [859, 0]
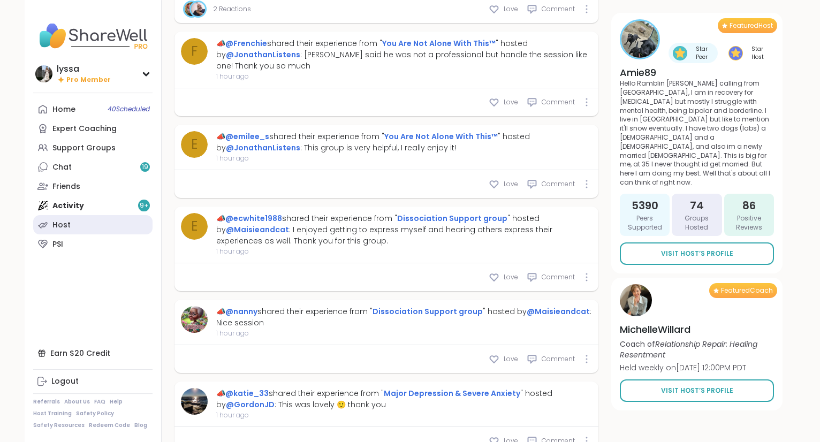
click at [90, 226] on link "Host" at bounding box center [92, 224] width 119 height 19
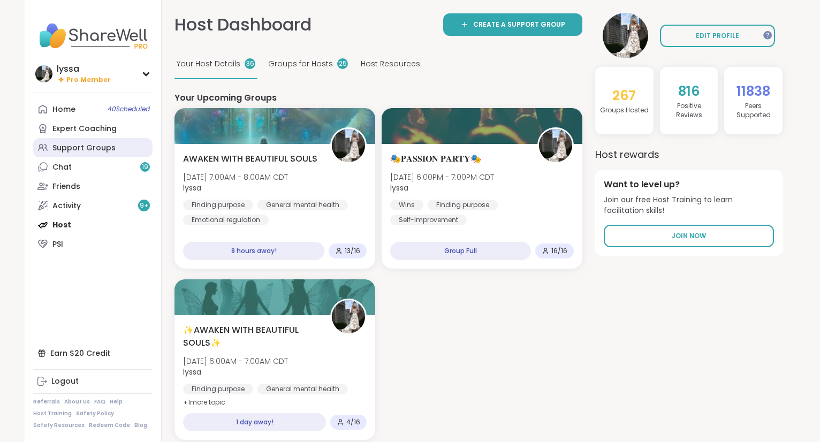
click at [83, 154] on link "Support Groups" at bounding box center [92, 147] width 119 height 19
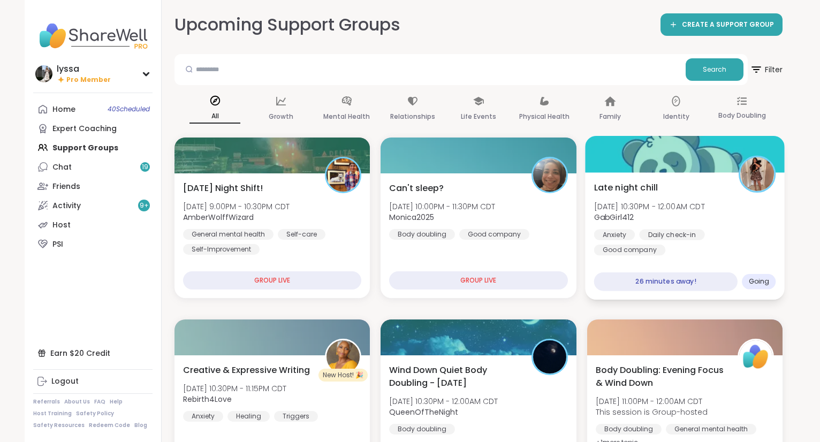
click at [682, 228] on div "Late night chill [DATE] 10:30PM - 12:00AM CDT GabGirl412 Anxiety Daily check-in…" at bounding box center [685, 218] width 182 height 74
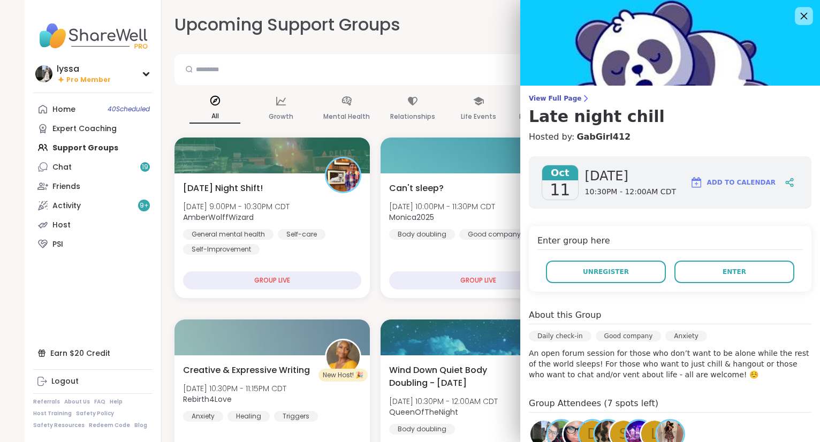
click at [806, 18] on icon at bounding box center [804, 16] width 7 height 7
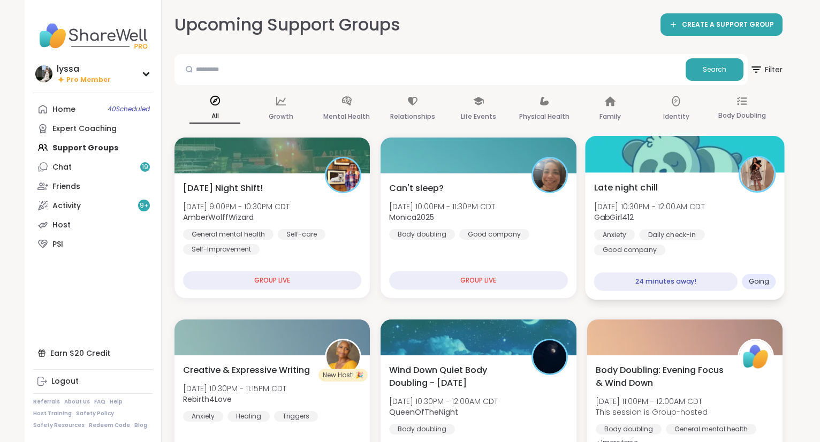
click at [645, 203] on span "[DATE] 10:30PM - 12:00AM CDT" at bounding box center [649, 206] width 111 height 11
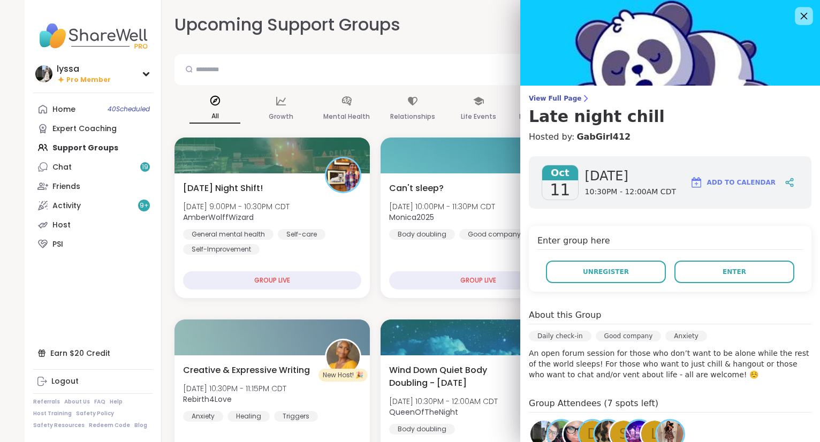
click at [805, 13] on icon at bounding box center [803, 15] width 13 height 13
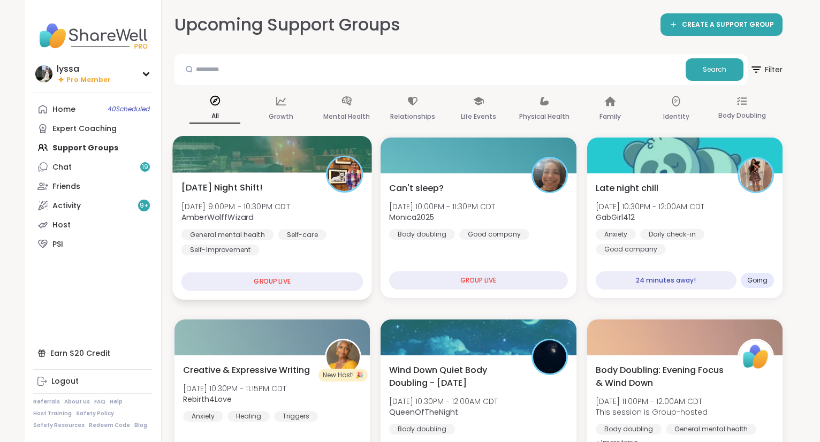
click at [334, 187] on div at bounding box center [344, 174] width 37 height 37
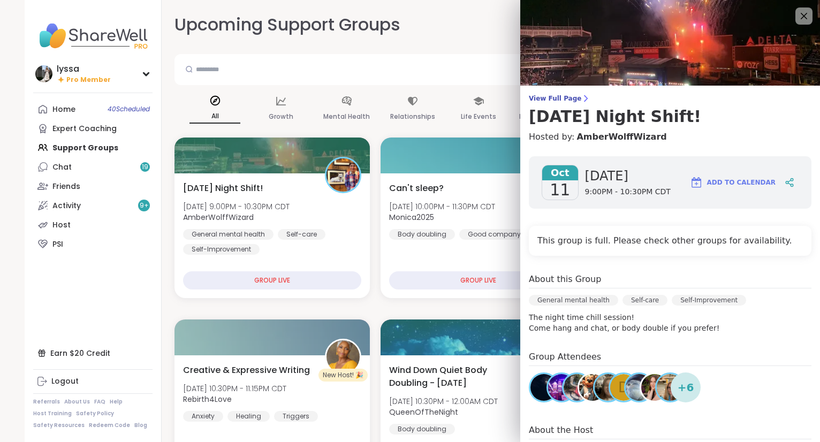
click at [590, 380] on img at bounding box center [592, 387] width 27 height 27
click at [802, 16] on icon at bounding box center [803, 15] width 13 height 13
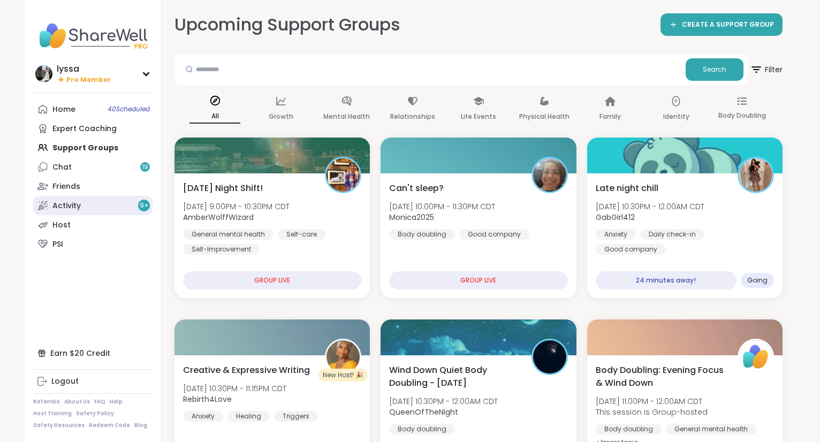
click at [120, 199] on link "Activity 9 +" at bounding box center [92, 205] width 119 height 19
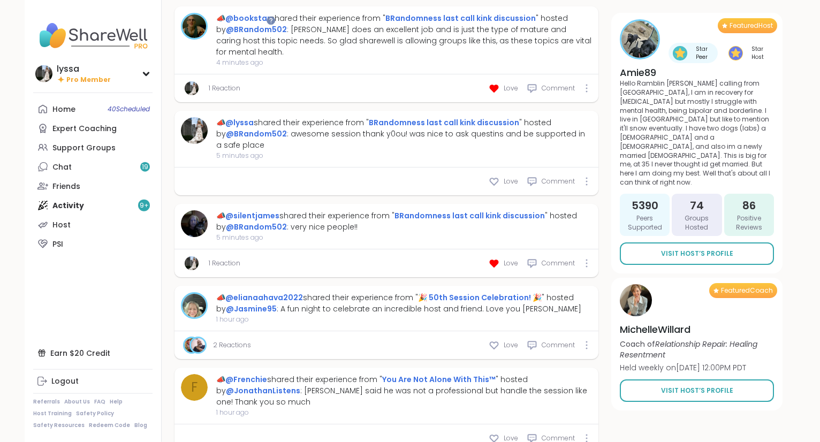
scroll to position [528, 0]
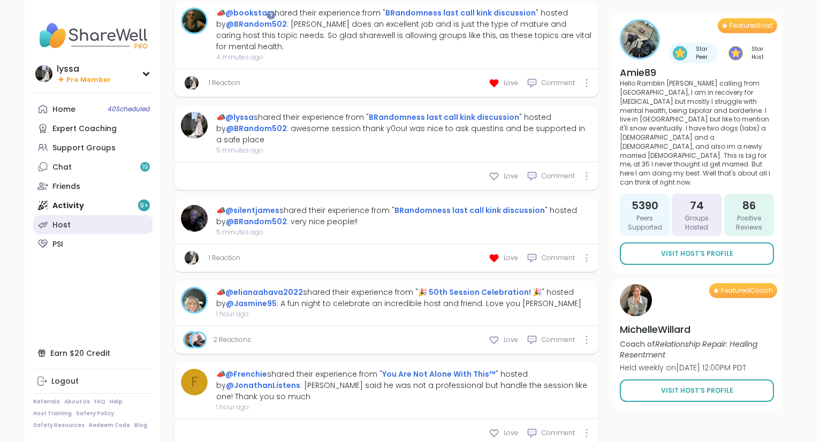
click at [82, 222] on link "Host" at bounding box center [92, 224] width 119 height 19
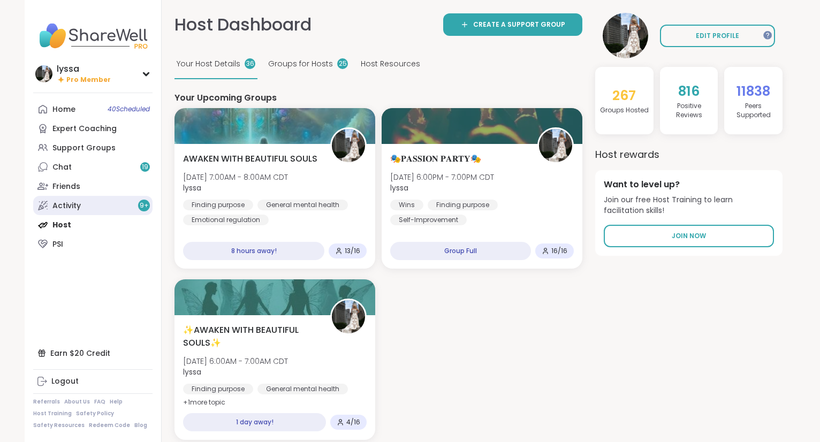
click at [72, 203] on div "Activity 9 +" at bounding box center [66, 206] width 28 height 11
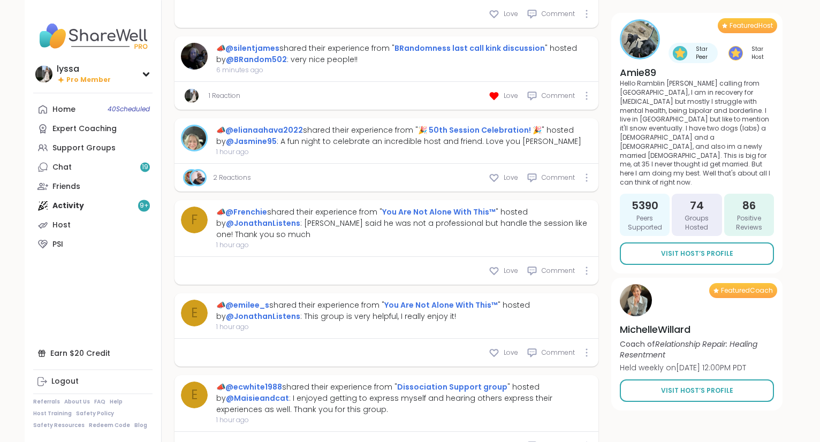
scroll to position [691, 0]
click at [44, 74] on img at bounding box center [43, 73] width 17 height 17
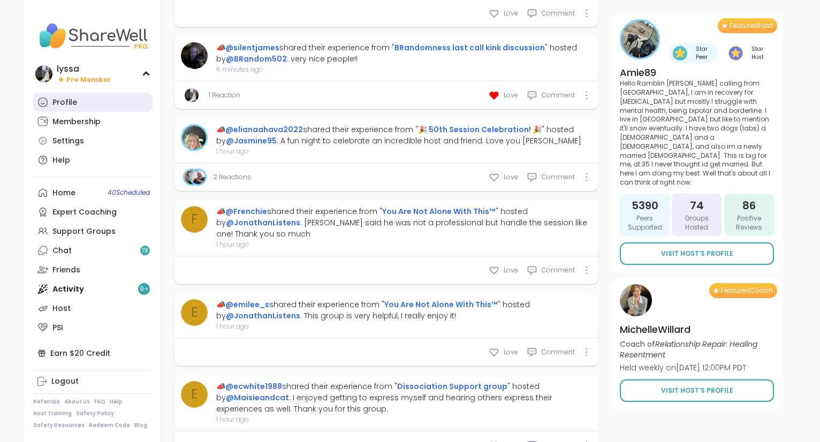
click at [72, 98] on div "Profile" at bounding box center [64, 102] width 25 height 11
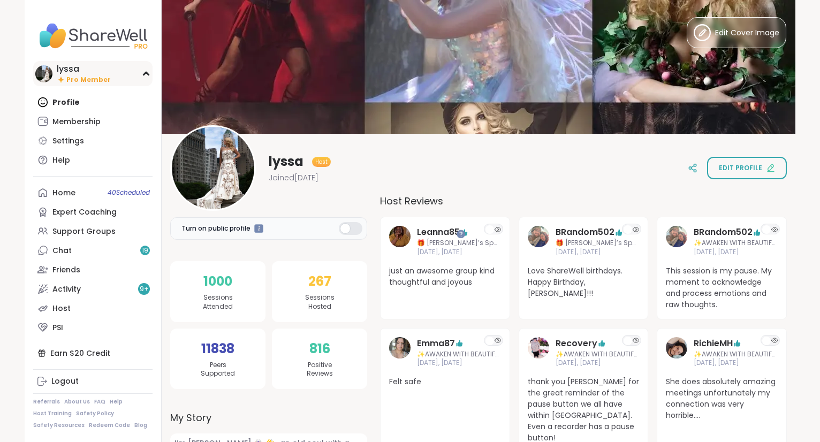
click at [33, 70] on div "lyssa Pro Member" at bounding box center [92, 73] width 119 height 25
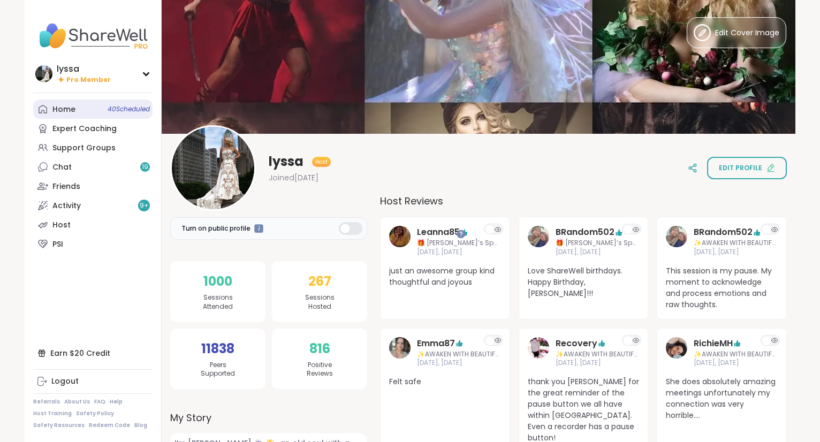
click at [82, 113] on link "Home 40 Scheduled" at bounding box center [92, 109] width 119 height 19
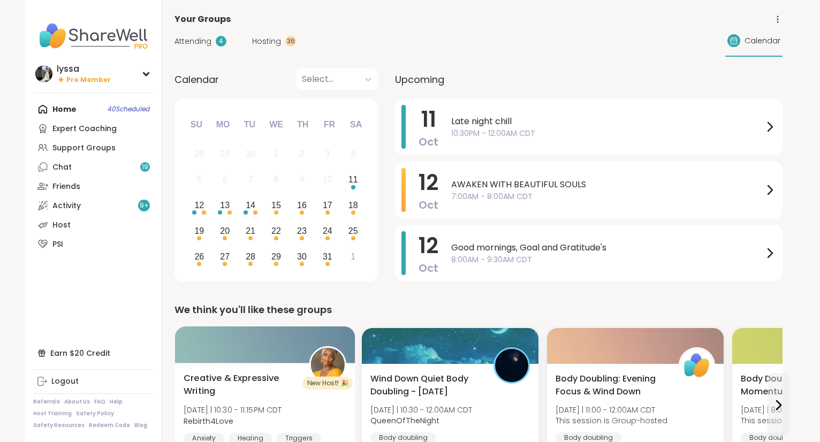
click at [255, 388] on span "Creative & Expressive Writing" at bounding box center [241, 385] width 114 height 26
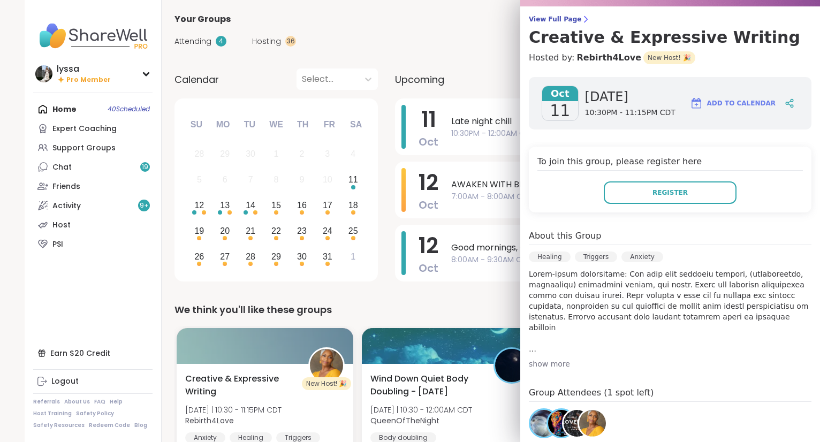
scroll to position [80, 0]
click at [543, 412] on img at bounding box center [544, 423] width 27 height 27
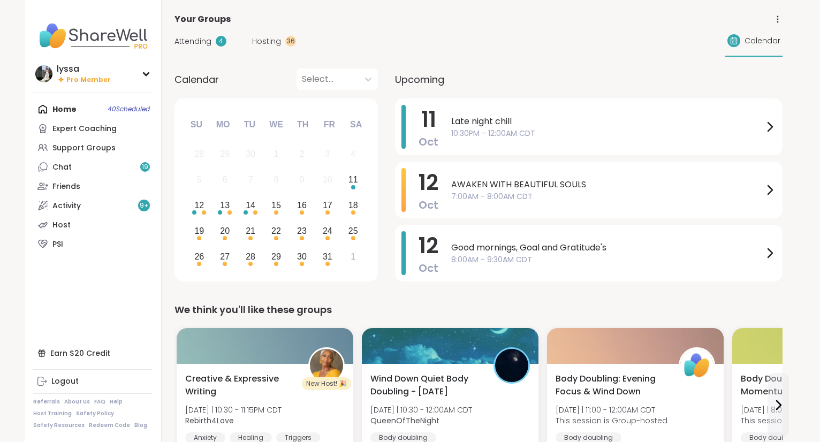
click at [467, 32] on div "Attending 4 Hosting 36 Calendar" at bounding box center [479, 41] width 608 height 31
click at [70, 169] on div "Chat 19" at bounding box center [61, 167] width 19 height 11
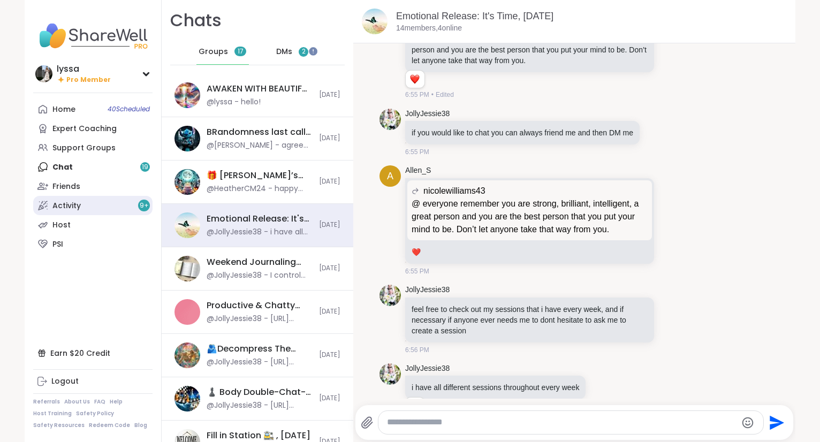
click at [63, 209] on div "Activity 9 +" at bounding box center [66, 206] width 28 height 11
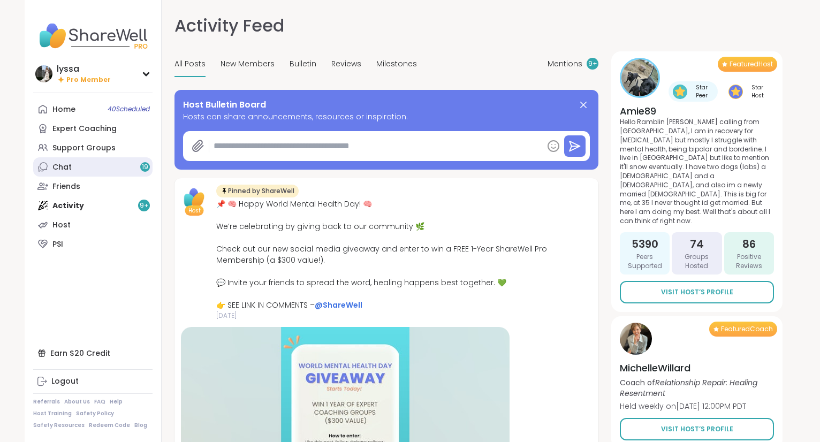
click at [64, 164] on div "Chat 19" at bounding box center [61, 167] width 19 height 11
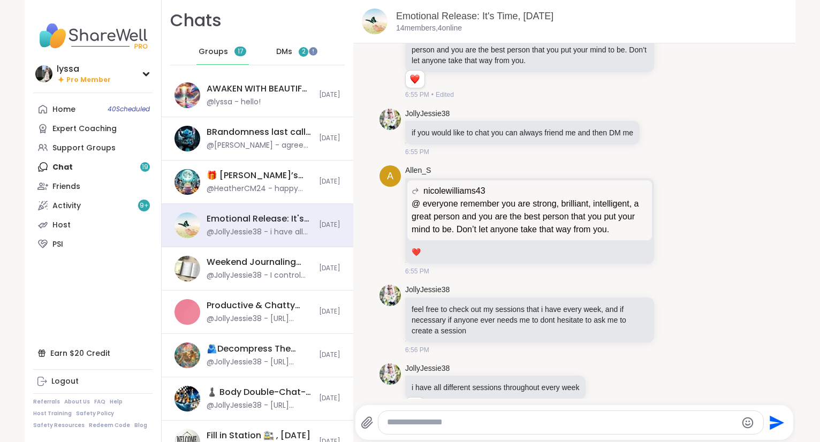
click at [291, 52] on span "DMs" at bounding box center [284, 52] width 16 height 11
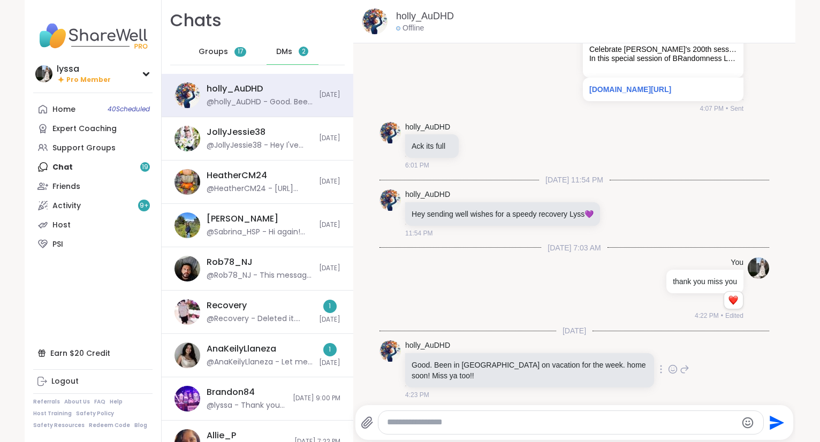
click at [674, 365] on icon at bounding box center [673, 369] width 10 height 11
click at [587, 342] on button "Select Reaction: Heart" at bounding box center [587, 352] width 21 height 21
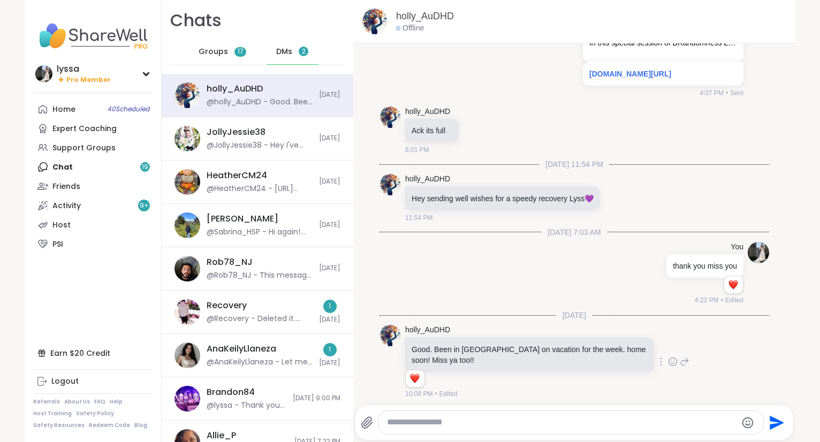
click at [217, 52] on span "Groups" at bounding box center [213, 52] width 29 height 11
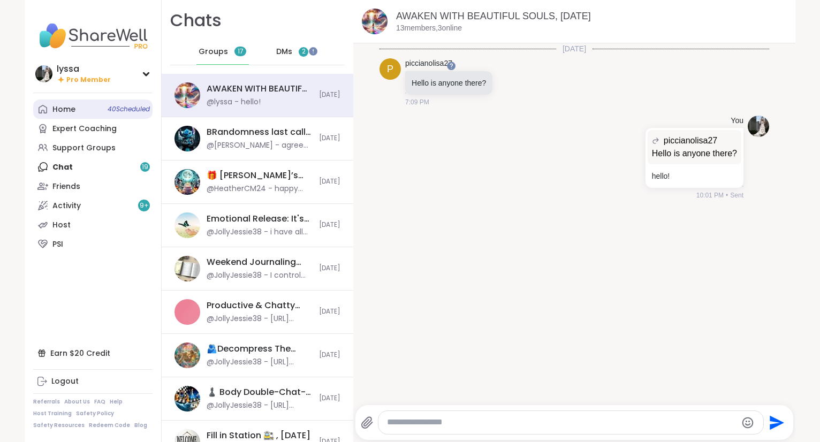
click at [48, 101] on link "Home 40 Scheduled" at bounding box center [92, 109] width 119 height 19
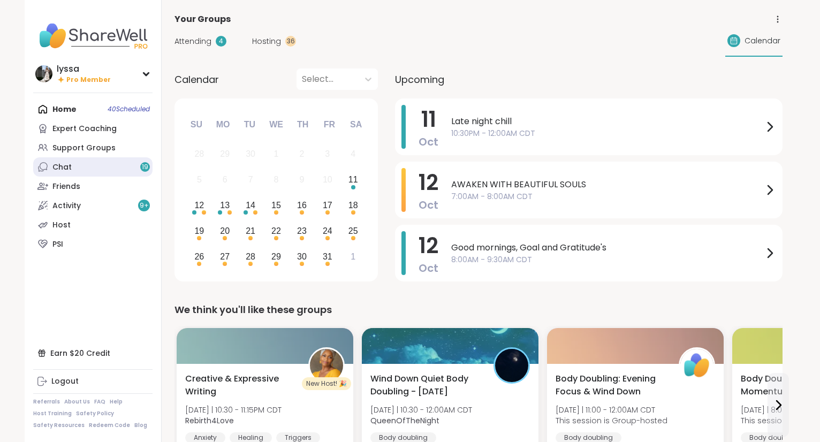
click at [59, 162] on link "Chat 19" at bounding box center [92, 166] width 119 height 19
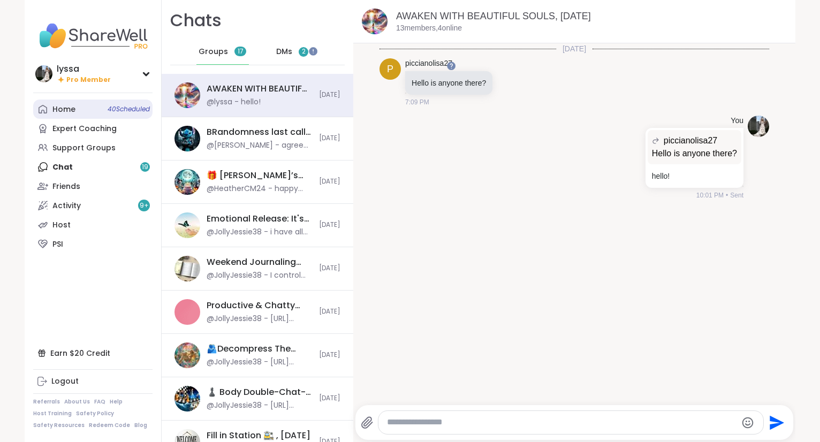
click at [49, 107] on link "Home 40 Scheduled" at bounding box center [92, 109] width 119 height 19
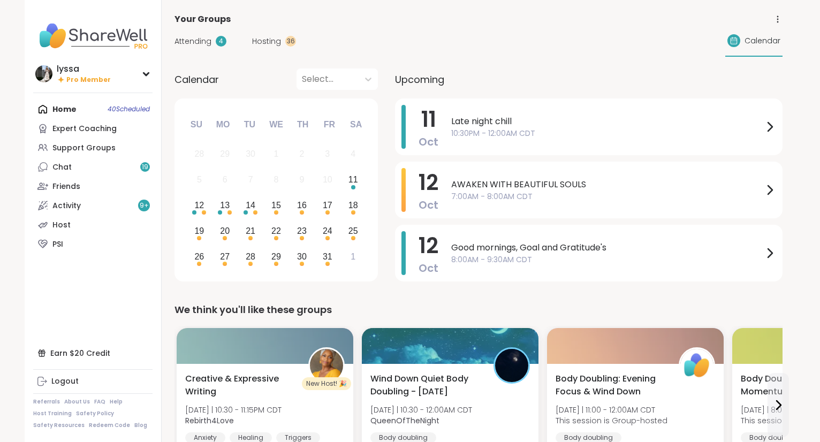
click at [68, 110] on div "Home 40 Scheduled Expert Coaching Support Groups Chat 19 Friends Activity 9 + H…" at bounding box center [92, 177] width 119 height 154
click at [44, 73] on img at bounding box center [43, 73] width 17 height 17
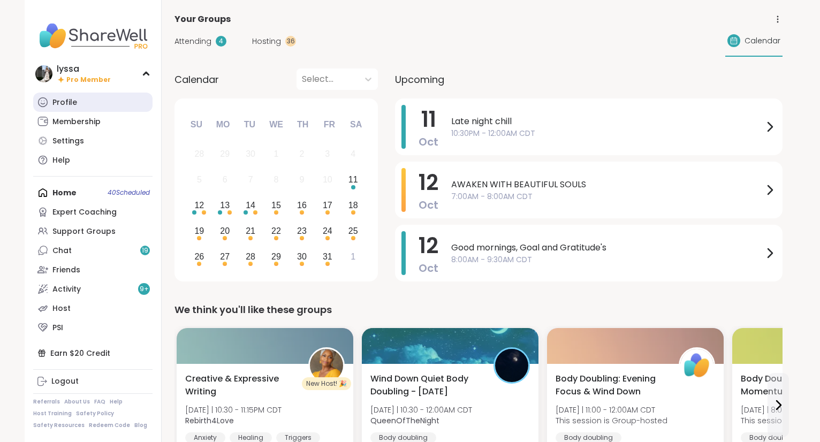
click at [55, 97] on div "Profile" at bounding box center [64, 102] width 25 height 11
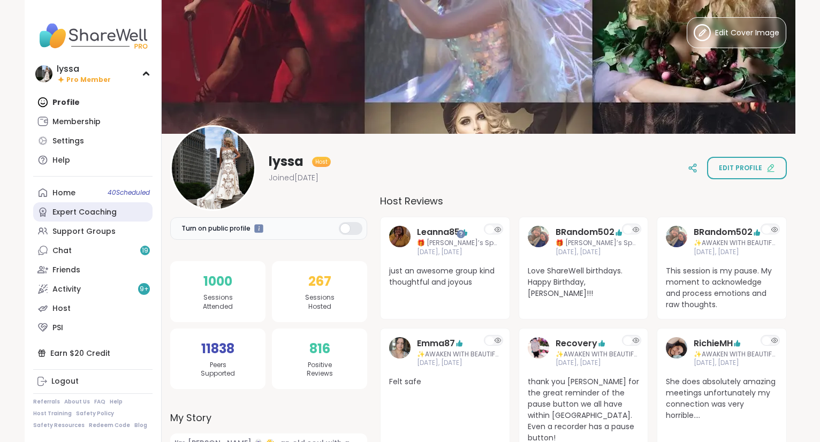
click at [73, 211] on div "Expert Coaching" at bounding box center [84, 212] width 64 height 11
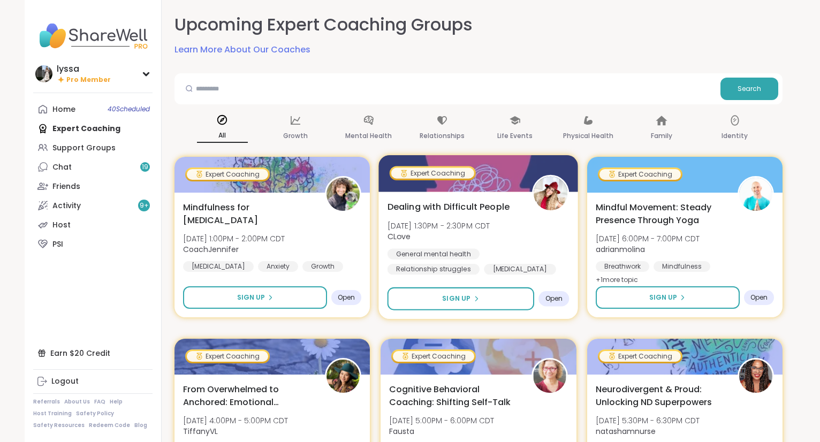
click at [490, 233] on span "CLove" at bounding box center [439, 236] width 103 height 11
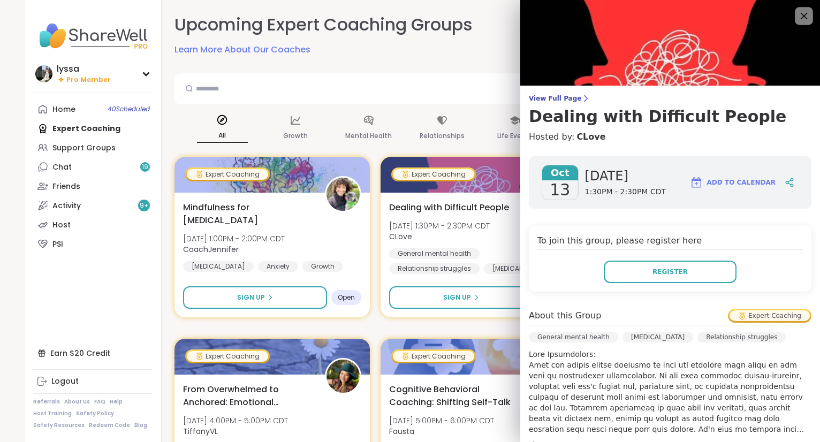
click at [804, 12] on icon at bounding box center [803, 15] width 13 height 13
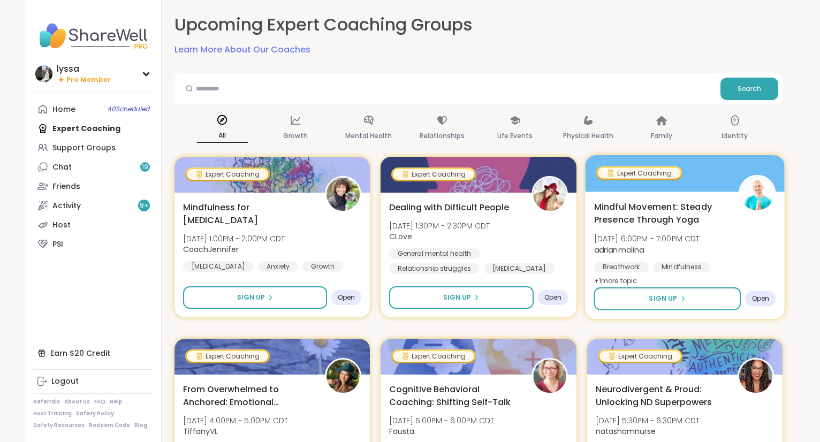
click at [685, 213] on span "Mindful Movement: Steady Presence Through Yoga" at bounding box center [660, 213] width 133 height 26
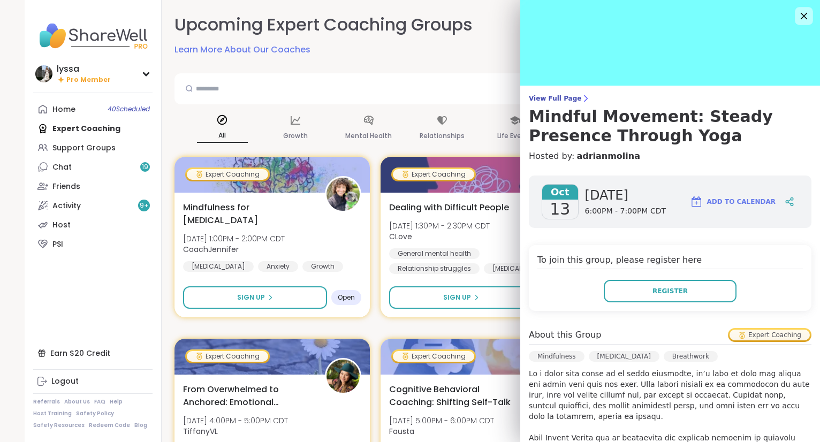
click at [799, 14] on icon at bounding box center [803, 15] width 13 height 13
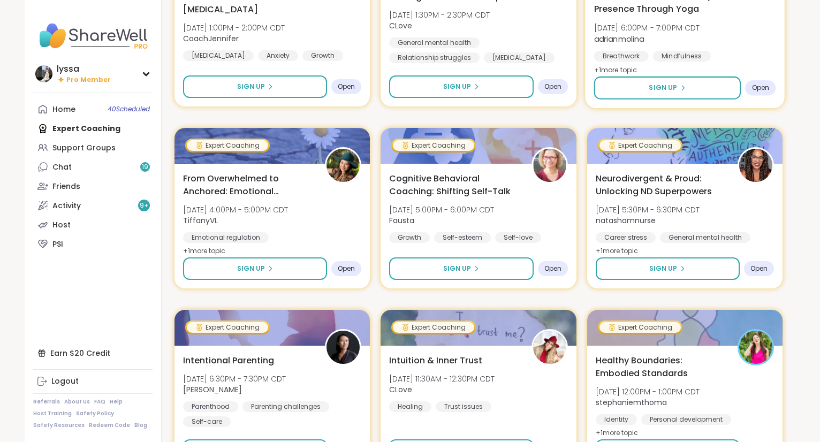
scroll to position [211, 0]
click at [71, 204] on div "Activity 9 +" at bounding box center [66, 206] width 28 height 11
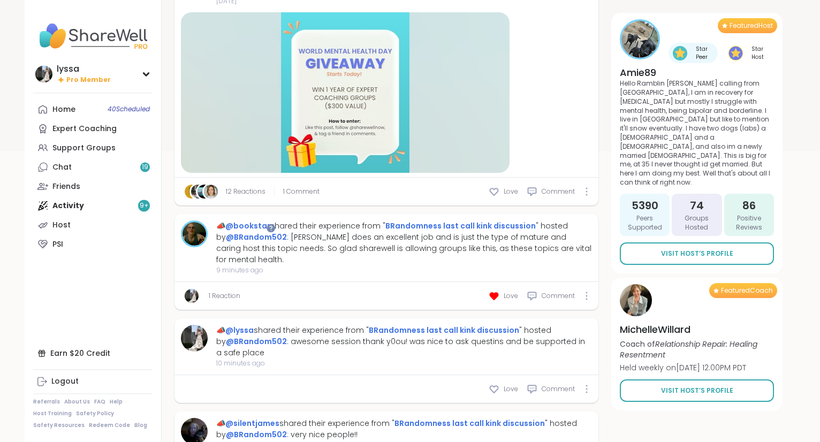
scroll to position [315, 0]
click at [64, 226] on div "Host" at bounding box center [61, 225] width 18 height 11
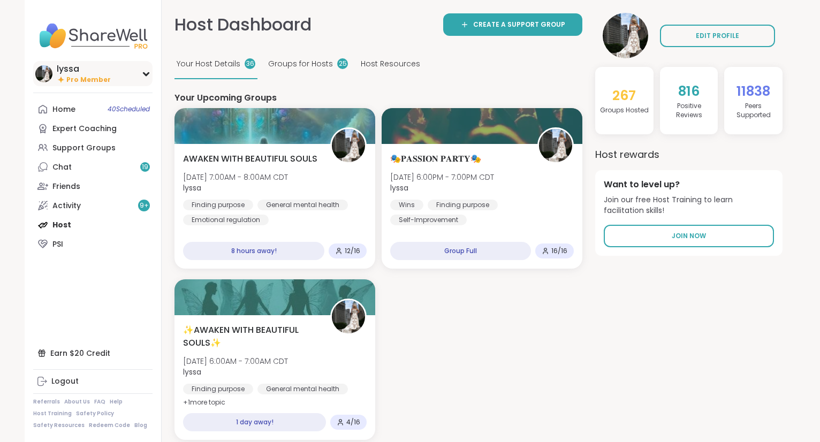
click at [46, 78] on img at bounding box center [43, 73] width 17 height 17
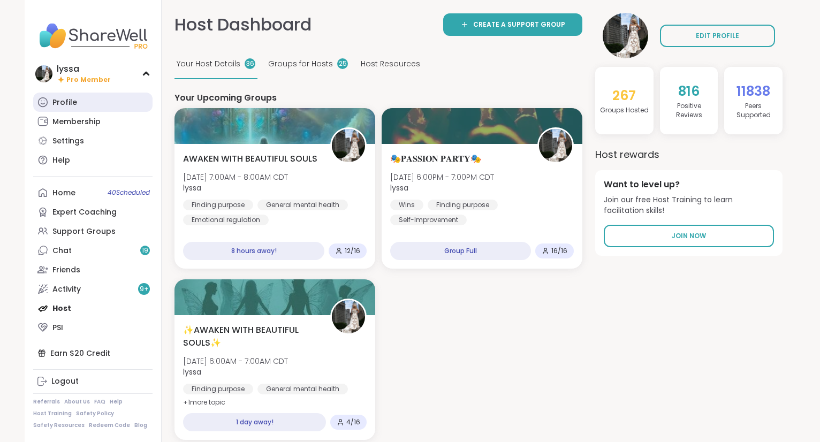
click at [61, 102] on div "Profile" at bounding box center [64, 102] width 25 height 11
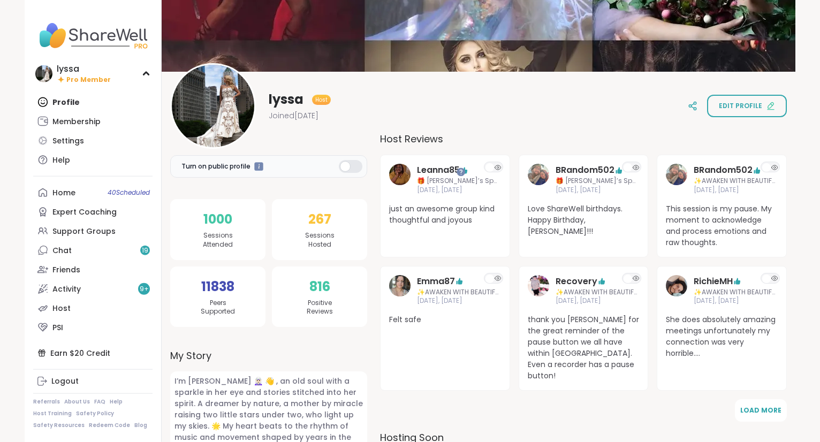
scroll to position [63, 0]
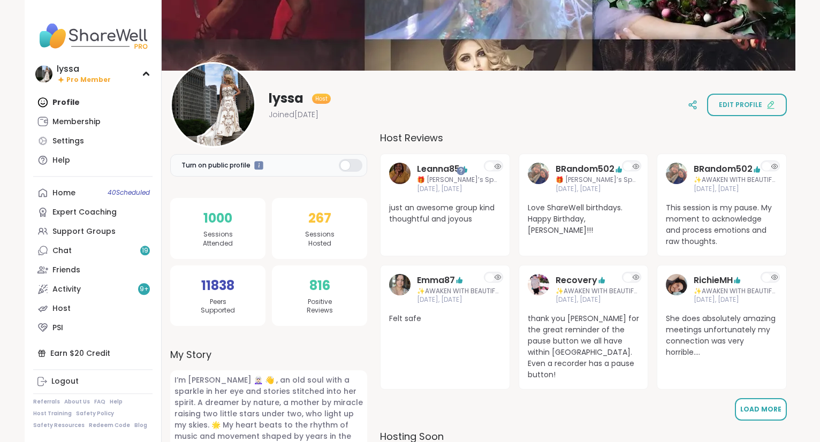
click at [766, 405] on span "Load More" at bounding box center [761, 410] width 41 height 10
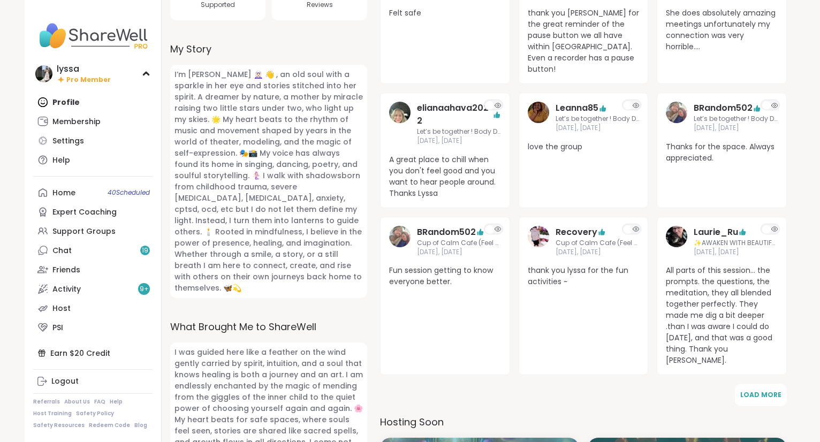
scroll to position [370, 0]
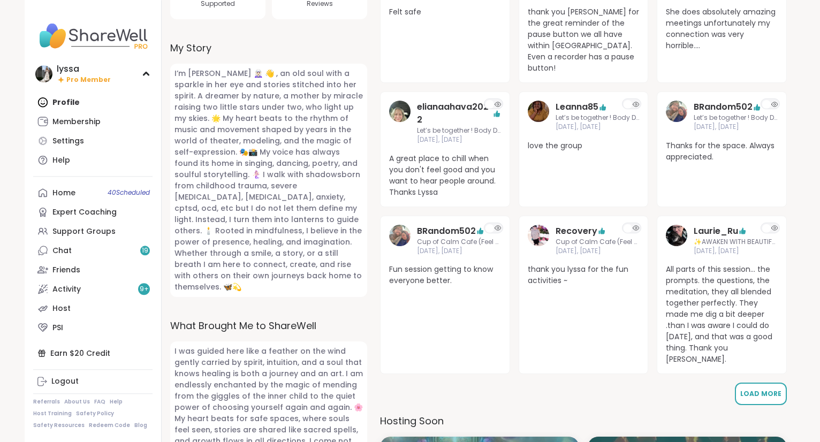
click at [779, 389] on span "Load More" at bounding box center [761, 393] width 41 height 9
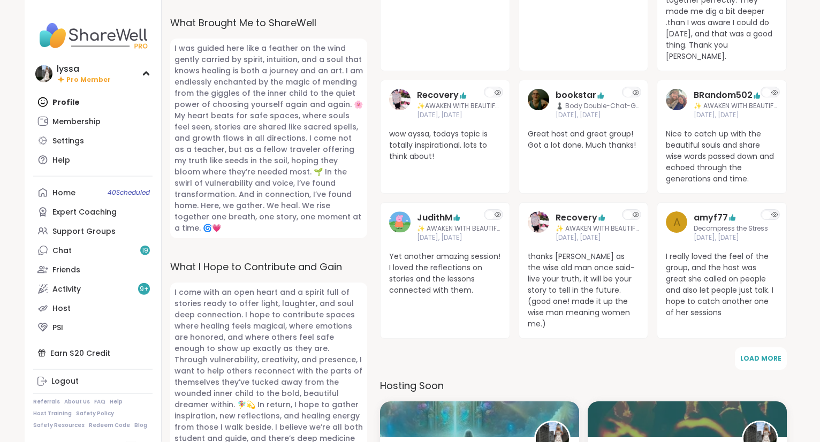
scroll to position [674, 0]
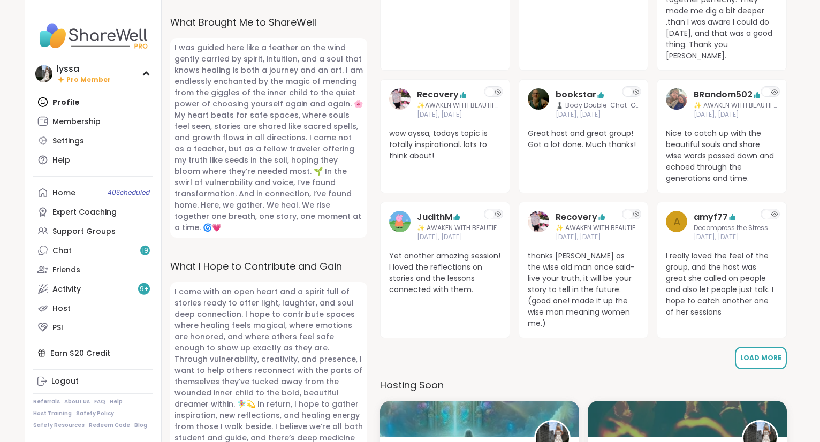
click at [768, 353] on span "Load More" at bounding box center [761, 357] width 41 height 9
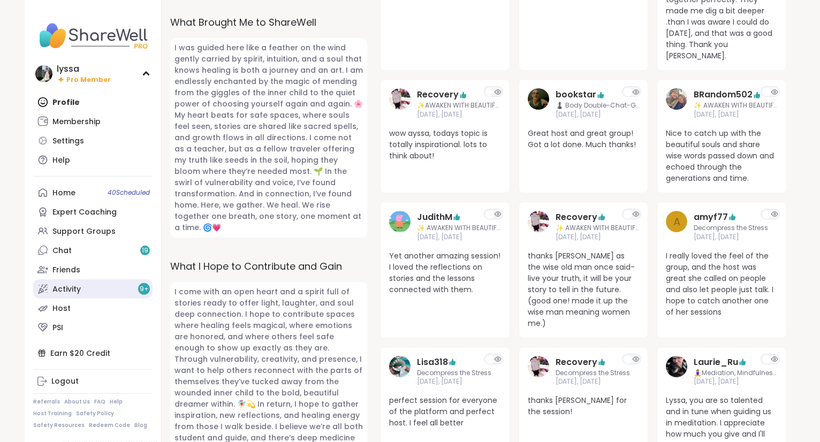
click at [72, 288] on div "Activity 9 +" at bounding box center [66, 289] width 28 height 11
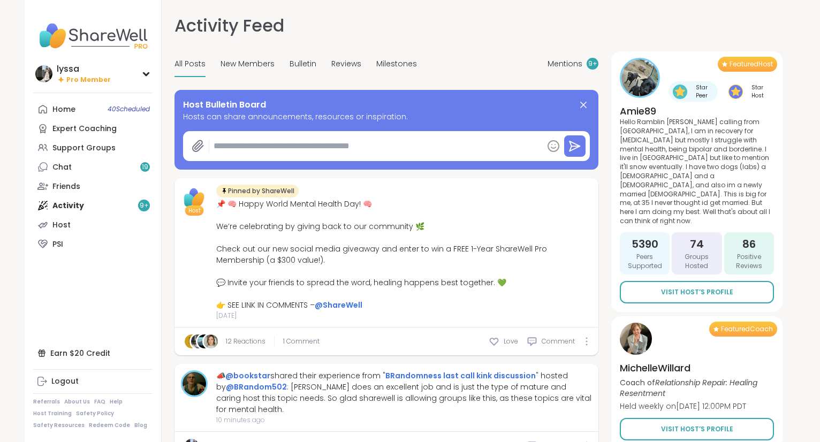
type textarea "*"
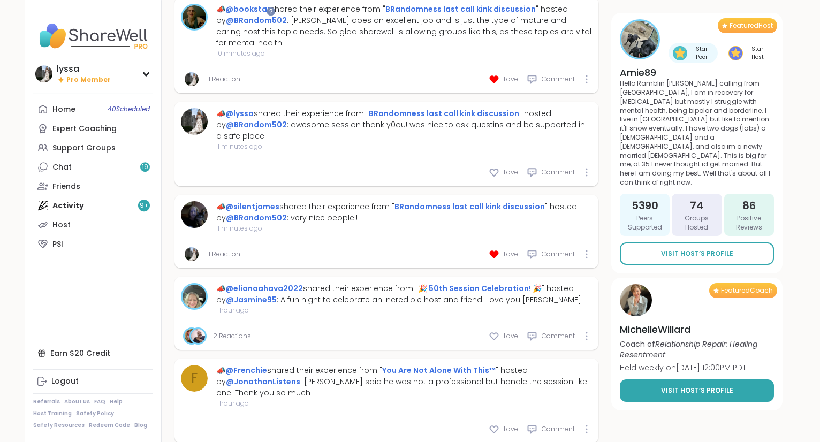
click at [660, 380] on link "Visit Host’s Profile" at bounding box center [697, 391] width 154 height 22
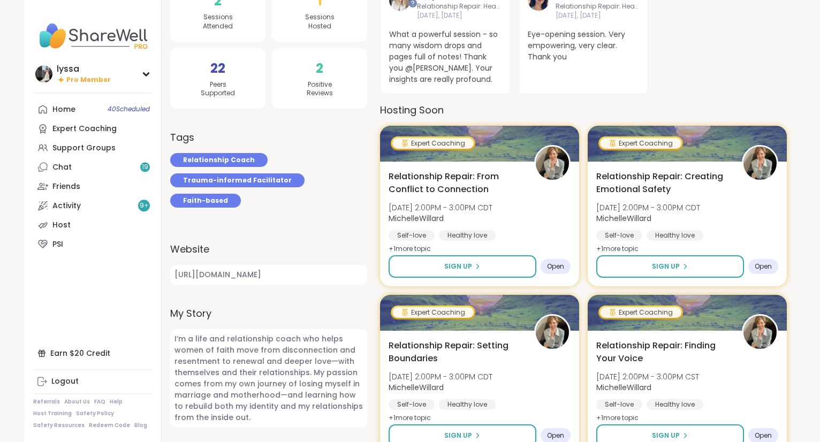
scroll to position [237, 0]
click at [99, 184] on link "Friends" at bounding box center [92, 186] width 119 height 19
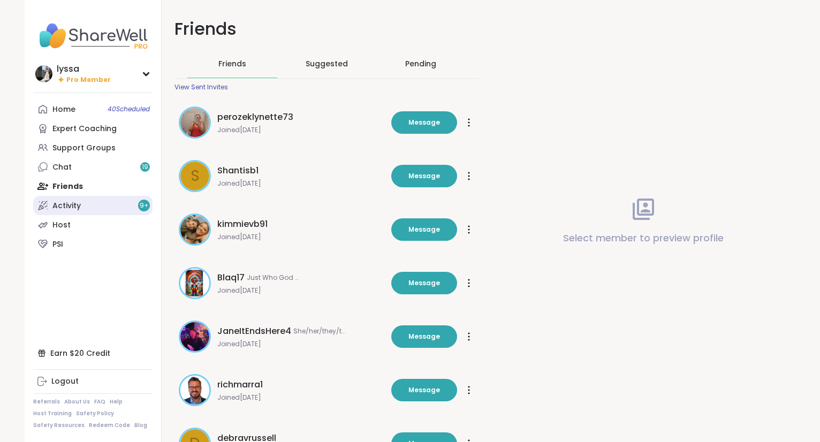
click at [82, 200] on link "Activity 9 +" at bounding box center [92, 205] width 119 height 19
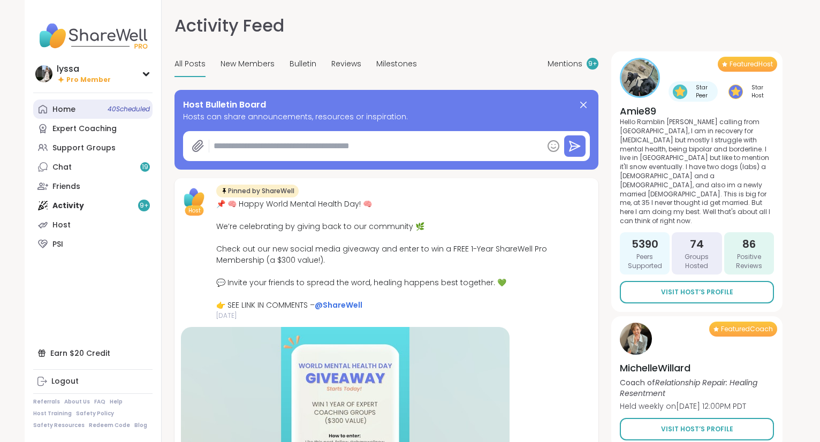
click at [96, 116] on link "Home 40 Scheduled" at bounding box center [92, 109] width 119 height 19
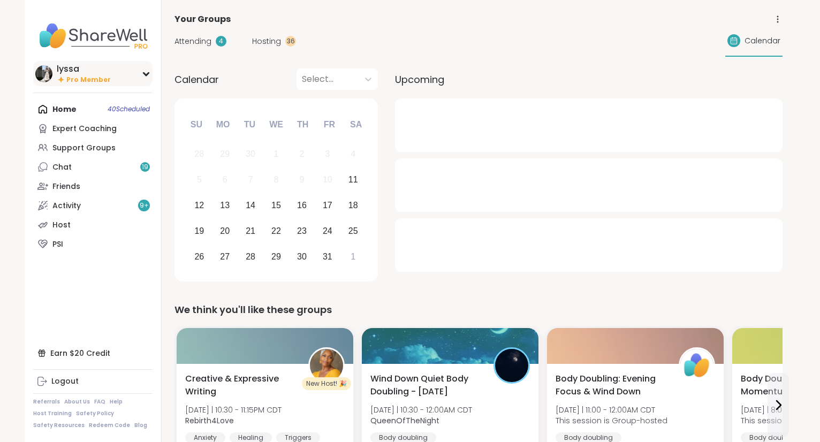
click at [39, 82] on div "lyssa Pro Member" at bounding box center [92, 73] width 119 height 25
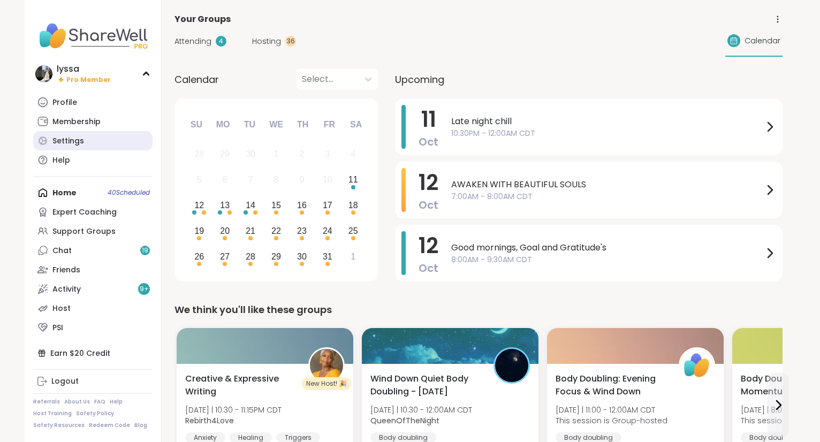
click at [63, 136] on div "Settings" at bounding box center [68, 141] width 32 height 11
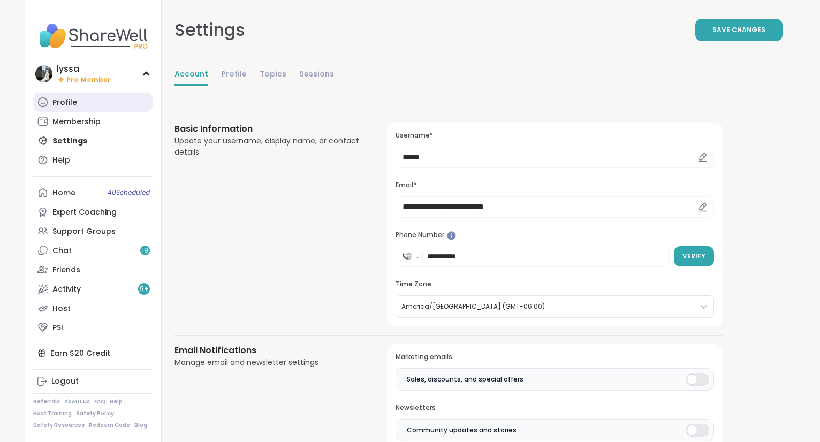
click at [63, 100] on div "Profile" at bounding box center [64, 102] width 25 height 11
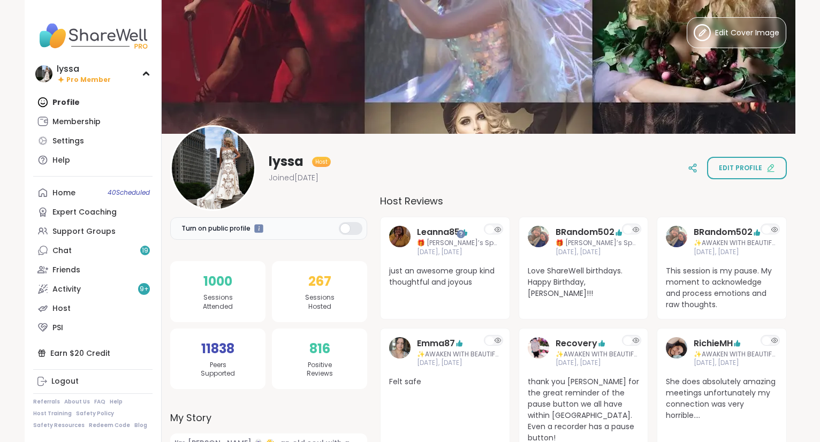
click at [644, 150] on div "lyssa Host Joined [DATE] Edit profile" at bounding box center [478, 168] width 617 height 86
click at [62, 290] on div "Activity 9 +" at bounding box center [66, 289] width 28 height 11
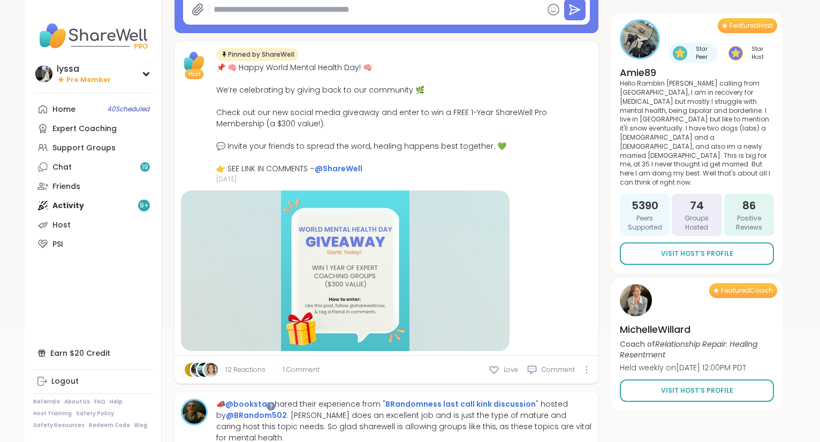
scroll to position [138, 0]
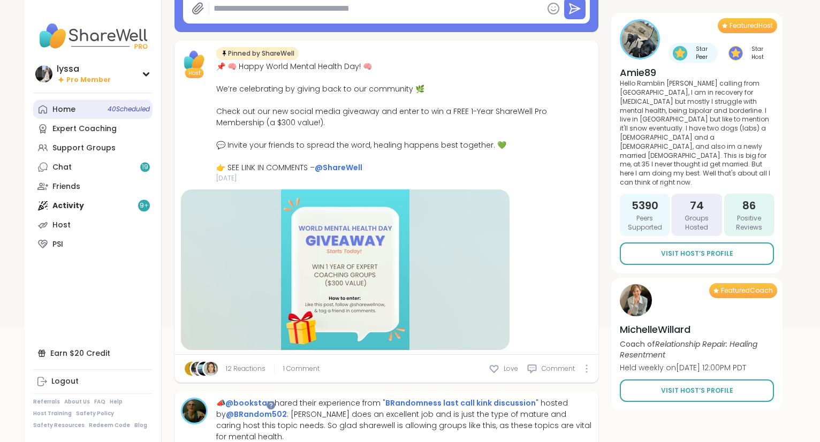
click at [81, 101] on link "Home 40 Scheduled" at bounding box center [92, 109] width 119 height 19
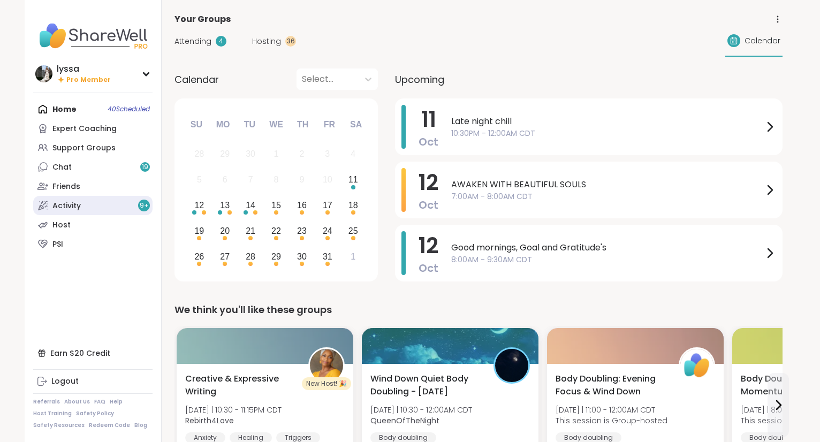
click at [106, 202] on link "Activity 9 +" at bounding box center [92, 205] width 119 height 19
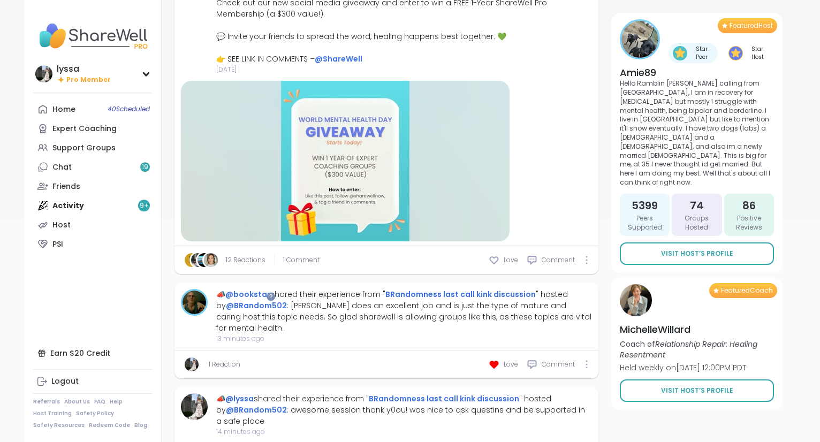
scroll to position [246, 0]
click at [288, 259] on span "1 Comment" at bounding box center [301, 260] width 36 height 10
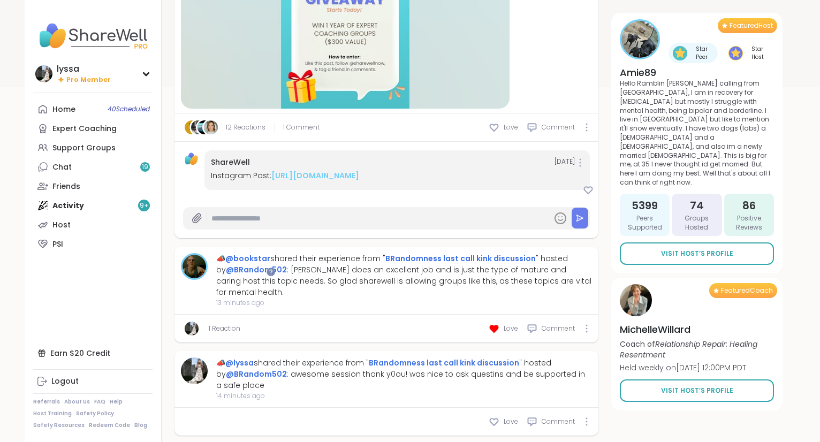
scroll to position [386, 0]
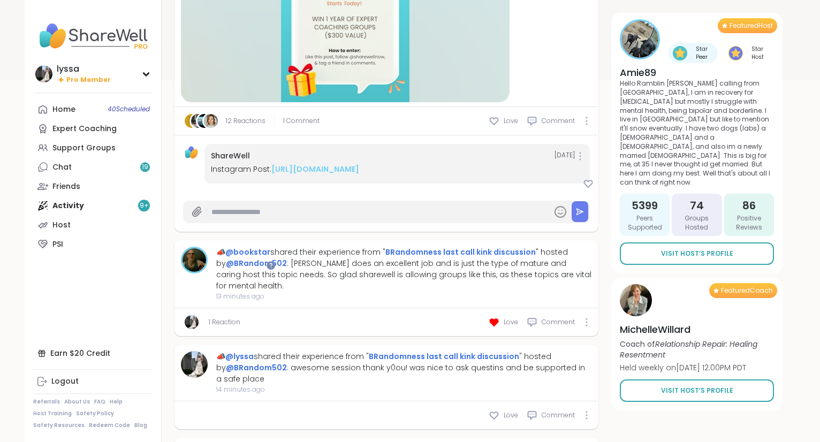
click at [603, 145] on div "All Posts New Members Bulletin Reviews Milestones Mentions 9 + Host Bulletin Bo…" at bounding box center [479, 399] width 608 height 1467
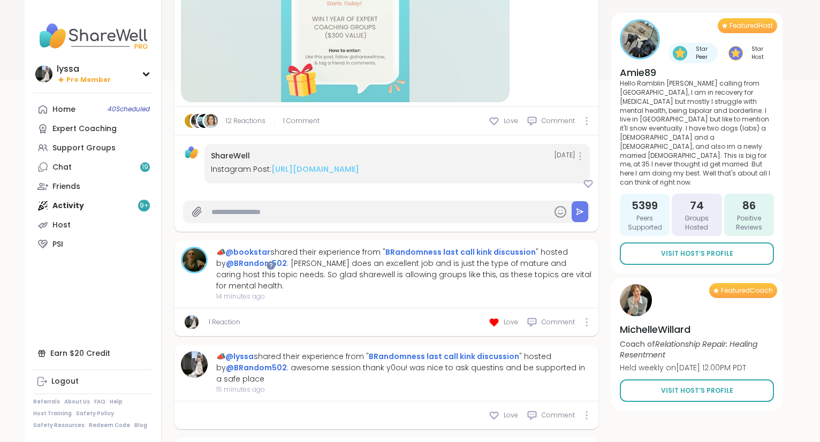
type textarea "*"
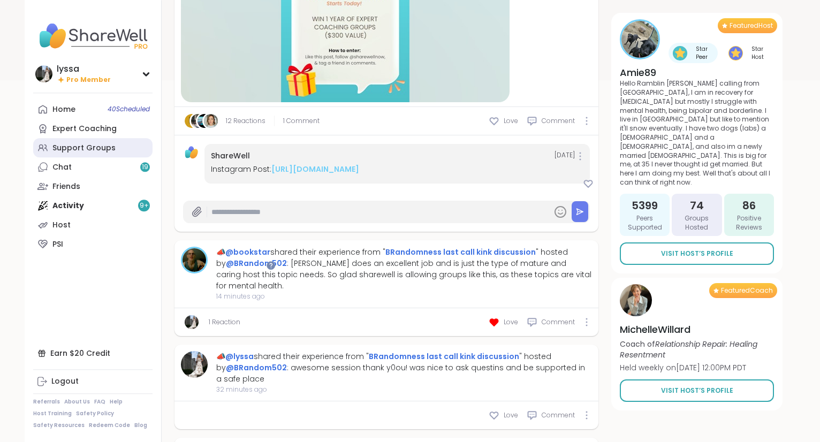
click at [117, 146] on link "Support Groups" at bounding box center [92, 147] width 119 height 19
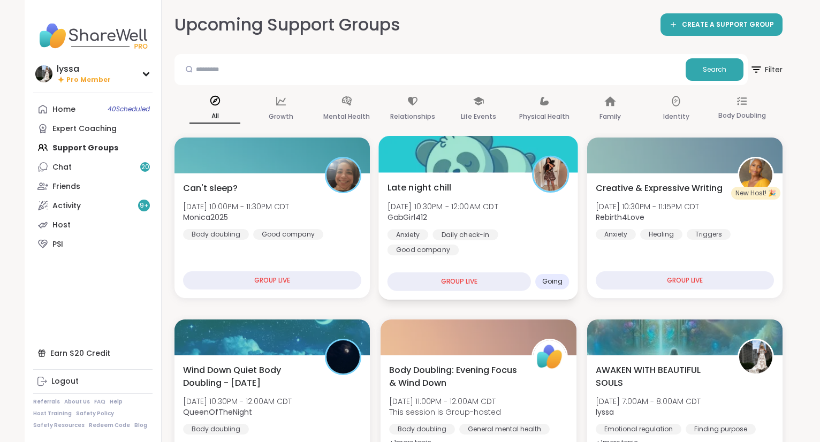
click at [419, 199] on div "Late night chill [DATE] 10:30PM - 12:00AM CDT GabGirl412 Anxiety Daily check-in…" at bounding box center [479, 218] width 182 height 74
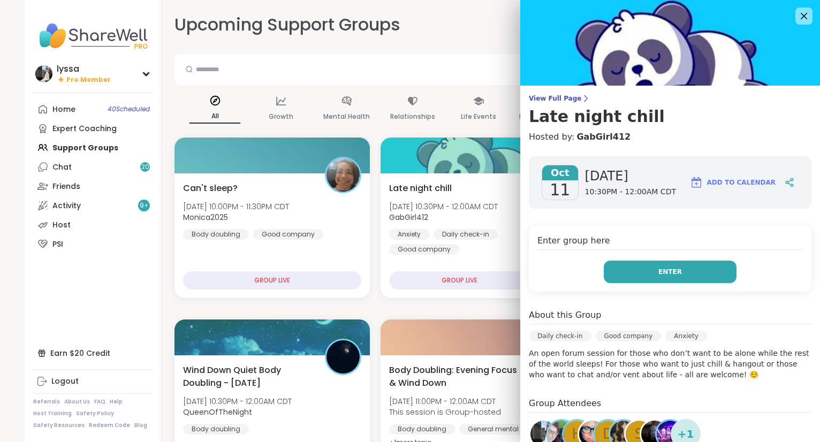
click at [653, 271] on button "Enter" at bounding box center [670, 272] width 133 height 22
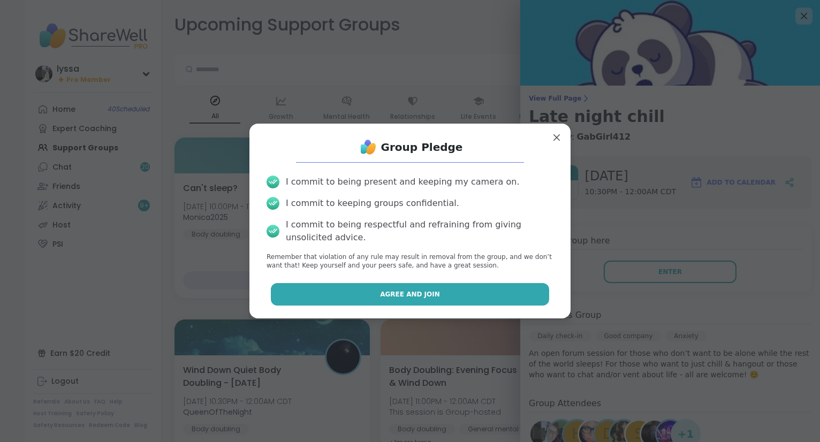
click at [535, 291] on button "Agree and Join" at bounding box center [410, 294] width 279 height 22
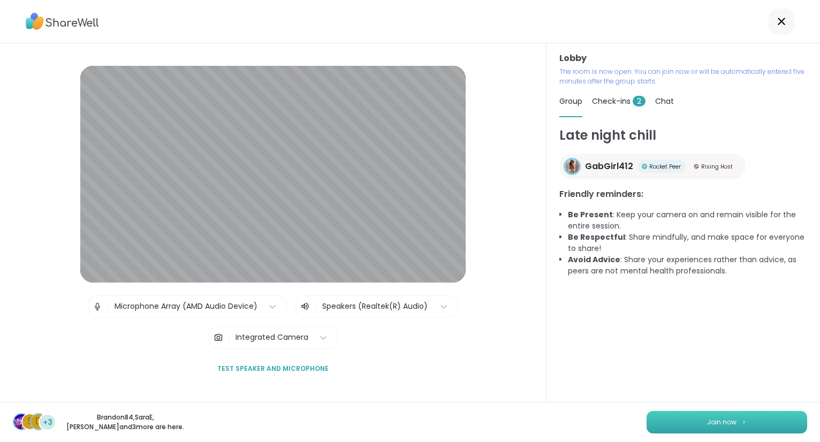
click at [737, 433] on button "Join now" at bounding box center [727, 422] width 161 height 22
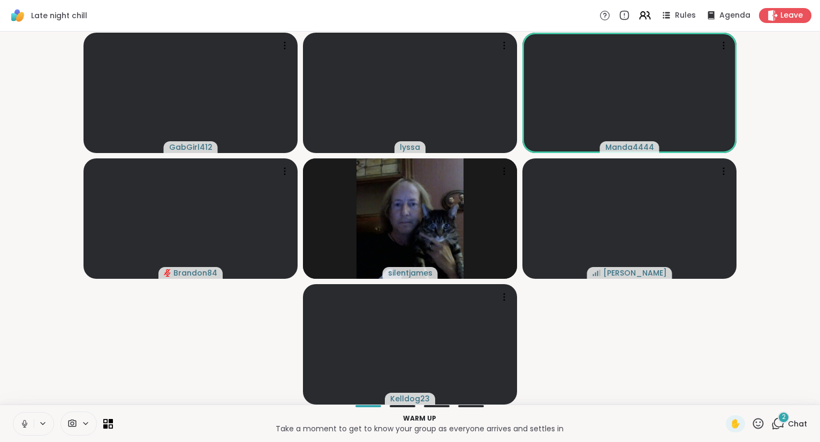
click at [800, 78] on video-player-container "GabGirl412 lyssa Manda4444 Brandon84 silentjames [PERSON_NAME] Kelldog23" at bounding box center [409, 218] width 807 height 365
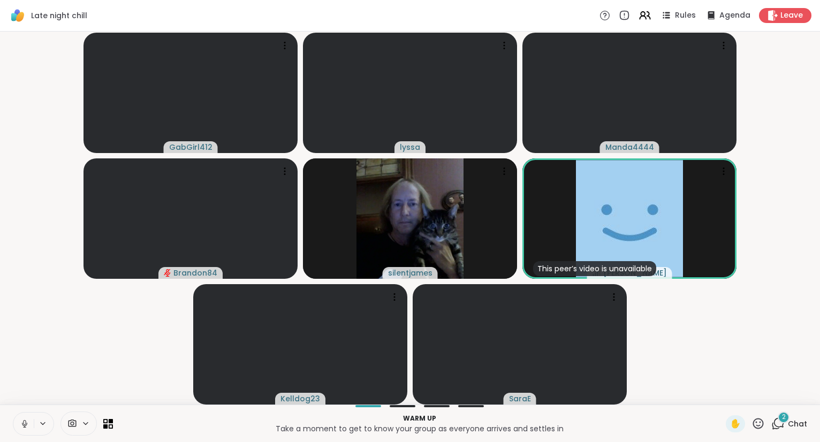
click at [797, 415] on div "Warm up Take a moment to get to know your group as everyone arrives and settles…" at bounding box center [410, 423] width 820 height 37
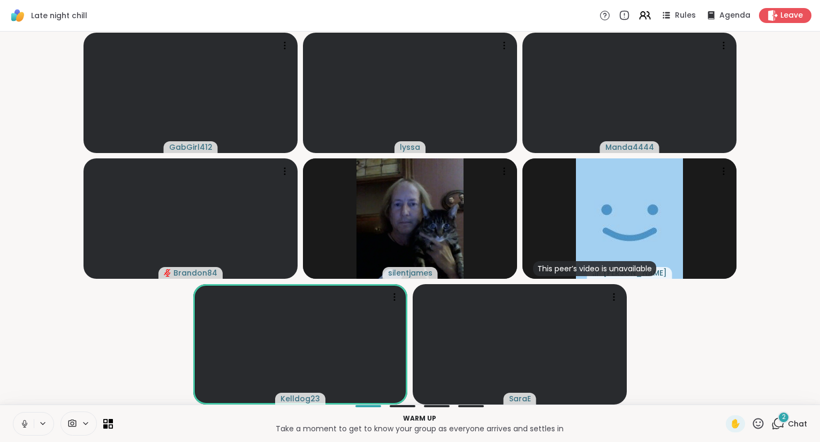
click at [787, 427] on div "2 Chat" at bounding box center [790, 423] width 36 height 17
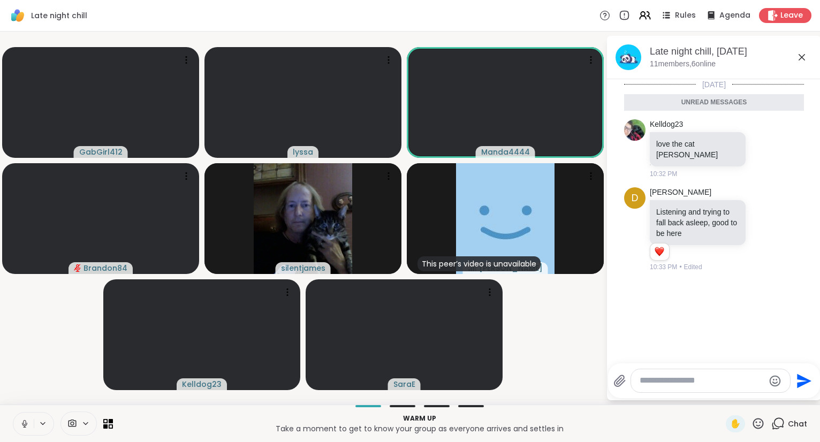
click at [797, 59] on icon at bounding box center [802, 57] width 13 height 13
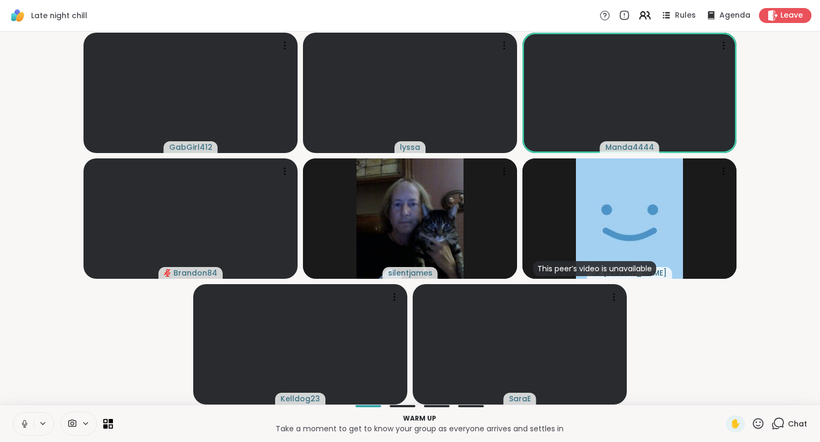
click at [27, 423] on icon at bounding box center [25, 424] width 10 height 10
click at [788, 420] on div "Chat" at bounding box center [790, 423] width 36 height 17
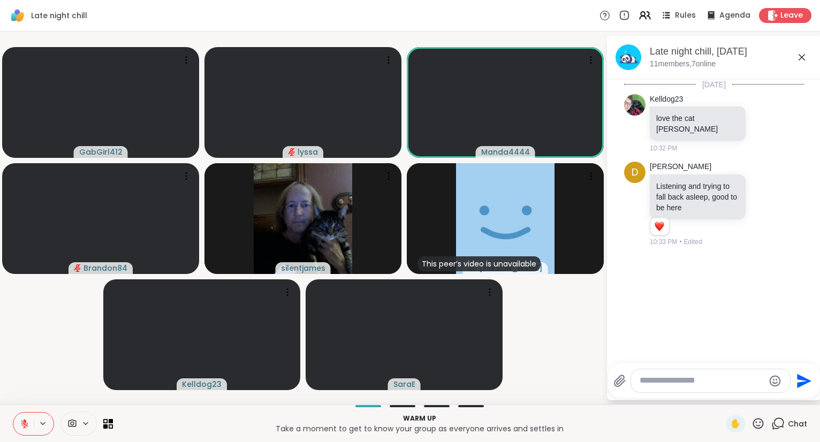
click at [717, 381] on textarea "Type your message" at bounding box center [702, 380] width 125 height 11
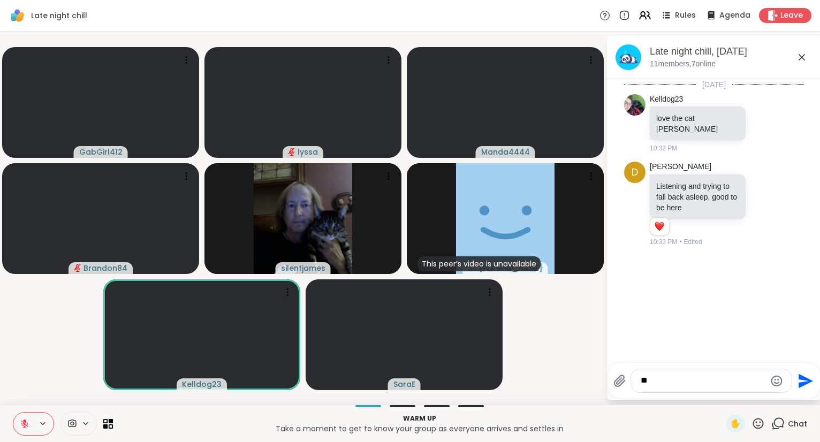
type textarea "***"
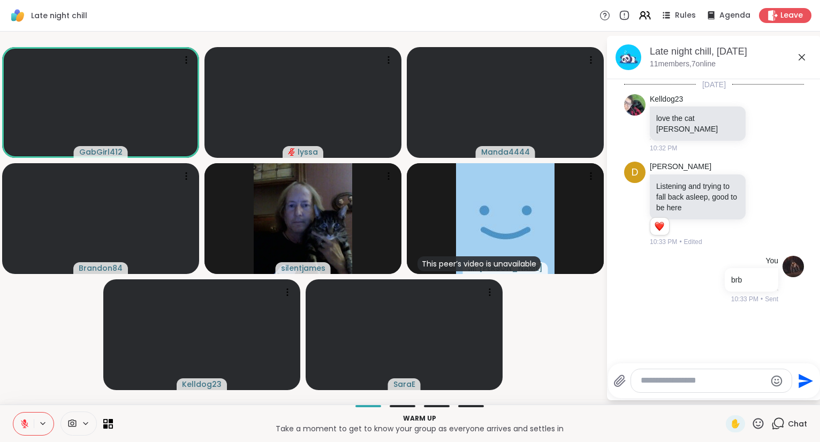
click at [802, 57] on icon at bounding box center [802, 57] width 6 height 6
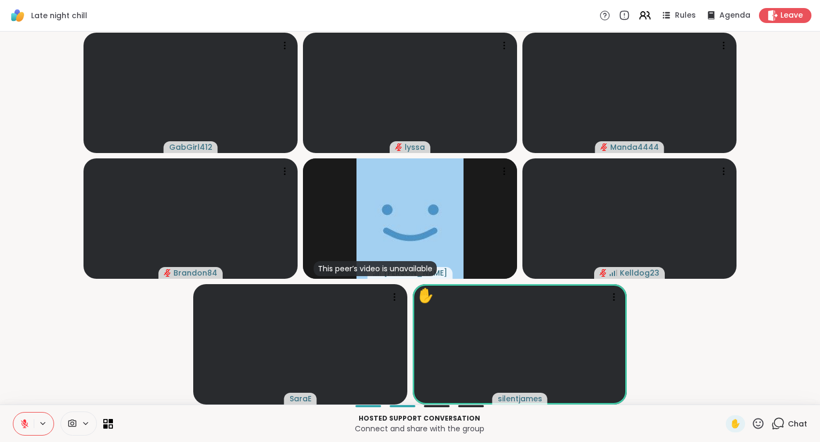
click at [760, 423] on icon at bounding box center [758, 423] width 13 height 13
click at [722, 397] on span "❤️" at bounding box center [727, 395] width 11 height 13
click at [786, 429] on div "Chat" at bounding box center [790, 423] width 36 height 17
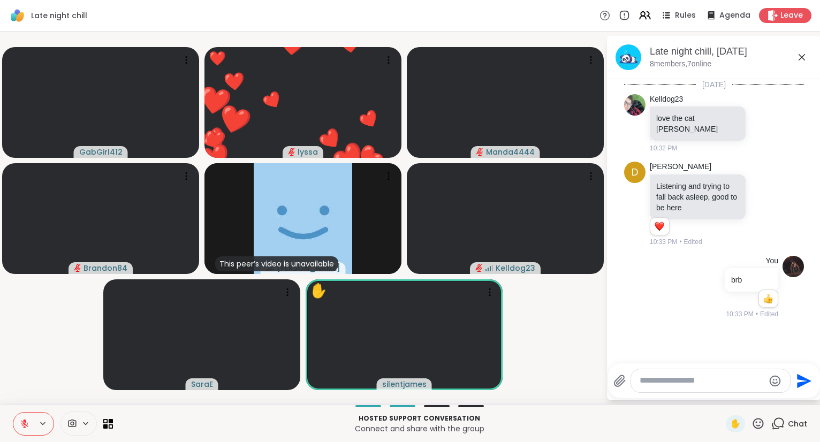
click at [804, 55] on icon at bounding box center [802, 57] width 6 height 6
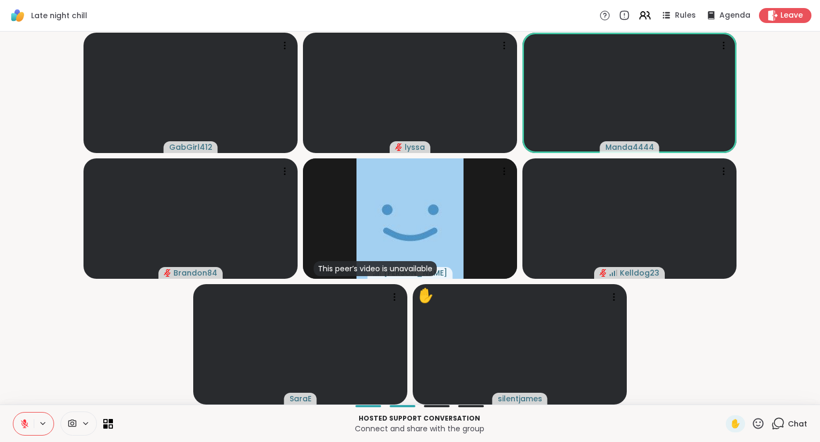
click at [755, 422] on icon at bounding box center [758, 423] width 11 height 11
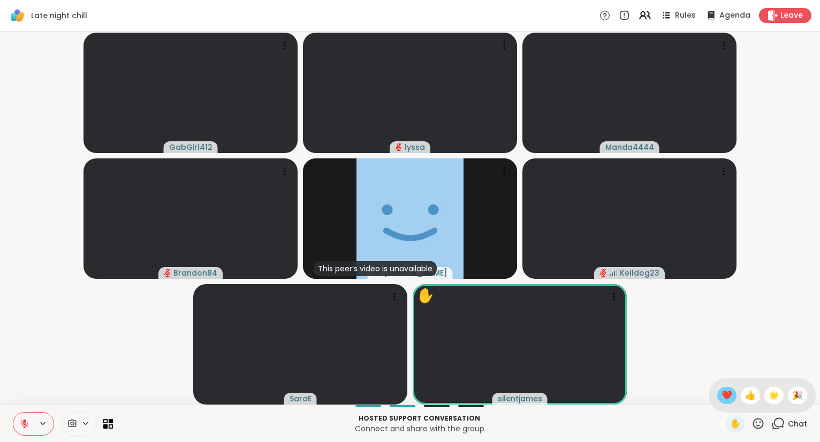
click at [729, 398] on div "❤️" at bounding box center [726, 395] width 19 height 17
click at [1, 259] on div "GabGirl412 lyssa Manda4444 Brandon84 This peer’s video is unavailable [PERSON_N…" at bounding box center [410, 218] width 820 height 373
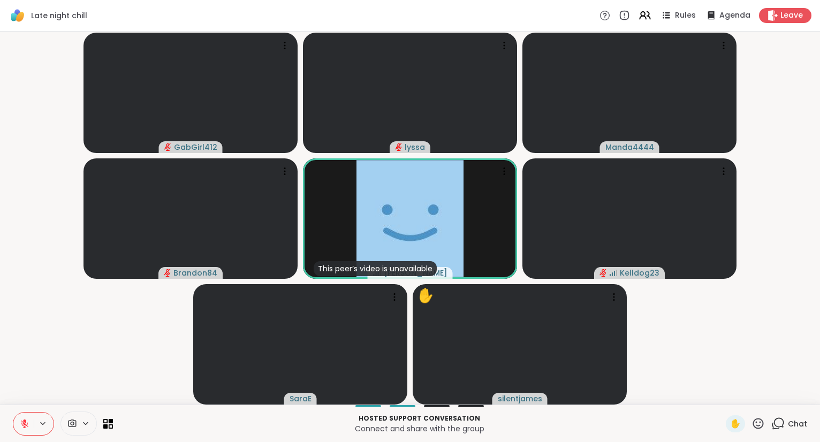
click at [759, 424] on icon at bounding box center [758, 423] width 13 height 13
click at [728, 399] on span "❤️" at bounding box center [727, 395] width 11 height 13
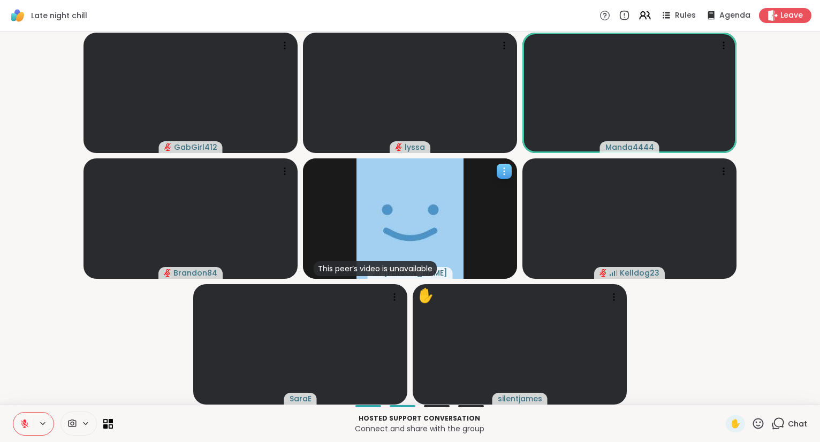
click at [500, 173] on icon at bounding box center [504, 171] width 11 height 11
click at [474, 179] on h4 "View Profile" at bounding box center [463, 181] width 45 height 11
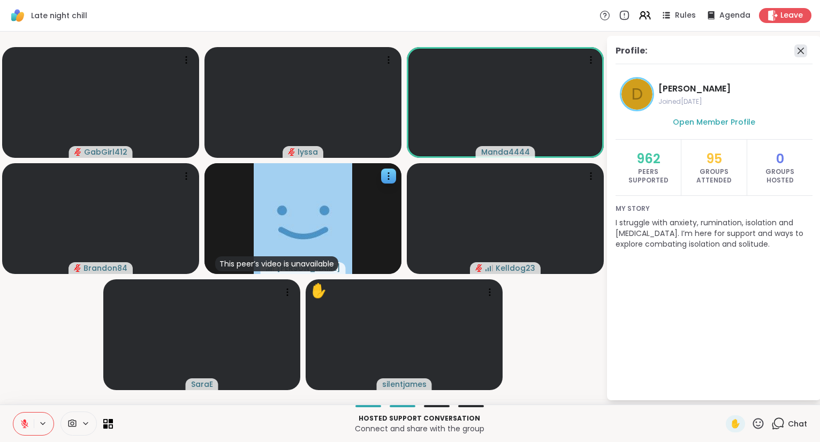
click at [799, 49] on icon at bounding box center [801, 50] width 13 height 13
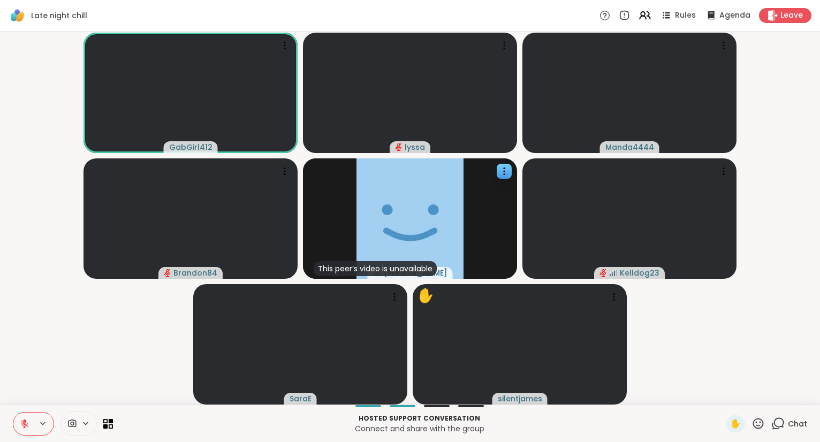
click at [22, 427] on icon at bounding box center [25, 424] width 10 height 10
click at [23, 422] on icon at bounding box center [24, 422] width 3 height 5
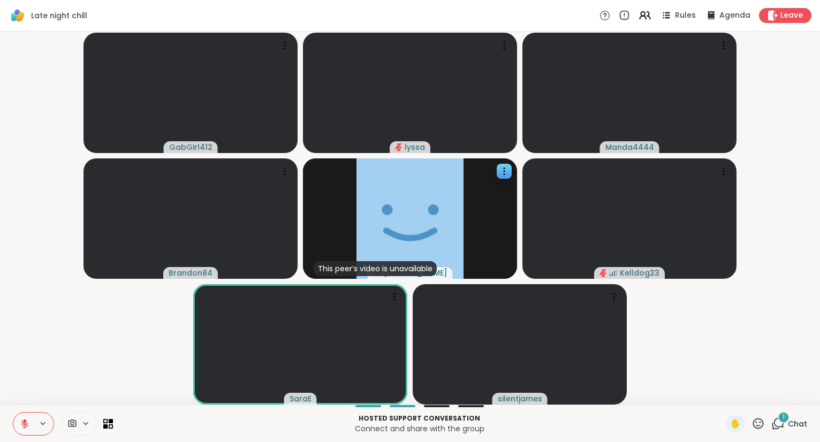
click at [22, 420] on icon at bounding box center [25, 424] width 10 height 10
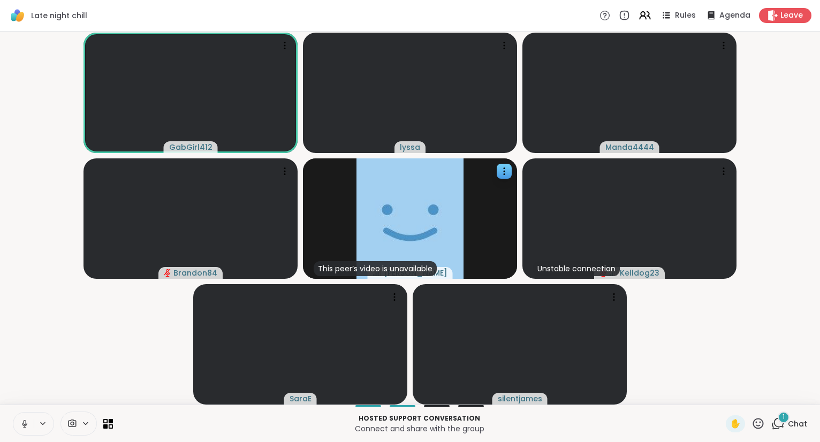
click at [25, 415] on button at bounding box center [23, 424] width 20 height 22
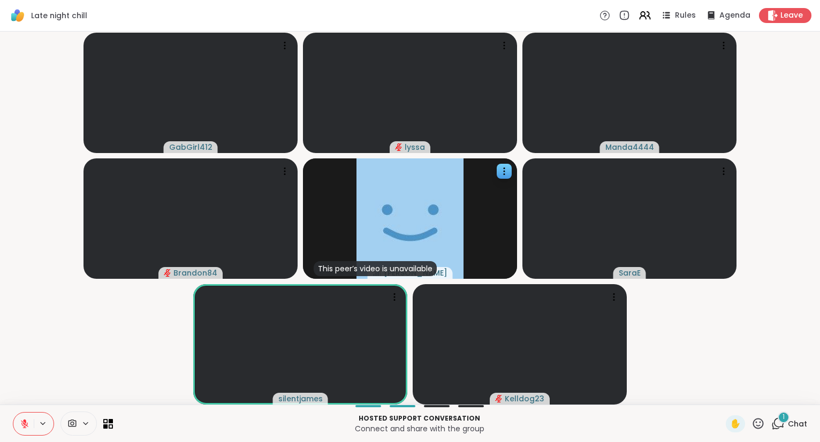
click at [29, 417] on button at bounding box center [23, 424] width 20 height 22
click at [755, 420] on icon at bounding box center [758, 423] width 13 height 13
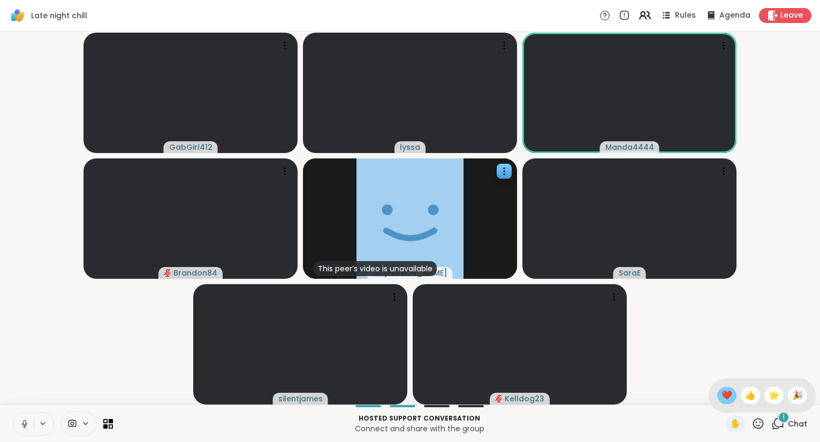
click at [729, 394] on span "❤️" at bounding box center [727, 395] width 11 height 13
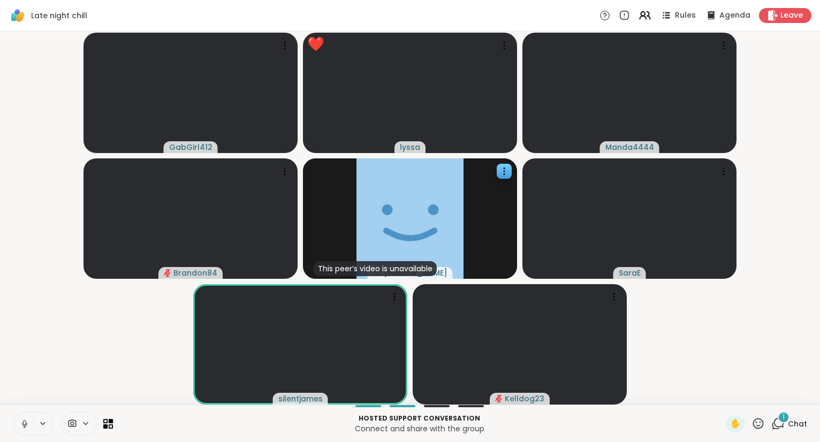
click at [761, 426] on icon at bounding box center [758, 423] width 11 height 11
click at [722, 395] on span "❤️" at bounding box center [727, 395] width 11 height 13
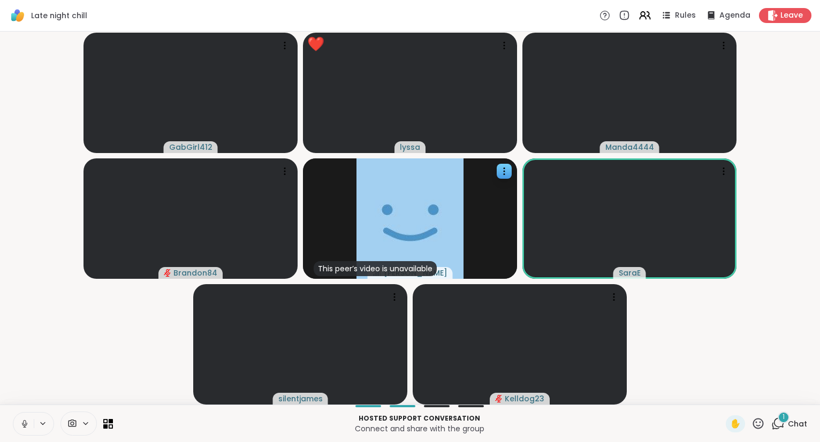
click at [767, 426] on div "✋ 1 Chat" at bounding box center [766, 423] width 81 height 17
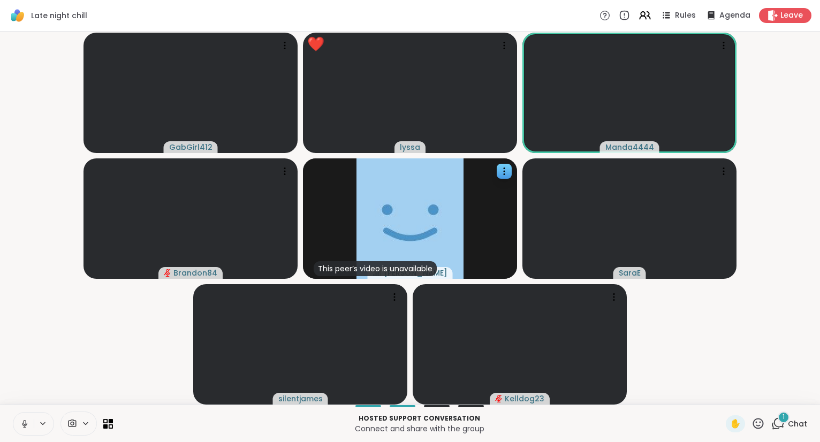
click at [760, 421] on icon at bounding box center [758, 423] width 13 height 13
click at [773, 402] on span "🌟" at bounding box center [774, 395] width 11 height 13
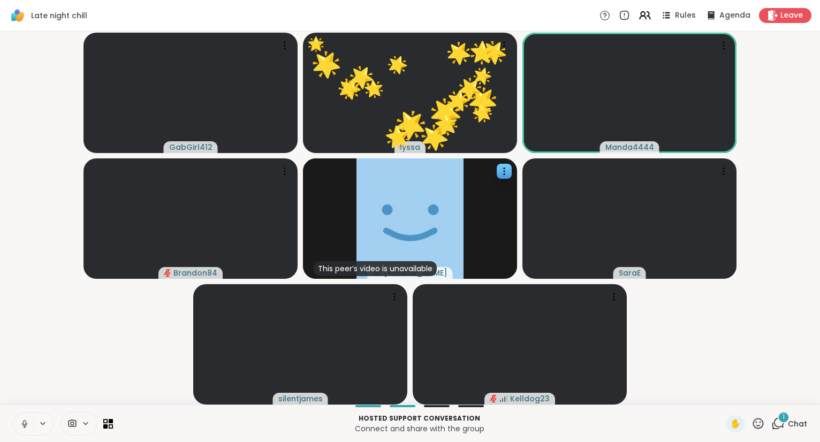
click at [17, 420] on button at bounding box center [23, 424] width 20 height 22
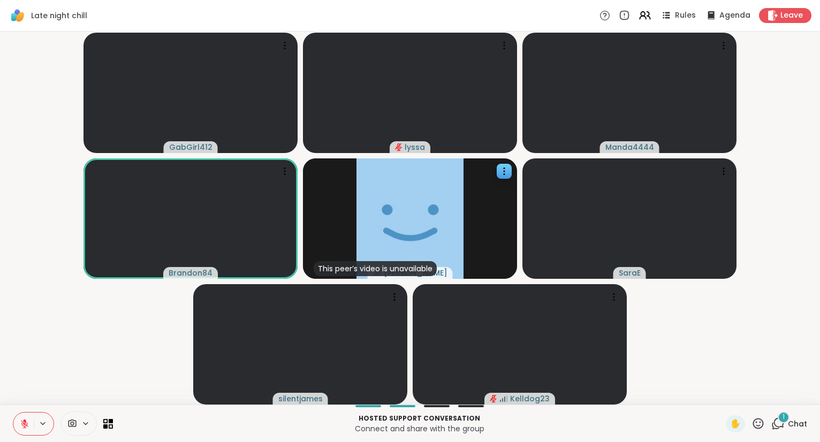
click at [21, 421] on icon at bounding box center [25, 424] width 10 height 10
click at [27, 423] on icon at bounding box center [25, 424] width 10 height 10
click at [759, 425] on icon at bounding box center [758, 423] width 13 height 13
click at [723, 400] on span "❤️" at bounding box center [727, 395] width 11 height 13
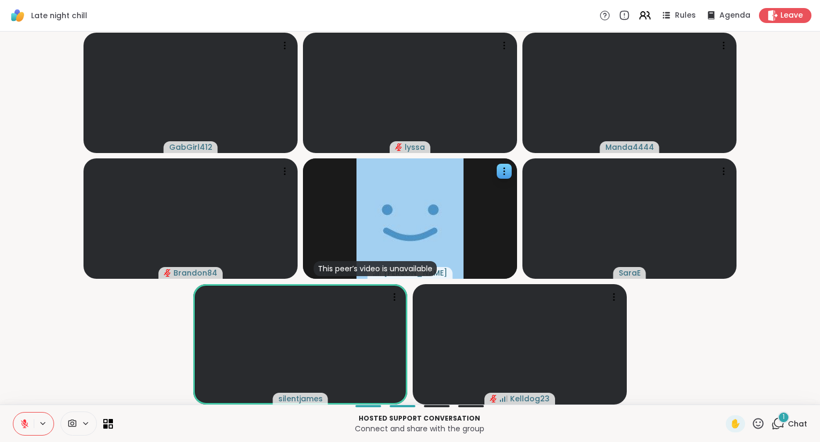
click at [765, 425] on icon at bounding box center [758, 423] width 13 height 13
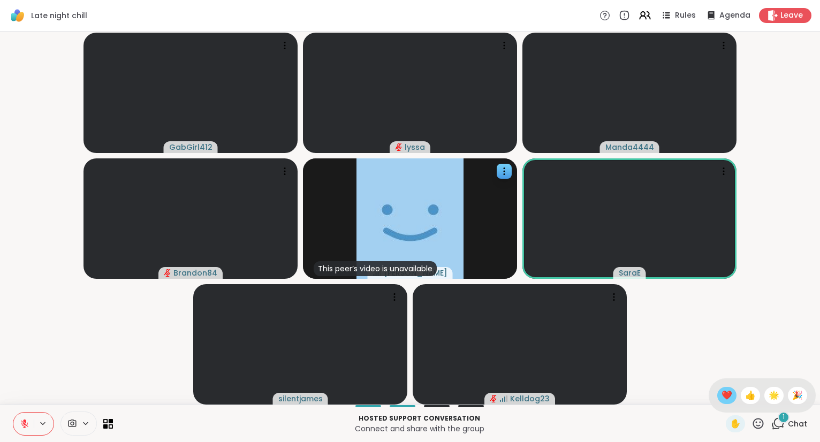
click at [728, 396] on span "❤️" at bounding box center [727, 395] width 11 height 13
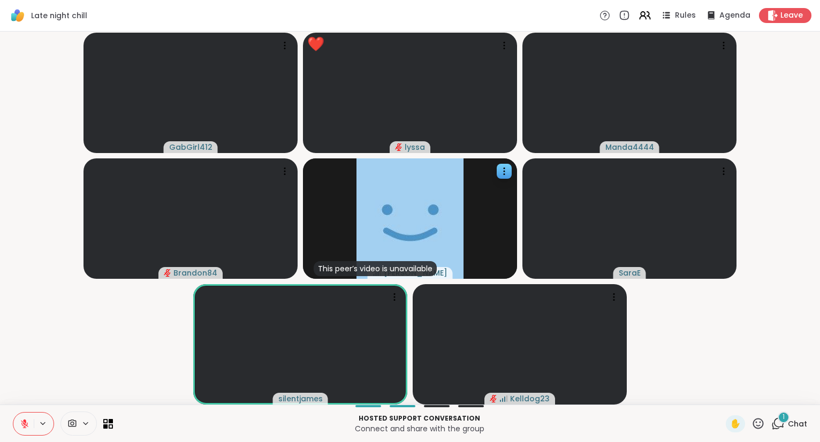
click at [27, 425] on icon at bounding box center [25, 424] width 10 height 10
click at [27, 417] on button at bounding box center [23, 424] width 20 height 22
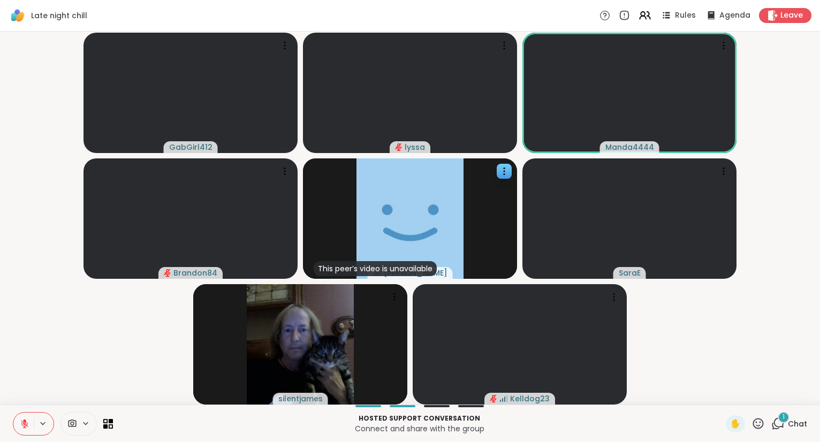
click at [20, 422] on icon at bounding box center [25, 424] width 10 height 10
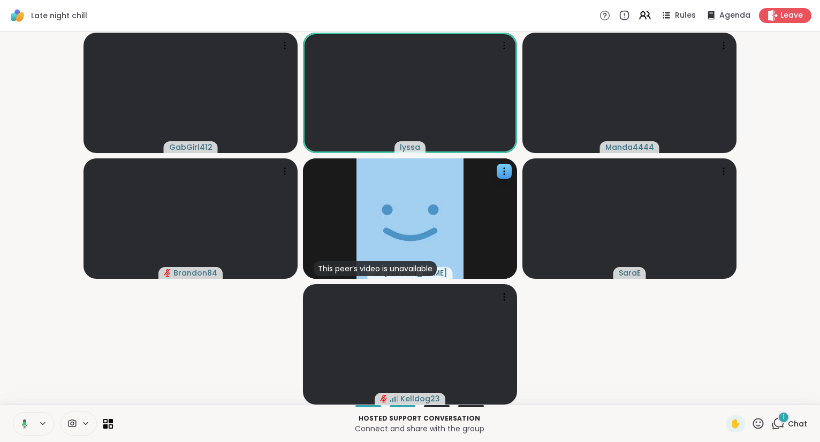
click at [19, 425] on icon at bounding box center [23, 424] width 10 height 10
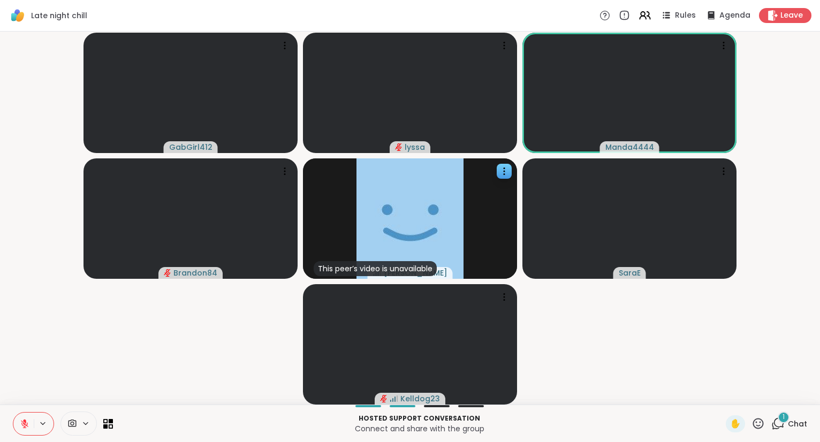
click at [19, 425] on button at bounding box center [23, 424] width 20 height 22
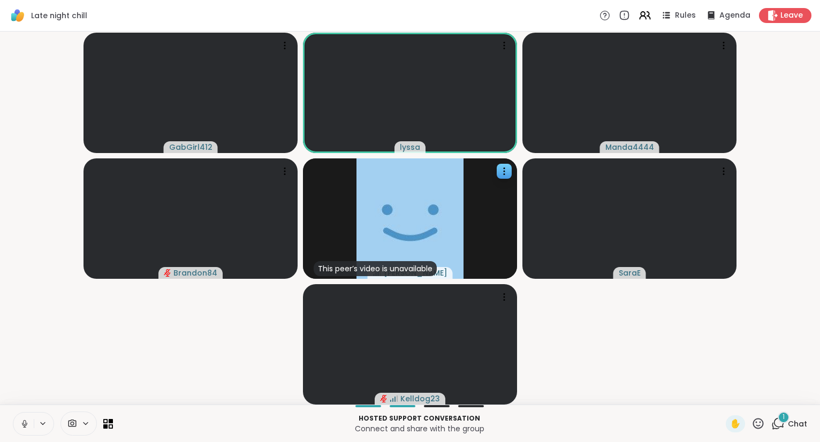
click at [20, 421] on icon at bounding box center [25, 424] width 10 height 10
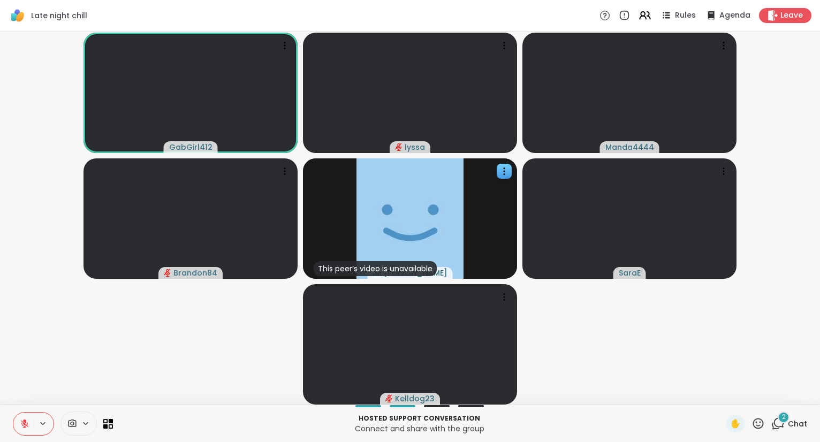
click at [17, 425] on button at bounding box center [23, 424] width 20 height 22
click at [18, 425] on button at bounding box center [23, 424] width 20 height 22
click at [21, 427] on icon at bounding box center [25, 424] width 10 height 10
click at [17, 420] on button at bounding box center [23, 424] width 20 height 22
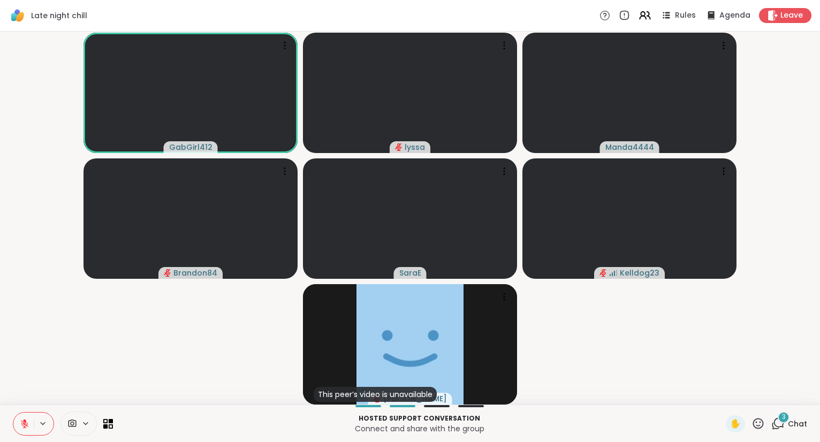
click at [764, 427] on icon at bounding box center [758, 423] width 11 height 11
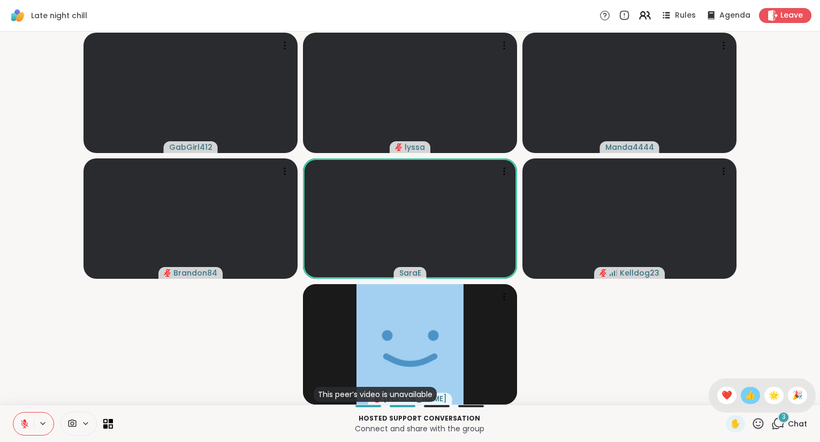
click at [749, 393] on span "👍" at bounding box center [750, 395] width 11 height 13
click at [765, 430] on icon at bounding box center [758, 423] width 13 height 13
click at [727, 399] on span "❤️" at bounding box center [727, 395] width 11 height 13
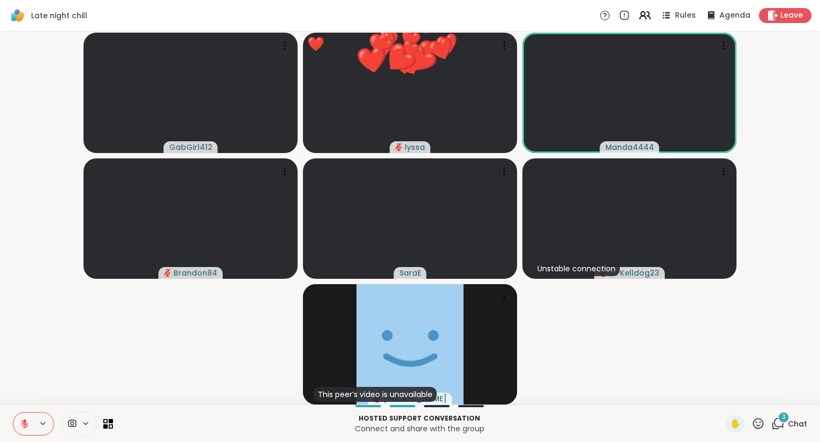
click at [754, 422] on icon at bounding box center [758, 423] width 13 height 13
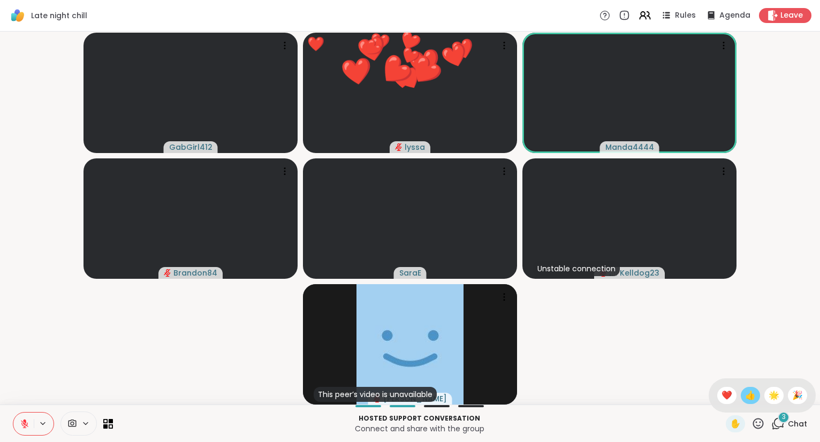
click at [749, 402] on span "👍" at bounding box center [750, 395] width 11 height 13
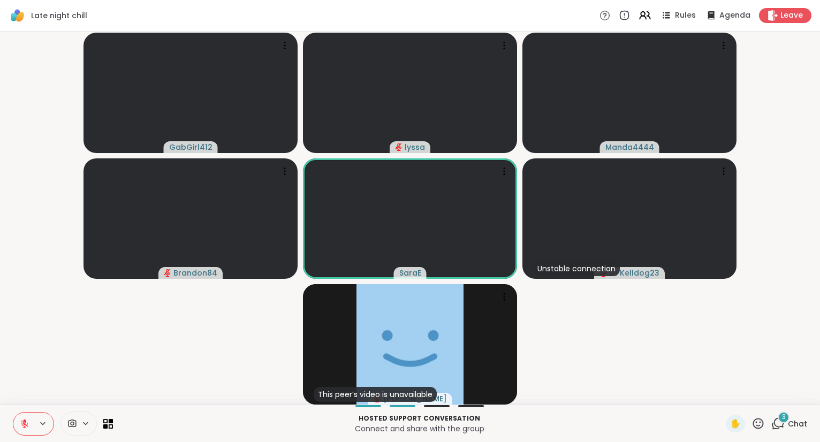
click at [761, 422] on icon at bounding box center [758, 423] width 13 height 13
click at [723, 394] on span "❤️" at bounding box center [727, 395] width 11 height 13
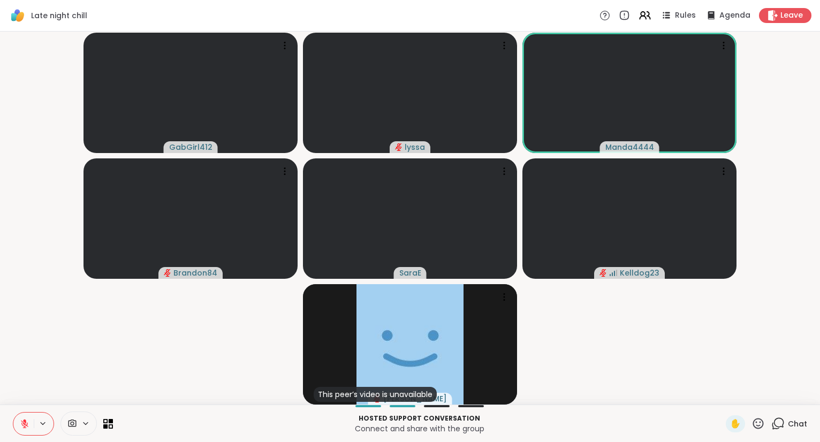
click at [25, 421] on icon at bounding box center [24, 421] width 3 height 4
click at [30, 417] on button at bounding box center [23, 424] width 22 height 22
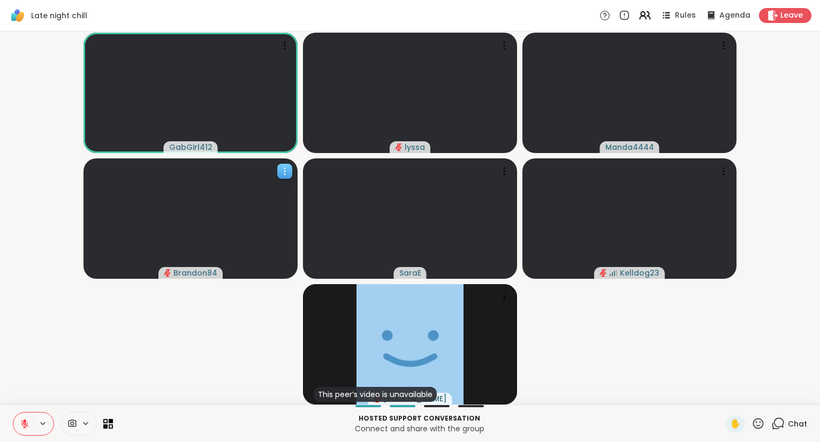
click at [281, 167] on icon at bounding box center [284, 171] width 11 height 11
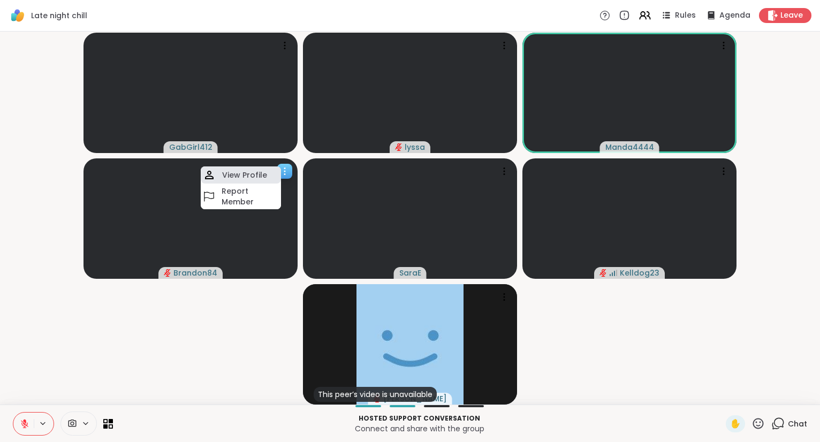
click at [272, 172] on div "View Profile" at bounding box center [241, 175] width 80 height 17
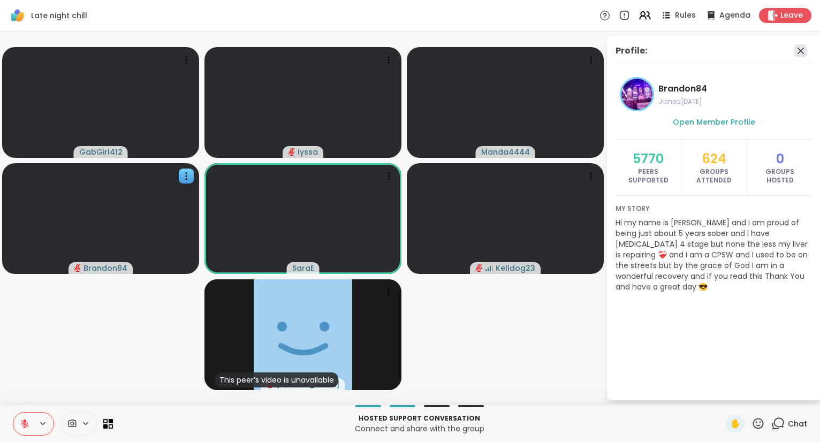
click at [803, 48] on icon at bounding box center [801, 50] width 13 height 13
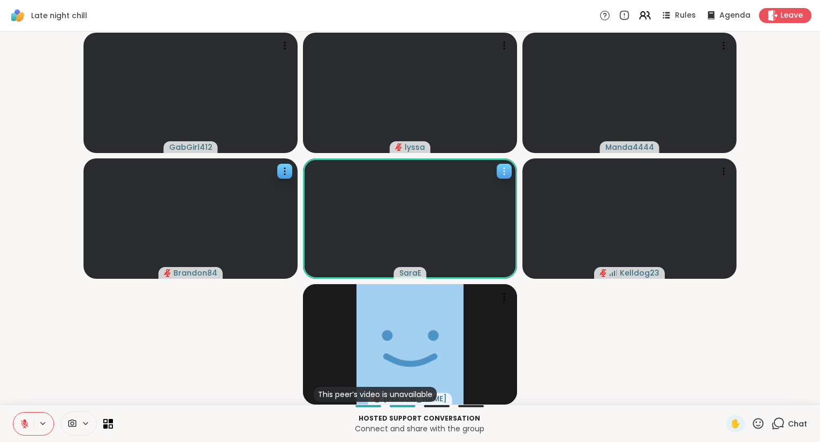
click at [509, 172] on icon at bounding box center [504, 171] width 11 height 11
click at [478, 181] on h4 "View Profile" at bounding box center [472, 181] width 45 height 11
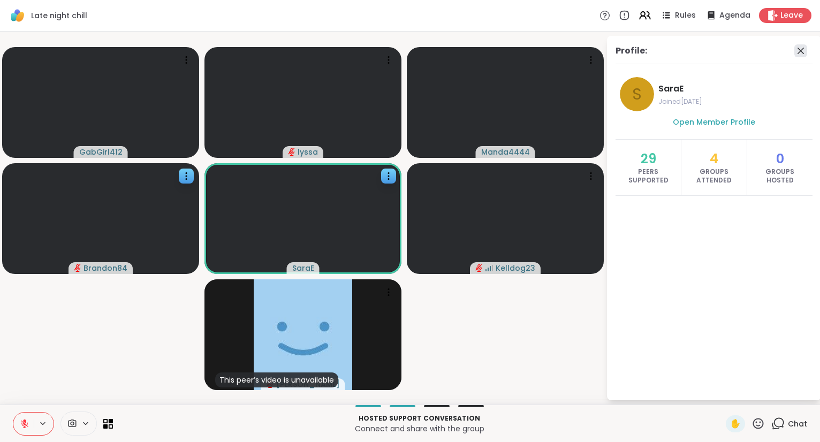
click at [802, 50] on icon at bounding box center [801, 51] width 6 height 6
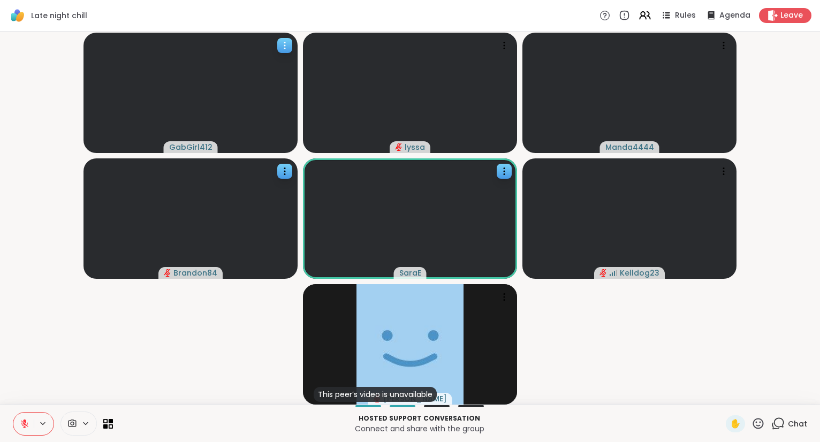
click at [281, 43] on icon at bounding box center [284, 45] width 11 height 11
click at [259, 49] on h4 "View Profile" at bounding box center [244, 52] width 45 height 11
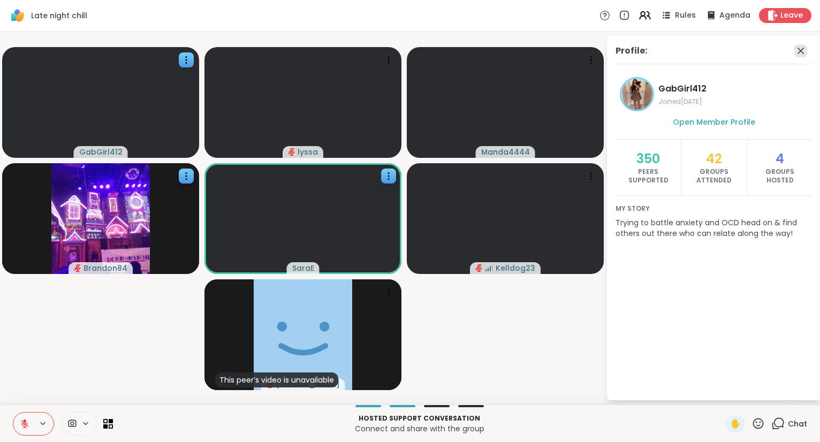
click at [805, 49] on icon at bounding box center [801, 50] width 13 height 13
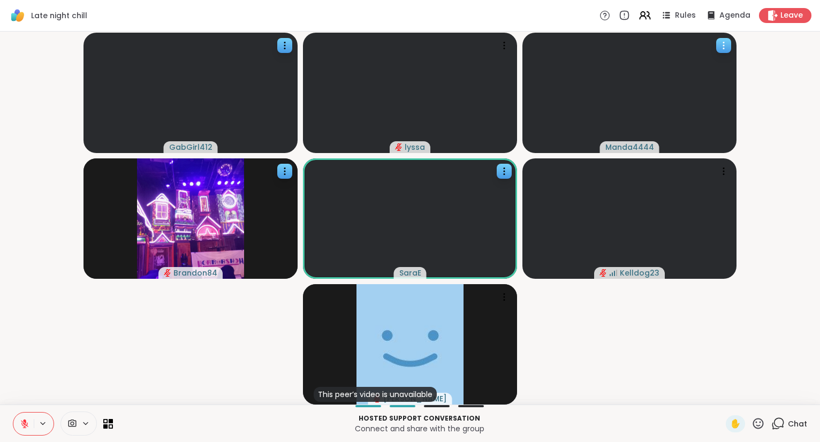
click at [725, 44] on icon at bounding box center [724, 45] width 11 height 11
click at [713, 47] on div "View Profile" at bounding box center [685, 52] width 80 height 17
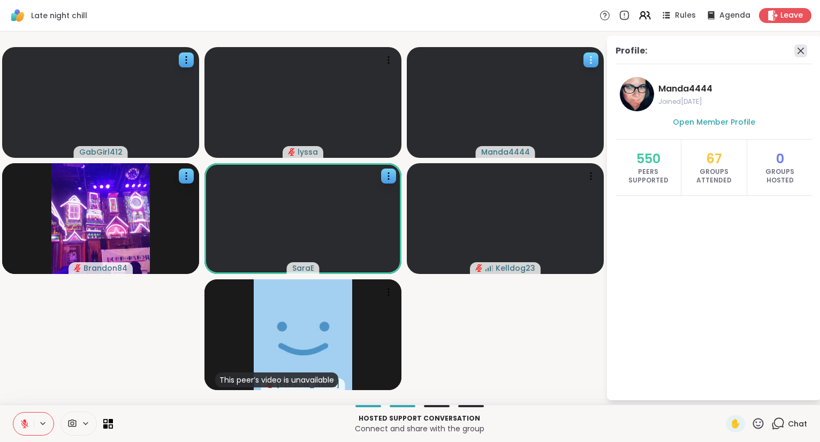
click at [803, 55] on icon at bounding box center [801, 50] width 13 height 13
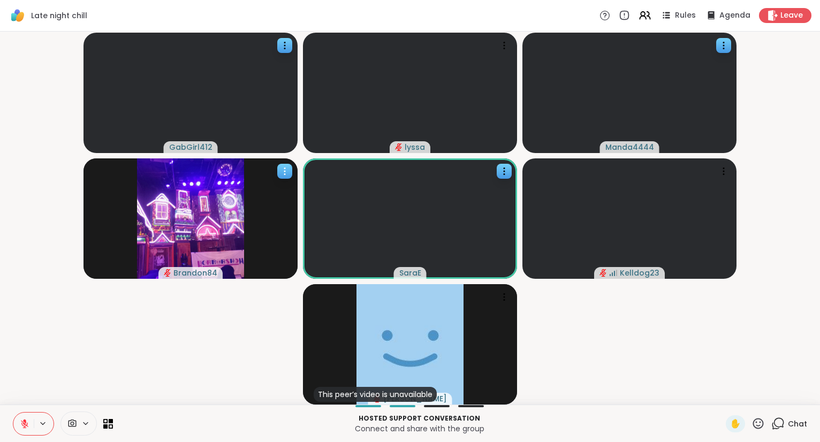
click at [284, 167] on icon at bounding box center [284, 171] width 11 height 11
click at [267, 173] on h4 "View Profile" at bounding box center [247, 175] width 45 height 11
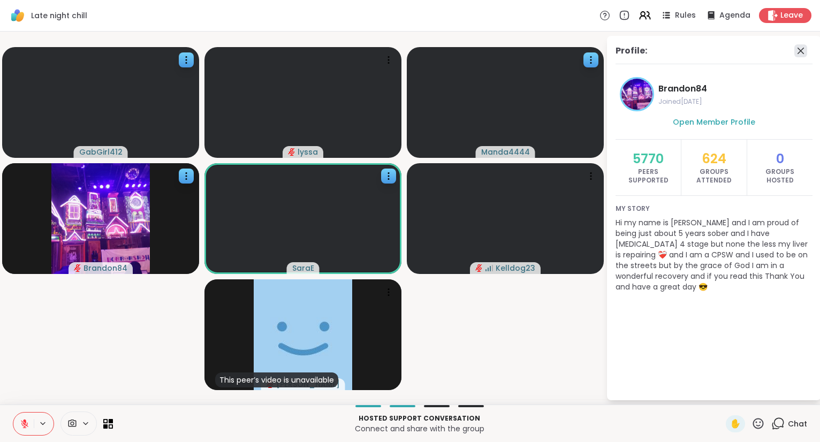
click at [802, 52] on icon at bounding box center [801, 50] width 13 height 13
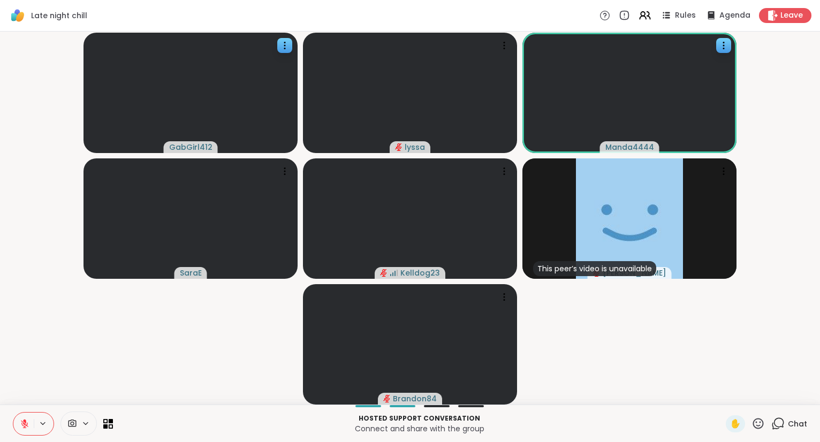
click at [16, 426] on button at bounding box center [23, 424] width 20 height 22
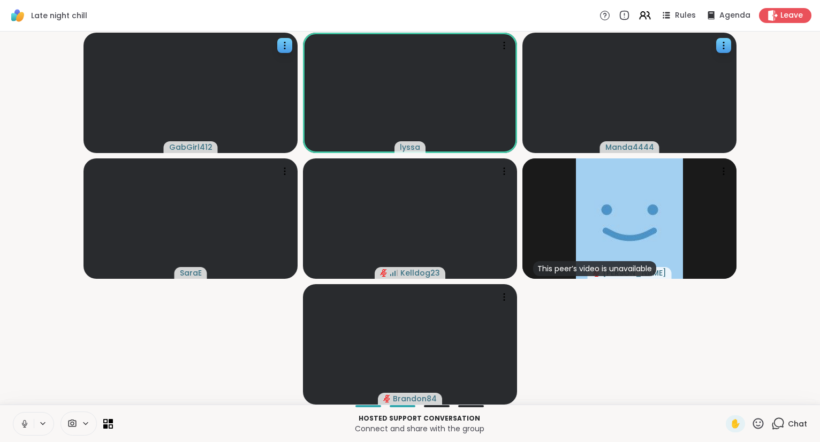
click at [24, 430] on button at bounding box center [23, 424] width 20 height 22
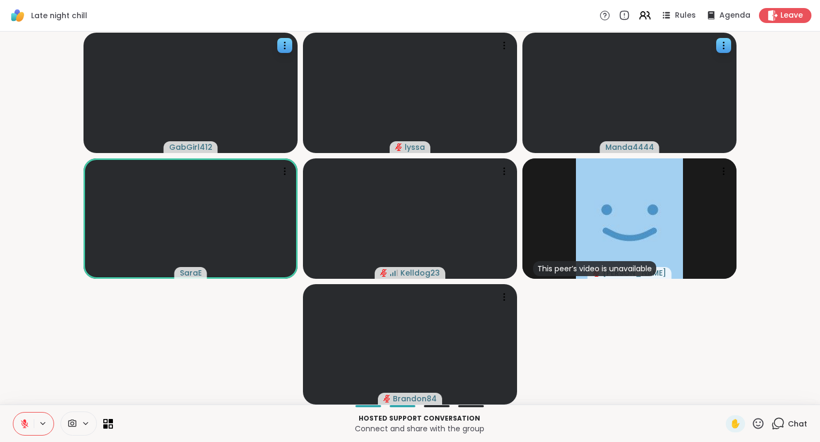
click at [760, 430] on icon at bounding box center [758, 423] width 13 height 13
click at [728, 399] on span "❤️" at bounding box center [727, 395] width 11 height 13
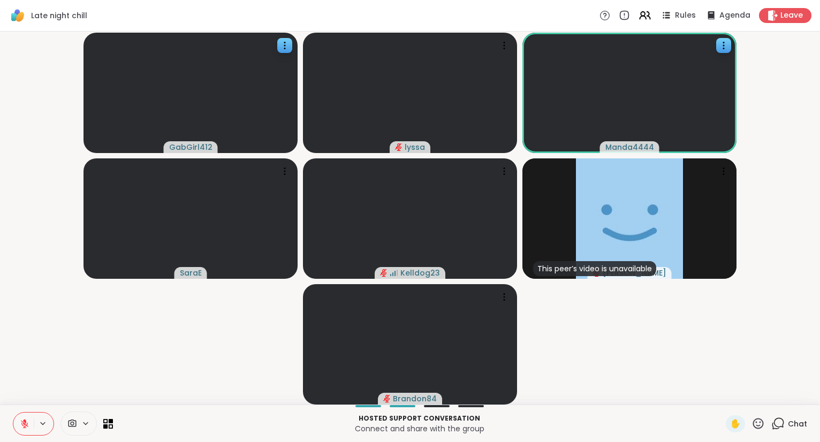
click at [758, 425] on icon at bounding box center [758, 423] width 13 height 13
click at [726, 404] on div "❤️" at bounding box center [726, 395] width 19 height 17
click at [28, 421] on icon at bounding box center [25, 424] width 10 height 10
click at [22, 414] on button at bounding box center [23, 424] width 20 height 22
click at [783, 19] on span "Leave" at bounding box center [793, 15] width 24 height 11
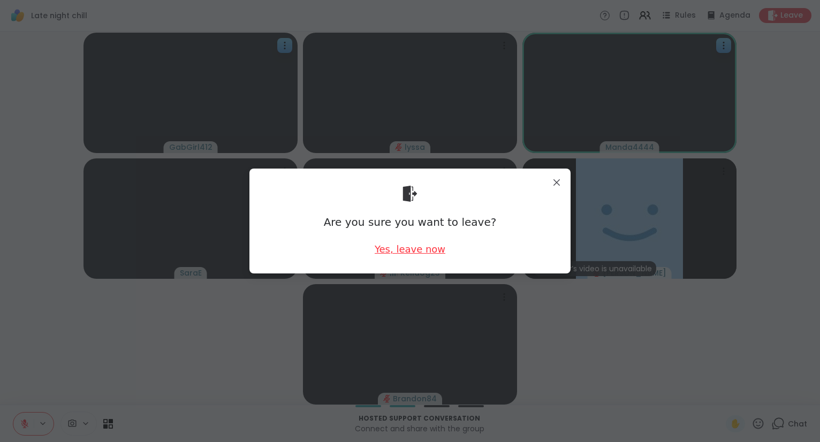
click at [421, 250] on div "Yes, leave now" at bounding box center [410, 249] width 71 height 13
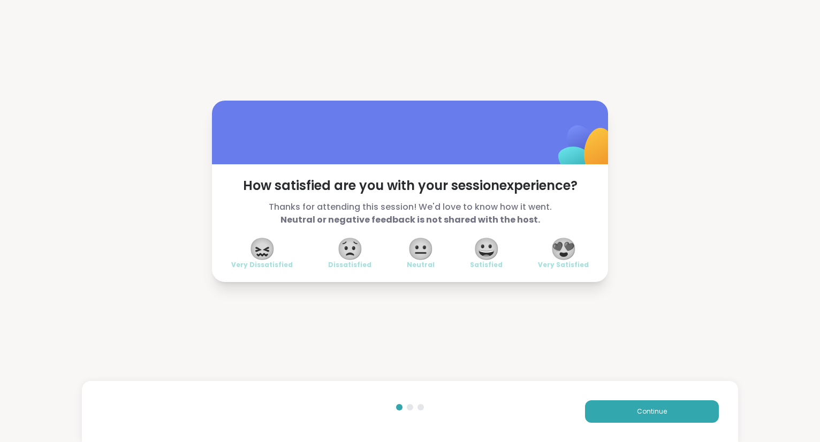
click at [563, 256] on span "😍" at bounding box center [563, 248] width 27 height 19
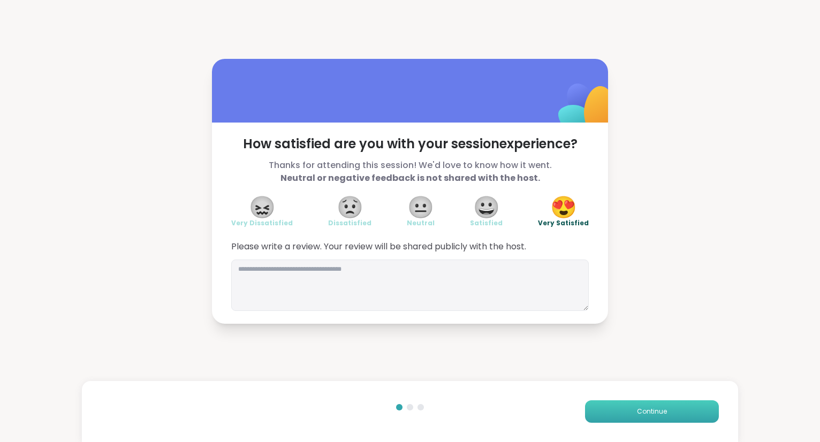
click at [595, 407] on button "Continue" at bounding box center [652, 412] width 134 height 22
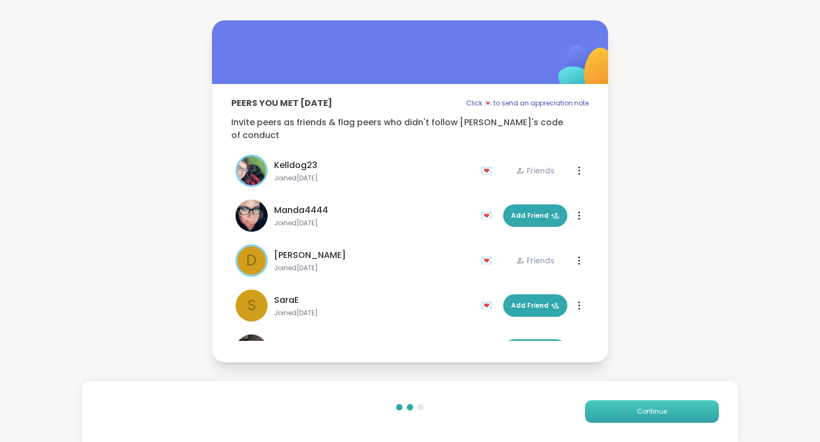
click at [595, 407] on button "Continue" at bounding box center [652, 412] width 134 height 22
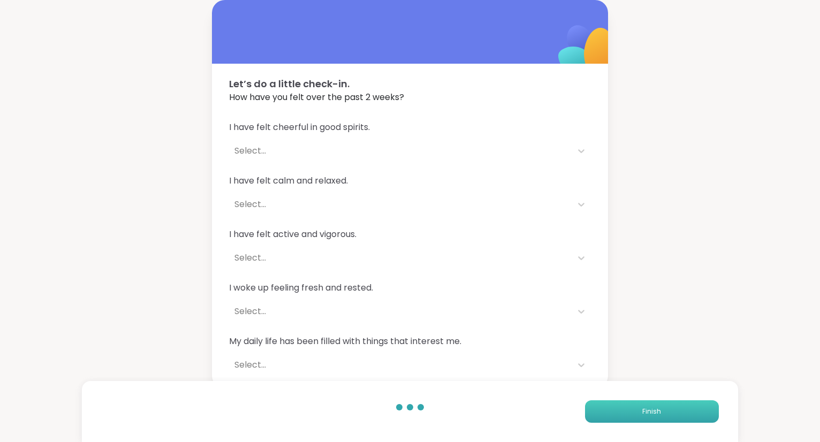
click at [595, 407] on button "Finish" at bounding box center [652, 412] width 134 height 22
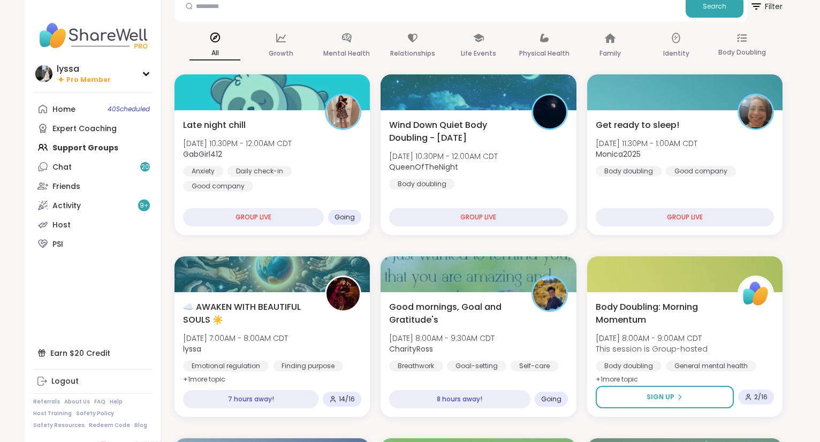
scroll to position [89, 0]
